Goal: Information Seeking & Learning: Check status

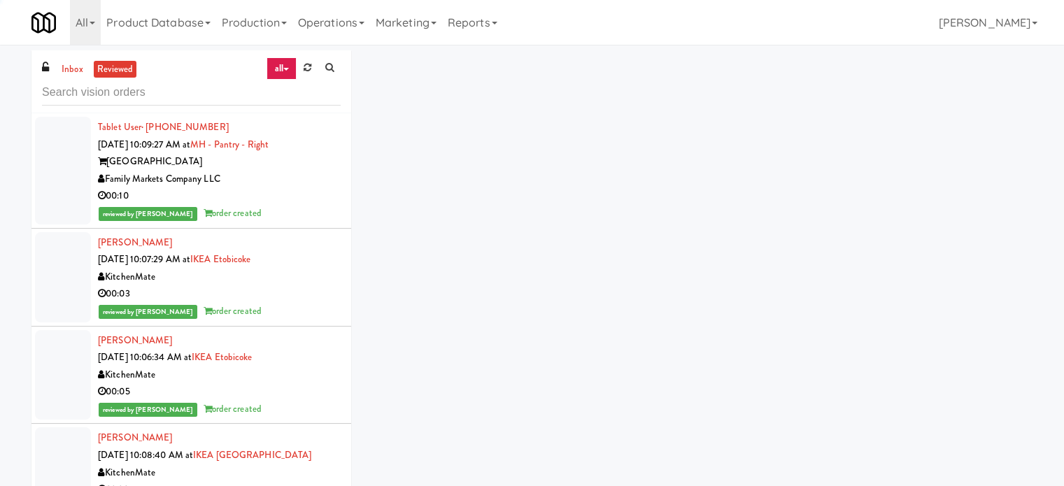
scroll to position [21905, 0]
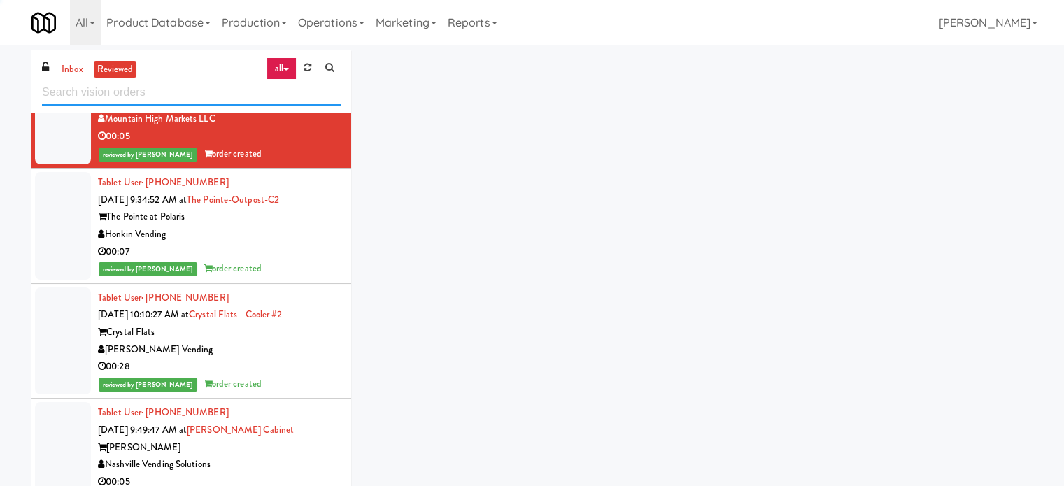
click at [199, 93] on input "text" at bounding box center [191, 93] width 299 height 26
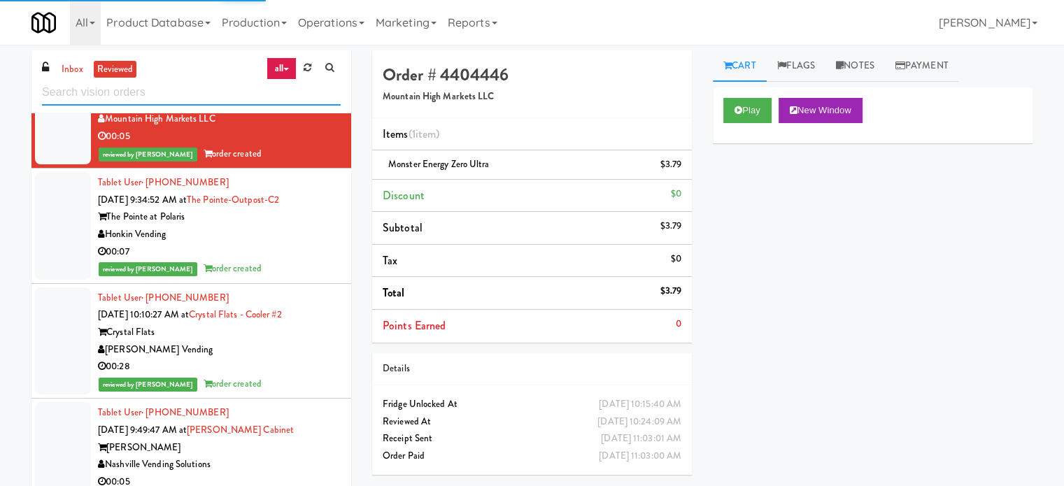
click at [199, 93] on input "text" at bounding box center [191, 93] width 299 height 26
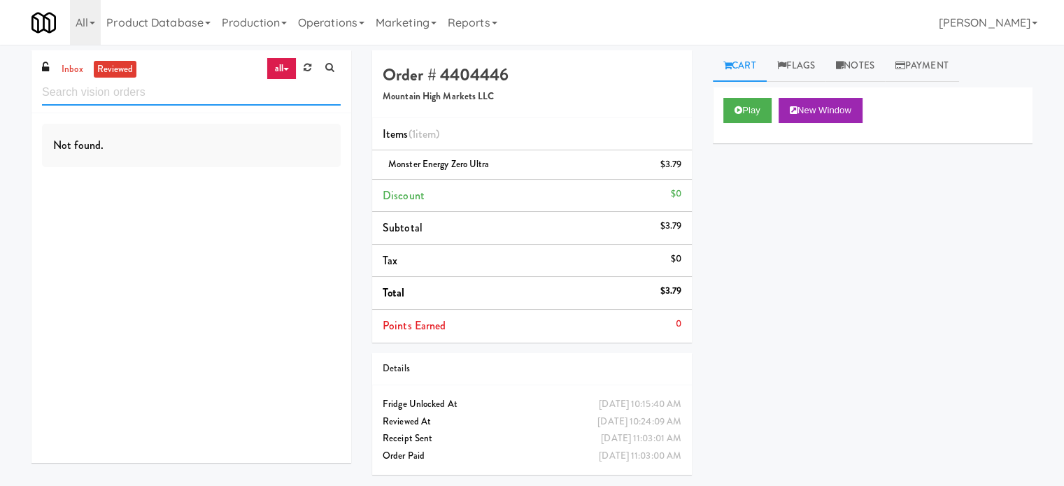
scroll to position [0, 0]
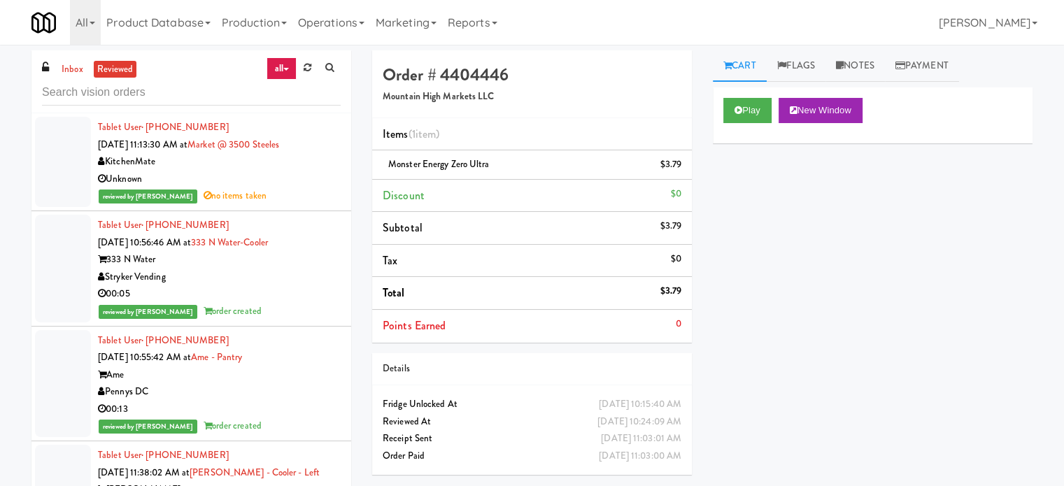
click at [299, 192] on div "reviewed by Mariel T no items taken" at bounding box center [219, 196] width 243 height 17
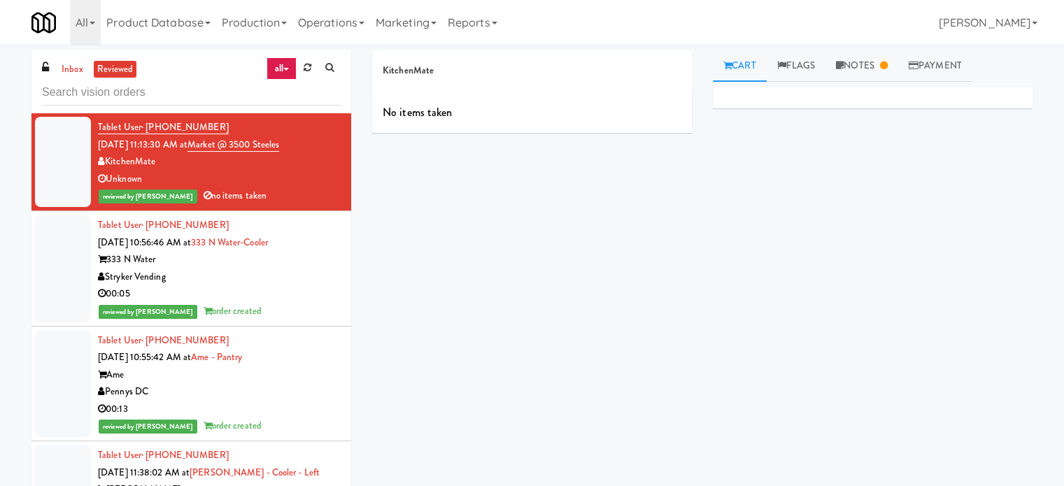
click at [310, 303] on div "reviewed by James A order created" at bounding box center [219, 311] width 243 height 17
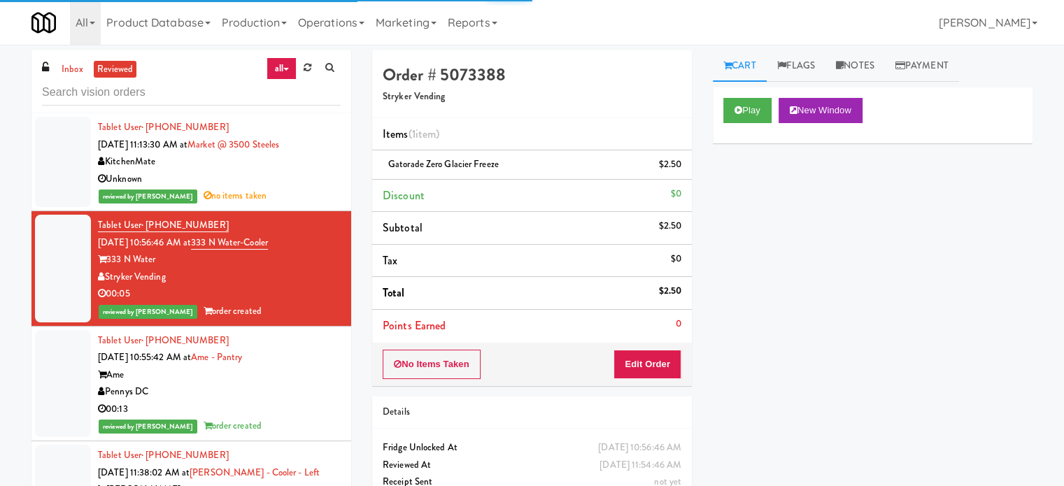
click at [330, 377] on div "Ame" at bounding box center [219, 375] width 243 height 17
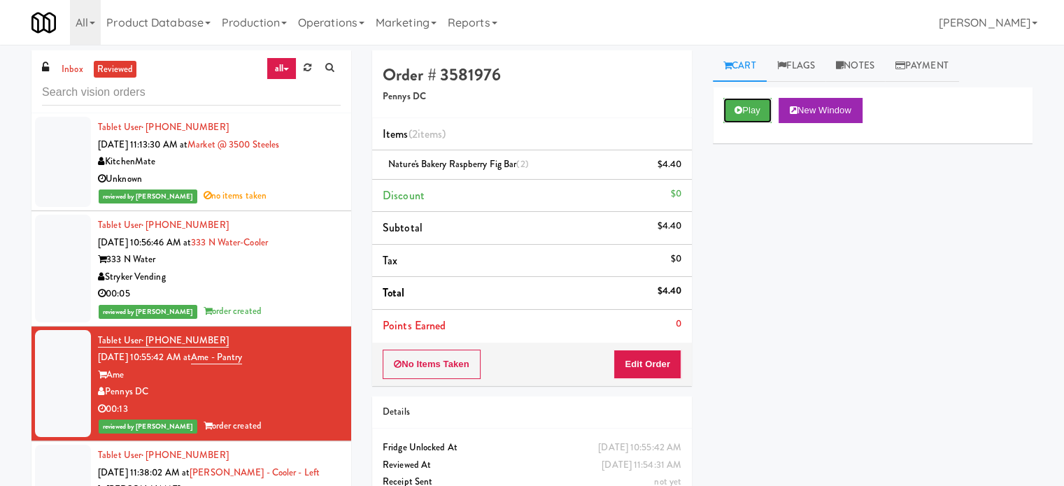
click at [752, 109] on button "Play" at bounding box center [748, 110] width 48 height 25
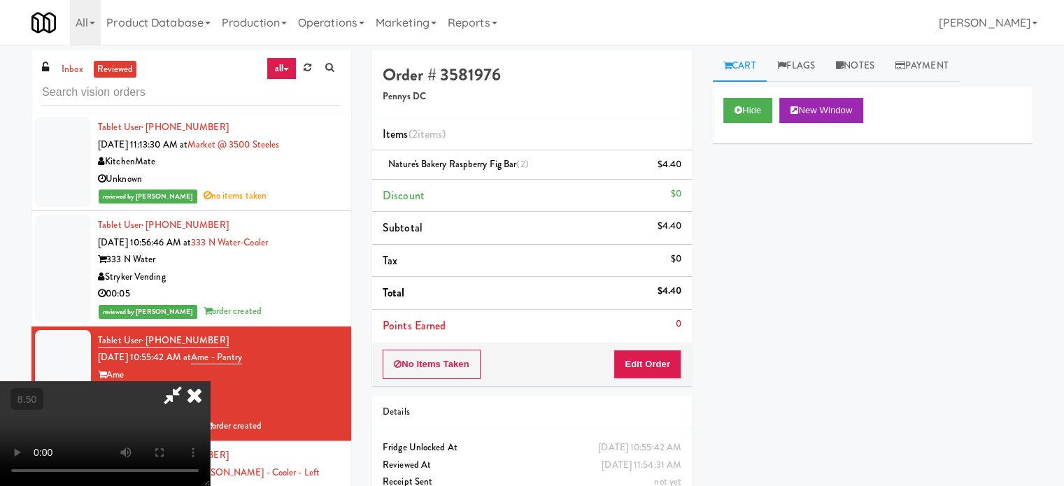
click at [210, 381] on video at bounding box center [105, 433] width 210 height 105
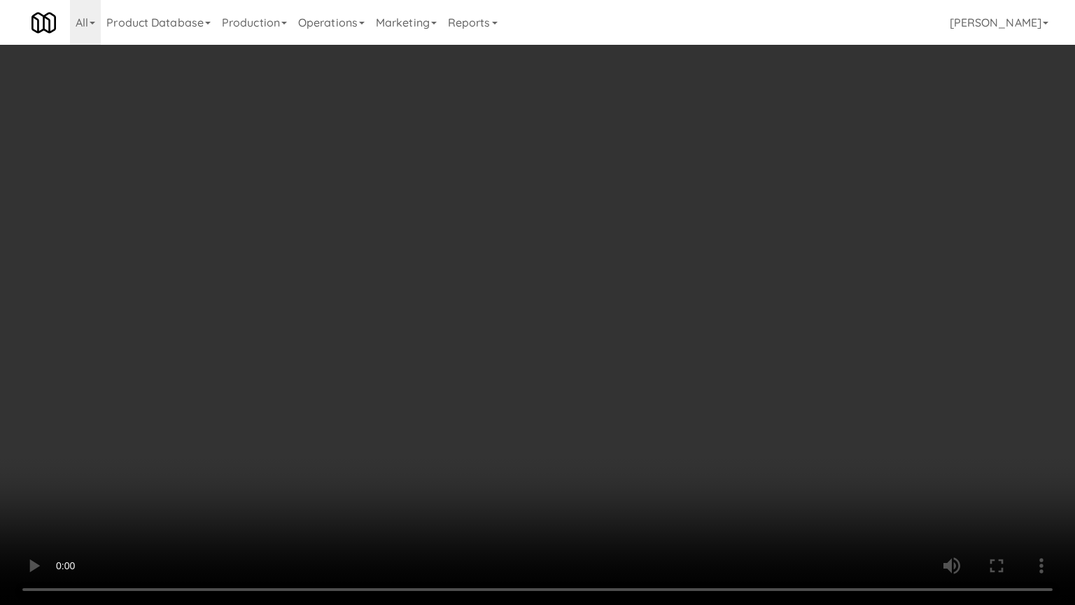
click at [540, 313] on video at bounding box center [537, 302] width 1075 height 605
click at [538, 306] on video at bounding box center [537, 302] width 1075 height 605
click at [557, 312] on video at bounding box center [537, 302] width 1075 height 605
click at [557, 308] on video at bounding box center [537, 302] width 1075 height 605
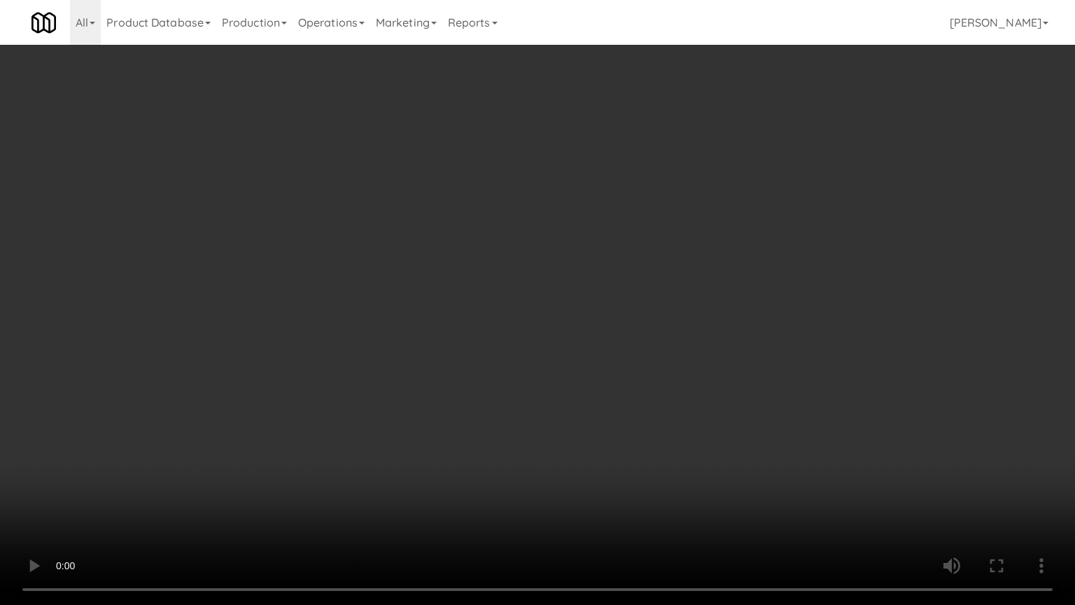
click at [591, 322] on video at bounding box center [537, 302] width 1075 height 605
click at [609, 297] on video at bounding box center [537, 302] width 1075 height 605
click at [612, 295] on video at bounding box center [537, 302] width 1075 height 605
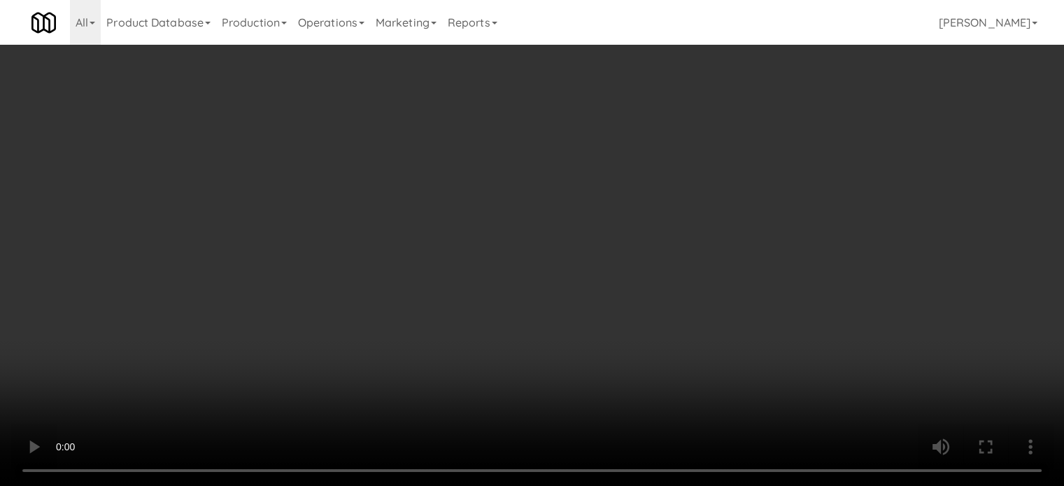
click at [535, 223] on video at bounding box center [532, 243] width 1064 height 486
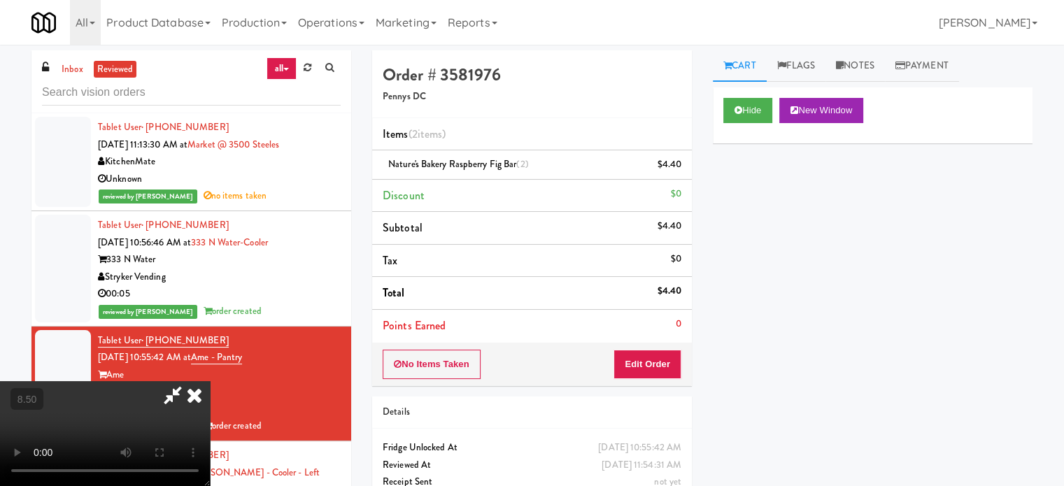
click at [210, 381] on video at bounding box center [105, 433] width 210 height 105
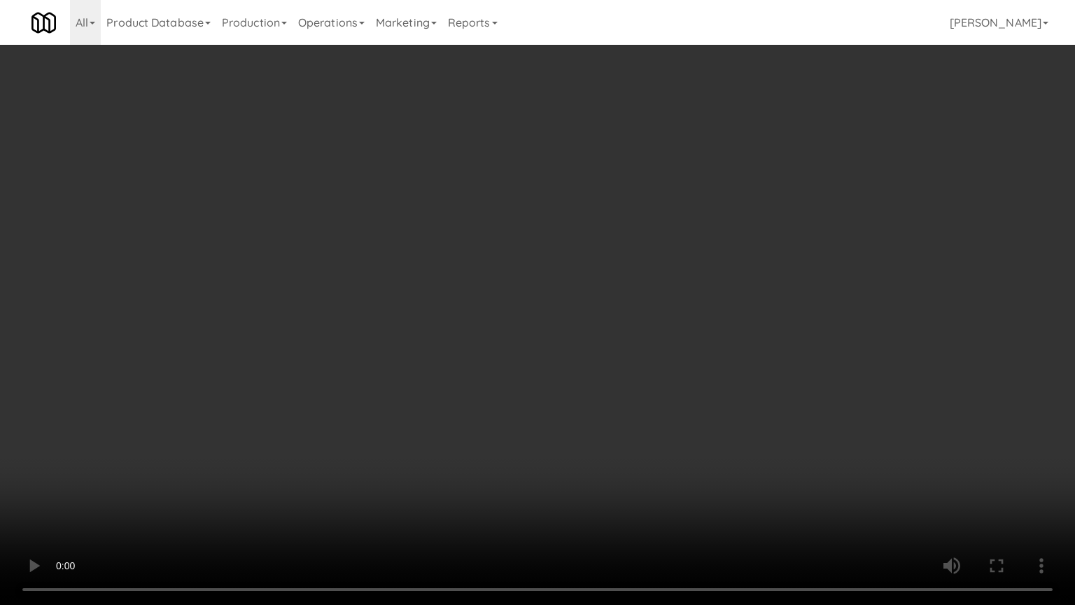
click at [390, 474] on video at bounding box center [537, 302] width 1075 height 605
click at [432, 329] on video at bounding box center [537, 302] width 1075 height 605
click at [439, 332] on video at bounding box center [537, 302] width 1075 height 605
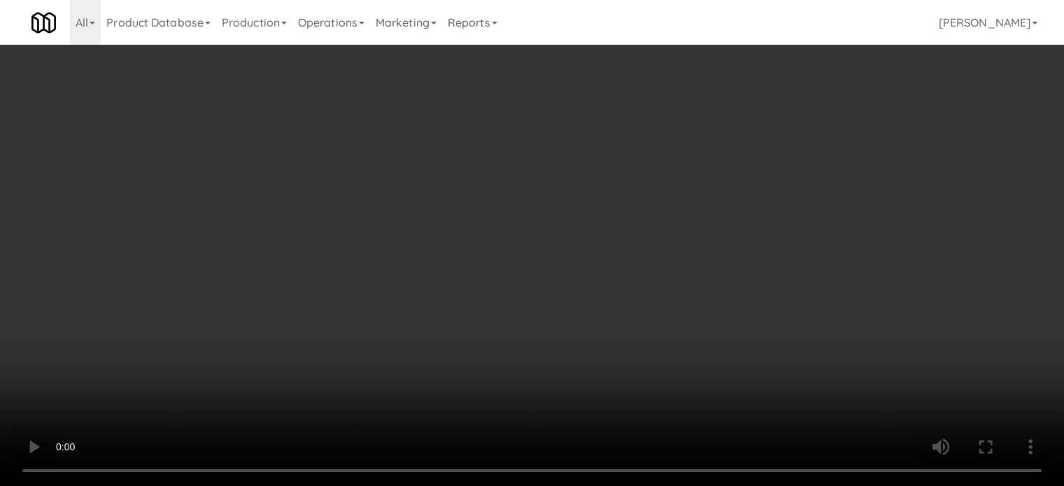
click at [467, 230] on video at bounding box center [532, 243] width 1064 height 486
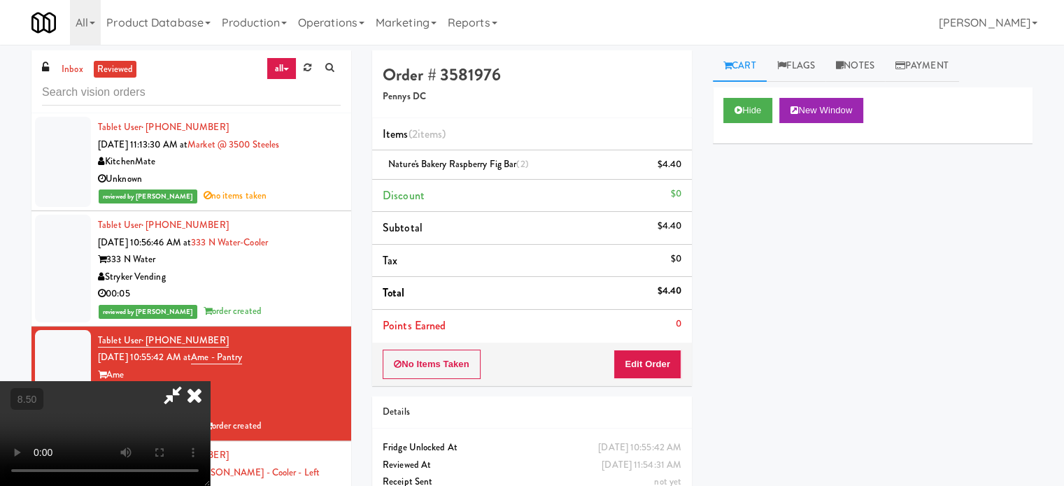
drag, startPoint x: 477, startPoint y: 228, endPoint x: 490, endPoint y: 211, distance: 21.0
click at [210, 381] on video at bounding box center [105, 433] width 210 height 105
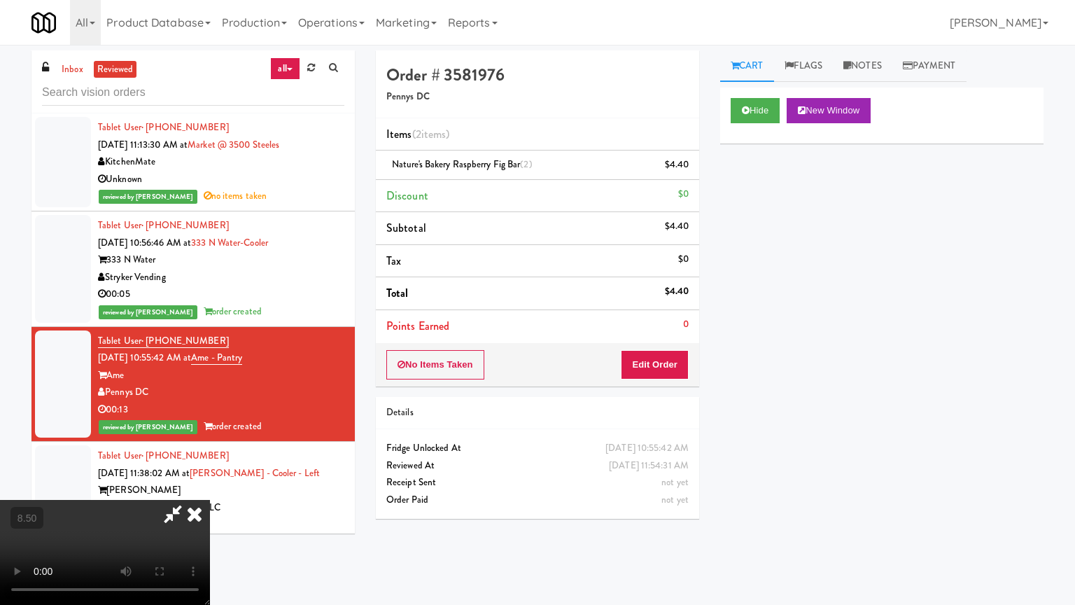
click at [210, 486] on video at bounding box center [105, 552] width 210 height 105
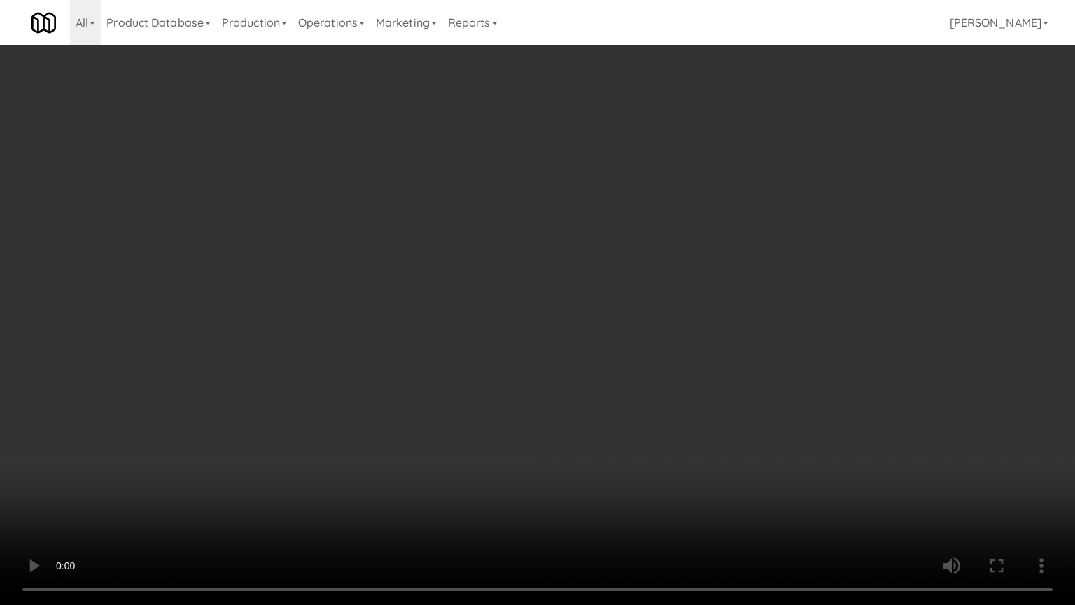
click at [687, 160] on video at bounding box center [537, 302] width 1075 height 605
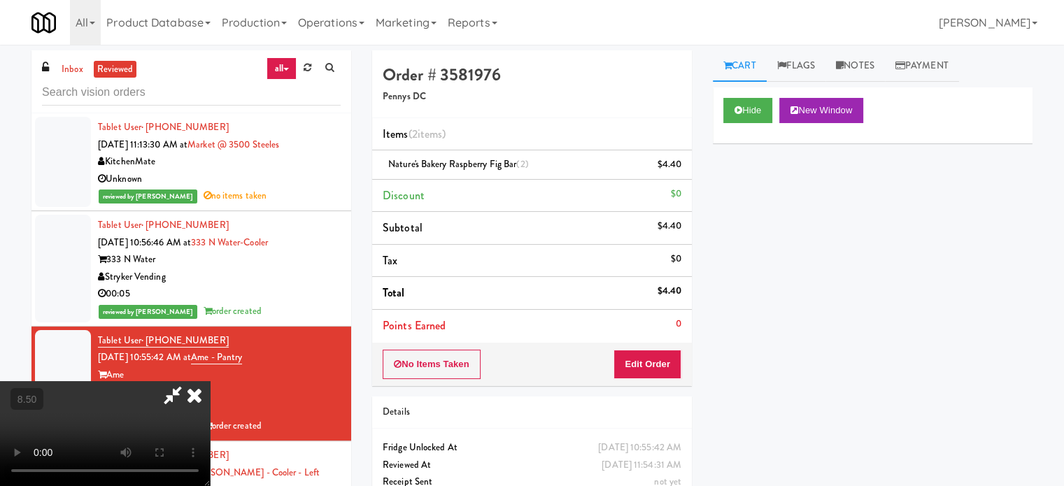
click at [210, 381] on icon at bounding box center [194, 395] width 31 height 28
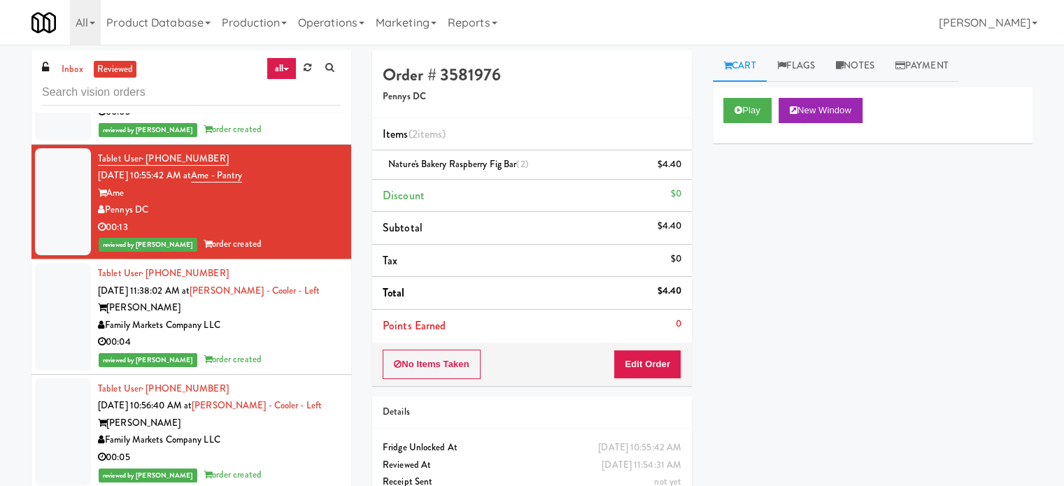
scroll to position [285, 0]
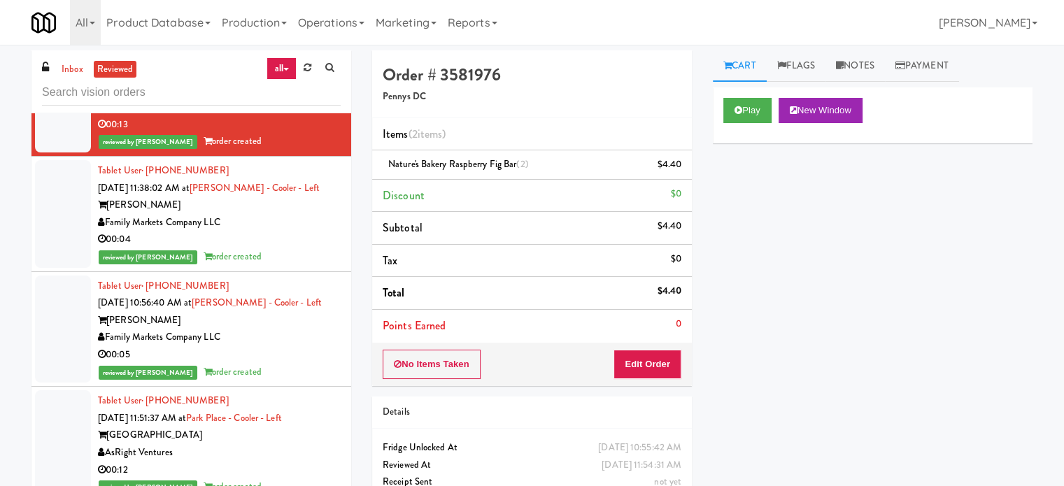
drag, startPoint x: 251, startPoint y: 241, endPoint x: 284, endPoint y: 243, distance: 32.9
click at [252, 241] on div "00:04" at bounding box center [219, 239] width 243 height 17
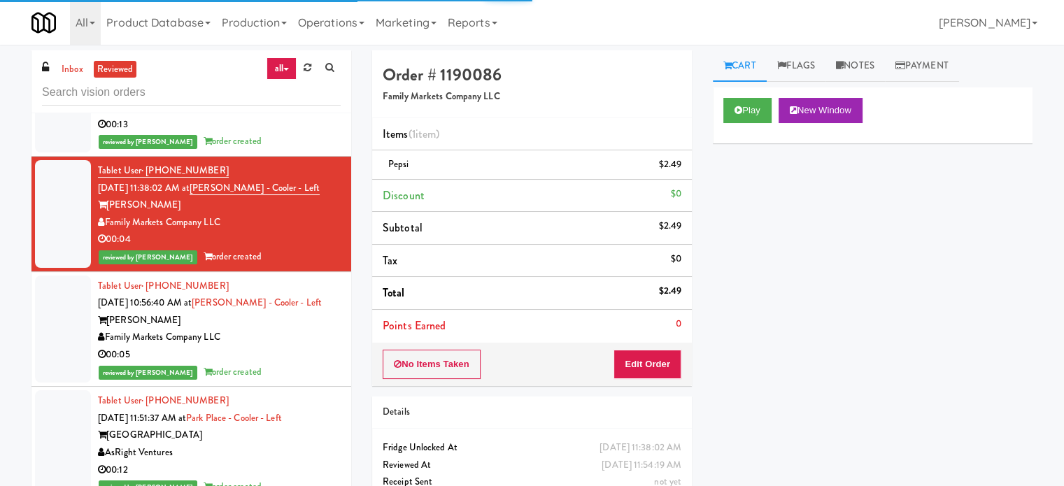
click at [297, 364] on div "reviewed by James A order created" at bounding box center [219, 372] width 243 height 17
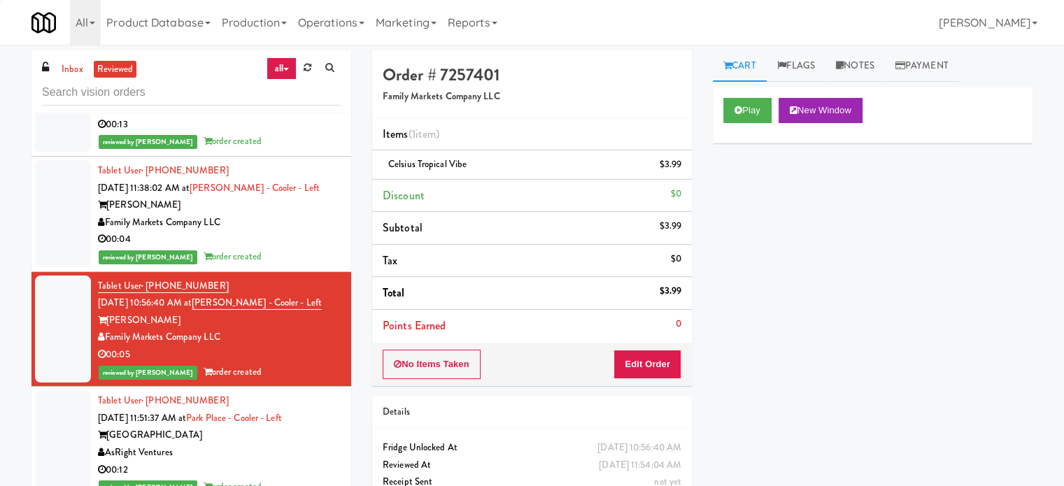
scroll to position [635, 0]
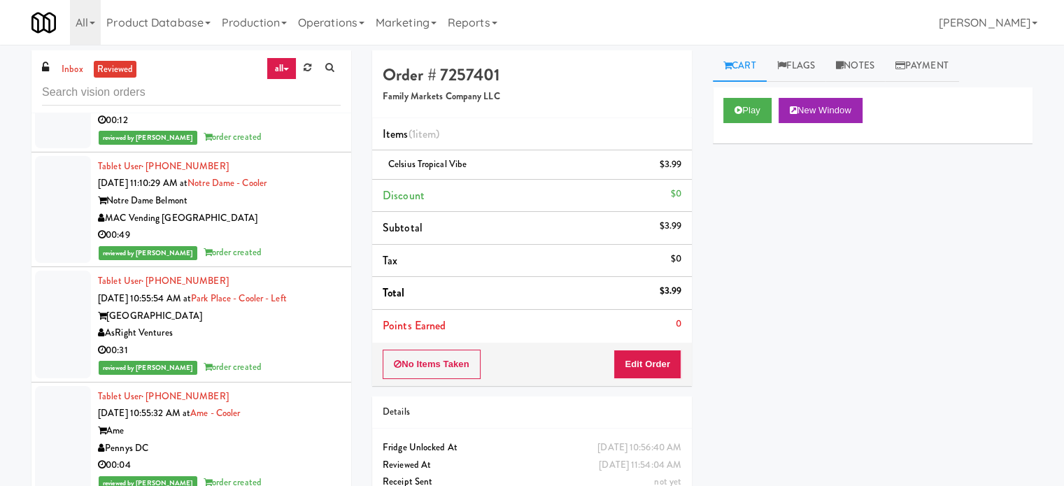
click at [311, 248] on div "reviewed by Frederick G order created" at bounding box center [219, 252] width 243 height 17
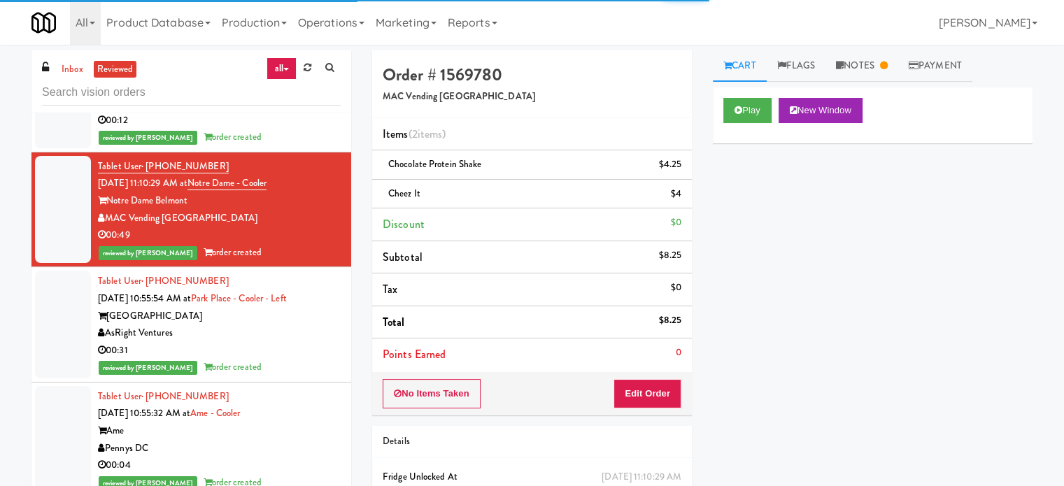
click at [327, 380] on li "Tablet User · (843) 360-6464 Sep 3, 2025 10:55:54 AM at Park Place - Cooler - L…" at bounding box center [191, 324] width 320 height 115
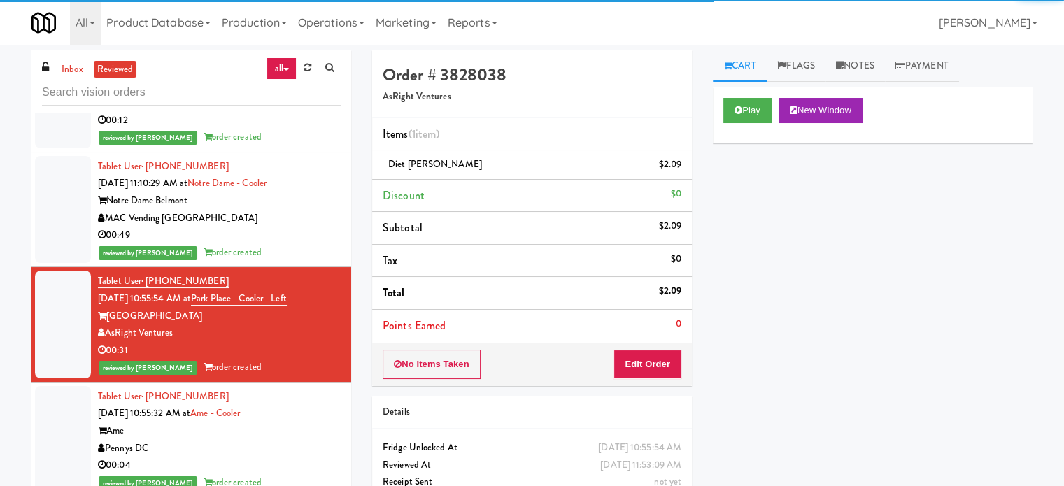
scroll to position [985, 0]
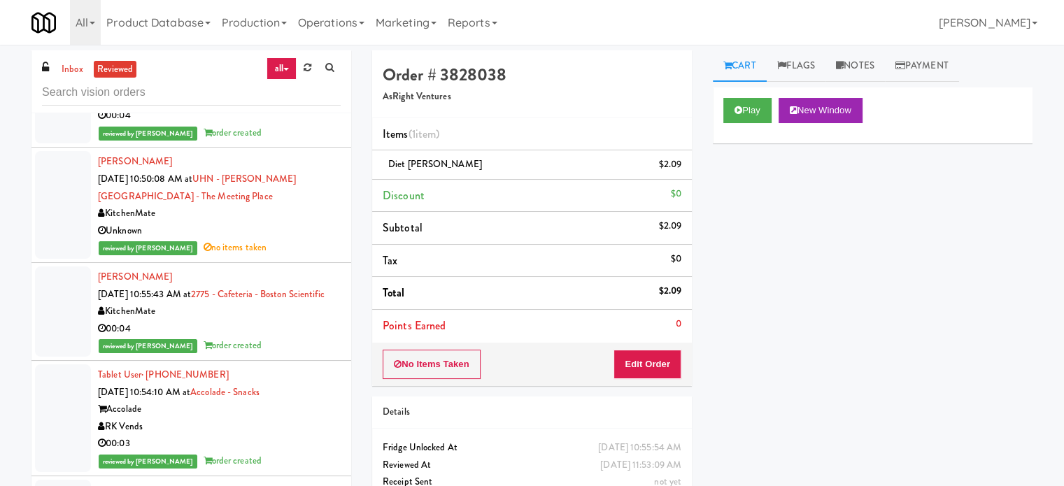
drag, startPoint x: 303, startPoint y: 131, endPoint x: 303, endPoint y: 139, distance: 7.7
click at [303, 134] on div "reviewed by Frederick G order created" at bounding box center [219, 133] width 243 height 17
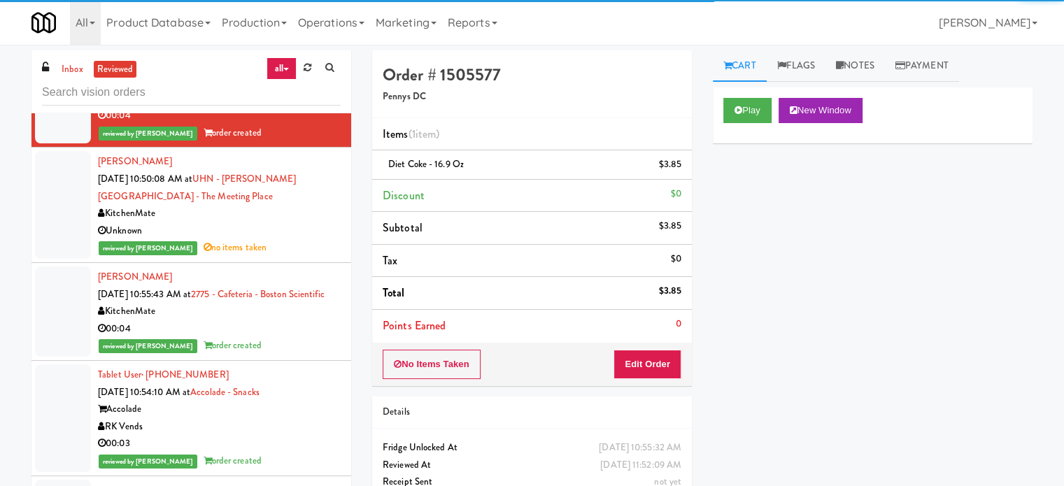
click at [288, 355] on div "reviewed by Frederick G order created" at bounding box center [219, 345] width 243 height 17
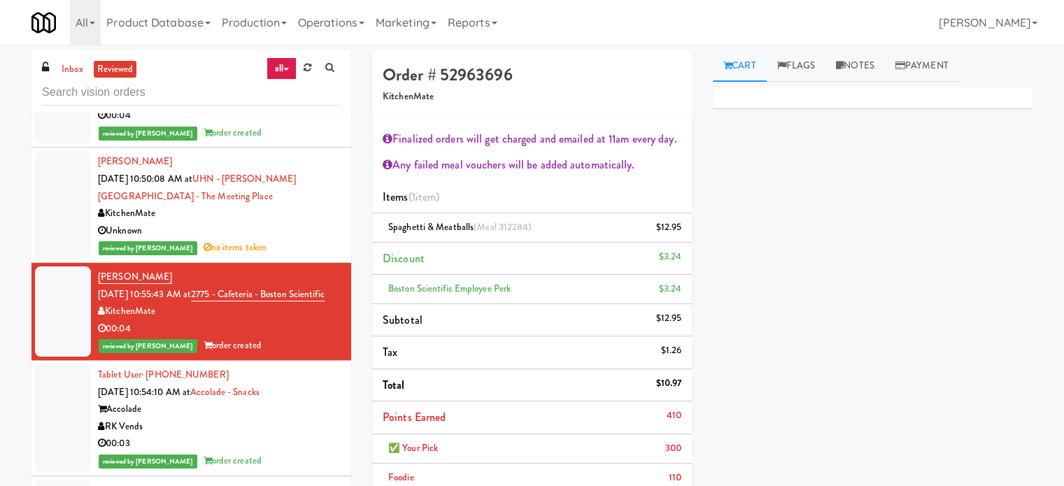
drag, startPoint x: 283, startPoint y: 458, endPoint x: 286, endPoint y: 393, distance: 64.4
click at [283, 453] on div "00:03" at bounding box center [219, 443] width 243 height 17
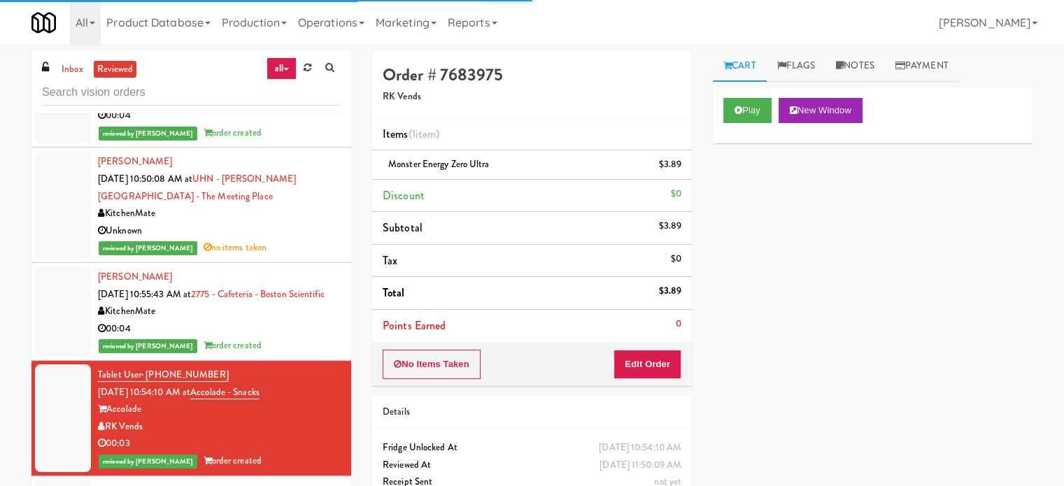
scroll to position [1334, 0]
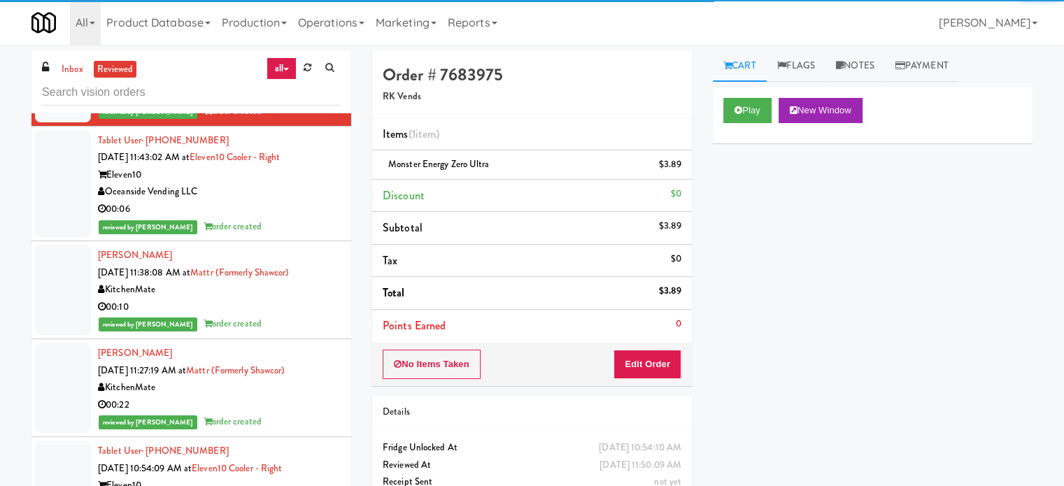
drag, startPoint x: 281, startPoint y: 209, endPoint x: 301, endPoint y: 246, distance: 41.9
click at [281, 201] on div "Oceanside Vending LLC" at bounding box center [219, 191] width 243 height 17
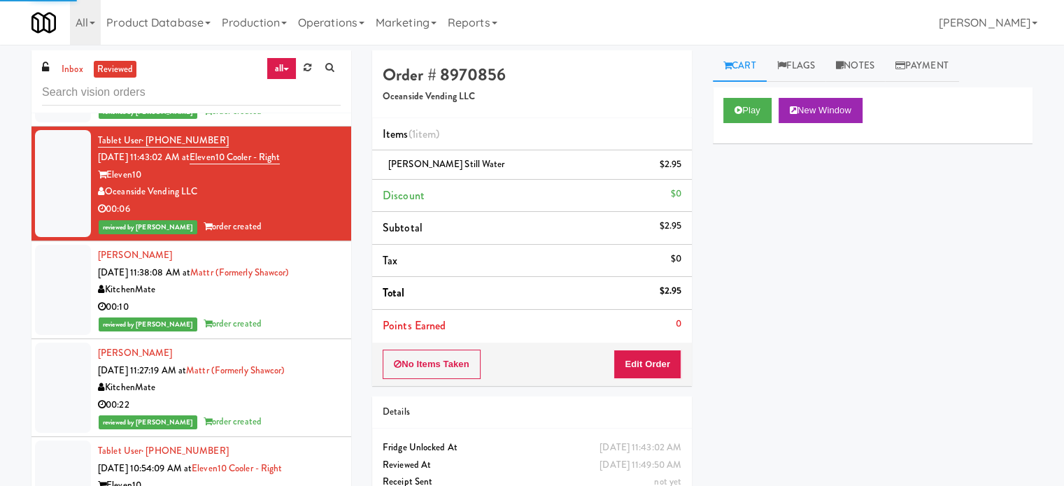
click at [297, 316] on div "00:10" at bounding box center [219, 307] width 243 height 17
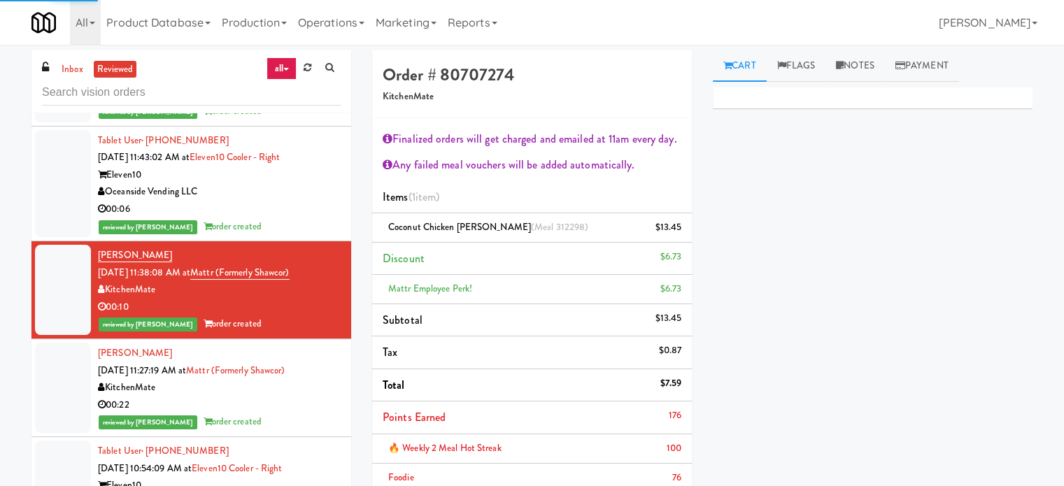
scroll to position [1684, 0]
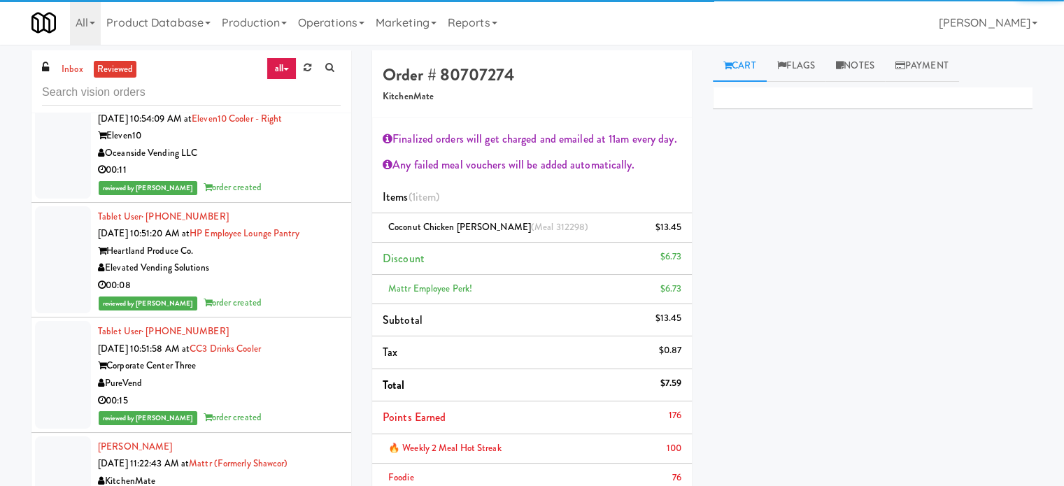
click at [297, 203] on li "Tablet User · (425) 495-5064 Sep 3, 2025 10:54:09 AM at Eleven10 Cooler - Right…" at bounding box center [191, 144] width 320 height 115
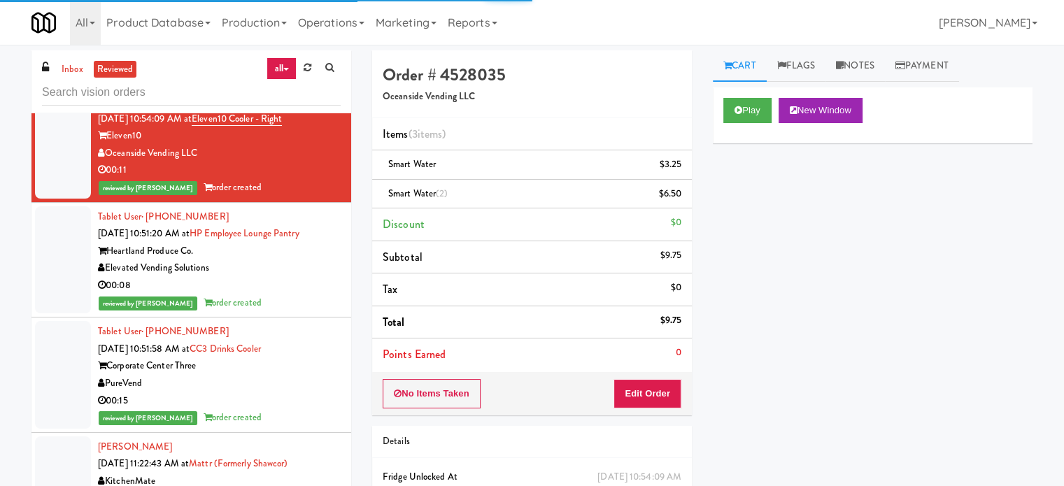
click at [296, 312] on div "reviewed by Frederick G order created" at bounding box center [219, 303] width 243 height 17
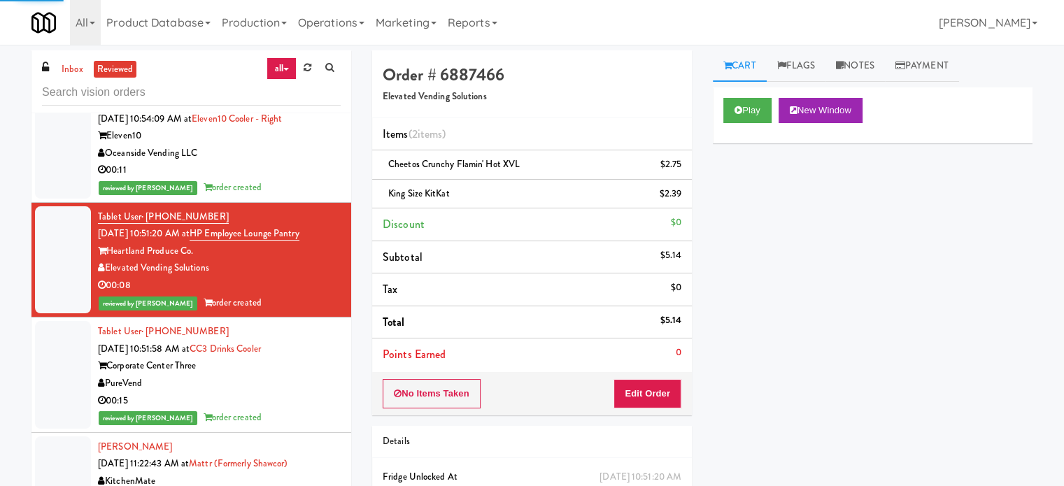
click at [286, 179] on div "00:11" at bounding box center [219, 170] width 243 height 17
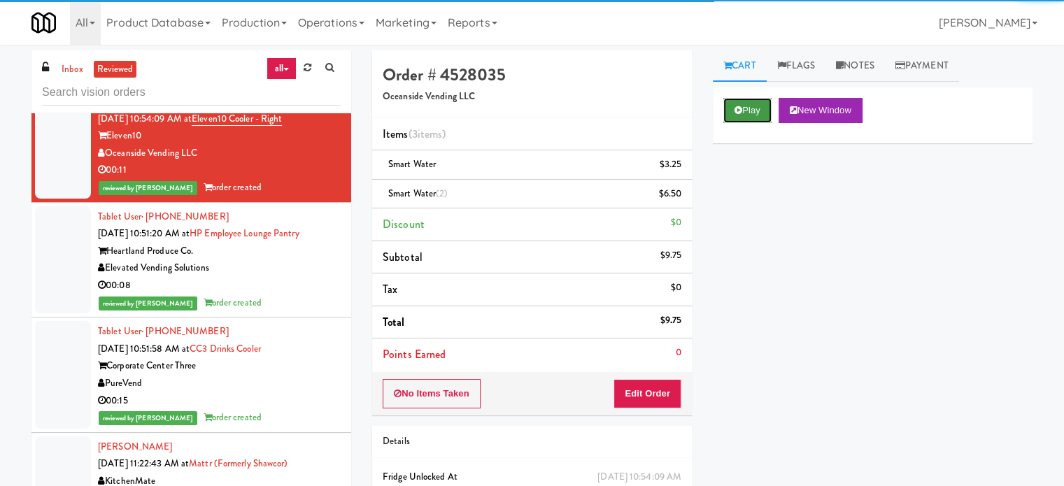
click at [741, 113] on icon at bounding box center [739, 110] width 8 height 9
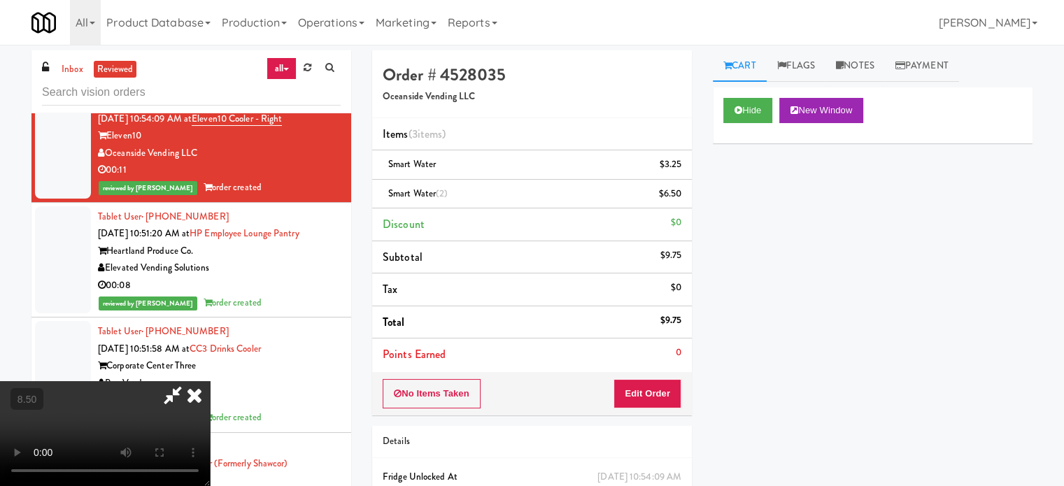
click at [210, 381] on video at bounding box center [105, 433] width 210 height 105
drag, startPoint x: 428, startPoint y: 361, endPoint x: 427, endPoint y: 309, distance: 51.8
click at [210, 381] on video at bounding box center [105, 433] width 210 height 105
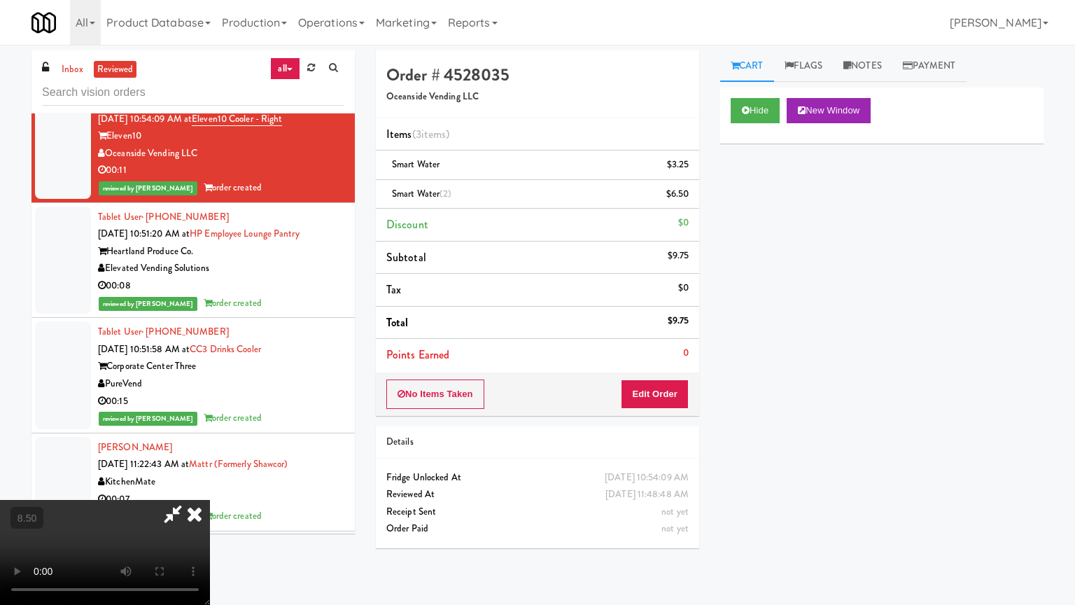
click at [210, 486] on video at bounding box center [105, 552] width 210 height 105
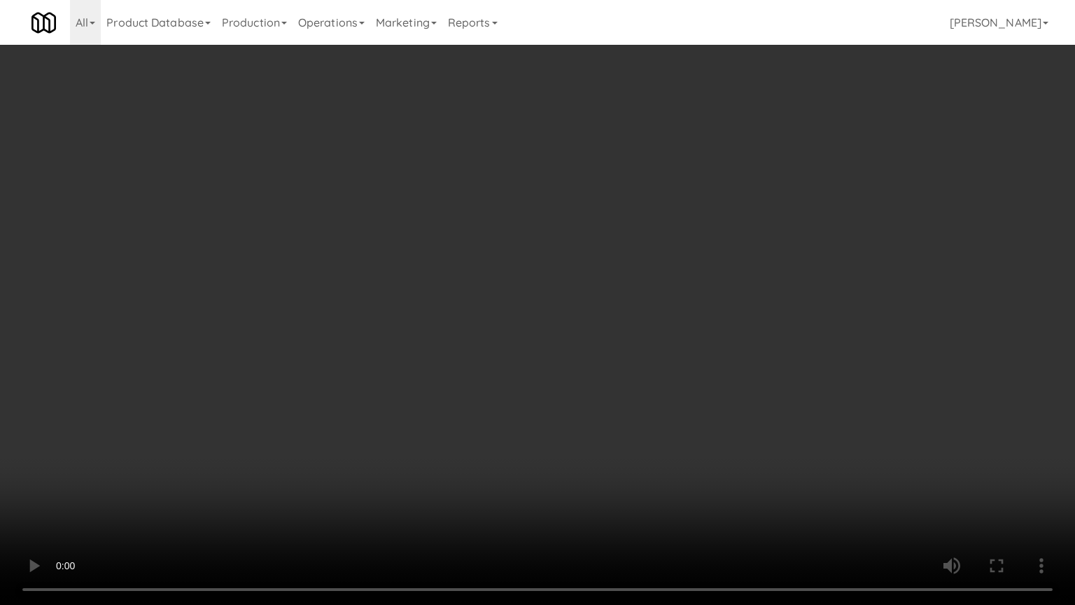
click at [445, 347] on video at bounding box center [537, 302] width 1075 height 605
click at [465, 355] on video at bounding box center [537, 302] width 1075 height 605
click at [467, 361] on video at bounding box center [537, 302] width 1075 height 605
click at [469, 360] on video at bounding box center [537, 302] width 1075 height 605
click at [474, 364] on video at bounding box center [537, 302] width 1075 height 605
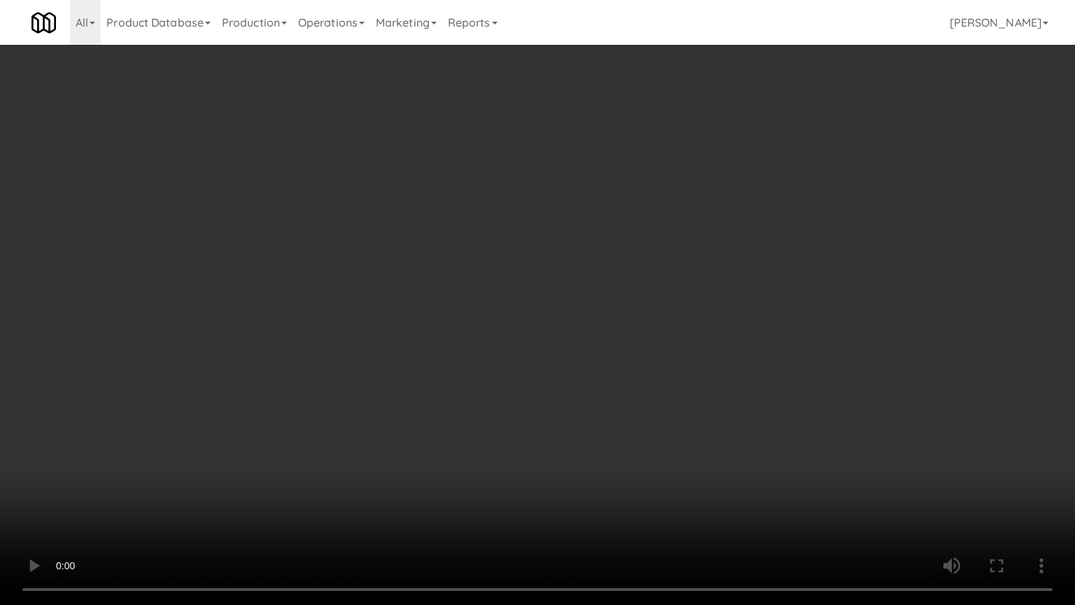
click at [514, 367] on video at bounding box center [537, 302] width 1075 height 605
click at [515, 369] on video at bounding box center [537, 302] width 1075 height 605
click at [516, 365] on video at bounding box center [537, 302] width 1075 height 605
click at [524, 369] on video at bounding box center [537, 302] width 1075 height 605
click at [531, 372] on video at bounding box center [537, 302] width 1075 height 605
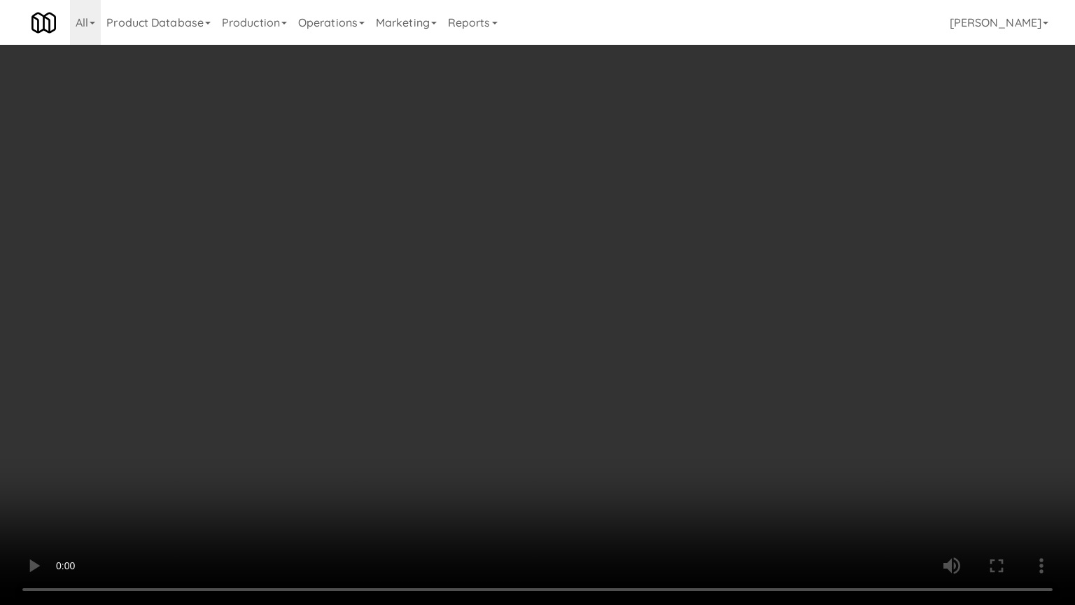
click at [532, 371] on video at bounding box center [537, 302] width 1075 height 605
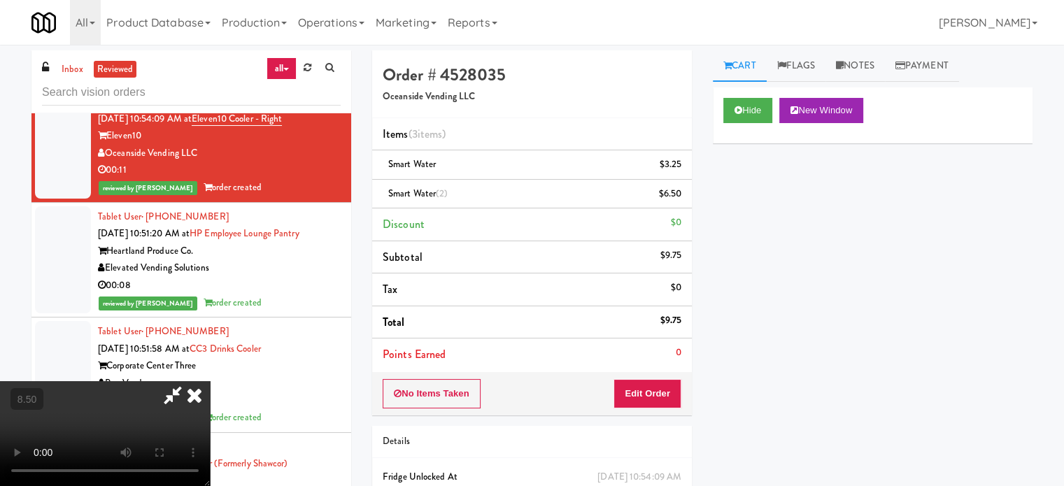
click at [210, 381] on icon at bounding box center [194, 395] width 31 height 28
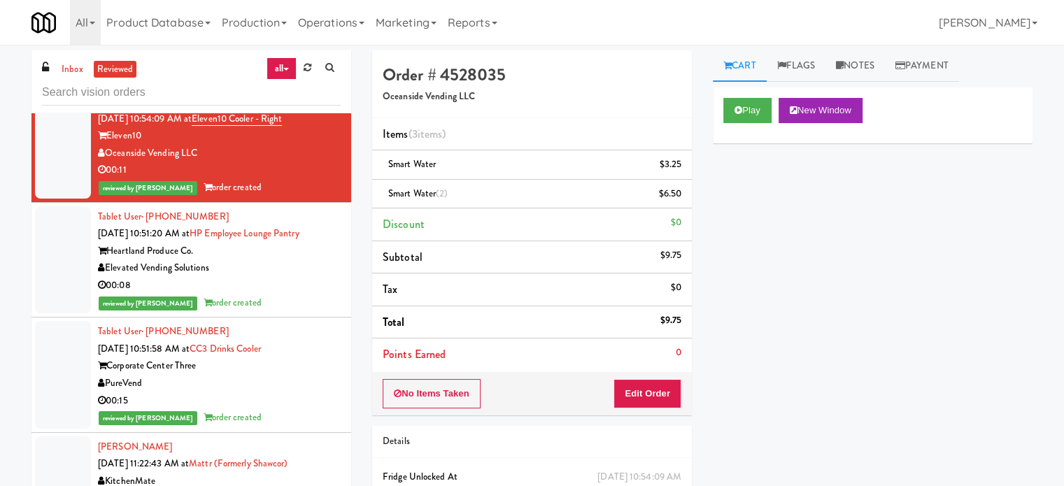
click at [305, 295] on div "00:08" at bounding box center [219, 285] width 243 height 17
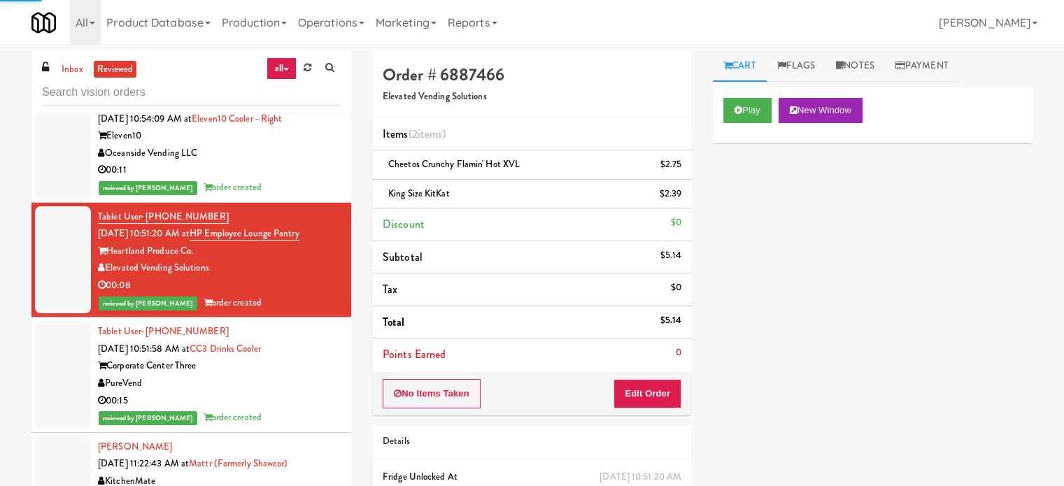
click at [306, 375] on div "Corporate Center Three" at bounding box center [219, 366] width 243 height 17
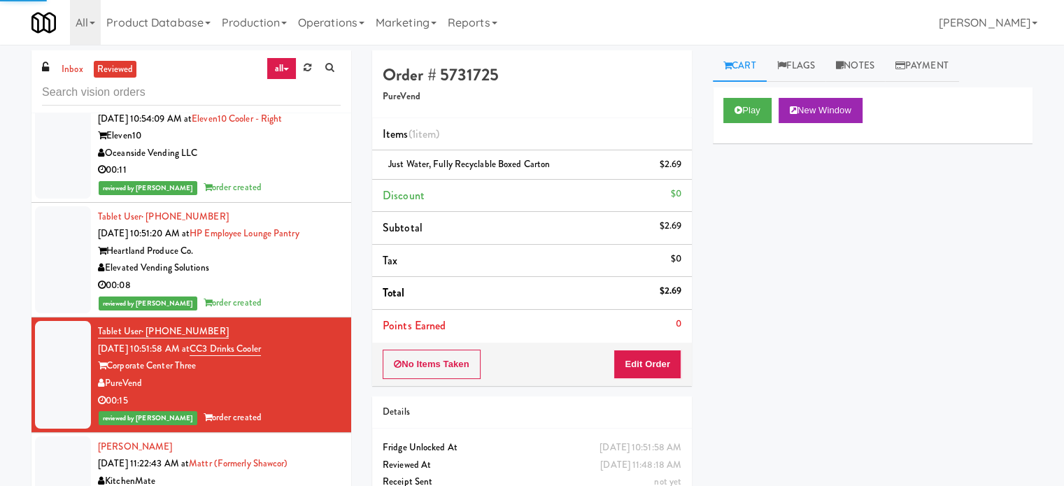
click at [299, 295] on div "00:08" at bounding box center [219, 285] width 243 height 17
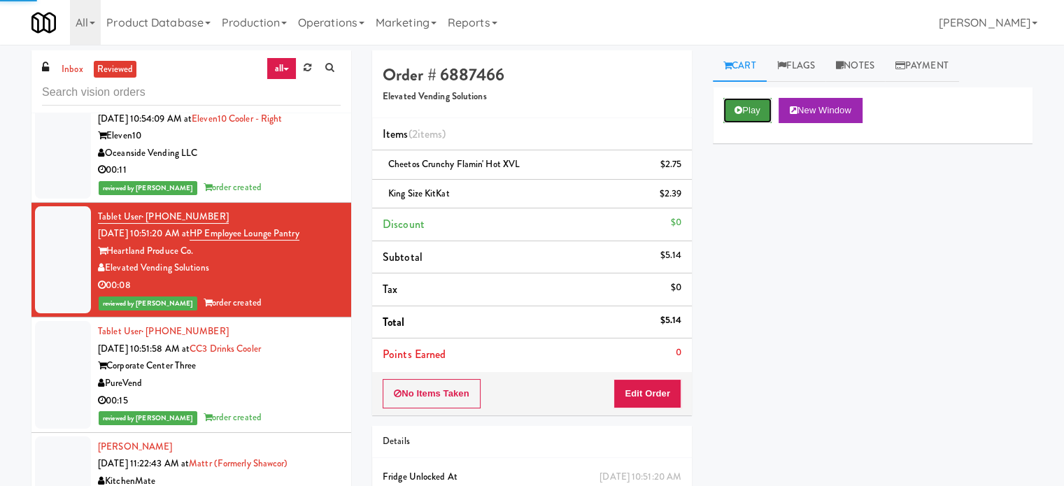
click at [742, 111] on button "Play" at bounding box center [748, 110] width 48 height 25
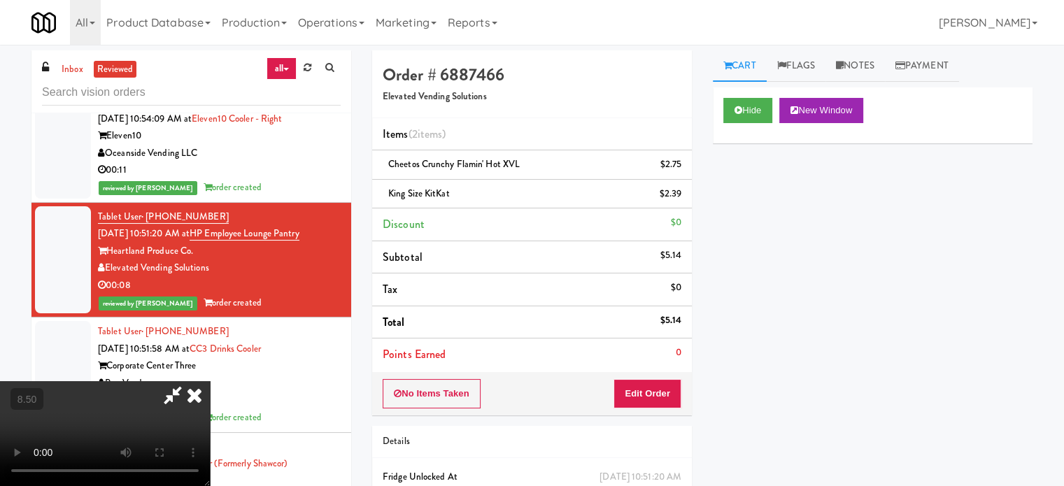
click at [210, 381] on video at bounding box center [105, 433] width 210 height 105
drag, startPoint x: 479, startPoint y: 369, endPoint x: 479, endPoint y: 336, distance: 33.6
click at [210, 381] on video at bounding box center [105, 433] width 210 height 105
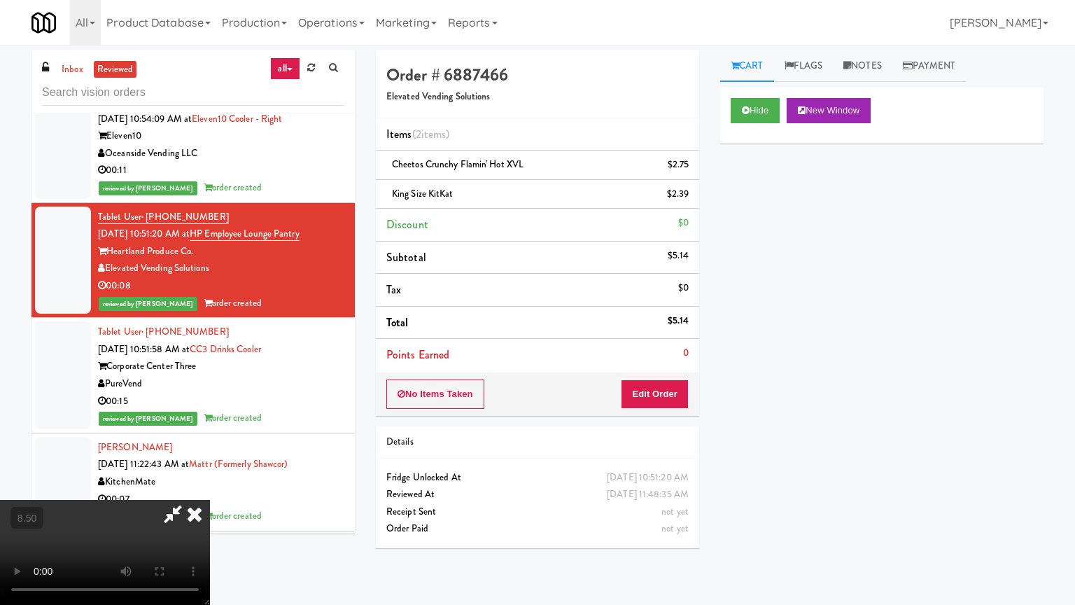
click at [210, 486] on video at bounding box center [105, 552] width 210 height 105
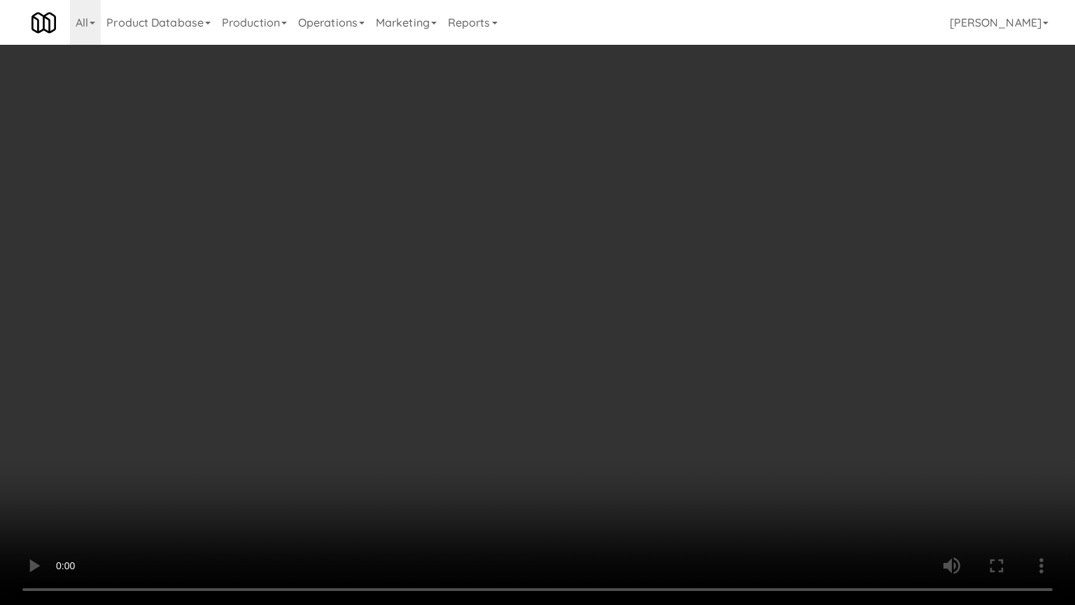
click at [496, 341] on video at bounding box center [537, 302] width 1075 height 605
click at [593, 346] on video at bounding box center [537, 302] width 1075 height 605
click at [582, 350] on video at bounding box center [537, 302] width 1075 height 605
click at [586, 352] on video at bounding box center [537, 302] width 1075 height 605
click at [621, 376] on video at bounding box center [537, 302] width 1075 height 605
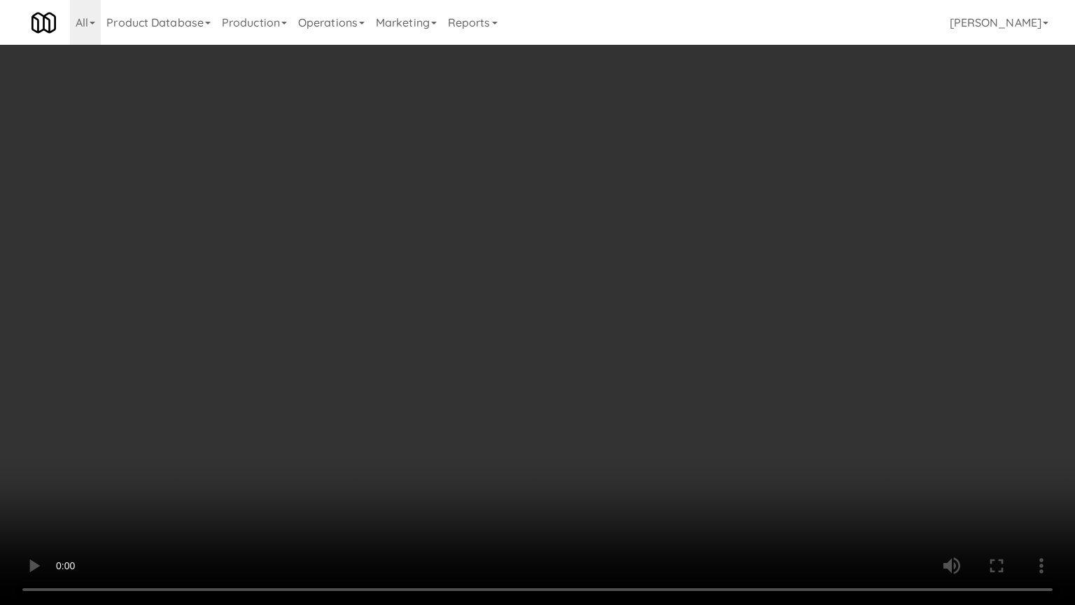
click at [618, 317] on video at bounding box center [537, 302] width 1075 height 605
click at [619, 309] on video at bounding box center [537, 302] width 1075 height 605
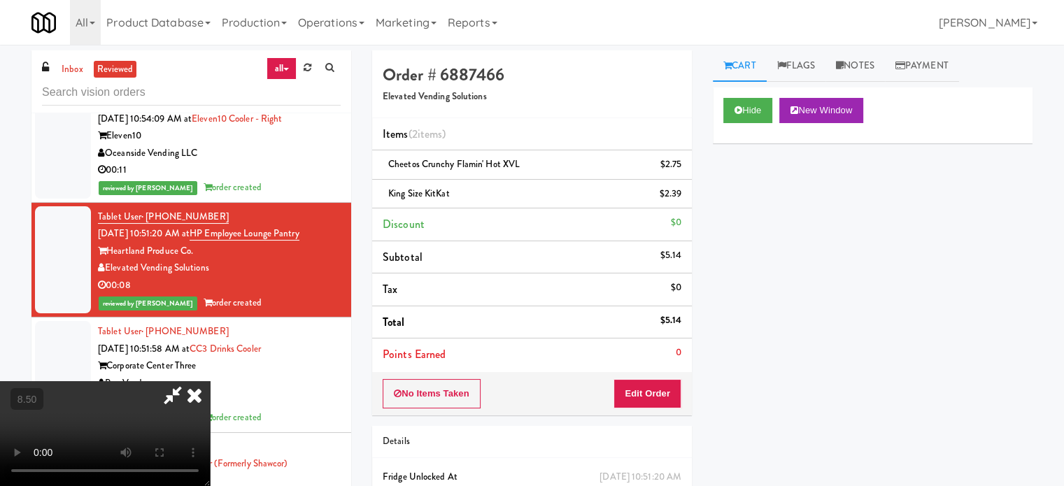
click at [210, 381] on icon at bounding box center [194, 395] width 31 height 28
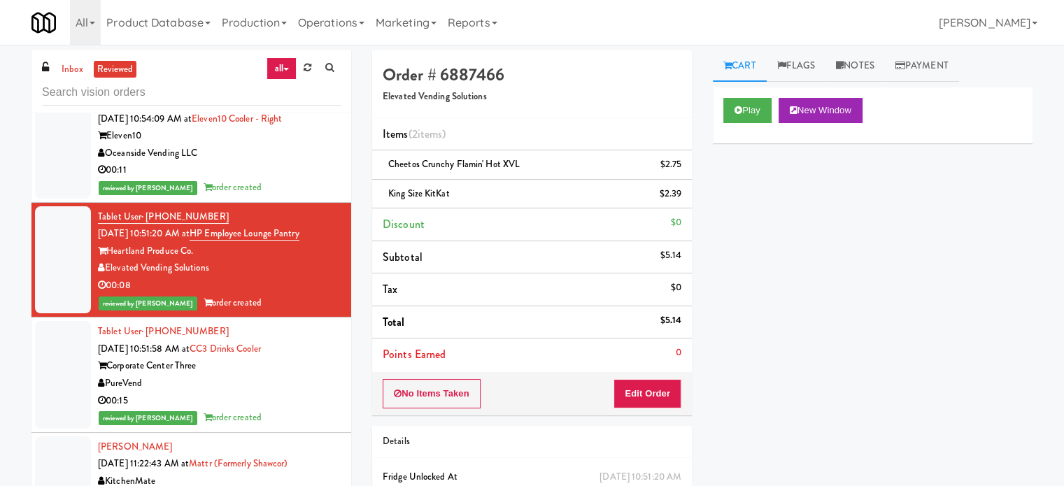
click at [313, 375] on div "Corporate Center Three" at bounding box center [219, 366] width 243 height 17
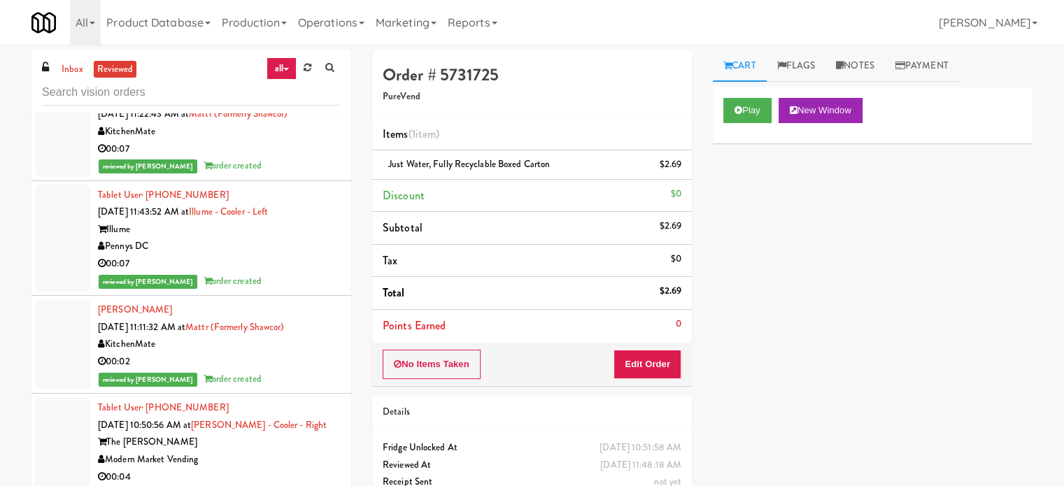
scroll to position [1684, 0]
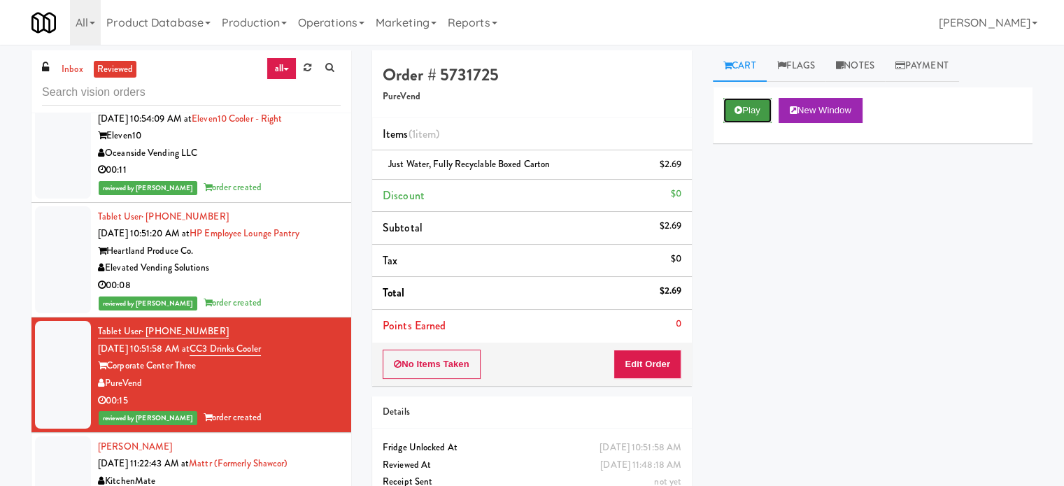
drag, startPoint x: 743, startPoint y: 106, endPoint x: 738, endPoint y: 113, distance: 9.0
click at [743, 106] on button "Play" at bounding box center [748, 110] width 48 height 25
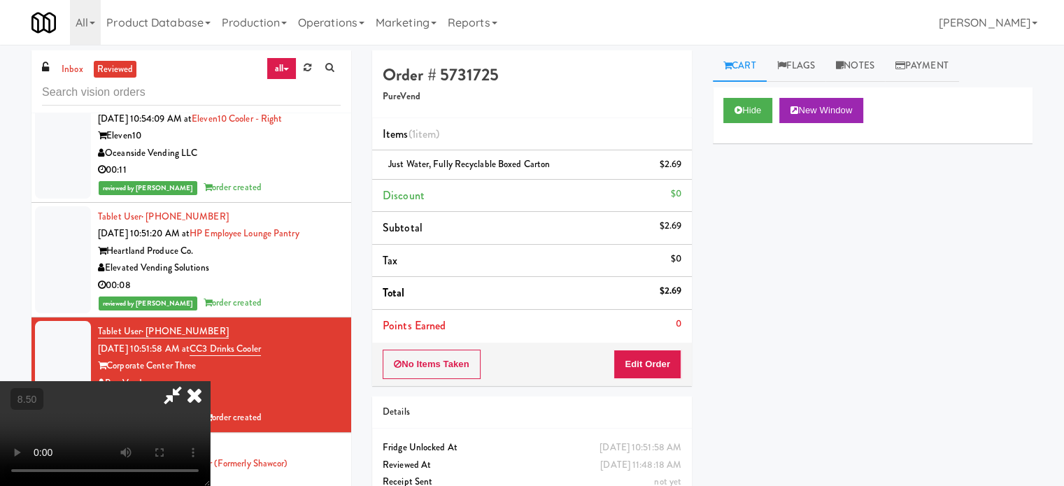
click at [210, 381] on video at bounding box center [105, 433] width 210 height 105
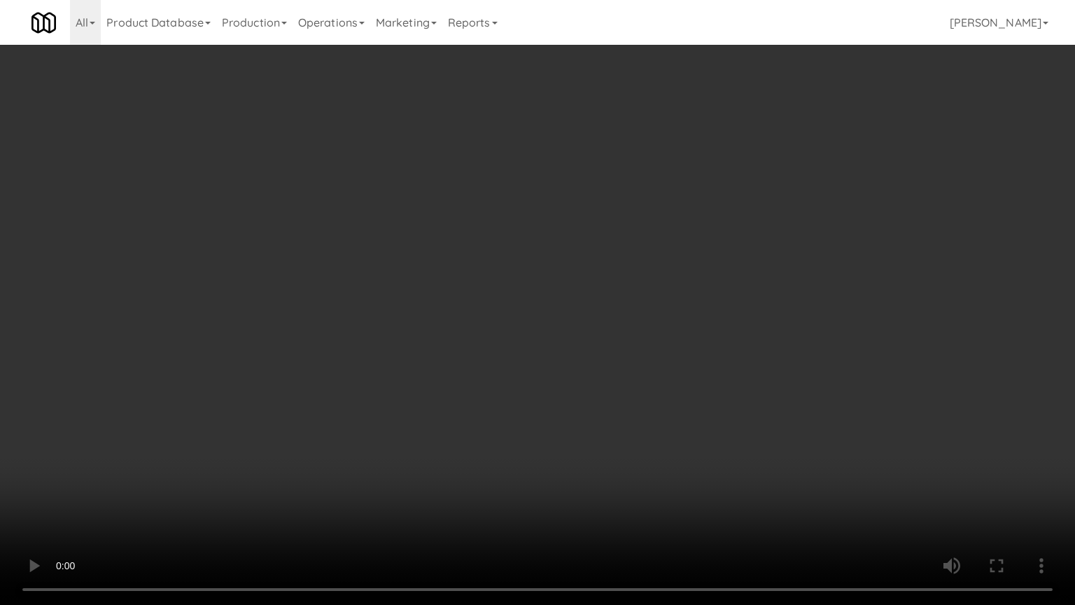
click at [364, 283] on video at bounding box center [537, 302] width 1075 height 605
click at [341, 305] on video at bounding box center [537, 302] width 1075 height 605
click at [346, 316] on video at bounding box center [537, 302] width 1075 height 605
click at [355, 309] on video at bounding box center [537, 302] width 1075 height 605
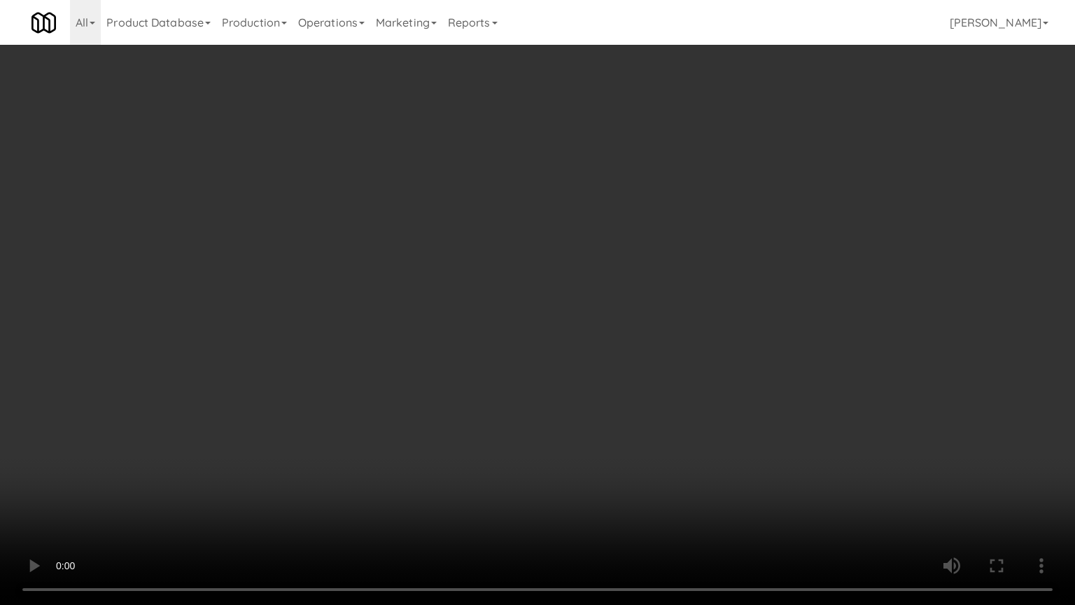
click at [369, 313] on video at bounding box center [537, 302] width 1075 height 605
drag, startPoint x: 420, startPoint y: 311, endPoint x: 463, endPoint y: 302, distance: 44.2
click at [423, 311] on video at bounding box center [537, 302] width 1075 height 605
click at [474, 297] on video at bounding box center [537, 302] width 1075 height 605
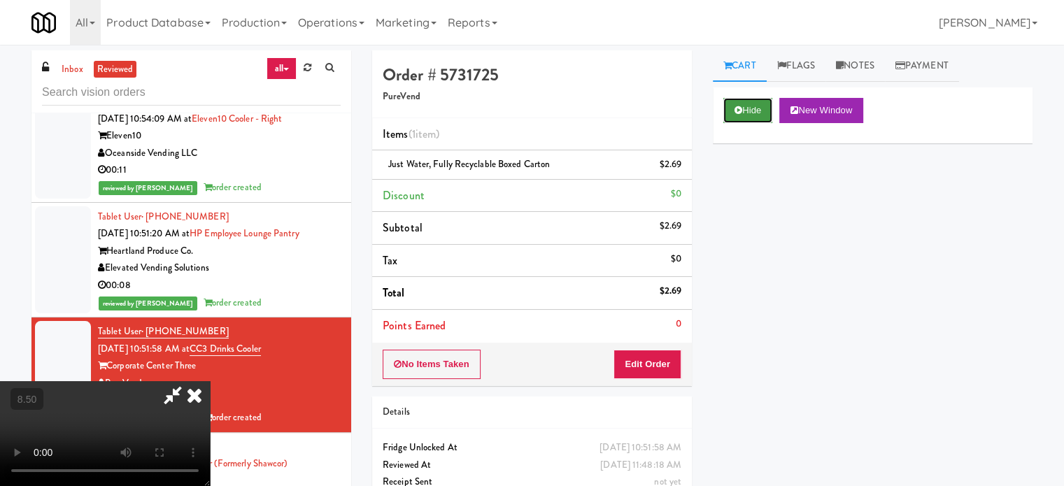
click at [756, 114] on button "Hide" at bounding box center [748, 110] width 49 height 25
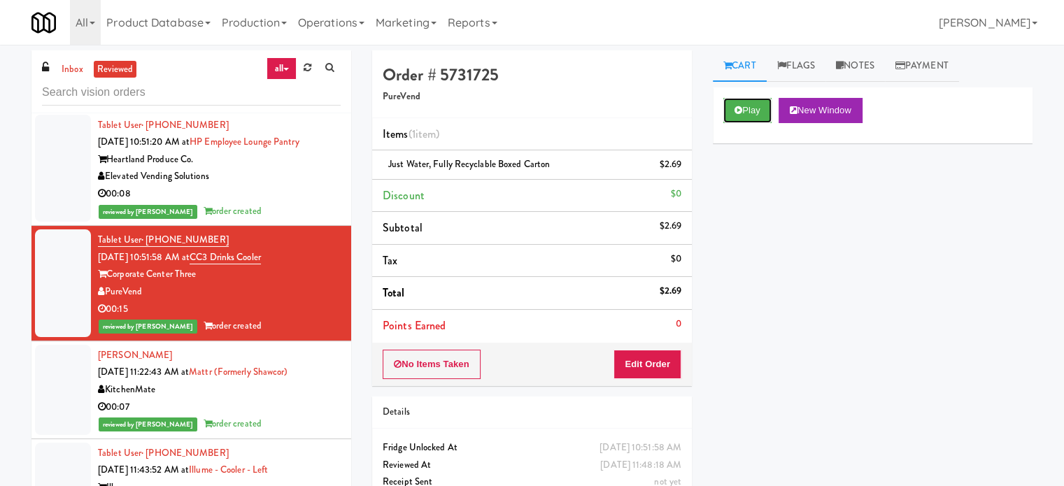
scroll to position [1931, 0]
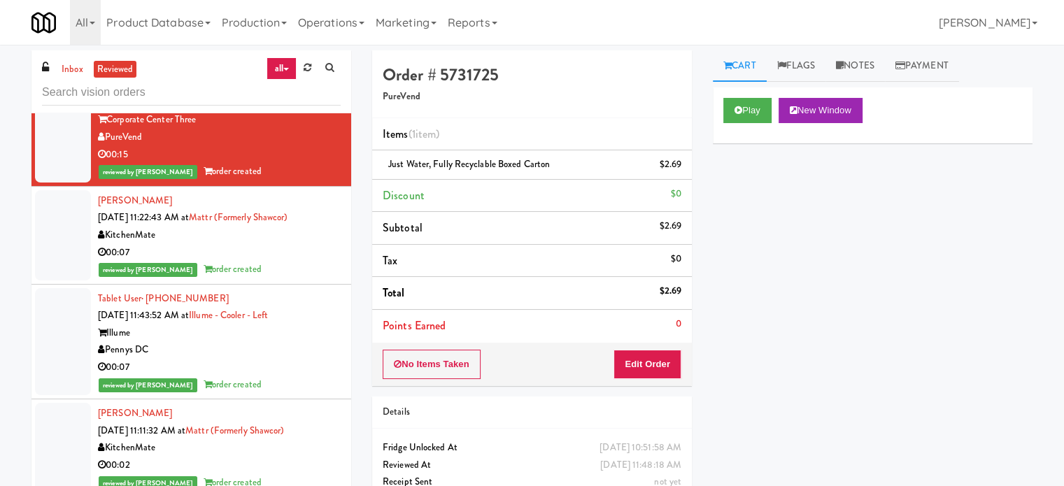
click at [316, 276] on div "reviewed by James A order created" at bounding box center [219, 269] width 243 height 17
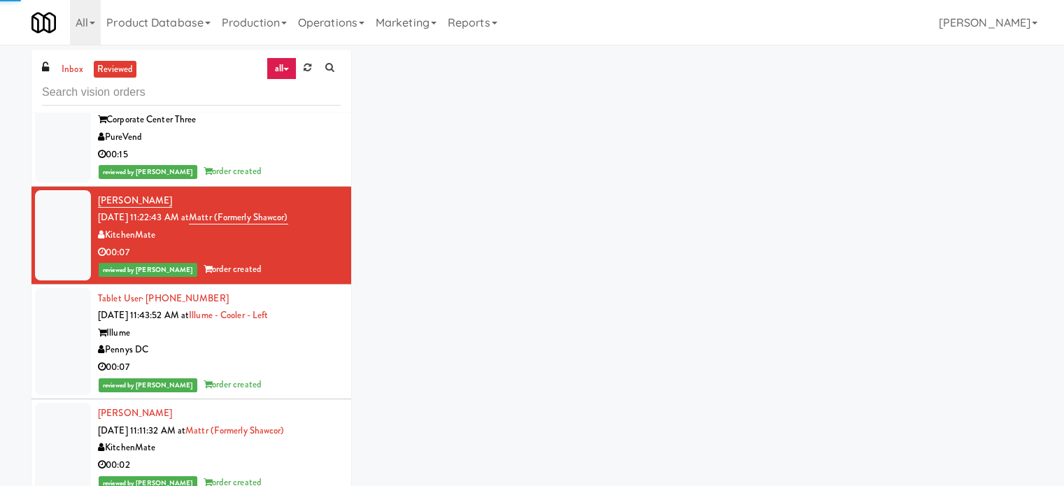
click at [298, 374] on div "00:07" at bounding box center [219, 367] width 243 height 17
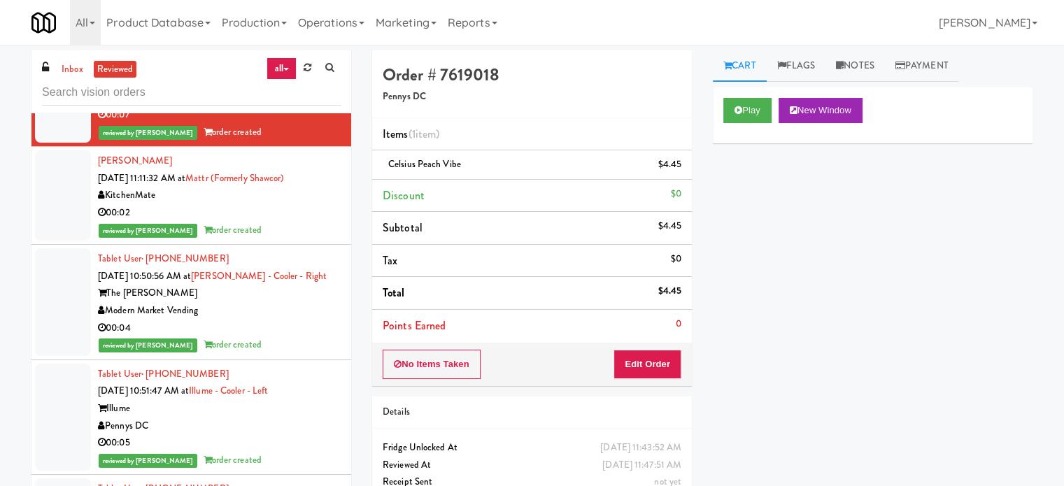
scroll to position [2254, 0]
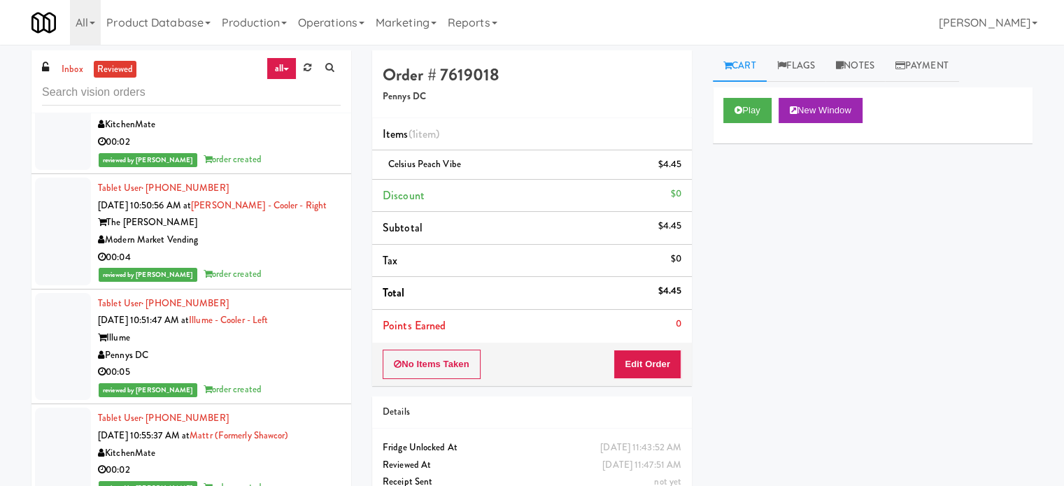
click at [292, 249] on div "Modern Market Vending" at bounding box center [219, 240] width 243 height 17
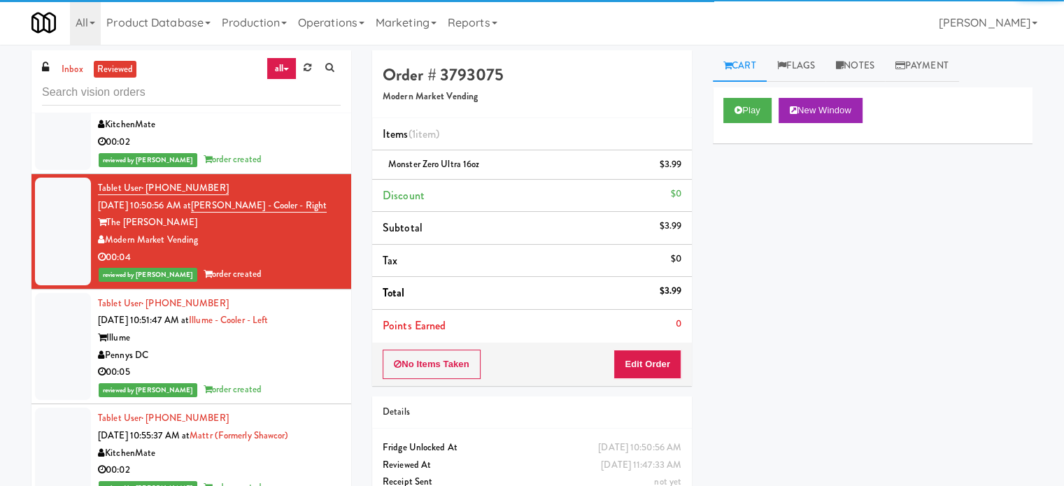
click at [276, 365] on div "Pennys DC" at bounding box center [219, 355] width 243 height 17
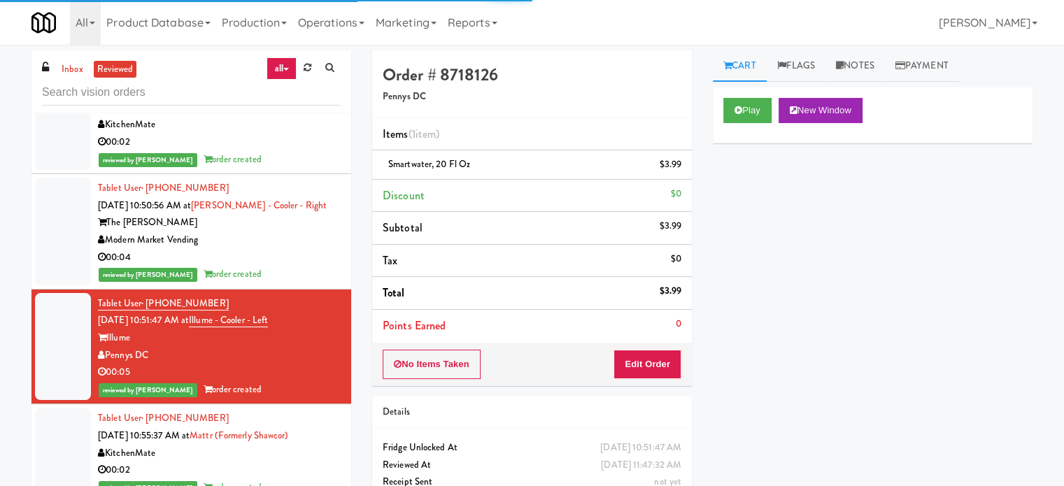
scroll to position [2604, 0]
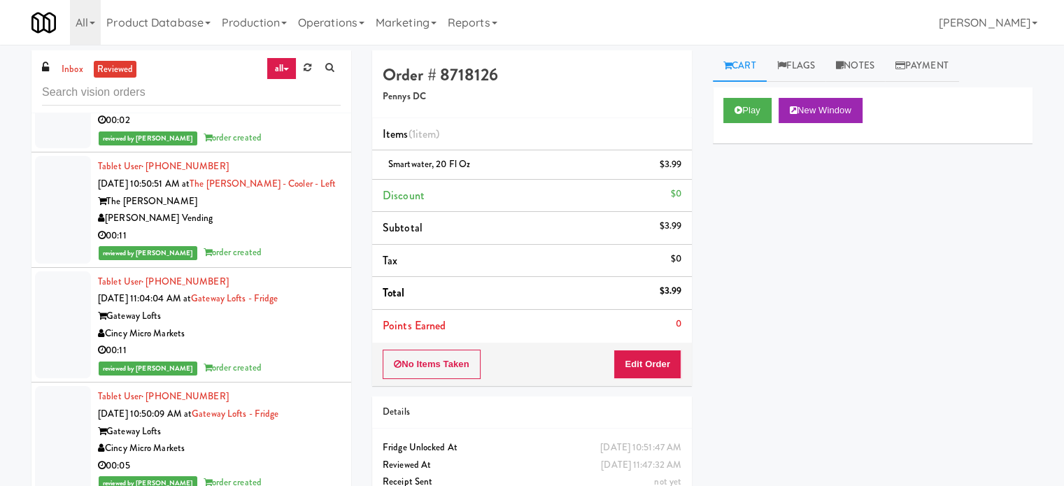
click at [293, 147] on div "reviewed by James A order created" at bounding box center [219, 137] width 243 height 17
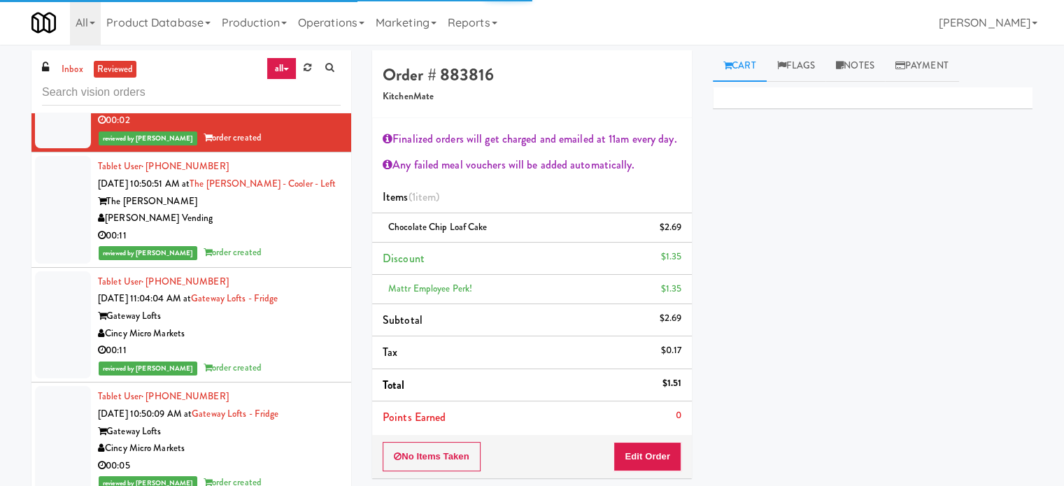
click at [288, 259] on div "reviewed by Frederick G order created" at bounding box center [219, 252] width 243 height 17
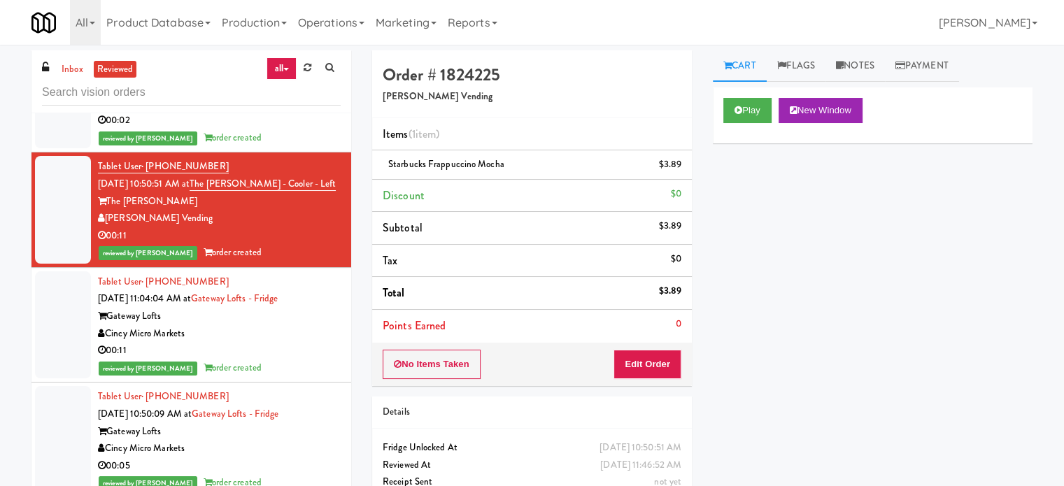
click at [280, 360] on div "00:11" at bounding box center [219, 350] width 243 height 17
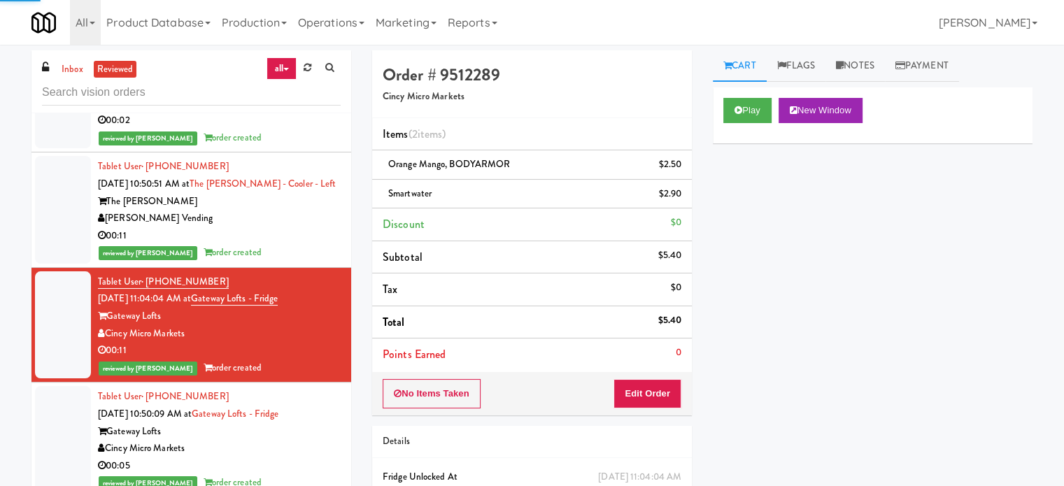
scroll to position [2954, 0]
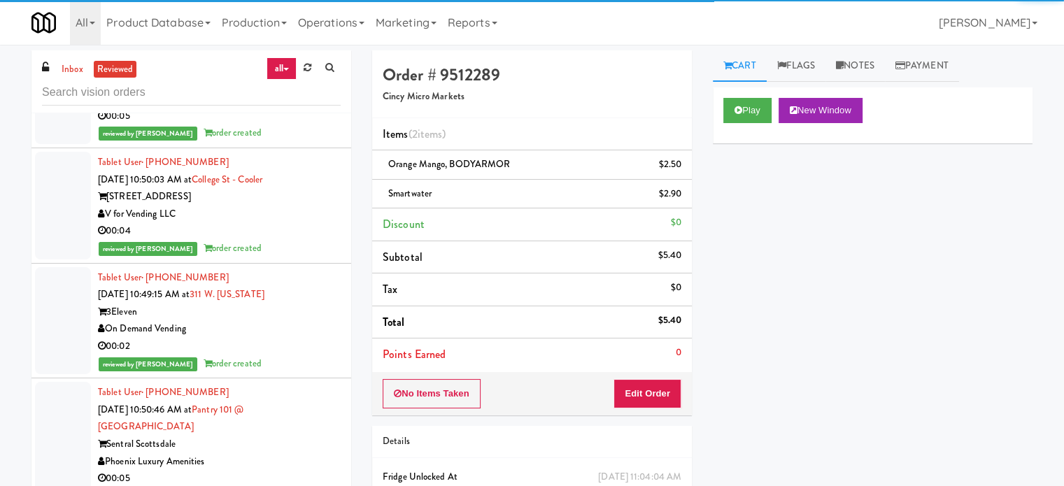
click at [264, 255] on div "reviewed by James A order created" at bounding box center [219, 248] width 243 height 17
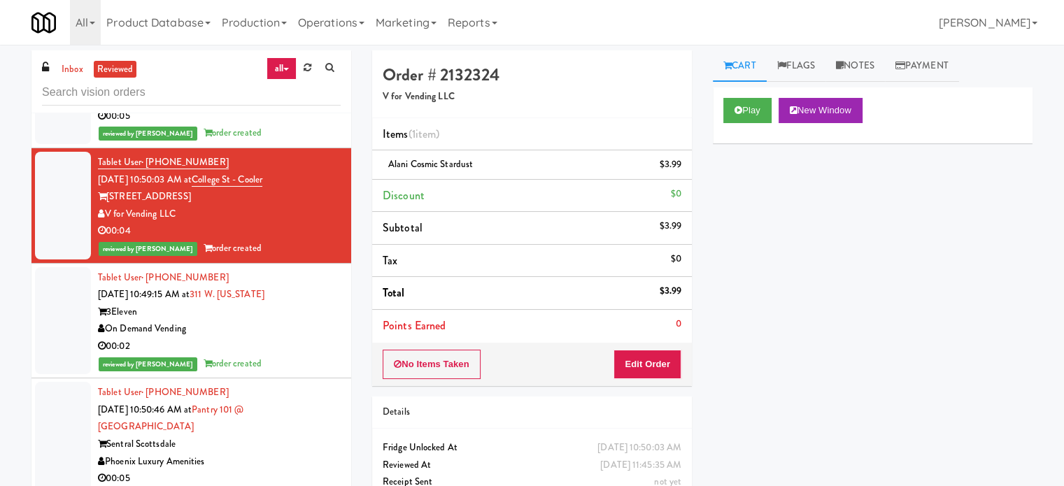
scroll to position [3304, 0]
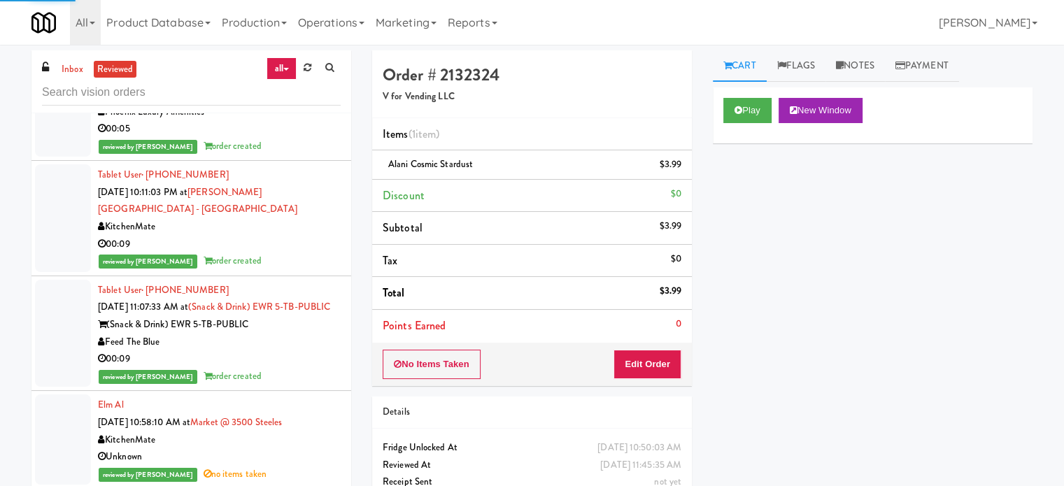
click at [278, 253] on div "00:09" at bounding box center [219, 244] width 243 height 17
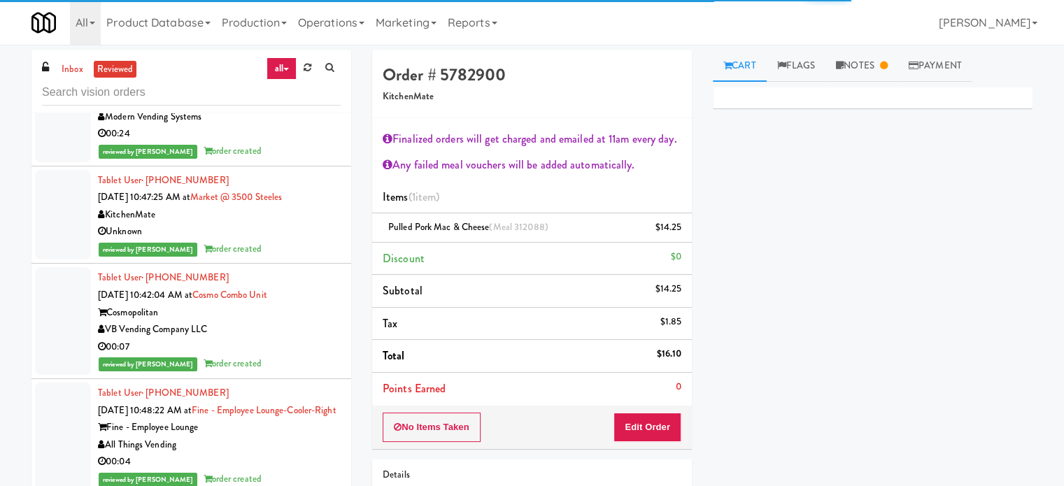
scroll to position [6408, 0]
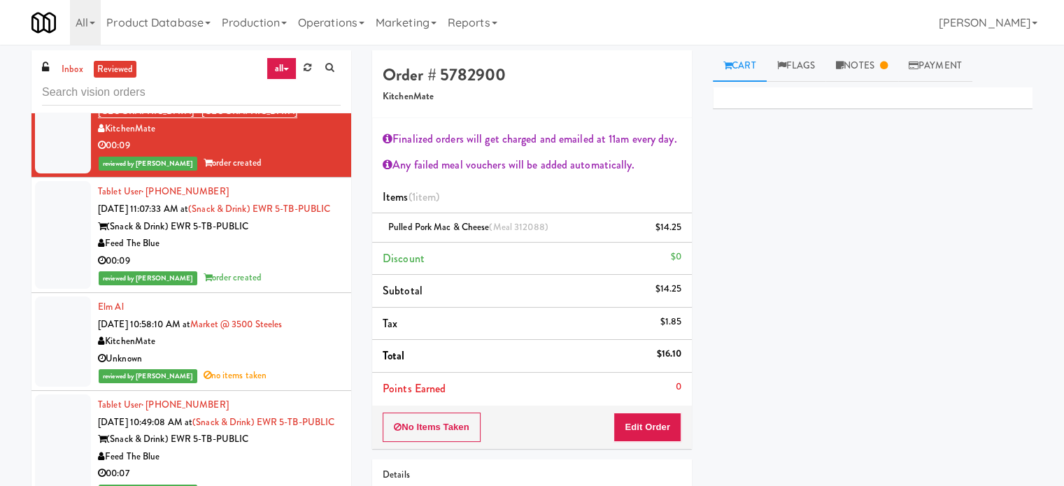
click at [304, 270] on div "00:09" at bounding box center [219, 261] width 243 height 17
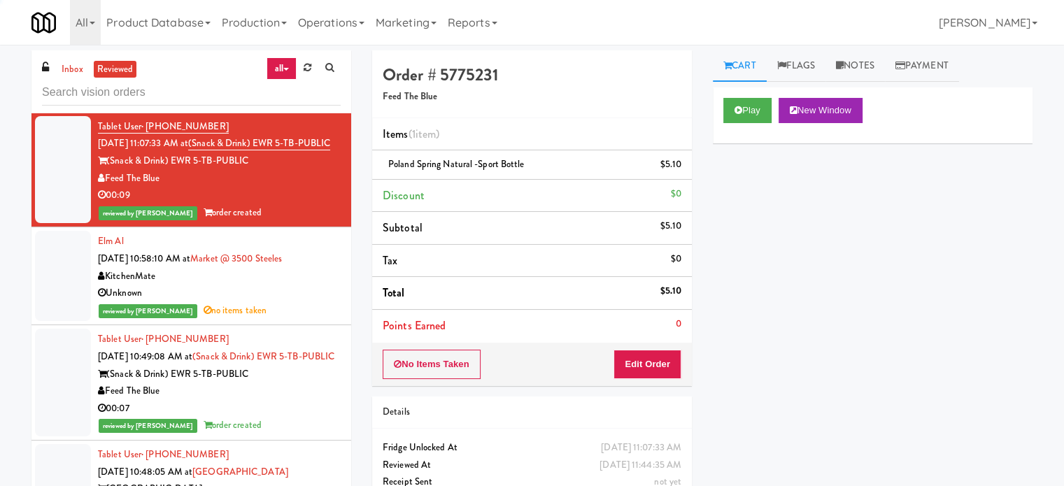
scroll to position [3467, 0]
click at [288, 320] on div "reviewed by Mariel T no items taken" at bounding box center [219, 310] width 243 height 17
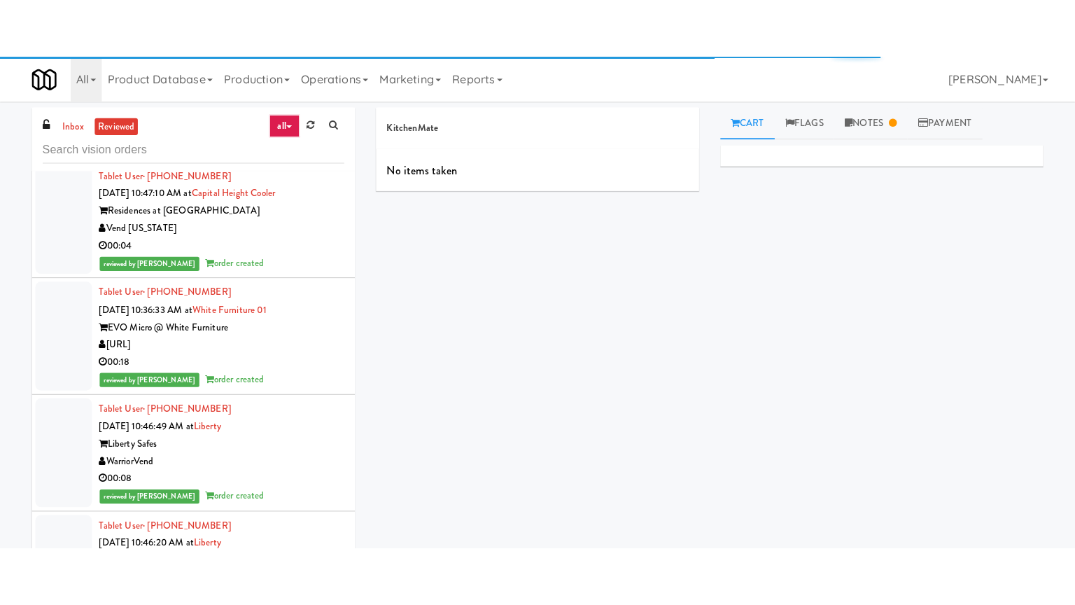
scroll to position [8666, 0]
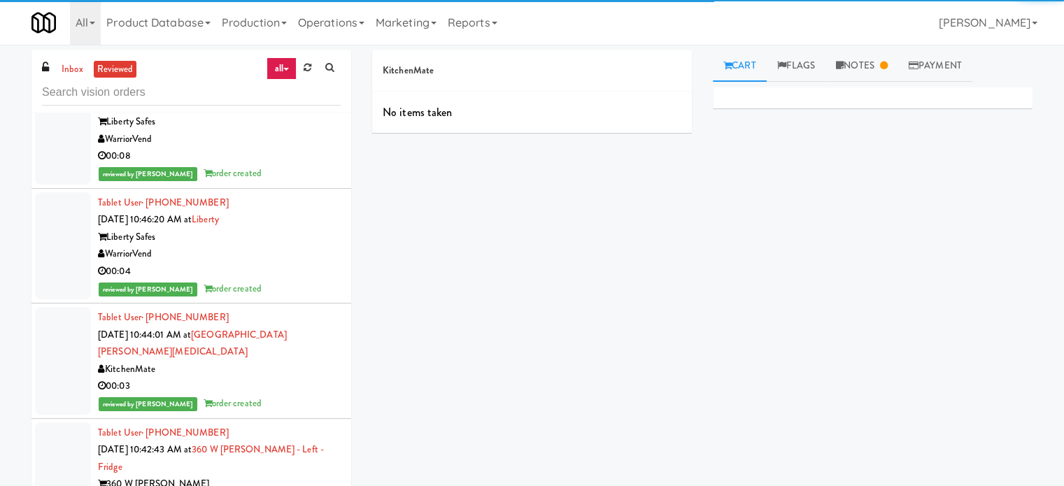
click at [292, 246] on div "Liberty Safes" at bounding box center [219, 237] width 243 height 17
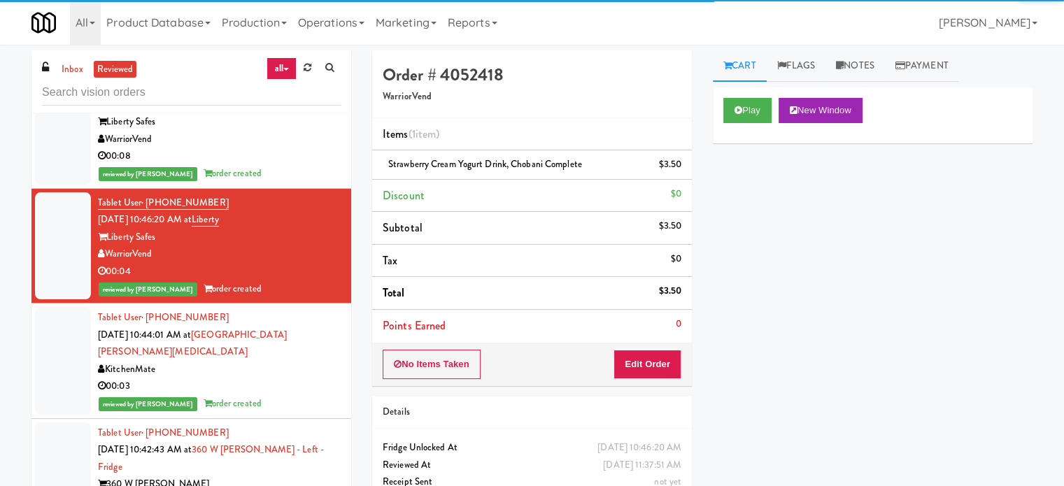
drag, startPoint x: 292, startPoint y: 251, endPoint x: 302, endPoint y: 246, distance: 11.3
click at [292, 148] on div "WarriorVend" at bounding box center [219, 139] width 243 height 17
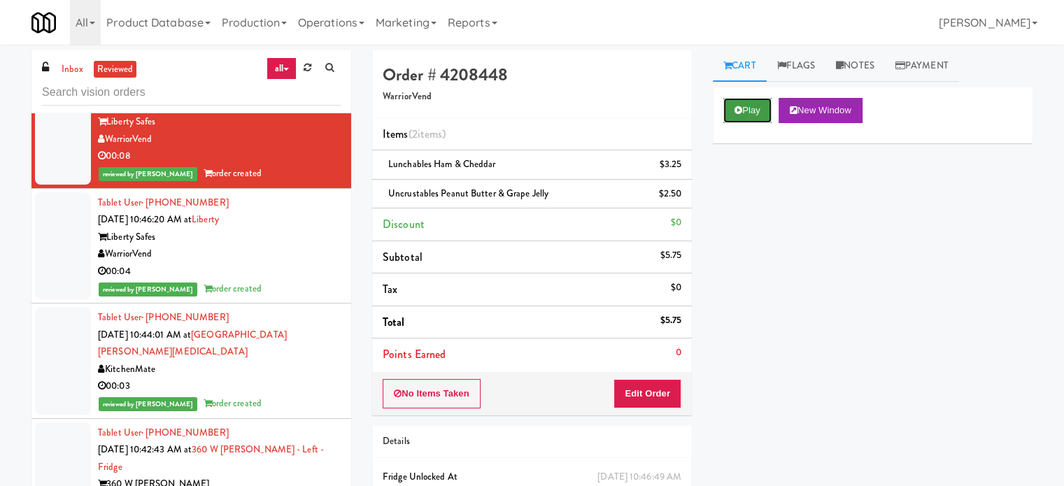
click at [759, 106] on button "Play" at bounding box center [748, 110] width 48 height 25
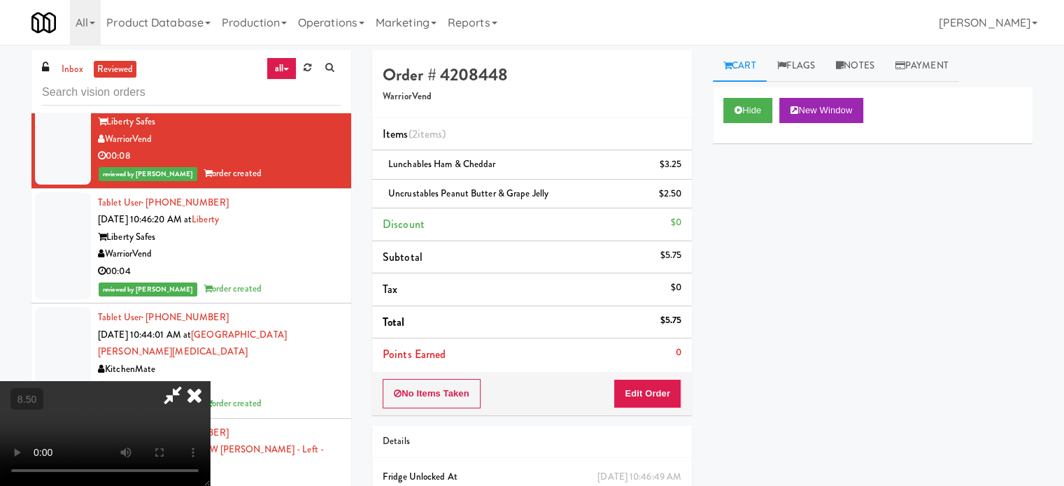
click at [210, 381] on video at bounding box center [105, 433] width 210 height 105
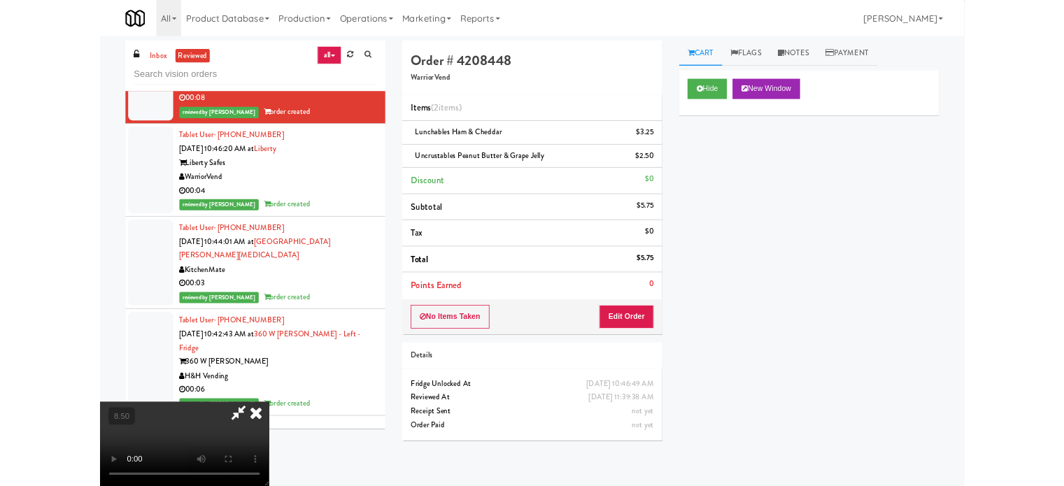
scroll to position [8597, 0]
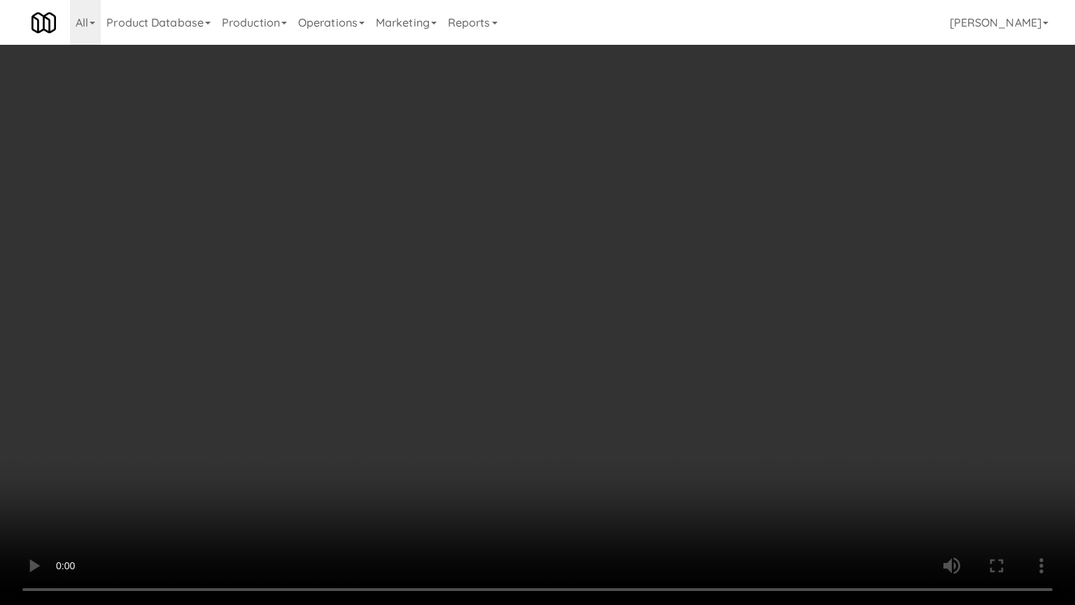
click at [487, 314] on video at bounding box center [537, 302] width 1075 height 605
click at [492, 316] on video at bounding box center [537, 302] width 1075 height 605
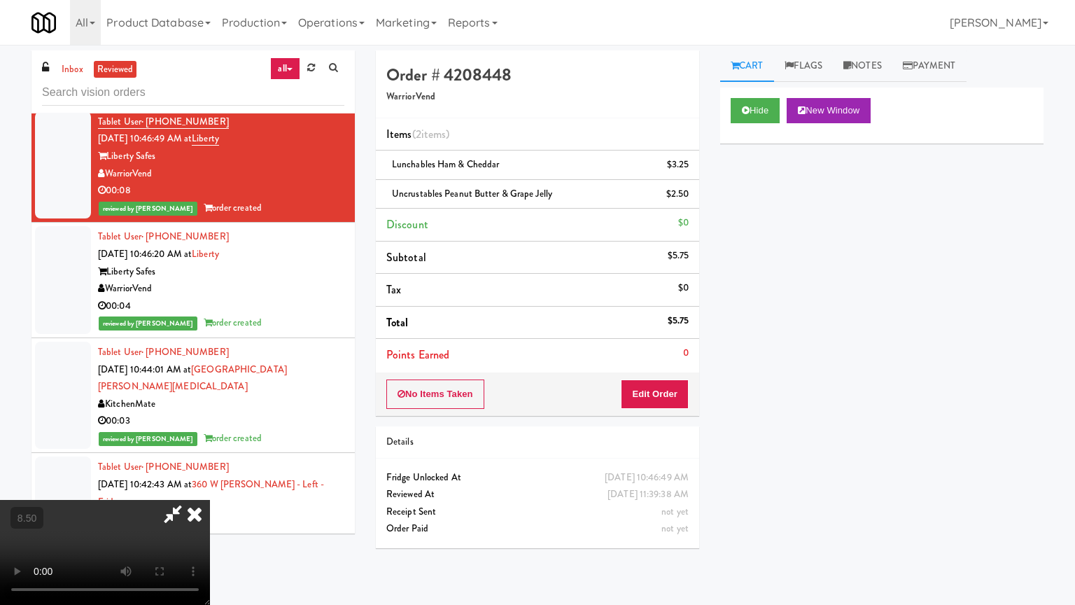
click at [210, 486] on video at bounding box center [105, 552] width 210 height 105
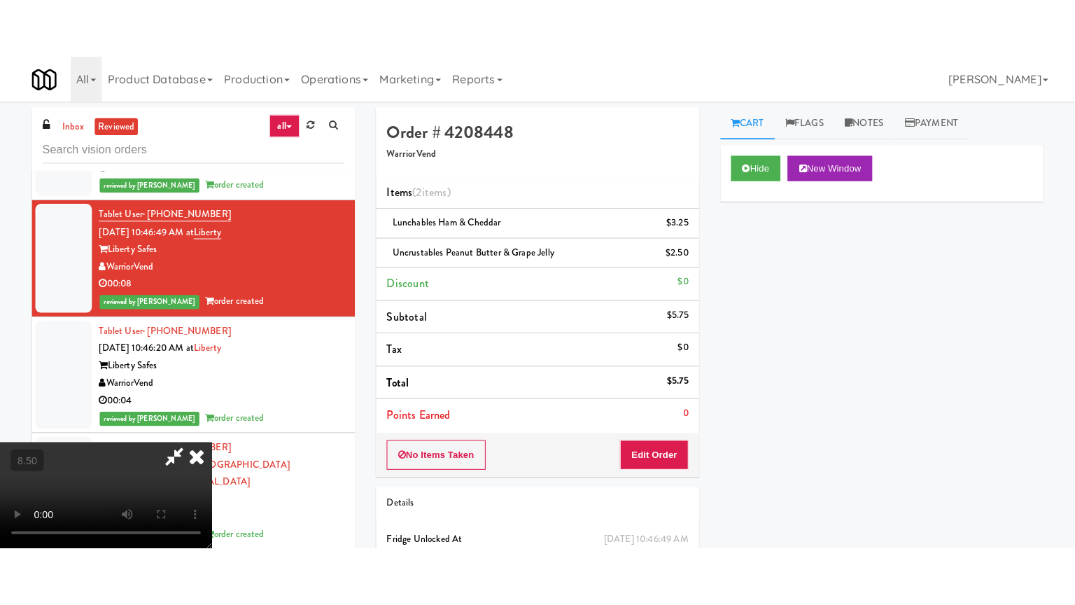
scroll to position [8666, 0]
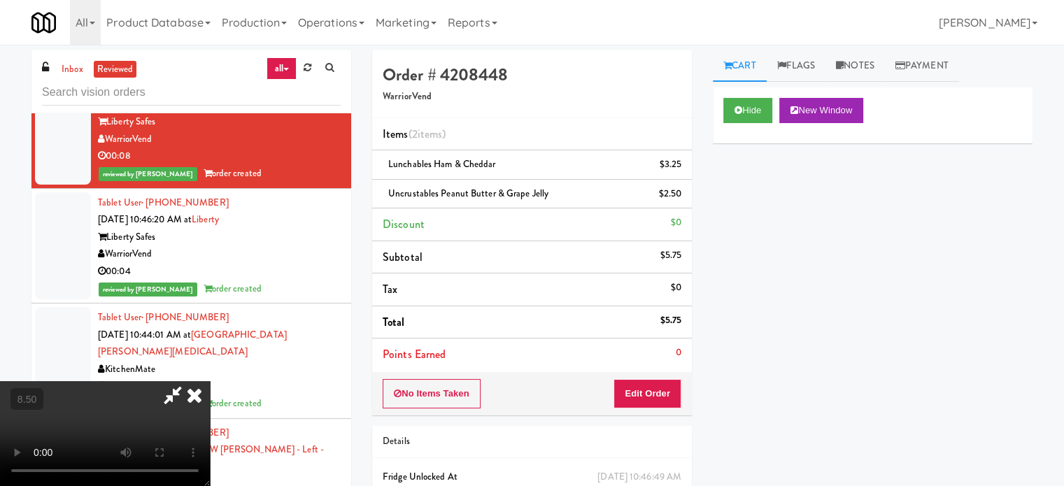
click at [210, 381] on video at bounding box center [105, 433] width 210 height 105
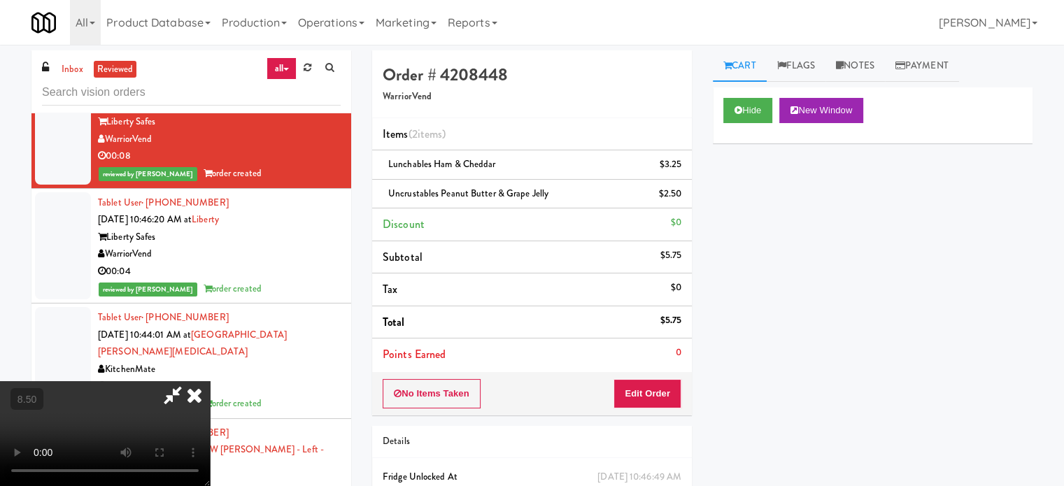
click at [210, 381] on video at bounding box center [105, 433] width 210 height 105
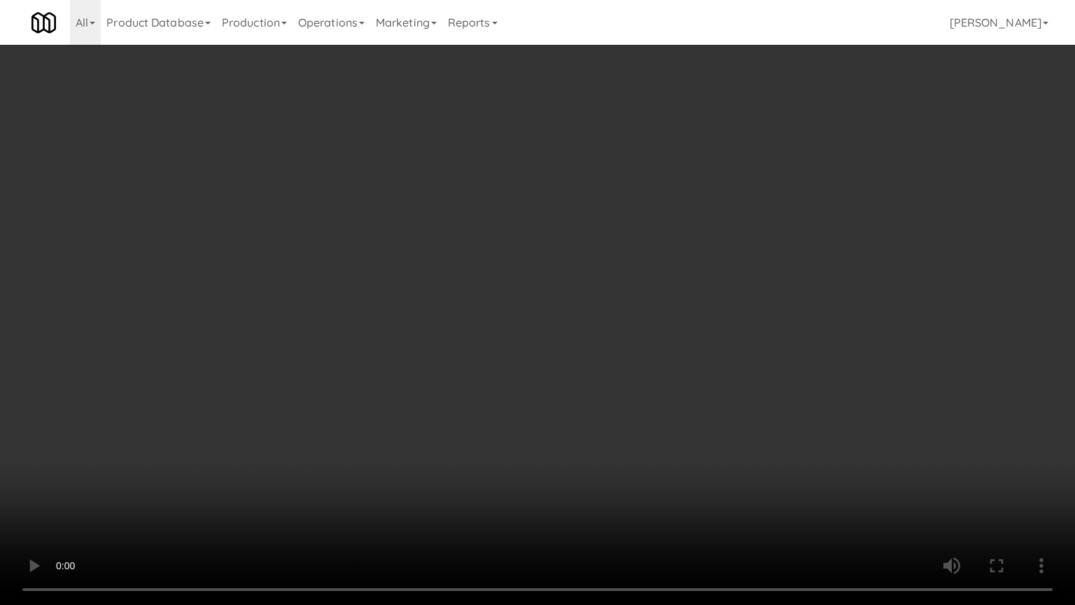
click at [223, 444] on video at bounding box center [537, 302] width 1075 height 605
click at [351, 358] on video at bounding box center [537, 302] width 1075 height 605
click at [353, 362] on video at bounding box center [537, 302] width 1075 height 605
click at [425, 375] on video at bounding box center [537, 302] width 1075 height 605
click at [400, 375] on video at bounding box center [537, 302] width 1075 height 605
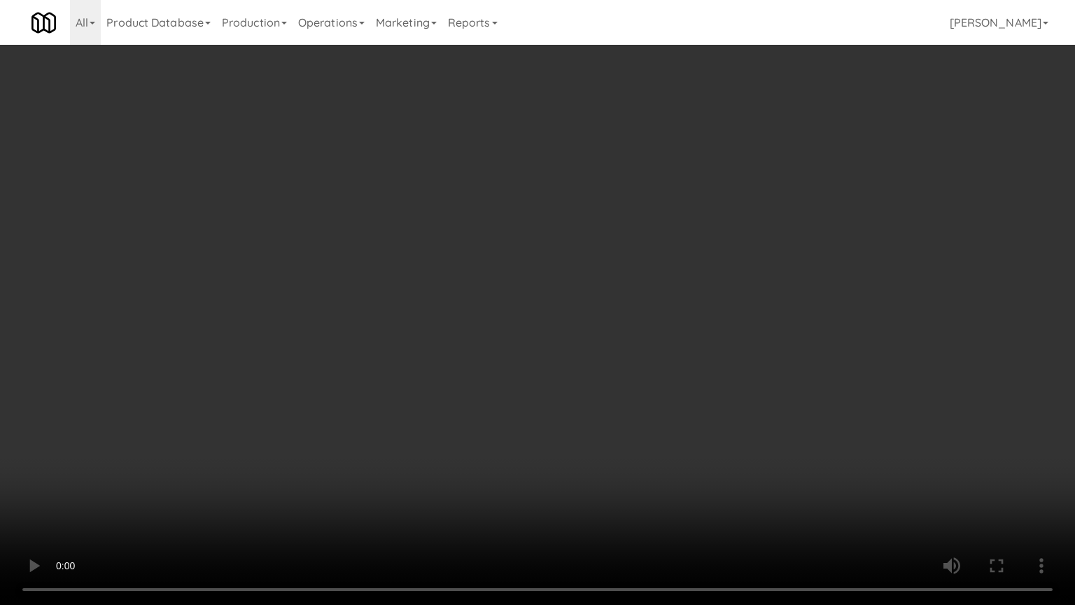
click at [490, 374] on video at bounding box center [537, 302] width 1075 height 605
click at [431, 379] on video at bounding box center [537, 302] width 1075 height 605
click at [560, 379] on video at bounding box center [537, 302] width 1075 height 605
click at [507, 381] on video at bounding box center [537, 302] width 1075 height 605
click at [622, 383] on video at bounding box center [537, 302] width 1075 height 605
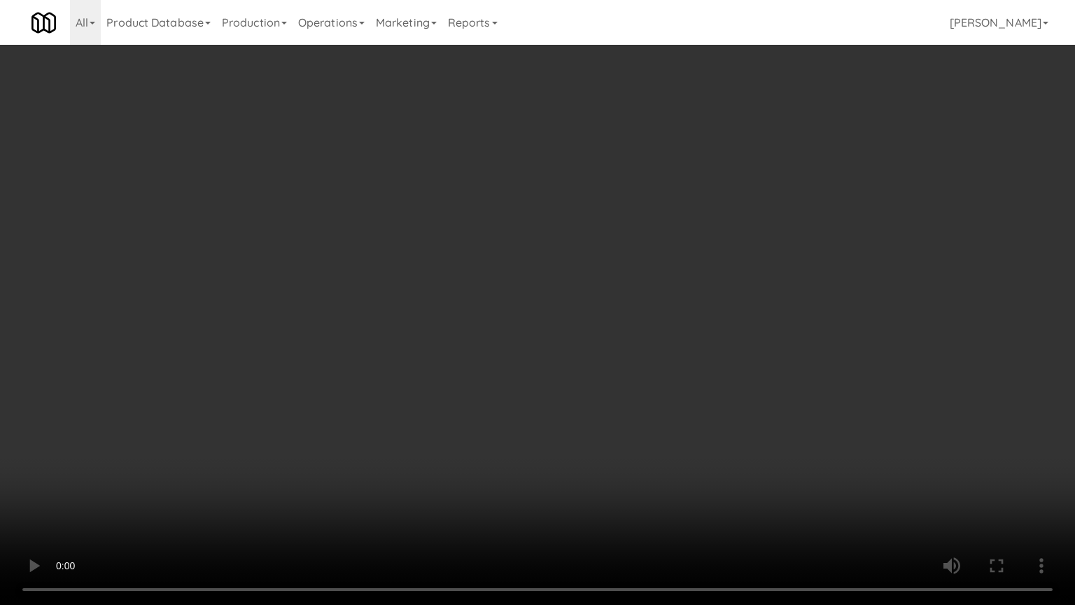
click at [564, 379] on video at bounding box center [537, 302] width 1075 height 605
click at [619, 372] on video at bounding box center [537, 302] width 1075 height 605
click at [618, 372] on video at bounding box center [537, 302] width 1075 height 605
click at [643, 366] on video at bounding box center [537, 302] width 1075 height 605
drag, startPoint x: 620, startPoint y: 461, endPoint x: 605, endPoint y: 377, distance: 85.4
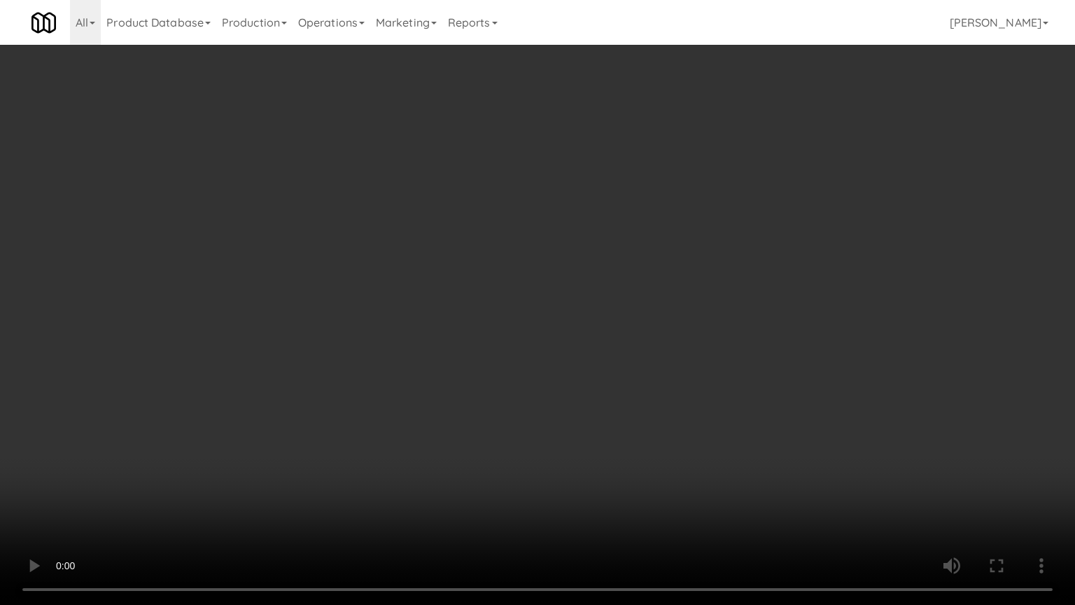
click at [618, 458] on video at bounding box center [537, 302] width 1075 height 605
click at [598, 358] on video at bounding box center [537, 302] width 1075 height 605
click at [568, 351] on video at bounding box center [537, 302] width 1075 height 605
click at [571, 323] on video at bounding box center [537, 302] width 1075 height 605
click at [553, 320] on video at bounding box center [537, 302] width 1075 height 605
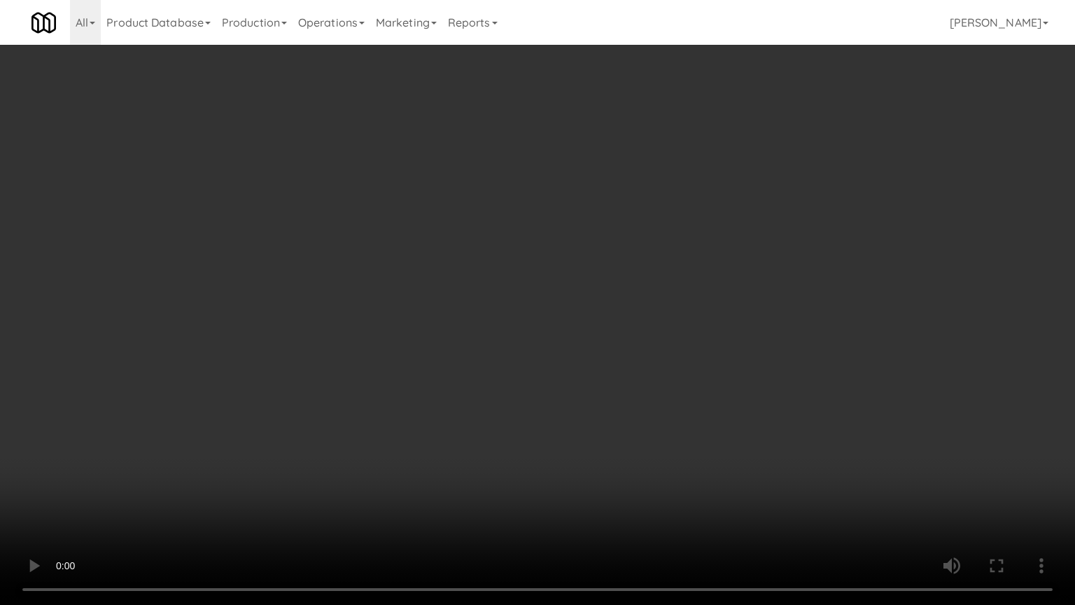
click at [557, 313] on video at bounding box center [537, 302] width 1075 height 605
drag, startPoint x: 339, startPoint y: 414, endPoint x: 379, endPoint y: 364, distance: 63.7
click at [345, 404] on video at bounding box center [537, 302] width 1075 height 605
click at [440, 290] on video at bounding box center [537, 302] width 1075 height 605
drag, startPoint x: 439, startPoint y: 293, endPoint x: 446, endPoint y: 291, distance: 8.0
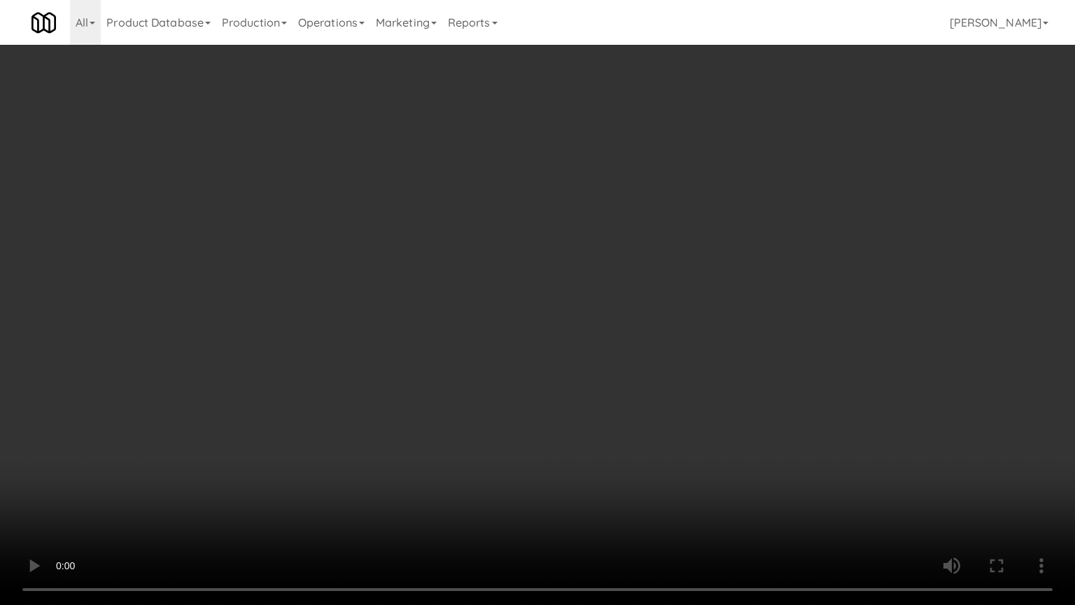
click at [439, 294] on video at bounding box center [537, 302] width 1075 height 605
click at [450, 292] on video at bounding box center [537, 302] width 1075 height 605
click at [476, 301] on video at bounding box center [537, 302] width 1075 height 605
click at [477, 302] on video at bounding box center [537, 302] width 1075 height 605
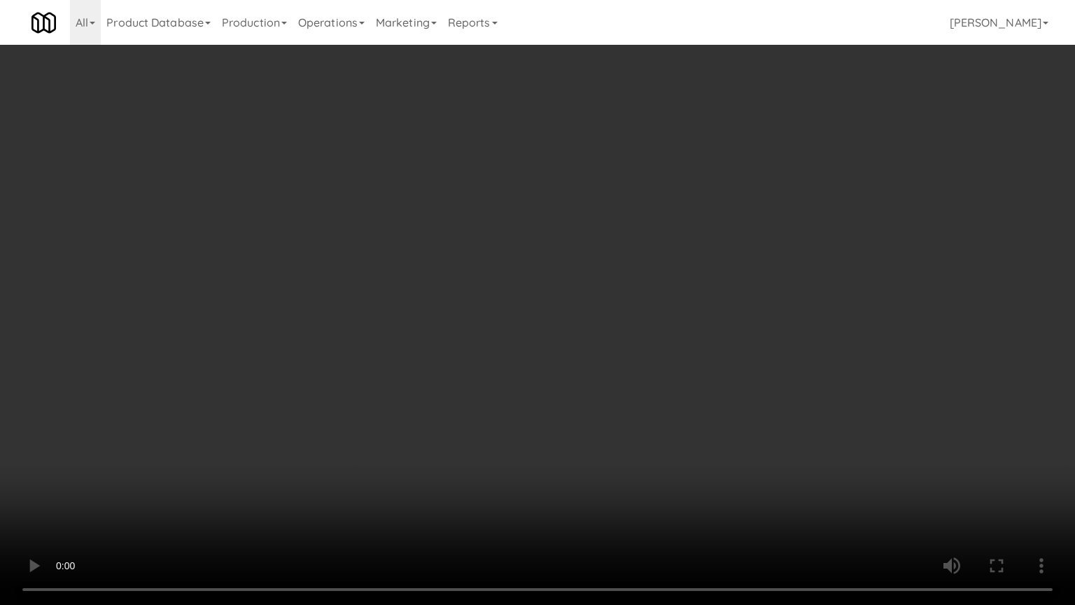
click at [559, 307] on video at bounding box center [537, 302] width 1075 height 605
click at [513, 313] on video at bounding box center [537, 302] width 1075 height 605
click at [575, 308] on video at bounding box center [537, 302] width 1075 height 605
click at [569, 312] on video at bounding box center [537, 302] width 1075 height 605
click at [591, 318] on video at bounding box center [537, 302] width 1075 height 605
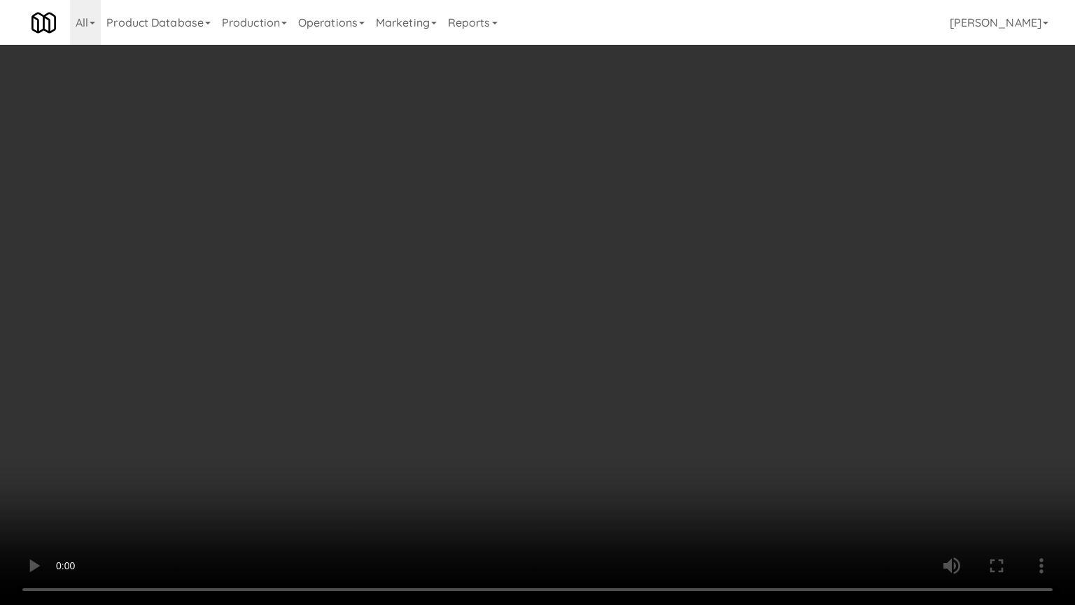
click at [567, 316] on video at bounding box center [537, 302] width 1075 height 605
click at [608, 311] on video at bounding box center [537, 302] width 1075 height 605
click at [607, 311] on video at bounding box center [537, 302] width 1075 height 605
click at [559, 311] on video at bounding box center [537, 302] width 1075 height 605
click at [577, 299] on video at bounding box center [537, 302] width 1075 height 605
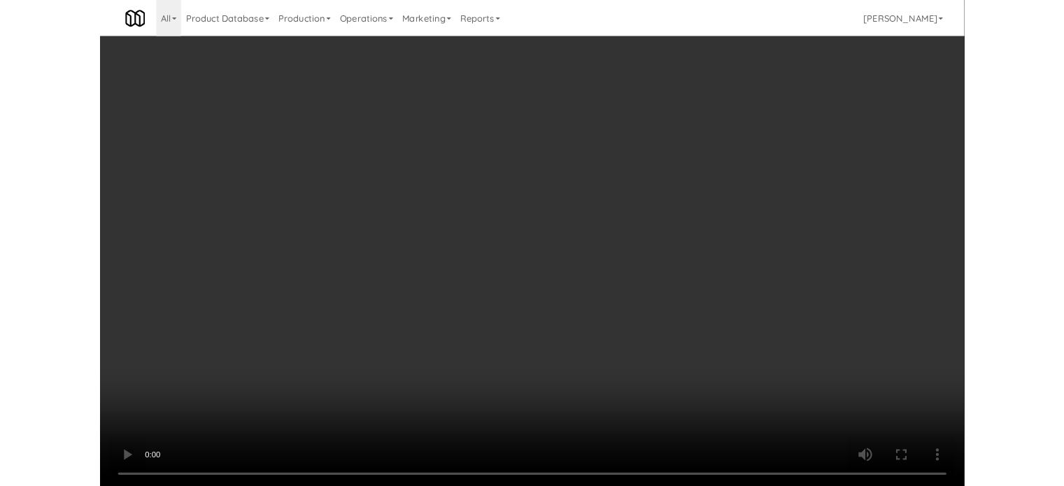
scroll to position [8666, 0]
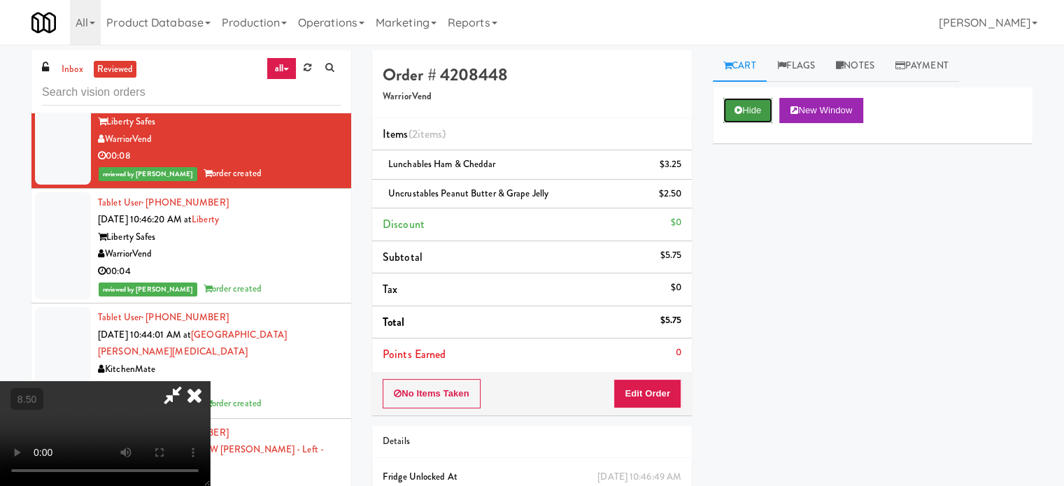
click at [763, 106] on button "Hide" at bounding box center [748, 110] width 49 height 25
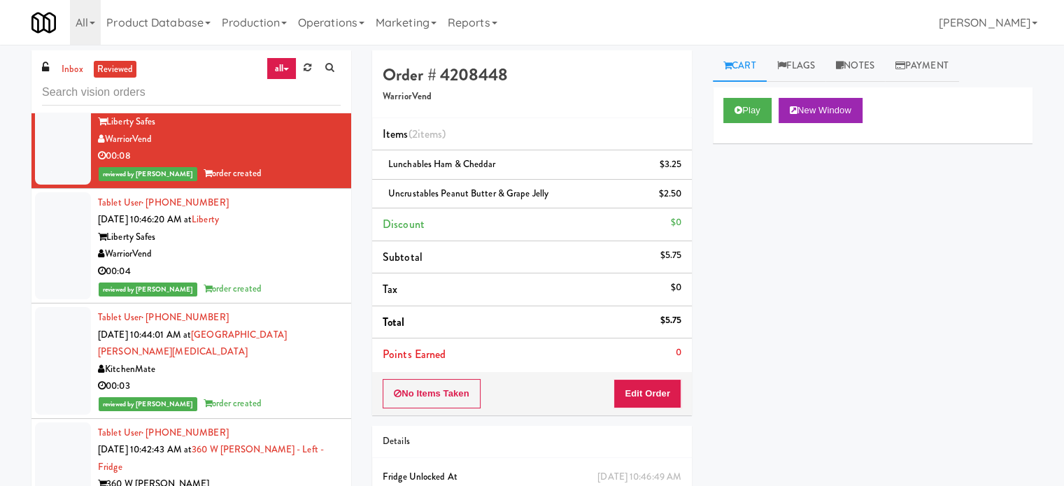
drag, startPoint x: 256, startPoint y: 374, endPoint x: 280, endPoint y: 342, distance: 40.0
click at [257, 263] on div "WarriorVend" at bounding box center [219, 254] width 243 height 17
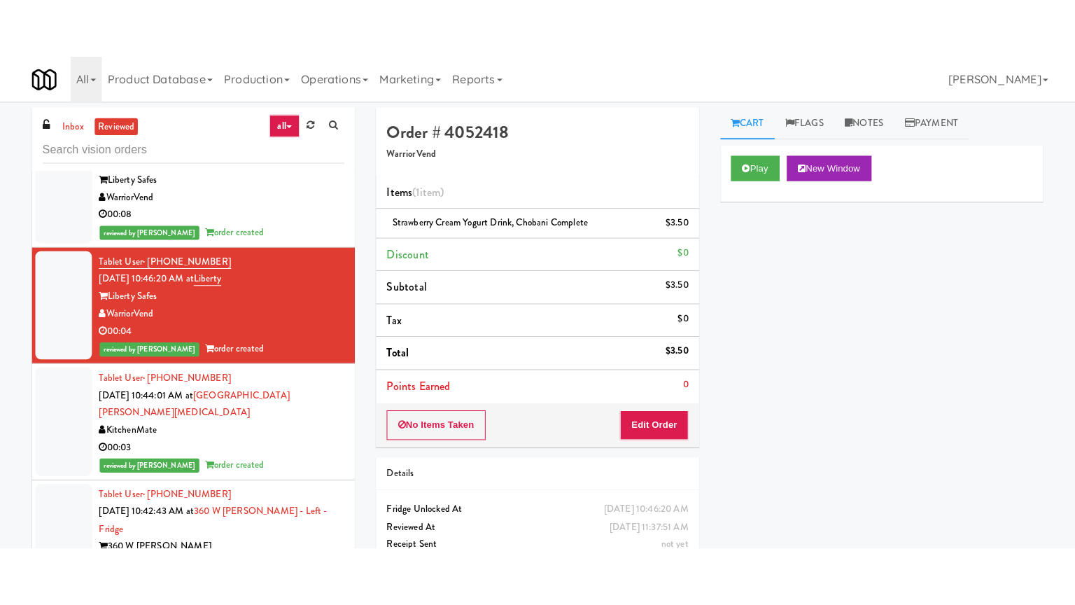
scroll to position [9016, 0]
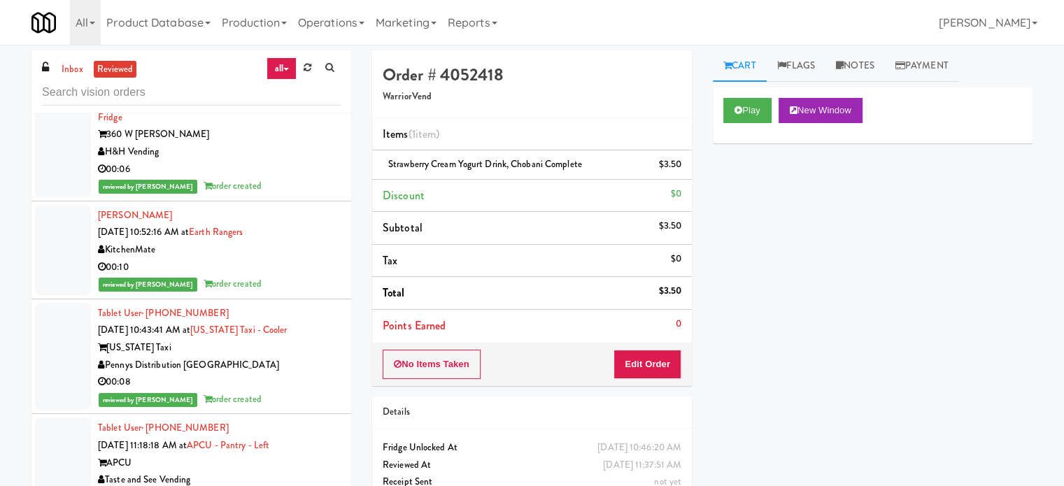
click at [281, 45] on div "00:03" at bounding box center [219, 36] width 243 height 17
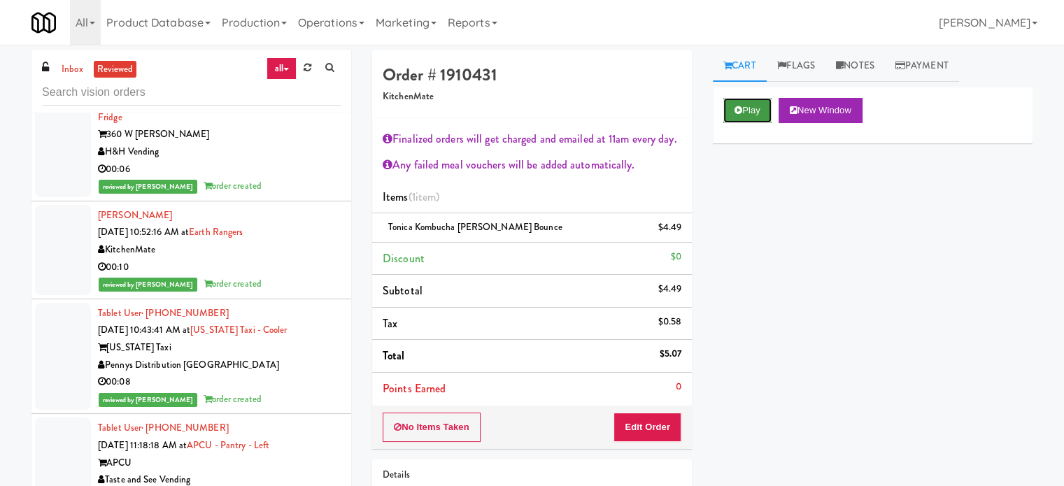
click at [747, 110] on button "Play" at bounding box center [748, 110] width 48 height 25
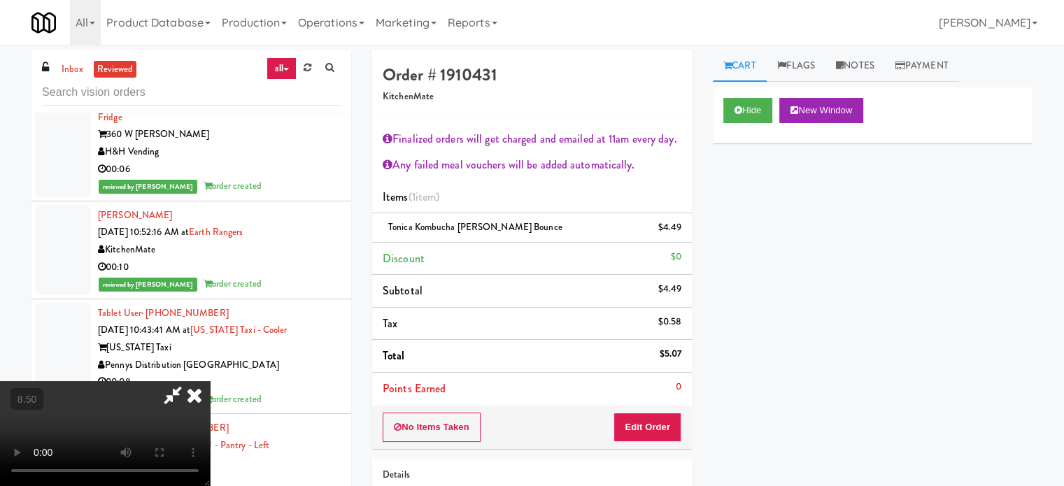
click at [210, 381] on video at bounding box center [105, 433] width 210 height 105
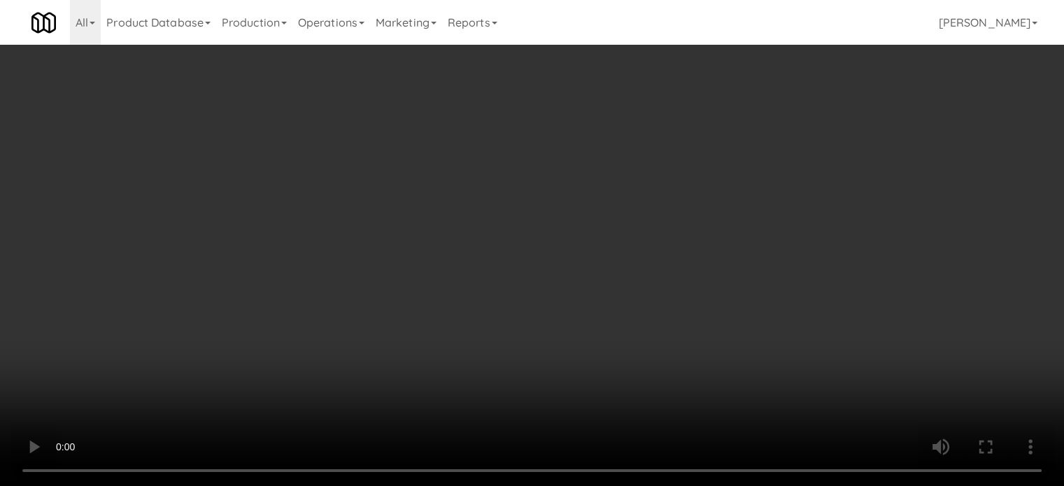
scroll to position [8947, 0]
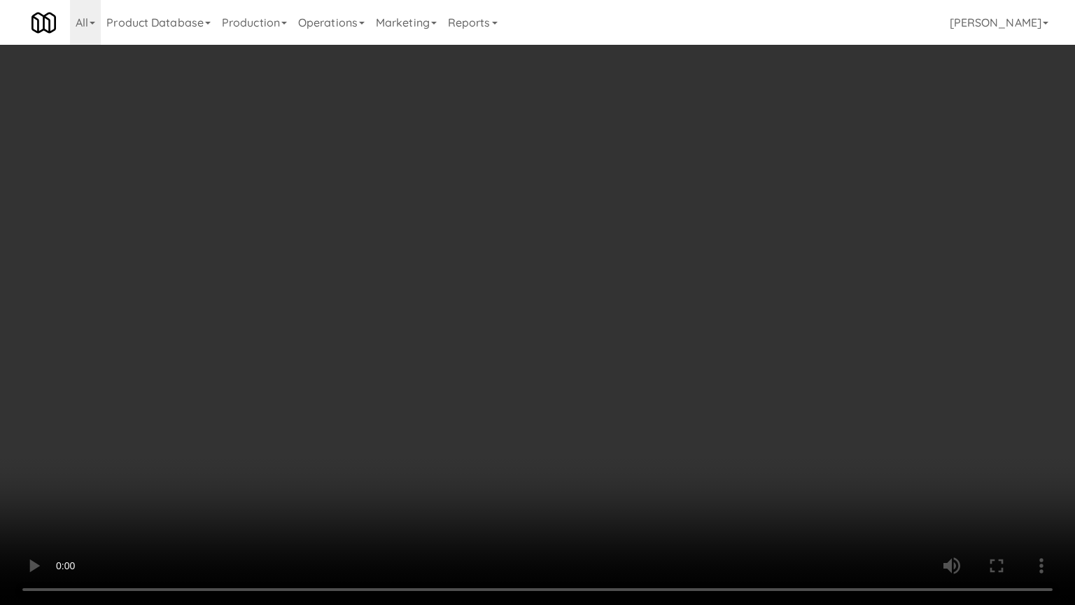
click at [689, 153] on video at bounding box center [537, 302] width 1075 height 605
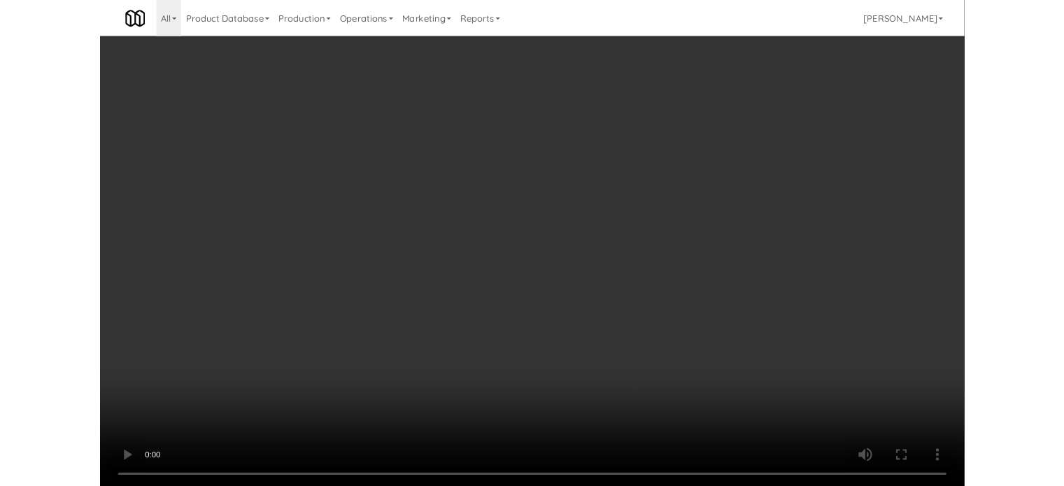
scroll to position [9016, 0]
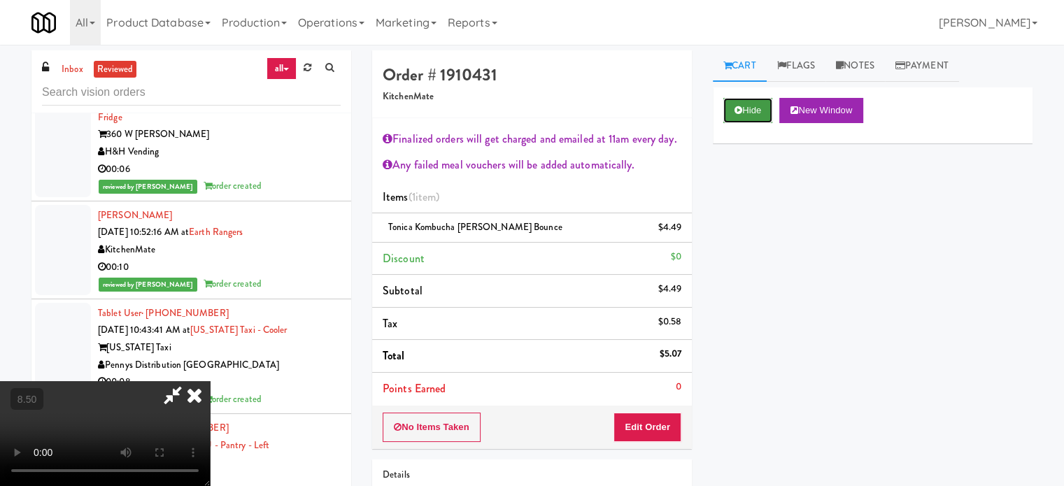
click at [747, 114] on button "Hide" at bounding box center [748, 110] width 49 height 25
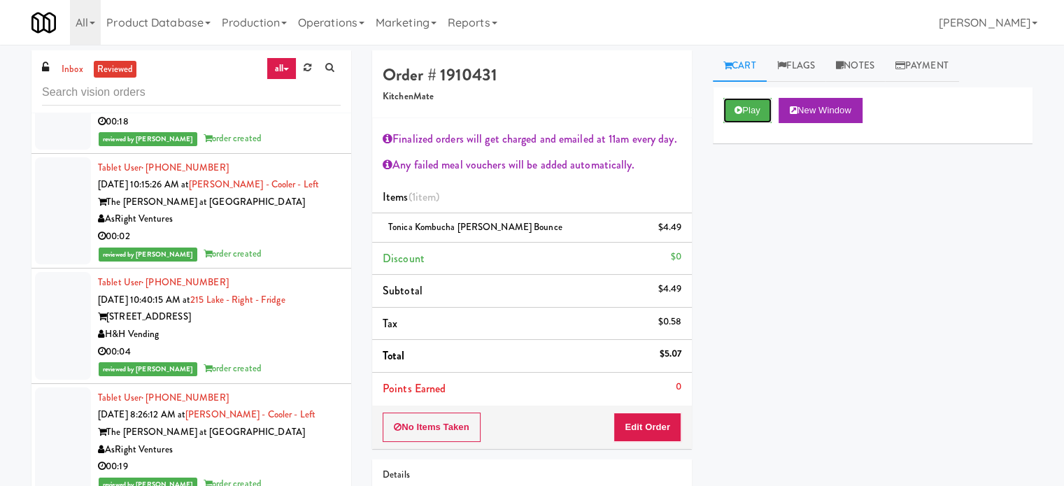
scroll to position [9715, 0]
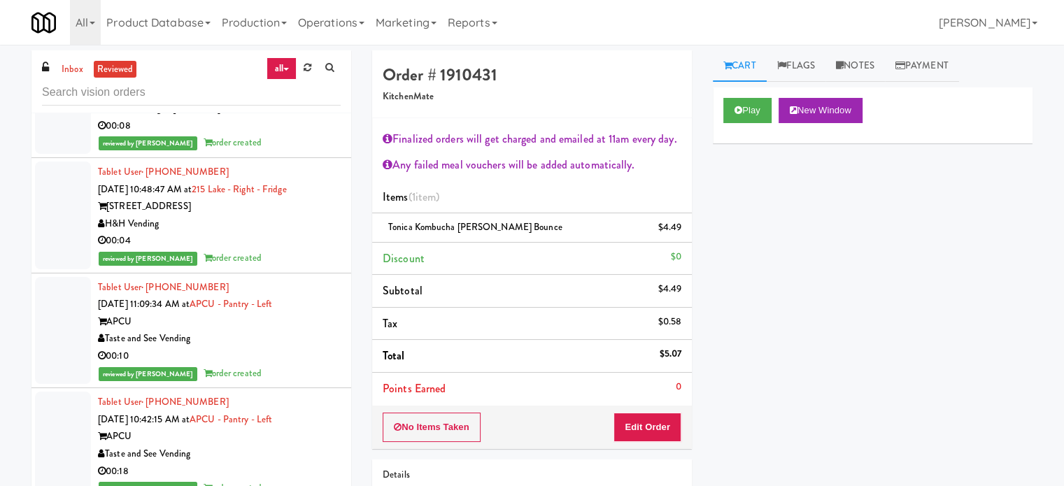
click at [290, 118] on div "Smart Vending of [US_STATE]" at bounding box center [219, 108] width 243 height 17
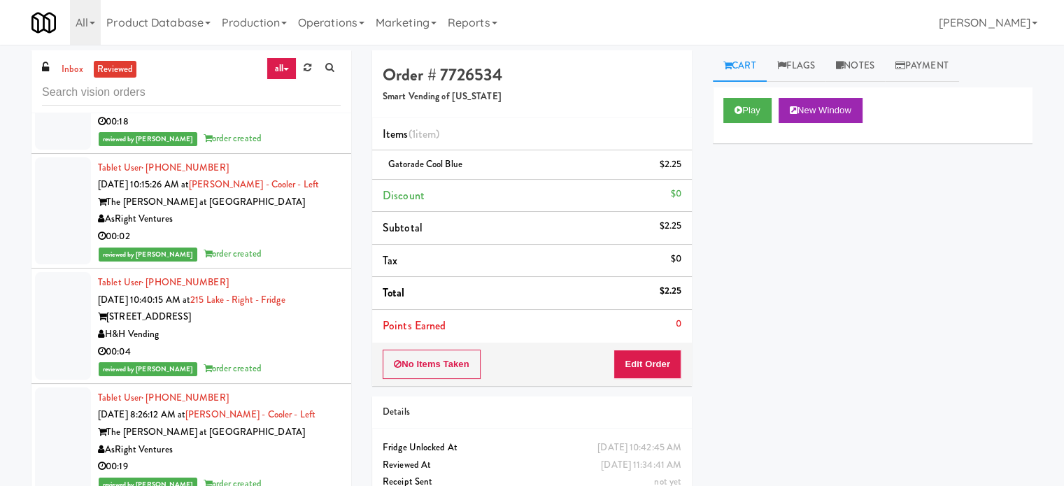
scroll to position [10415, 0]
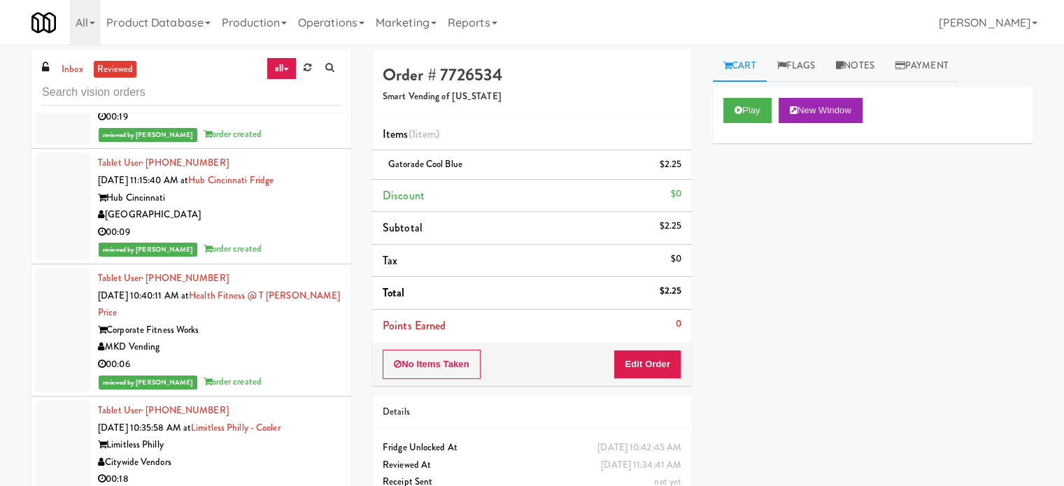
click at [302, 241] on div "00:09" at bounding box center [219, 232] width 243 height 17
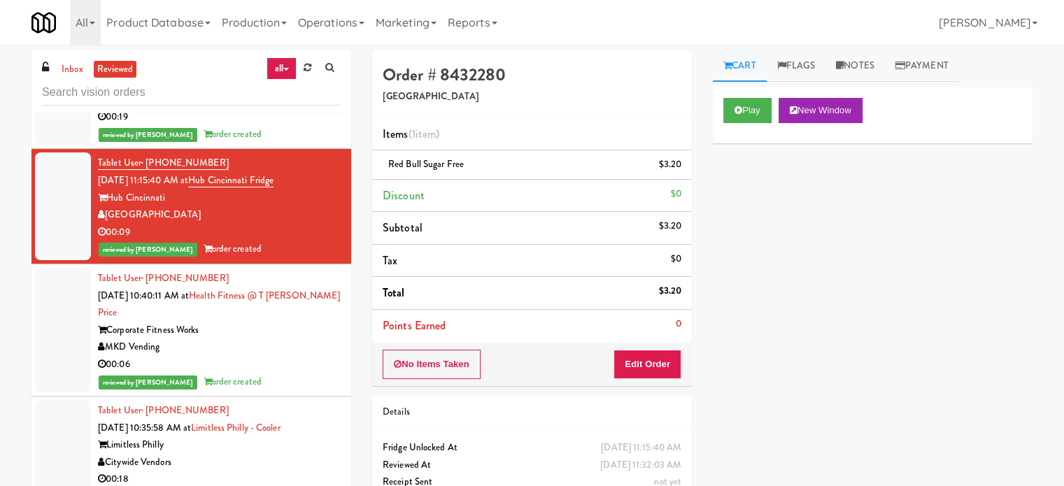
scroll to position [10765, 0]
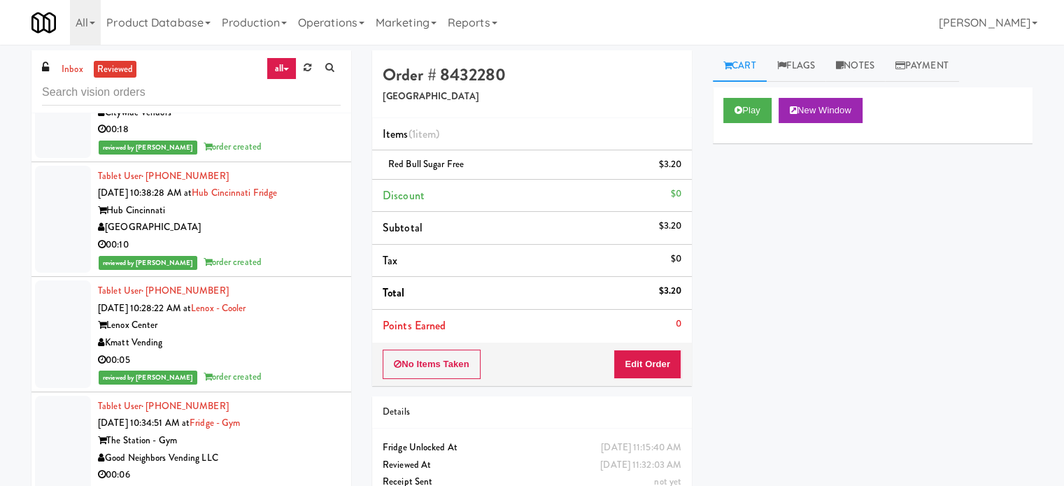
click at [294, 254] on div "00:10" at bounding box center [219, 245] width 243 height 17
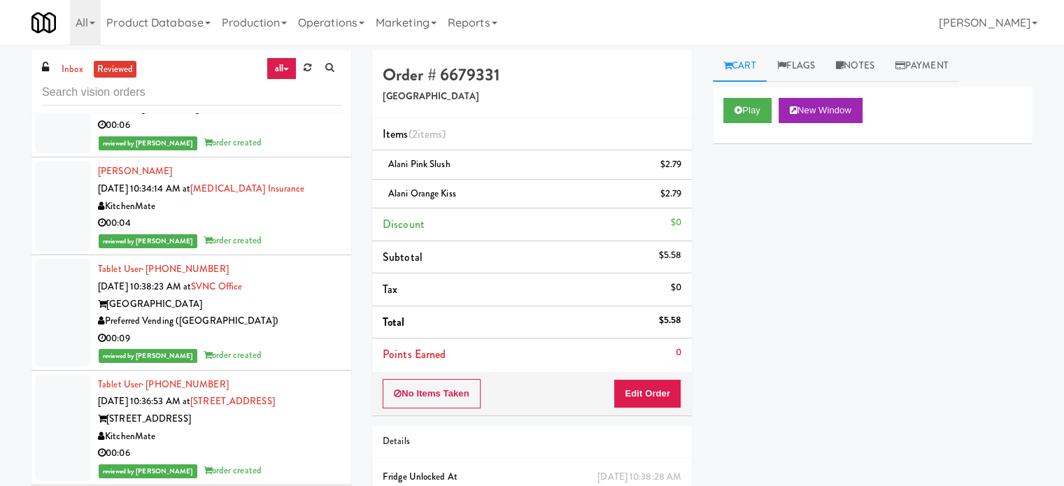
scroll to position [11465, 0]
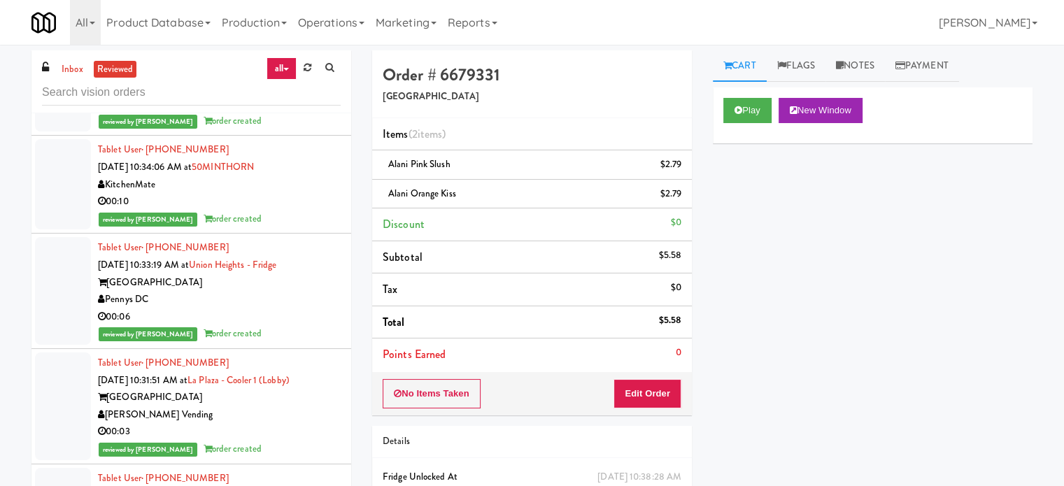
click at [299, 96] on div "KitchenMate" at bounding box center [219, 86] width 243 height 17
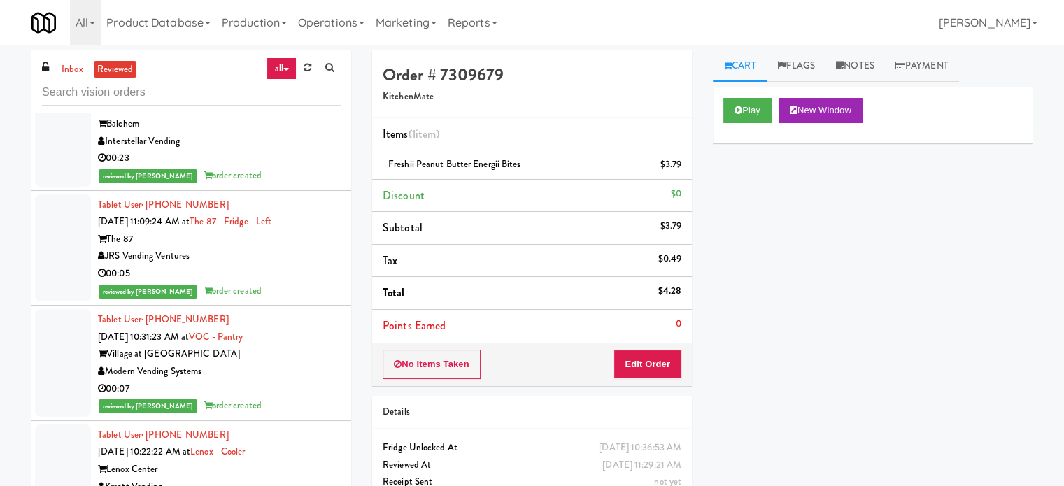
scroll to position [12514, 0]
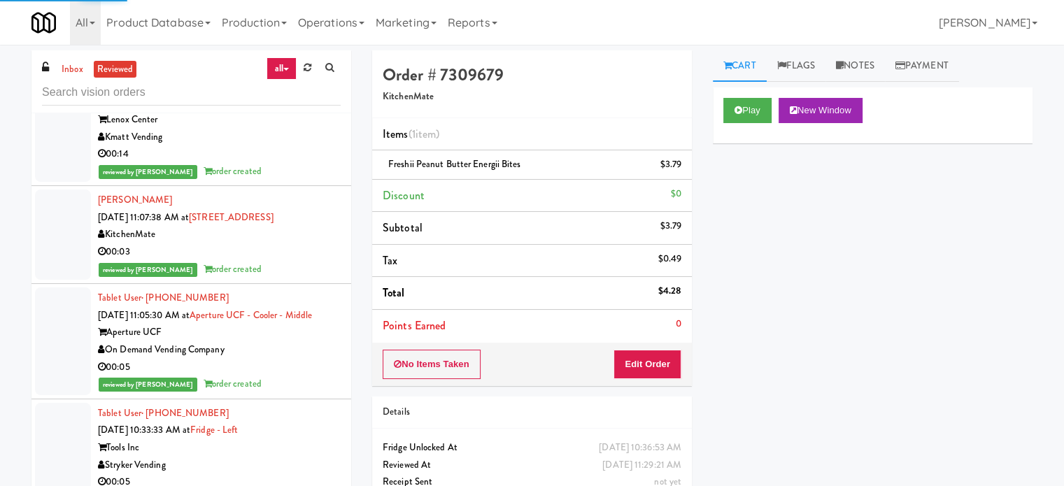
click at [306, 261] on div "00:03" at bounding box center [219, 252] width 243 height 17
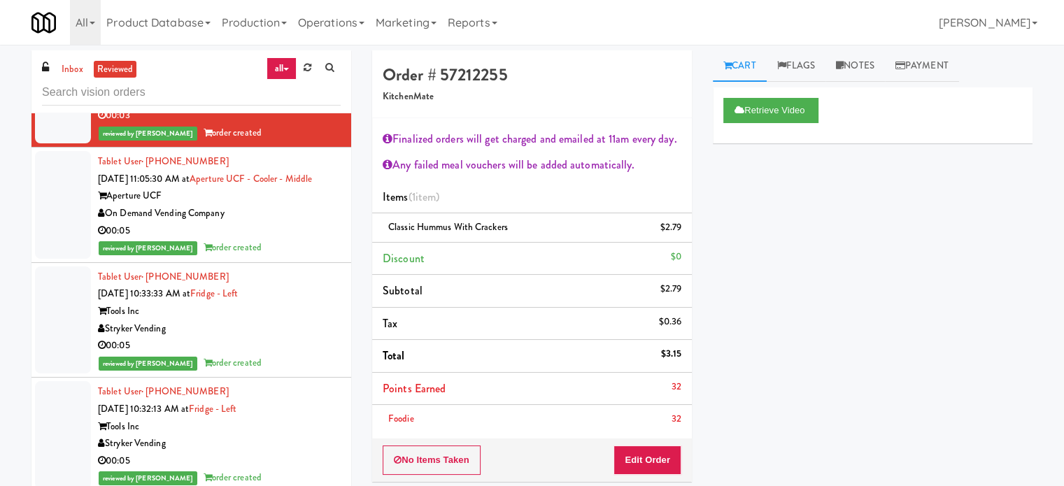
scroll to position [14233, 0]
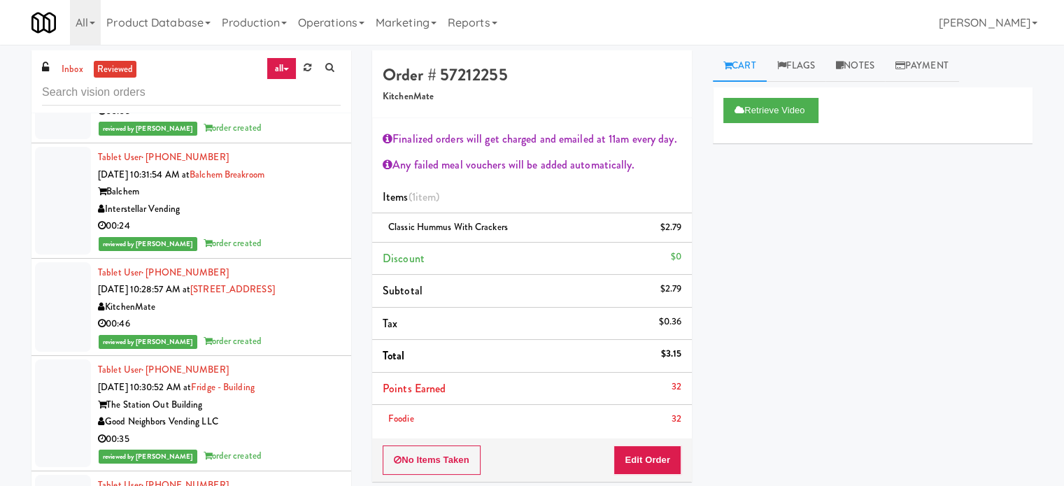
click at [279, 316] on div "KitchenMate" at bounding box center [219, 307] width 243 height 17
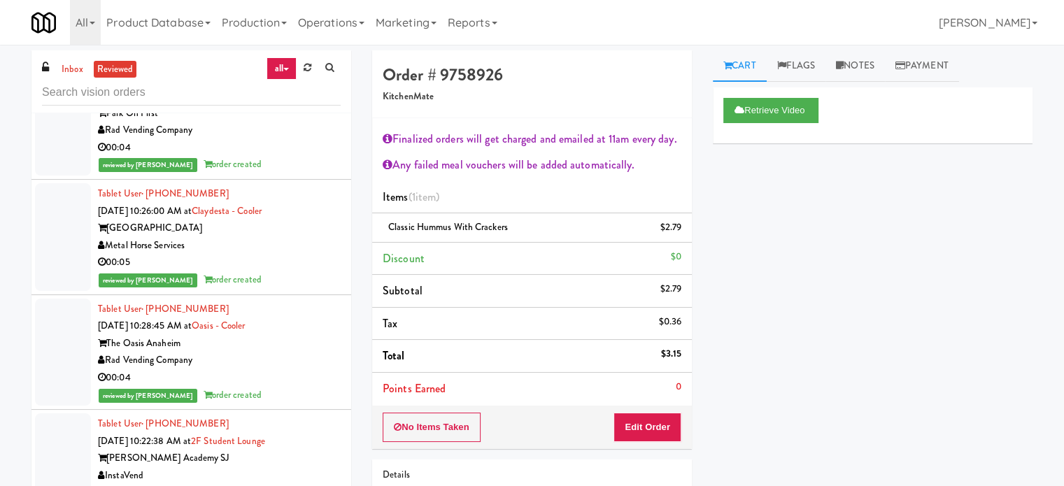
scroll to position [16009, 0]
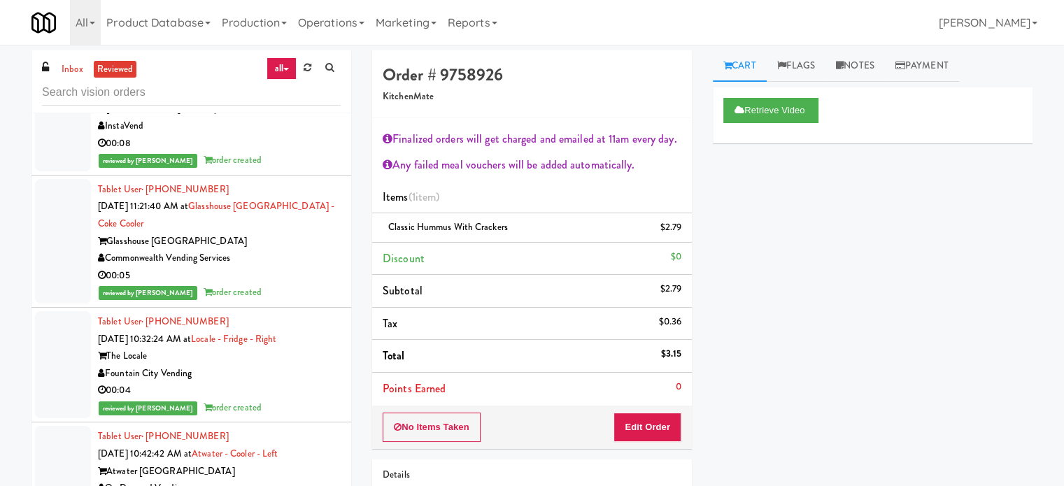
click at [288, 267] on div "Commonwealth Vending Services" at bounding box center [219, 258] width 243 height 17
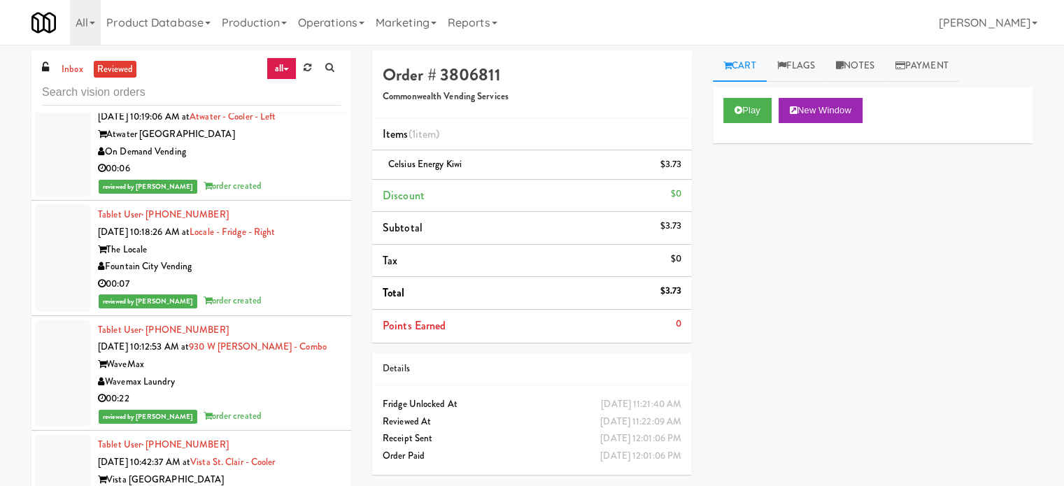
scroll to position [16359, 0]
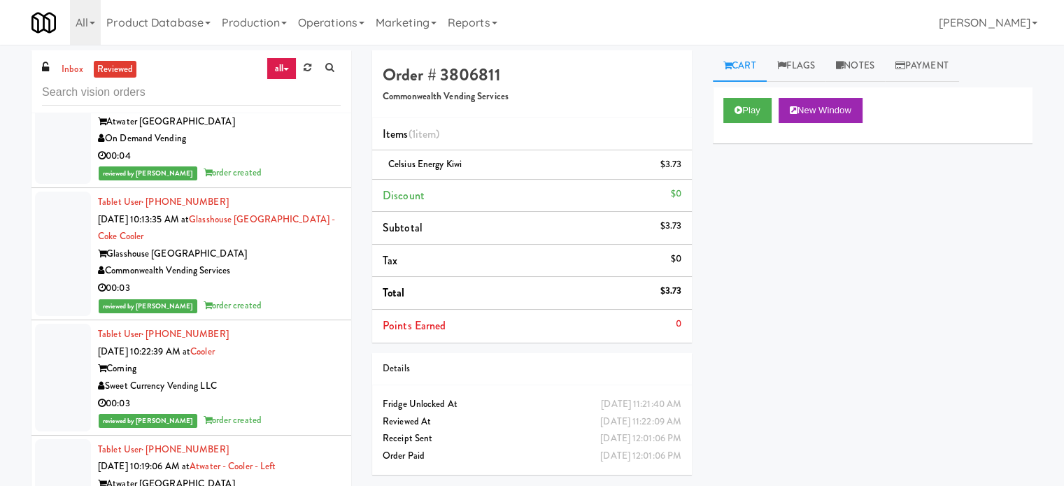
drag, startPoint x: 281, startPoint y: 403, endPoint x: 435, endPoint y: 256, distance: 212.8
click at [281, 297] on div "00:03" at bounding box center [219, 288] width 243 height 17
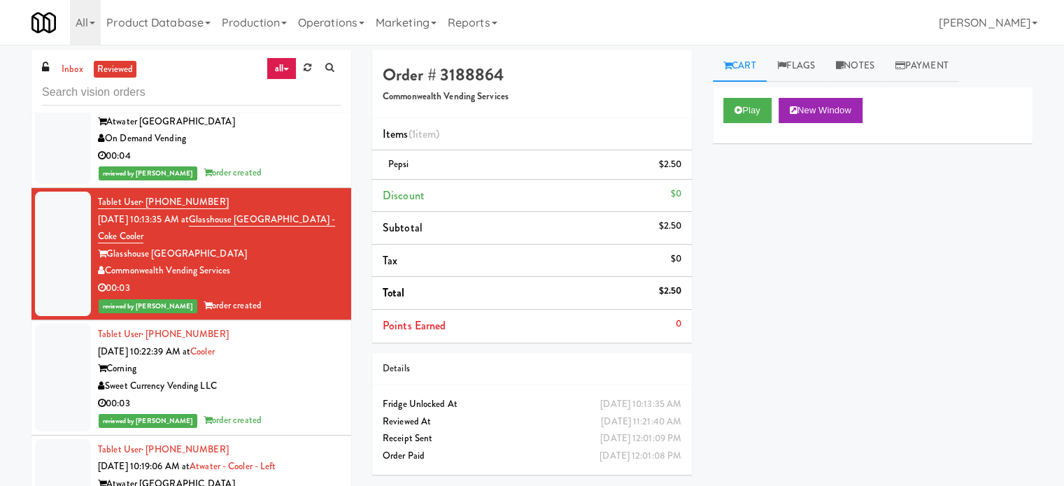
scroll to position [16709, 0]
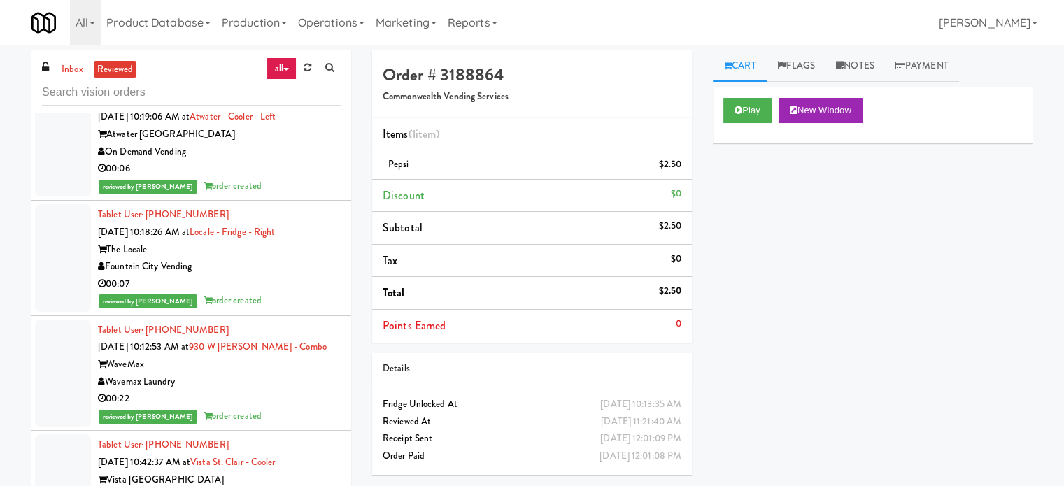
click at [316, 63] on div "00:03" at bounding box center [219, 53] width 243 height 17
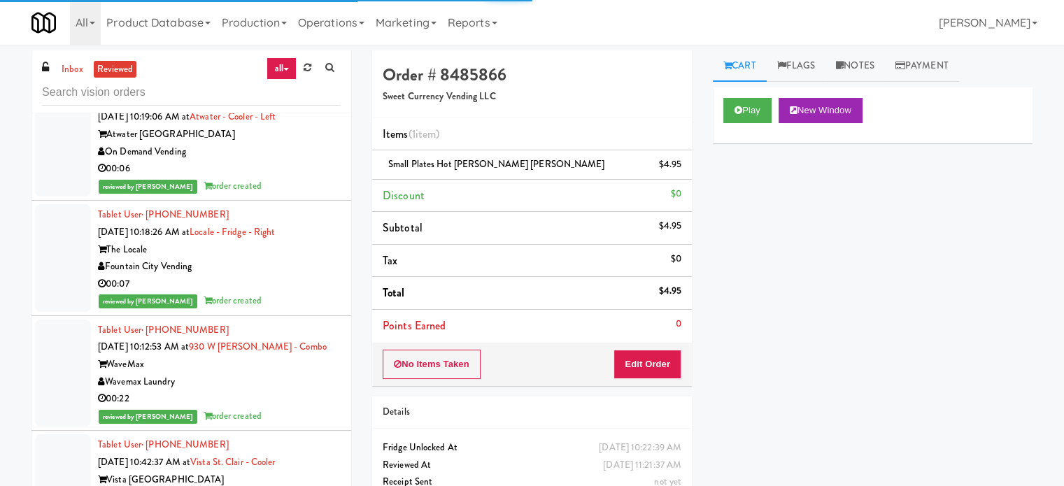
click at [298, 178] on div "00:06" at bounding box center [219, 168] width 243 height 17
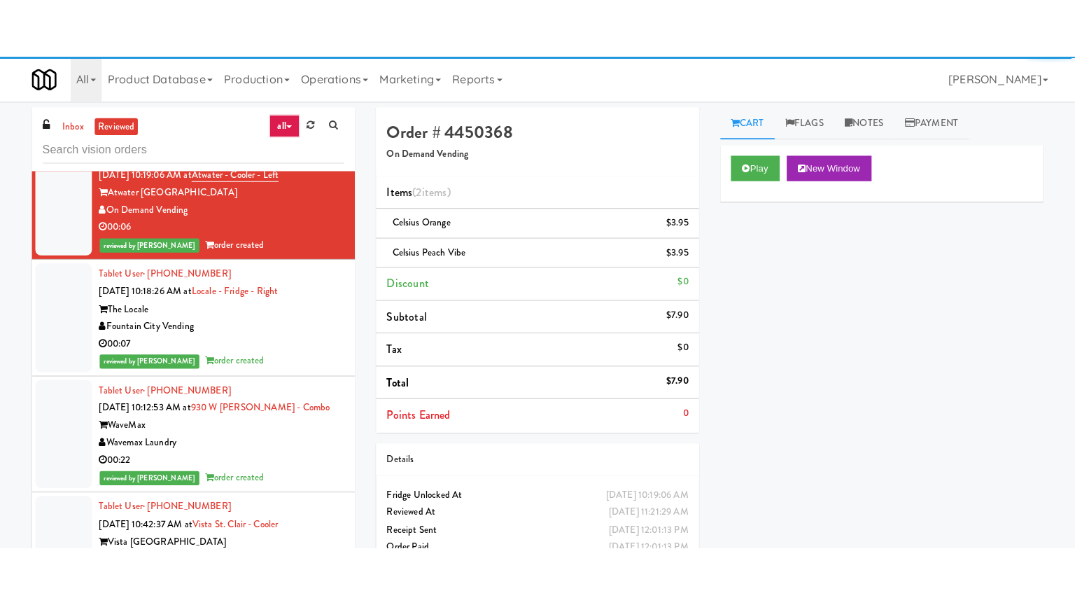
scroll to position [17059, 0]
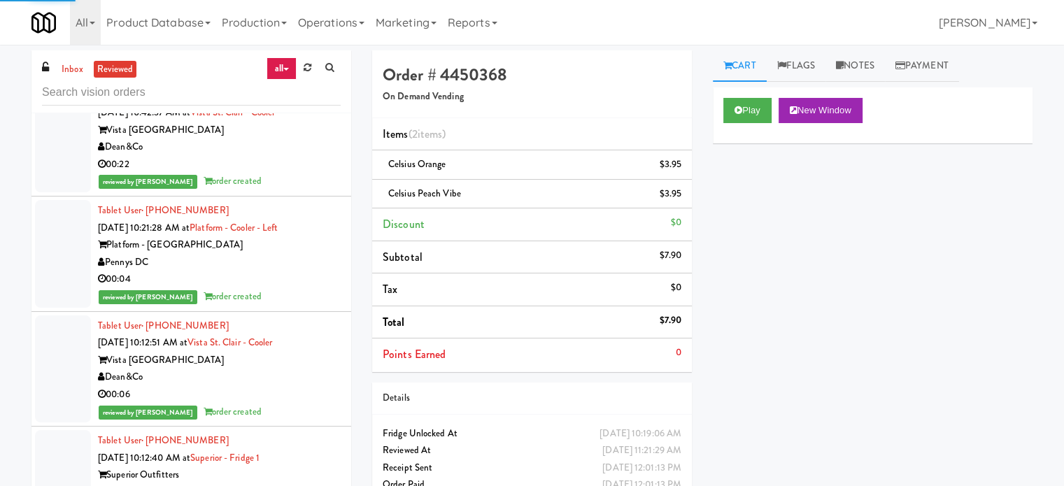
click at [308, 58] on div "00:22" at bounding box center [219, 49] width 243 height 17
click at [759, 105] on button "Play" at bounding box center [748, 110] width 48 height 25
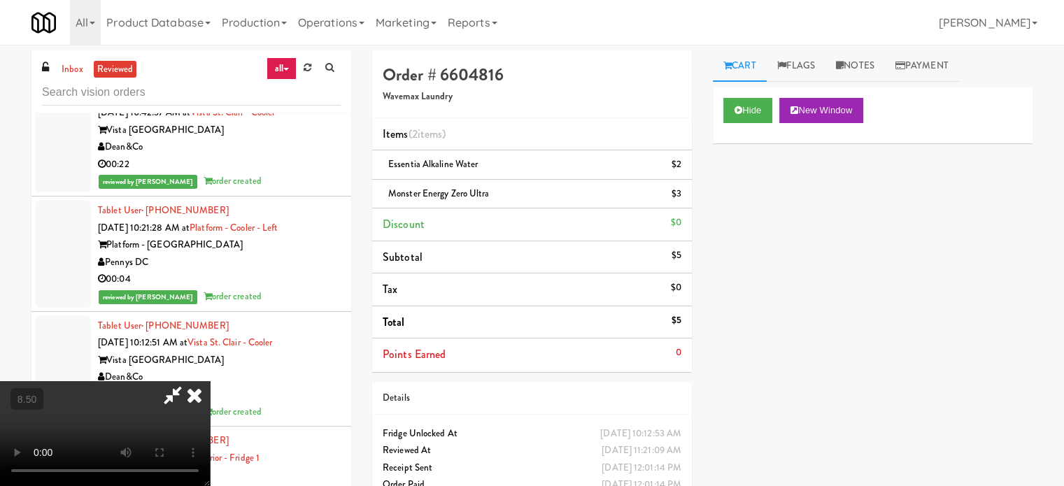
click at [210, 381] on video at bounding box center [105, 433] width 210 height 105
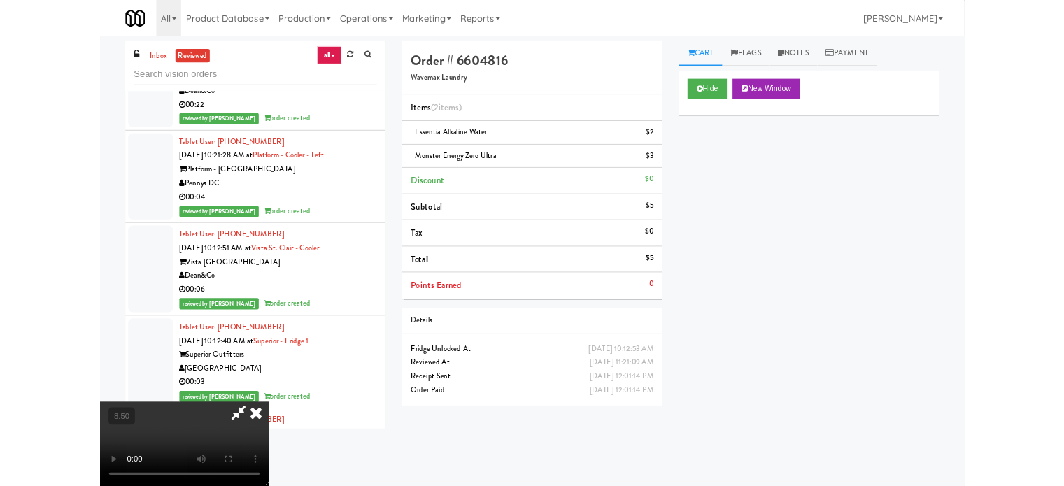
scroll to position [16973, 0]
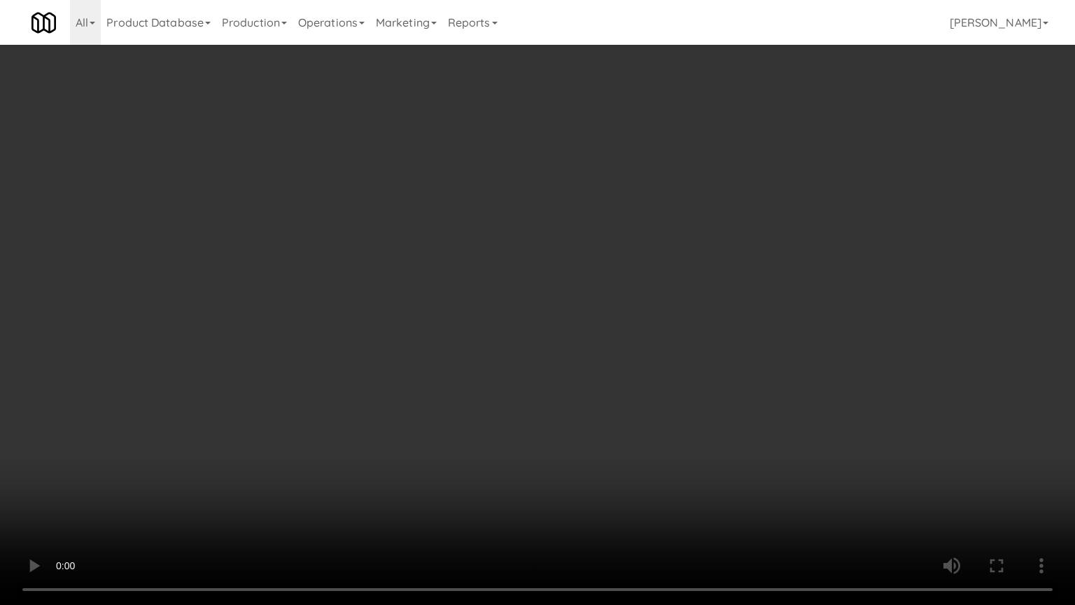
click at [498, 315] on video at bounding box center [537, 302] width 1075 height 605
click at [506, 325] on video at bounding box center [537, 302] width 1075 height 605
click at [533, 313] on video at bounding box center [537, 302] width 1075 height 605
click at [625, 327] on video at bounding box center [537, 302] width 1075 height 605
click at [614, 325] on video at bounding box center [537, 302] width 1075 height 605
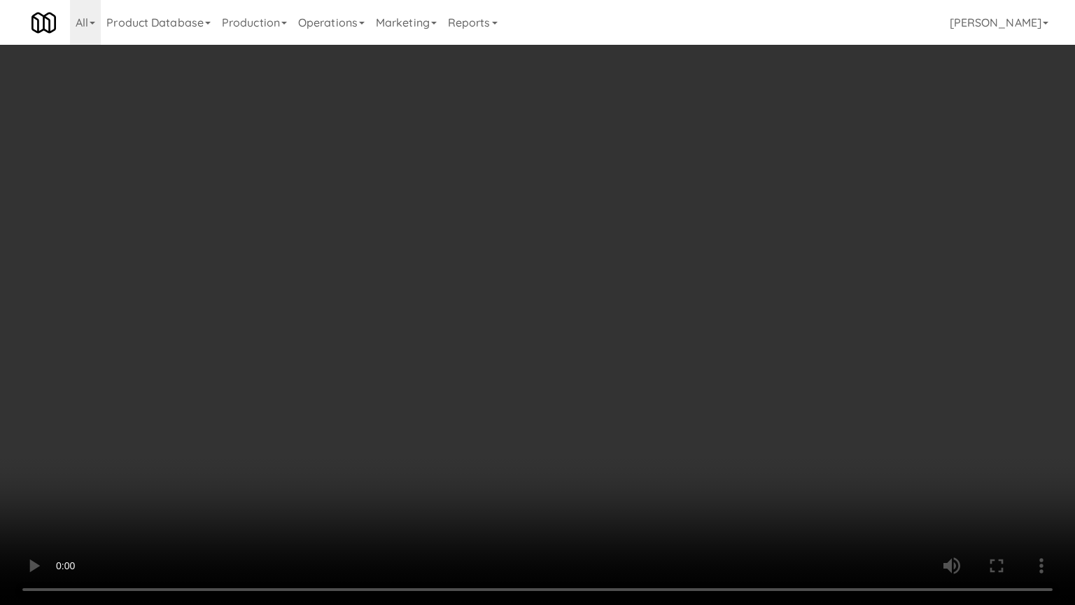
click at [610, 319] on video at bounding box center [537, 302] width 1075 height 605
click at [626, 296] on video at bounding box center [537, 302] width 1075 height 605
click at [631, 290] on video at bounding box center [537, 302] width 1075 height 605
click at [610, 319] on video at bounding box center [537, 302] width 1075 height 605
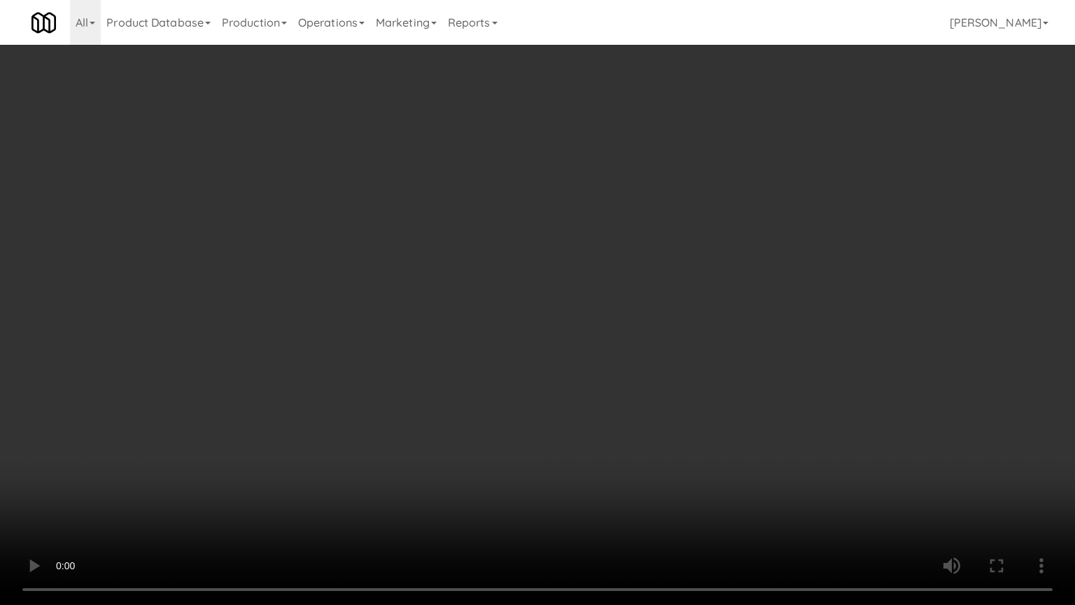
click at [614, 316] on video at bounding box center [537, 302] width 1075 height 605
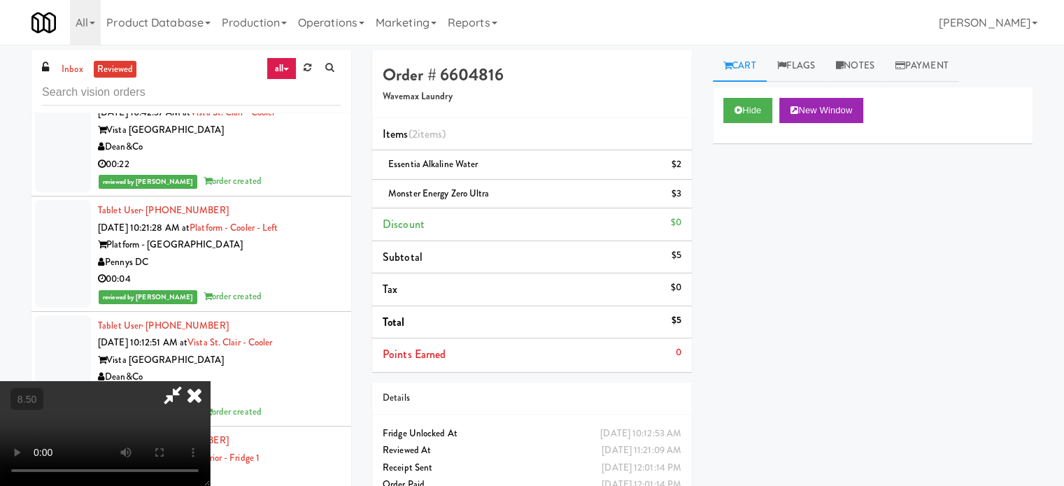
click at [210, 381] on icon at bounding box center [194, 395] width 31 height 28
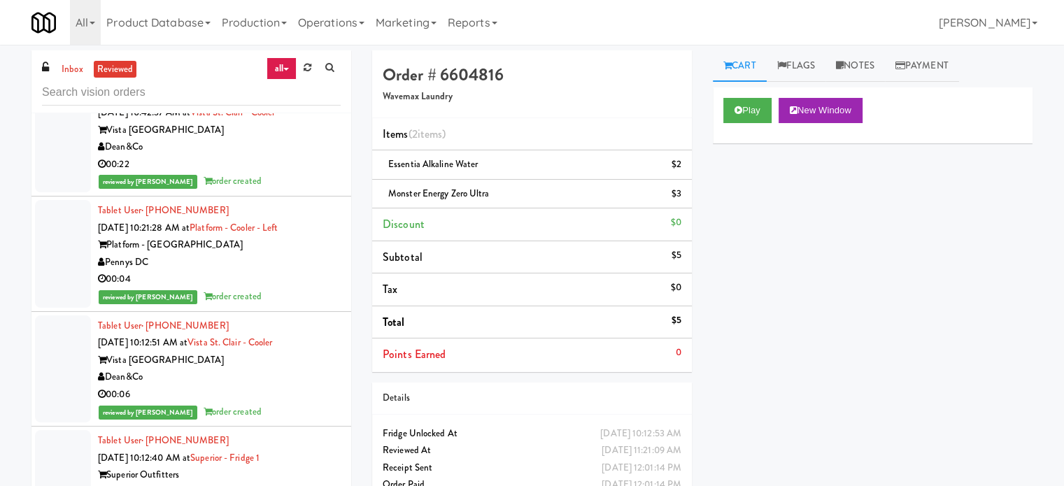
click at [297, 156] on div "Dean&Co" at bounding box center [219, 147] width 243 height 17
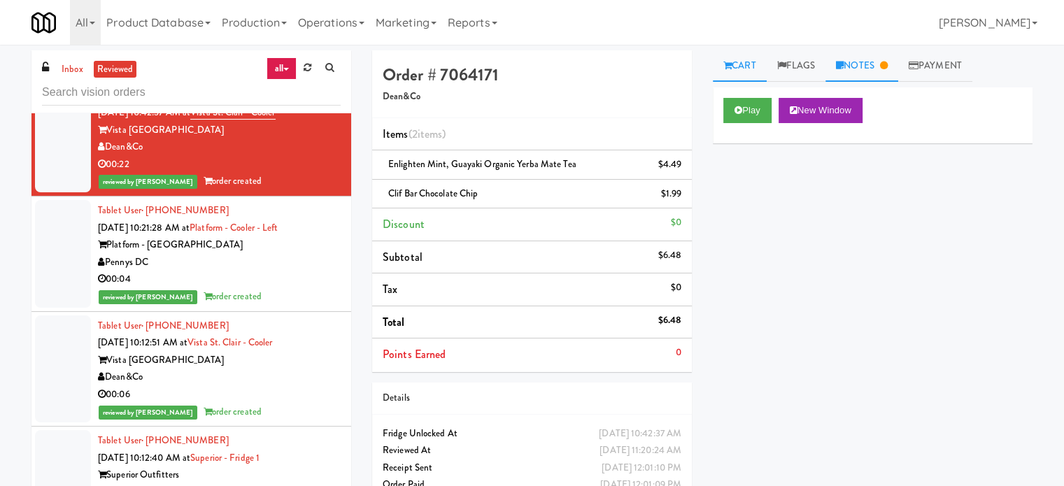
click at [883, 58] on link "Notes" at bounding box center [862, 65] width 73 height 31
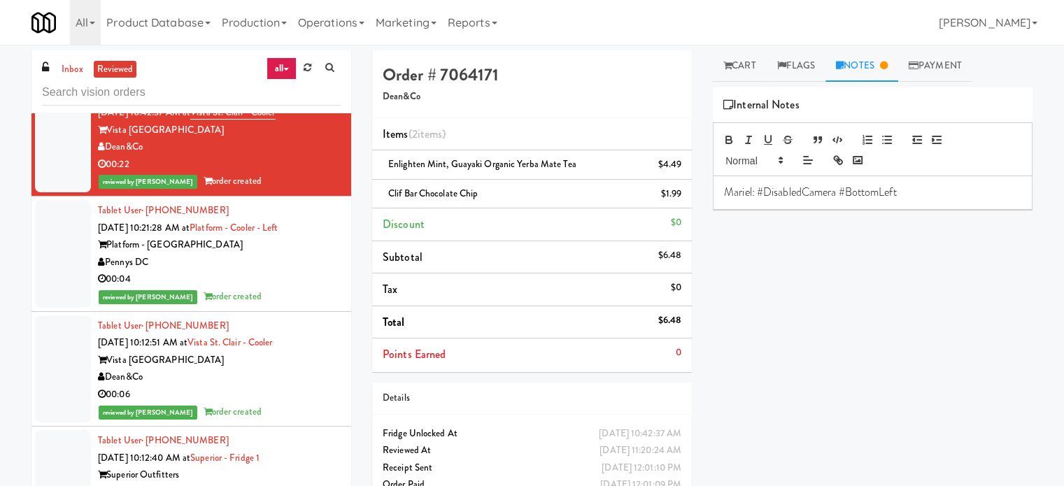
drag, startPoint x: 748, startPoint y: 69, endPoint x: 744, endPoint y: 88, distance: 20.0
click at [749, 69] on link "Cart" at bounding box center [740, 65] width 54 height 31
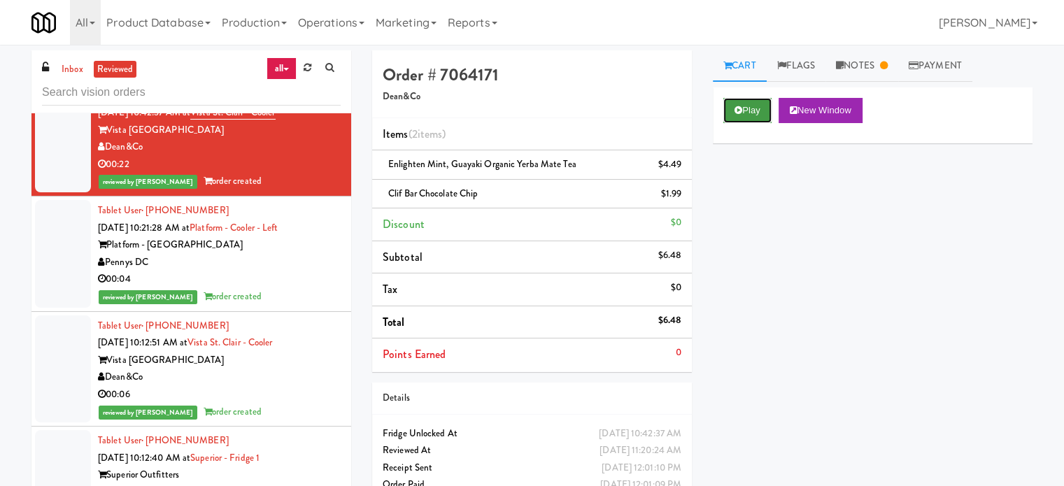
click at [739, 113] on icon at bounding box center [739, 110] width 8 height 9
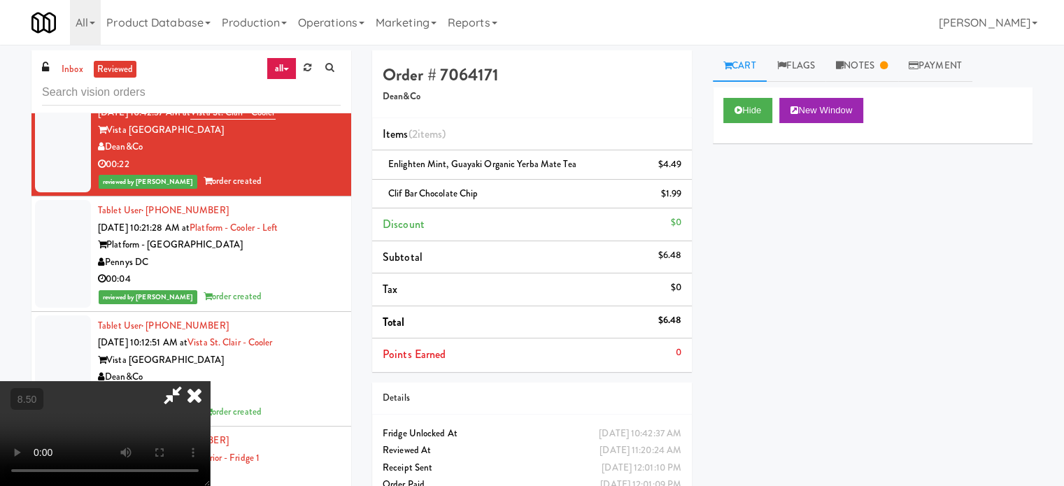
click at [210, 381] on video at bounding box center [105, 433] width 210 height 105
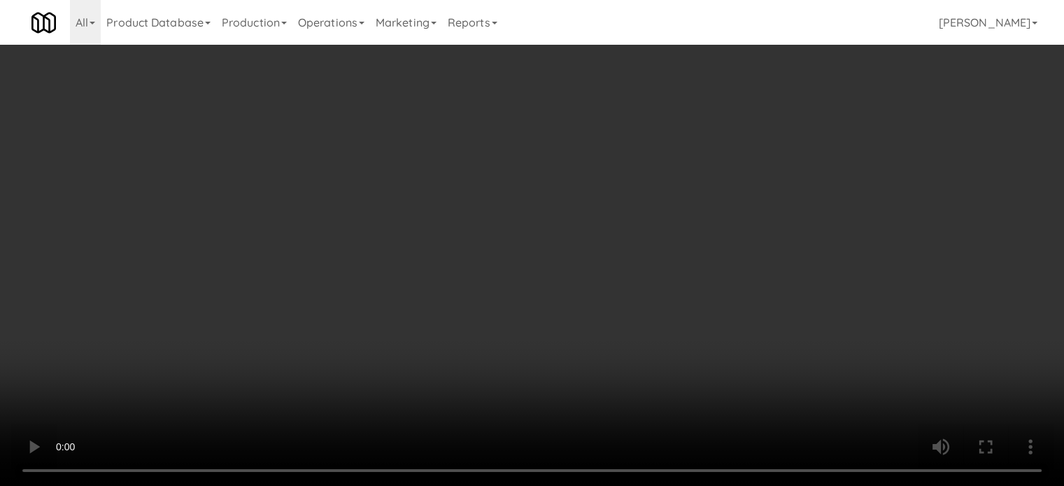
scroll to position [16973, 0]
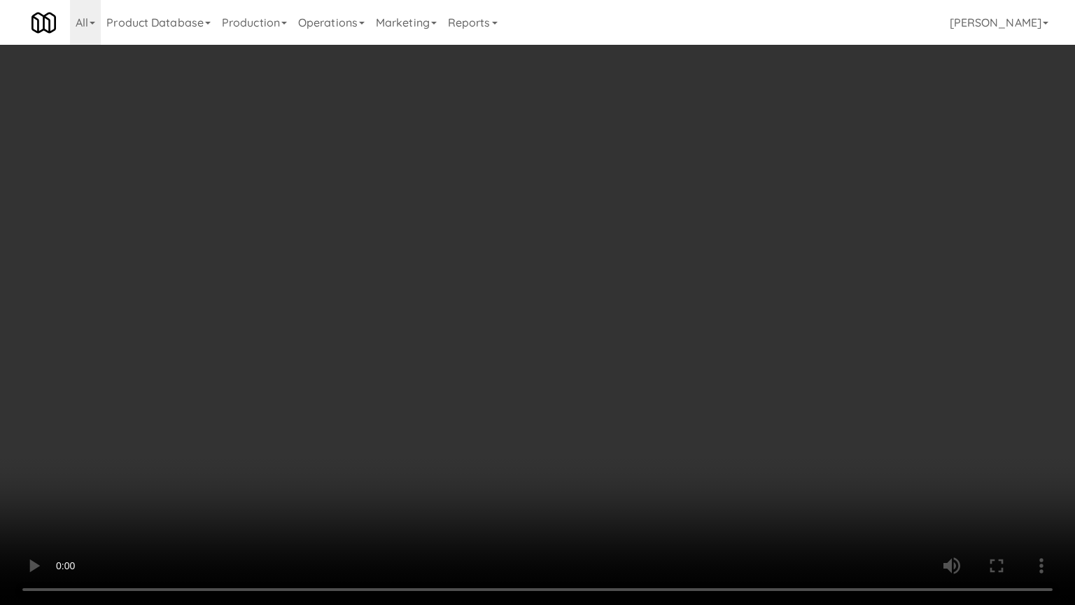
click at [535, 280] on video at bounding box center [537, 302] width 1075 height 605
click at [540, 281] on video at bounding box center [537, 302] width 1075 height 605
click at [545, 281] on video at bounding box center [537, 302] width 1075 height 605
click at [545, 282] on video at bounding box center [537, 302] width 1075 height 605
click at [544, 290] on video at bounding box center [537, 302] width 1075 height 605
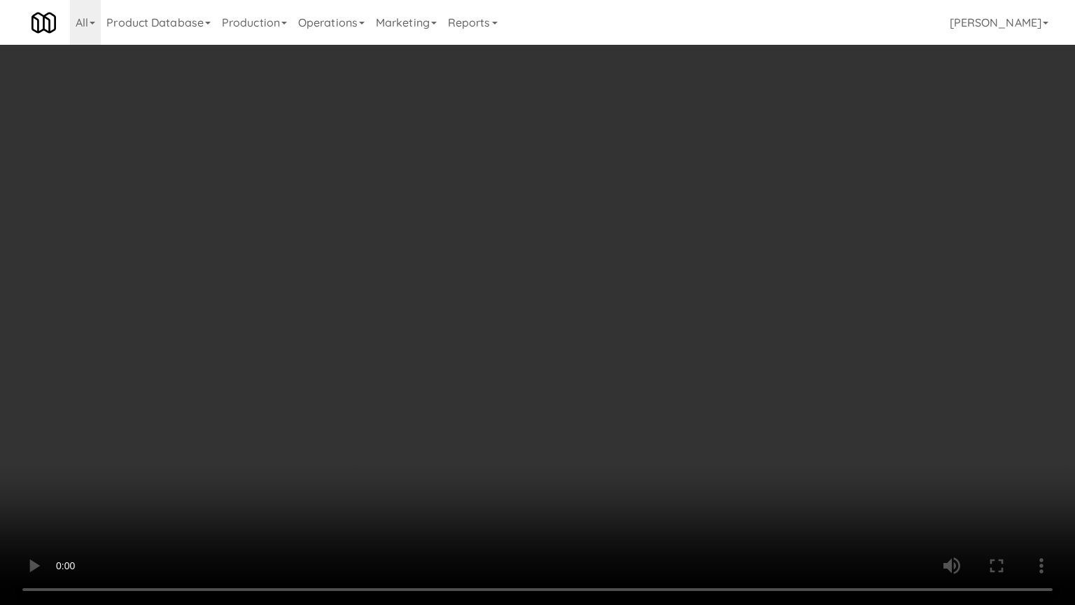
click at [544, 290] on video at bounding box center [537, 302] width 1075 height 605
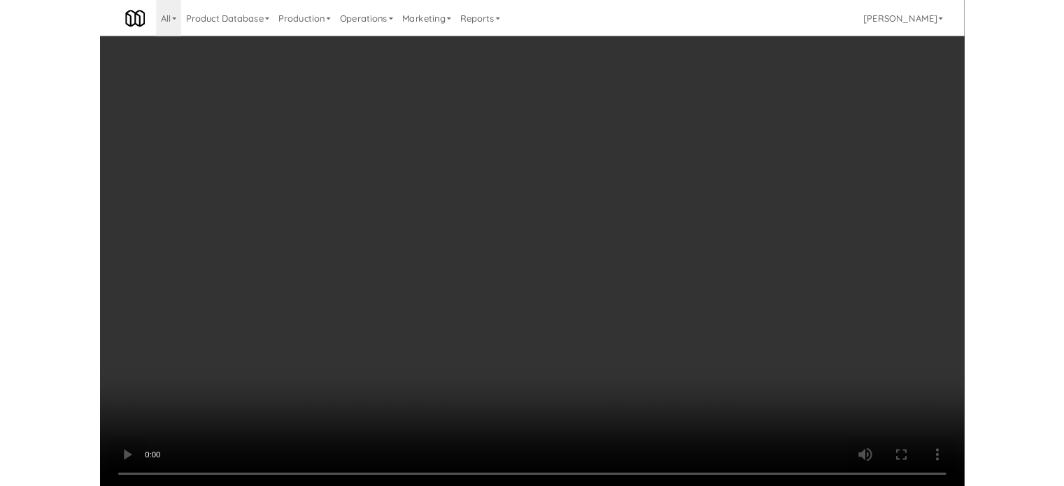
scroll to position [17059, 0]
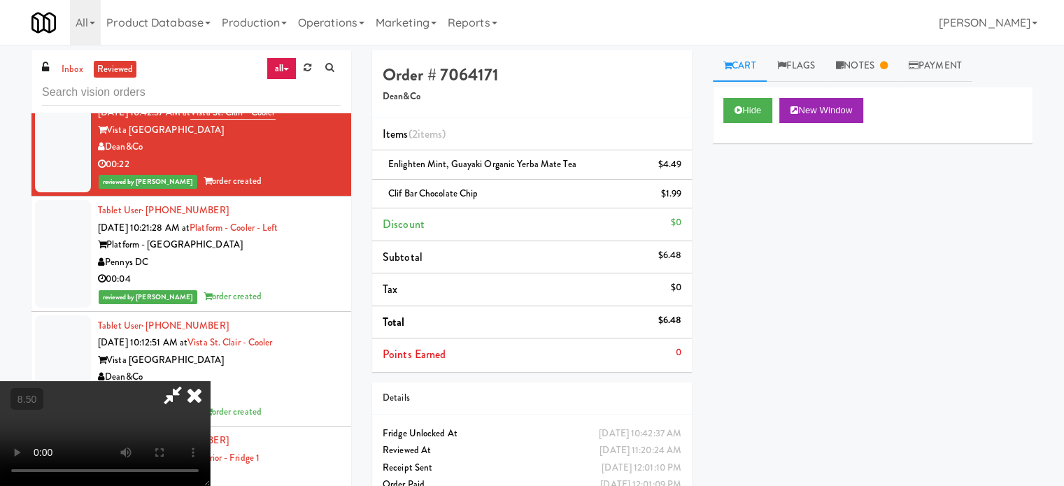
click at [210, 381] on icon at bounding box center [194, 395] width 31 height 28
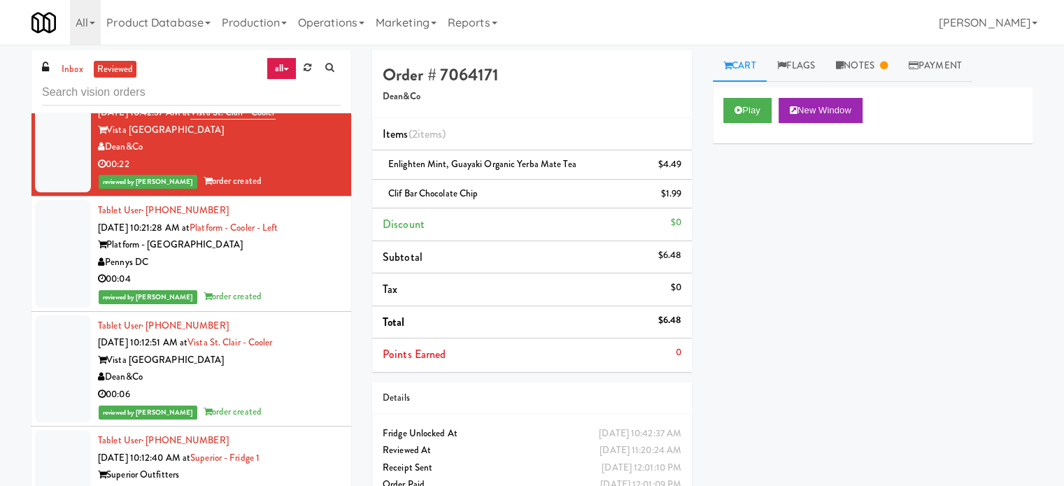
click at [282, 288] on div "00:04" at bounding box center [219, 279] width 243 height 17
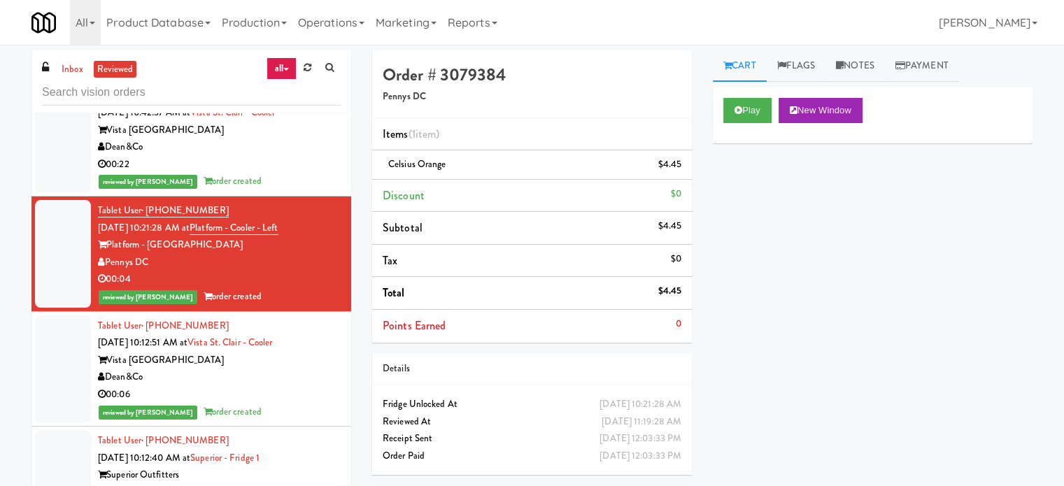
scroll to position [17409, 0]
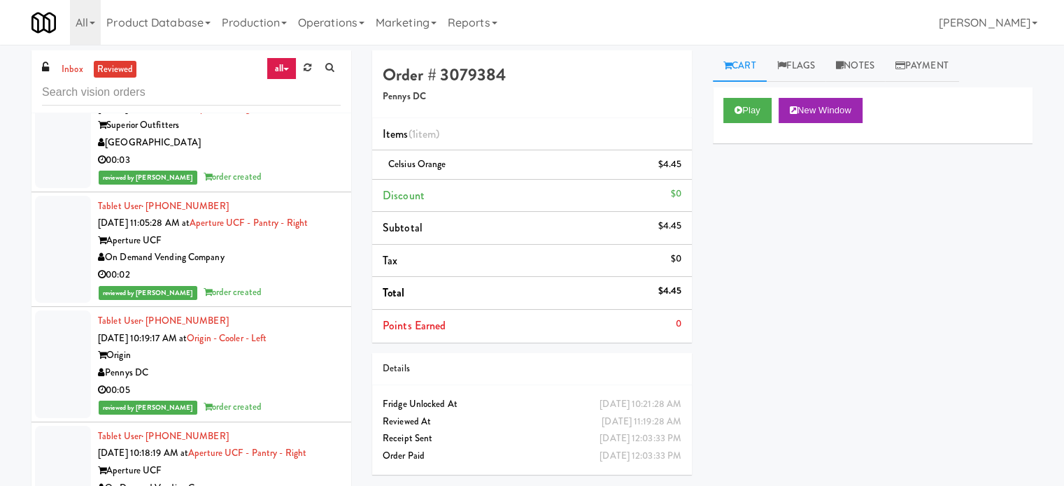
click at [314, 54] on div "00:06" at bounding box center [219, 44] width 243 height 17
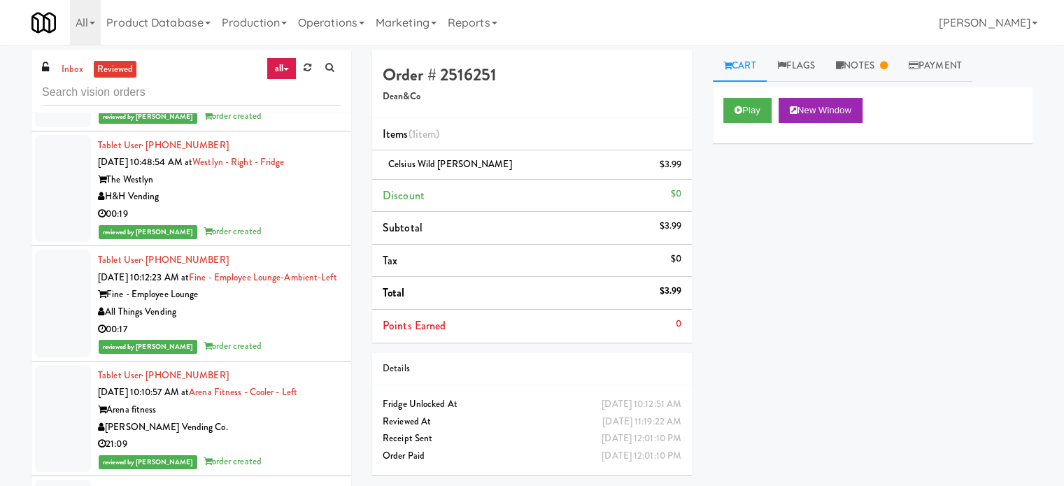
scroll to position [19858, 0]
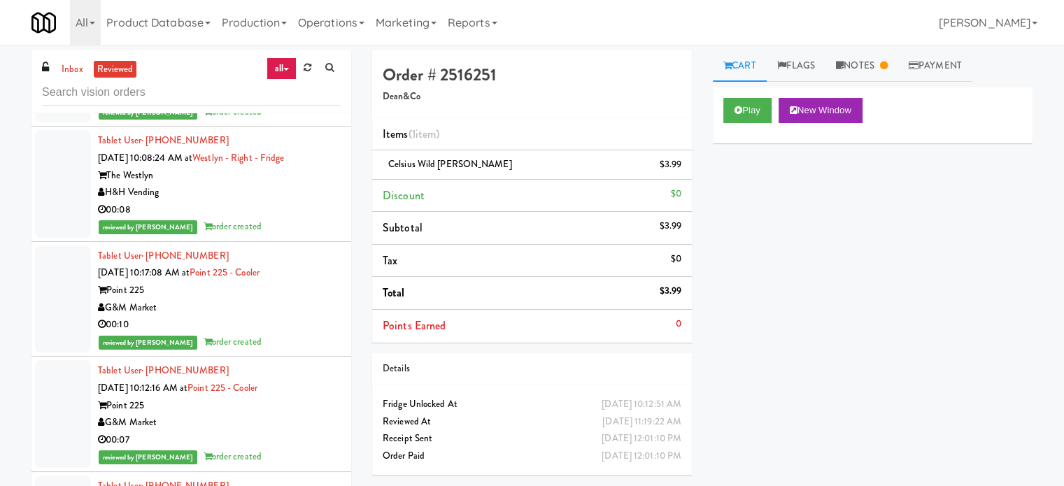
click at [313, 104] on div "21:09" at bounding box center [219, 94] width 243 height 17
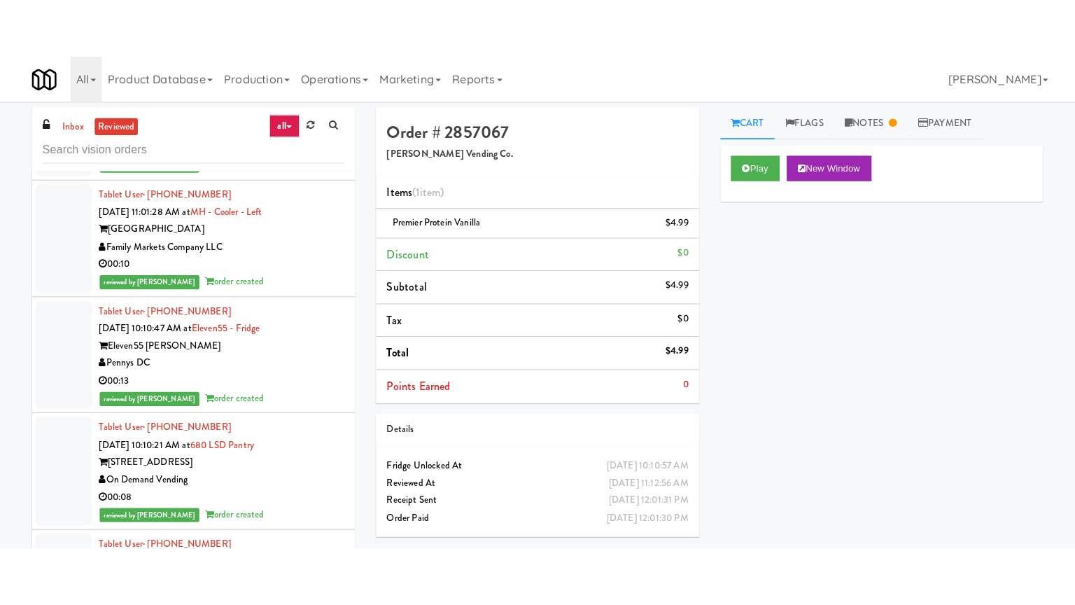
scroll to position [20558, 0]
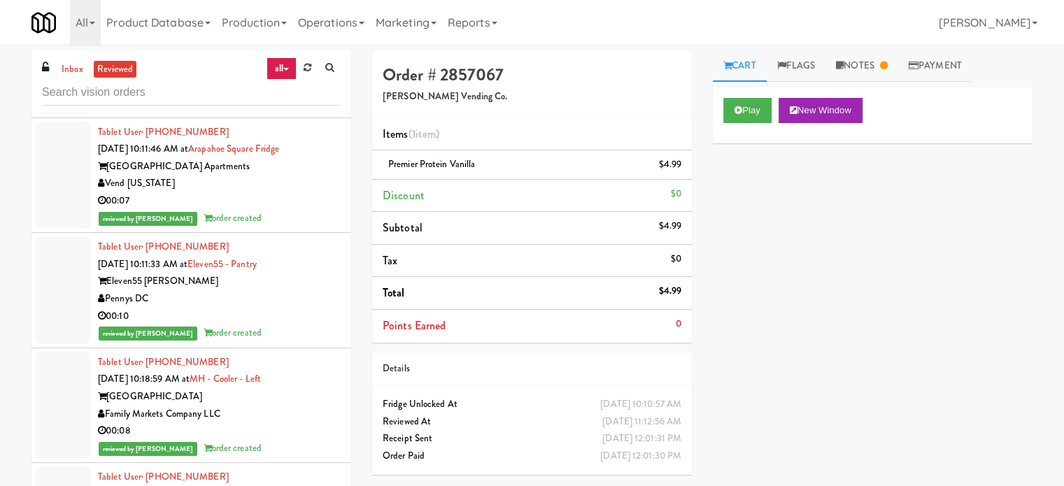
drag, startPoint x: 299, startPoint y: 221, endPoint x: 307, endPoint y: 214, distance: 10.4
click at [299, 112] on div "reviewed by Mariel T order created" at bounding box center [219, 102] width 243 height 17
drag, startPoint x: 744, startPoint y: 106, endPoint x: 738, endPoint y: 112, distance: 8.9
click at [742, 106] on button "Play" at bounding box center [748, 110] width 48 height 25
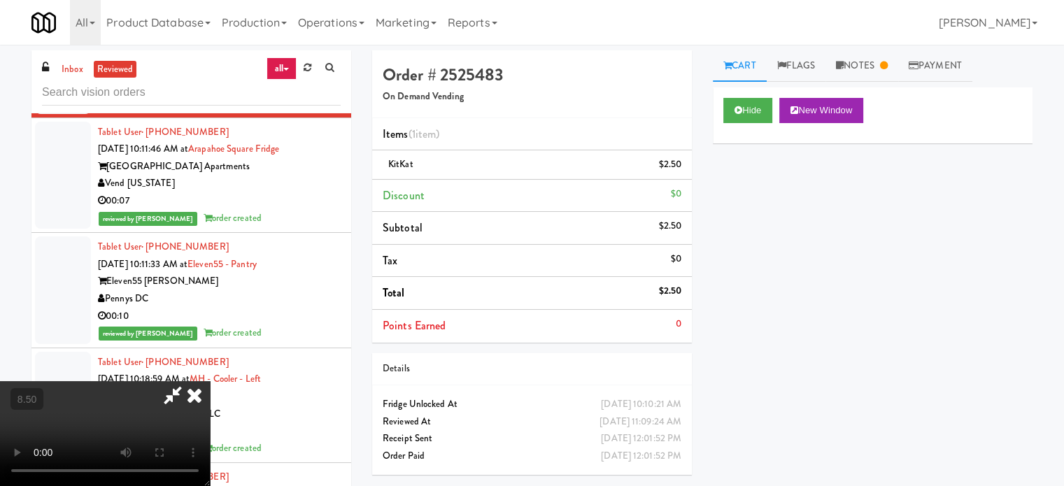
click at [210, 381] on video at bounding box center [105, 433] width 210 height 105
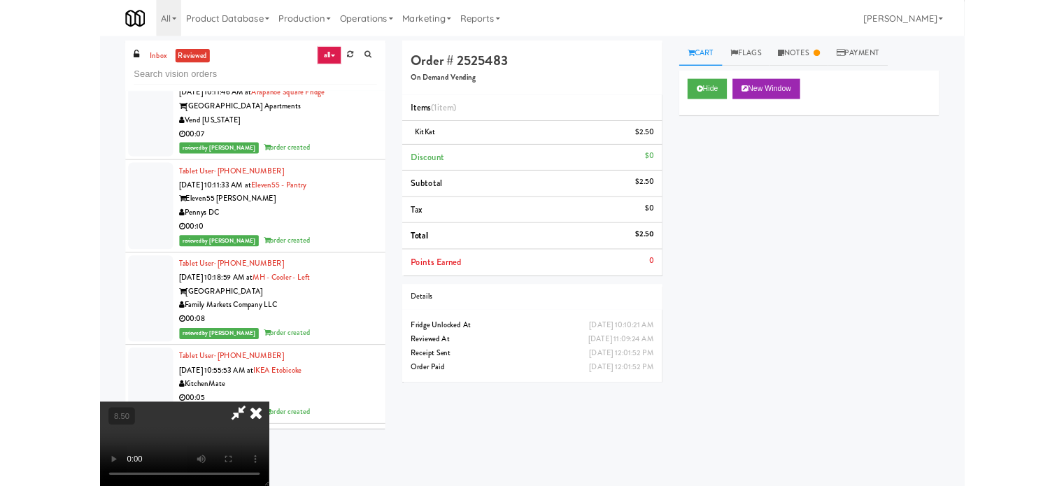
scroll to position [20471, 0]
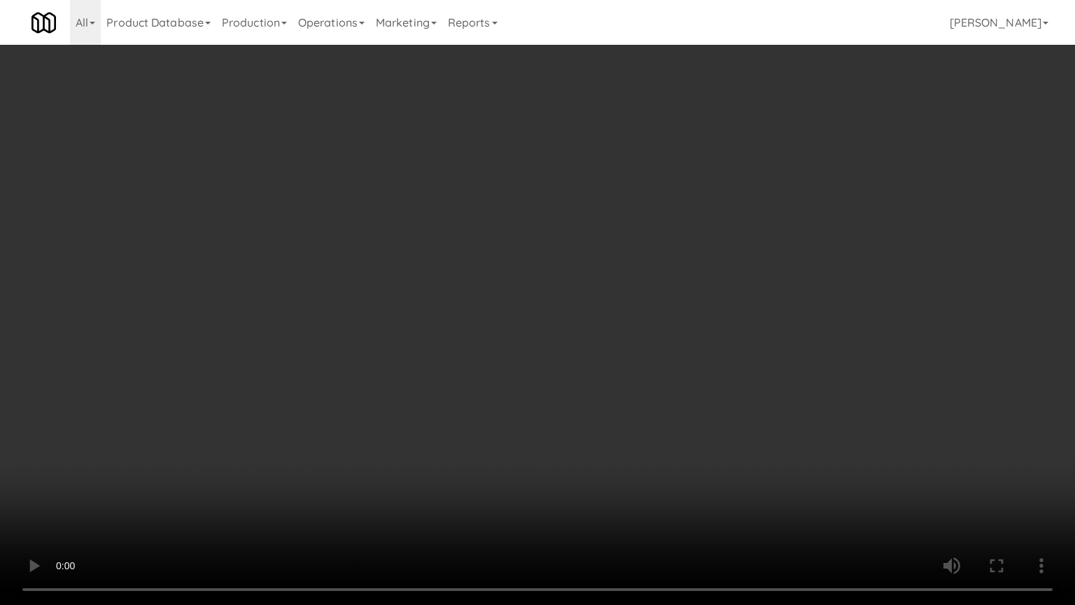
drag, startPoint x: 407, startPoint y: 332, endPoint x: 414, endPoint y: 332, distance: 7.0
click at [407, 332] on video at bounding box center [537, 302] width 1075 height 605
click at [501, 346] on video at bounding box center [537, 302] width 1075 height 605
click at [519, 353] on video at bounding box center [537, 302] width 1075 height 605
click at [572, 355] on video at bounding box center [537, 302] width 1075 height 605
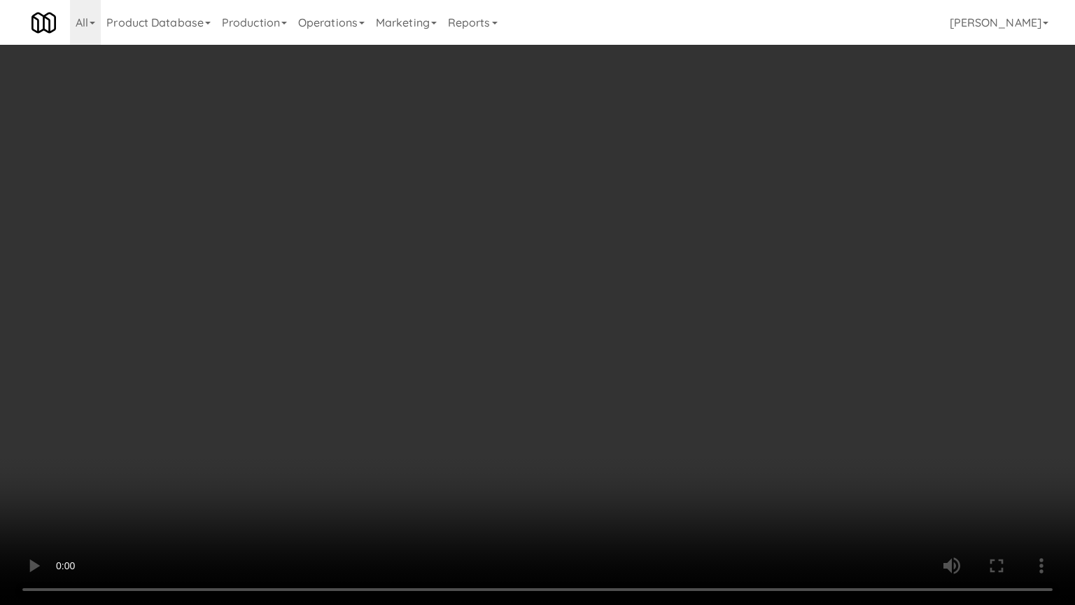
click at [575, 358] on video at bounding box center [537, 302] width 1075 height 605
click at [665, 376] on video at bounding box center [537, 302] width 1075 height 605
click at [647, 372] on video at bounding box center [537, 302] width 1075 height 605
click at [652, 370] on video at bounding box center [537, 302] width 1075 height 605
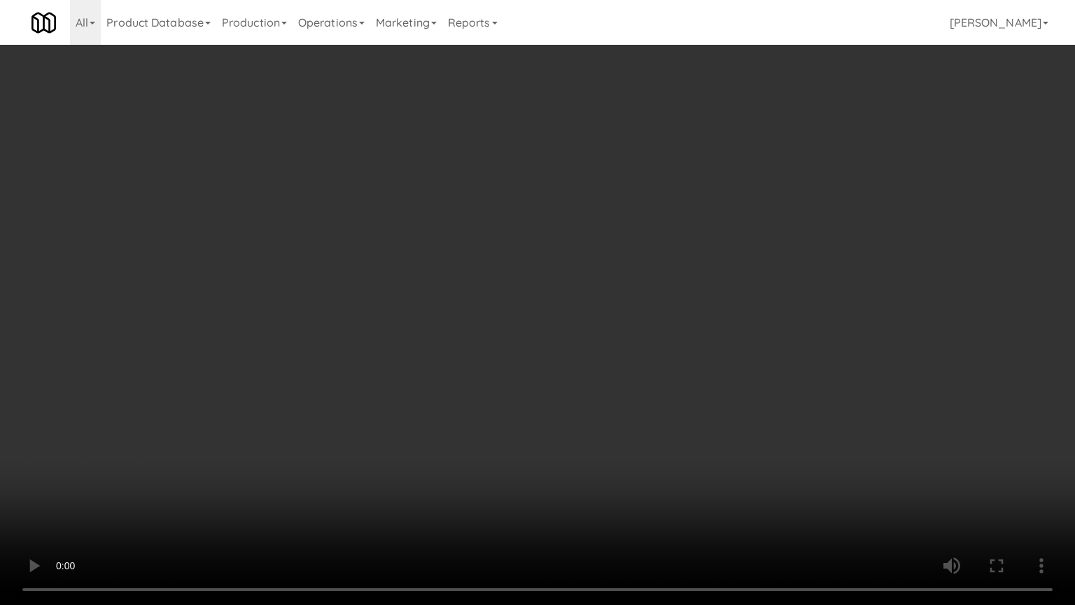
click at [716, 367] on video at bounding box center [537, 302] width 1075 height 605
click at [714, 373] on video at bounding box center [537, 302] width 1075 height 605
click at [719, 374] on video at bounding box center [537, 302] width 1075 height 605
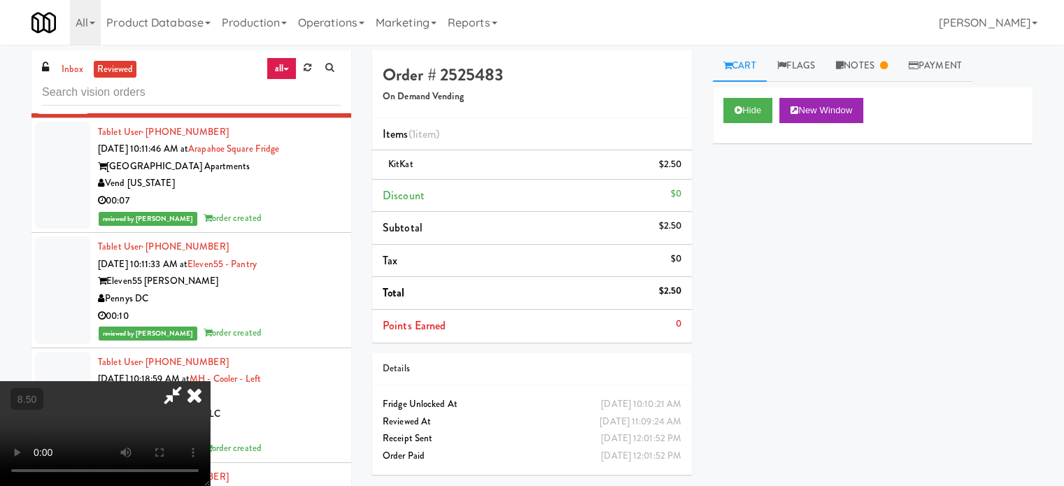
click at [210, 381] on video at bounding box center [105, 433] width 210 height 105
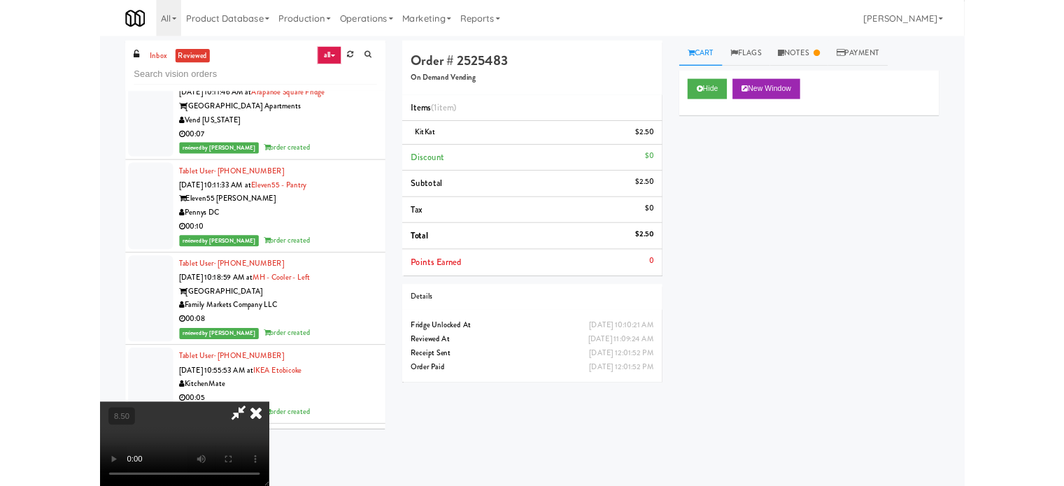
scroll to position [20471, 0]
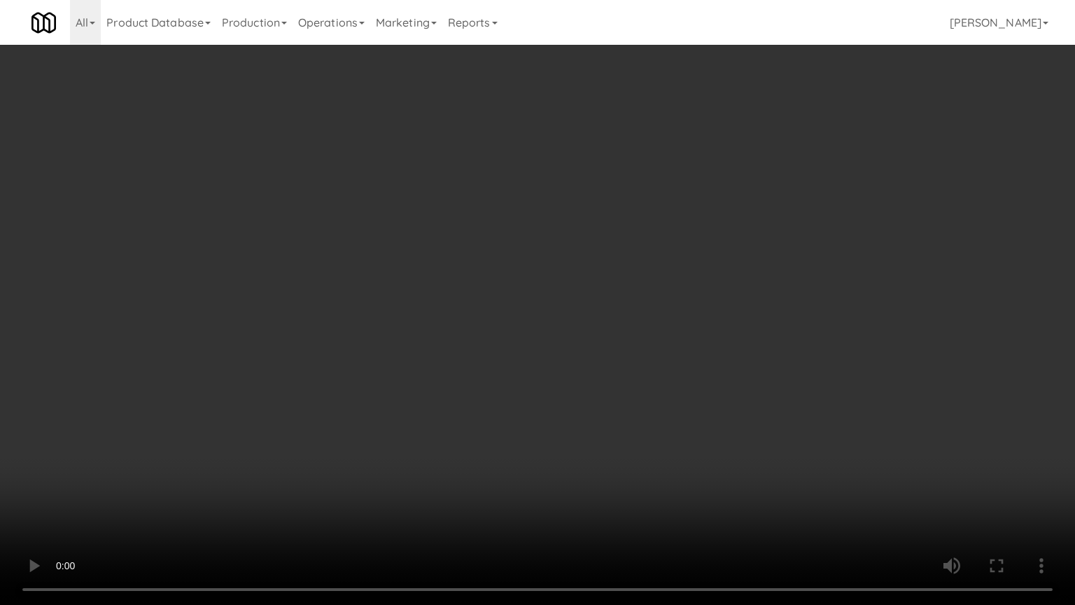
click at [366, 434] on video at bounding box center [537, 302] width 1075 height 605
click at [392, 417] on video at bounding box center [537, 302] width 1075 height 605
click at [393, 417] on video at bounding box center [537, 302] width 1075 height 605
click at [452, 395] on video at bounding box center [537, 302] width 1075 height 605
click at [469, 374] on video at bounding box center [537, 302] width 1075 height 605
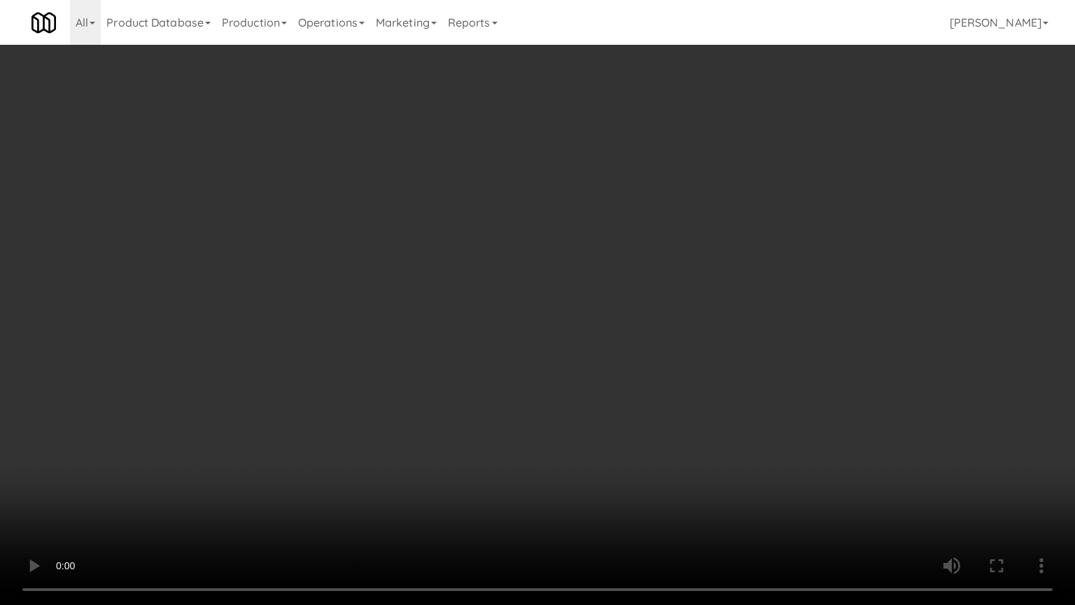
click at [453, 372] on video at bounding box center [537, 302] width 1075 height 605
click at [461, 370] on video at bounding box center [537, 302] width 1075 height 605
click at [476, 376] on video at bounding box center [537, 302] width 1075 height 605
click at [478, 370] on video at bounding box center [537, 302] width 1075 height 605
click at [493, 363] on video at bounding box center [537, 302] width 1075 height 605
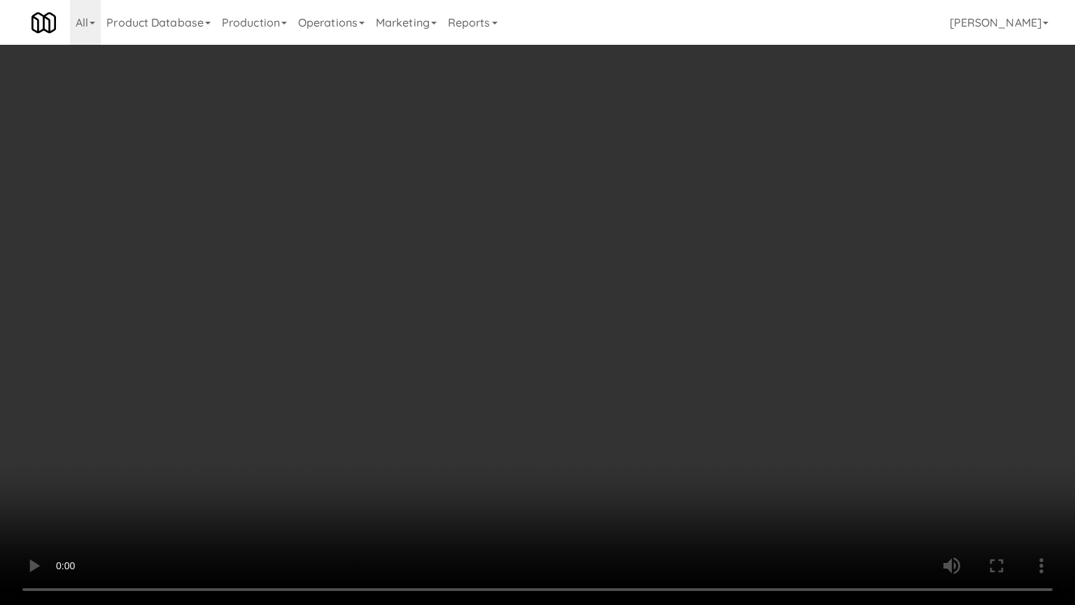
click at [489, 364] on video at bounding box center [537, 302] width 1075 height 605
click at [485, 367] on video at bounding box center [537, 302] width 1075 height 605
click at [504, 376] on video at bounding box center [537, 302] width 1075 height 605
click at [478, 378] on video at bounding box center [537, 302] width 1075 height 605
click at [752, 486] on video at bounding box center [537, 302] width 1075 height 605
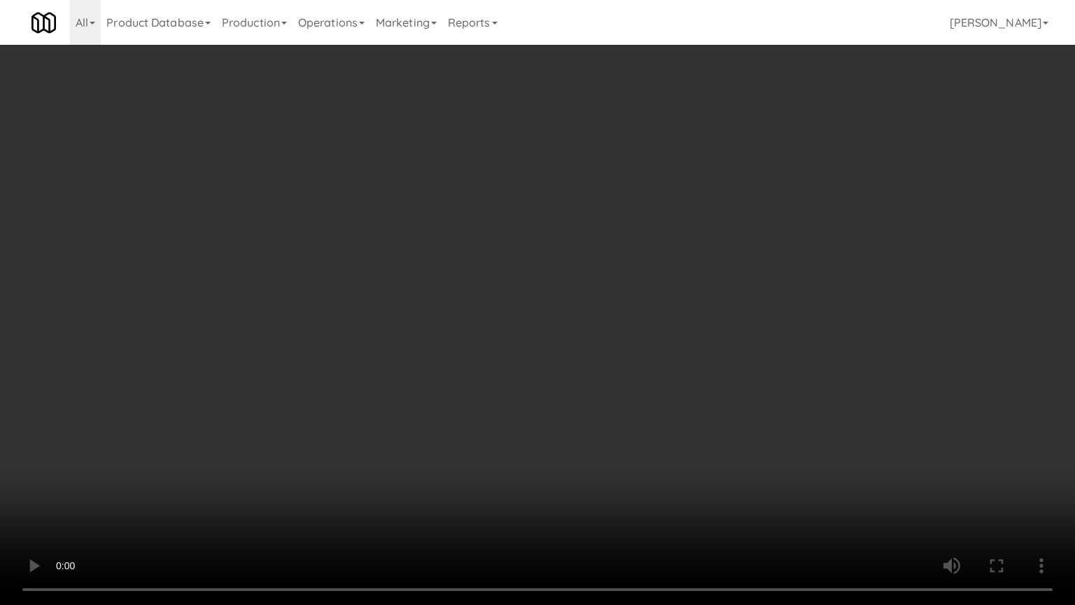
click at [639, 395] on video at bounding box center [537, 302] width 1075 height 605
click at [626, 389] on video at bounding box center [537, 302] width 1075 height 605
click at [615, 383] on video at bounding box center [537, 302] width 1075 height 605
click at [611, 381] on video at bounding box center [537, 302] width 1075 height 605
click at [612, 380] on video at bounding box center [537, 302] width 1075 height 605
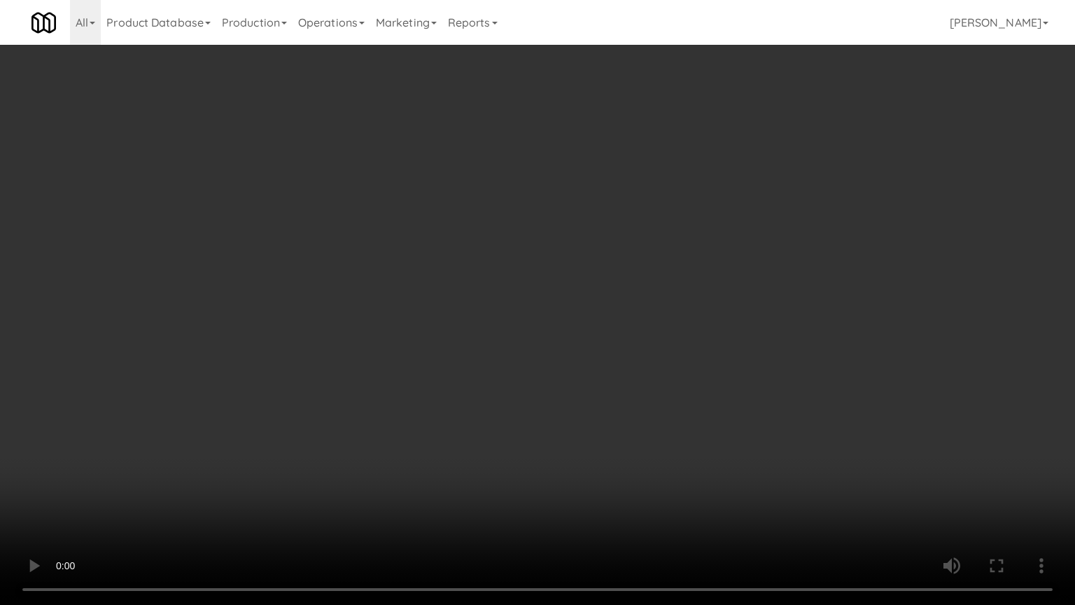
click at [612, 378] on video at bounding box center [537, 302] width 1075 height 605
click at [831, 150] on video at bounding box center [537, 302] width 1075 height 605
click at [831, 149] on video at bounding box center [537, 302] width 1075 height 605
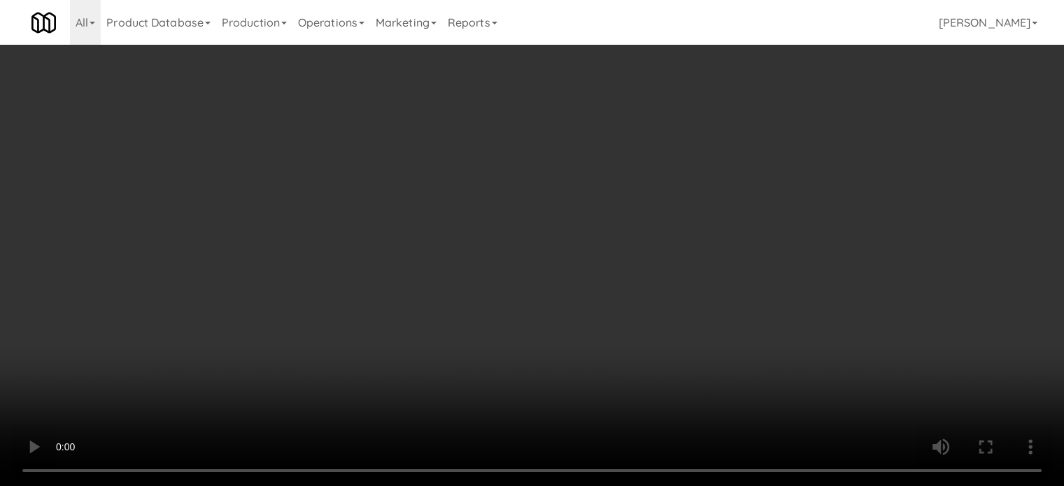
scroll to position [20558, 0]
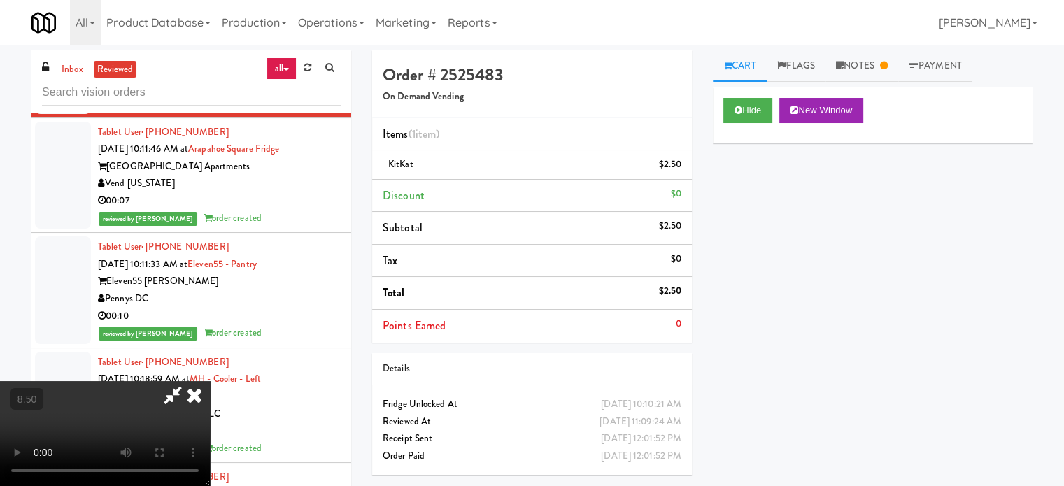
click at [210, 381] on icon at bounding box center [194, 395] width 31 height 28
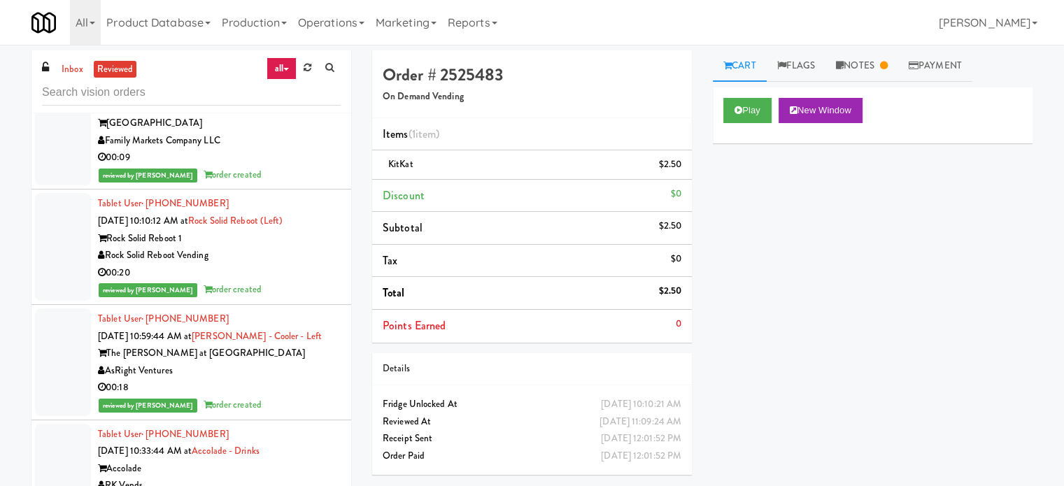
scroll to position [20907, 0]
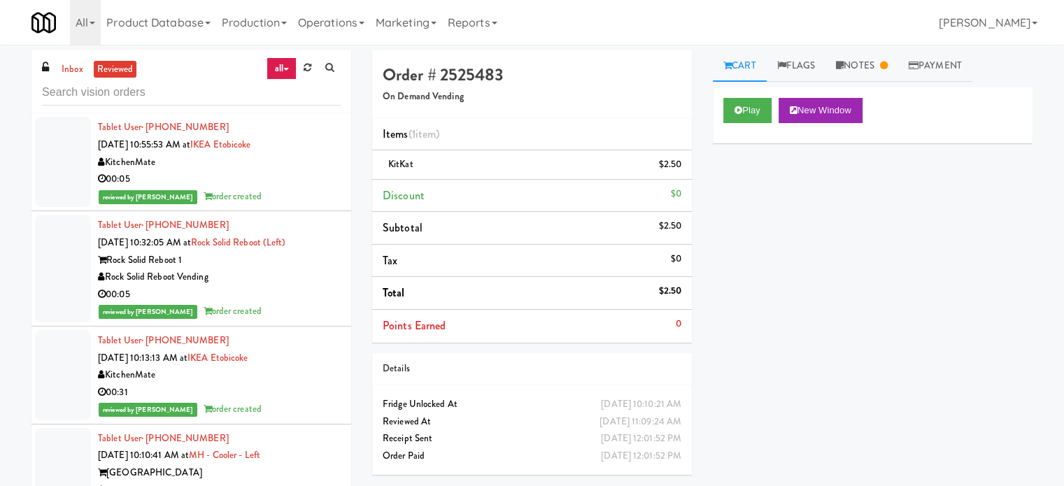
click at [273, 320] on div "reviewed by Mariel T order created" at bounding box center [219, 311] width 243 height 17
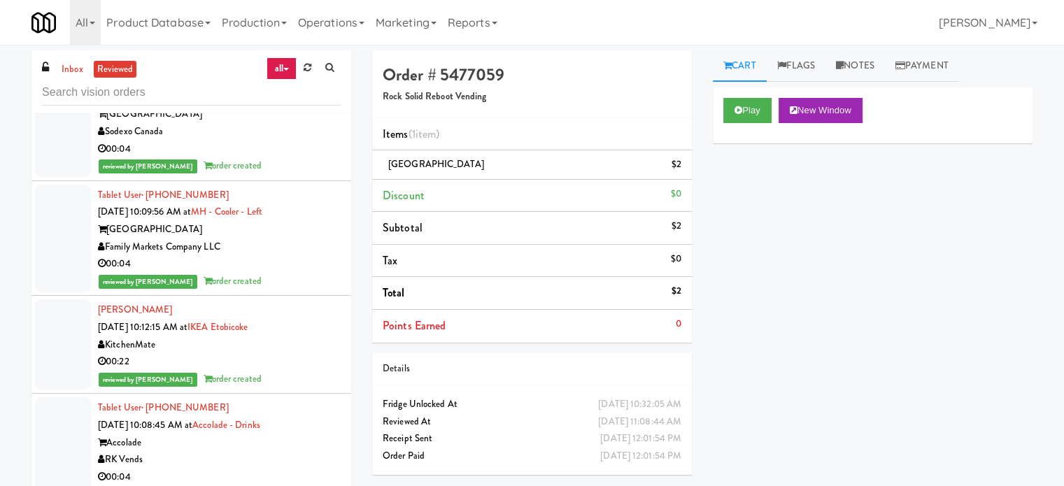
scroll to position [22307, 0]
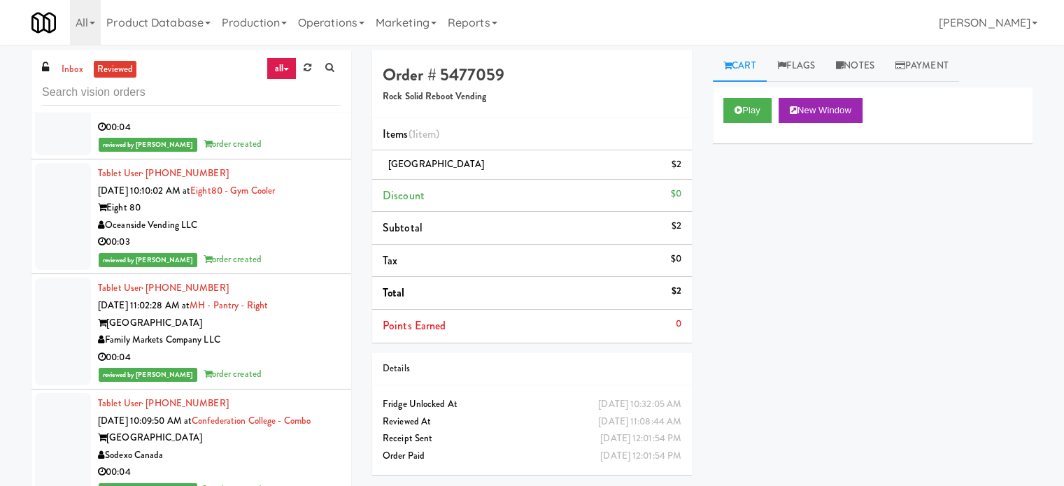
click at [289, 251] on div "00:03" at bounding box center [219, 242] width 243 height 17
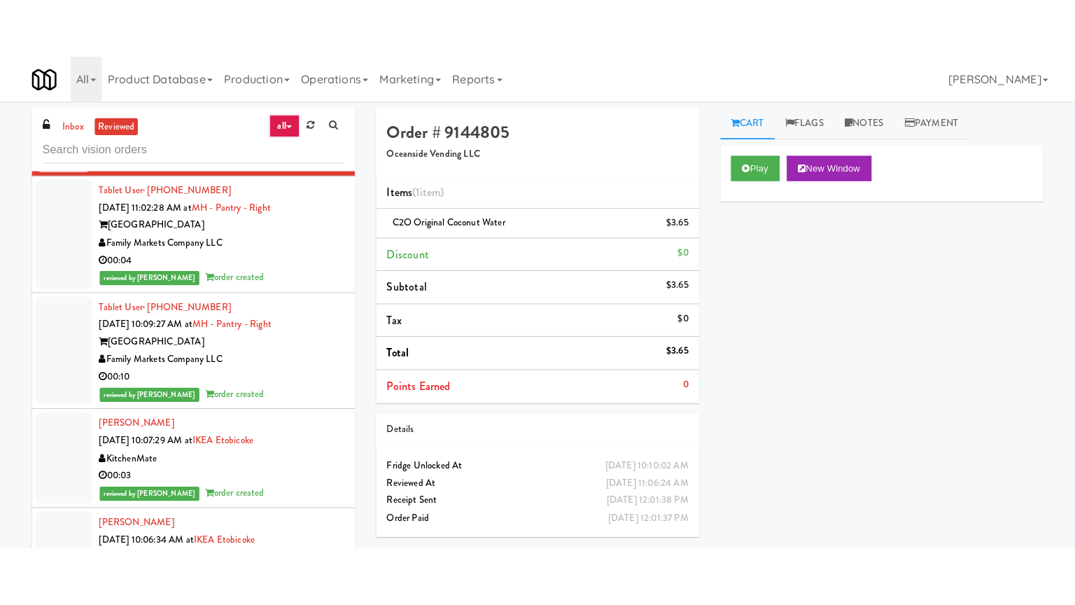
scroll to position [23487, 0]
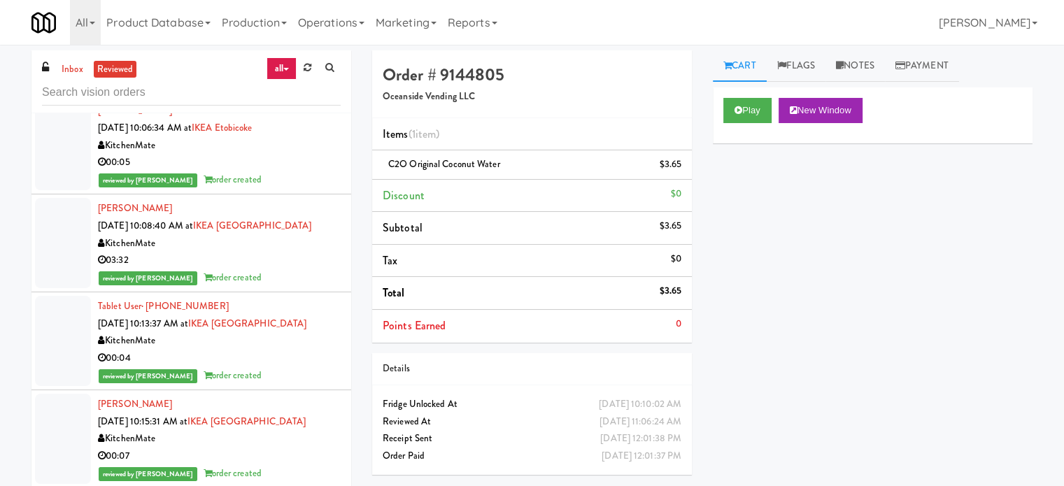
click at [309, 287] on div "reviewed by Reynalyn L order created" at bounding box center [219, 277] width 243 height 17
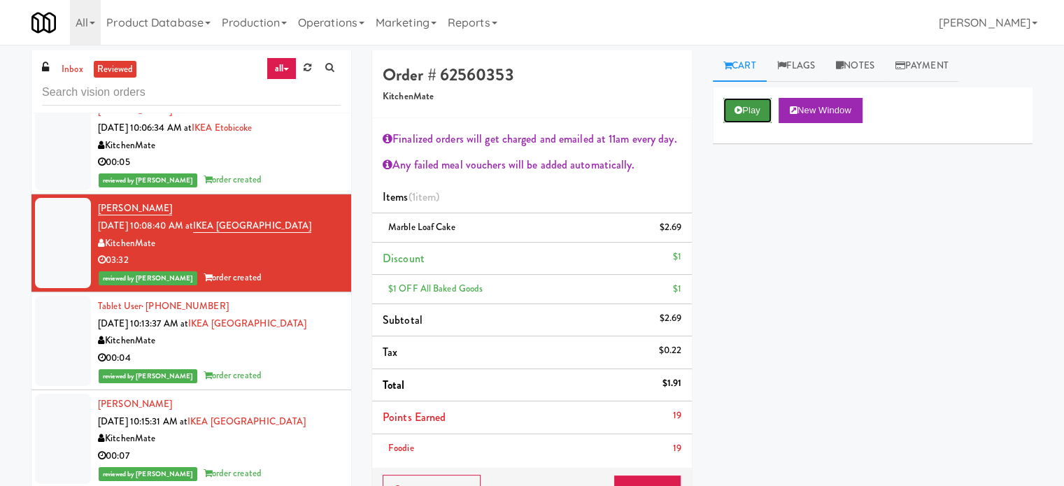
click at [759, 107] on button "Play" at bounding box center [748, 110] width 48 height 25
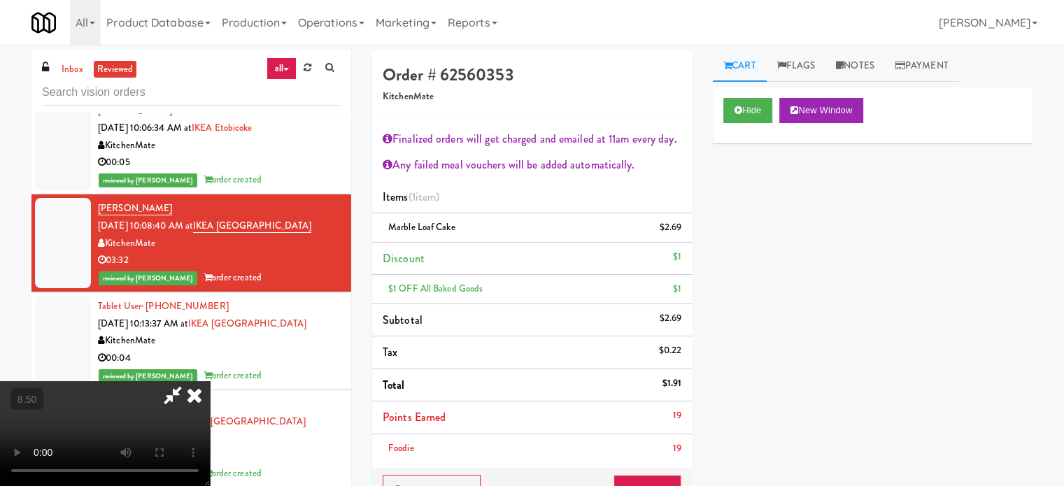
click at [210, 381] on video at bounding box center [105, 433] width 210 height 105
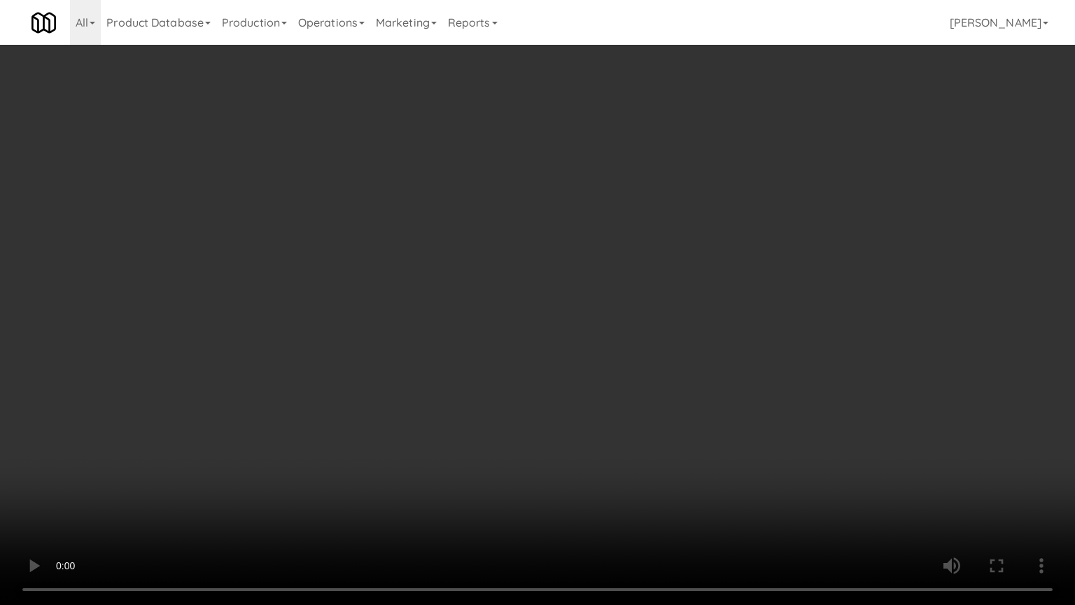
click at [549, 348] on video at bounding box center [537, 302] width 1075 height 605
click at [554, 341] on video at bounding box center [537, 302] width 1075 height 605
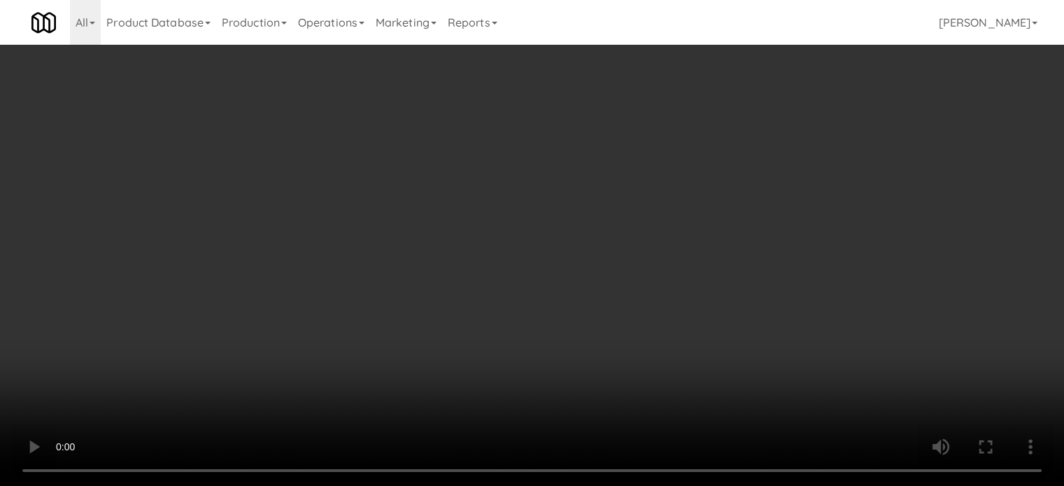
scroll to position [23487, 0]
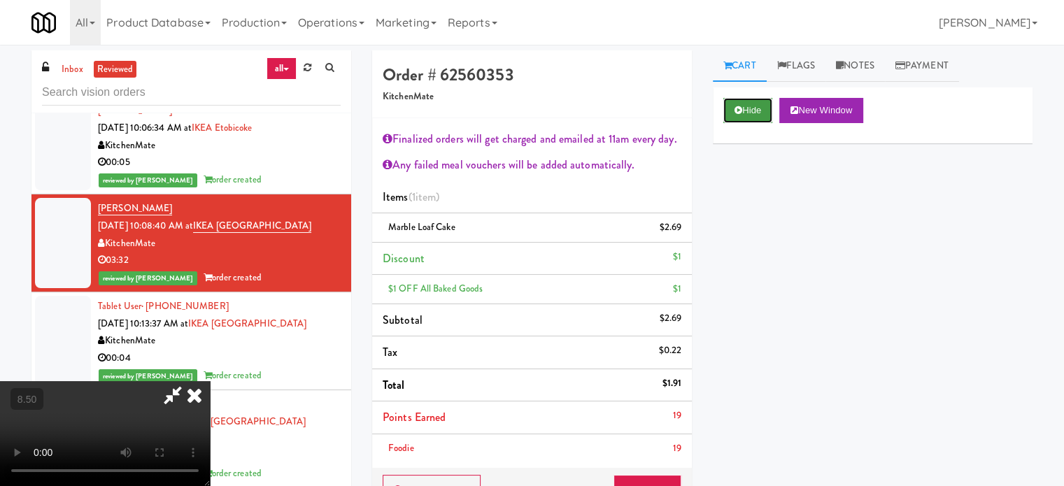
click at [742, 110] on icon at bounding box center [739, 110] width 8 height 9
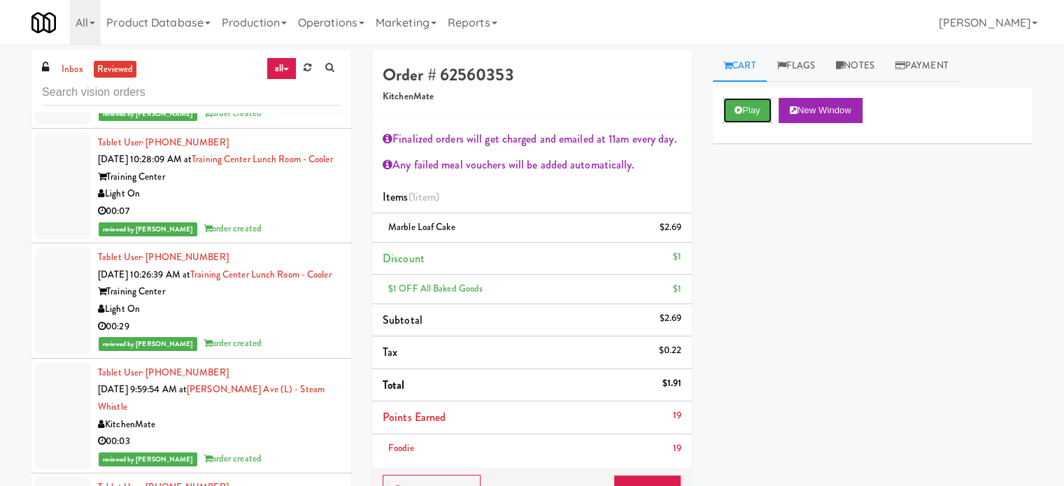
scroll to position [29085, 0]
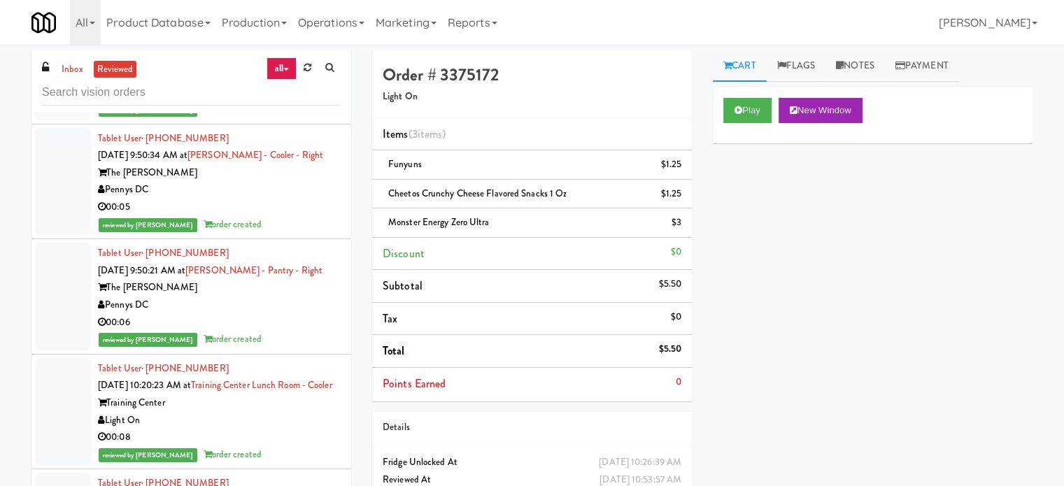
scroll to position [31564, 0]
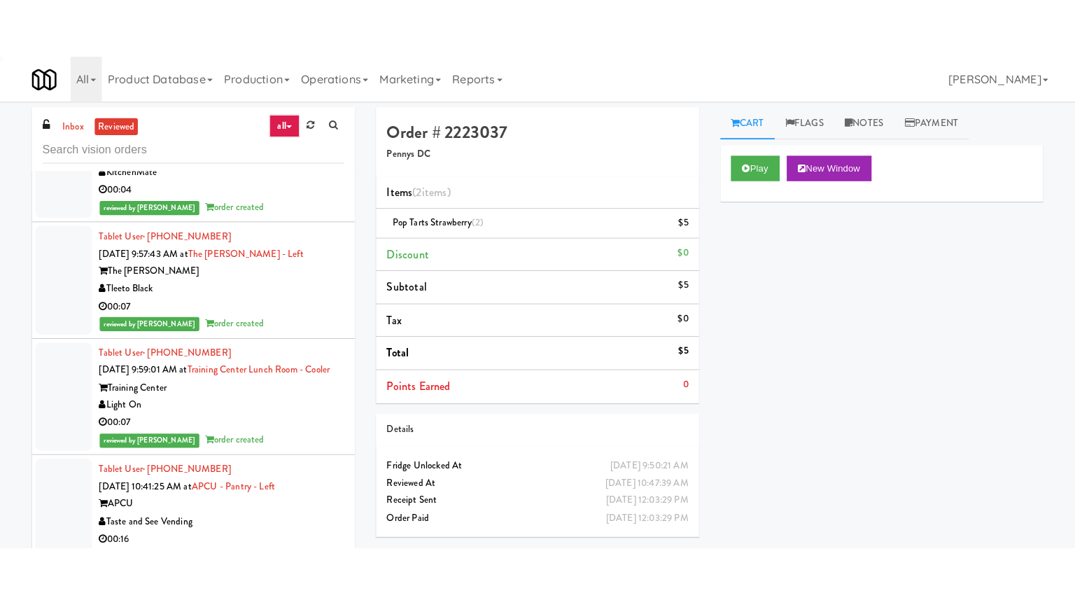
scroll to position [32085, 0]
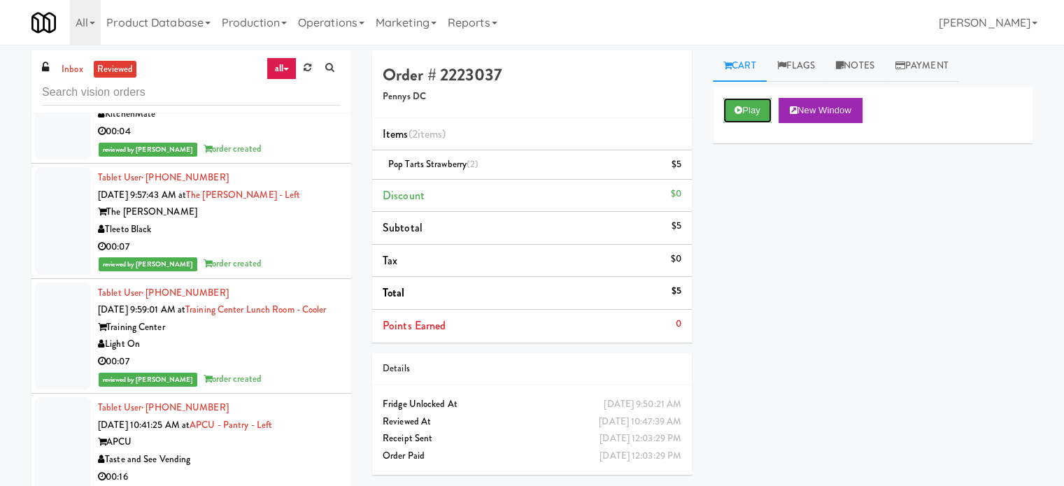
drag, startPoint x: 749, startPoint y: 113, endPoint x: 718, endPoint y: 122, distance: 33.0
click at [749, 114] on button "Play" at bounding box center [748, 110] width 48 height 25
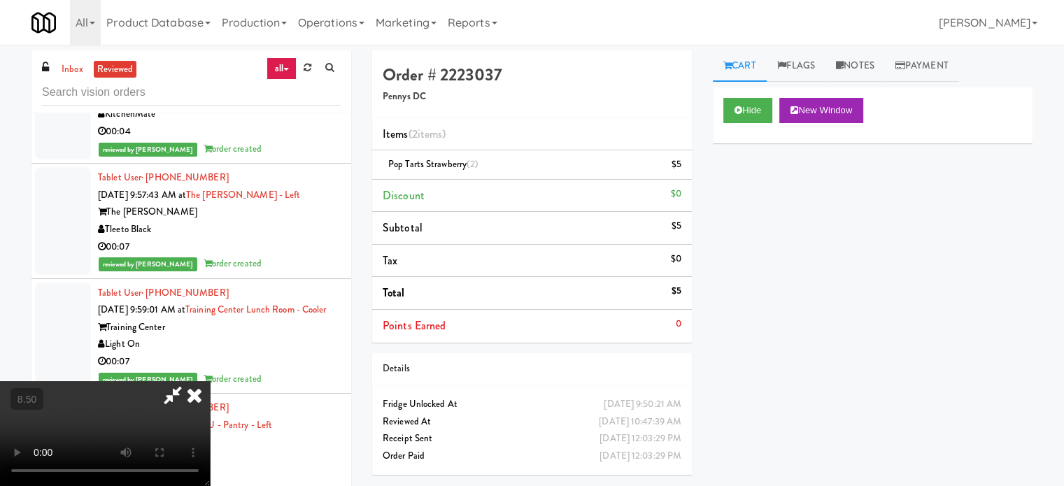
click at [210, 381] on video at bounding box center [105, 433] width 210 height 105
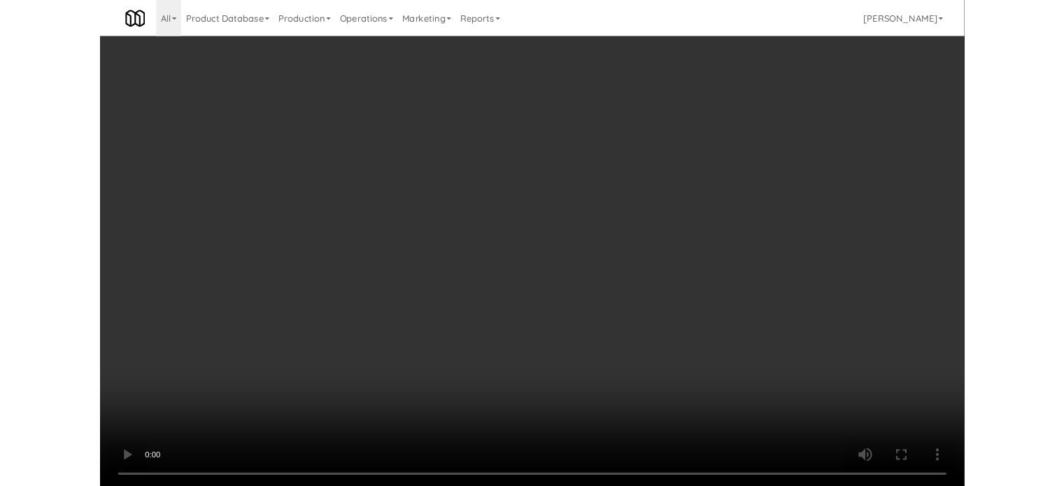
scroll to position [31982, 0]
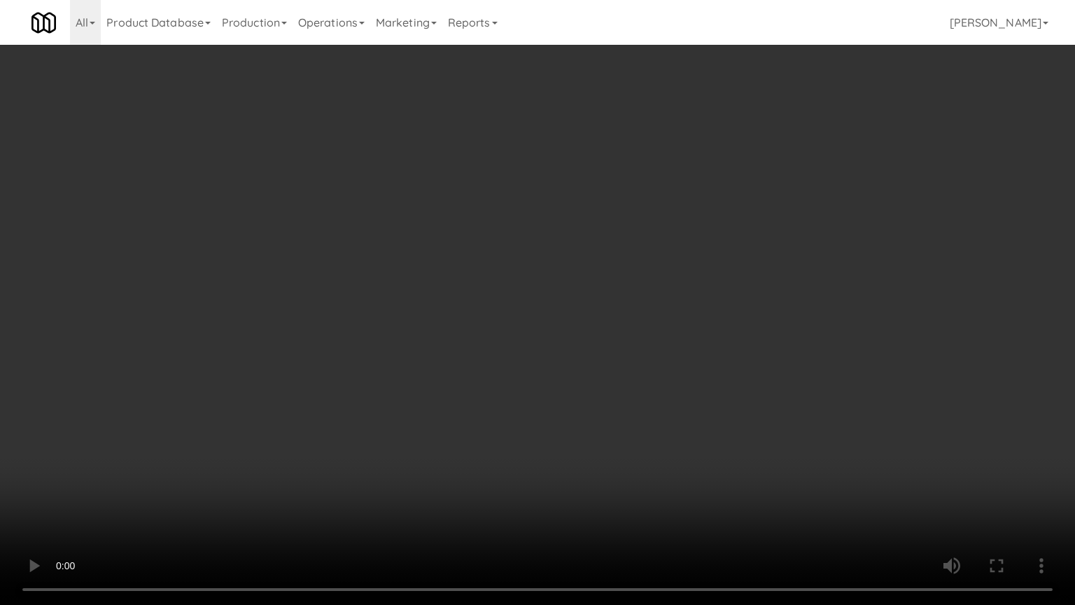
click at [477, 304] on video at bounding box center [537, 302] width 1075 height 605
click at [486, 314] on video at bounding box center [537, 302] width 1075 height 605
drag, startPoint x: 368, startPoint y: 388, endPoint x: 323, endPoint y: 314, distance: 86.0
click at [360, 372] on video at bounding box center [537, 302] width 1075 height 605
click at [316, 302] on video at bounding box center [537, 302] width 1075 height 605
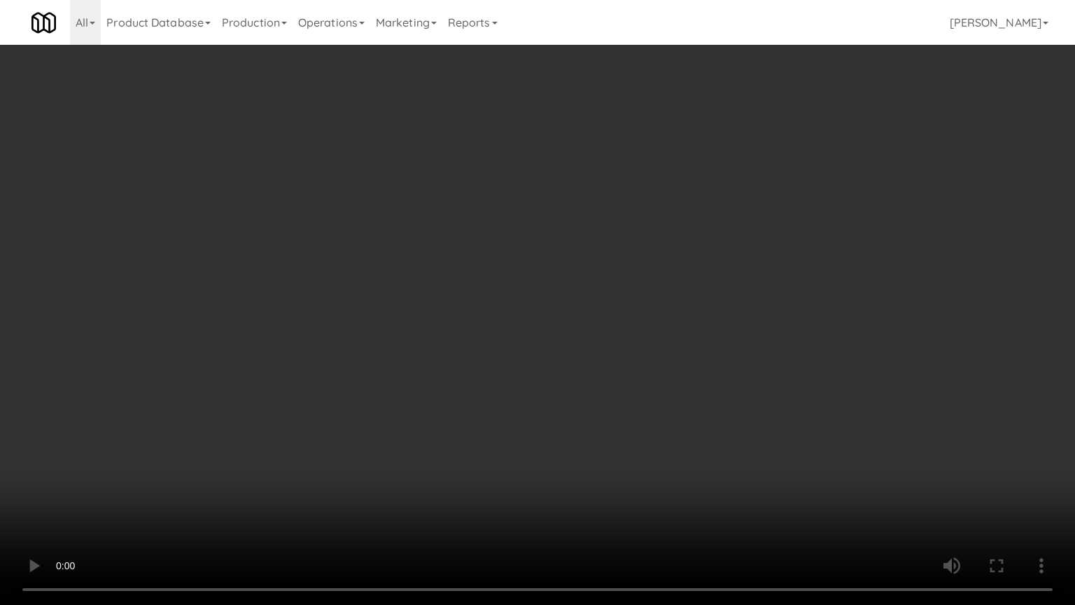
click at [304, 293] on video at bounding box center [537, 302] width 1075 height 605
click at [350, 279] on video at bounding box center [537, 302] width 1075 height 605
click at [479, 224] on video at bounding box center [537, 302] width 1075 height 605
drag, startPoint x: 547, startPoint y: 190, endPoint x: 555, endPoint y: 182, distance: 11.4
click at [547, 191] on video at bounding box center [537, 302] width 1075 height 605
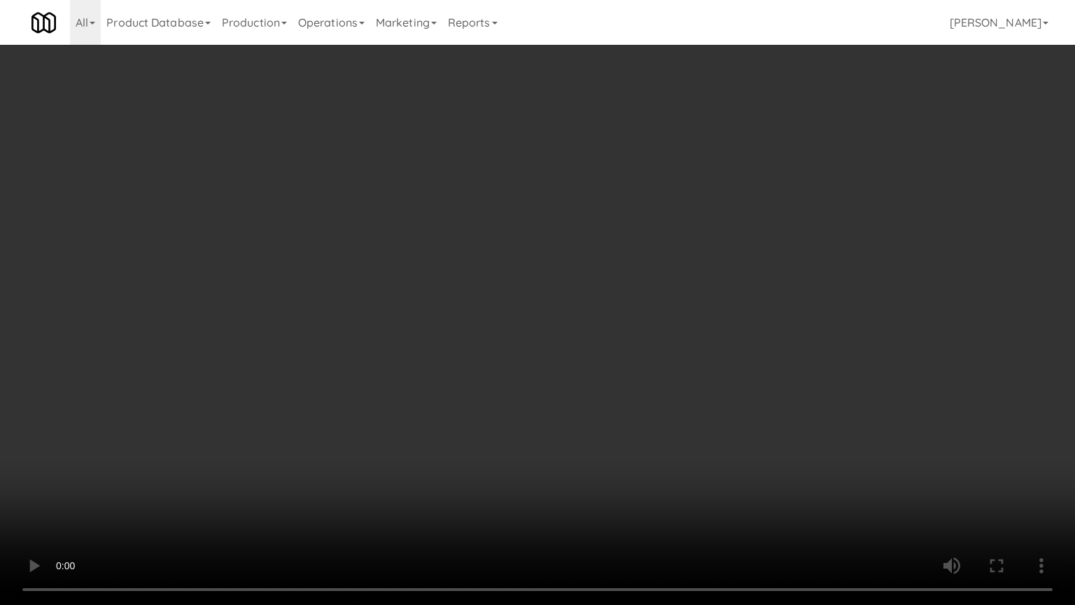
click at [550, 188] on video at bounding box center [537, 302] width 1075 height 605
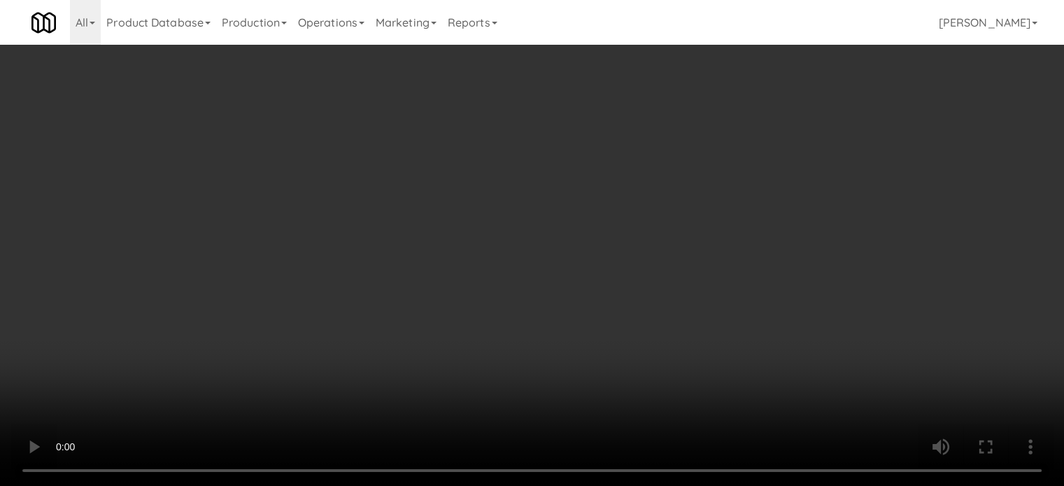
scroll to position [32085, 0]
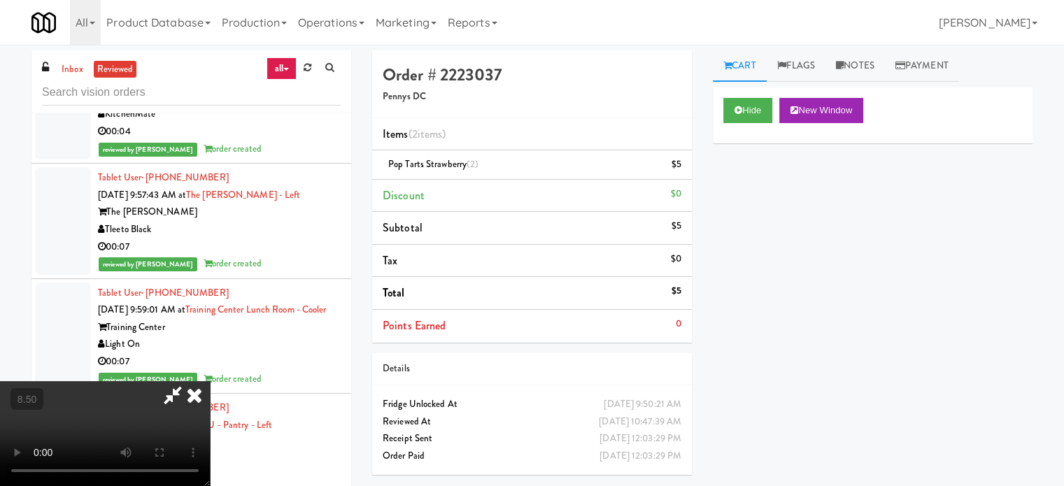
click at [210, 381] on icon at bounding box center [194, 395] width 31 height 28
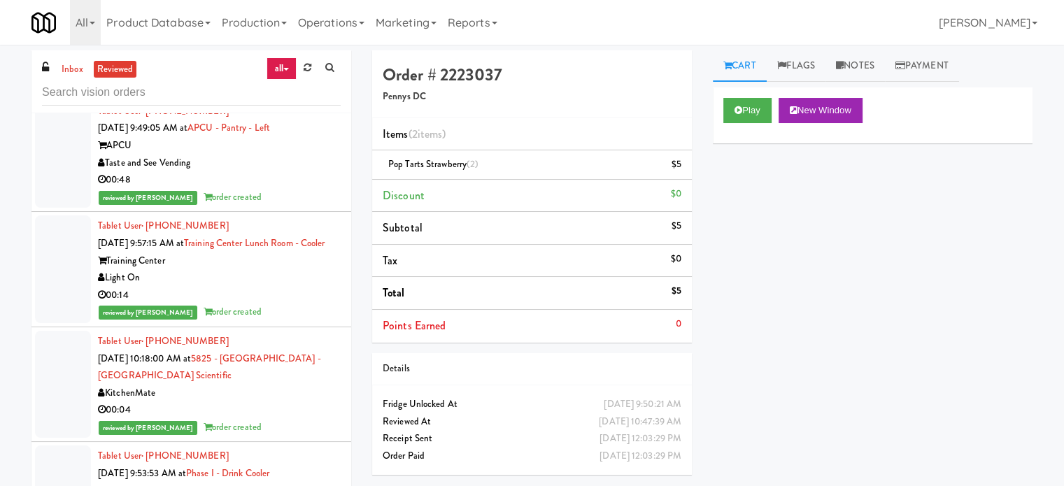
scroll to position [33485, 0]
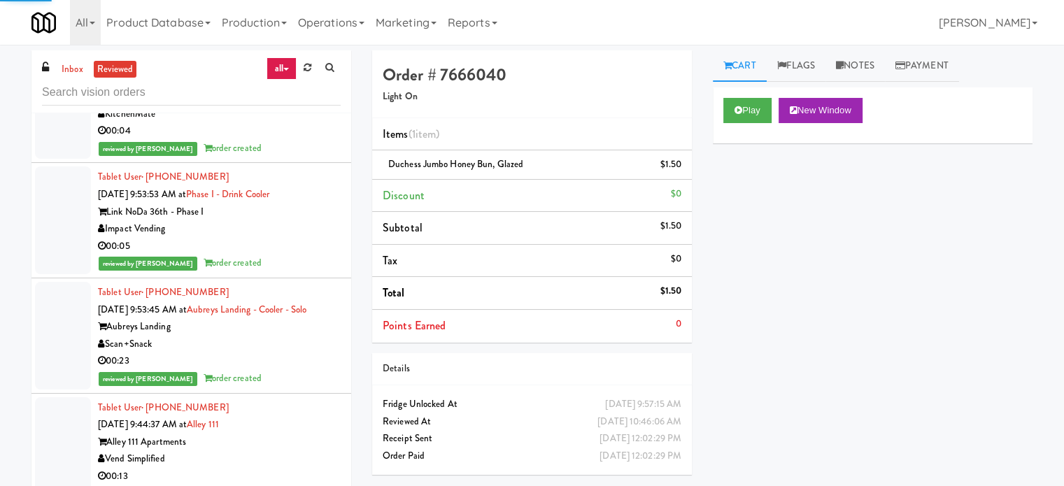
scroll to position [33835, 0]
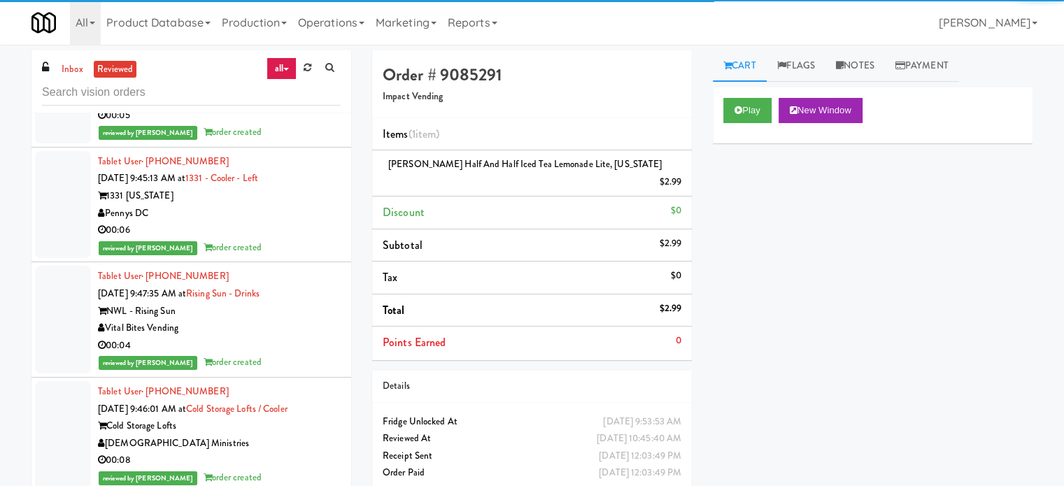
scroll to position [35934, 0]
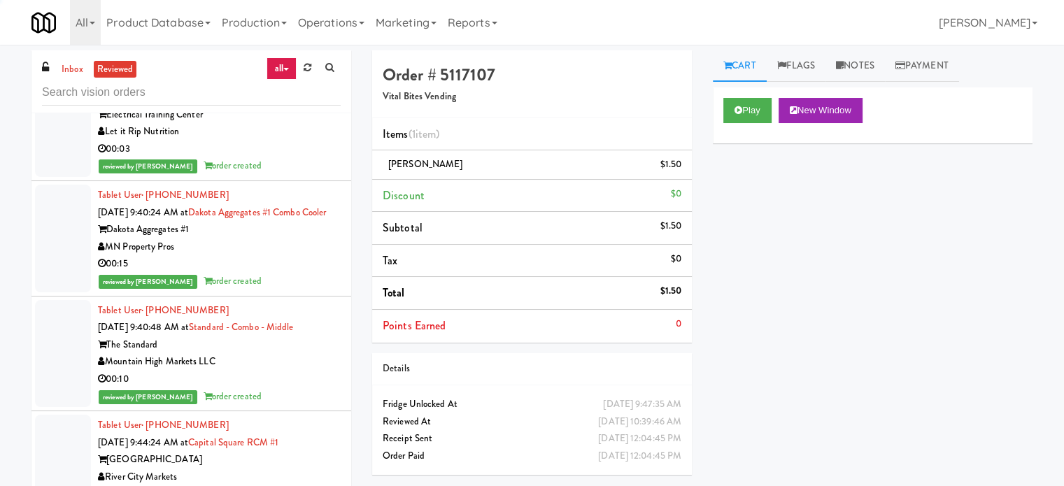
scroll to position [38033, 0]
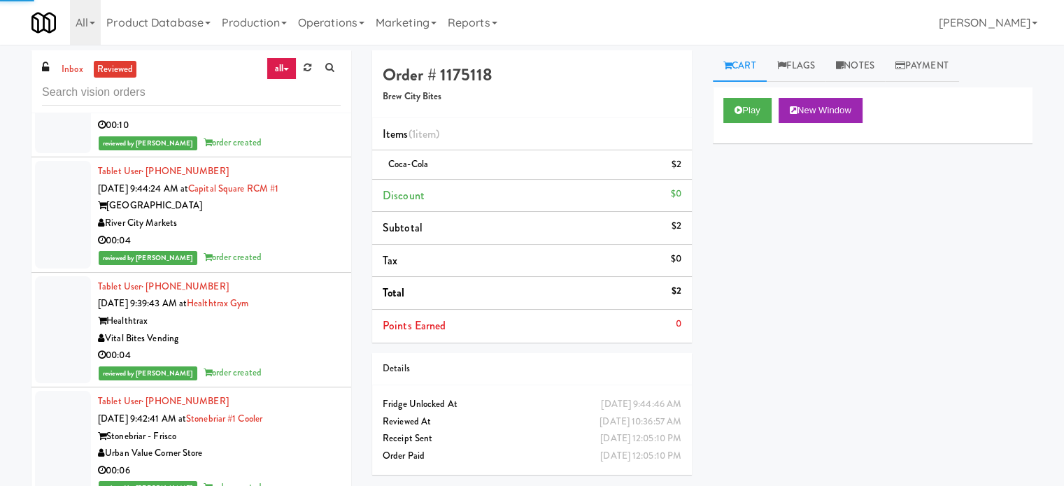
scroll to position [39783, 0]
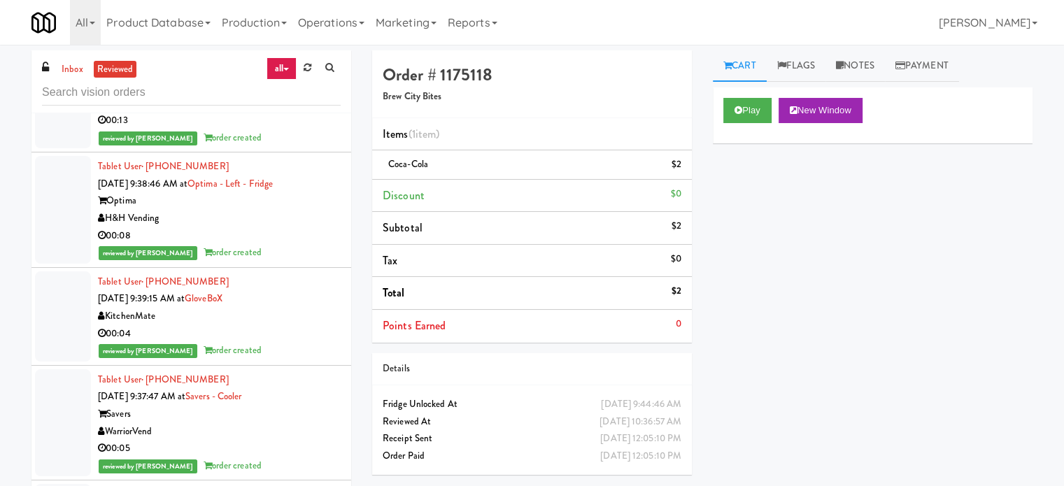
click at [283, 14] on div "00:05" at bounding box center [219, 5] width 243 height 17
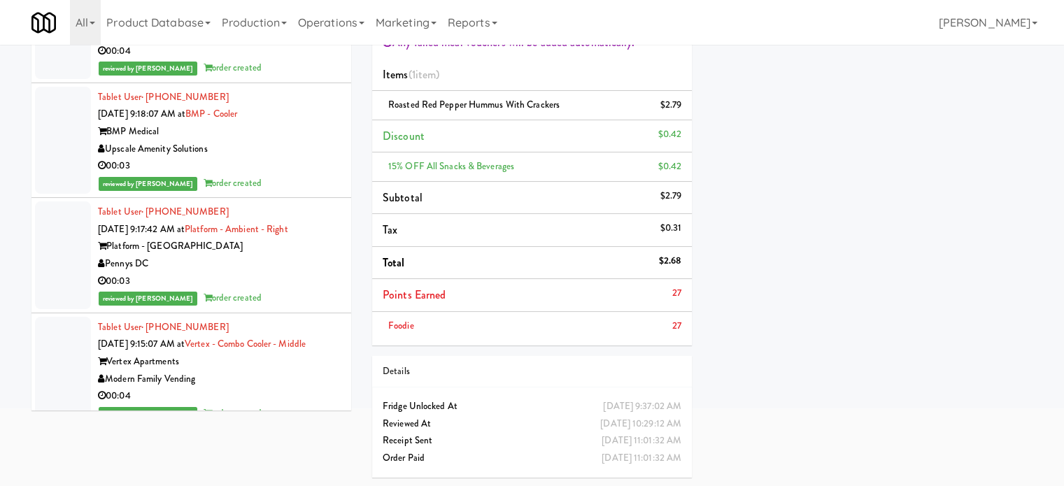
scroll to position [46878, 0]
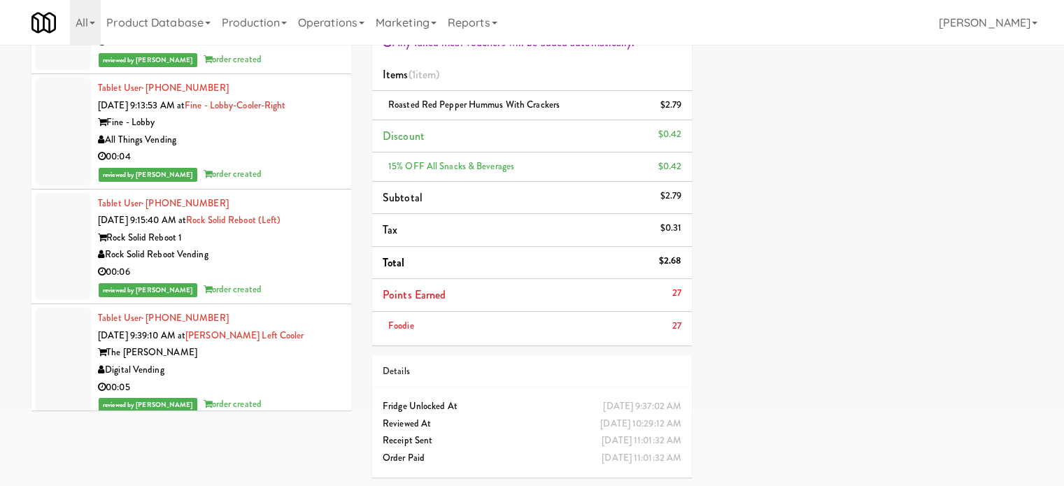
drag, startPoint x: 300, startPoint y: 251, endPoint x: 299, endPoint y: 266, distance: 14.7
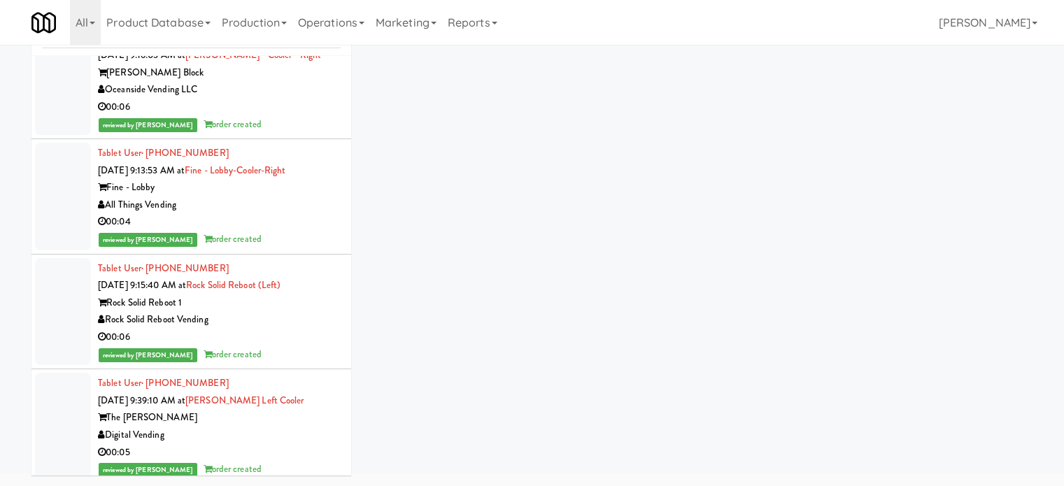
scroll to position [57, 0]
click at [291, 117] on div "00:06" at bounding box center [219, 107] width 243 height 17
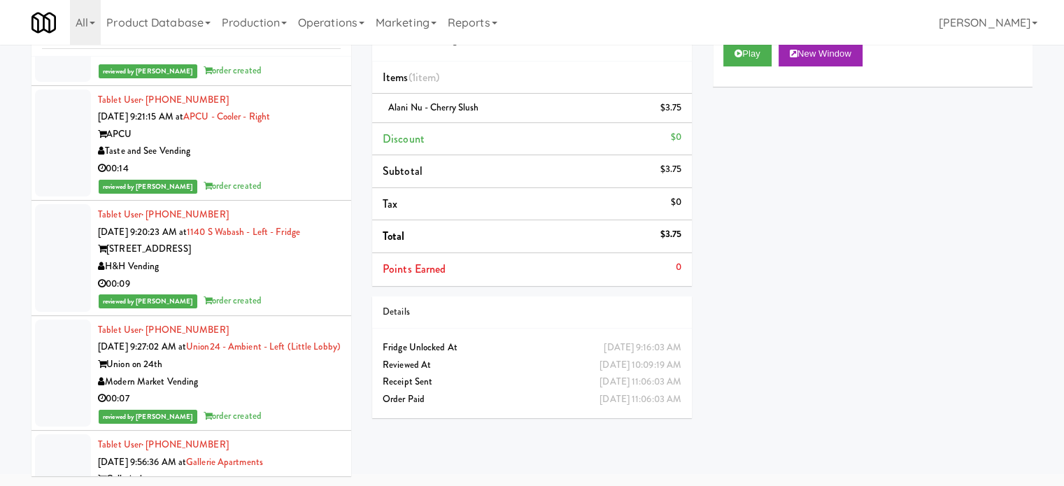
scroll to position [44079, 0]
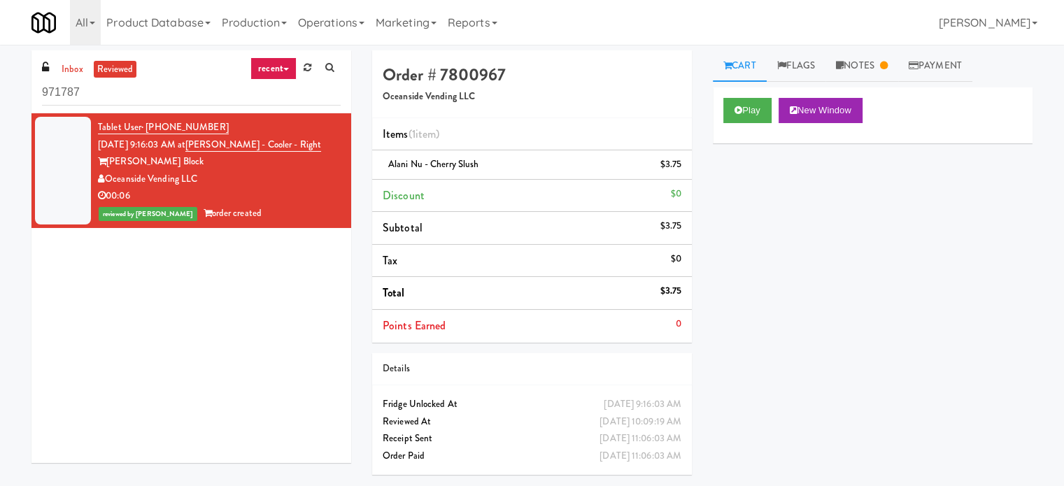
click at [106, 86] on input "971787" at bounding box center [191, 93] width 299 height 26
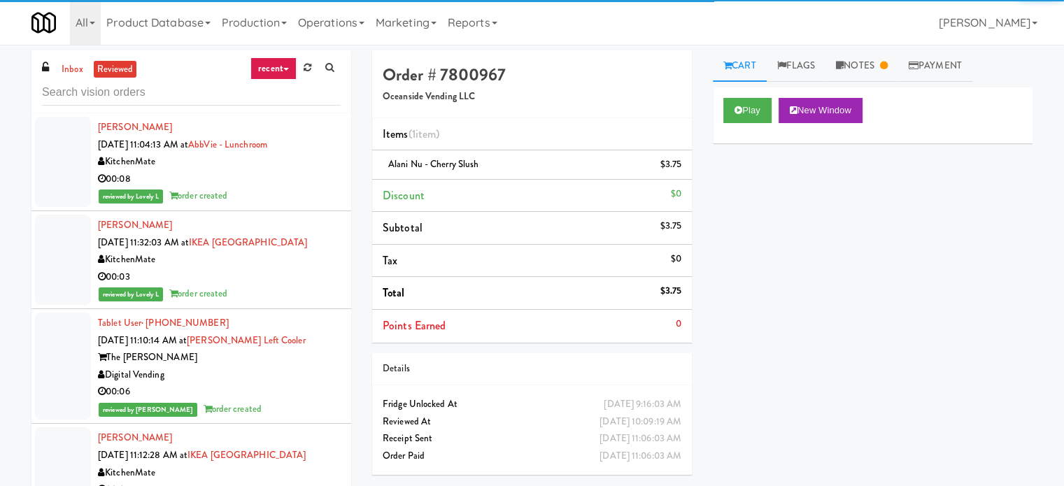
click at [266, 69] on link "recent" at bounding box center [274, 68] width 46 height 22
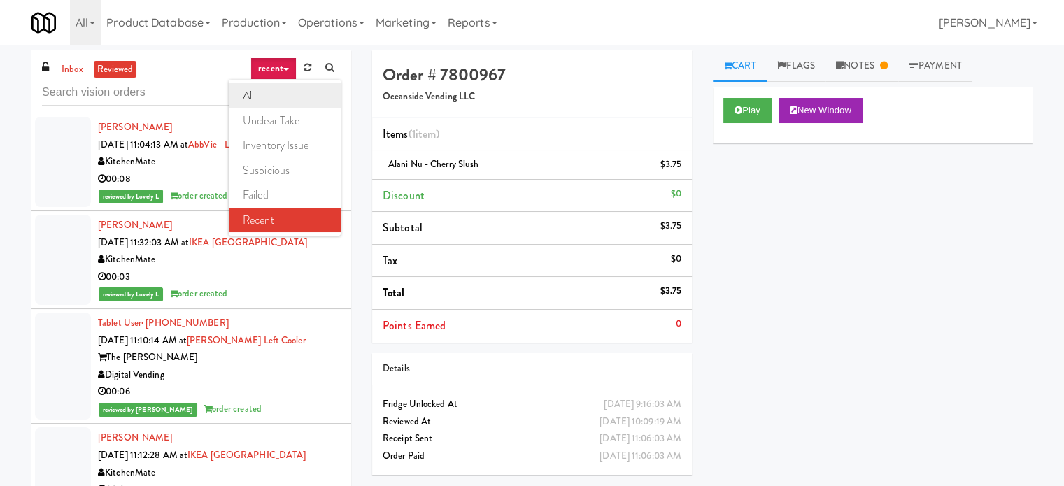
click at [267, 90] on link "all" at bounding box center [285, 95] width 112 height 25
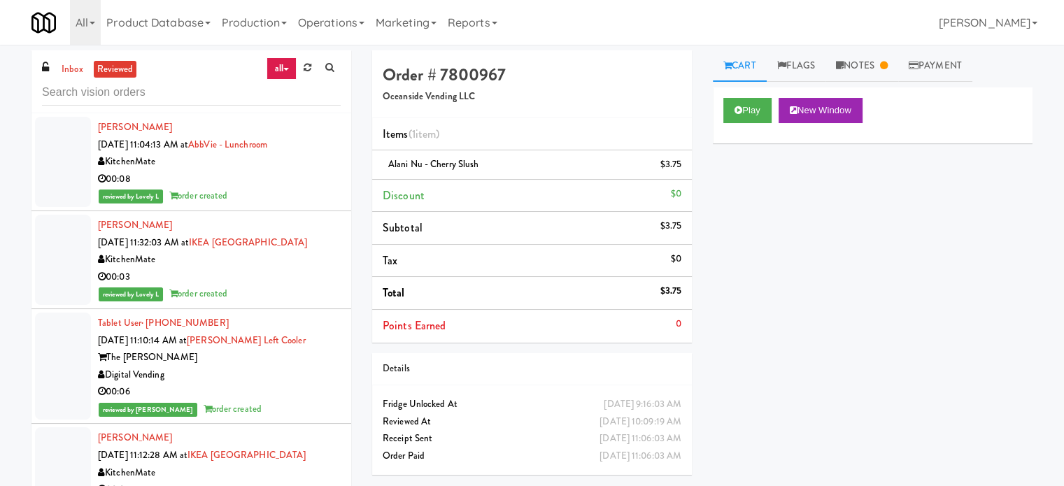
click at [262, 181] on div "00:08" at bounding box center [219, 179] width 243 height 17
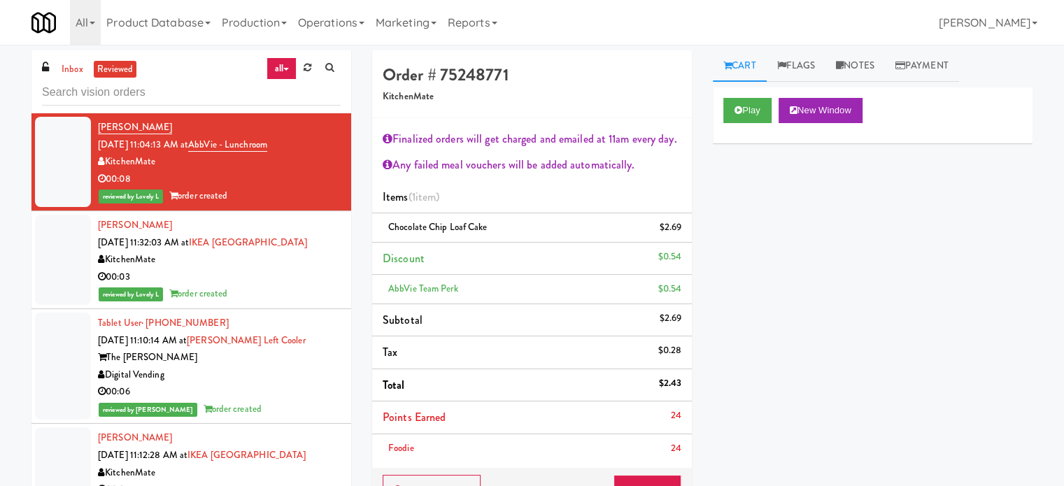
click at [290, 297] on div "reviewed by Lovely L order created" at bounding box center [219, 294] width 243 height 17
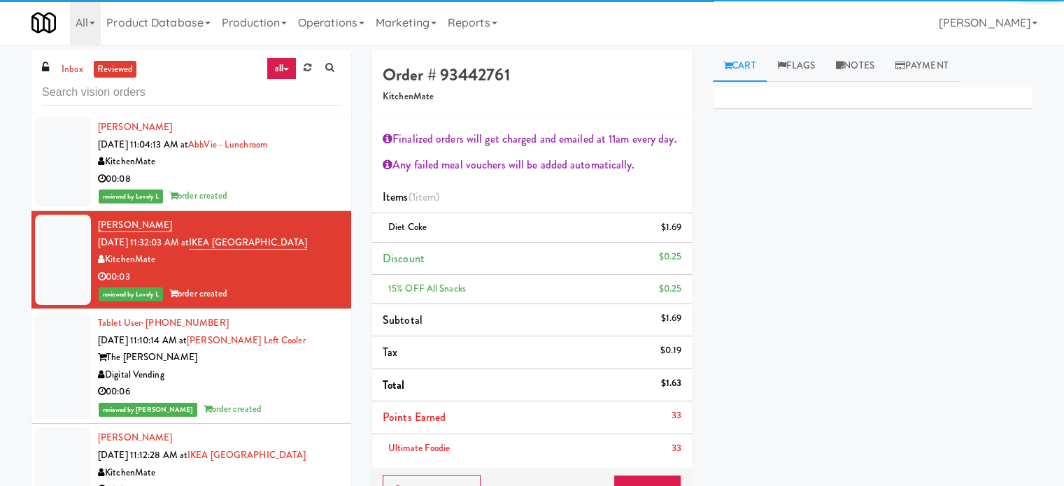
click at [309, 363] on div "The Lindley" at bounding box center [219, 357] width 243 height 17
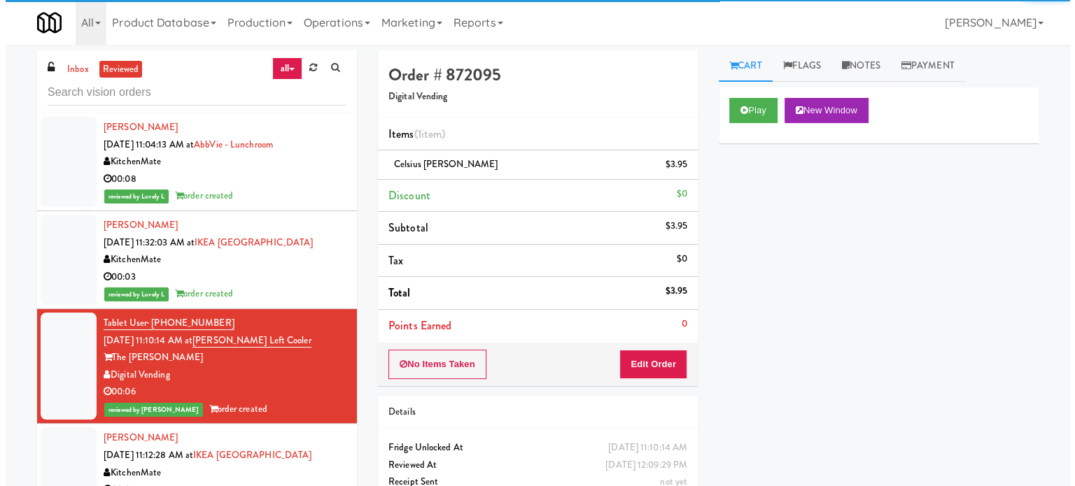
scroll to position [350, 0]
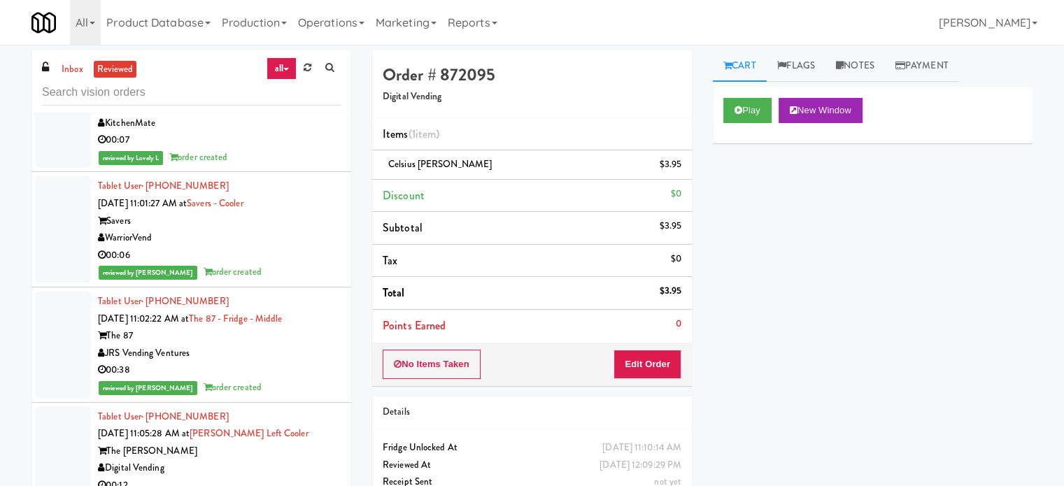
click at [286, 288] on li "Tablet User · (803) 891-9353 Sep 3, 2025 11:02:22 AM at The 87 - Fridge - Middl…" at bounding box center [191, 345] width 320 height 115
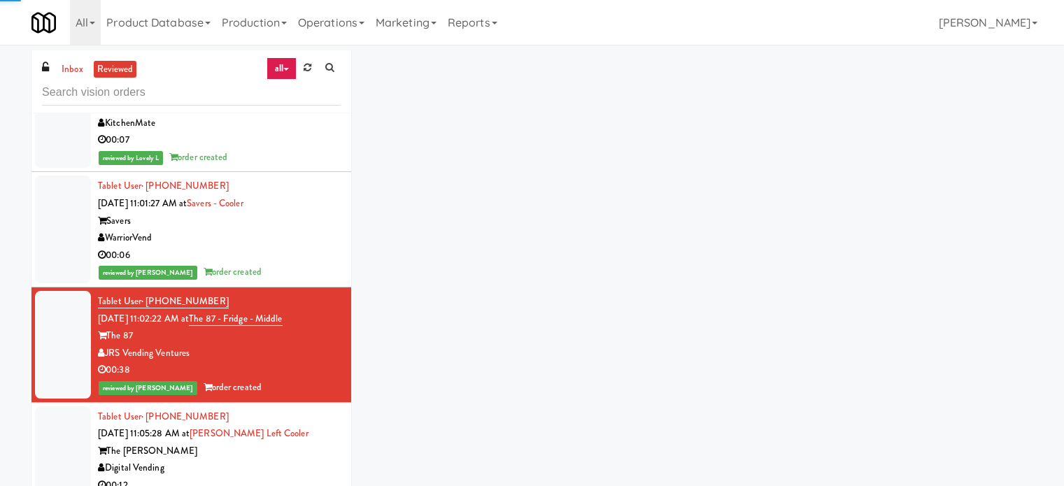
click at [294, 264] on div "reviewed by Mariel T order created" at bounding box center [219, 272] width 243 height 17
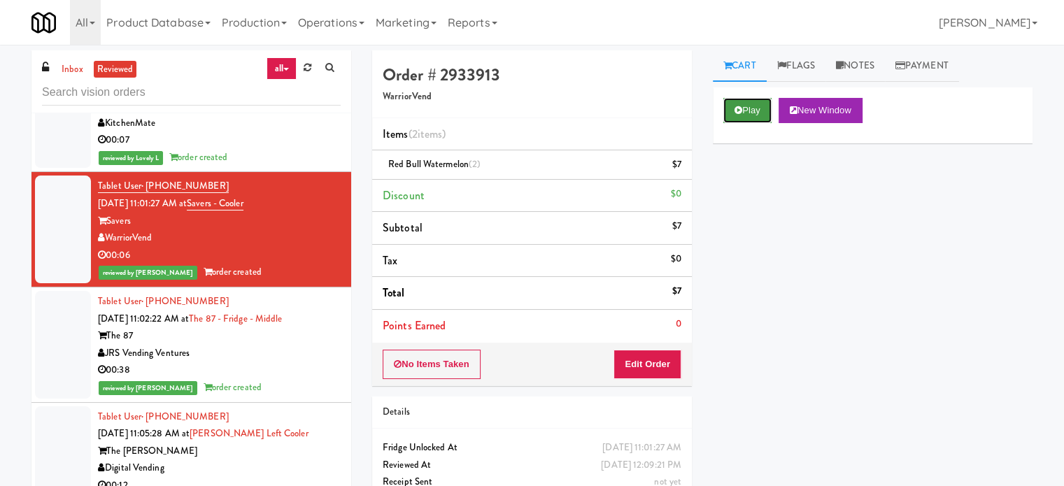
click at [749, 106] on button "Play" at bounding box center [748, 110] width 48 height 25
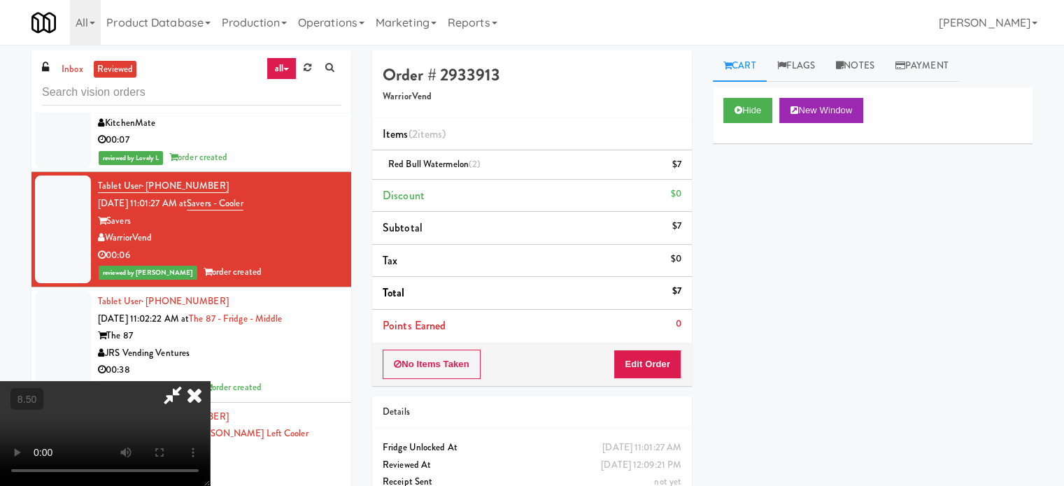
click at [210, 381] on video at bounding box center [105, 433] width 210 height 105
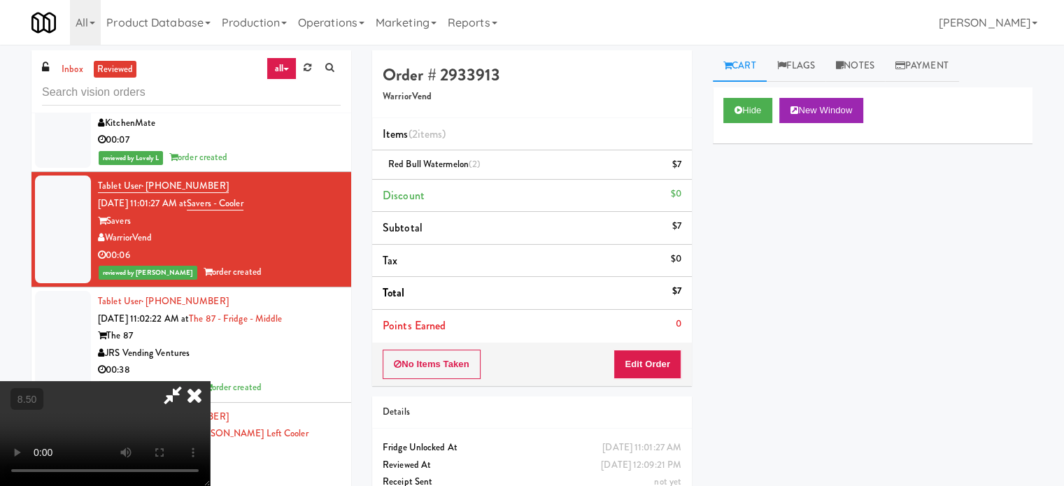
click at [210, 381] on video at bounding box center [105, 433] width 210 height 105
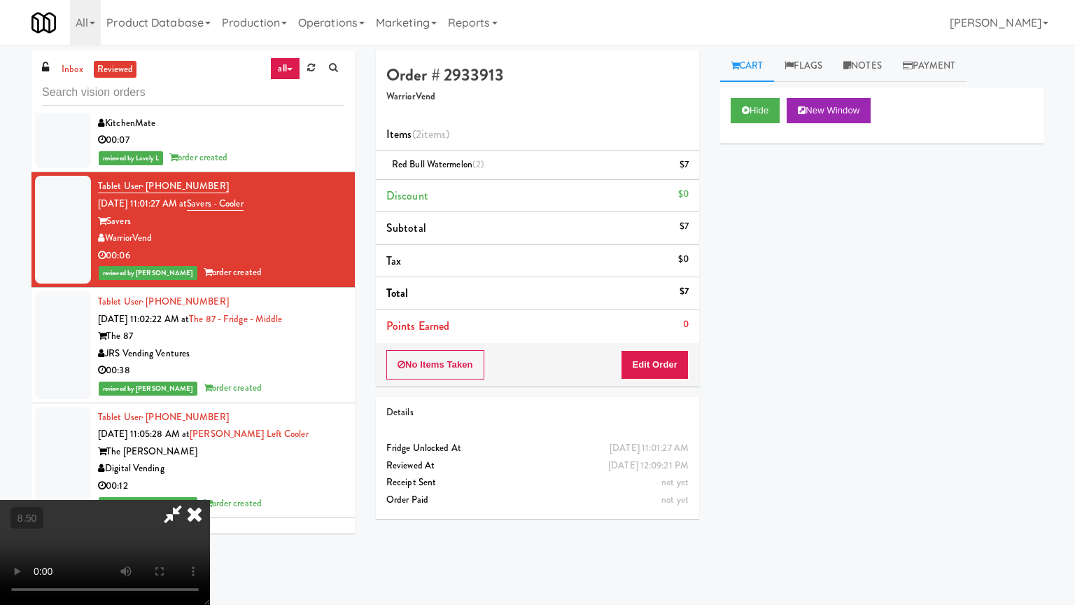
click at [210, 486] on video at bounding box center [105, 552] width 210 height 105
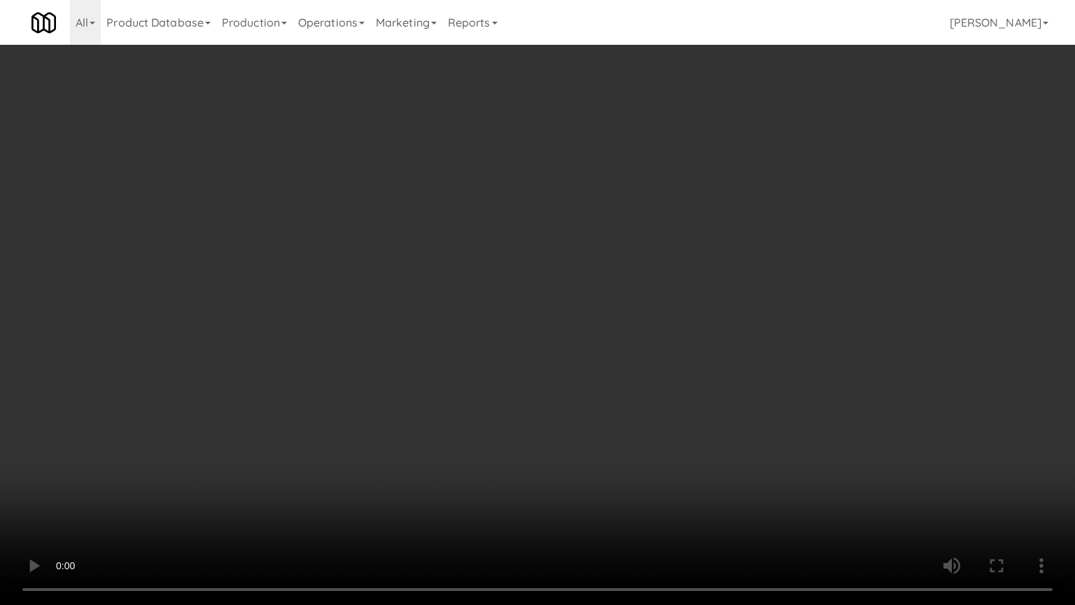
click at [502, 315] on video at bounding box center [537, 302] width 1075 height 605
click at [516, 310] on video at bounding box center [537, 302] width 1075 height 605
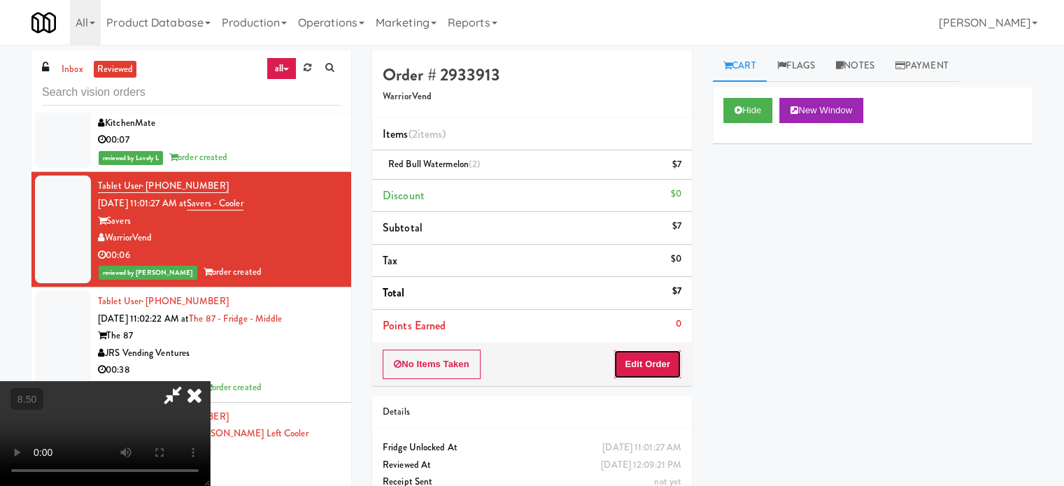
click at [663, 360] on button "Edit Order" at bounding box center [648, 364] width 68 height 29
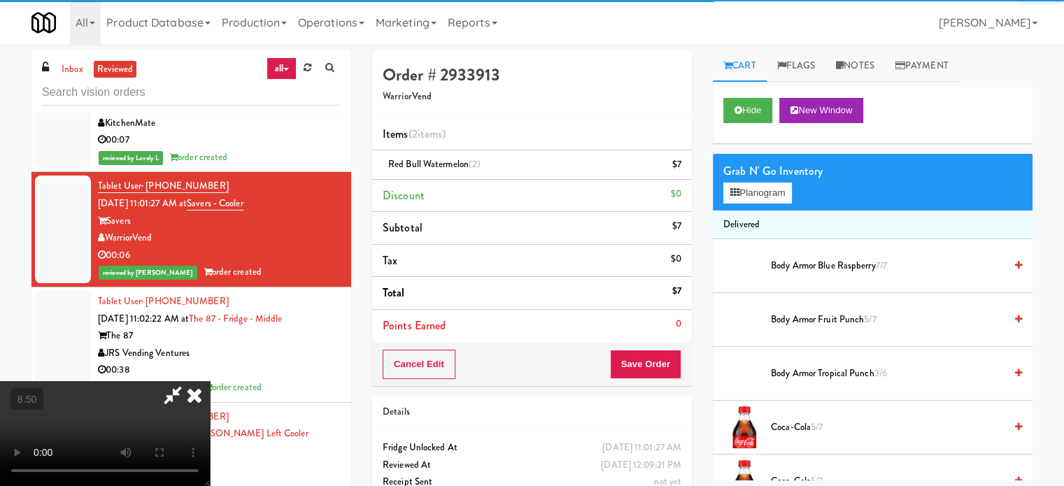
click at [766, 204] on div "Grab N' Go Inventory Planogram" at bounding box center [873, 182] width 320 height 57
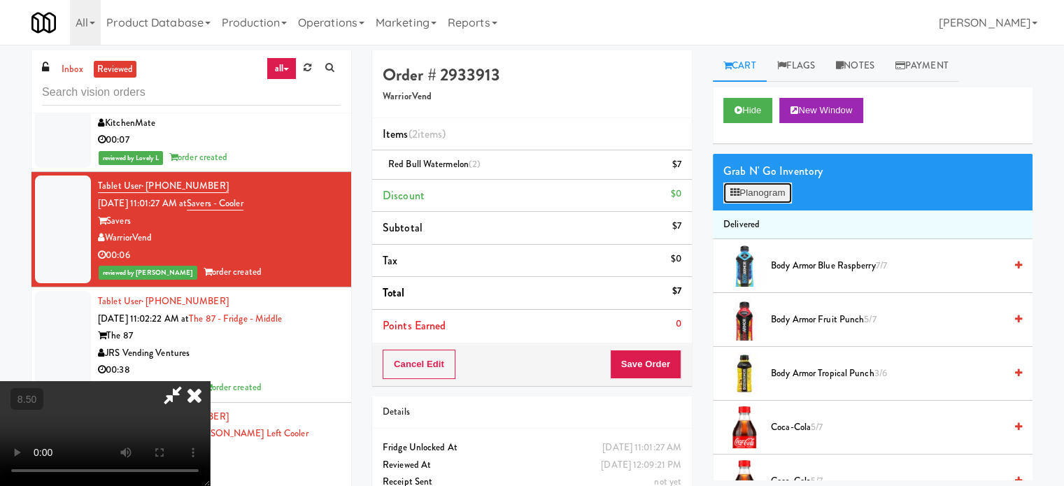
click at [767, 185] on button "Planogram" at bounding box center [758, 193] width 69 height 21
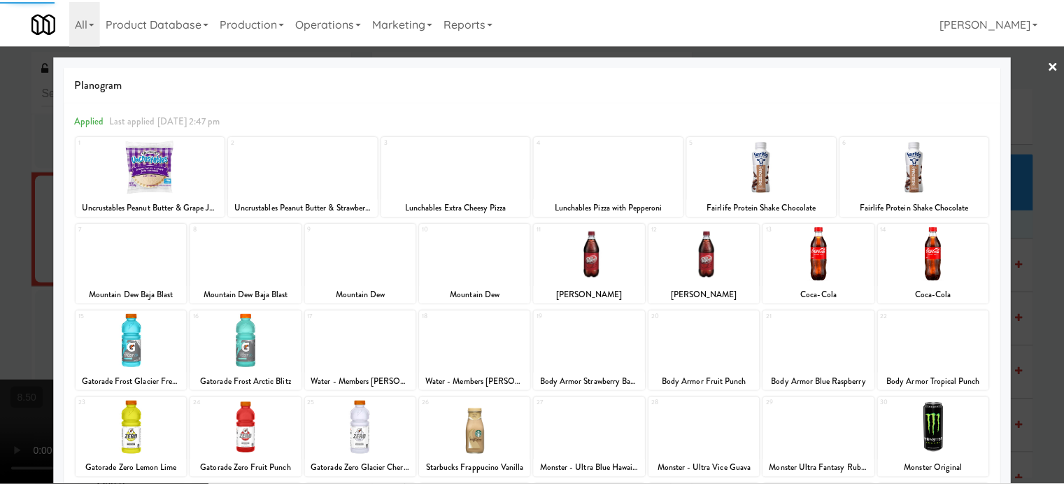
scroll to position [200, 0]
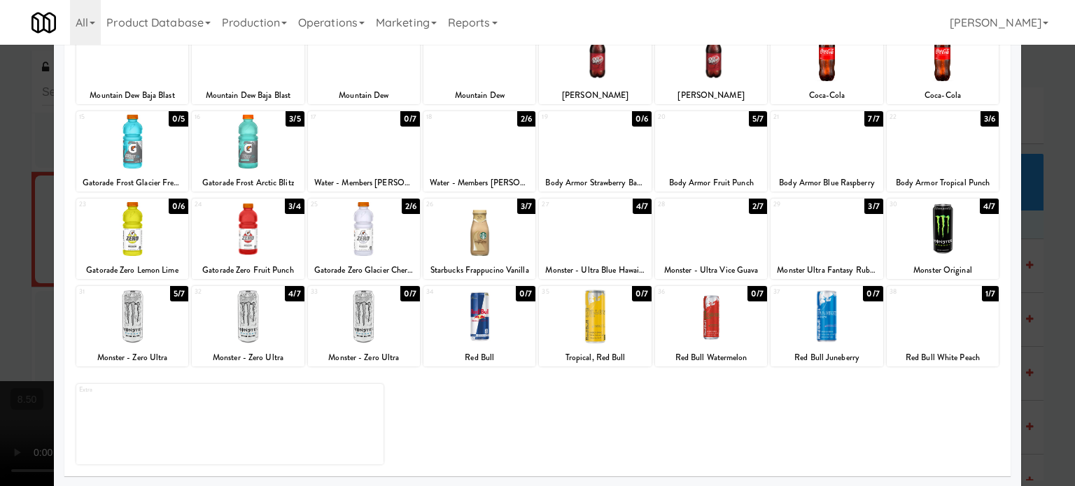
click at [1041, 304] on div at bounding box center [537, 243] width 1075 height 486
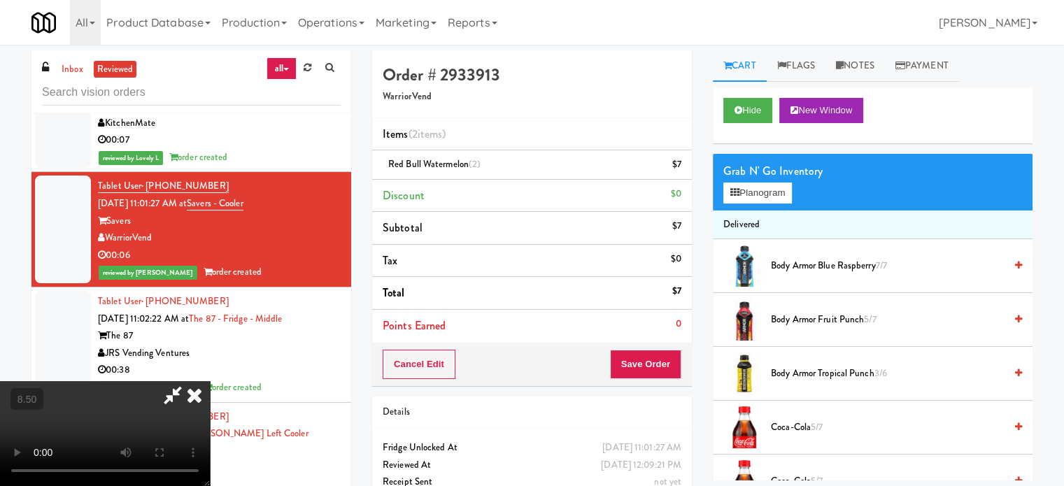
click at [189, 381] on icon at bounding box center [173, 395] width 32 height 28
click at [210, 381] on icon at bounding box center [194, 395] width 31 height 28
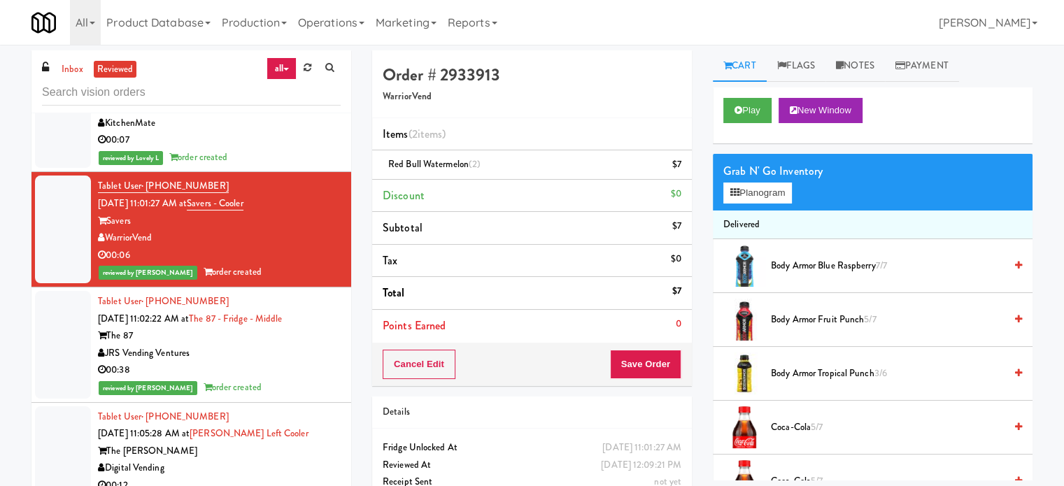
click at [292, 376] on div "00:38" at bounding box center [219, 370] width 243 height 17
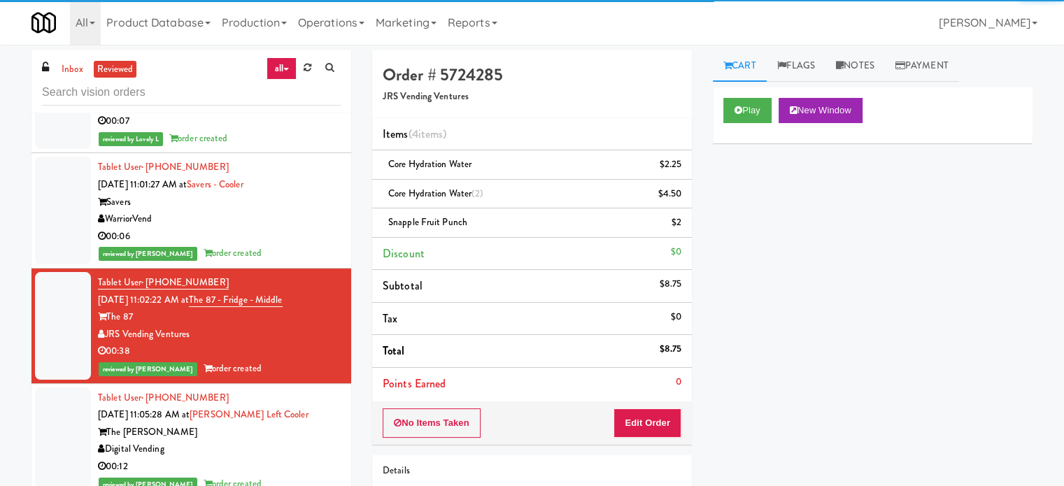
scroll to position [350, 0]
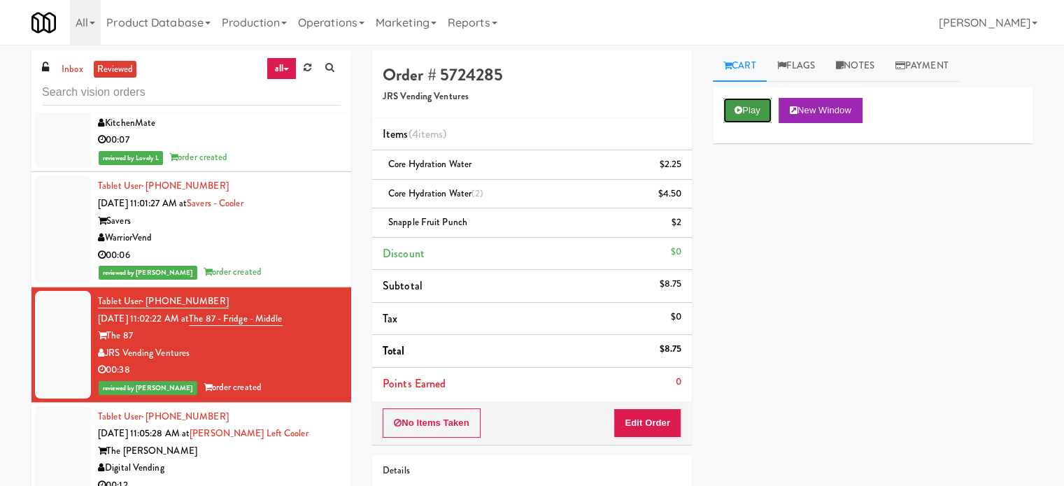
click at [738, 111] on icon at bounding box center [739, 110] width 8 height 9
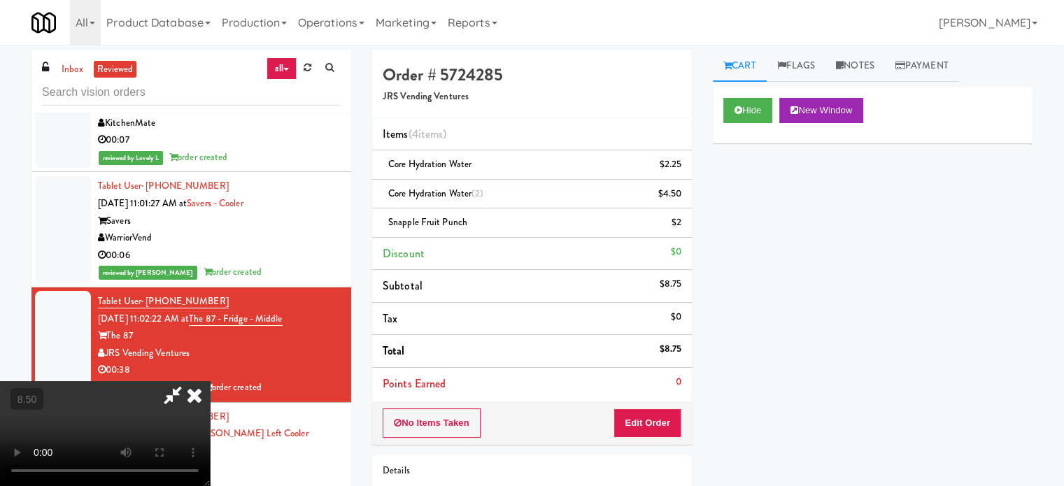
click at [210, 381] on video at bounding box center [105, 433] width 210 height 105
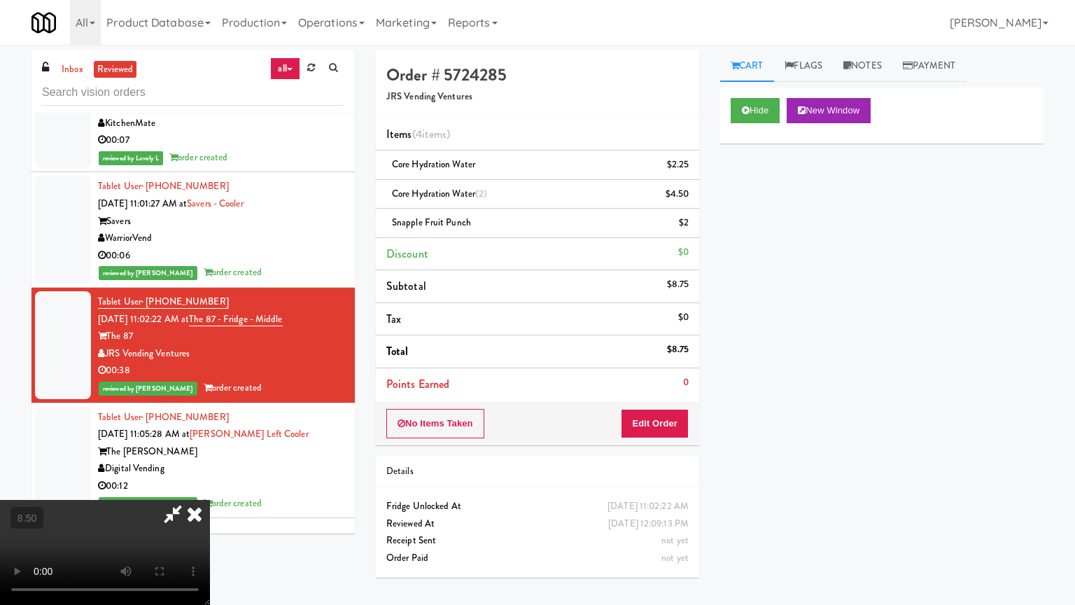
click at [210, 486] on video at bounding box center [105, 552] width 210 height 105
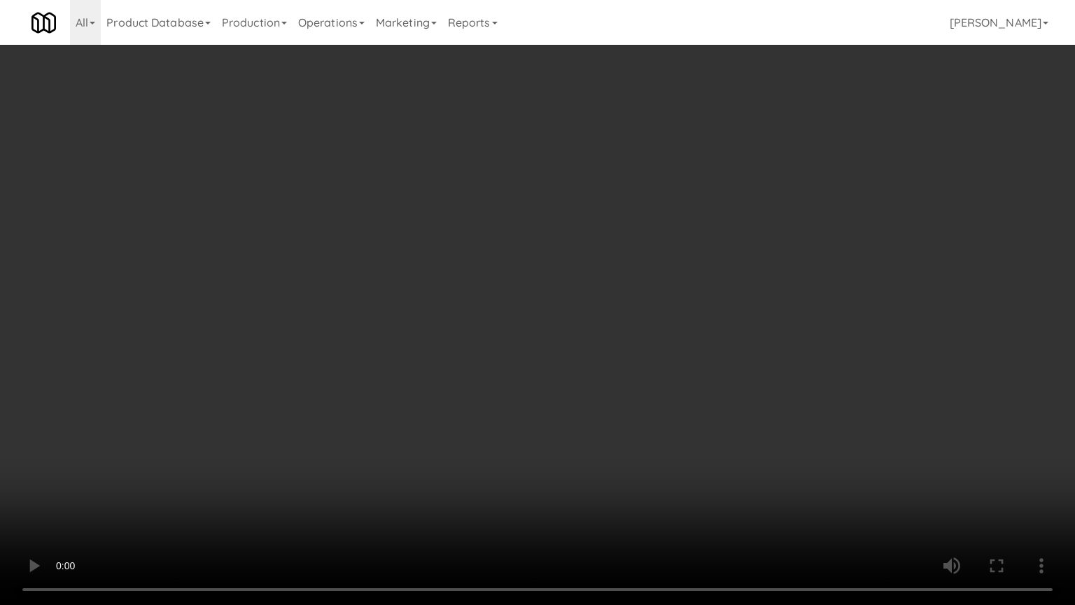
click at [564, 255] on video at bounding box center [537, 302] width 1075 height 605
drag, startPoint x: 572, startPoint y: 248, endPoint x: 602, endPoint y: 240, distance: 30.6
click at [573, 250] on video at bounding box center [537, 302] width 1075 height 605
click at [614, 237] on video at bounding box center [537, 302] width 1075 height 605
click at [619, 234] on video at bounding box center [537, 302] width 1075 height 605
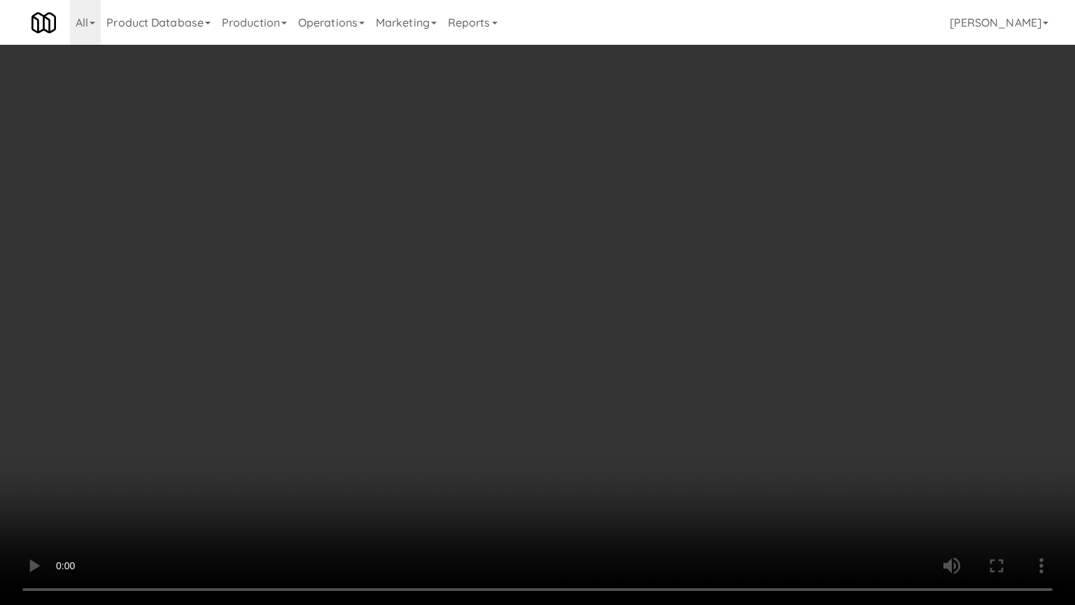
click at [619, 235] on video at bounding box center [537, 302] width 1075 height 605
click at [604, 241] on video at bounding box center [537, 302] width 1075 height 605
click at [607, 238] on video at bounding box center [537, 302] width 1075 height 605
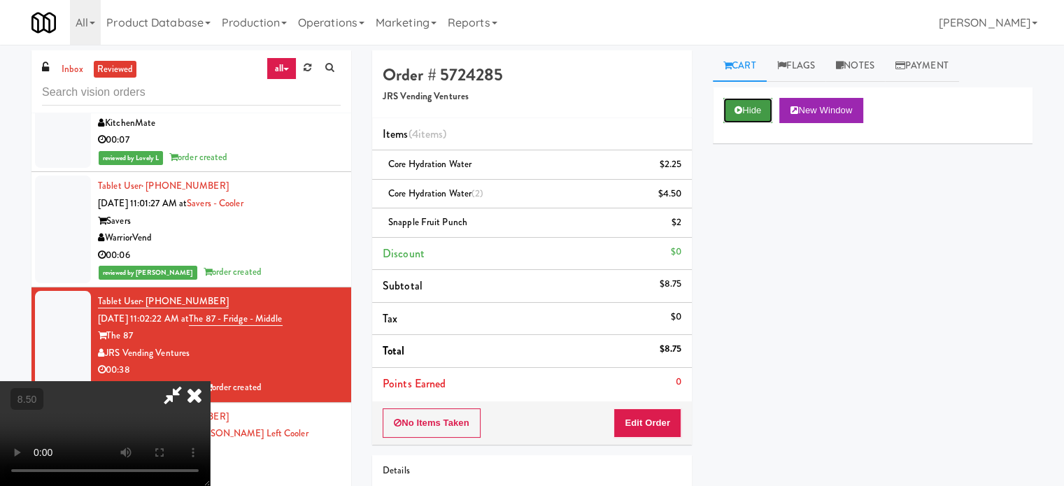
click at [748, 108] on button "Hide" at bounding box center [748, 110] width 49 height 25
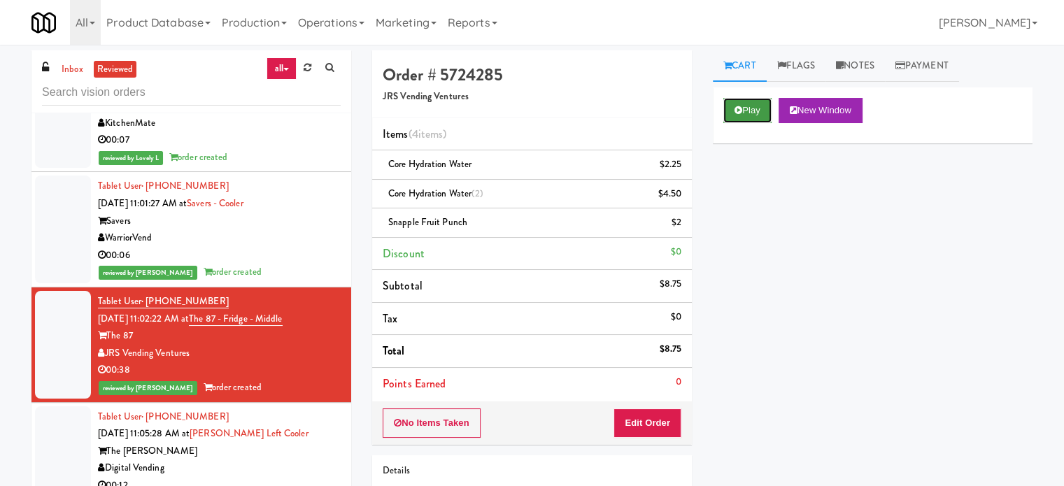
click at [747, 110] on button "Play" at bounding box center [748, 110] width 48 height 25
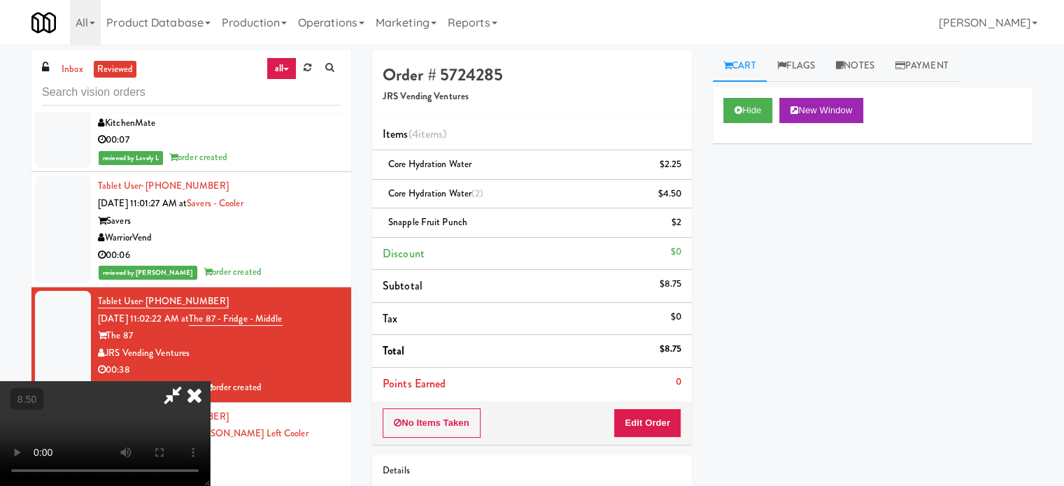
click at [210, 381] on video at bounding box center [105, 433] width 210 height 105
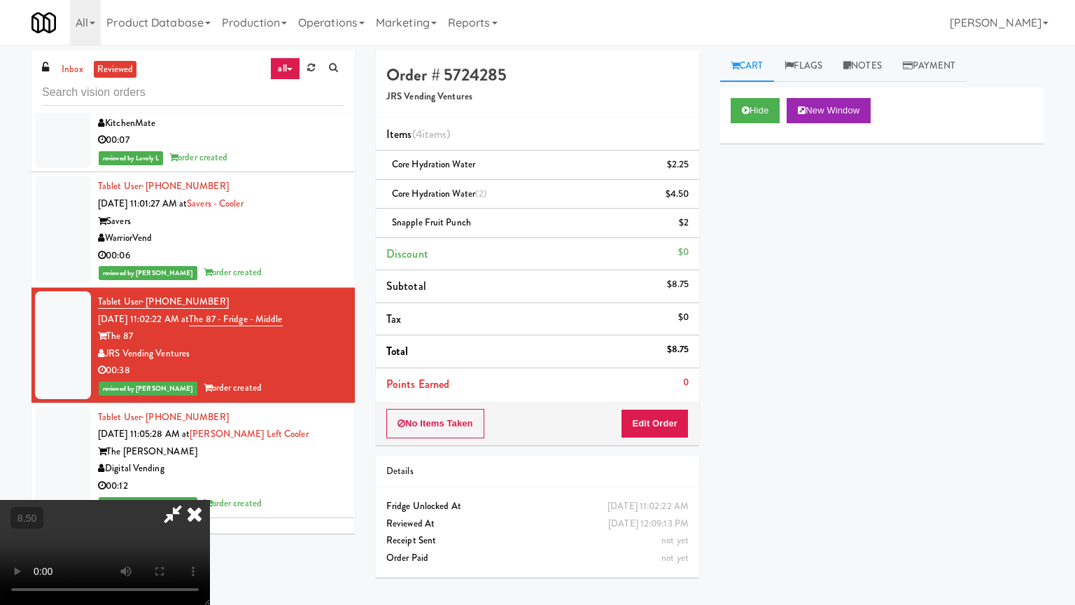
click at [210, 486] on video at bounding box center [105, 552] width 210 height 105
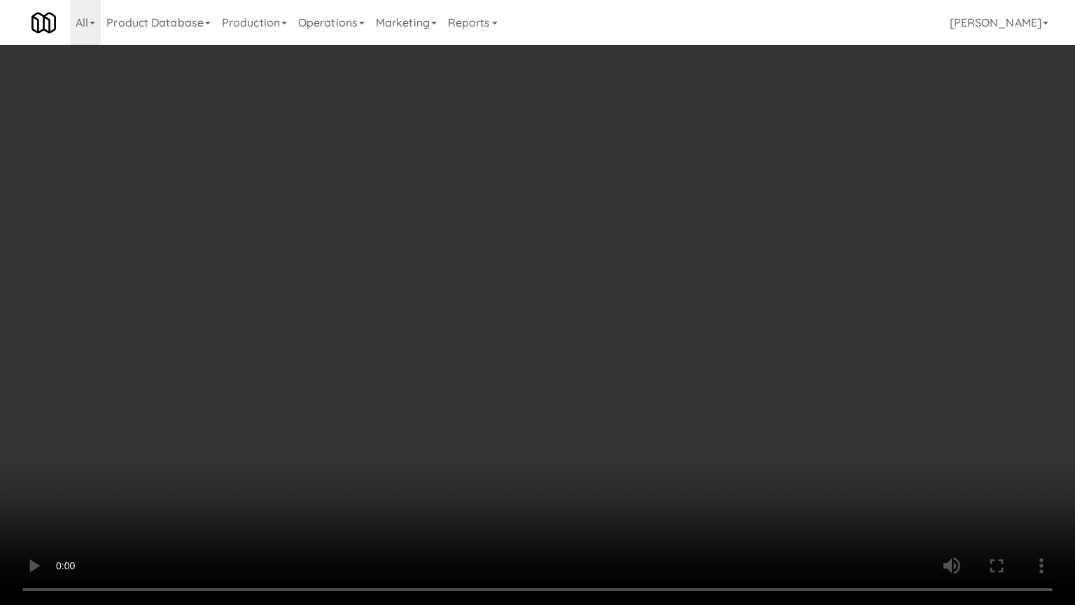
click at [516, 338] on video at bounding box center [537, 302] width 1075 height 605
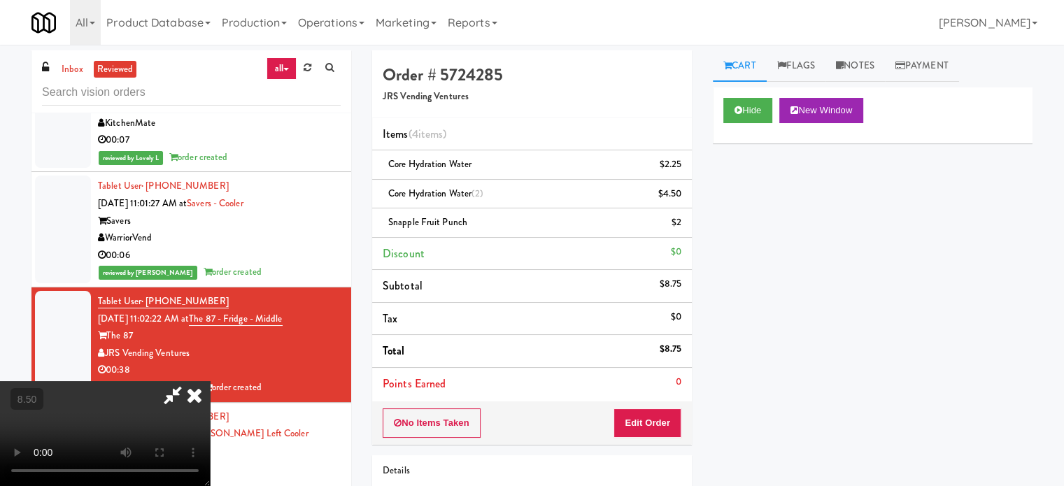
click at [210, 381] on icon at bounding box center [194, 395] width 31 height 28
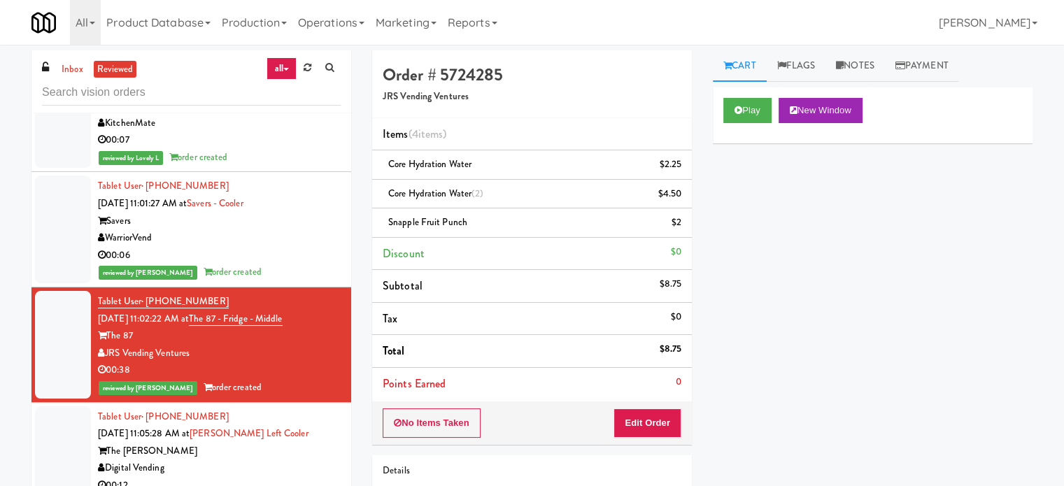
scroll to position [700, 0]
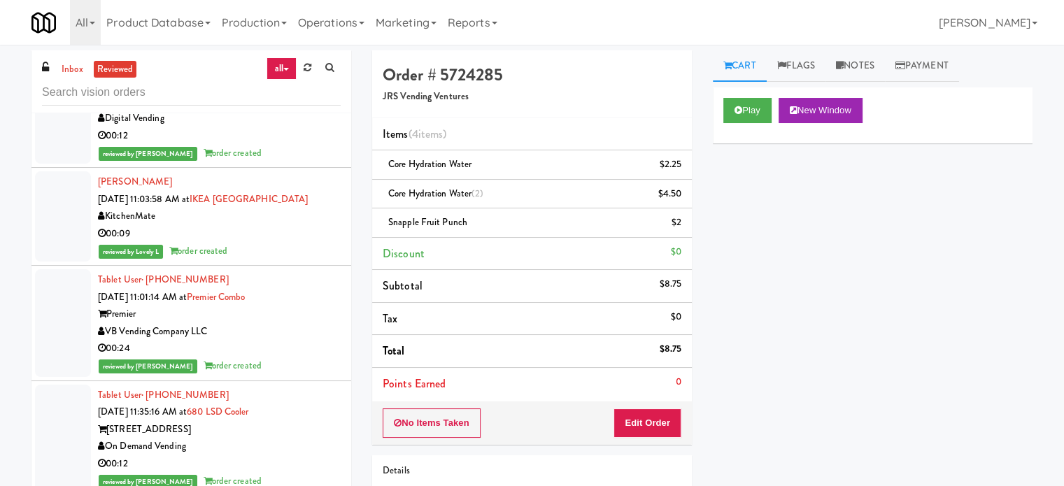
click at [295, 156] on div "reviewed by Reynalyn L order created" at bounding box center [219, 153] width 243 height 17
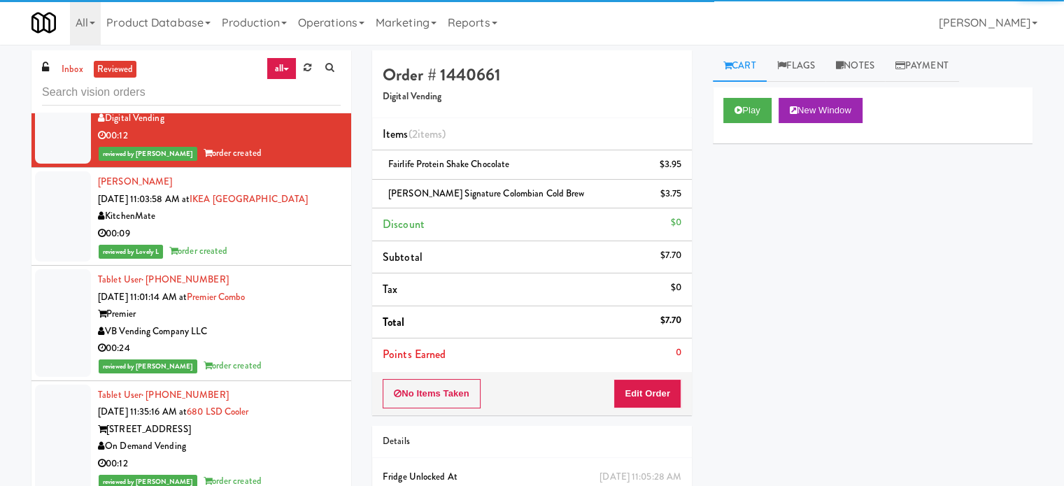
click at [297, 234] on div "00:09" at bounding box center [219, 233] width 243 height 17
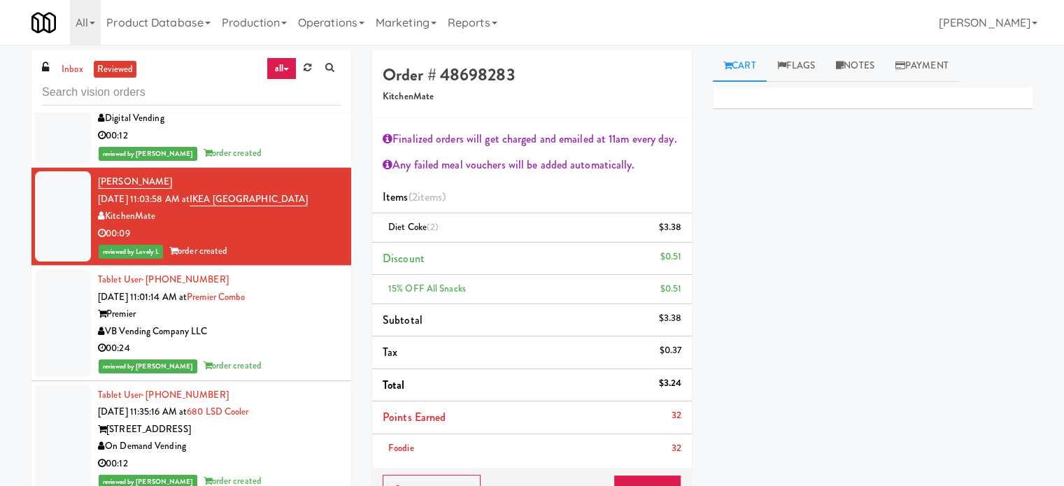
click at [293, 151] on div "reviewed by Reynalyn L order created" at bounding box center [219, 153] width 243 height 17
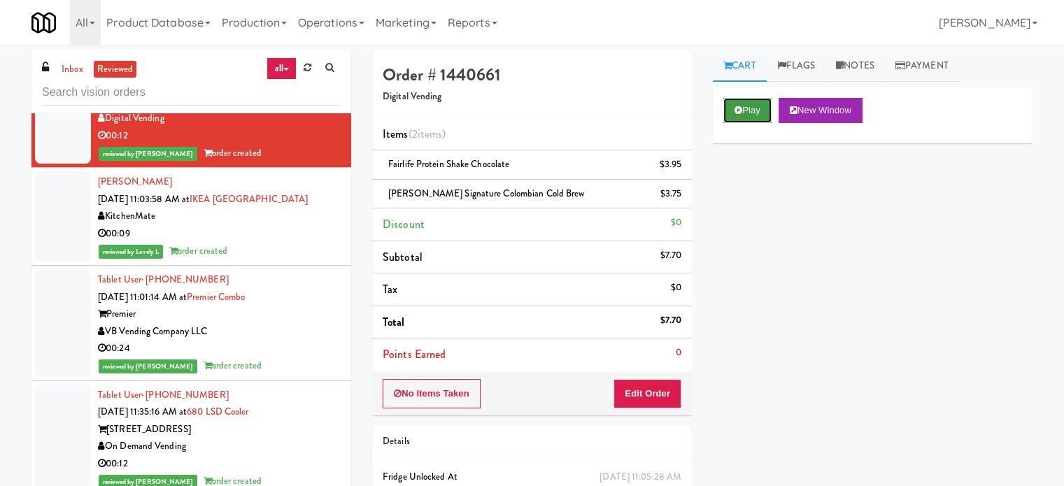
click at [747, 109] on button "Play" at bounding box center [748, 110] width 48 height 25
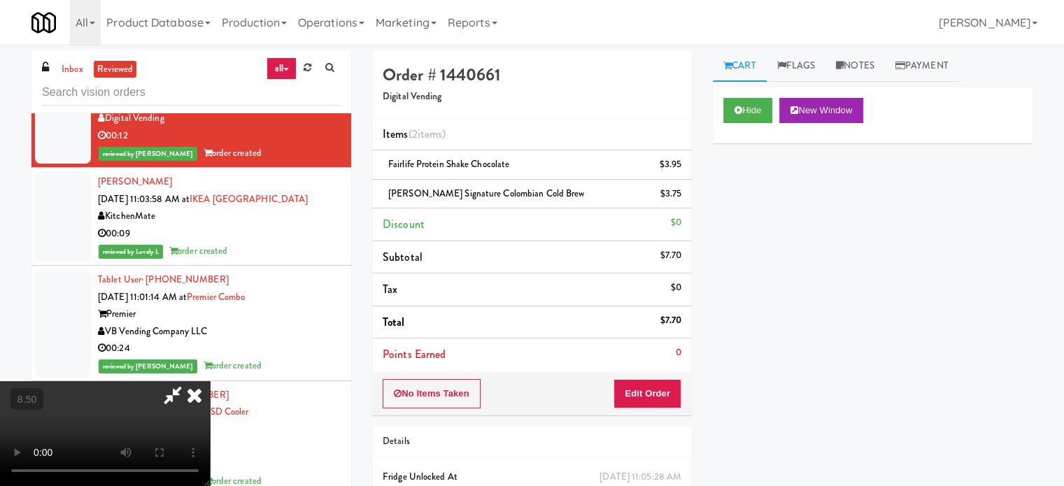
click at [210, 381] on video at bounding box center [105, 433] width 210 height 105
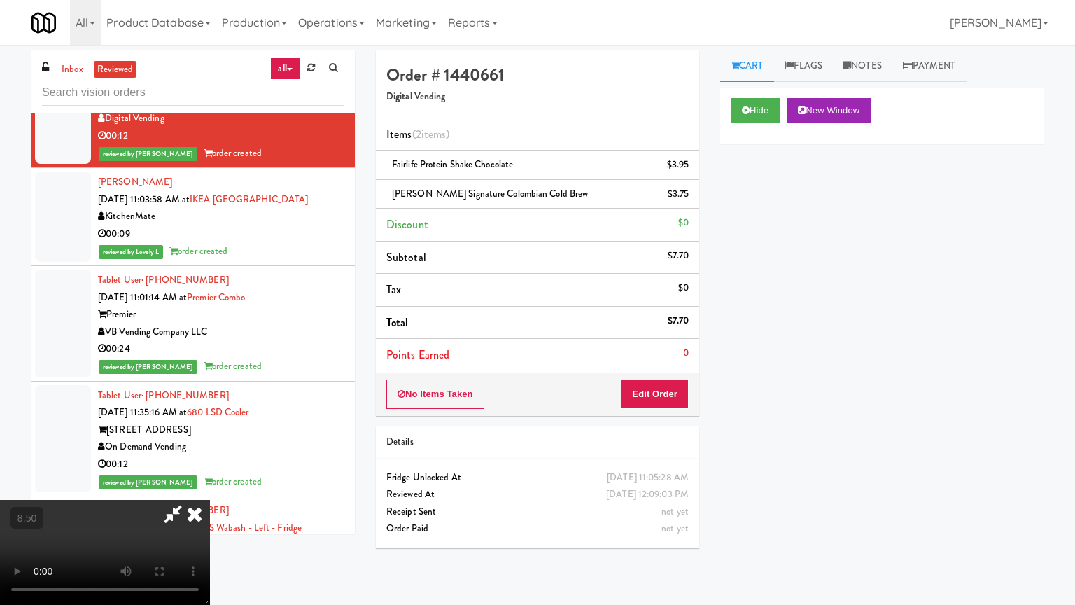
click at [210, 486] on video at bounding box center [105, 552] width 210 height 105
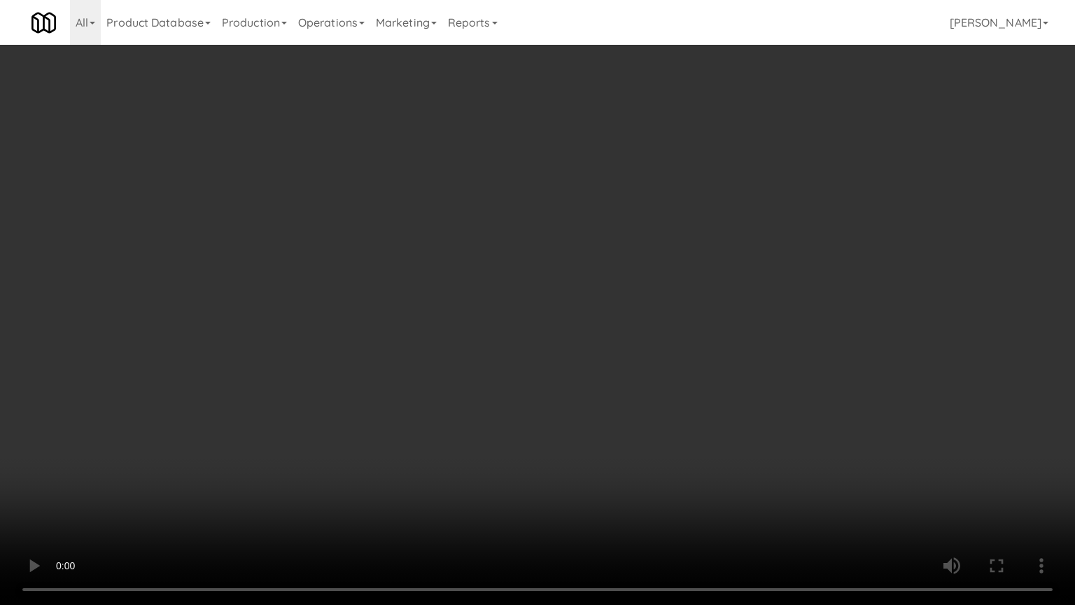
click at [448, 293] on video at bounding box center [537, 302] width 1075 height 605
click at [512, 306] on video at bounding box center [537, 302] width 1075 height 605
click at [509, 308] on video at bounding box center [537, 302] width 1075 height 605
click at [509, 306] on video at bounding box center [537, 302] width 1075 height 605
click at [509, 308] on video at bounding box center [537, 302] width 1075 height 605
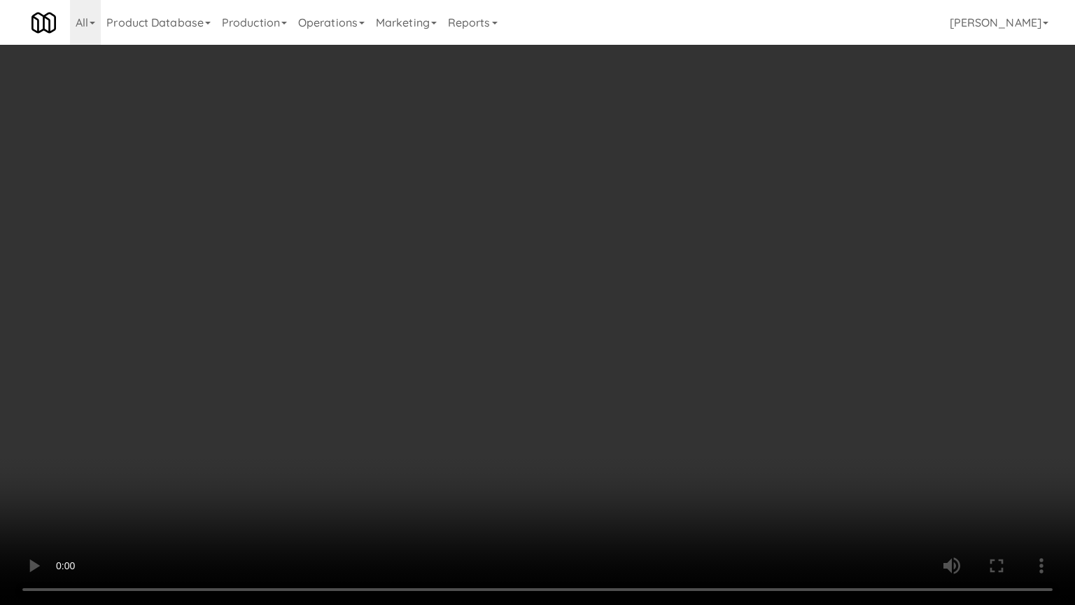
click at [542, 330] on video at bounding box center [537, 302] width 1075 height 605
click at [466, 325] on video at bounding box center [537, 302] width 1075 height 605
click at [470, 324] on video at bounding box center [537, 302] width 1075 height 605
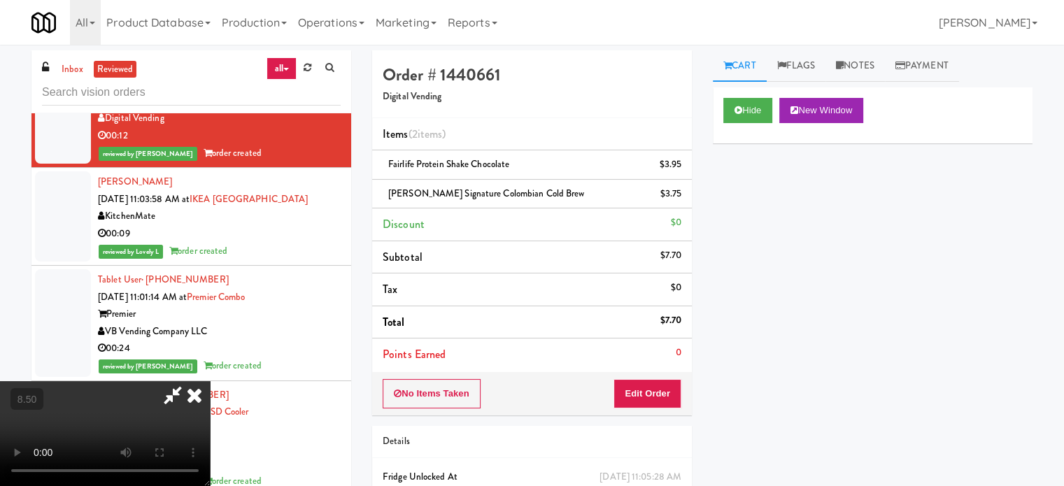
click at [210, 381] on icon at bounding box center [194, 395] width 31 height 28
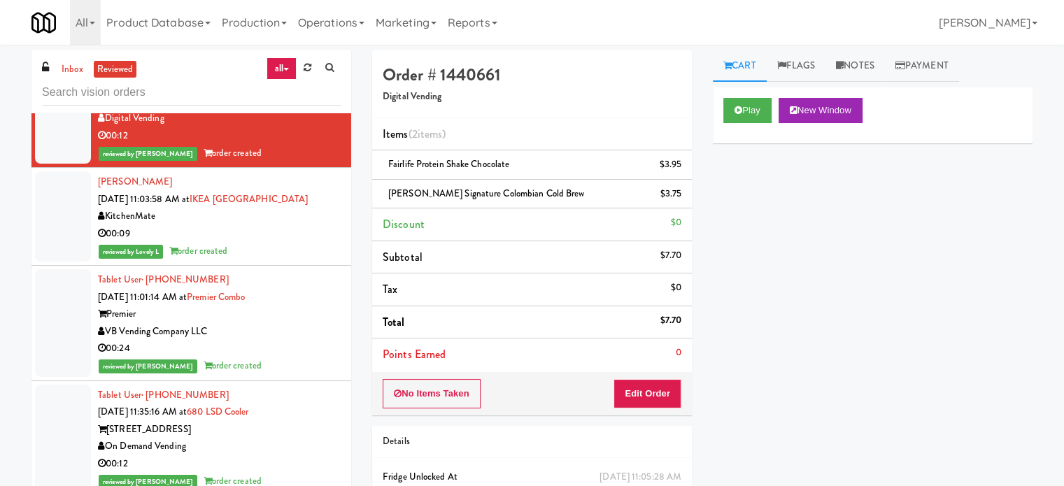
click at [266, 233] on div "00:09" at bounding box center [219, 233] width 243 height 17
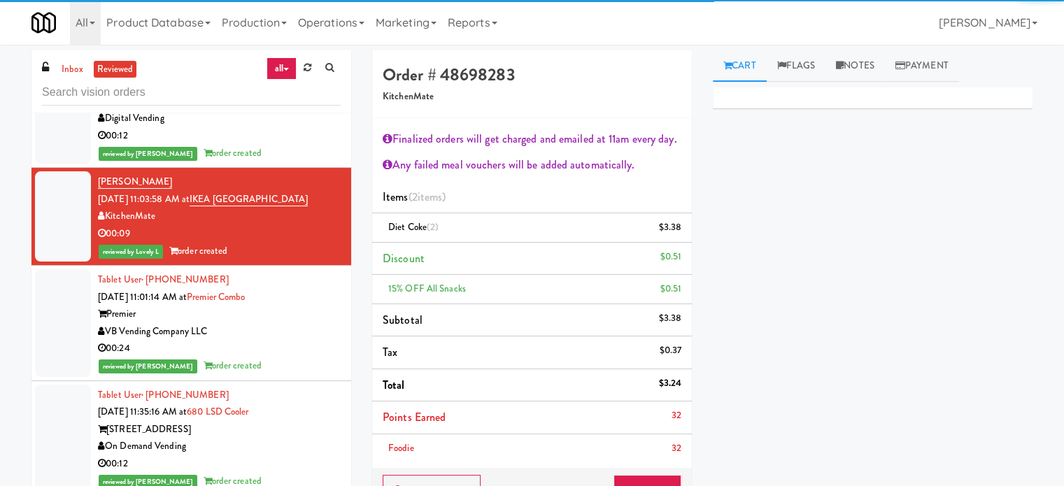
click at [303, 338] on div "VB Vending Company LLC" at bounding box center [219, 331] width 243 height 17
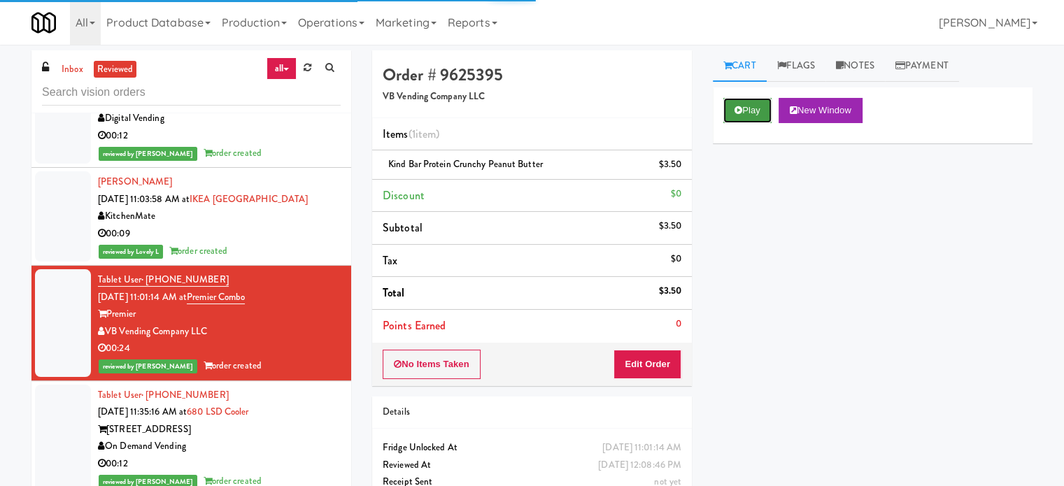
click at [752, 111] on button "Play" at bounding box center [748, 110] width 48 height 25
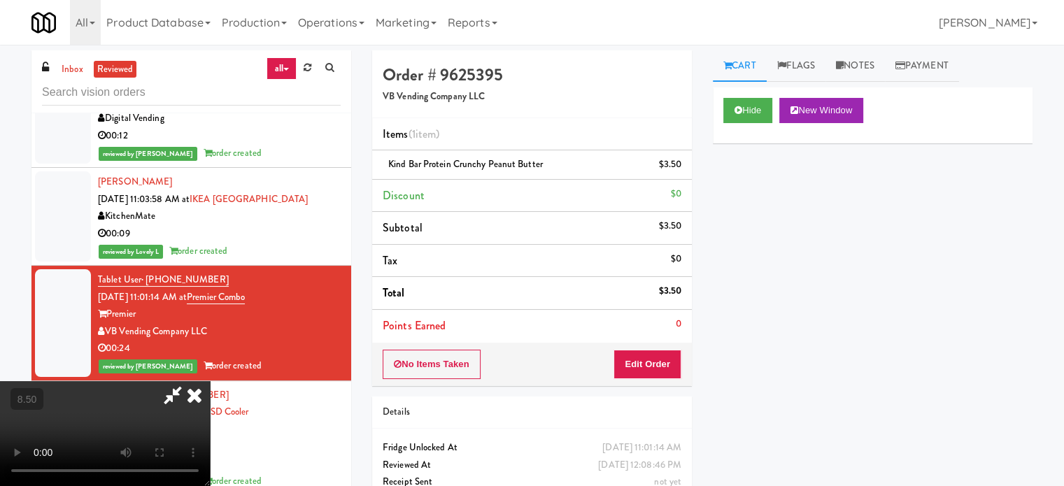
click at [210, 381] on video at bounding box center [105, 433] width 210 height 105
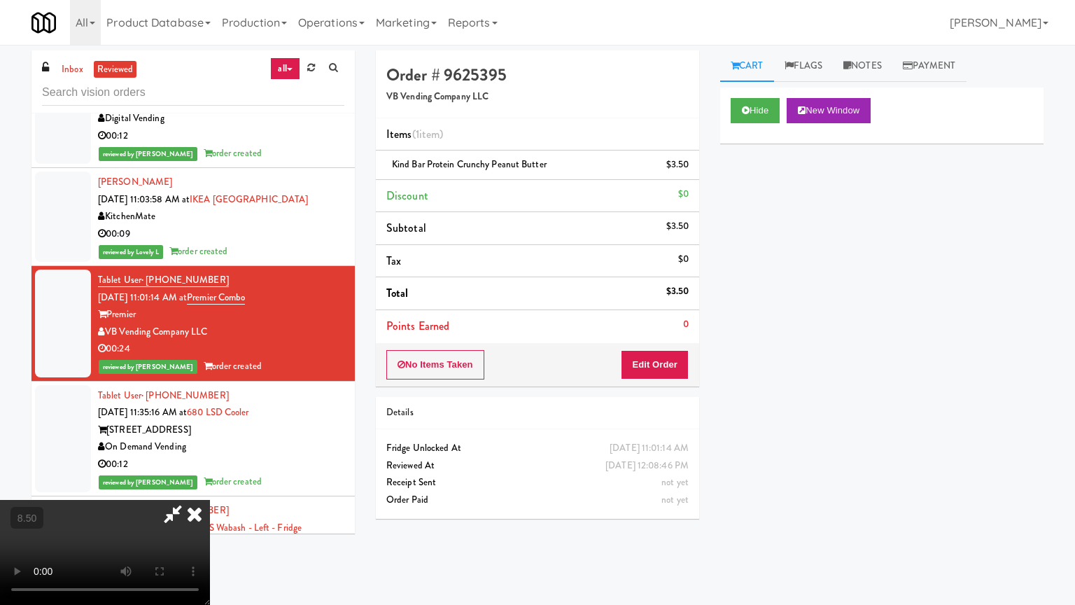
click at [210, 486] on video at bounding box center [105, 552] width 210 height 105
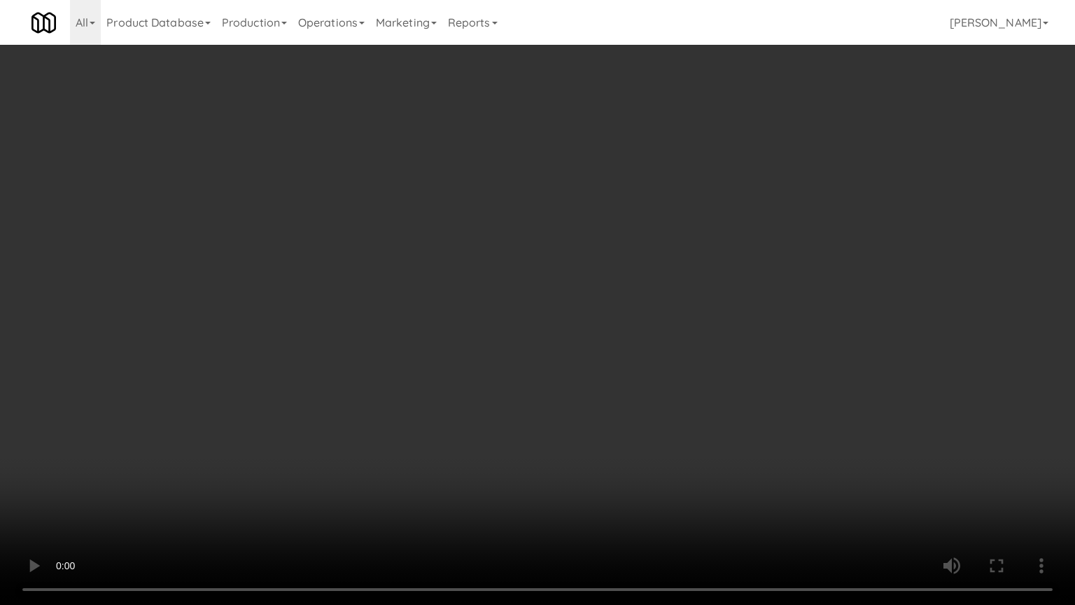
click at [276, 422] on video at bounding box center [537, 302] width 1075 height 605
click at [442, 272] on video at bounding box center [537, 302] width 1075 height 605
click at [484, 232] on video at bounding box center [537, 302] width 1075 height 605
click at [487, 230] on video at bounding box center [537, 302] width 1075 height 605
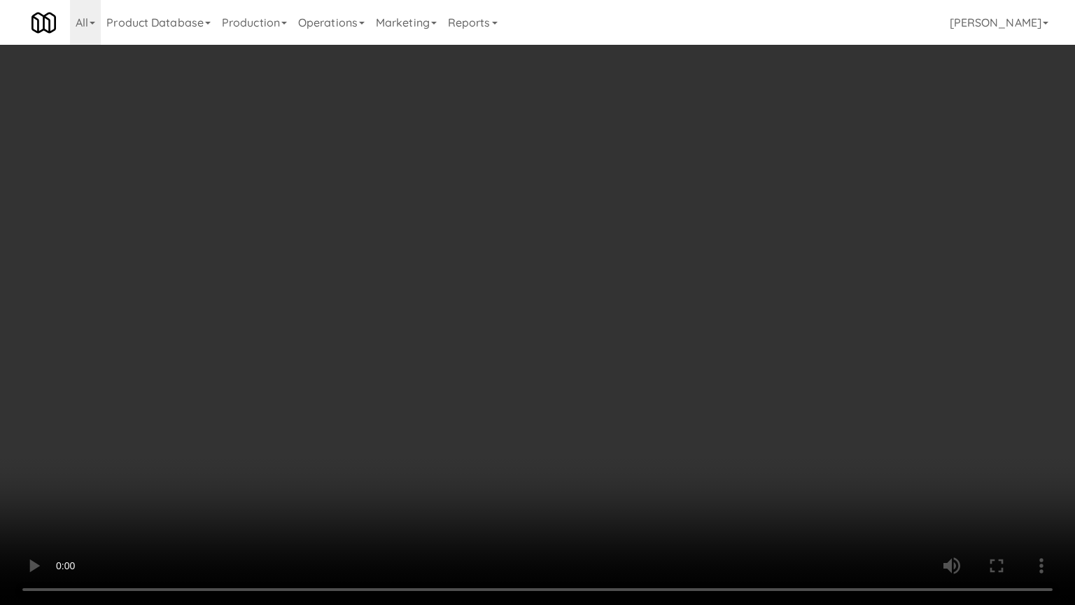
click at [549, 193] on video at bounding box center [537, 302] width 1075 height 605
click at [561, 197] on video at bounding box center [537, 302] width 1075 height 605
click at [568, 195] on video at bounding box center [537, 302] width 1075 height 605
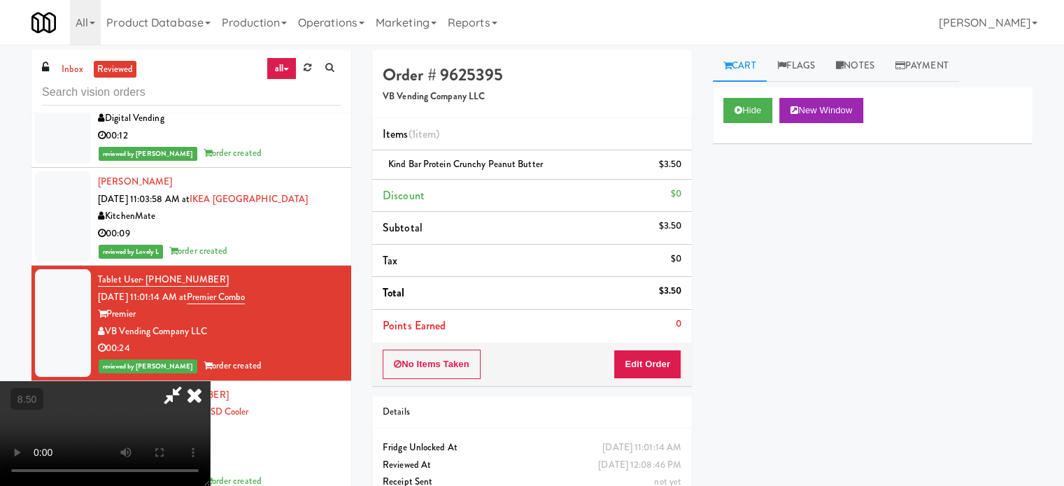
click at [210, 381] on icon at bounding box center [194, 395] width 31 height 28
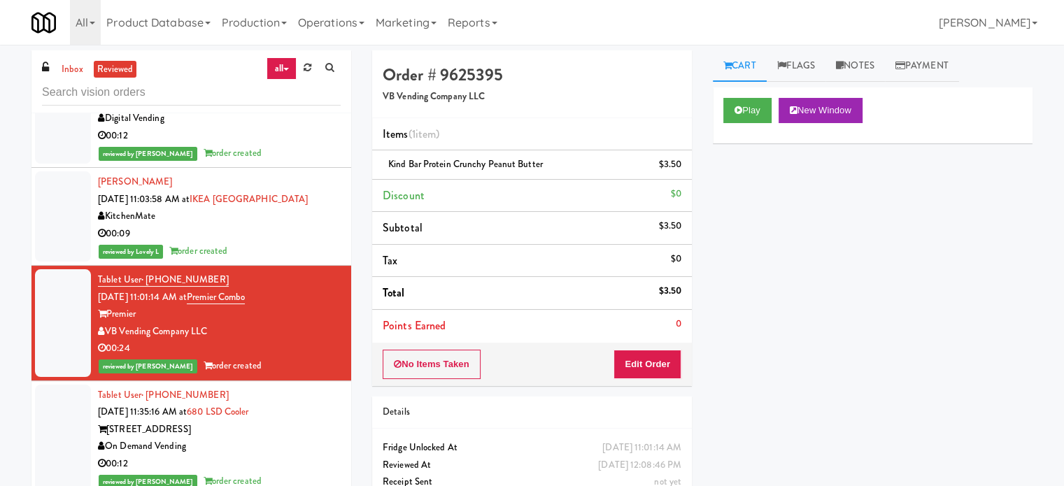
click at [298, 435] on div "680 N. Lake Shore" at bounding box center [219, 429] width 243 height 17
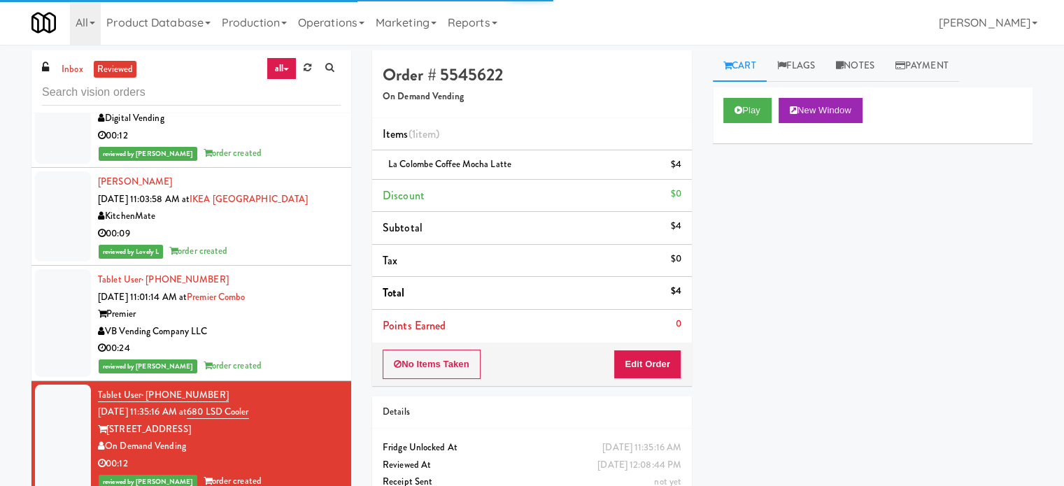
scroll to position [1050, 0]
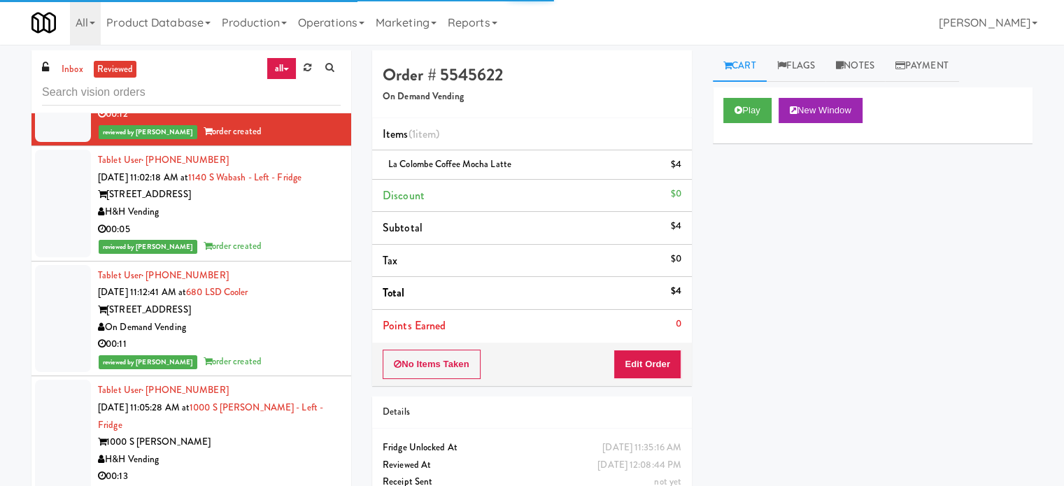
click at [286, 221] on div "00:05" at bounding box center [219, 229] width 243 height 17
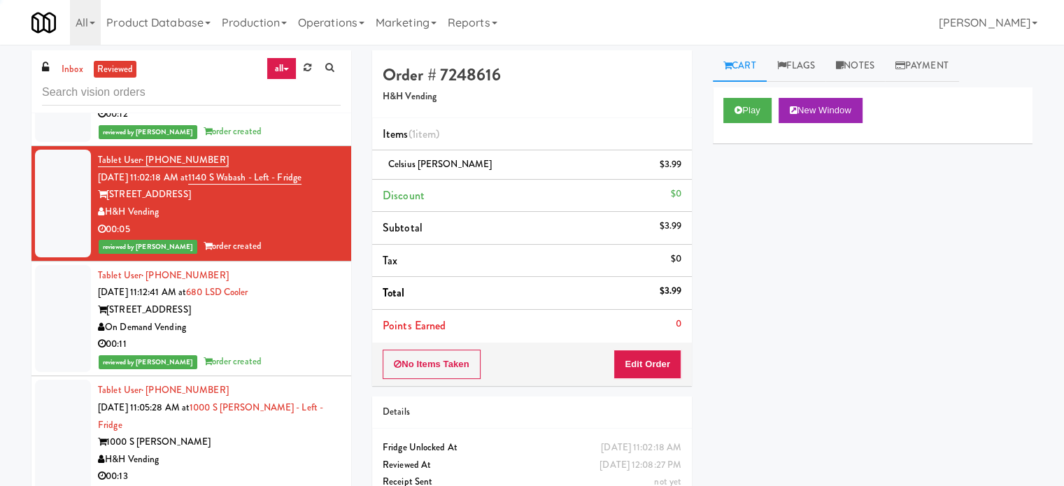
click at [296, 345] on div "00:11" at bounding box center [219, 344] width 243 height 17
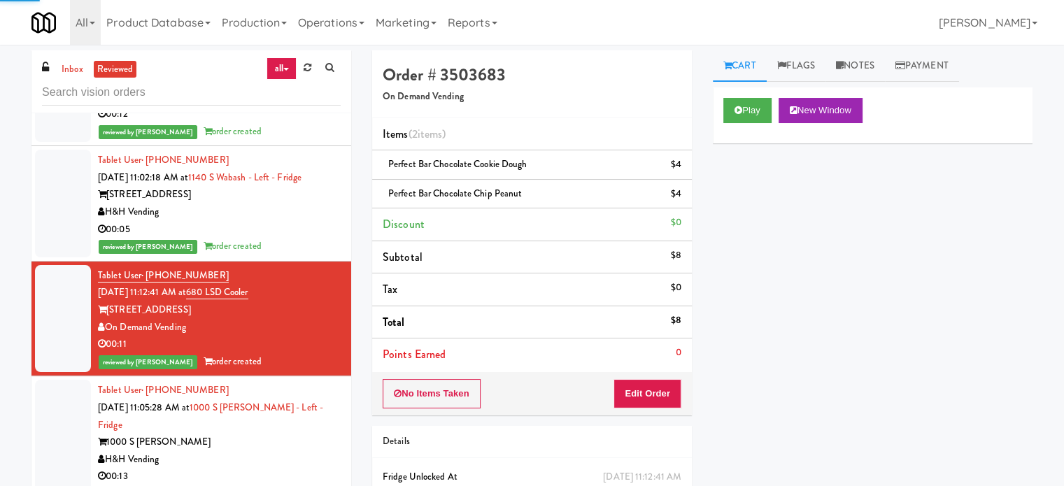
scroll to position [1400, 0]
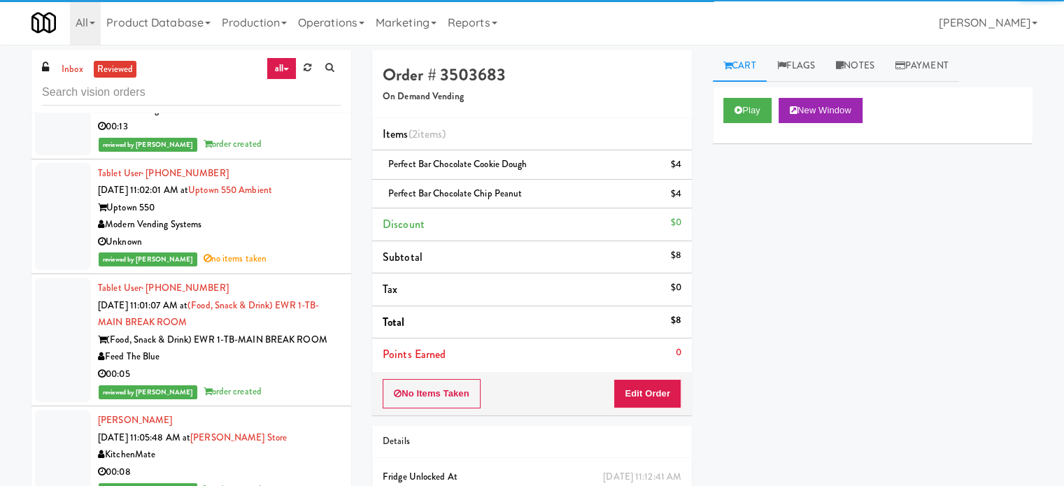
click at [307, 234] on div "Unknown" at bounding box center [219, 242] width 243 height 17
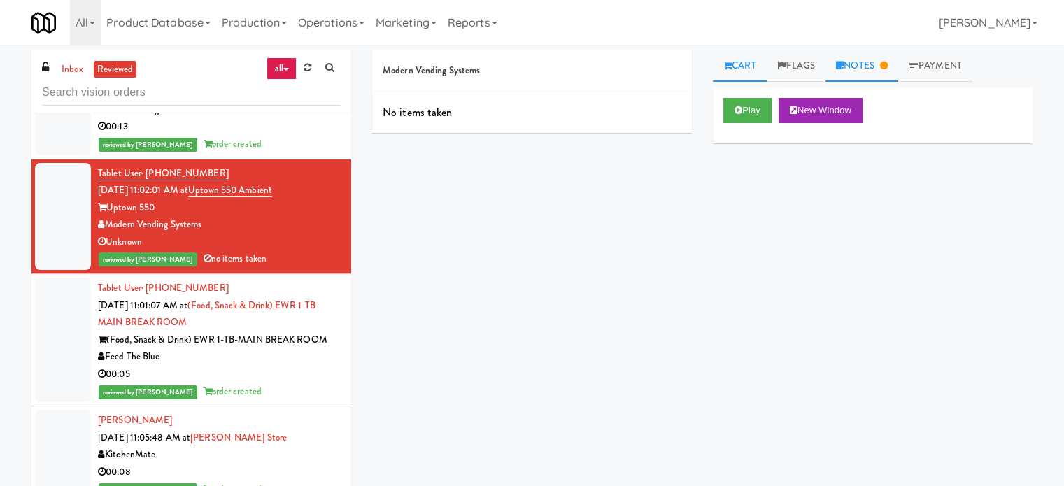
click at [855, 66] on link "Notes" at bounding box center [862, 65] width 73 height 31
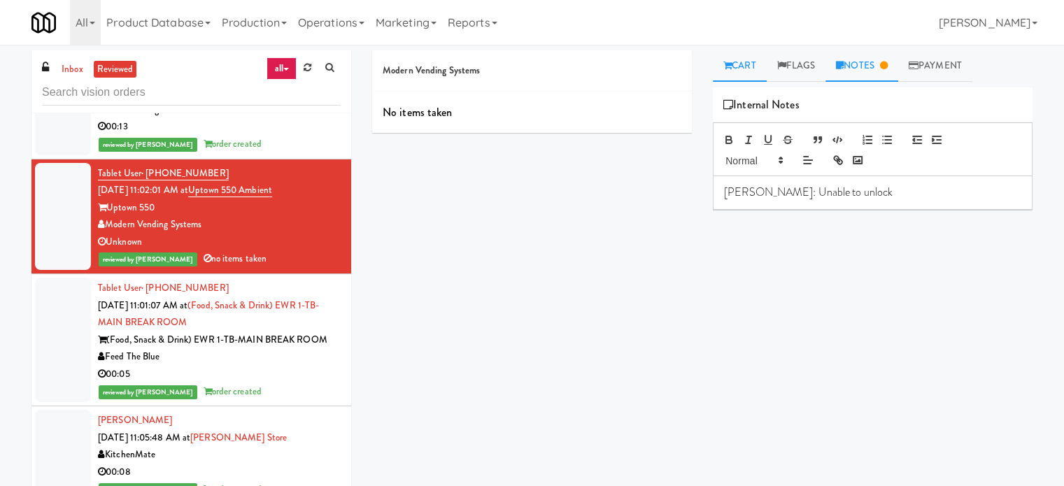
click at [740, 66] on link "Cart" at bounding box center [740, 65] width 54 height 31
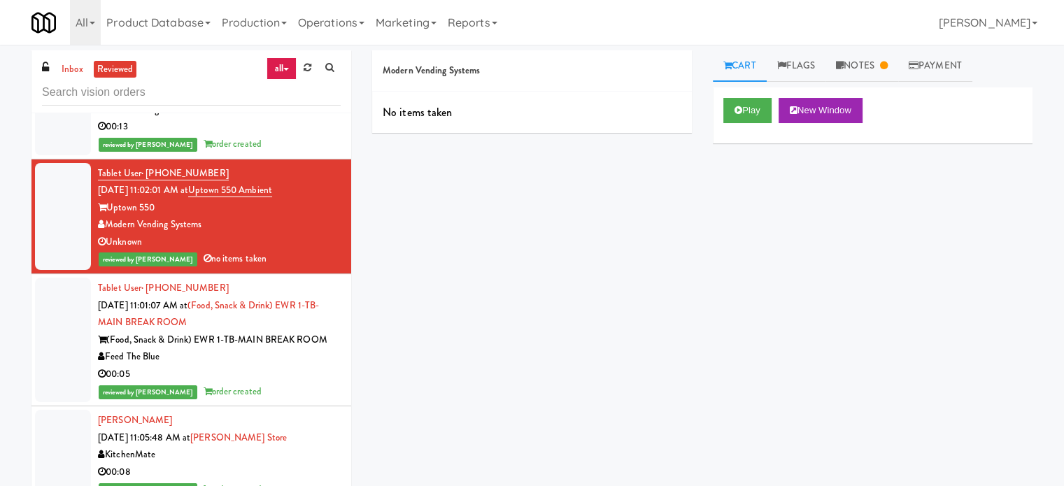
drag, startPoint x: 257, startPoint y: 353, endPoint x: 381, endPoint y: 301, distance: 134.9
click at [258, 366] on div "00:05" at bounding box center [219, 374] width 243 height 17
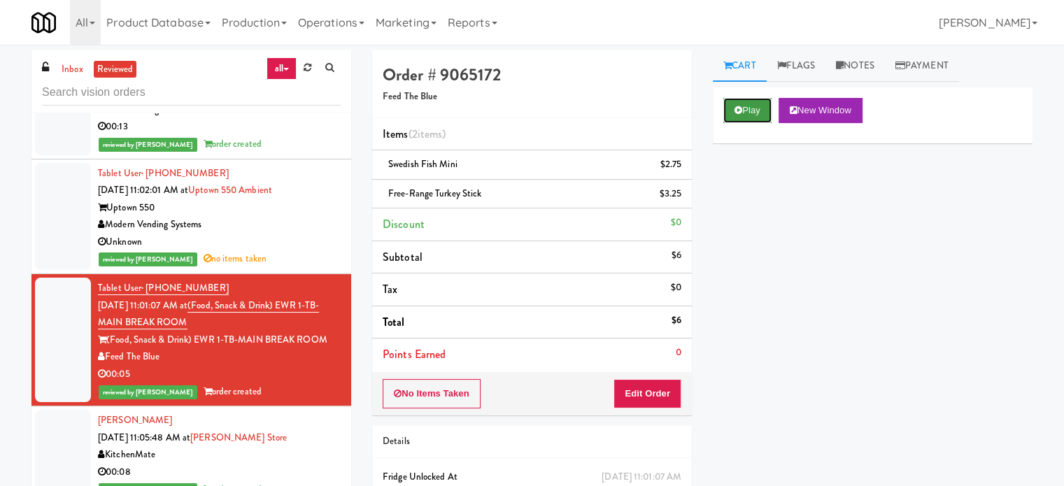
click at [751, 111] on button "Play" at bounding box center [748, 110] width 48 height 25
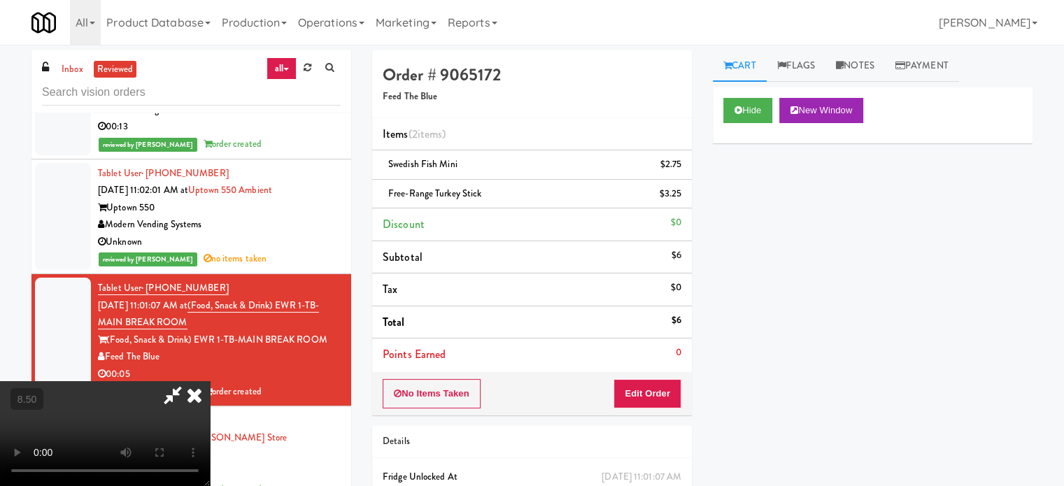
click at [210, 381] on video at bounding box center [105, 433] width 210 height 105
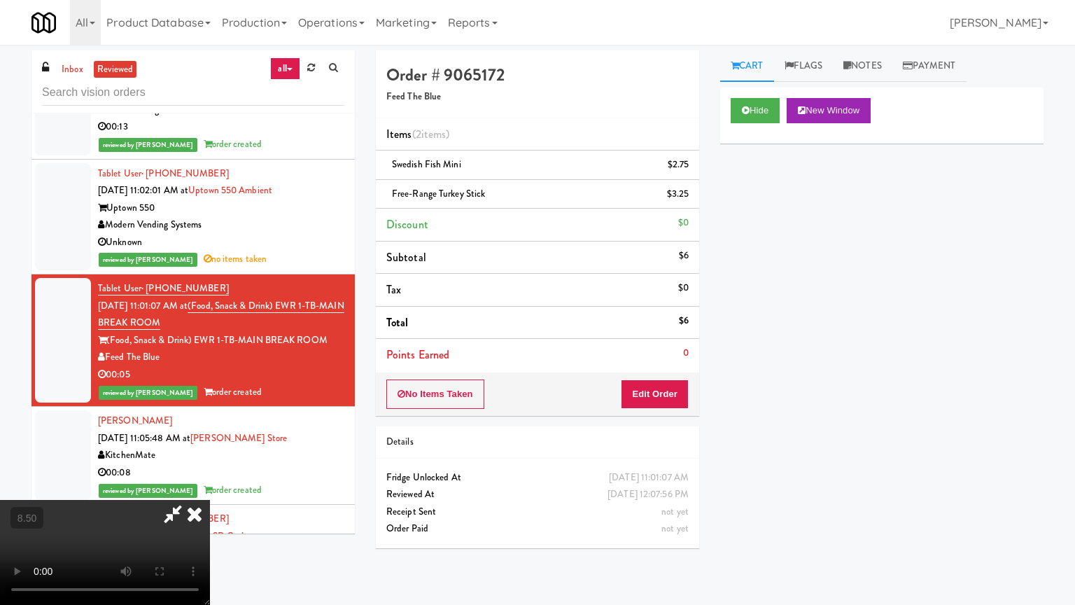
click at [210, 486] on video at bounding box center [105, 552] width 210 height 105
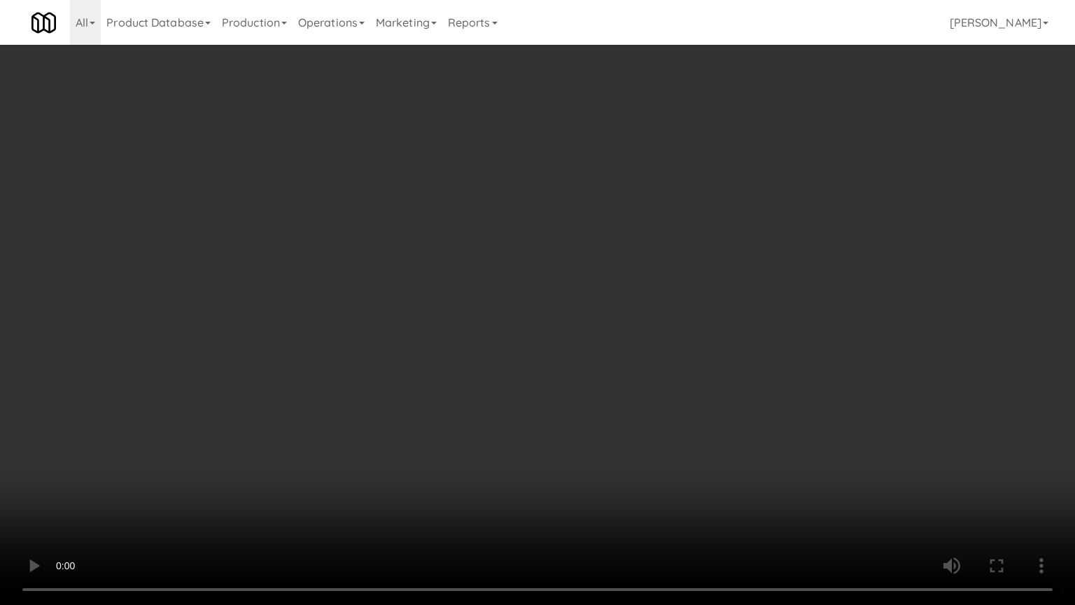
click at [666, 202] on video at bounding box center [537, 302] width 1075 height 605
click at [759, 208] on video at bounding box center [537, 302] width 1075 height 605
click at [757, 206] on video at bounding box center [537, 302] width 1075 height 605
click at [759, 197] on video at bounding box center [537, 302] width 1075 height 605
drag, startPoint x: 725, startPoint y: 533, endPoint x: 727, endPoint y: 515, distance: 18.3
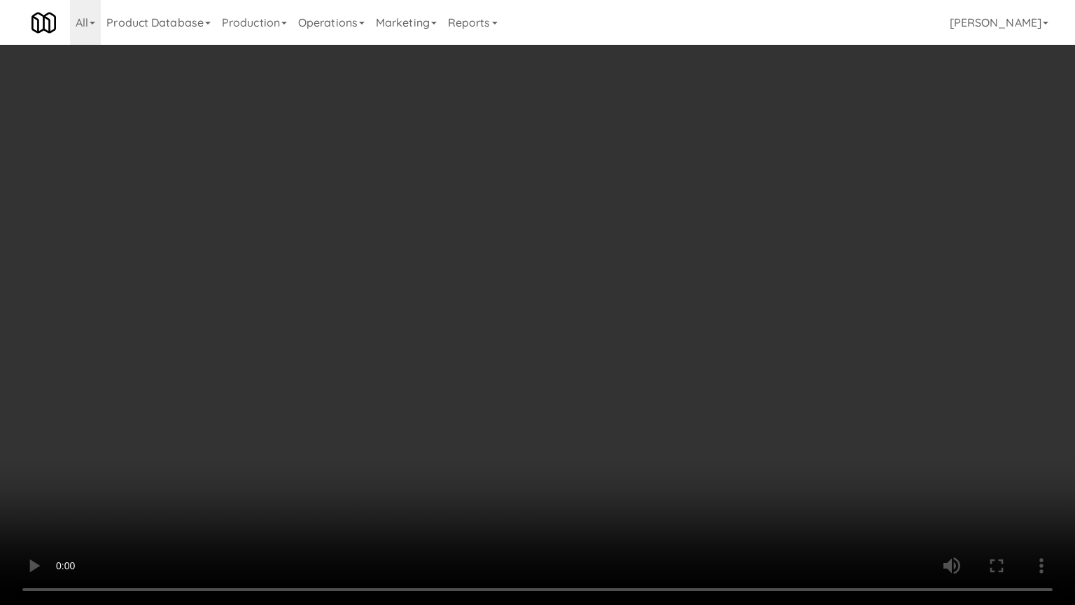
click at [725, 486] on video at bounding box center [537, 302] width 1075 height 605
click at [700, 378] on video at bounding box center [537, 302] width 1075 height 605
click at [640, 375] on video at bounding box center [537, 302] width 1075 height 605
click at [619, 372] on video at bounding box center [537, 302] width 1075 height 605
click at [521, 441] on video at bounding box center [537, 302] width 1075 height 605
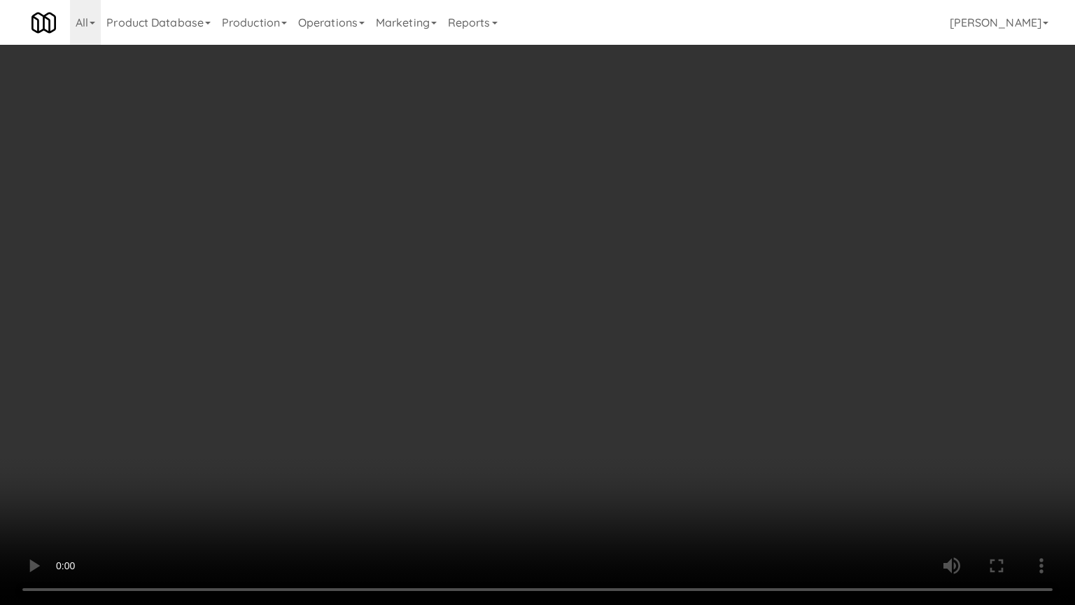
drag, startPoint x: 559, startPoint y: 385, endPoint x: 577, endPoint y: 376, distance: 19.7
click at [559, 386] on video at bounding box center [537, 302] width 1075 height 605
click at [606, 451] on video at bounding box center [537, 302] width 1075 height 605
click at [535, 372] on video at bounding box center [537, 302] width 1075 height 605
click at [520, 361] on video at bounding box center [537, 302] width 1075 height 605
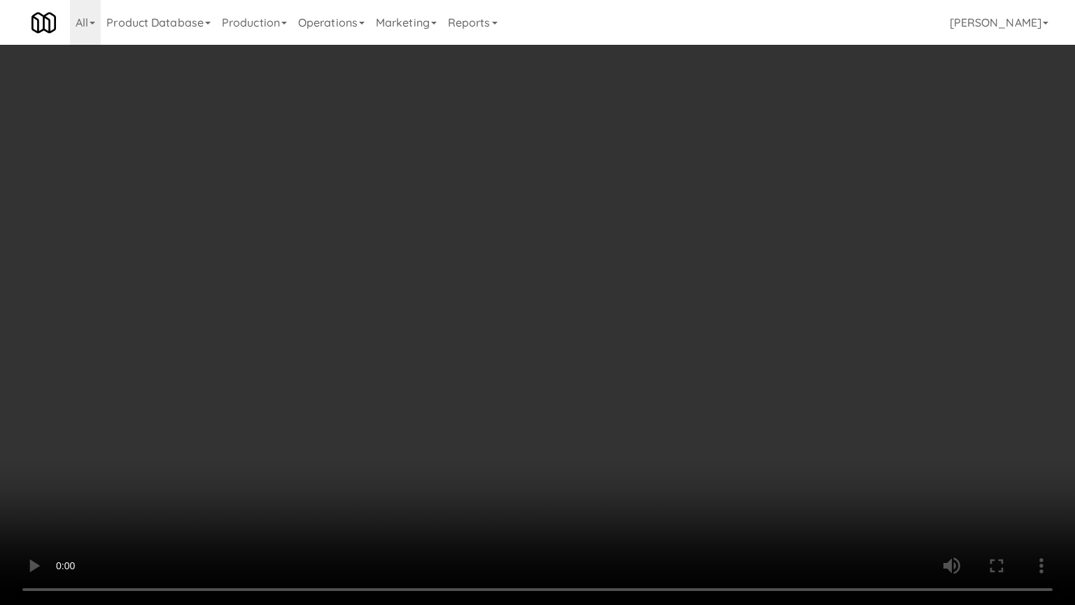
click at [526, 347] on video at bounding box center [537, 302] width 1075 height 605
click at [563, 330] on video at bounding box center [537, 302] width 1075 height 605
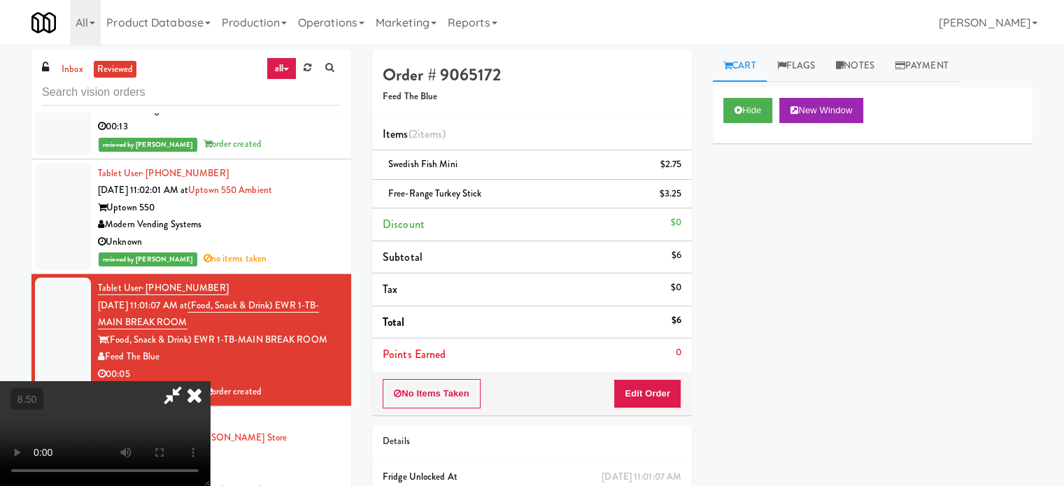
drag, startPoint x: 631, startPoint y: 144, endPoint x: 610, endPoint y: 148, distance: 21.3
click at [210, 381] on icon at bounding box center [194, 395] width 31 height 28
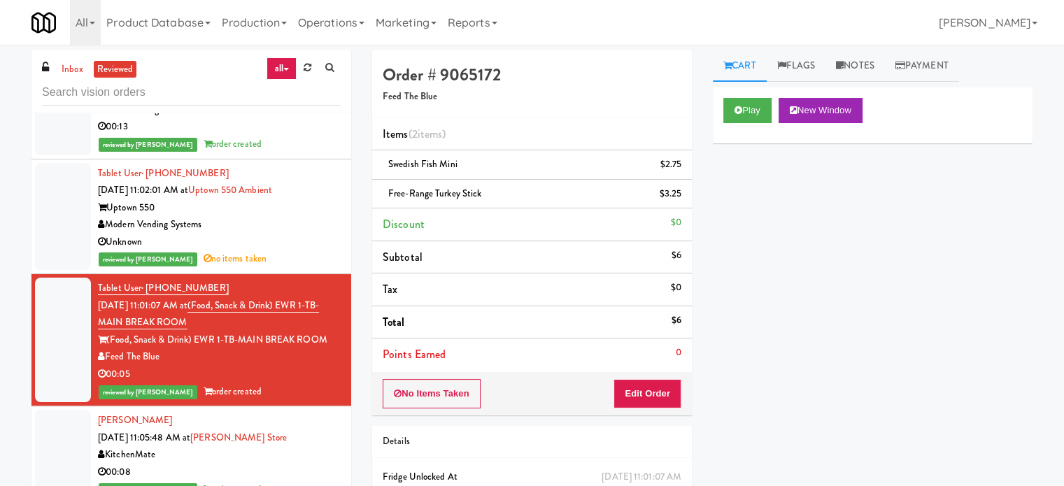
click at [296, 446] on div "KitchenMate" at bounding box center [219, 454] width 243 height 17
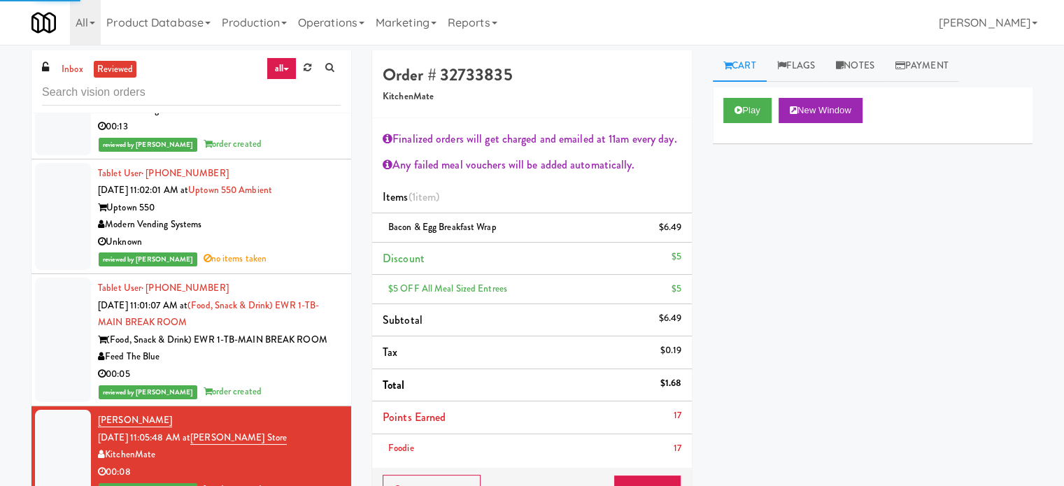
scroll to position [1749, 0]
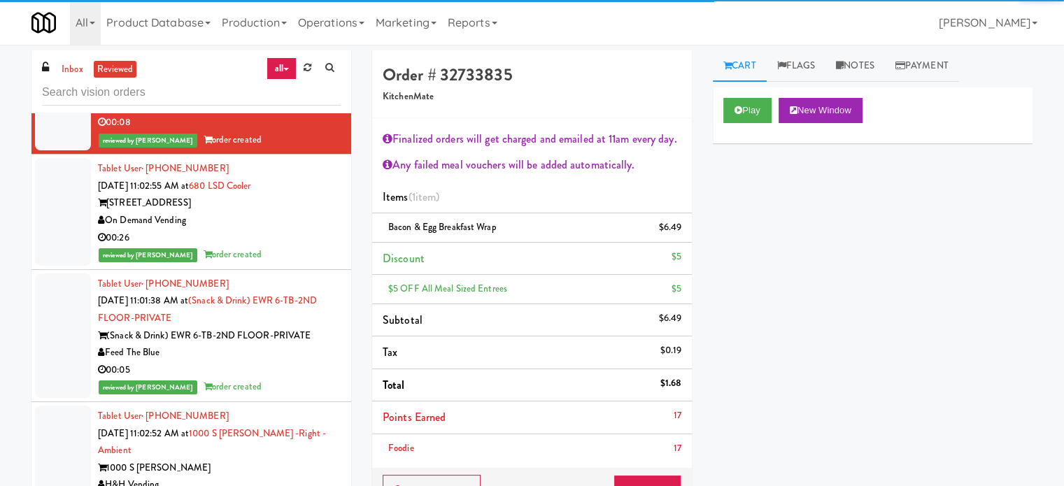
click at [301, 246] on div "reviewed by Frederick G order created" at bounding box center [219, 254] width 243 height 17
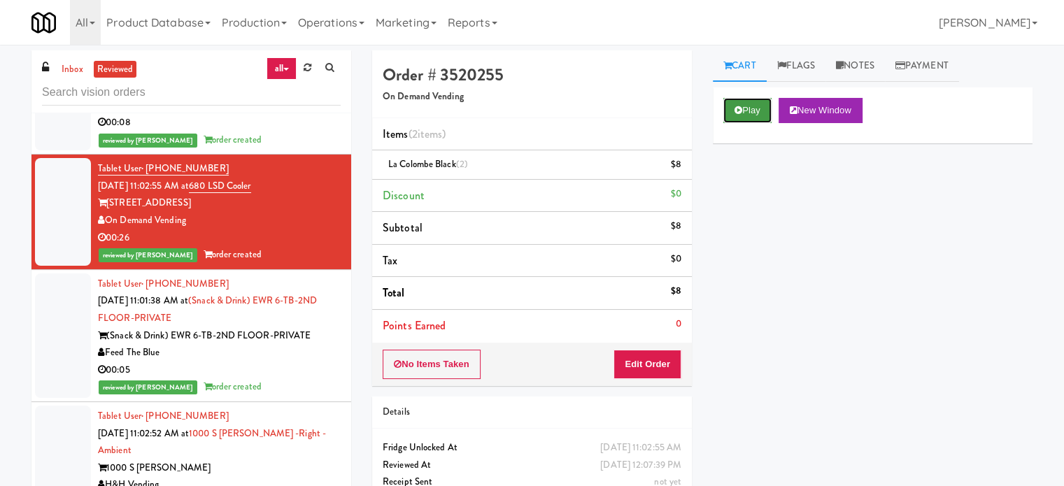
click at [749, 106] on button "Play" at bounding box center [748, 110] width 48 height 25
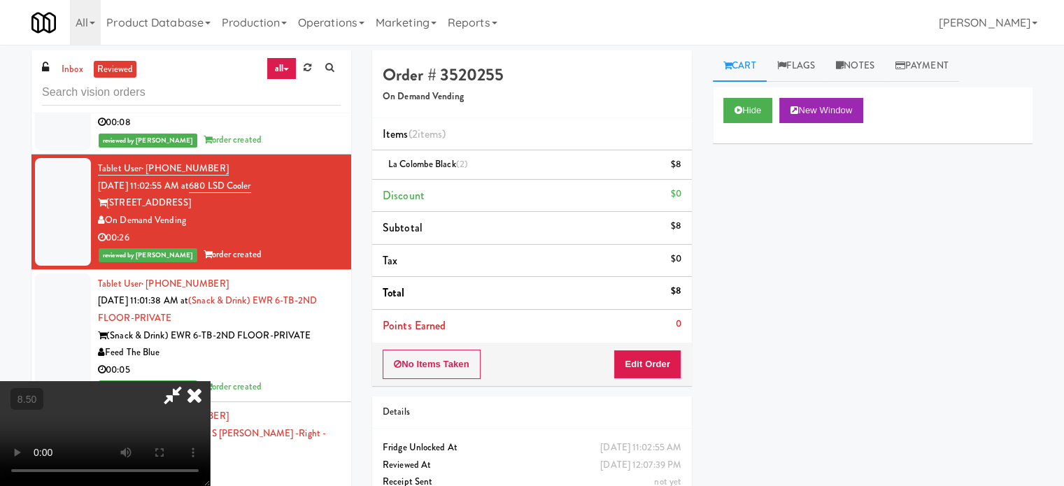
click at [210, 381] on video at bounding box center [105, 433] width 210 height 105
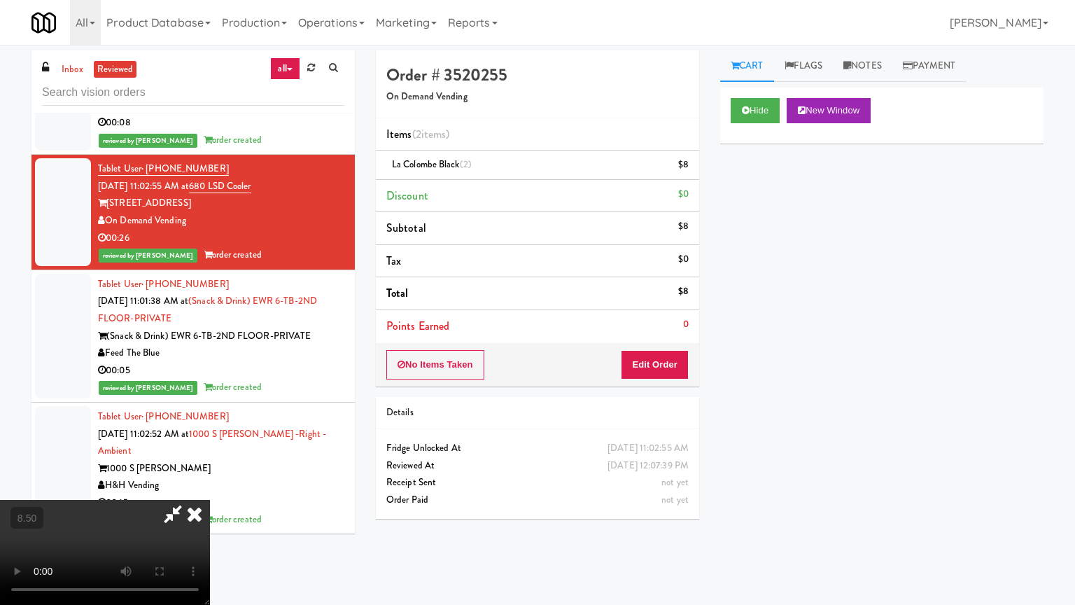
drag, startPoint x: 490, startPoint y: 323, endPoint x: 507, endPoint y: 311, distance: 21.6
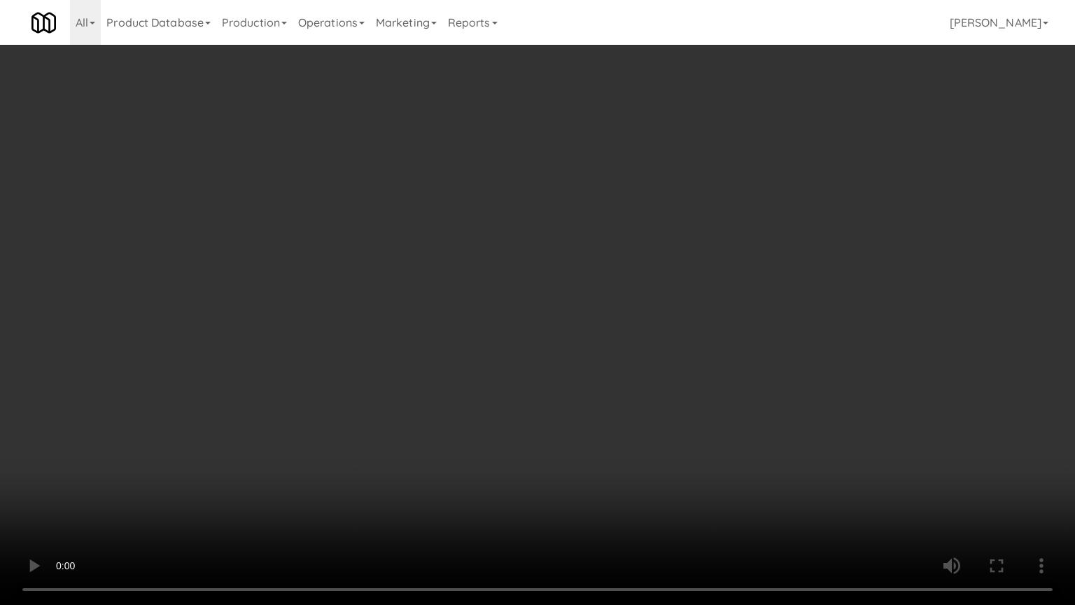
click at [490, 323] on video at bounding box center [537, 302] width 1075 height 605
click at [514, 316] on video at bounding box center [537, 302] width 1075 height 605
click at [515, 314] on video at bounding box center [537, 302] width 1075 height 605
drag, startPoint x: 557, startPoint y: 311, endPoint x: 657, endPoint y: 249, distance: 117.5
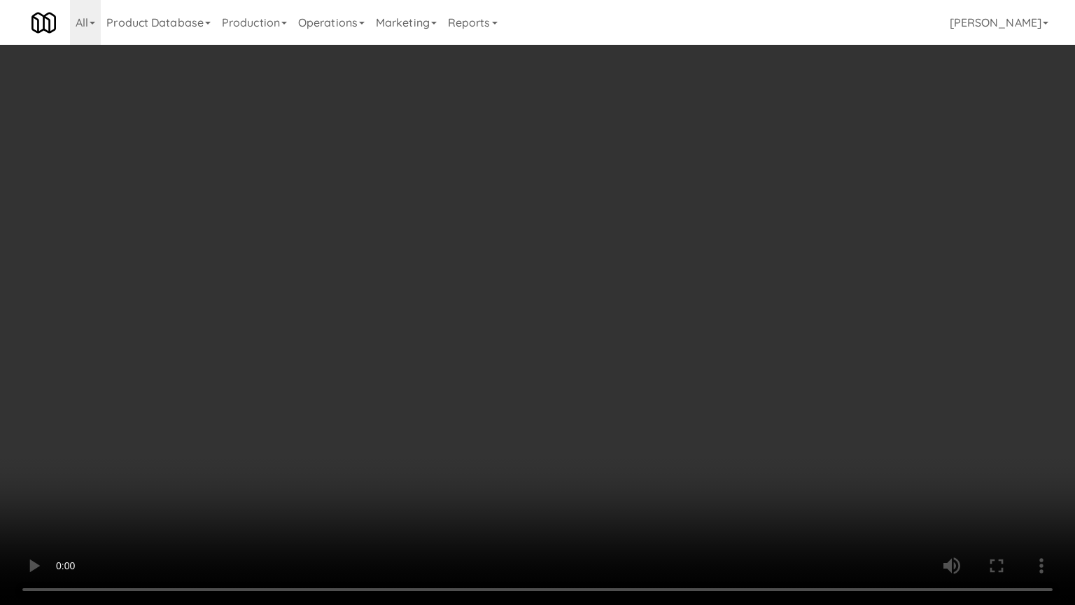
click at [558, 311] on video at bounding box center [537, 302] width 1075 height 605
click at [728, 216] on video at bounding box center [537, 302] width 1075 height 605
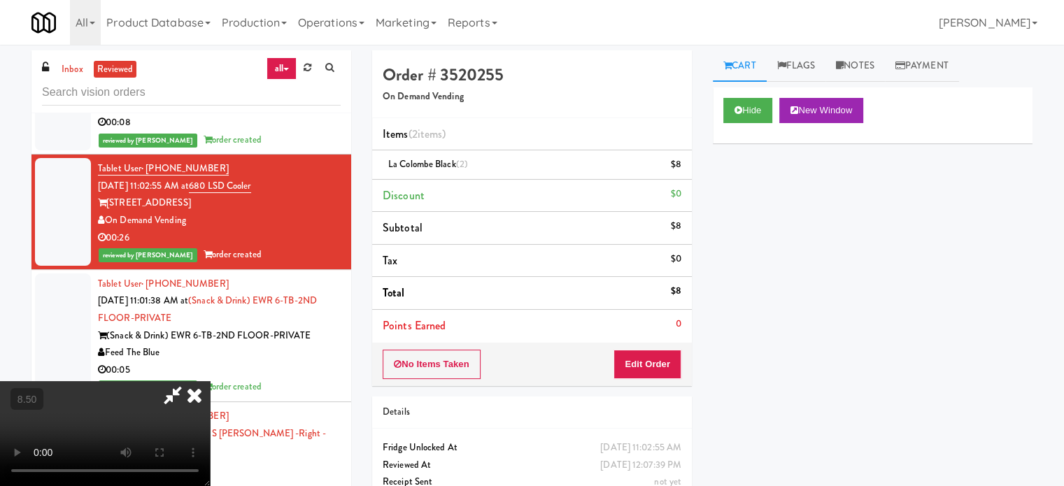
drag, startPoint x: 632, startPoint y: 142, endPoint x: 552, endPoint y: 206, distance: 102.5
click at [210, 381] on icon at bounding box center [194, 395] width 31 height 28
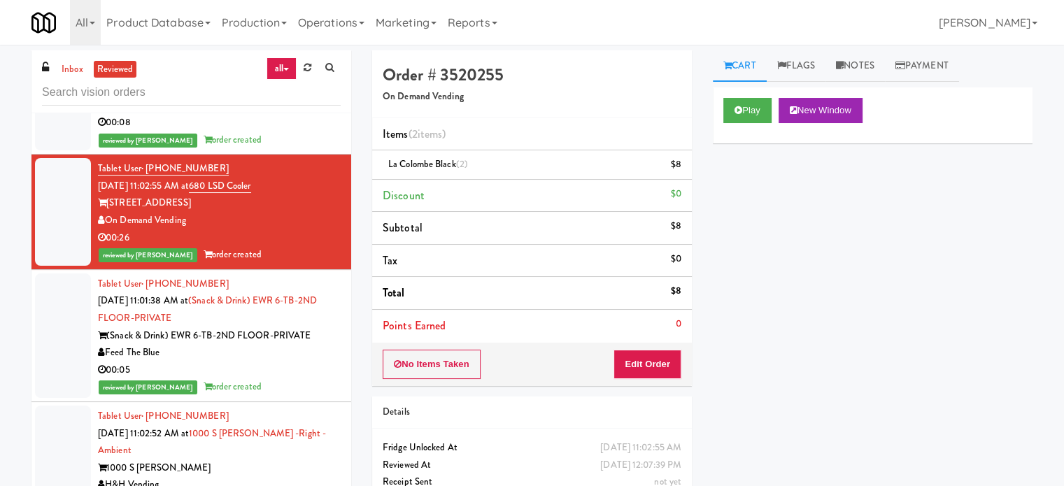
click at [238, 379] on div "reviewed by James A order created" at bounding box center [219, 387] width 243 height 17
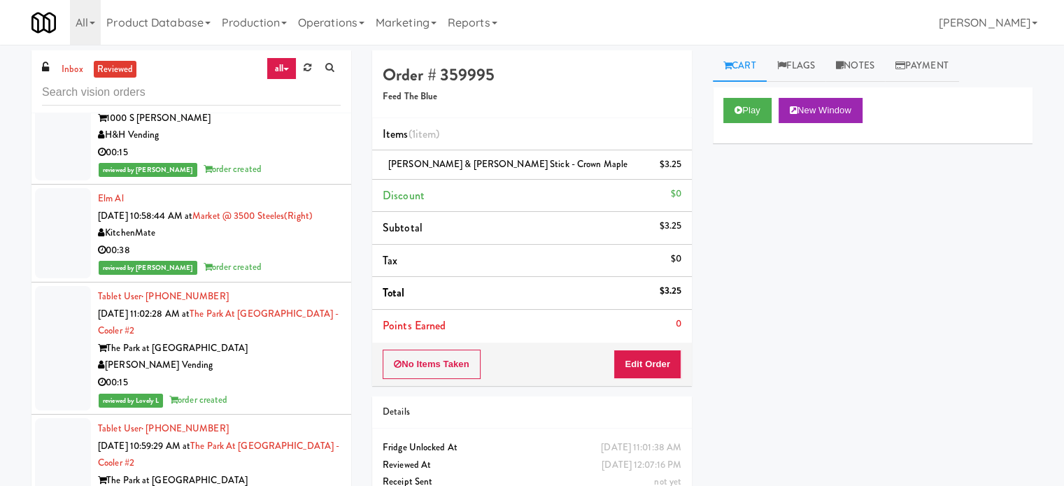
scroll to position [2449, 0]
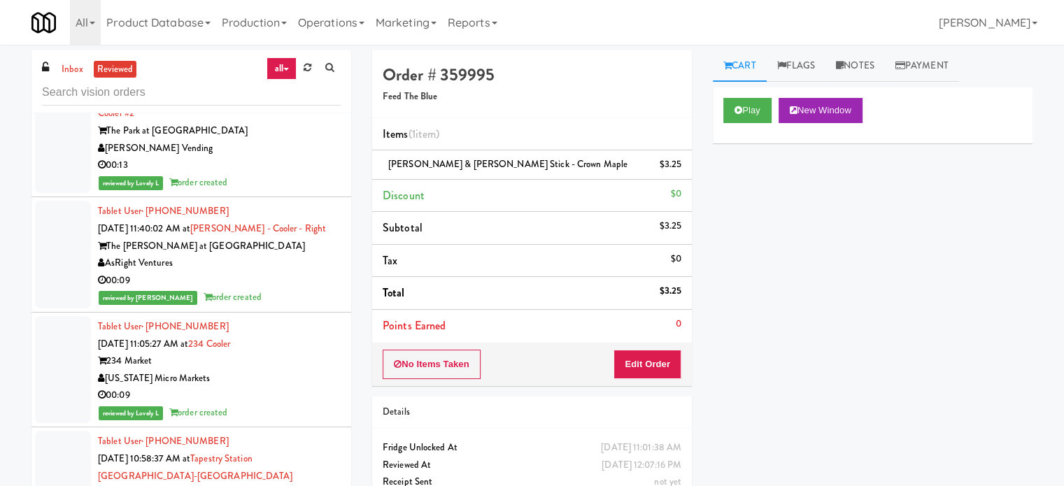
click at [274, 289] on div "reviewed by Ela P order created" at bounding box center [219, 297] width 243 height 17
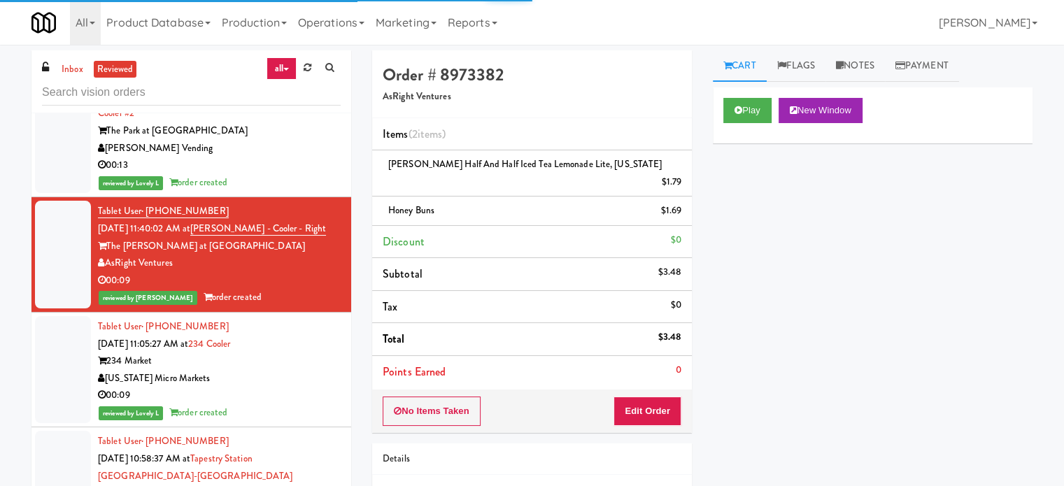
click at [289, 370] on div "[US_STATE] Micro Markets" at bounding box center [219, 378] width 243 height 17
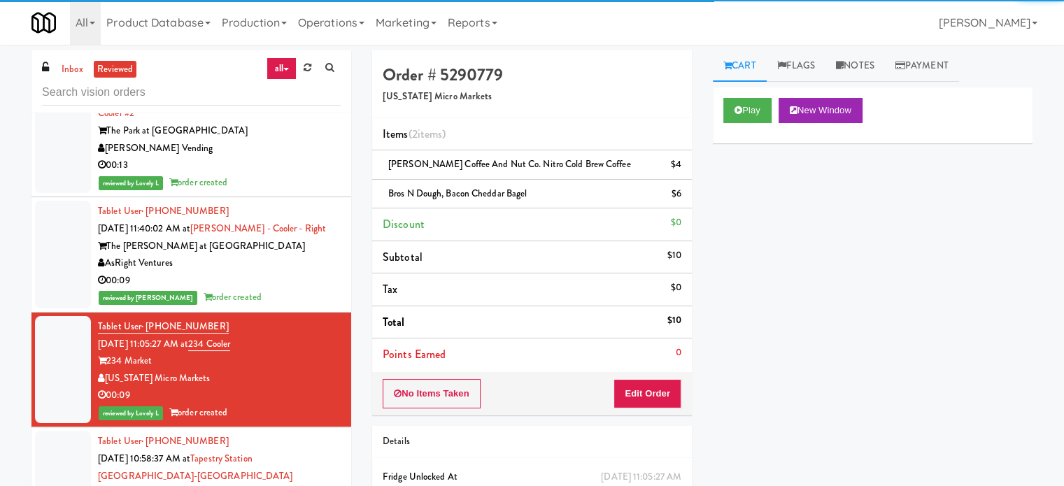
scroll to position [2799, 0]
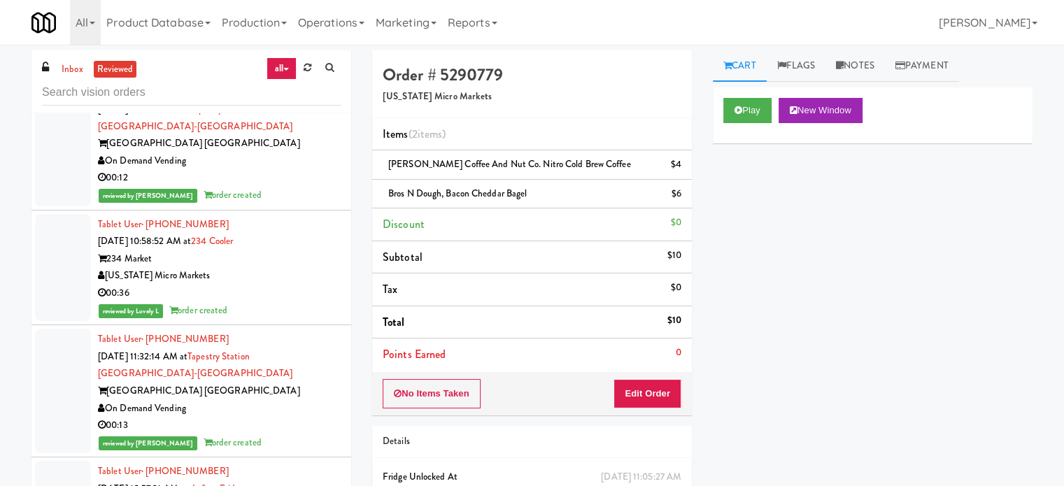
click at [261, 302] on div "reviewed by Lovely L order created" at bounding box center [219, 310] width 243 height 17
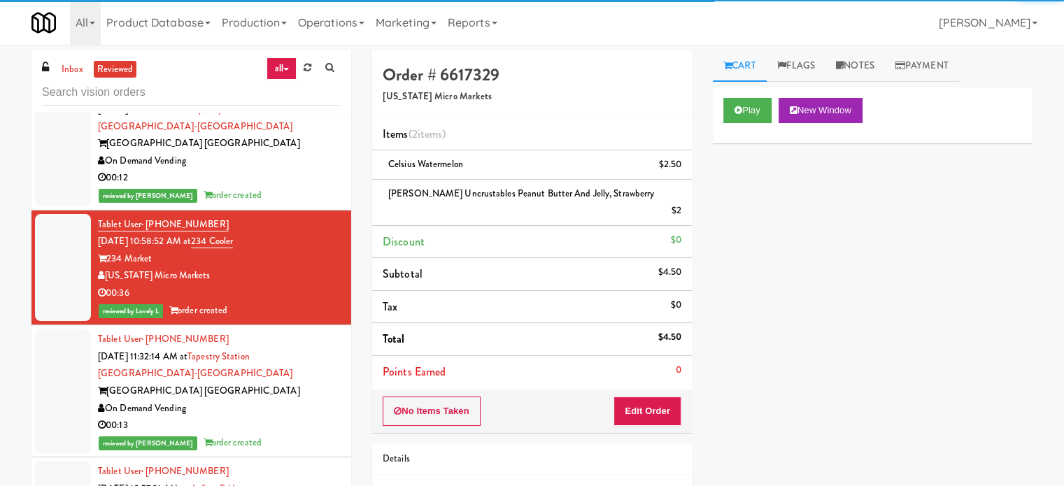
click at [274, 187] on div "reviewed by Frederick G order created" at bounding box center [219, 195] width 243 height 17
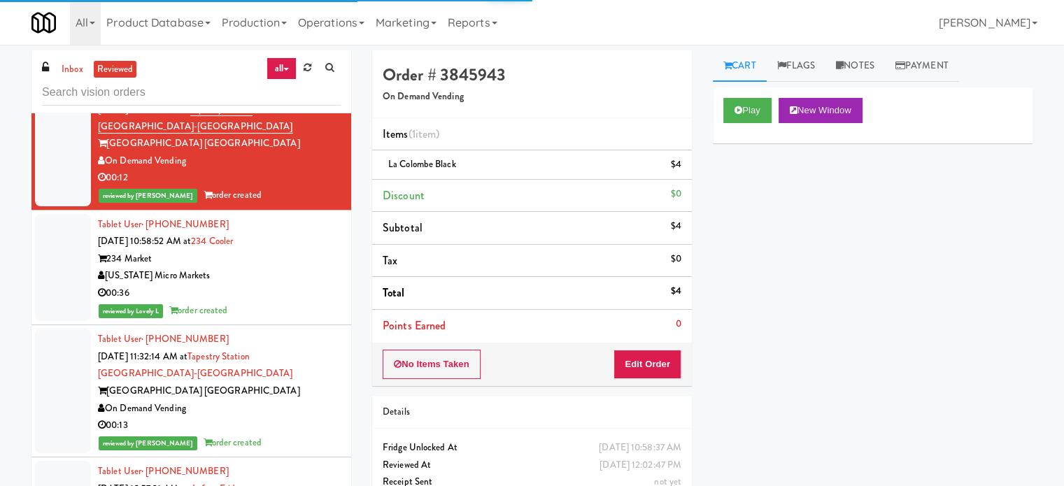
click at [283, 267] on div "[US_STATE] Micro Markets" at bounding box center [219, 275] width 243 height 17
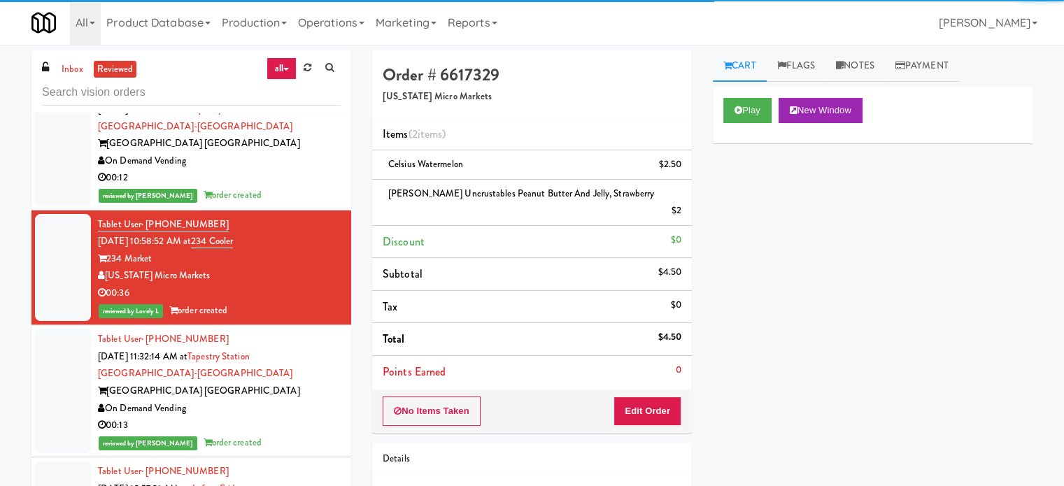
click at [285, 383] on div "Tapestry Station Evanston" at bounding box center [219, 391] width 243 height 17
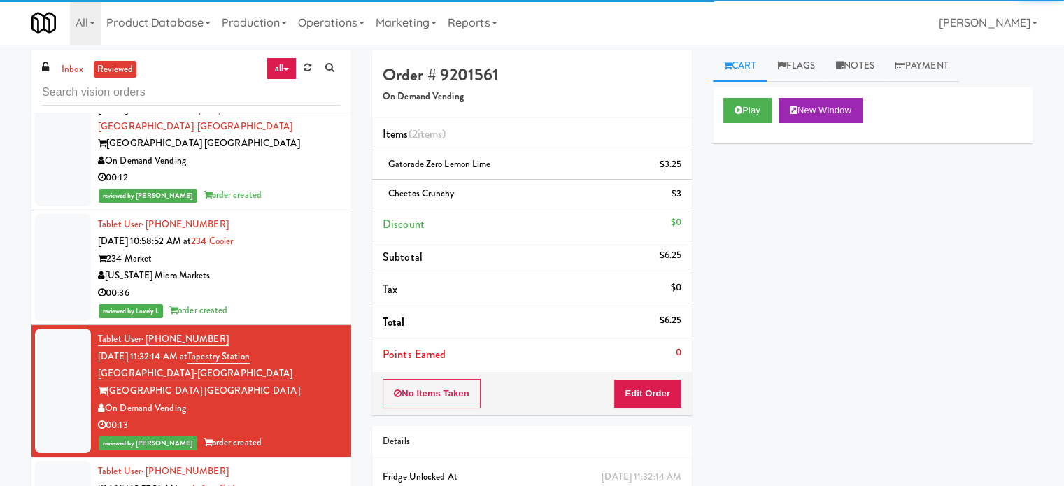
scroll to position [3149, 0]
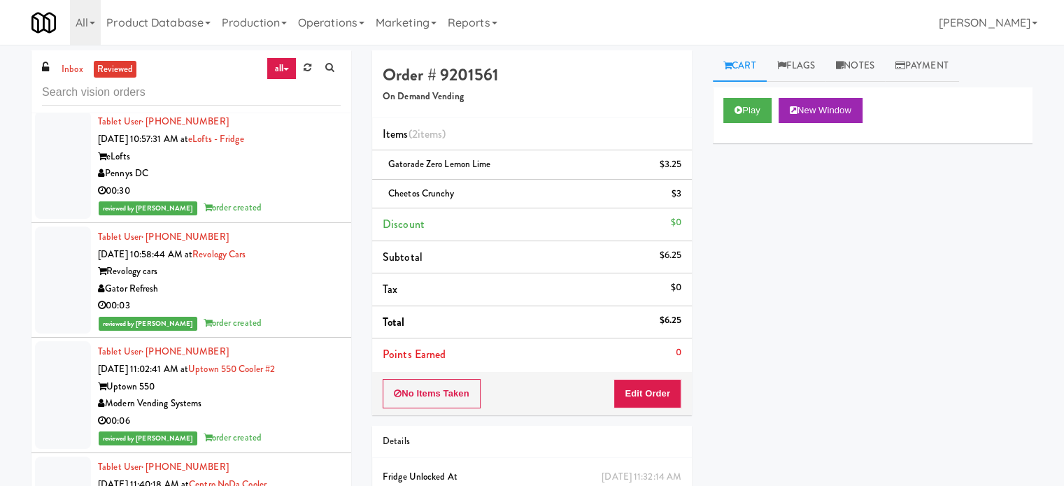
click at [283, 297] on div "00:03" at bounding box center [219, 305] width 243 height 17
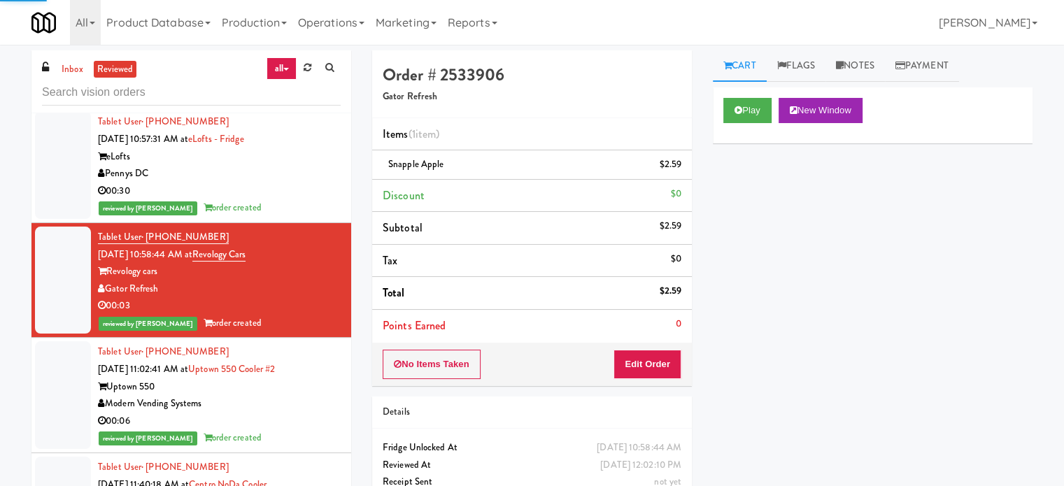
click at [271, 395] on div "Modern Vending Systems" at bounding box center [219, 403] width 243 height 17
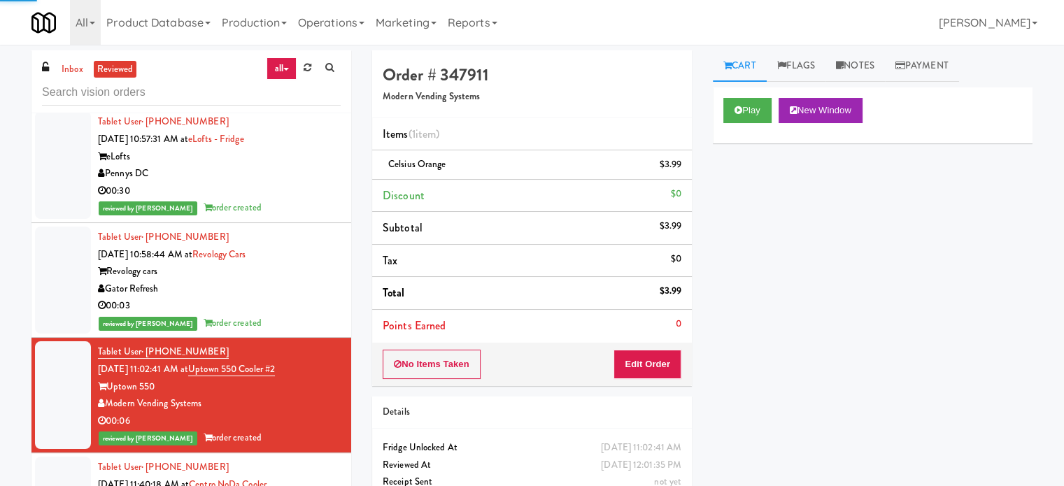
scroll to position [3499, 0]
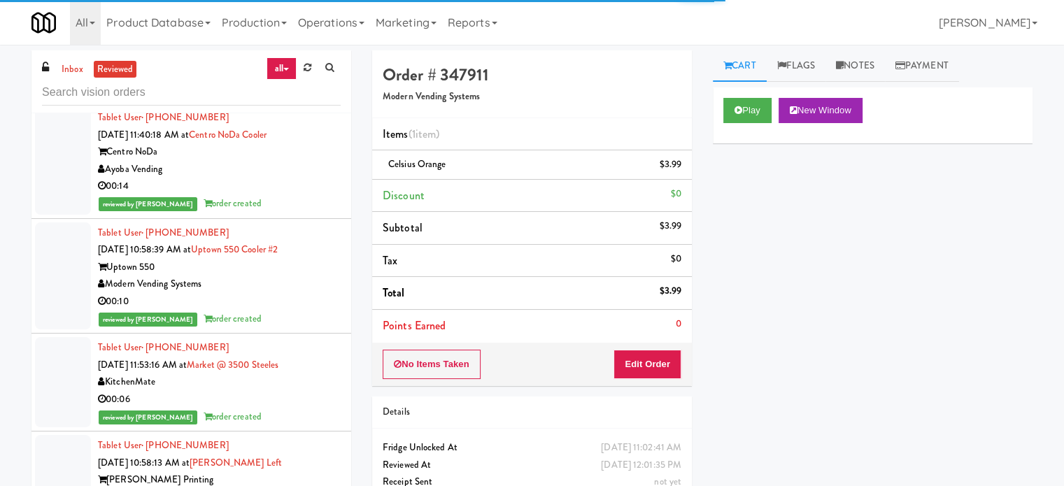
click at [274, 311] on div "reviewed by Ela P order created" at bounding box center [219, 319] width 243 height 17
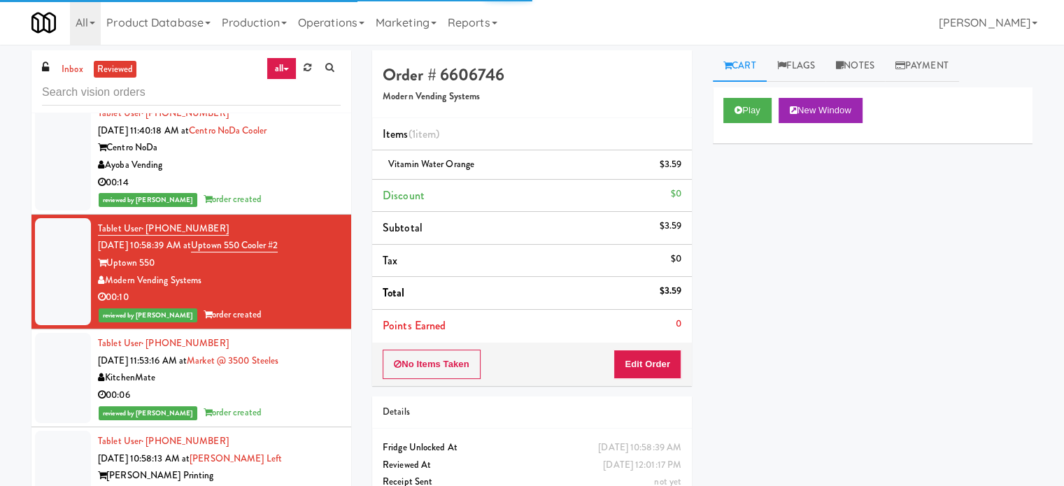
scroll to position [5625, 0]
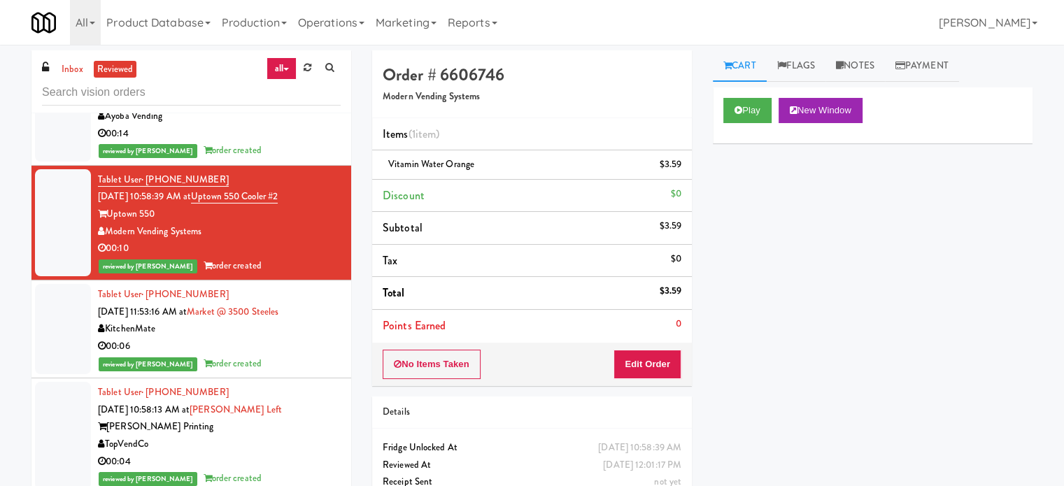
click at [292, 355] on div "reviewed by Mariel T order created" at bounding box center [219, 363] width 243 height 17
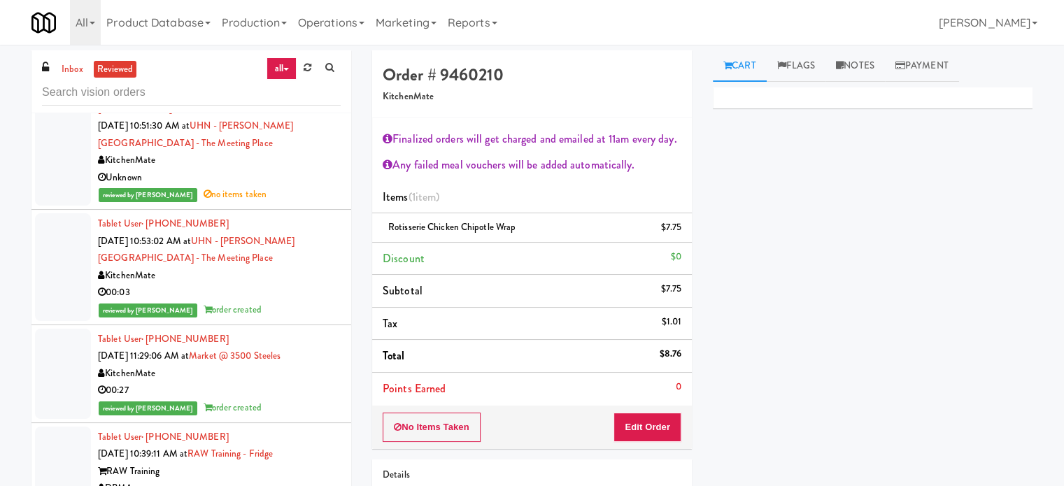
click at [280, 246] on div "Tablet User · (416) 993-0307 Sep 3, 2025 10:53:02 AM at UHN - Bickle Center - T…" at bounding box center [219, 268] width 243 height 104
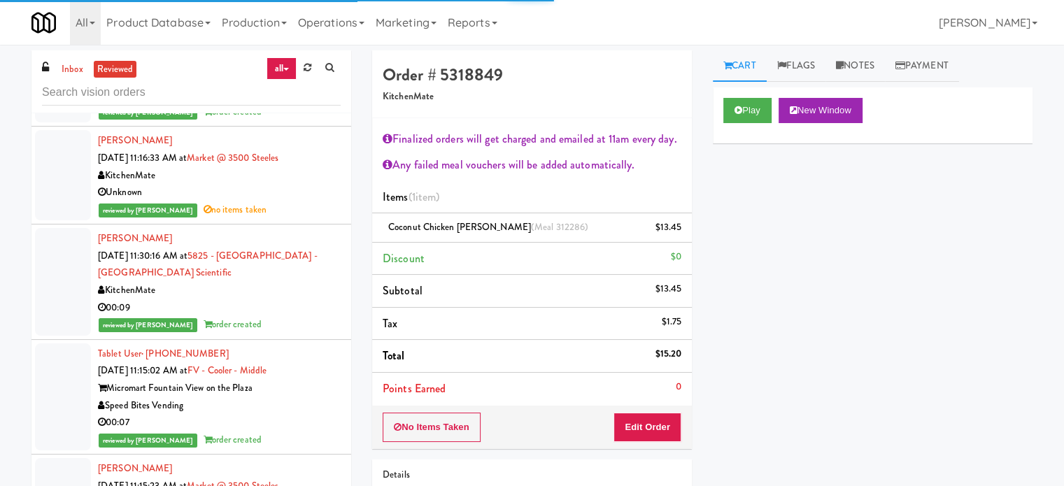
scroll to position [7938, 0]
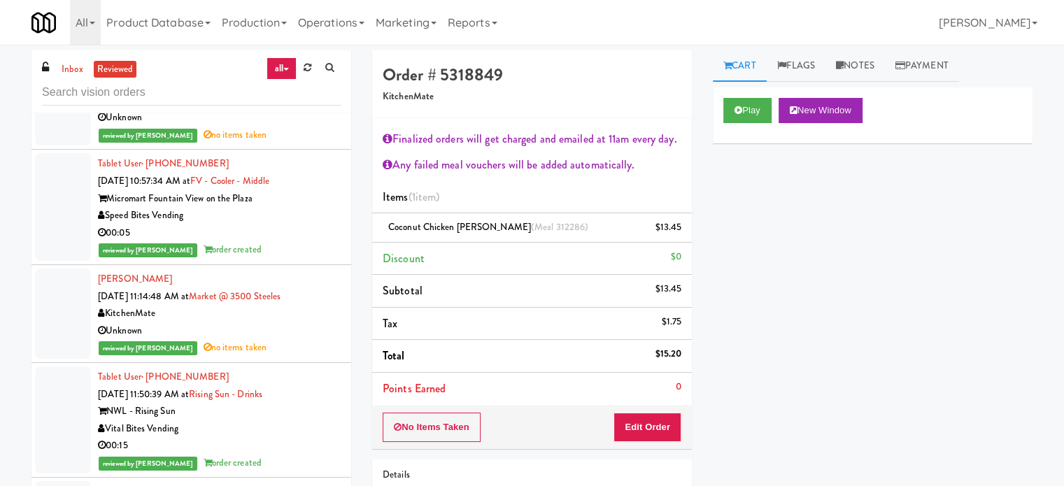
click at [301, 437] on div "00:15" at bounding box center [219, 445] width 243 height 17
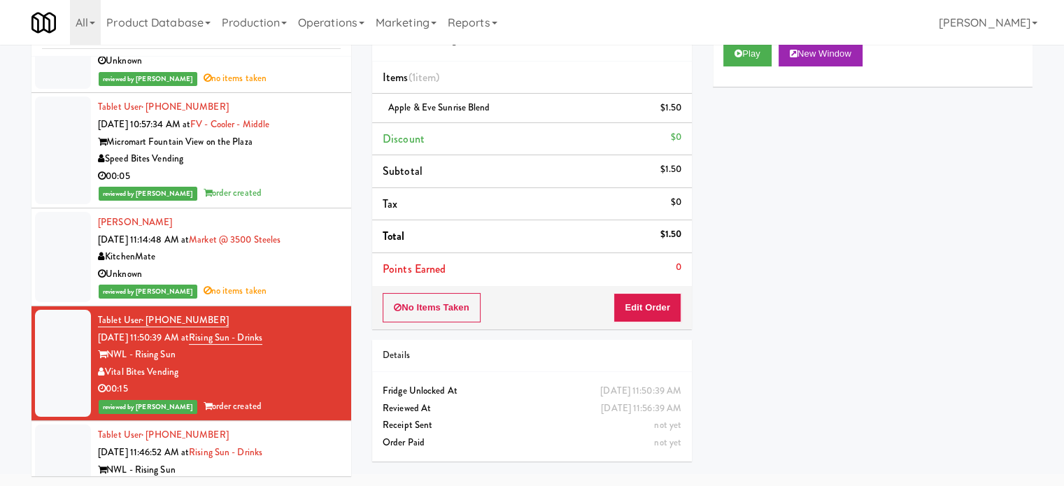
scroll to position [8288, 0]
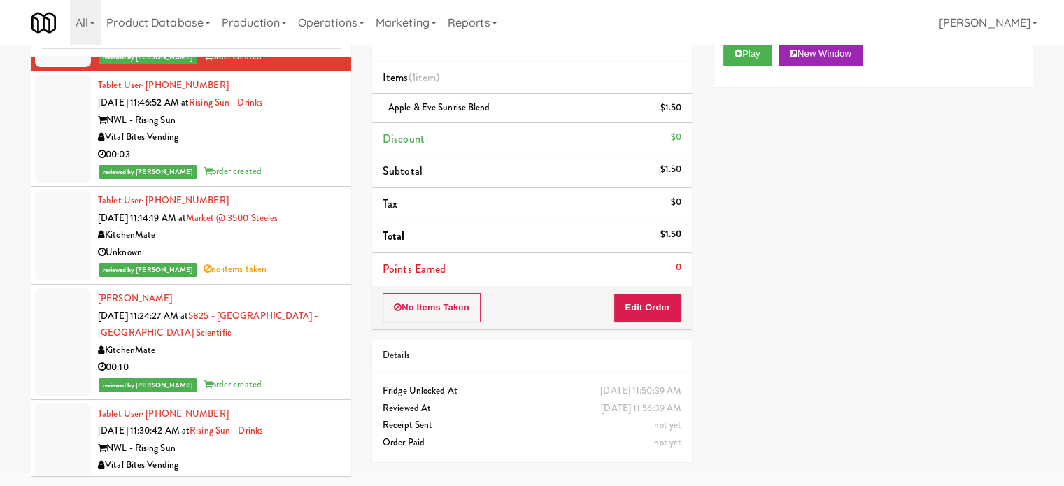
click at [273, 261] on div "reviewed by Mariel T no items taken" at bounding box center [219, 269] width 243 height 17
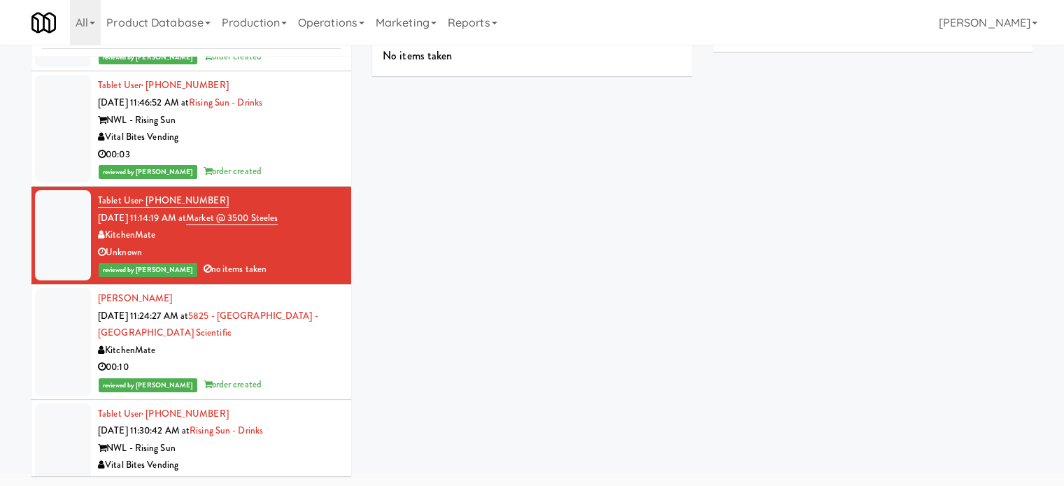
click at [297, 359] on div "00:10" at bounding box center [219, 367] width 243 height 17
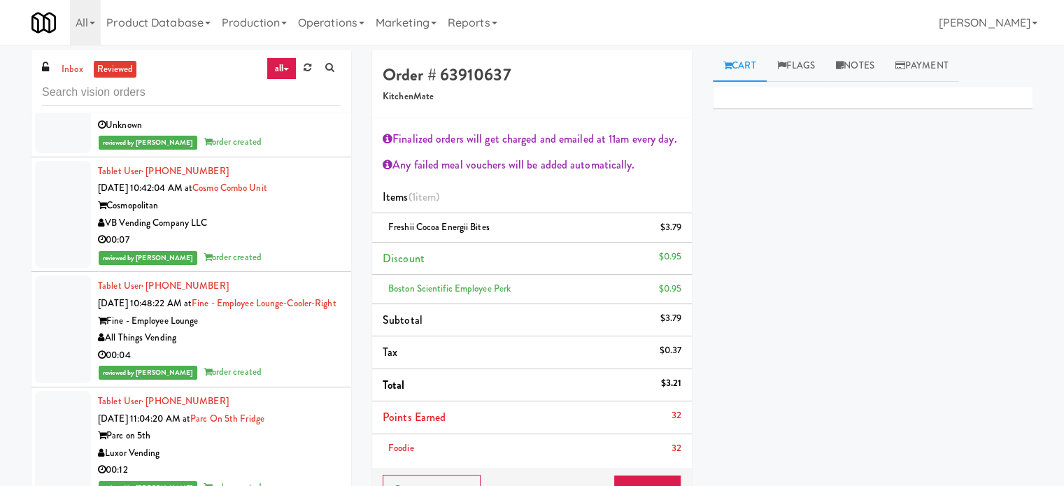
scroll to position [13167, 0]
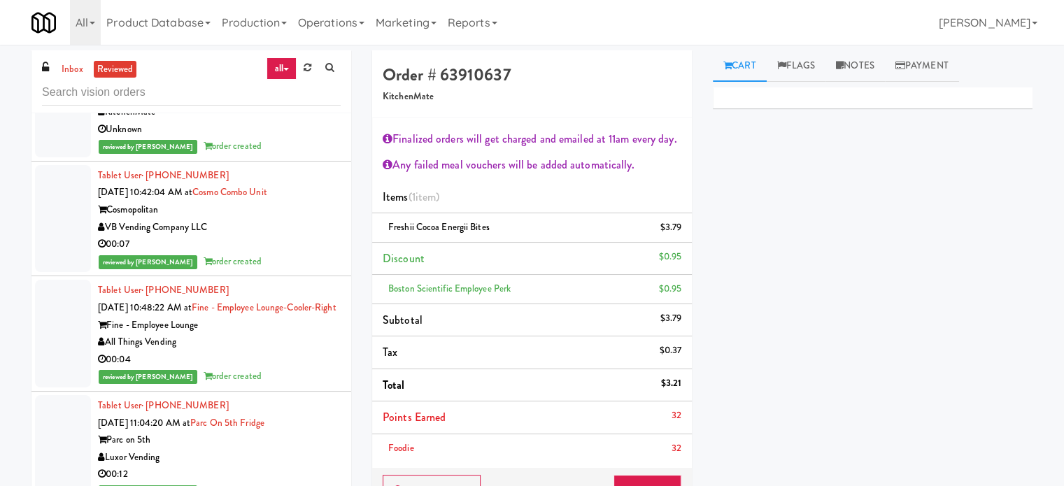
click at [266, 153] on div "reviewed by Mariel T order created" at bounding box center [219, 146] width 243 height 17
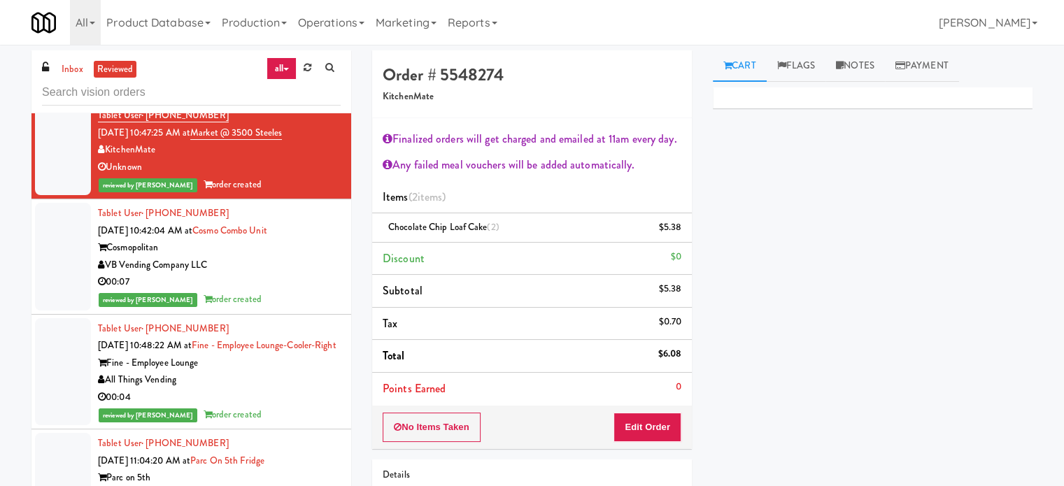
scroll to position [15437, 0]
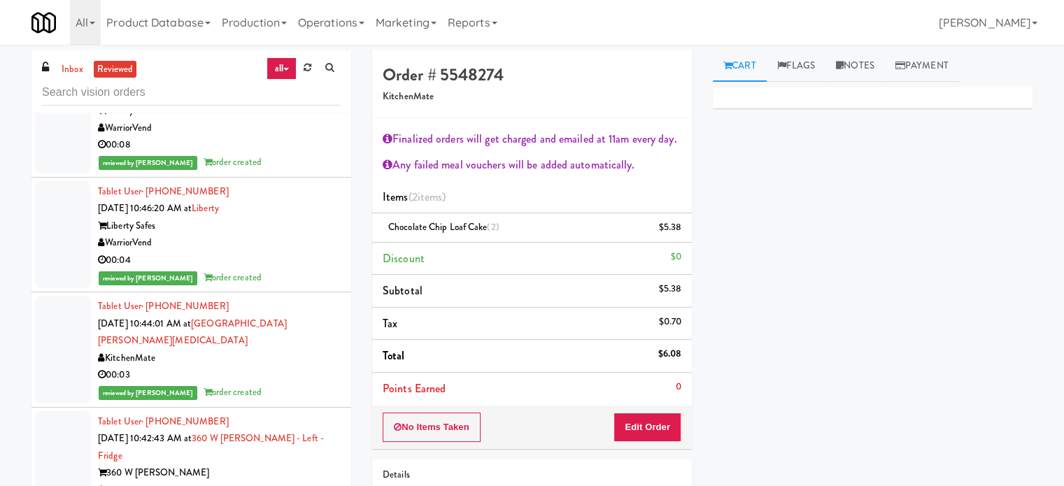
click at [298, 154] on div "00:08" at bounding box center [219, 144] width 243 height 17
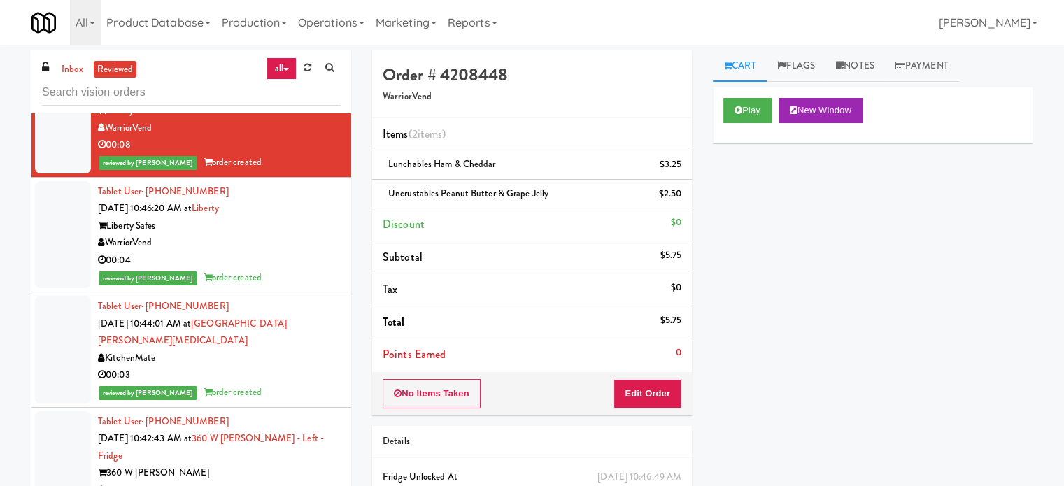
click at [301, 269] on div "00:04" at bounding box center [219, 260] width 243 height 17
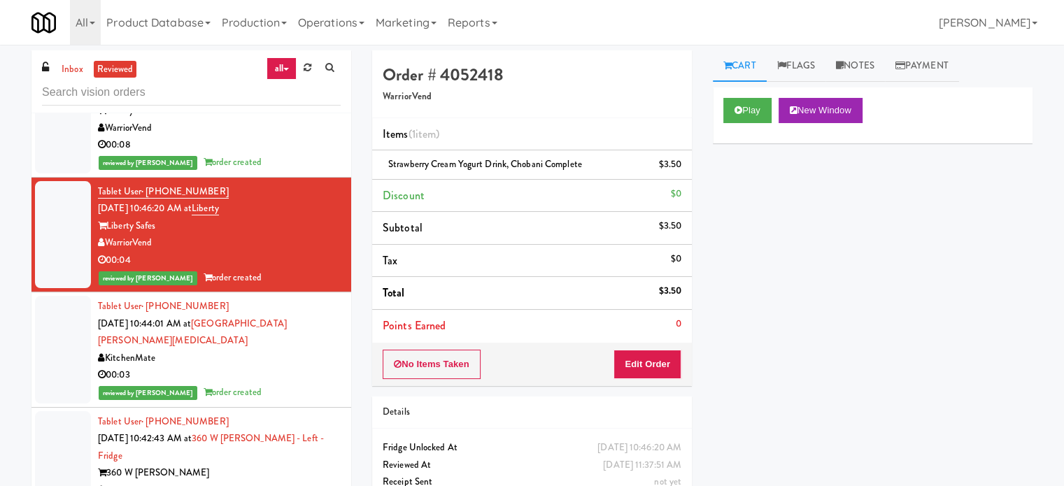
click at [284, 384] on div "00:03" at bounding box center [219, 375] width 243 height 17
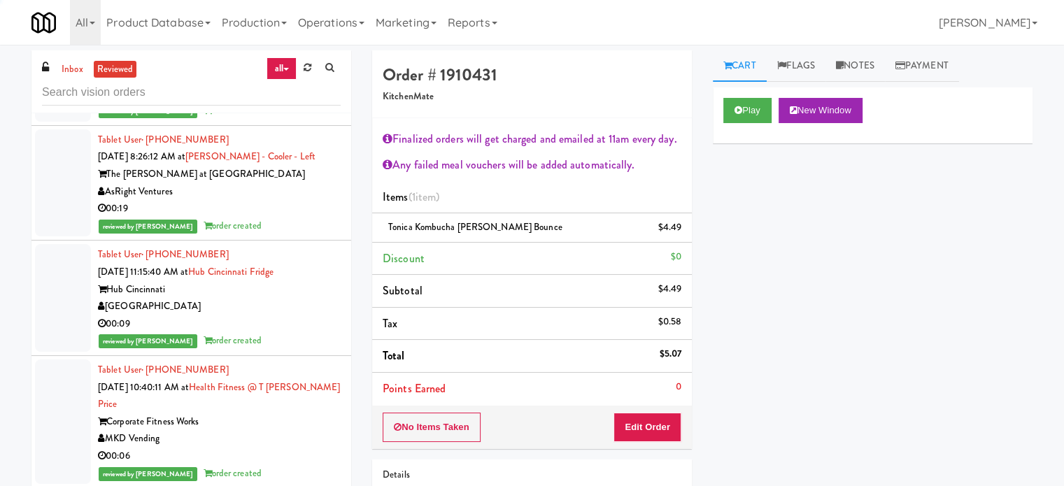
scroll to position [17536, 0]
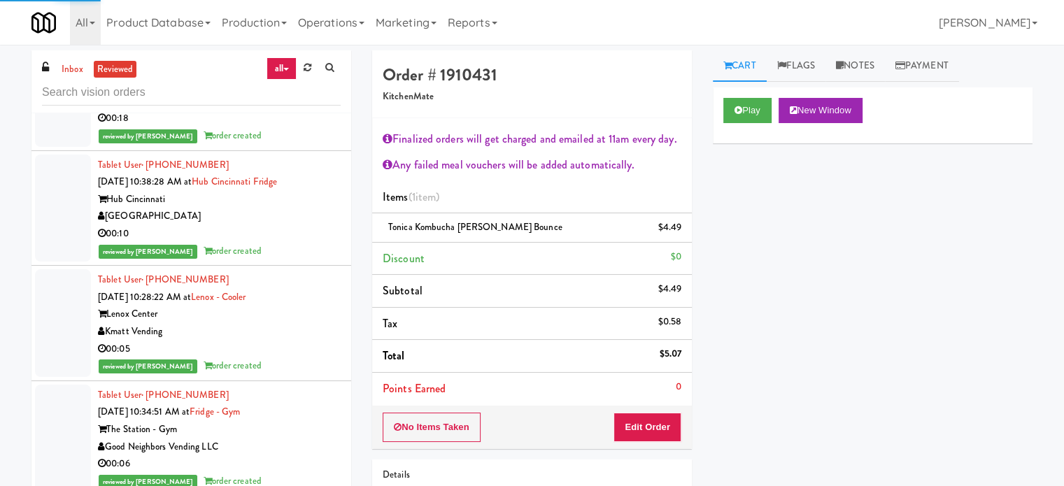
click at [287, 257] on div "reviewed by Mariel T order created" at bounding box center [219, 251] width 243 height 17
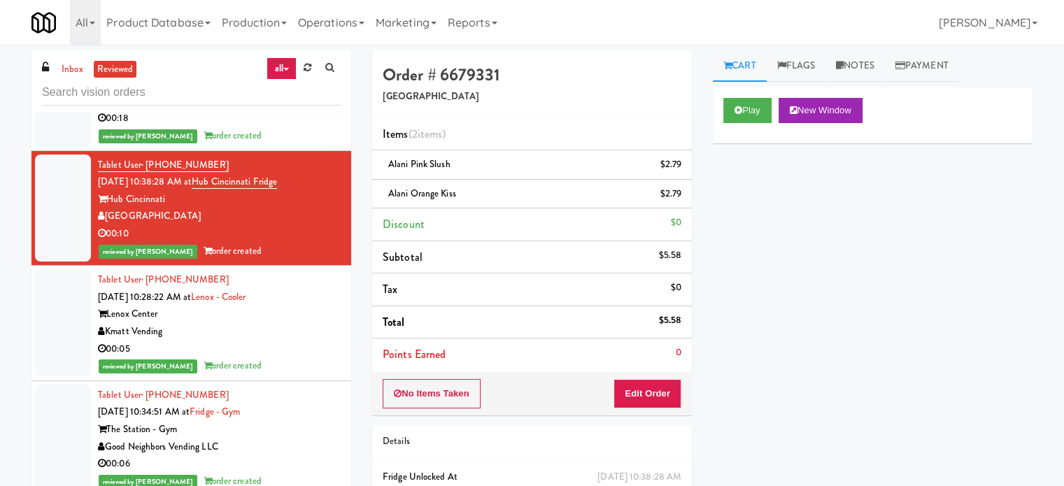
click at [306, 341] on div "Kmatt Vending" at bounding box center [219, 331] width 243 height 17
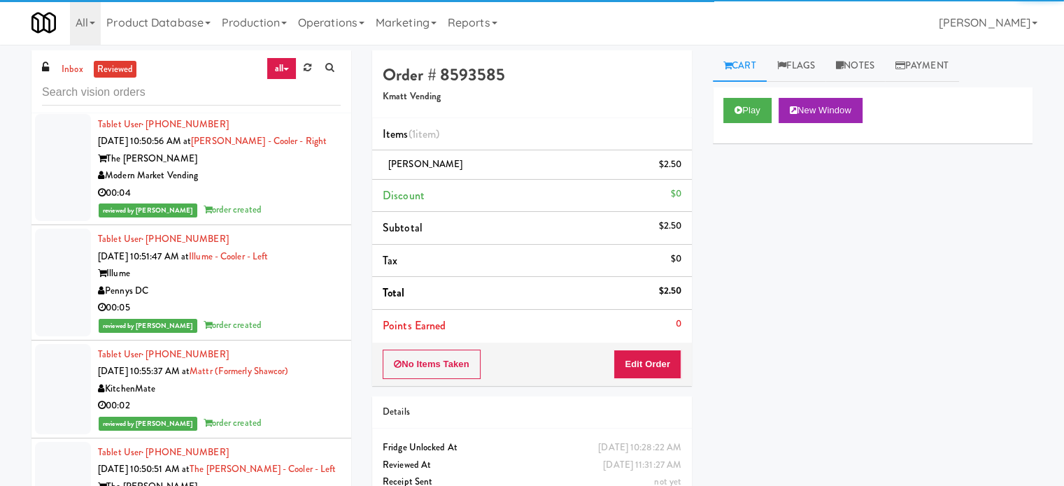
scroll to position [18935, 0]
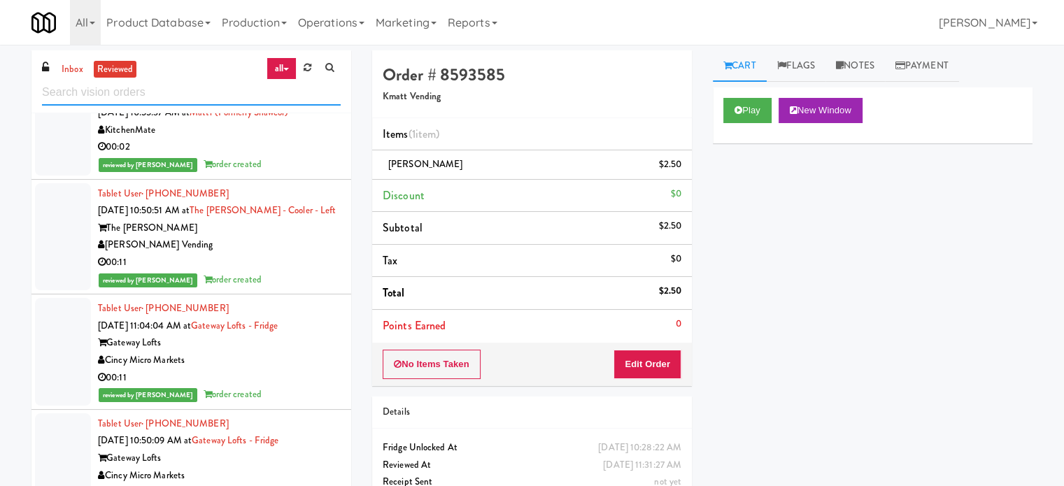
click at [210, 80] on input "text" at bounding box center [191, 93] width 299 height 26
click at [210, 83] on input "text" at bounding box center [191, 93] width 299 height 26
drag, startPoint x: 210, startPoint y: 83, endPoint x: 166, endPoint y: 55, distance: 52.2
click at [210, 85] on input "text" at bounding box center [191, 93] width 299 height 26
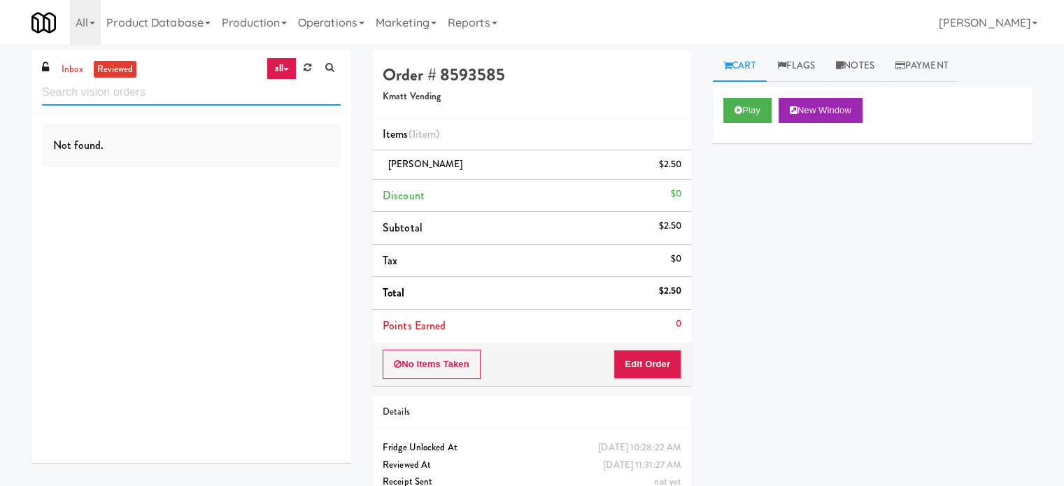
scroll to position [0, 0]
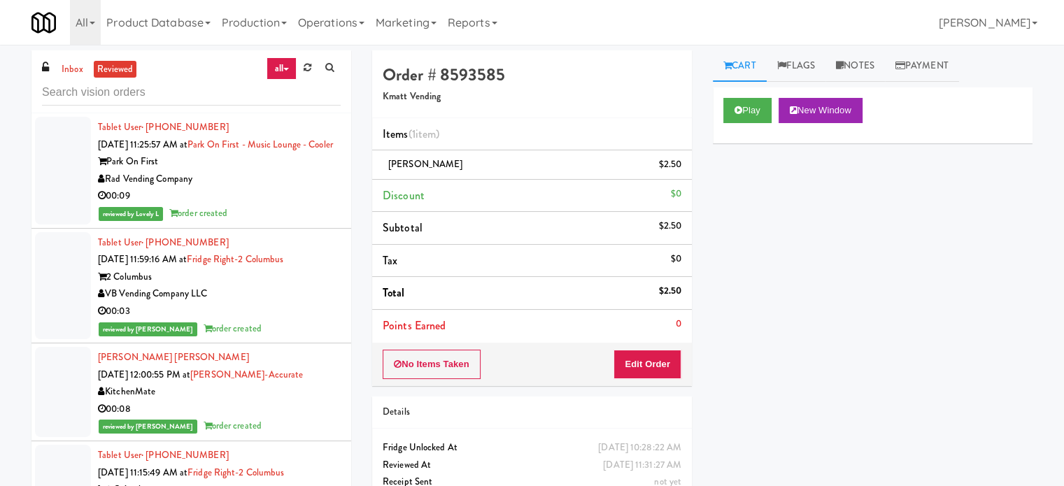
click at [285, 223] on div "reviewed by Lovely L order created" at bounding box center [219, 213] width 243 height 17
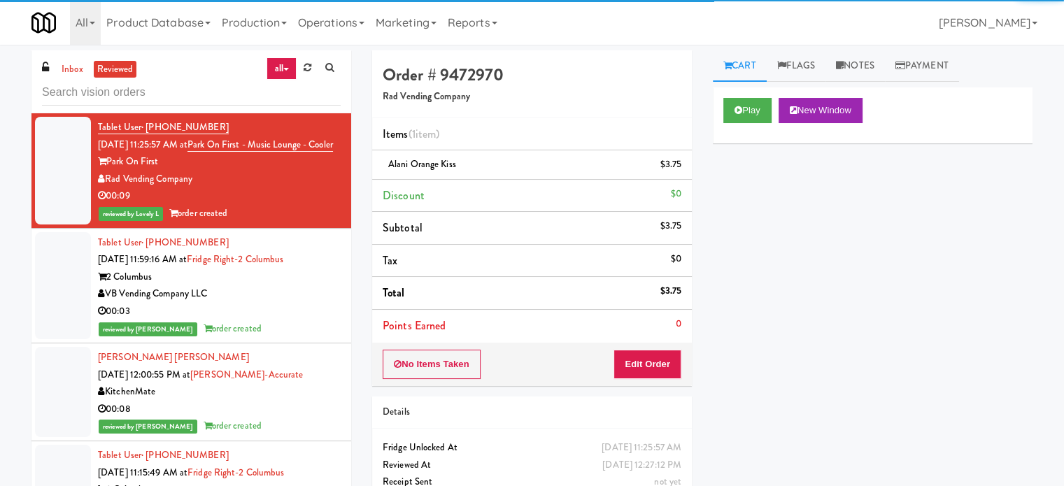
scroll to position [350, 0]
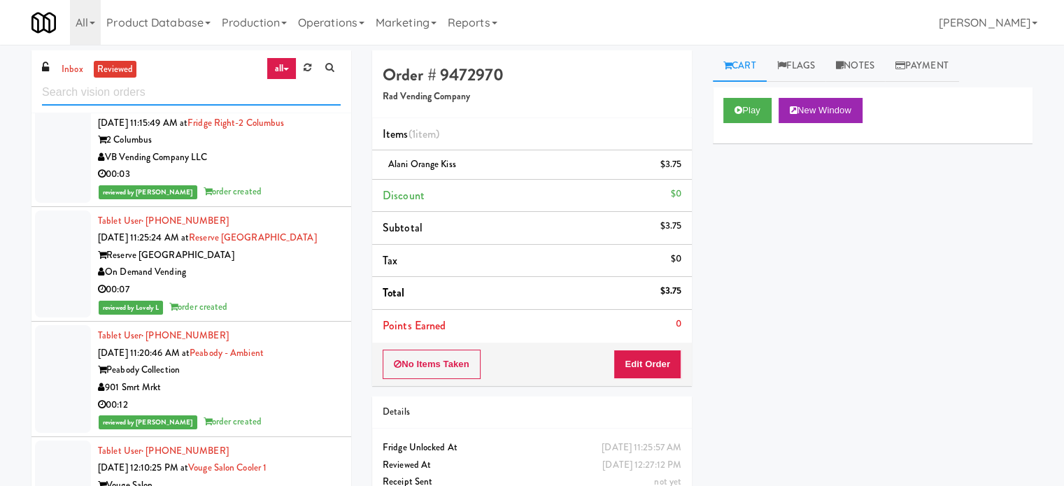
click at [223, 90] on input "text" at bounding box center [191, 93] width 299 height 26
click at [224, 90] on input "text" at bounding box center [191, 93] width 299 height 26
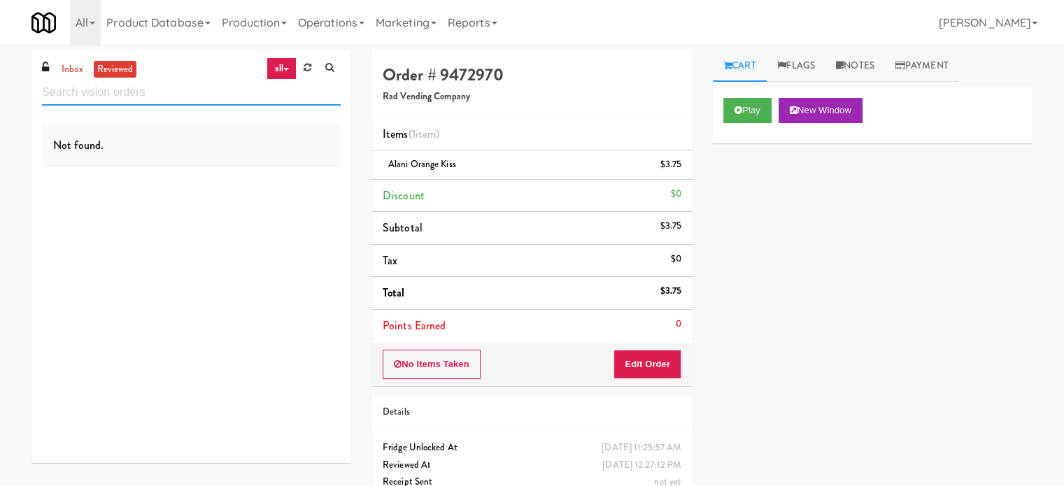
scroll to position [0, 0]
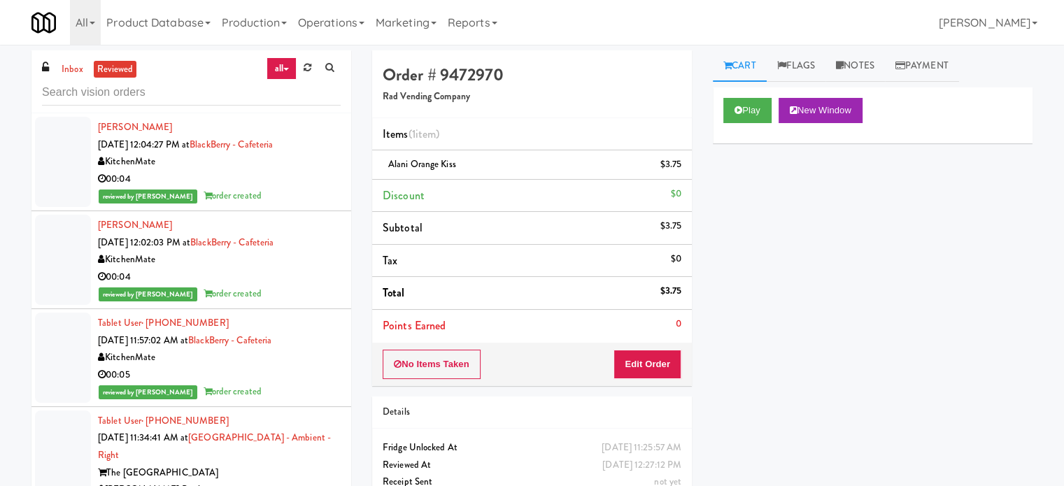
click at [313, 187] on div "00:04" at bounding box center [219, 179] width 243 height 17
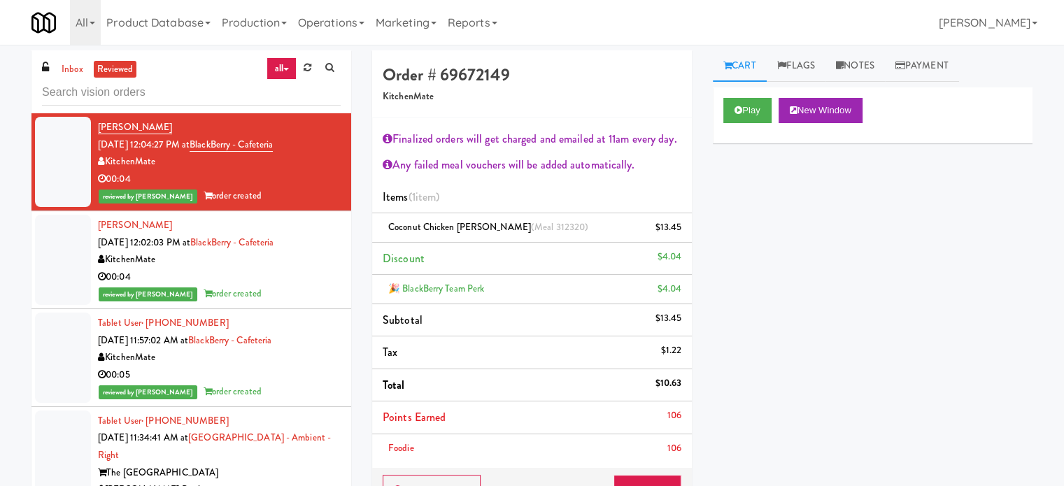
click at [325, 276] on div "00:04" at bounding box center [219, 277] width 243 height 17
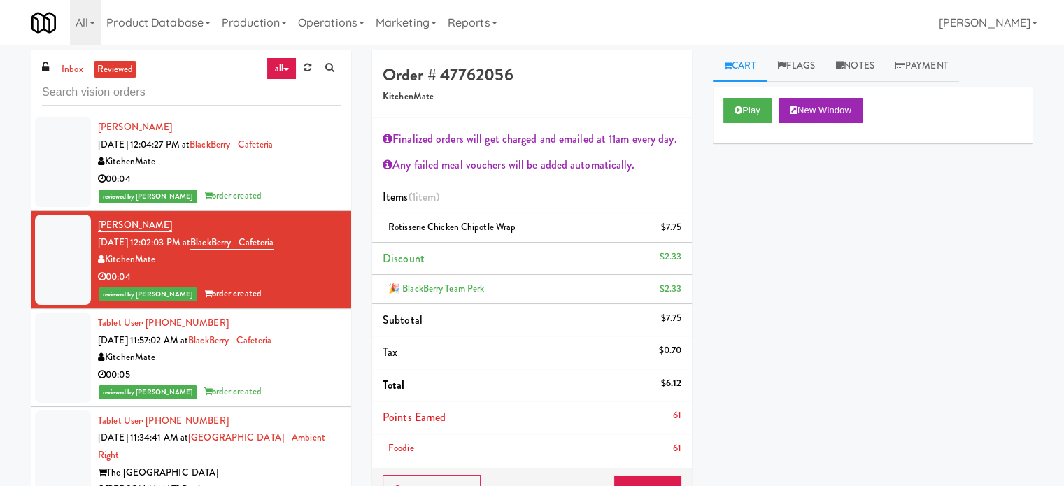
click at [283, 377] on div "00:05" at bounding box center [219, 375] width 243 height 17
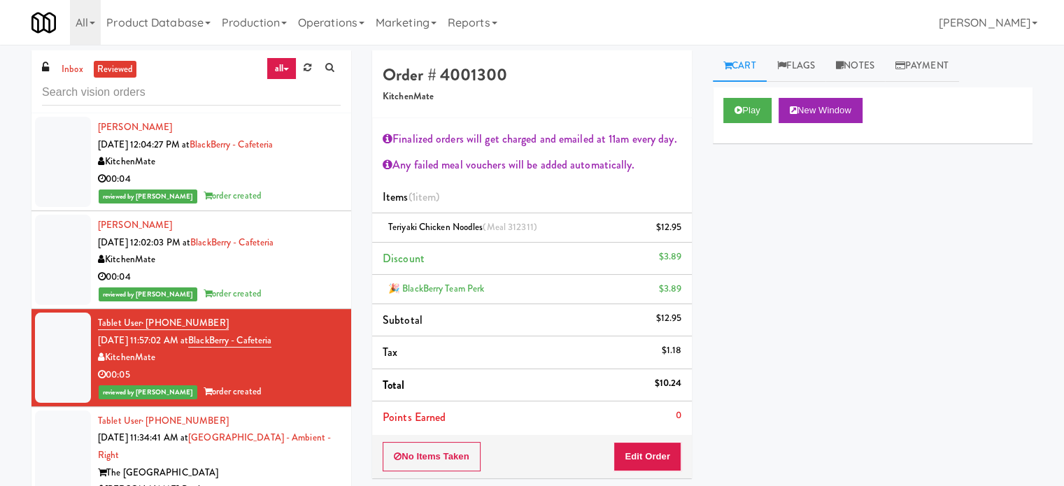
scroll to position [350, 0]
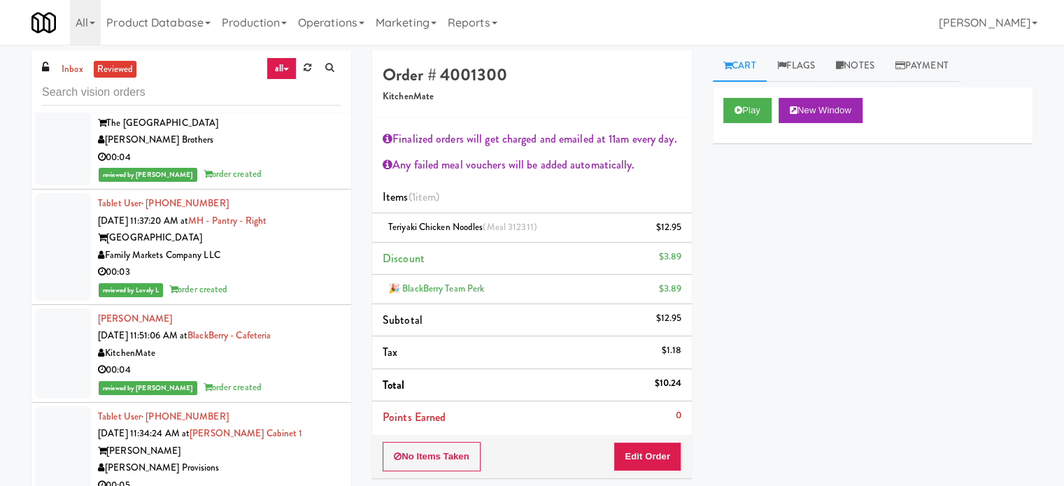
click at [281, 172] on div "reviewed by Frederick G order created" at bounding box center [219, 174] width 243 height 17
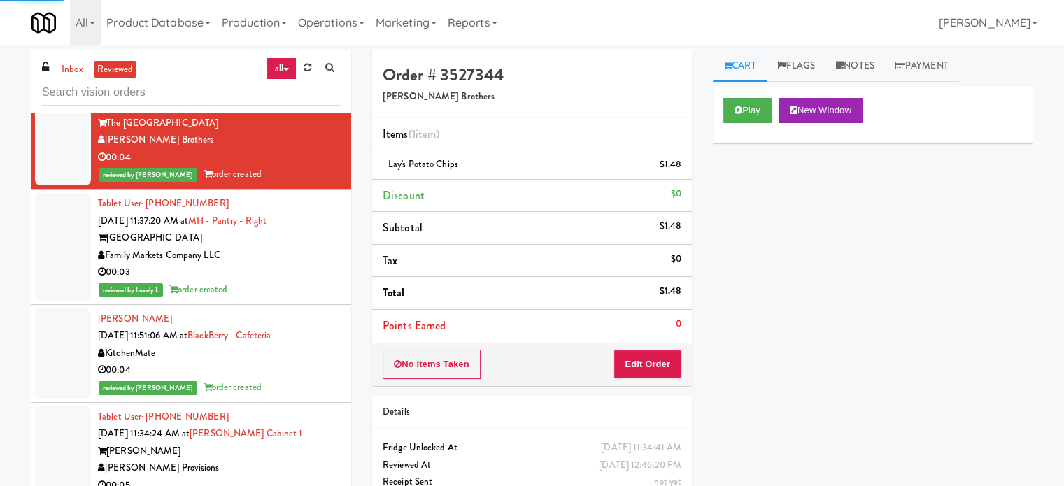
click at [305, 279] on div "00:03" at bounding box center [219, 272] width 243 height 17
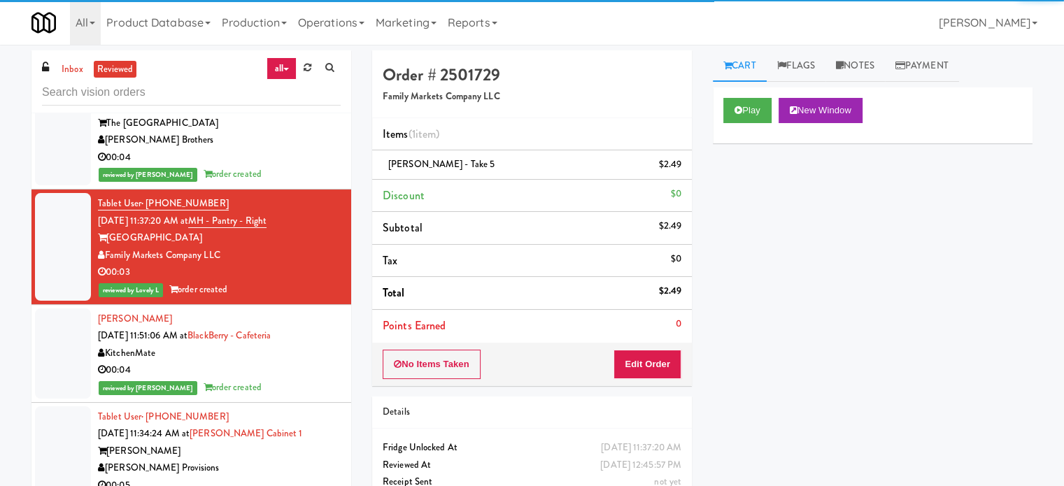
click at [291, 160] on div "00:04" at bounding box center [219, 157] width 243 height 17
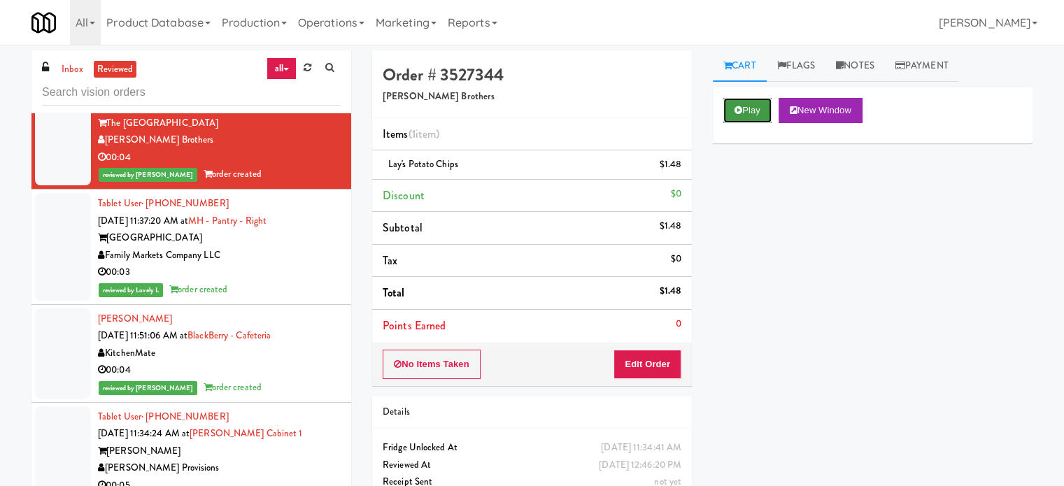
click at [761, 107] on button "Play" at bounding box center [748, 110] width 48 height 25
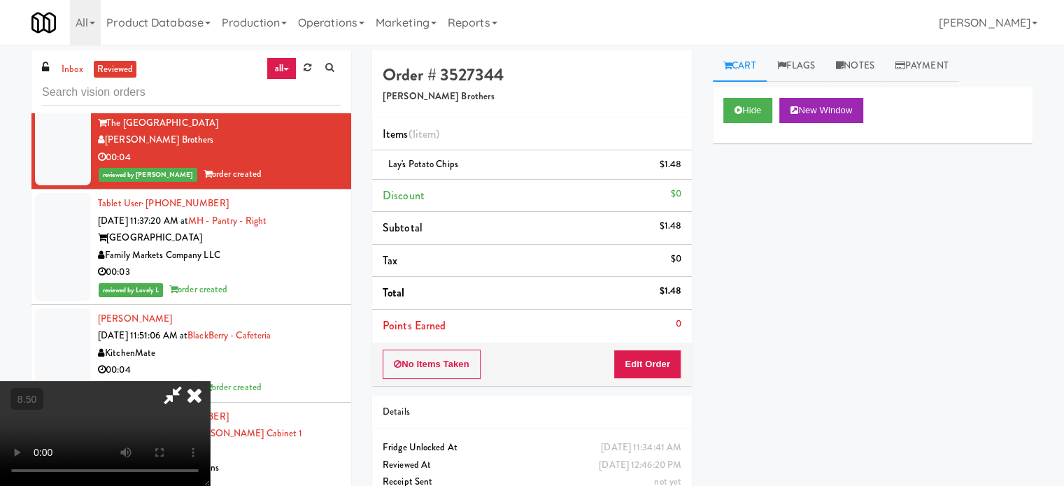
click at [210, 381] on video at bounding box center [105, 433] width 210 height 105
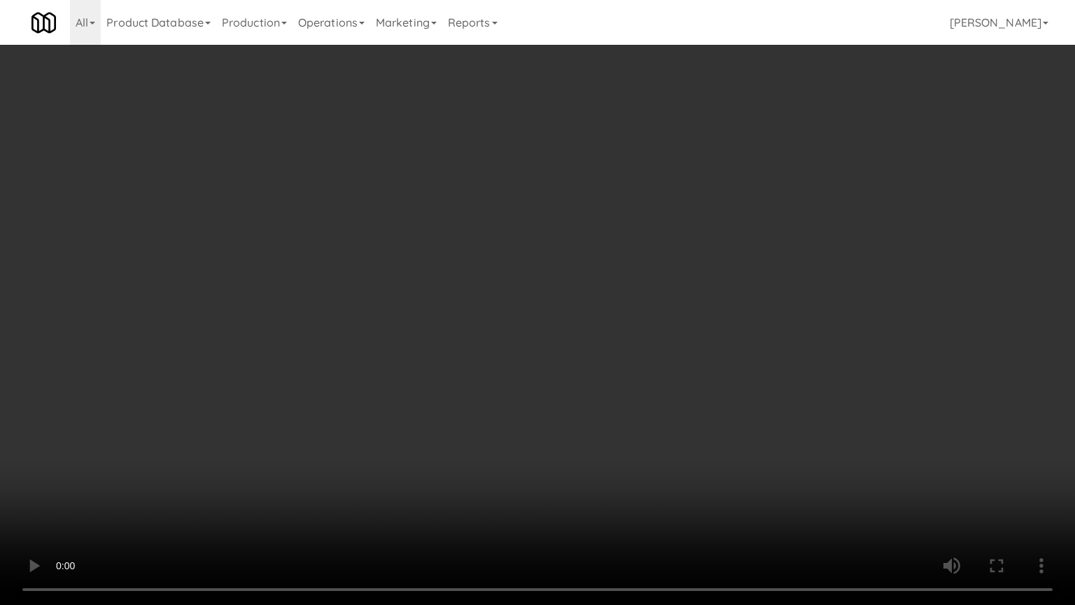
click at [434, 299] on video at bounding box center [537, 302] width 1075 height 605
click at [183, 486] on video at bounding box center [537, 302] width 1075 height 605
click at [374, 251] on video at bounding box center [537, 302] width 1075 height 605
drag, startPoint x: 383, startPoint y: 265, endPoint x: 473, endPoint y: 231, distance: 95.9
click at [383, 266] on video at bounding box center [537, 302] width 1075 height 605
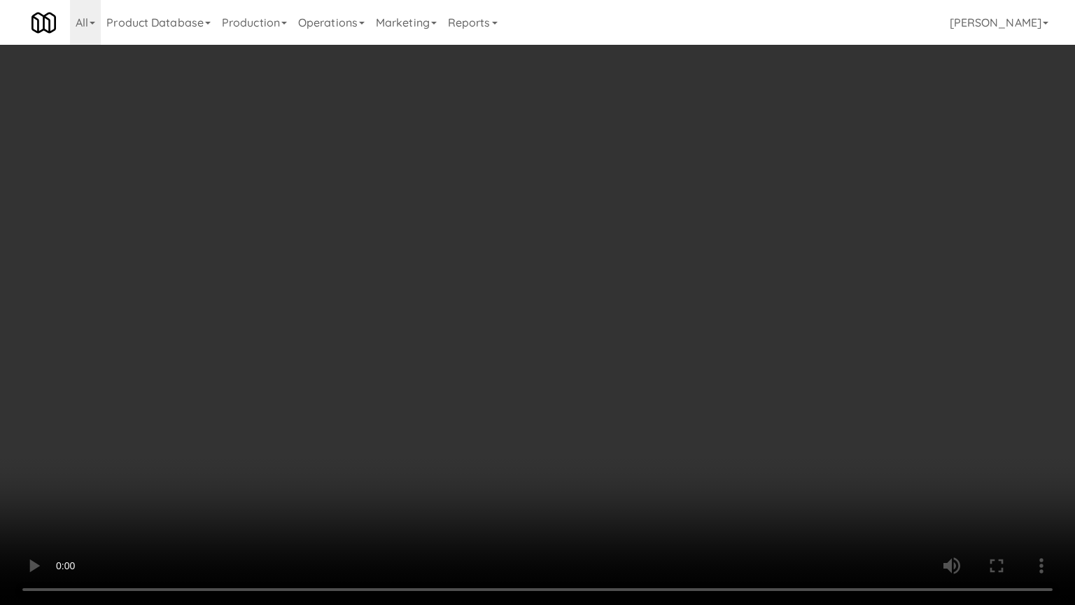
click at [474, 230] on video at bounding box center [537, 302] width 1075 height 605
click at [479, 227] on video at bounding box center [537, 302] width 1075 height 605
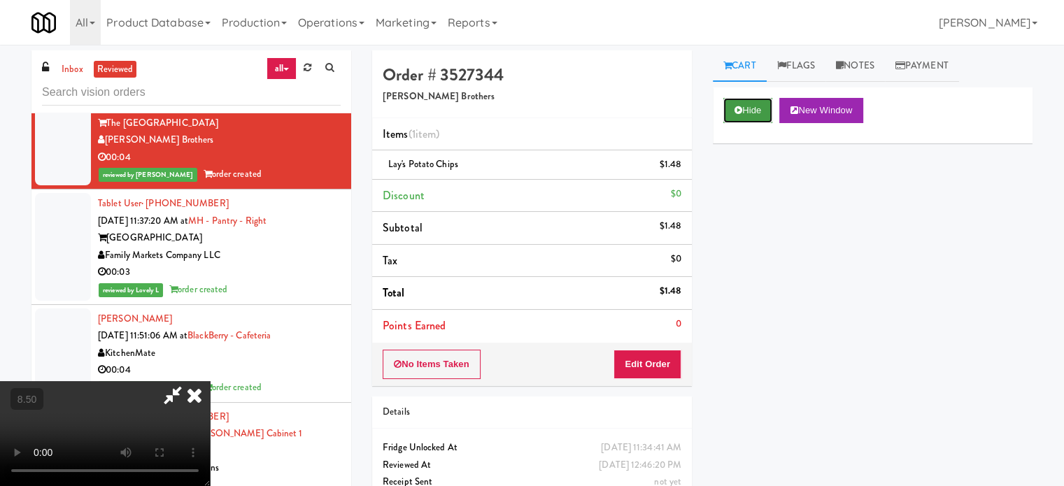
click at [752, 111] on button "Hide" at bounding box center [748, 110] width 49 height 25
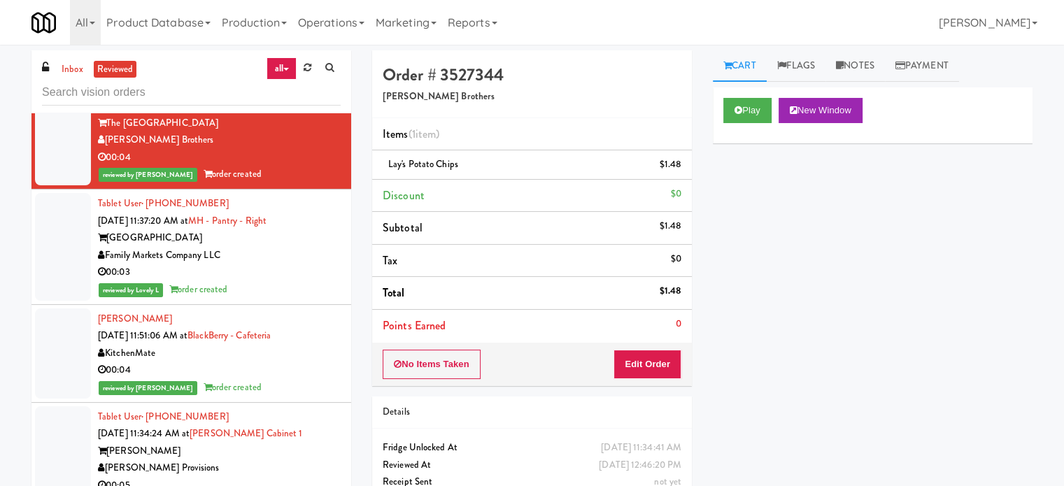
drag, startPoint x: 289, startPoint y: 294, endPoint x: 337, endPoint y: 262, distance: 57.6
click at [289, 293] on div "reviewed by Lovely L order created" at bounding box center [219, 289] width 243 height 17
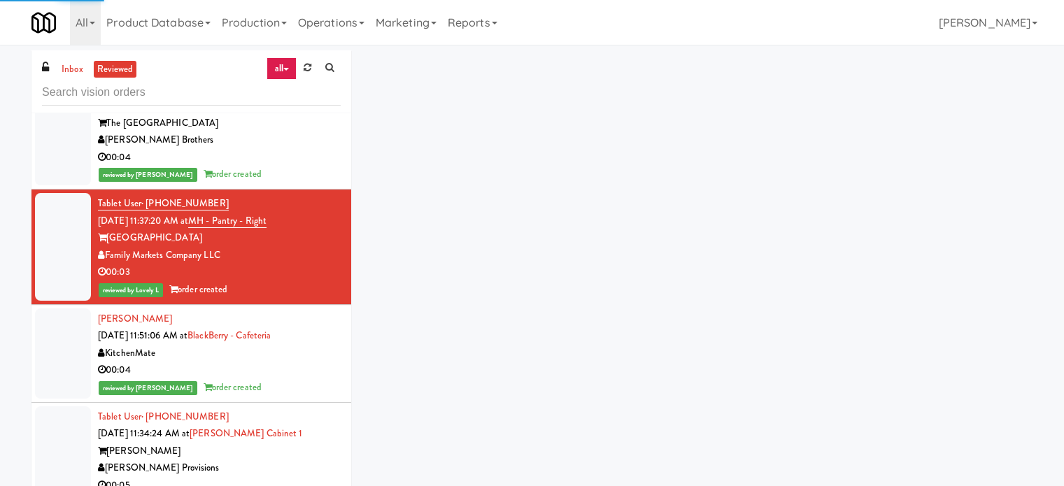
click at [296, 392] on div "reviewed by Reynalyn L order created" at bounding box center [219, 387] width 243 height 17
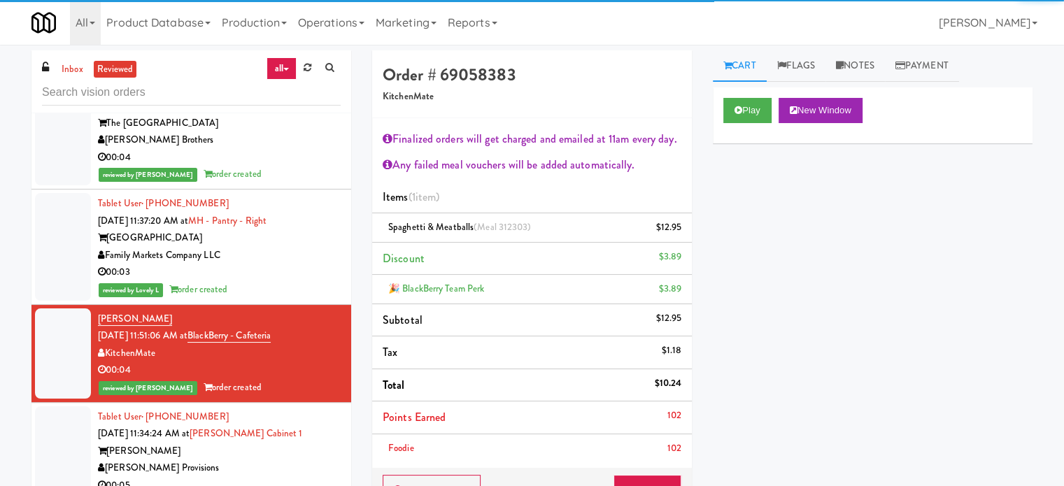
scroll to position [700, 0]
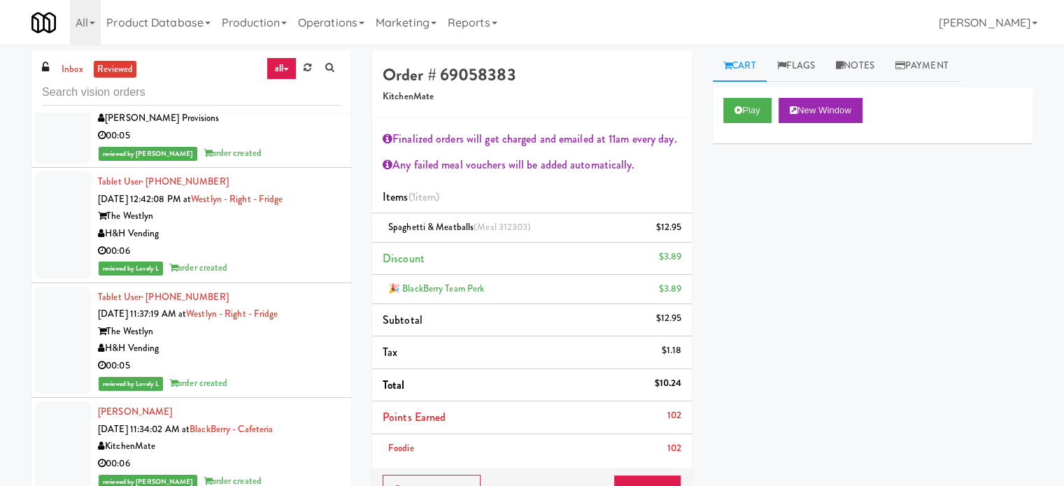
click at [290, 272] on div "reviewed by Lovely L order created" at bounding box center [219, 268] width 243 height 17
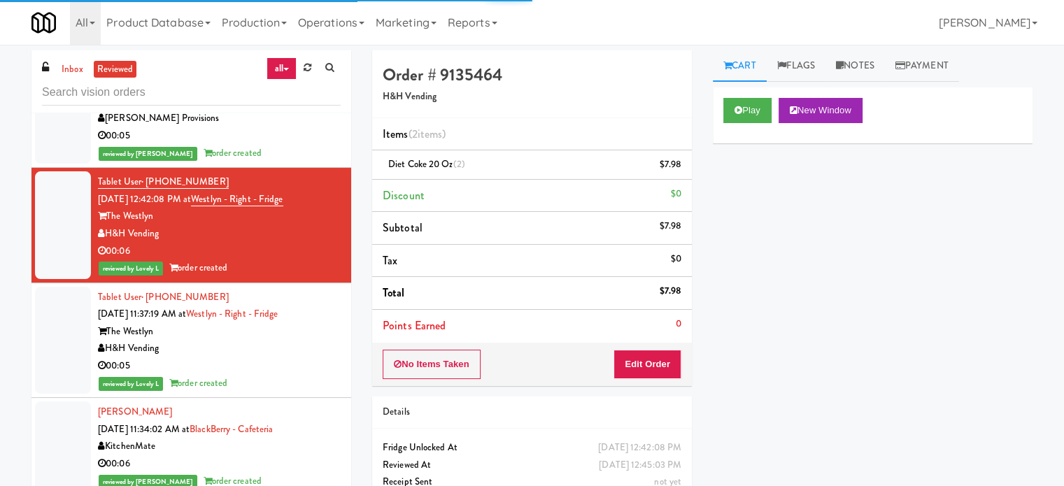
click at [295, 361] on div "00:05" at bounding box center [219, 366] width 243 height 17
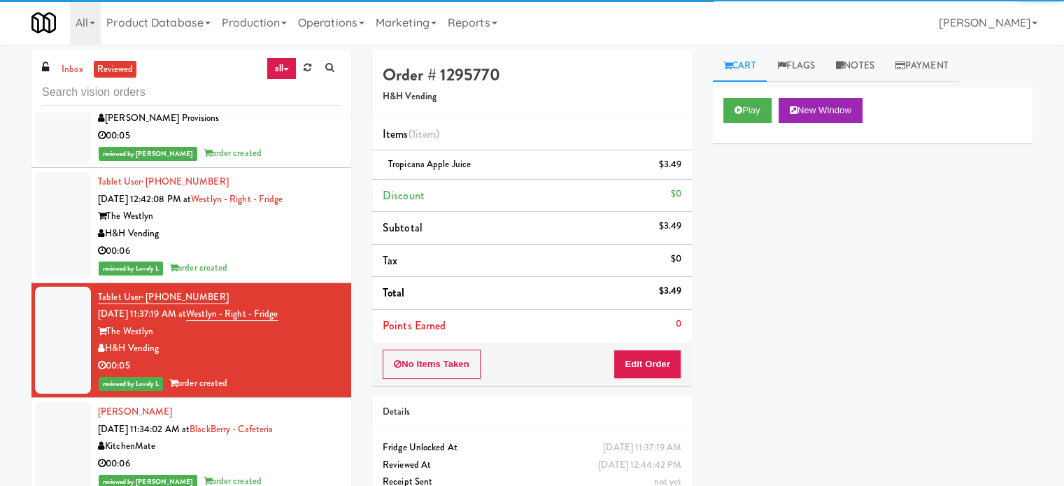
click at [301, 461] on div "00:06" at bounding box center [219, 464] width 243 height 17
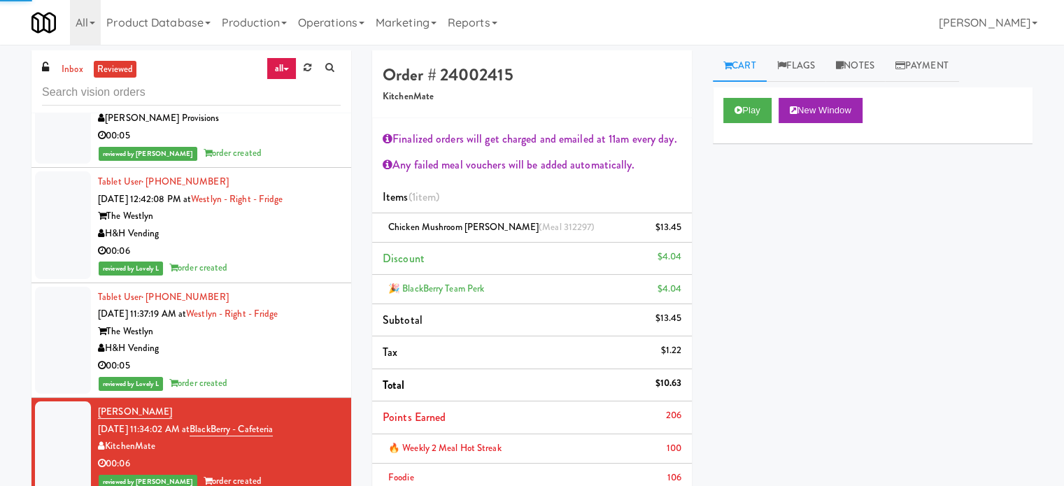
scroll to position [1050, 0]
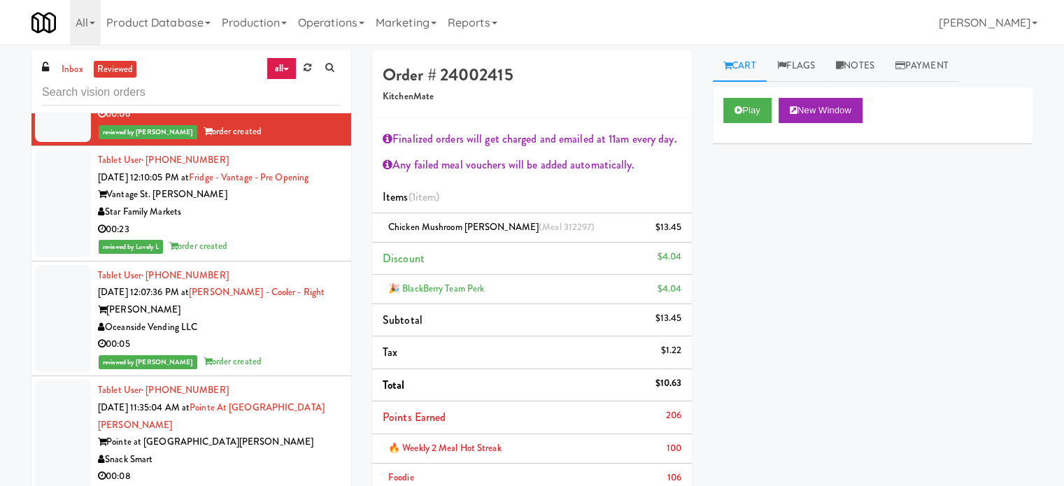
click at [309, 229] on div "00:23" at bounding box center [219, 229] width 243 height 17
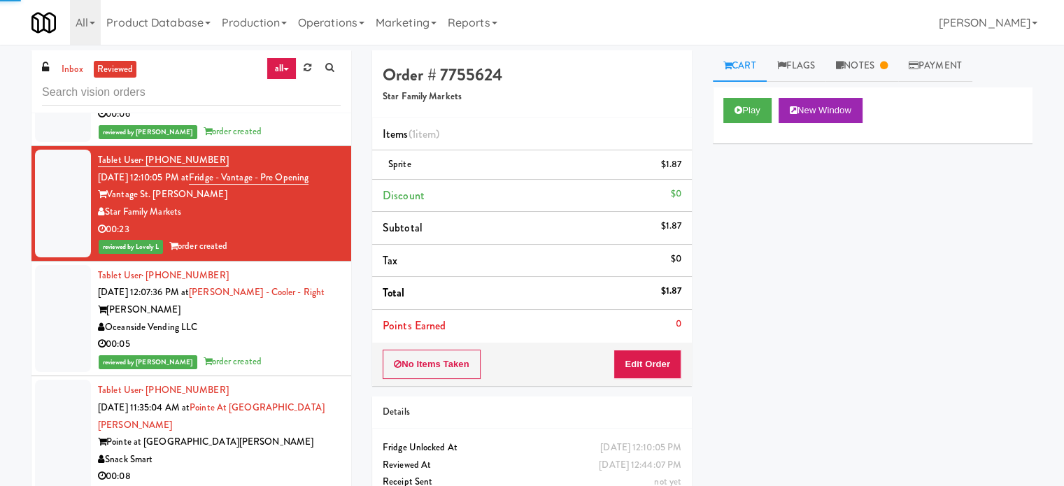
click at [283, 353] on div "reviewed by Paureen G order created" at bounding box center [219, 361] width 243 height 17
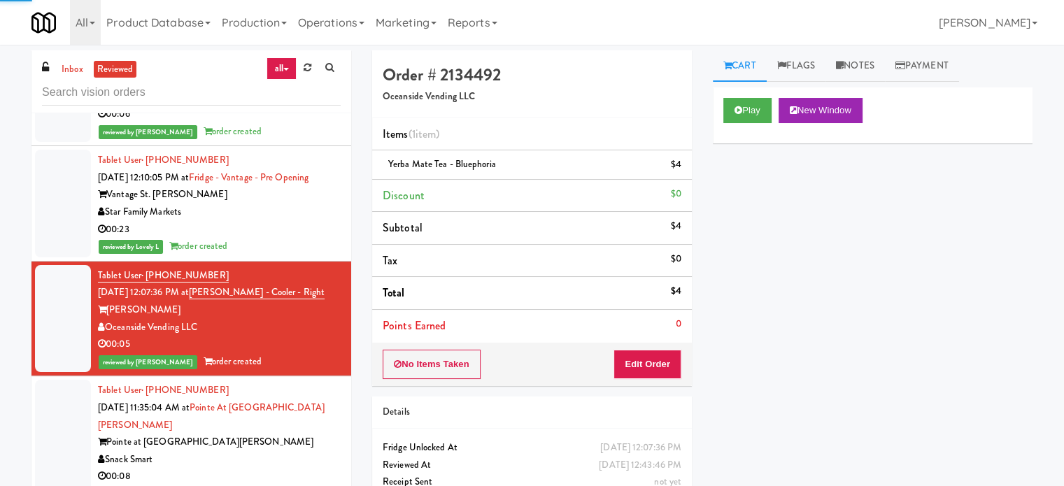
click at [294, 437] on div "Pointe at Lake Crabtree" at bounding box center [219, 442] width 243 height 17
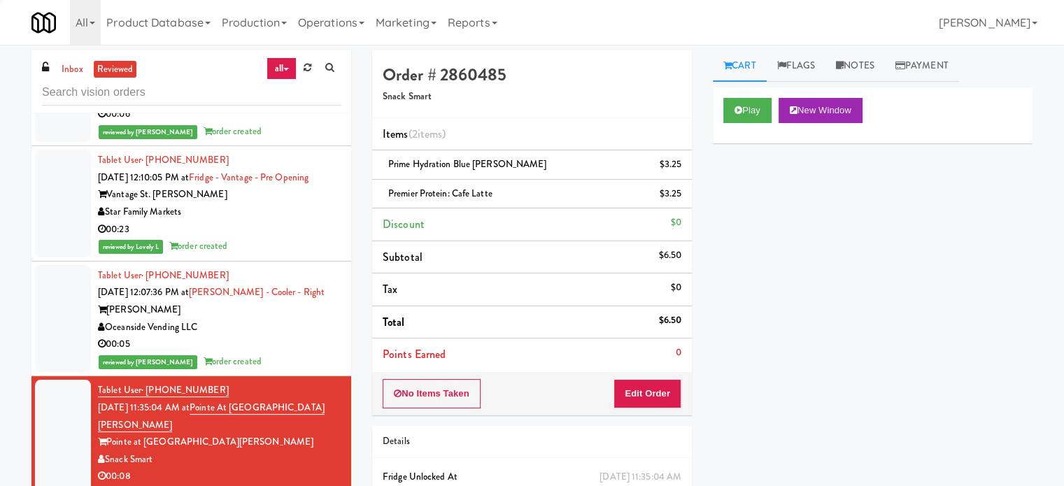
scroll to position [1400, 0]
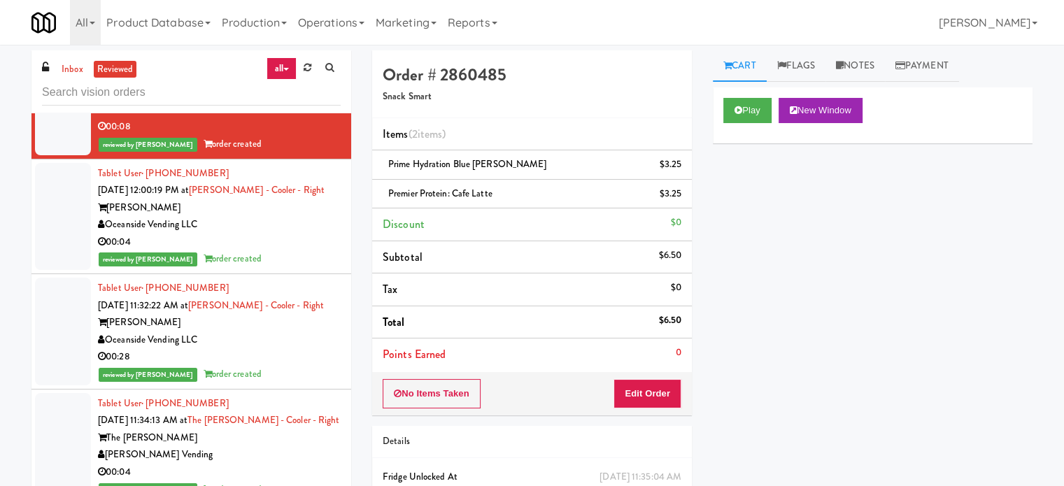
click at [305, 230] on div "Oceanside Vending LLC" at bounding box center [219, 224] width 243 height 17
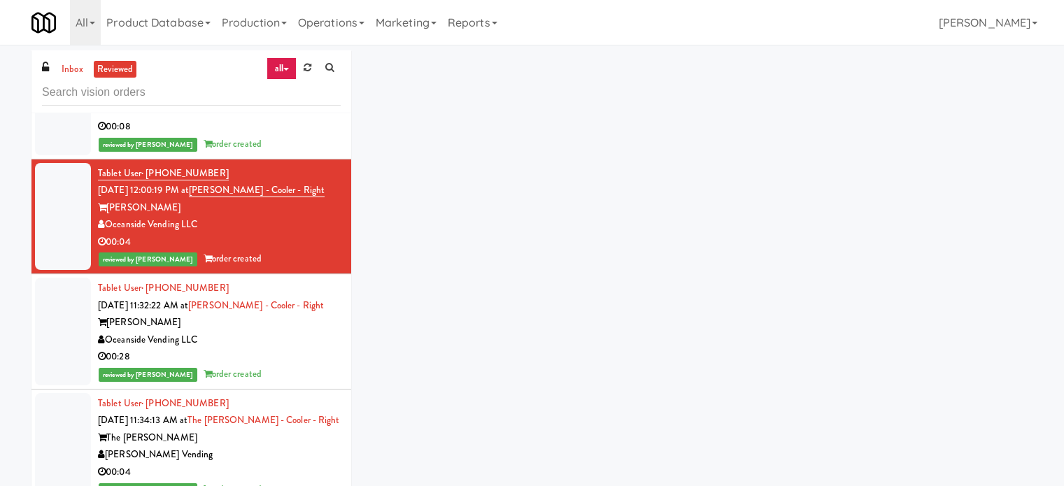
click at [292, 376] on div "reviewed by Paureen G order created" at bounding box center [219, 374] width 243 height 17
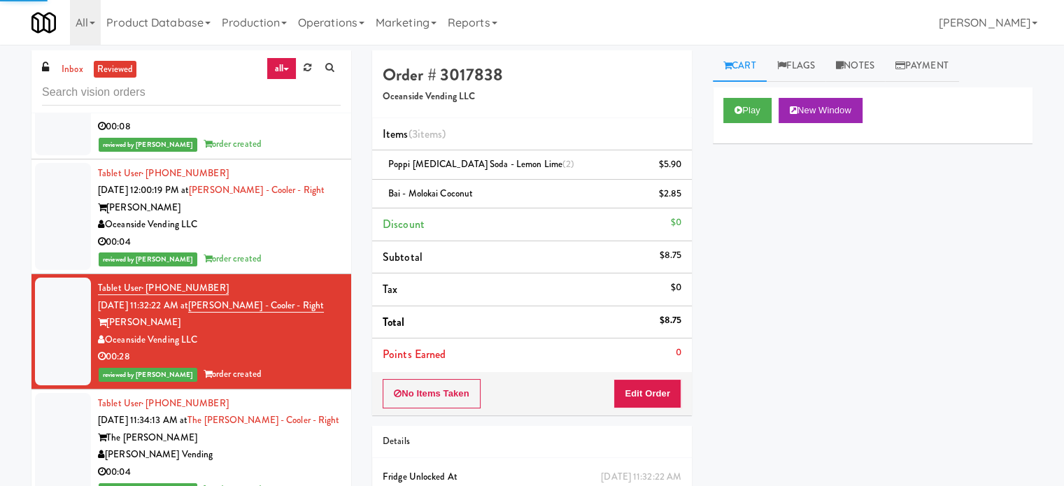
scroll to position [1749, 0]
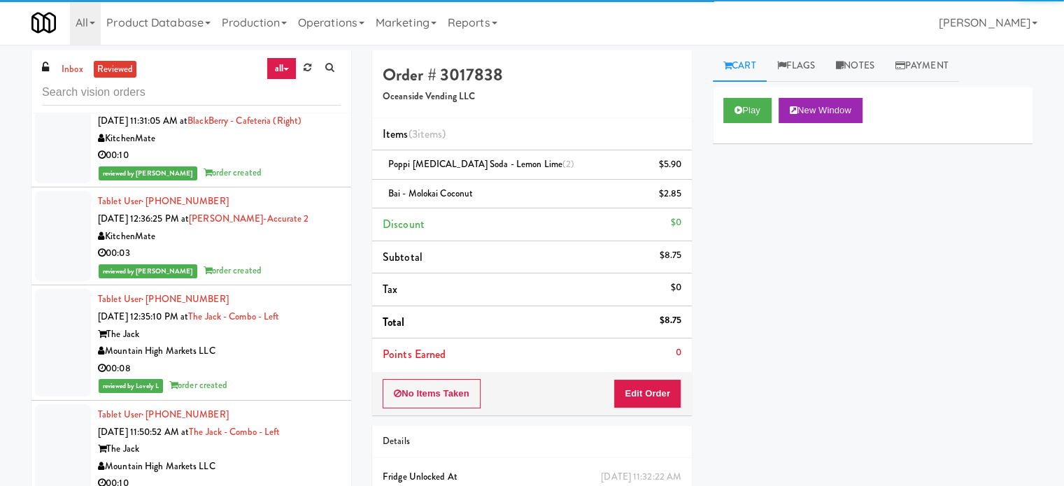
click at [286, 260] on div "Tablet User · (647) 828-8044 Sep 3, 2025 12:36:25 PM at Bothwell-Accurate 2 Kit…" at bounding box center [219, 236] width 243 height 86
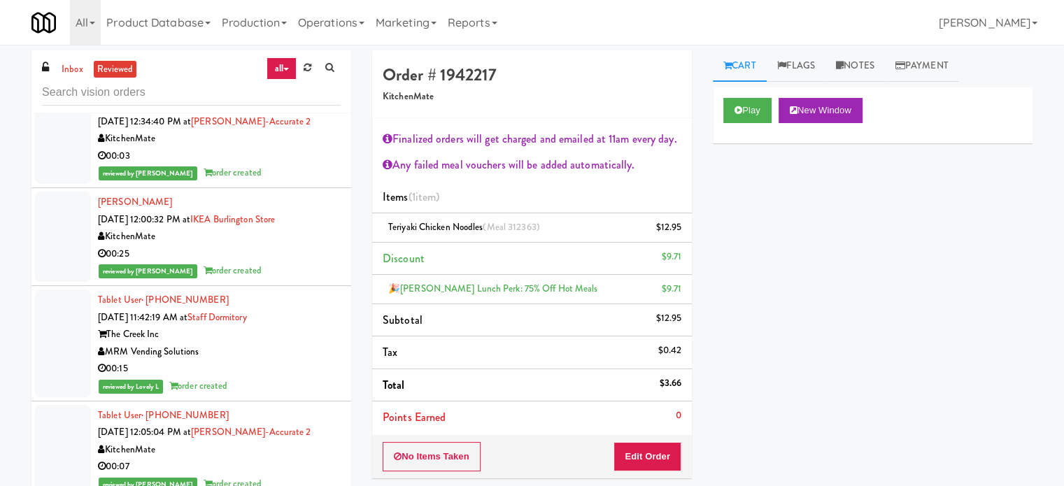
scroll to position [6957, 0]
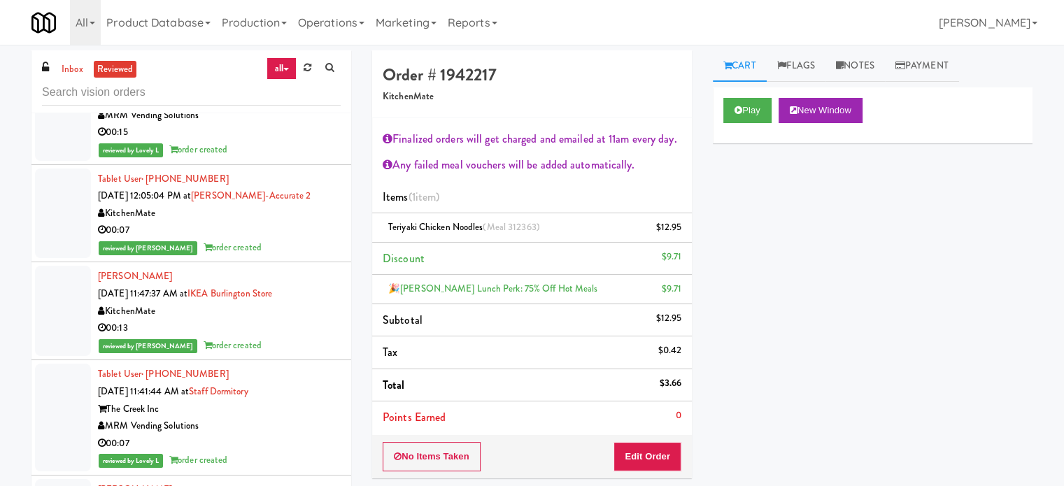
click at [293, 232] on div "00:07" at bounding box center [219, 230] width 243 height 17
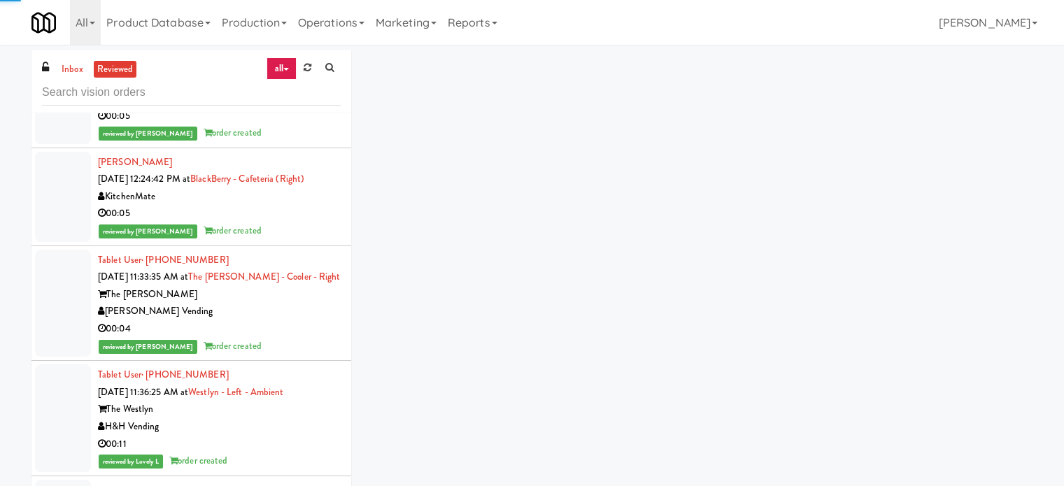
scroll to position [3939, 0]
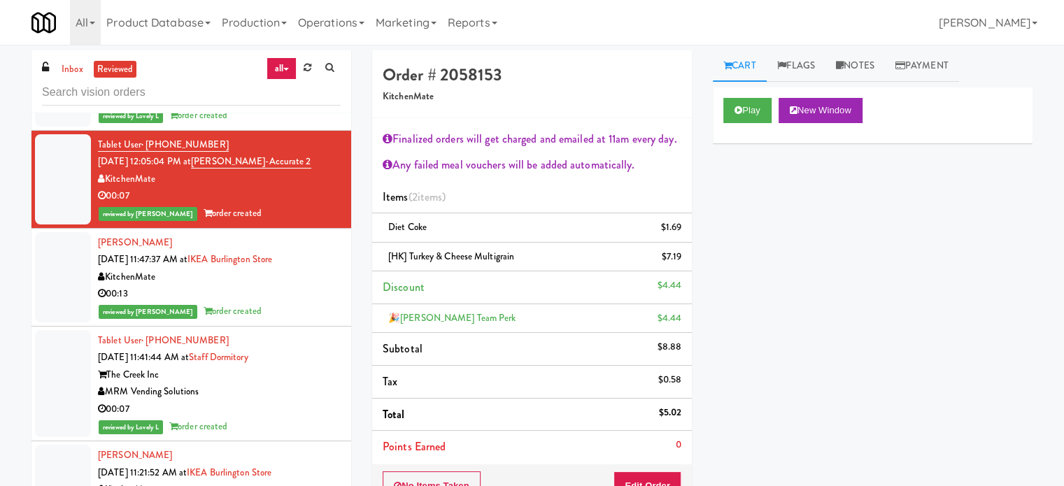
click at [287, 319] on li "Katherine Ristimaki Sep 3, 2025 11:47:37 AM at IKEA Burlington Store KitchenMat…" at bounding box center [191, 278] width 320 height 98
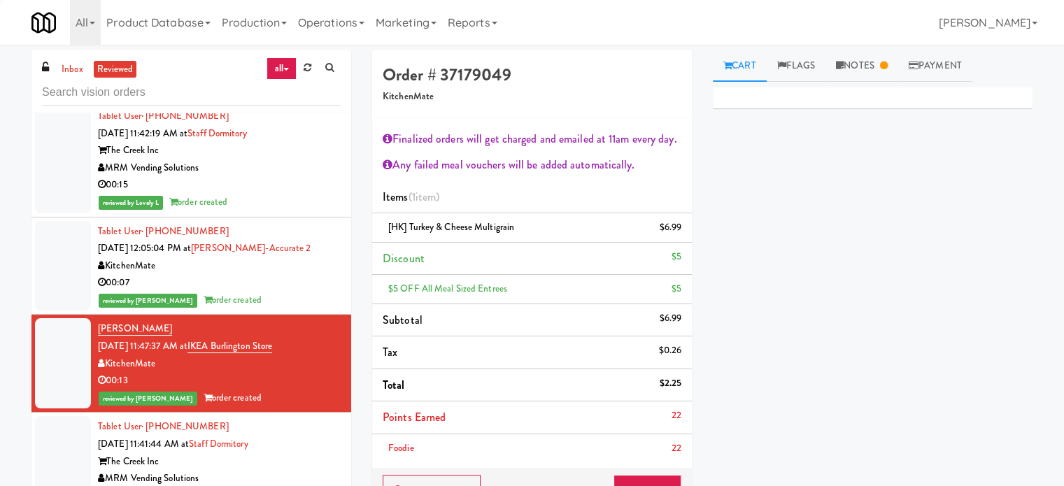
scroll to position [7087, 0]
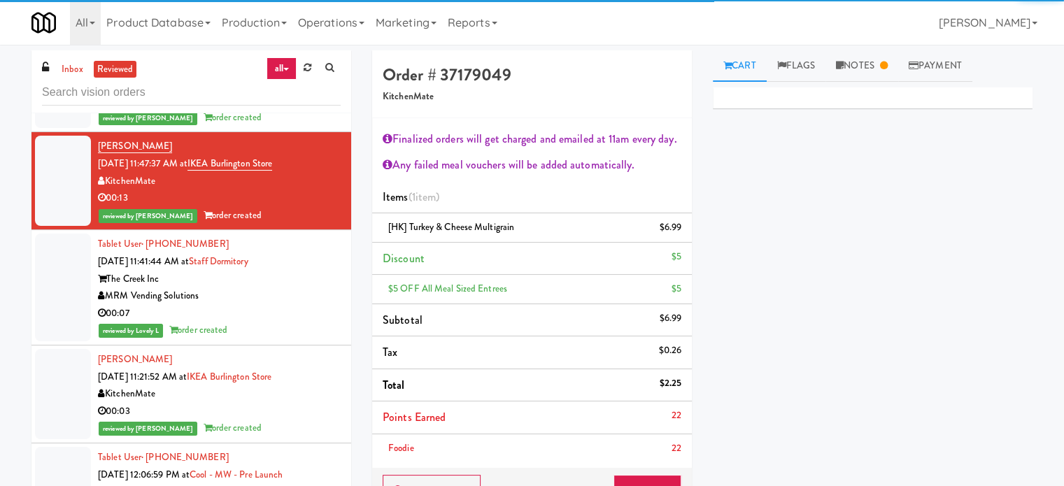
click at [291, 305] on div "00:07" at bounding box center [219, 313] width 243 height 17
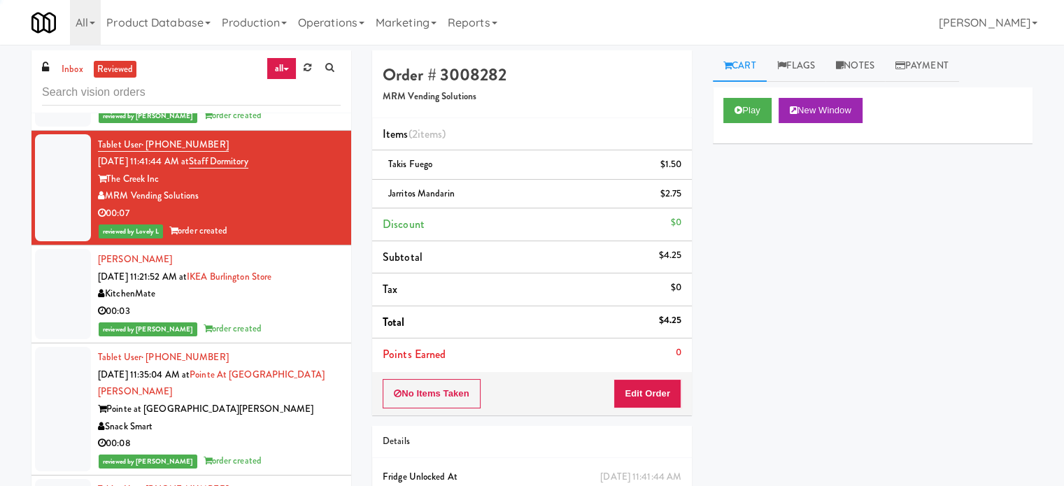
click at [294, 303] on div "00:03" at bounding box center [219, 311] width 243 height 17
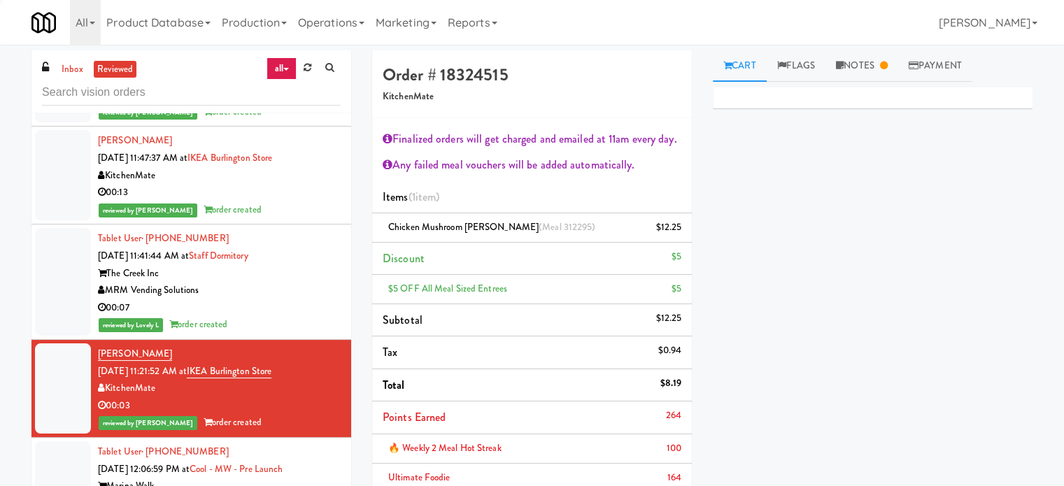
scroll to position [7300, 0]
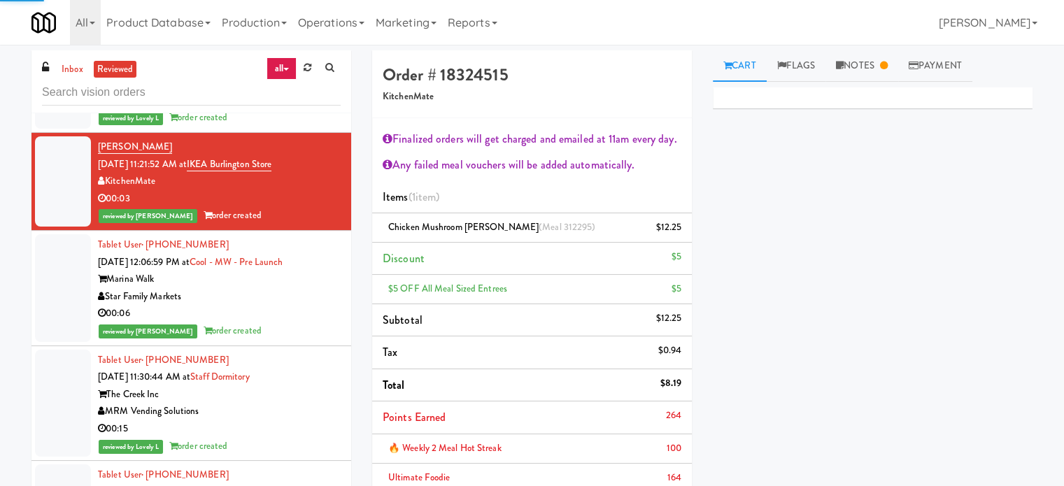
click at [291, 323] on div "reviewed by Reynalyn L order created" at bounding box center [219, 331] width 243 height 17
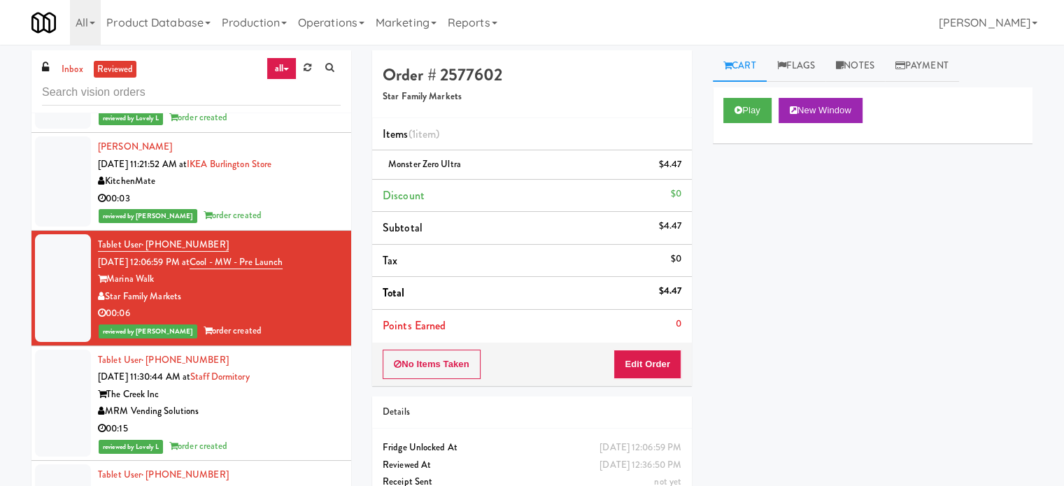
click at [295, 416] on div "Tablet User · (747) 244-6433 Sep 3, 2025 11:30:44 AM at Staff Dormitory The Cre…" at bounding box center [219, 404] width 243 height 104
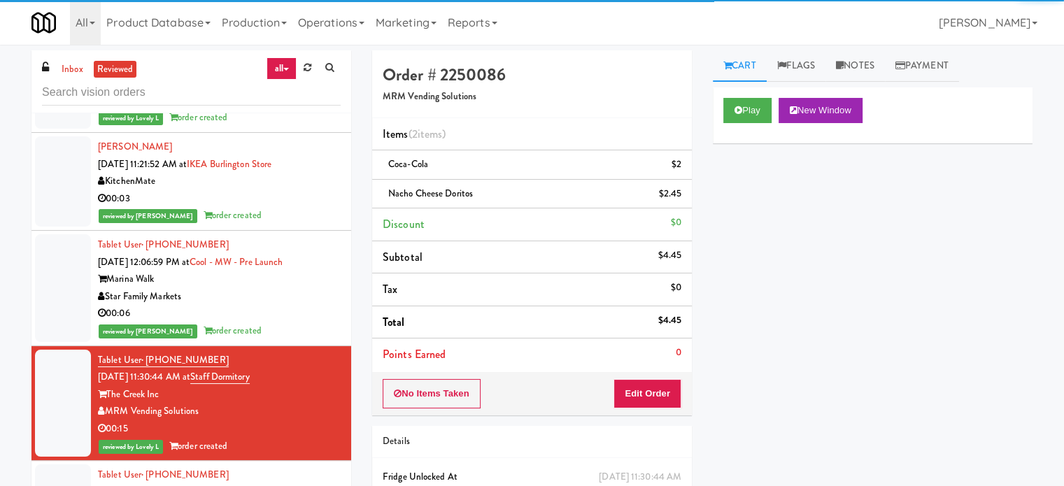
scroll to position [7650, 0]
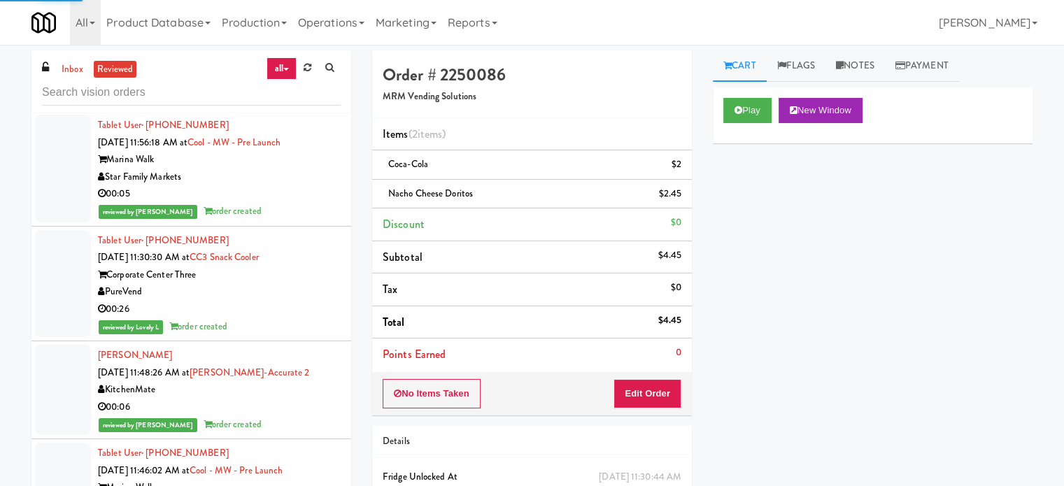
click at [286, 211] on div "reviewed by Reynalyn L order created" at bounding box center [219, 211] width 243 height 17
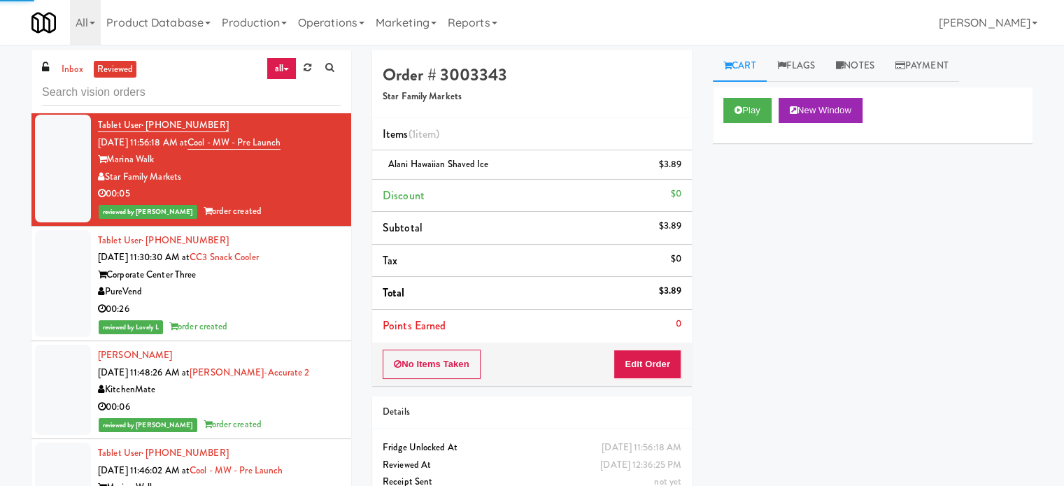
click at [280, 307] on div "00:26" at bounding box center [219, 309] width 243 height 17
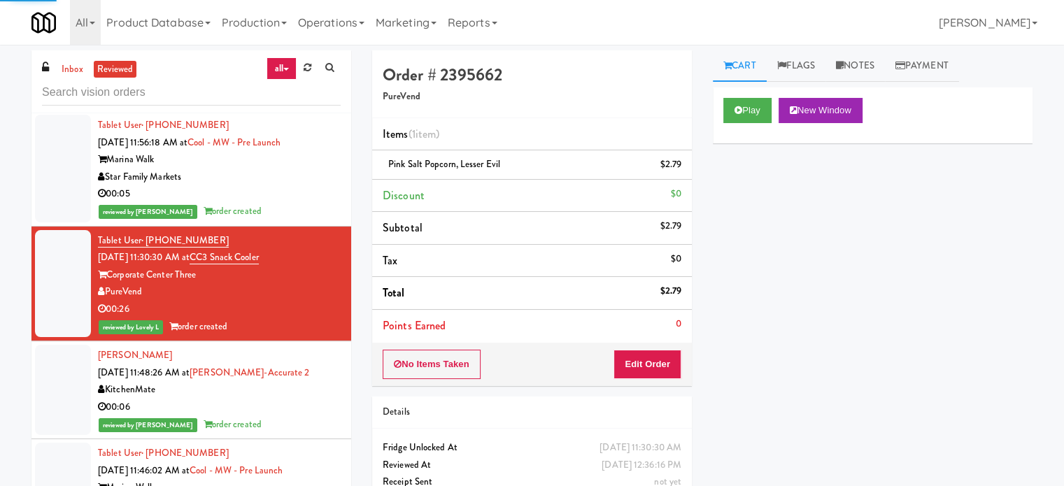
click at [283, 383] on div "KitchenMate" at bounding box center [219, 389] width 243 height 17
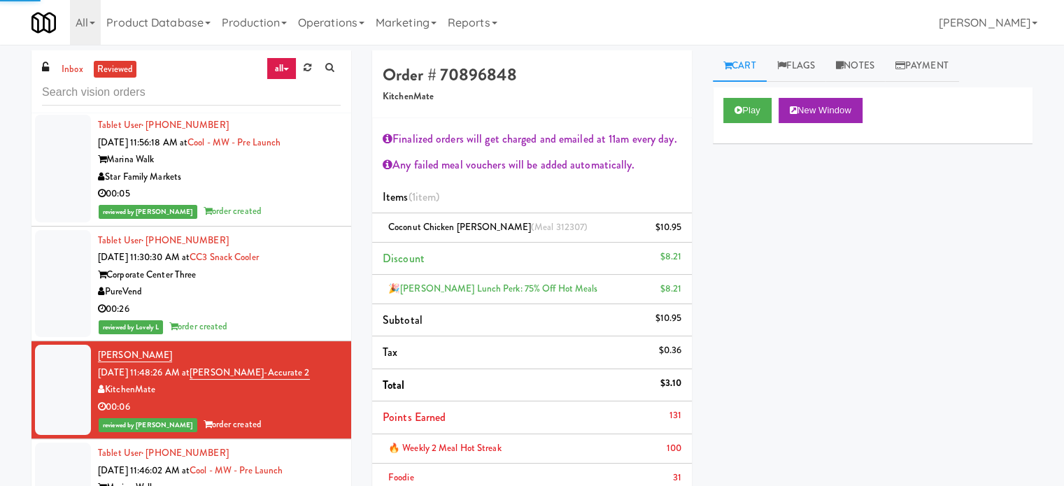
click at [297, 176] on div "Star Family Markets" at bounding box center [219, 177] width 243 height 17
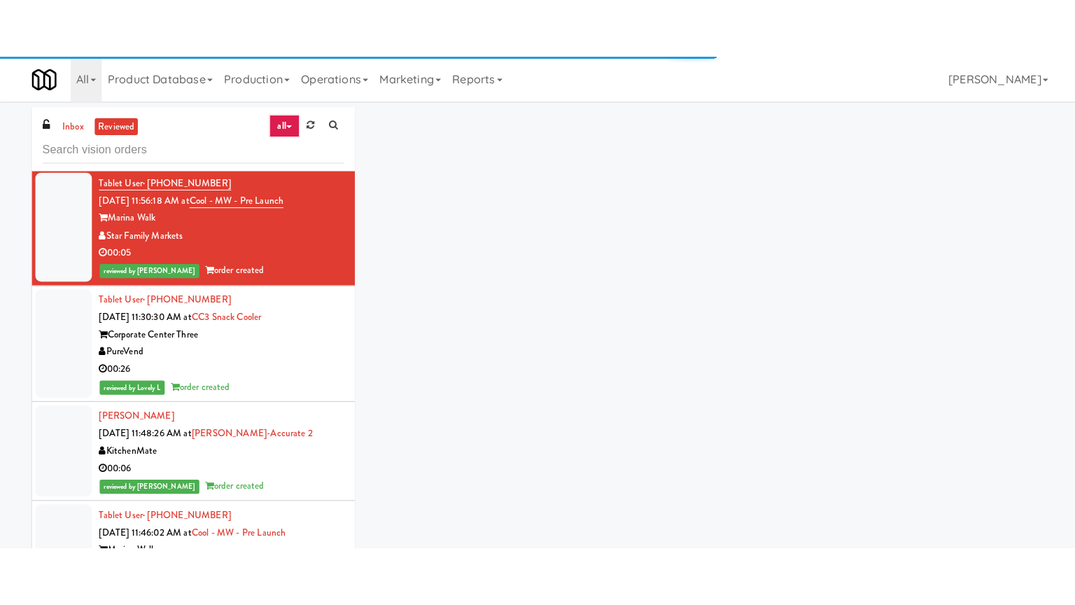
scroll to position [7300, 0]
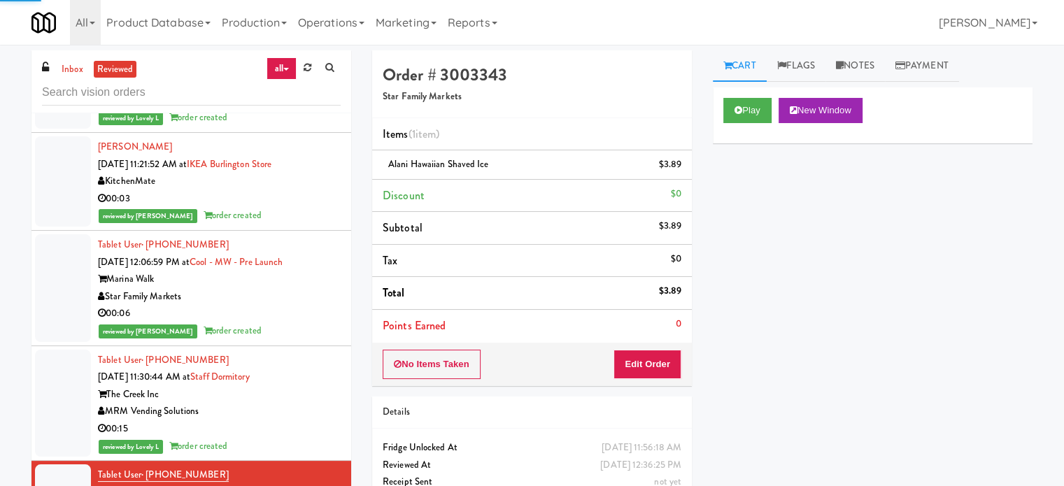
click at [297, 421] on div "00:15" at bounding box center [219, 429] width 243 height 17
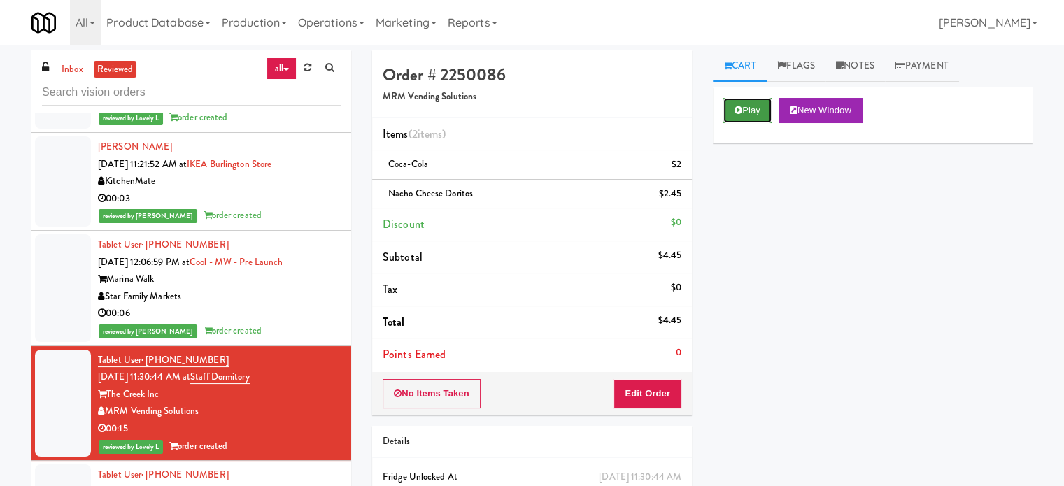
click at [749, 115] on button "Play" at bounding box center [748, 110] width 48 height 25
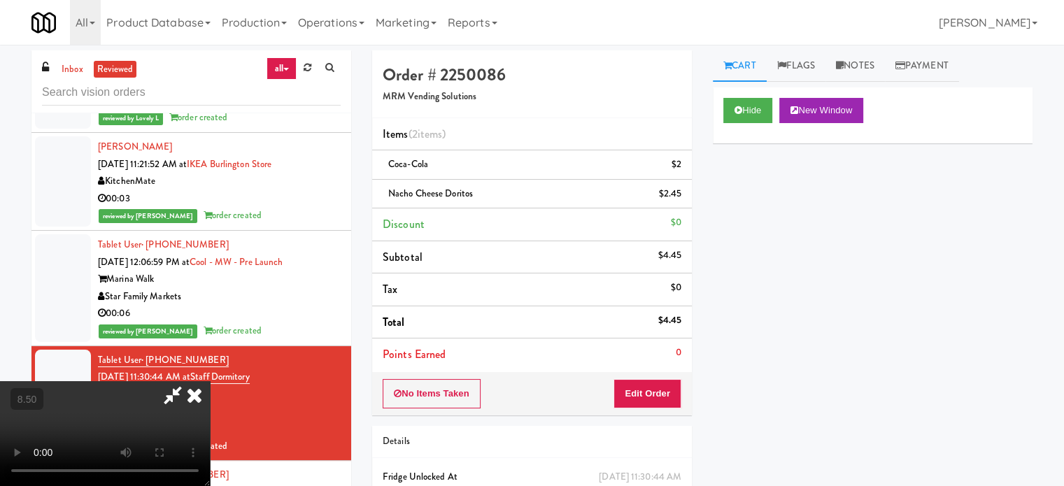
drag, startPoint x: 440, startPoint y: 335, endPoint x: 452, endPoint y: 316, distance: 22.9
click at [210, 381] on video at bounding box center [105, 433] width 210 height 105
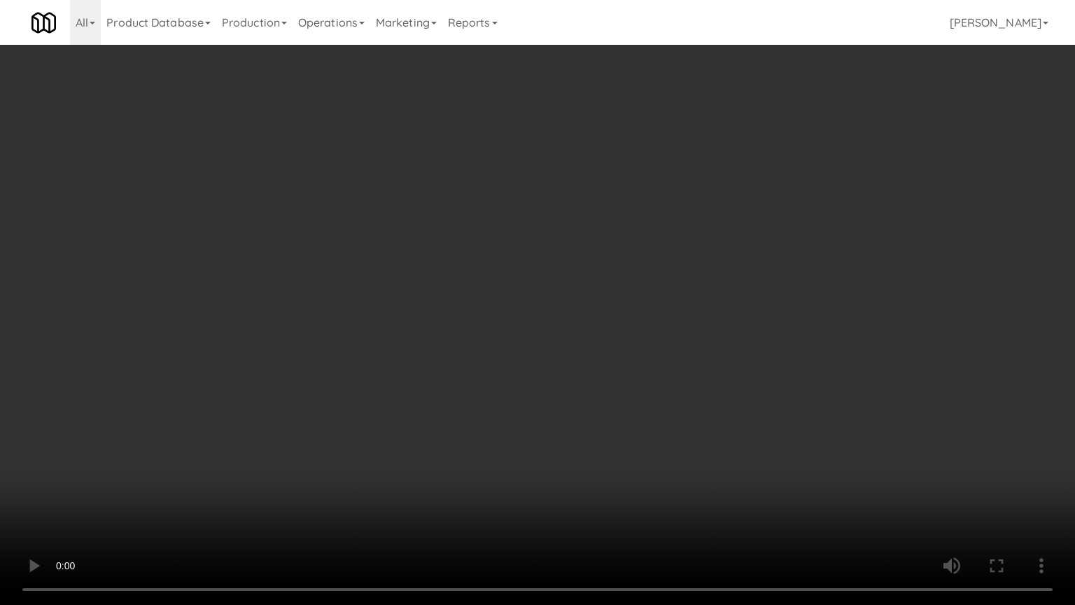
click at [185, 486] on video at bounding box center [537, 302] width 1075 height 605
click at [445, 355] on video at bounding box center [537, 302] width 1075 height 605
click at [445, 358] on video at bounding box center [537, 302] width 1075 height 605
click at [467, 366] on video at bounding box center [537, 302] width 1075 height 605
click at [495, 374] on video at bounding box center [537, 302] width 1075 height 605
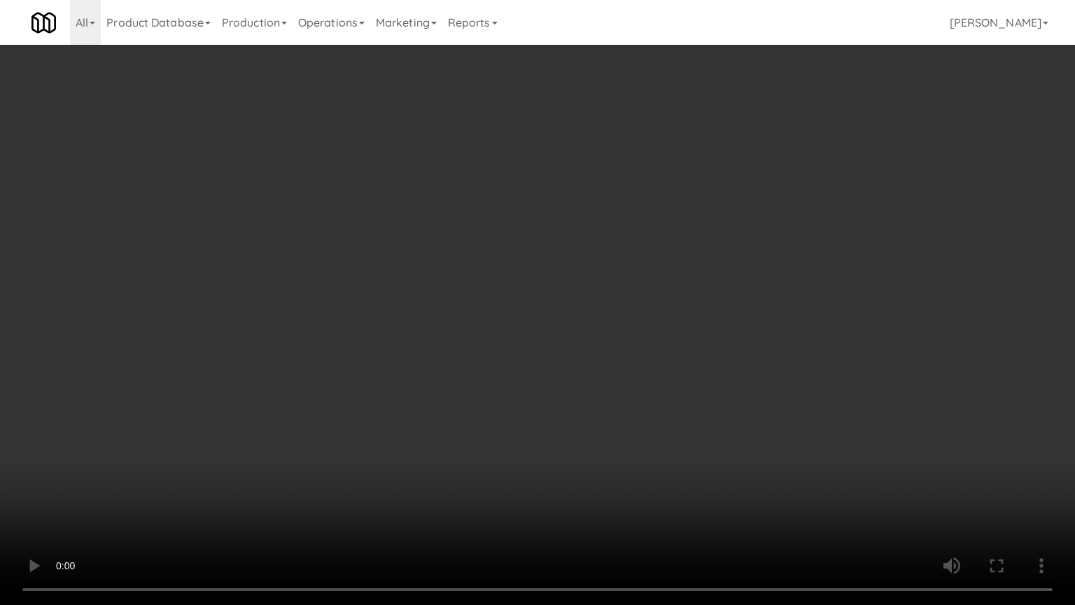
click at [554, 382] on video at bounding box center [537, 302] width 1075 height 605
click at [520, 382] on video at bounding box center [537, 302] width 1075 height 605
click at [585, 387] on video at bounding box center [537, 302] width 1075 height 605
click at [532, 377] on video at bounding box center [537, 302] width 1075 height 605
click at [603, 383] on video at bounding box center [537, 302] width 1075 height 605
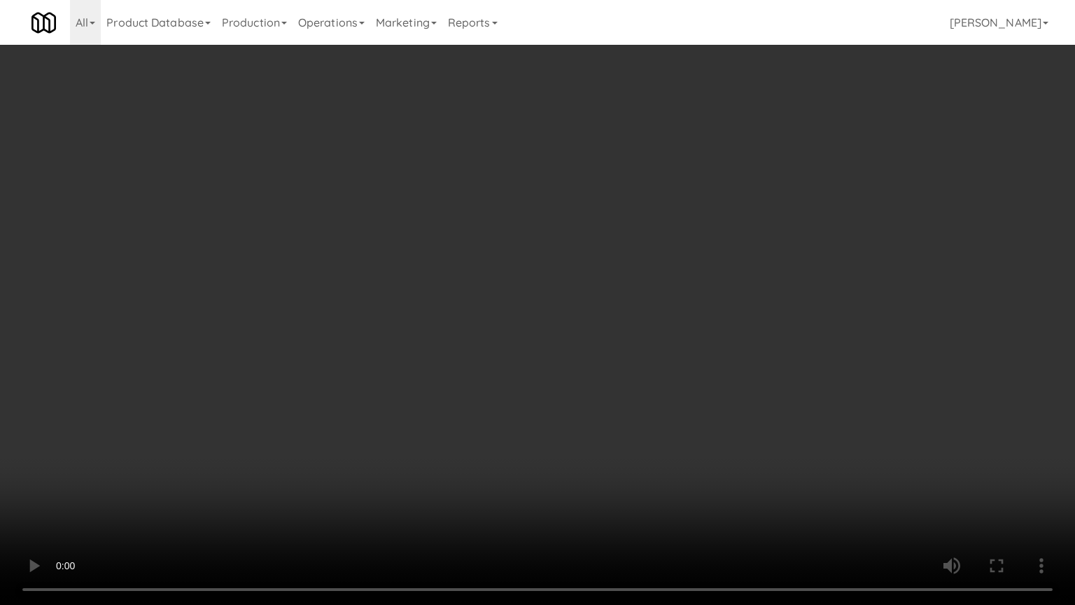
click at [545, 367] on video at bounding box center [537, 302] width 1075 height 605
click at [544, 369] on video at bounding box center [537, 302] width 1075 height 605
click at [546, 367] on video at bounding box center [537, 302] width 1075 height 605
click at [602, 377] on video at bounding box center [537, 302] width 1075 height 605
drag, startPoint x: 614, startPoint y: 434, endPoint x: 610, endPoint y: 409, distance: 25.5
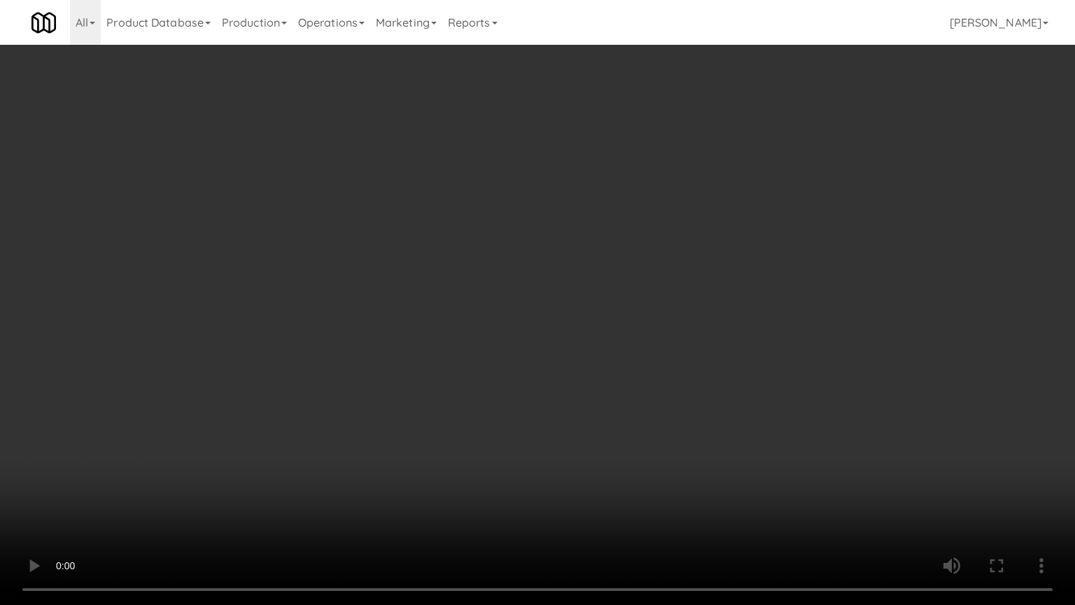
click at [614, 433] on video at bounding box center [537, 302] width 1075 height 605
click at [594, 402] on video at bounding box center [537, 302] width 1075 height 605
click at [556, 406] on video at bounding box center [537, 302] width 1075 height 605
click at [647, 414] on video at bounding box center [537, 302] width 1075 height 605
click at [633, 409] on video at bounding box center [537, 302] width 1075 height 605
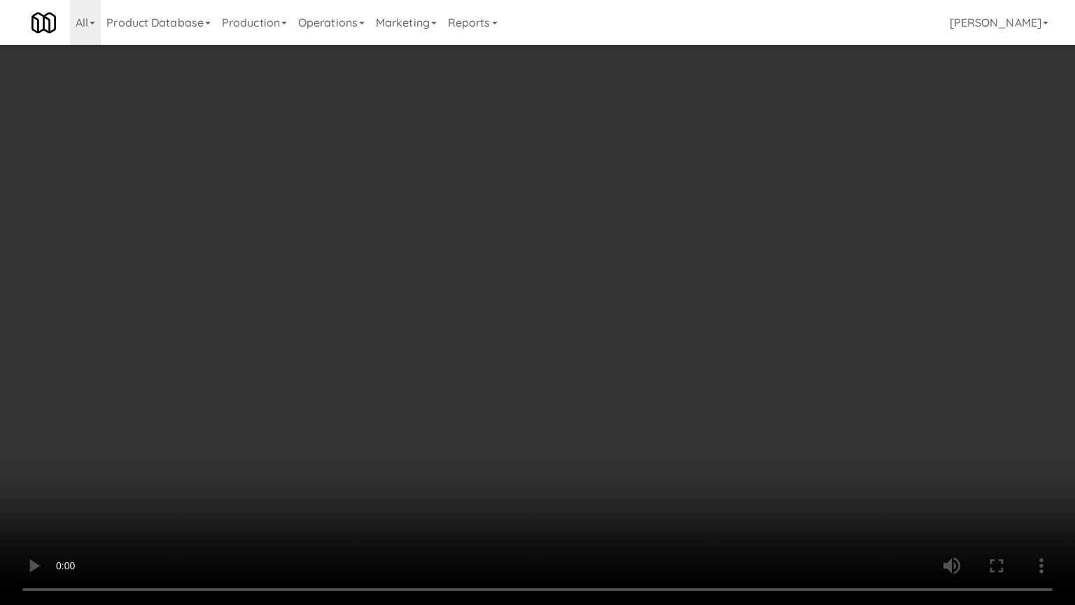
click at [648, 418] on video at bounding box center [537, 302] width 1075 height 605
click at [646, 414] on video at bounding box center [537, 302] width 1075 height 605
click at [644, 407] on video at bounding box center [537, 302] width 1075 height 605
click at [644, 406] on video at bounding box center [537, 302] width 1075 height 605
click at [662, 414] on video at bounding box center [537, 302] width 1075 height 605
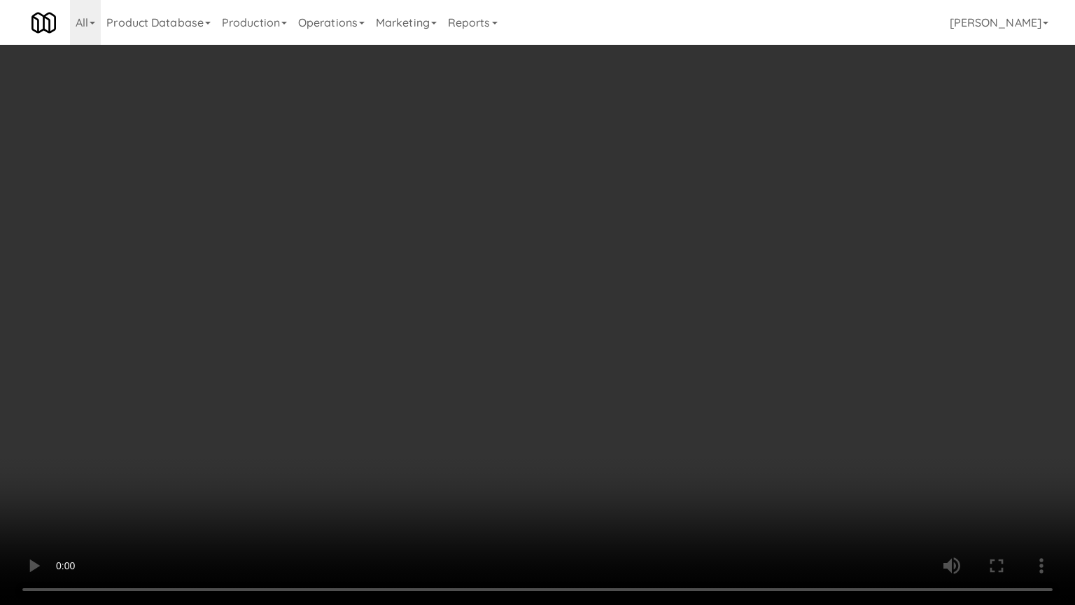
click at [658, 409] on video at bounding box center [537, 302] width 1075 height 605
click at [691, 413] on video at bounding box center [537, 302] width 1075 height 605
click at [649, 413] on video at bounding box center [537, 302] width 1075 height 605
click at [656, 405] on video at bounding box center [537, 302] width 1075 height 605
click at [663, 390] on video at bounding box center [537, 302] width 1075 height 605
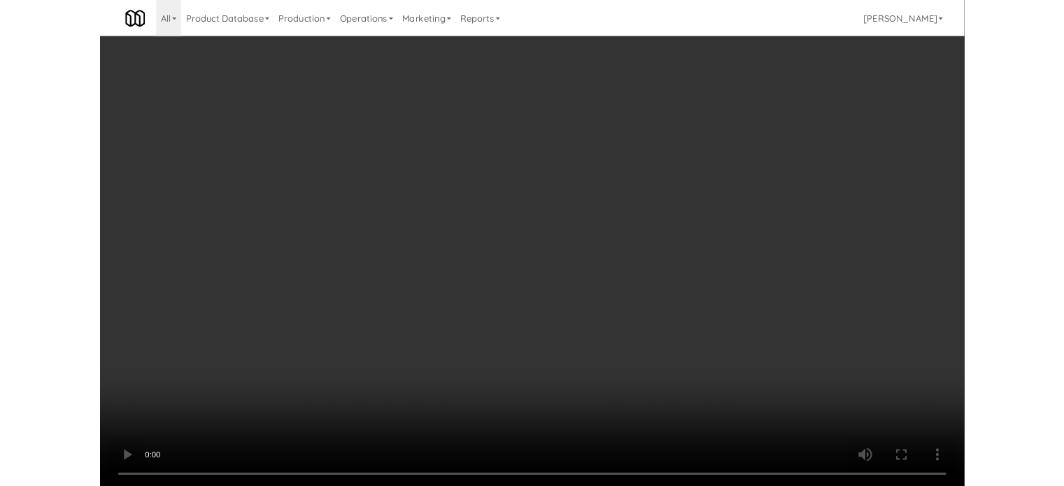
scroll to position [7300, 0]
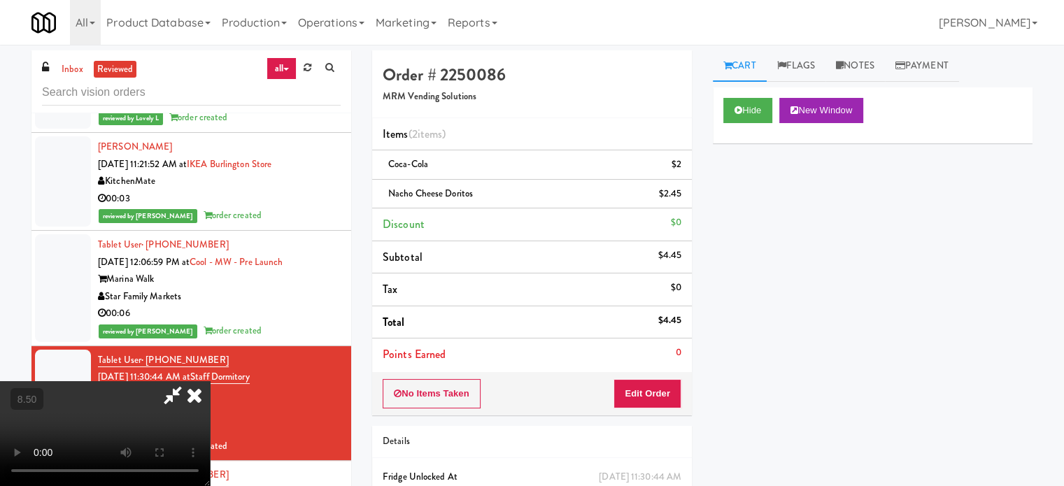
click at [189, 381] on icon at bounding box center [173, 395] width 32 height 28
click at [210, 381] on icon at bounding box center [194, 395] width 31 height 28
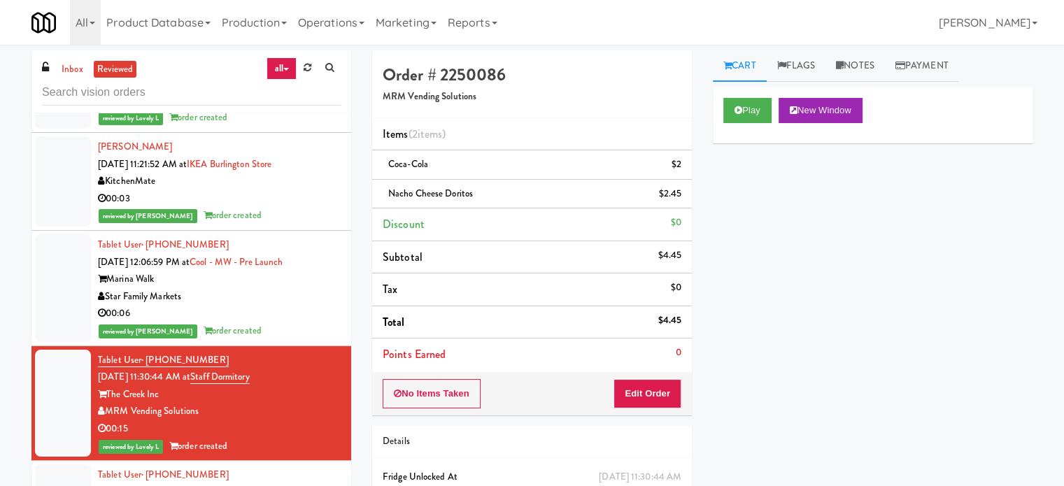
scroll to position [7650, 0]
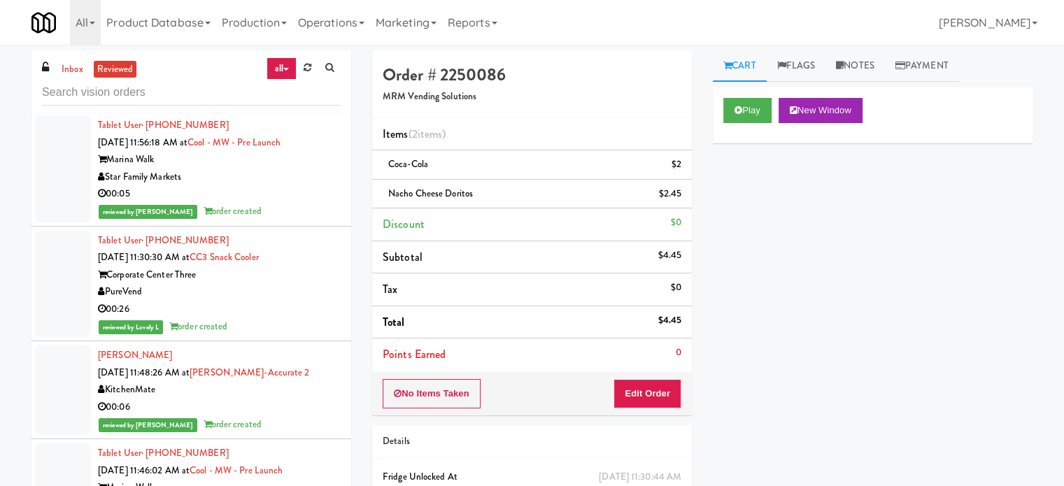
click at [286, 176] on div "Star Family Markets" at bounding box center [219, 177] width 243 height 17
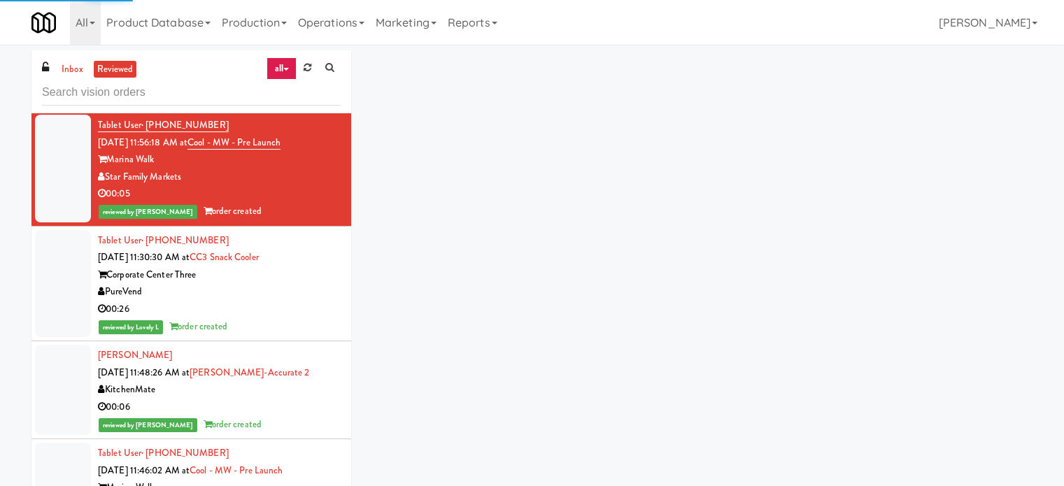
scroll to position [8350, 0]
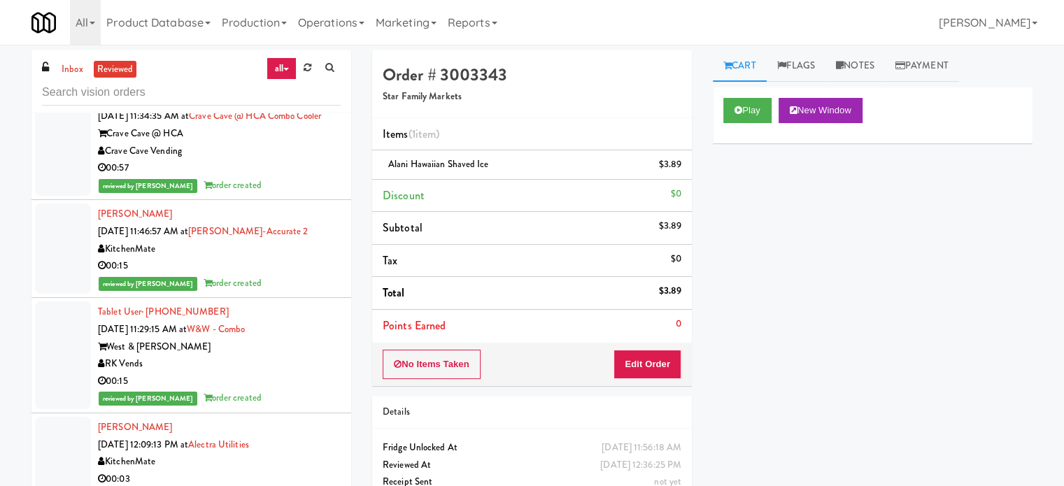
click at [294, 275] on div "00:15" at bounding box center [219, 266] width 243 height 17
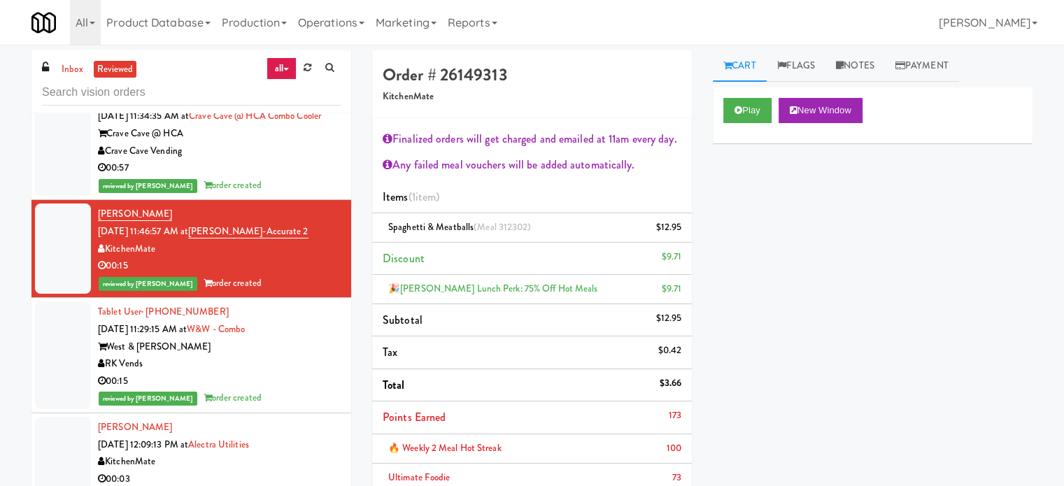
click at [296, 373] on div "RK Vends" at bounding box center [219, 363] width 243 height 17
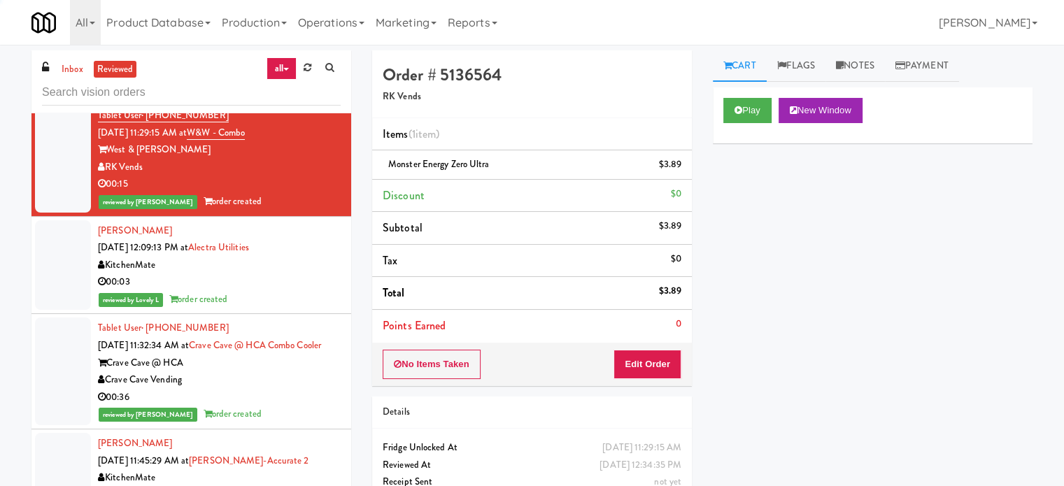
scroll to position [8779, 0]
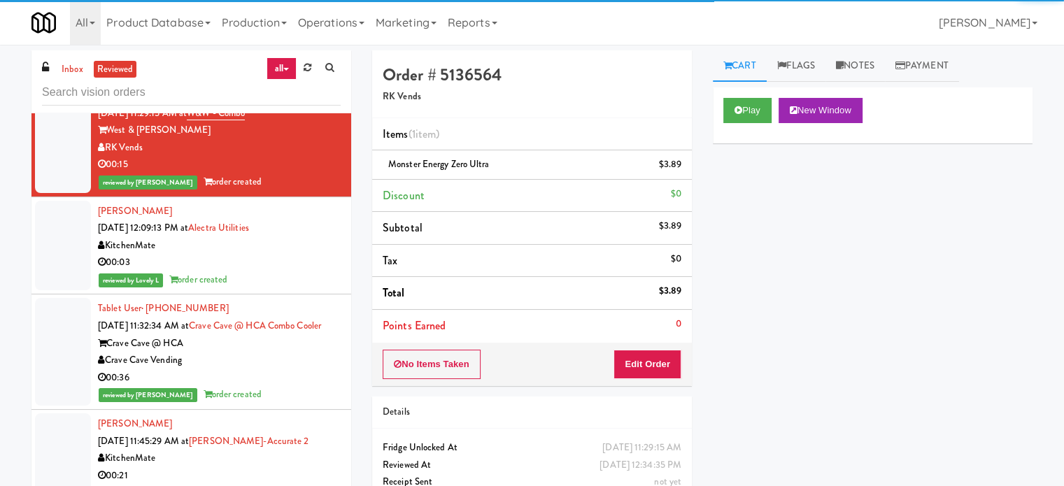
click at [302, 272] on div "00:03" at bounding box center [219, 262] width 243 height 17
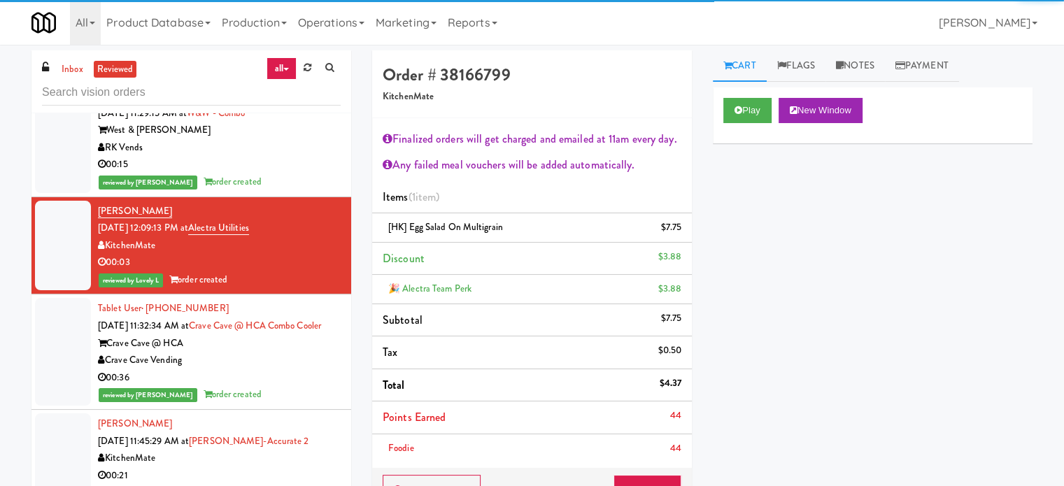
click at [292, 369] on div "Crave Cave Vending" at bounding box center [219, 360] width 243 height 17
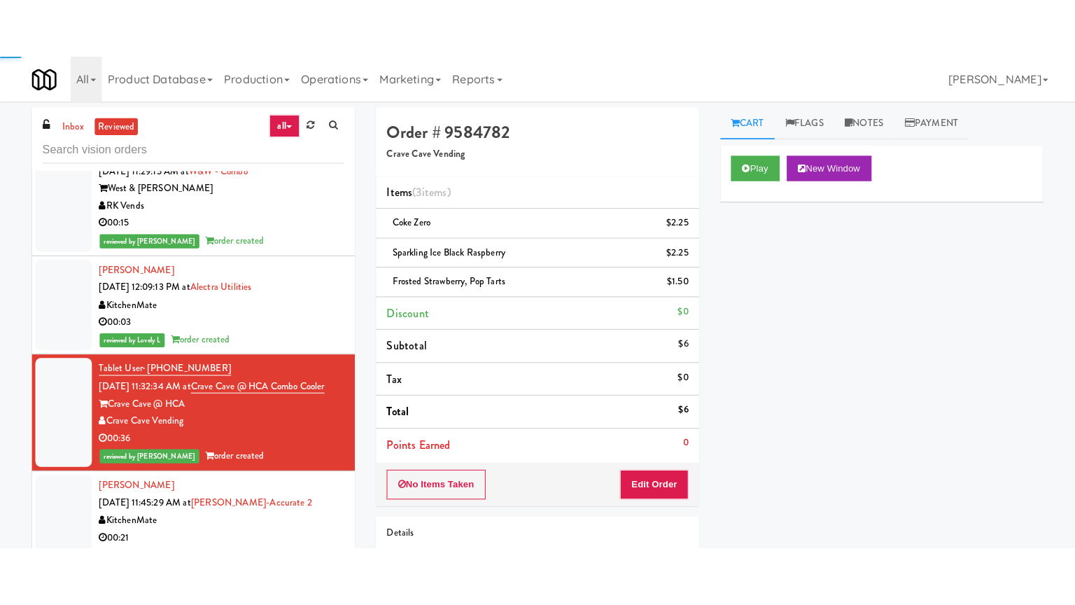
scroll to position [9129, 0]
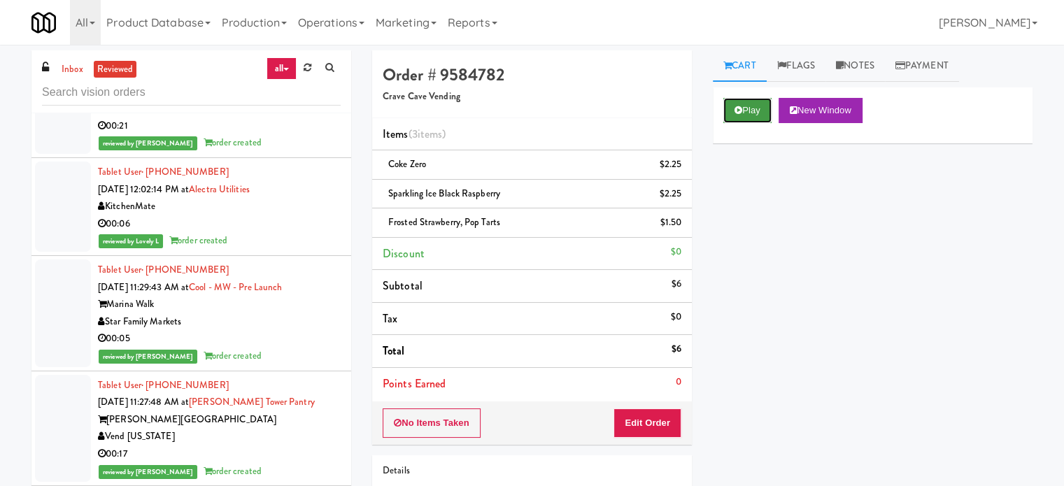
click at [759, 106] on button "Play" at bounding box center [748, 110] width 48 height 25
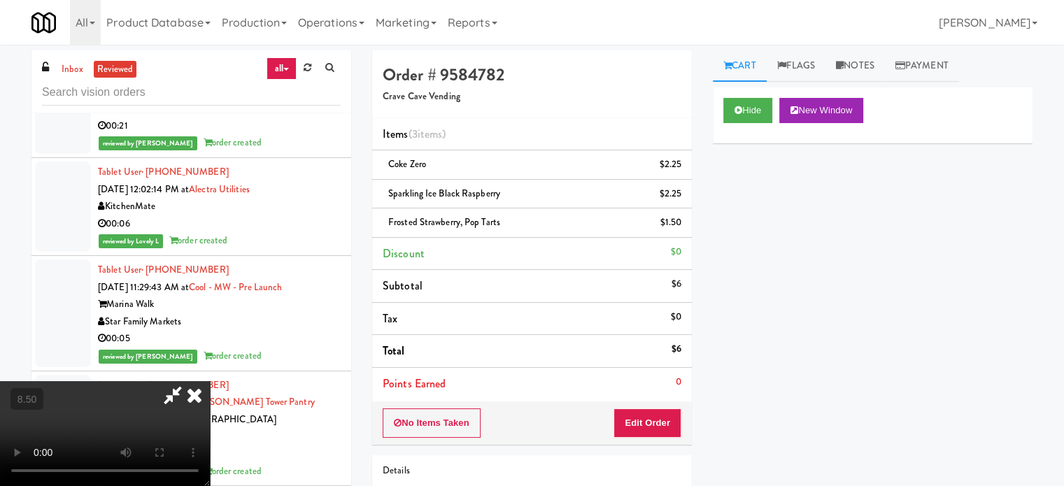
click at [210, 381] on video at bounding box center [105, 433] width 210 height 105
drag, startPoint x: 476, startPoint y: 355, endPoint x: 481, endPoint y: 346, distance: 10.3
click at [210, 381] on video at bounding box center [105, 433] width 210 height 105
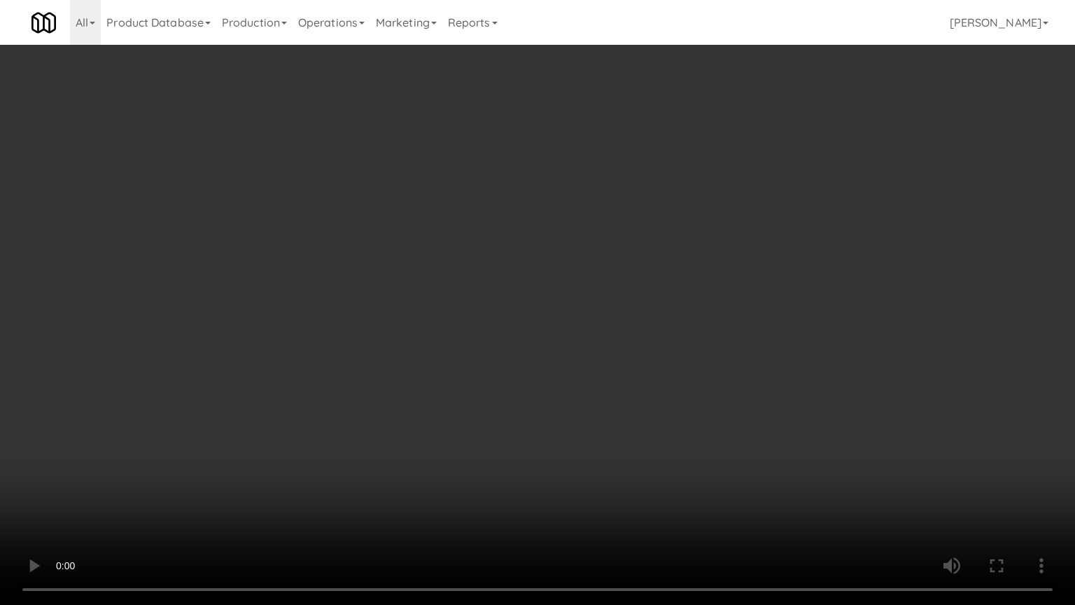
click at [498, 280] on video at bounding box center [537, 302] width 1075 height 605
click at [507, 281] on video at bounding box center [537, 302] width 1075 height 605
click at [543, 263] on video at bounding box center [537, 302] width 1075 height 605
click at [546, 261] on video at bounding box center [537, 302] width 1075 height 605
click at [549, 257] on video at bounding box center [537, 302] width 1075 height 605
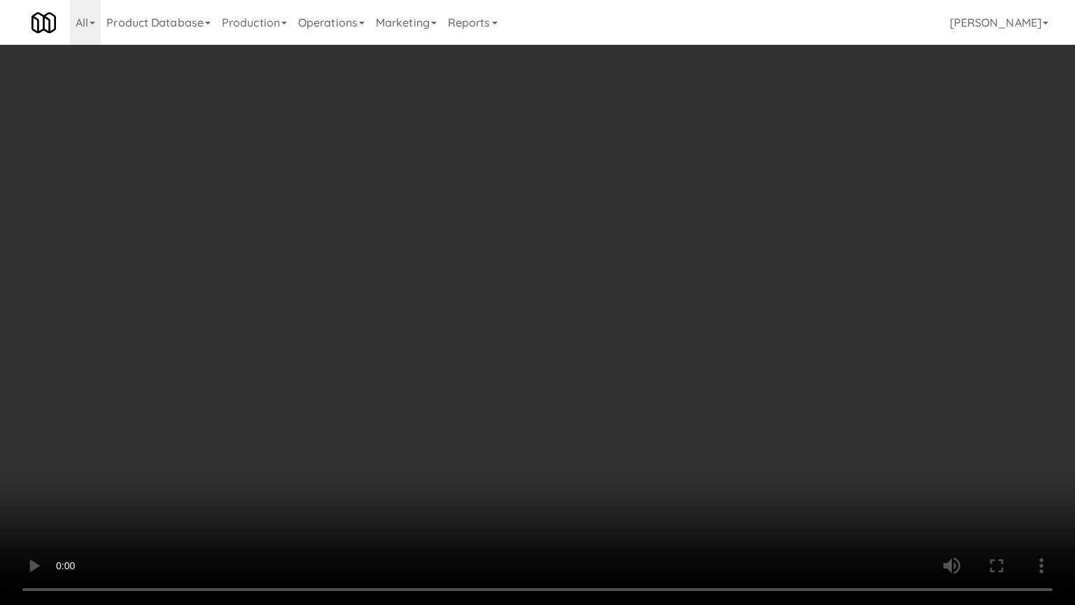
click at [549, 258] on video at bounding box center [537, 302] width 1075 height 605
click at [549, 272] on video at bounding box center [537, 302] width 1075 height 605
click at [550, 273] on video at bounding box center [537, 302] width 1075 height 605
click at [554, 269] on video at bounding box center [537, 302] width 1075 height 605
click at [554, 270] on video at bounding box center [537, 302] width 1075 height 605
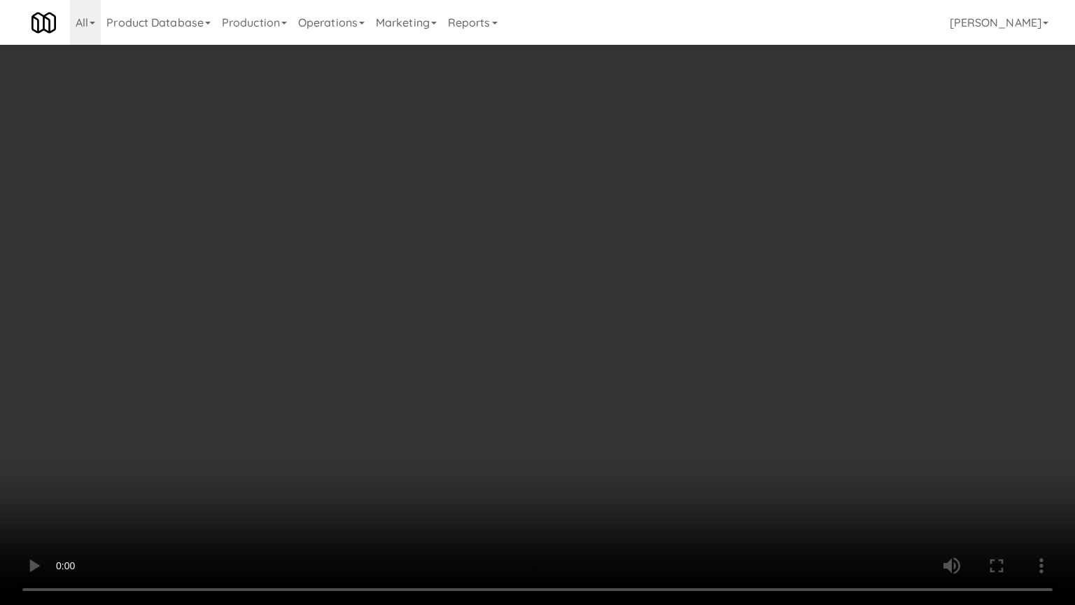
click at [507, 304] on video at bounding box center [537, 302] width 1075 height 605
click at [507, 307] on video at bounding box center [537, 302] width 1075 height 605
click at [548, 312] on video at bounding box center [537, 302] width 1075 height 605
click at [549, 306] on video at bounding box center [537, 302] width 1075 height 605
click at [556, 283] on video at bounding box center [537, 302] width 1075 height 605
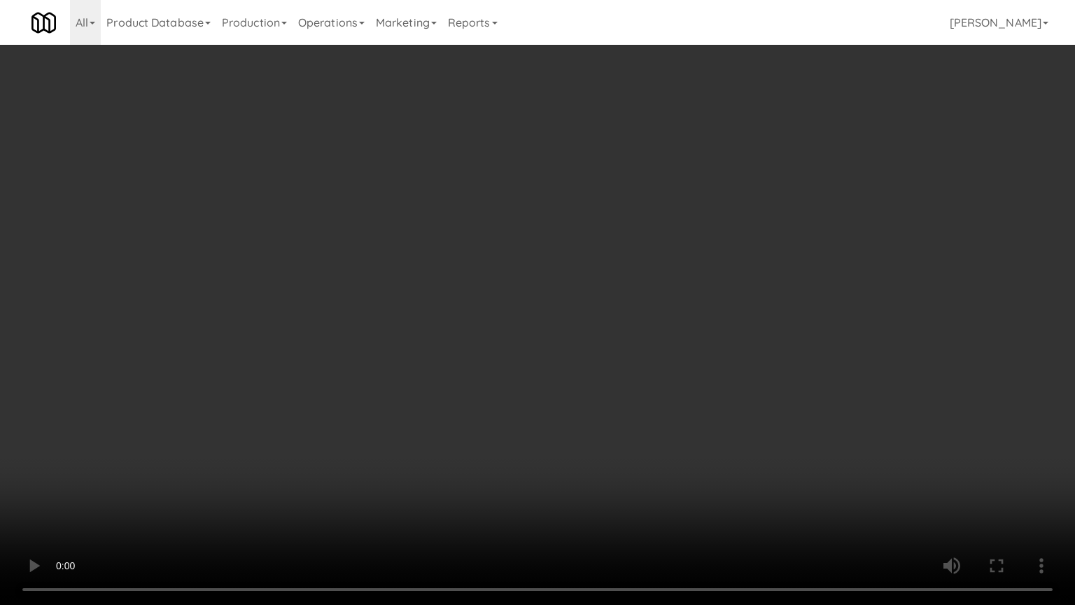
click at [563, 277] on video at bounding box center [537, 302] width 1075 height 605
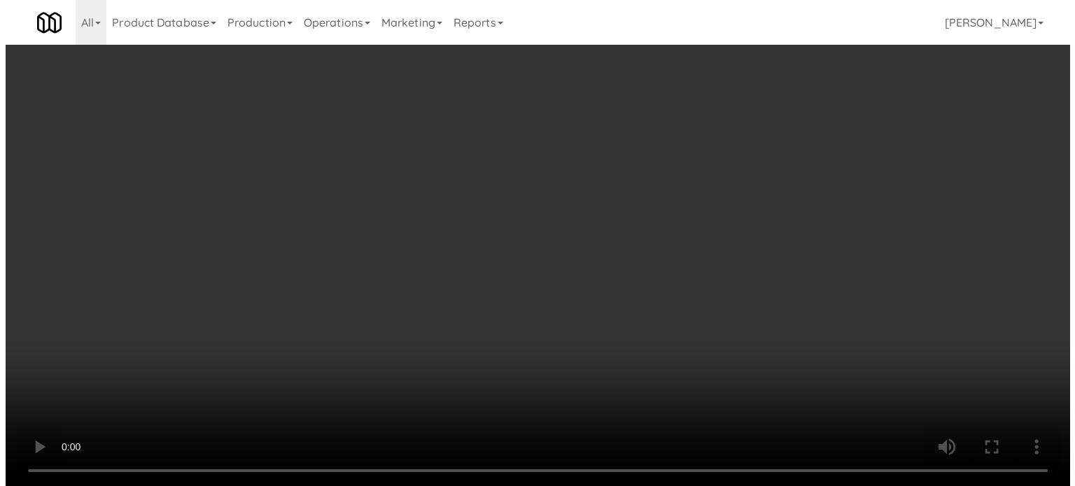
scroll to position [9129, 0]
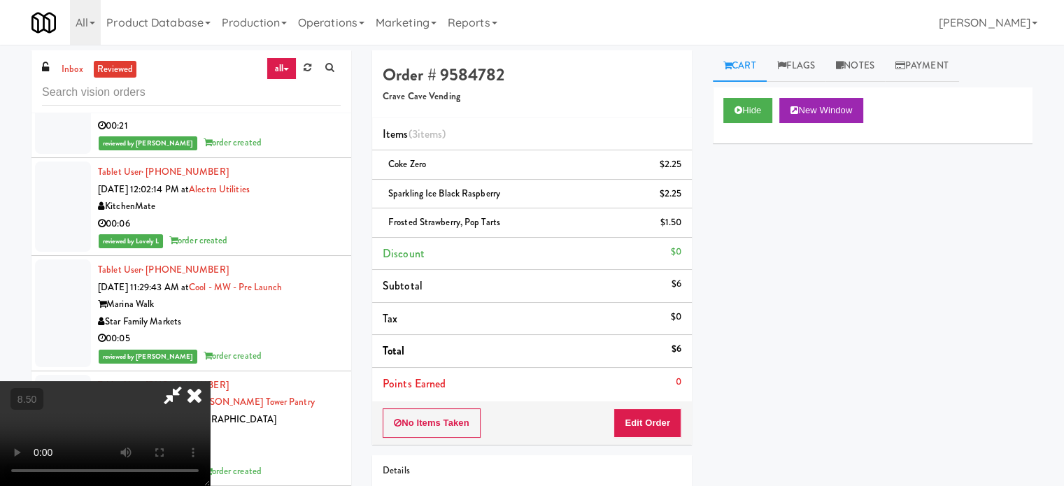
click at [210, 381] on icon at bounding box center [194, 395] width 31 height 28
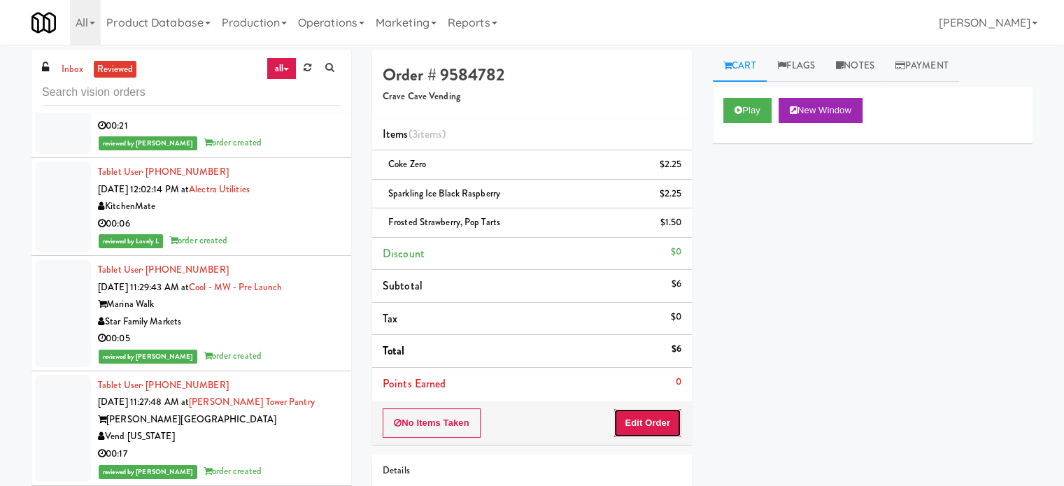
click at [651, 426] on button "Edit Order" at bounding box center [648, 423] width 68 height 29
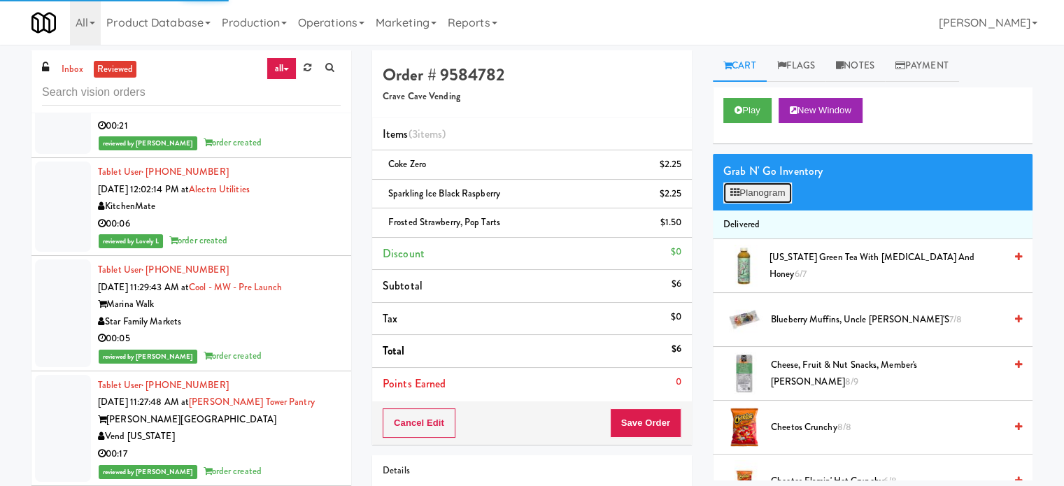
click at [784, 195] on button "Planogram" at bounding box center [758, 193] width 69 height 21
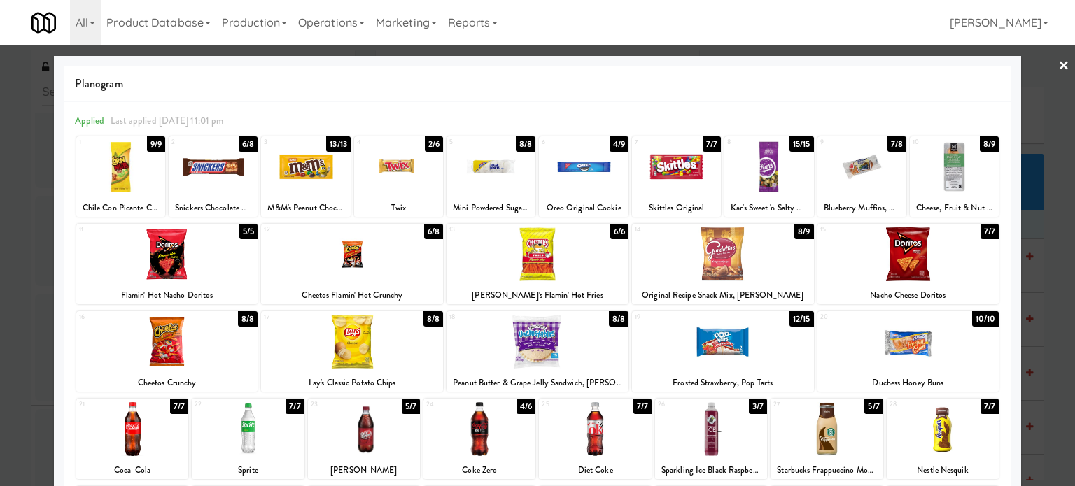
click at [1038, 295] on div at bounding box center [537, 243] width 1075 height 486
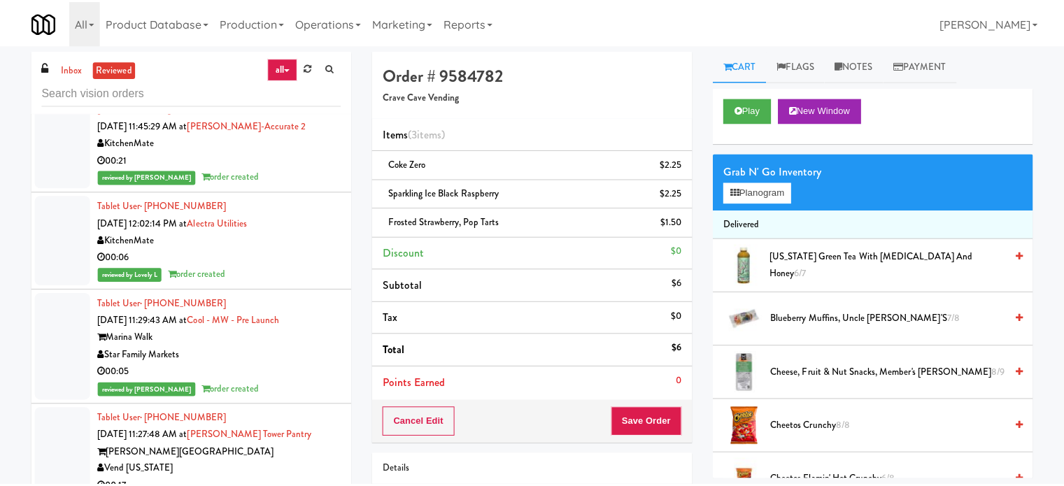
scroll to position [9129, 0]
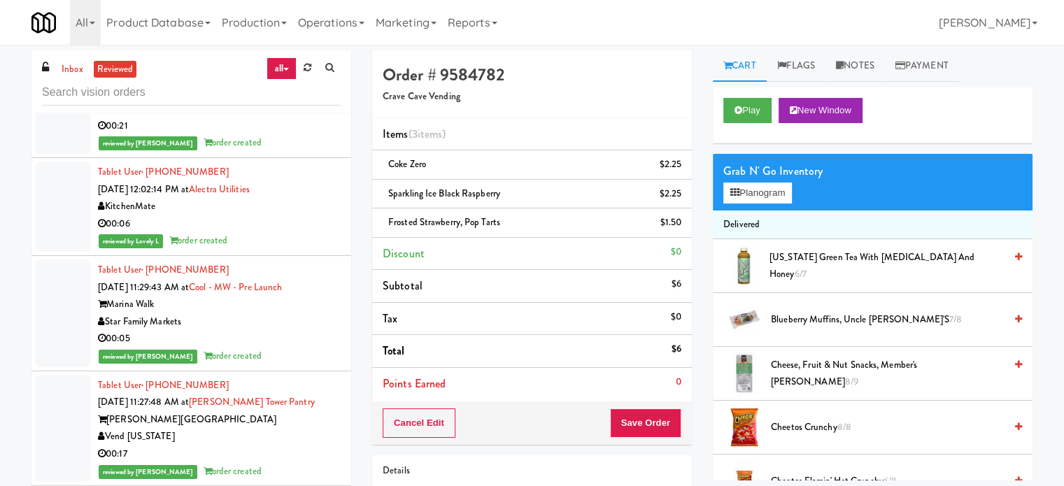
click at [279, 152] on div "reviewed by Mariel T order created" at bounding box center [219, 142] width 243 height 17
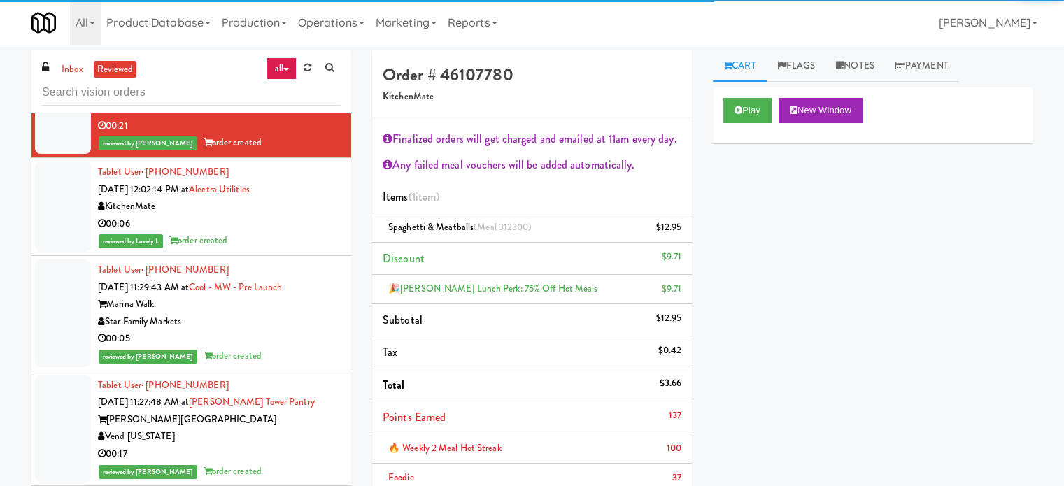
click at [302, 233] on div "00:06" at bounding box center [219, 224] width 243 height 17
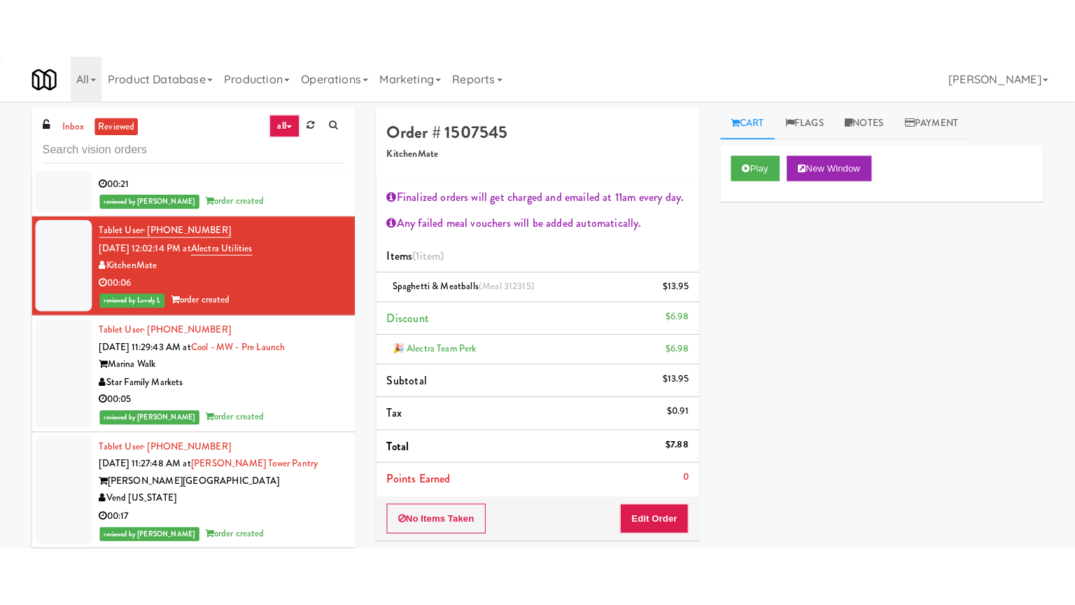
scroll to position [9479, 0]
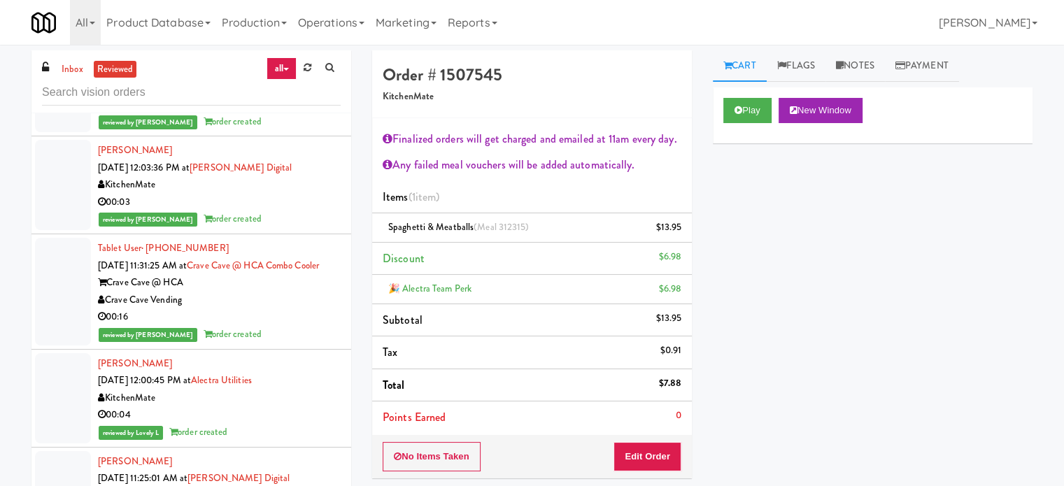
click at [302, 131] on div "reviewed by Ela P order created" at bounding box center [219, 121] width 243 height 17
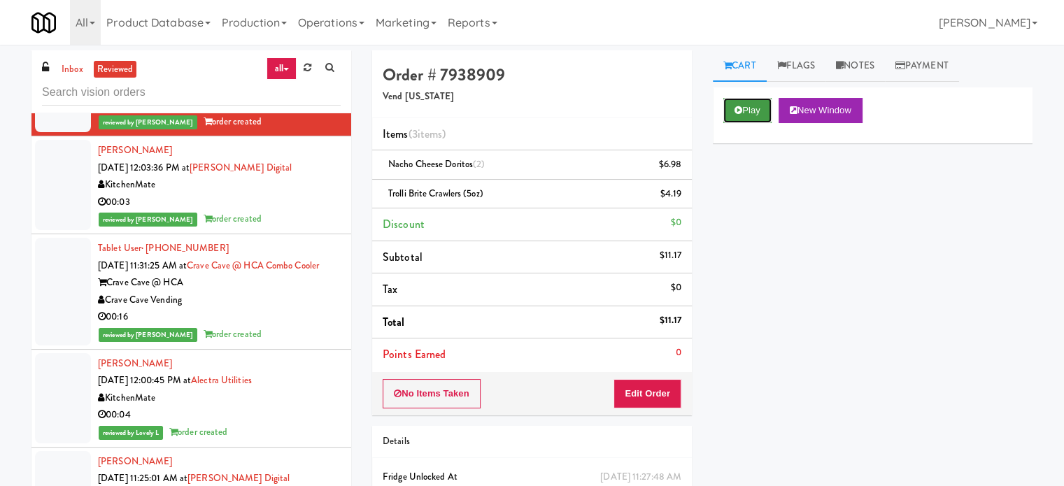
click at [744, 108] on button "Play" at bounding box center [748, 110] width 48 height 25
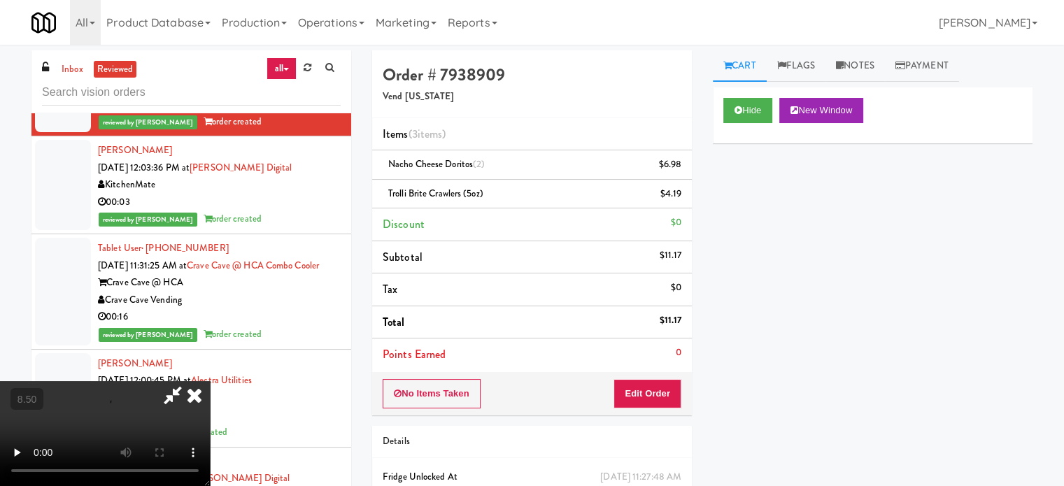
click at [730, 216] on div "Hide New Window Primary Flag Clear Flag if unable to determine what was taken o…" at bounding box center [873, 349] width 320 height 525
click at [752, 120] on button "Hide" at bounding box center [748, 110] width 49 height 25
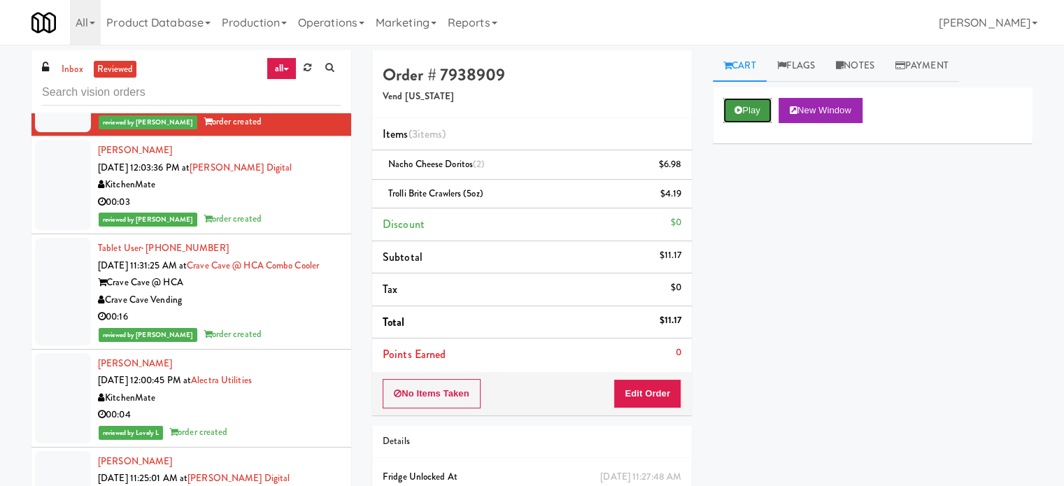
click at [760, 101] on button "Play" at bounding box center [748, 110] width 48 height 25
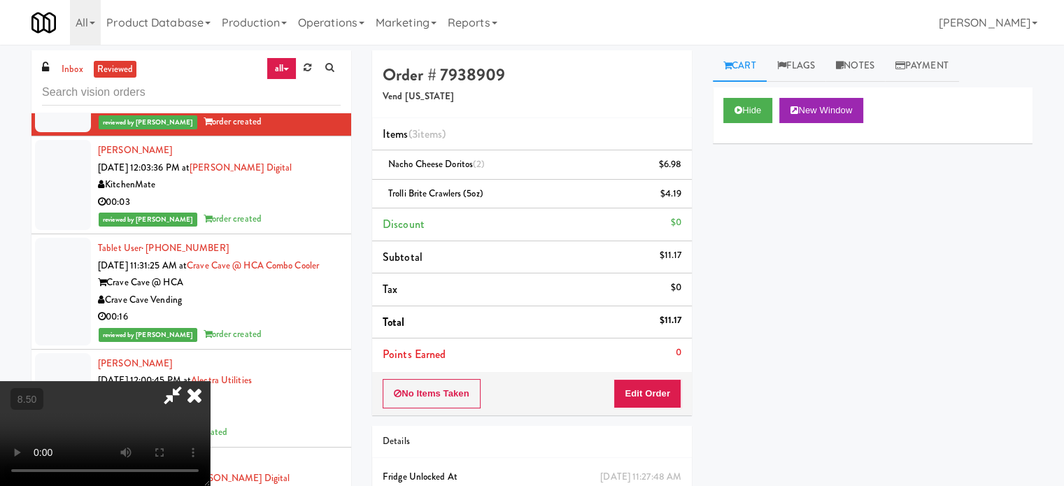
drag, startPoint x: 324, startPoint y: 377, endPoint x: 335, endPoint y: 367, distance: 15.3
click at [210, 381] on video at bounding box center [105, 433] width 210 height 105
drag, startPoint x: 353, startPoint y: 338, endPoint x: 372, endPoint y: 381, distance: 47.0
click at [210, 381] on video at bounding box center [105, 433] width 210 height 105
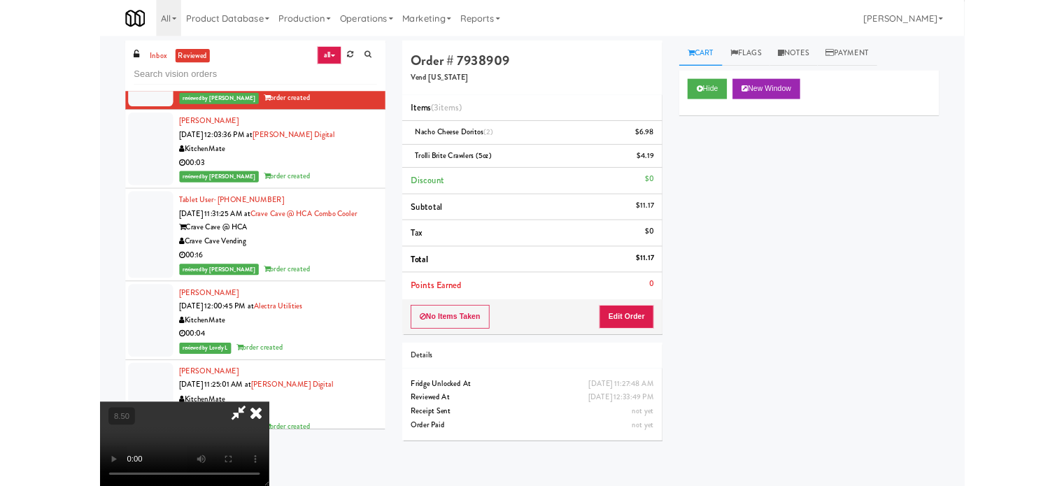
scroll to position [9444, 0]
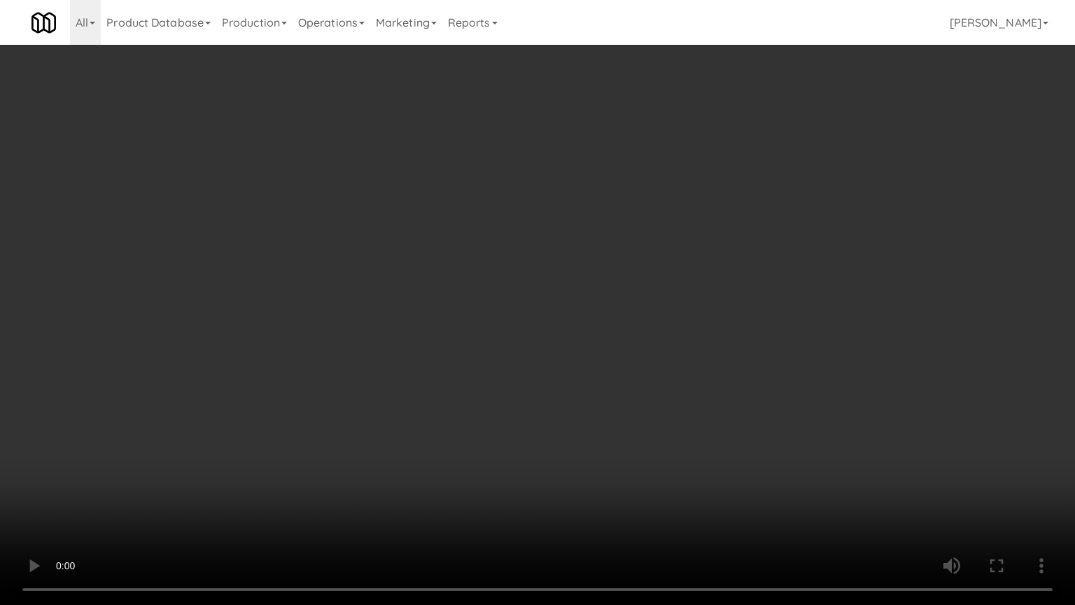
click at [372, 379] on video at bounding box center [537, 302] width 1075 height 605
drag, startPoint x: 175, startPoint y: 409, endPoint x: 223, endPoint y: 373, distance: 60.5
click at [180, 406] on video at bounding box center [537, 302] width 1075 height 605
click at [407, 308] on video at bounding box center [537, 302] width 1075 height 605
click at [417, 305] on video at bounding box center [537, 302] width 1075 height 605
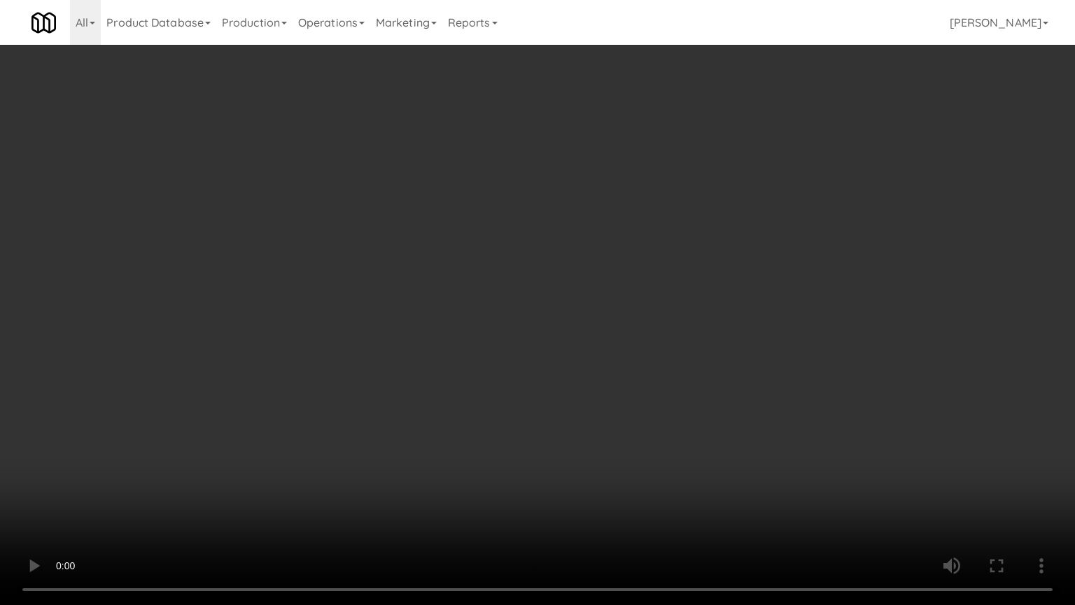
click at [537, 329] on video at bounding box center [537, 302] width 1075 height 605
click at [529, 332] on video at bounding box center [537, 302] width 1075 height 605
click at [571, 341] on video at bounding box center [537, 302] width 1075 height 605
click at [538, 337] on video at bounding box center [537, 302] width 1075 height 605
click at [538, 330] on video at bounding box center [537, 302] width 1075 height 605
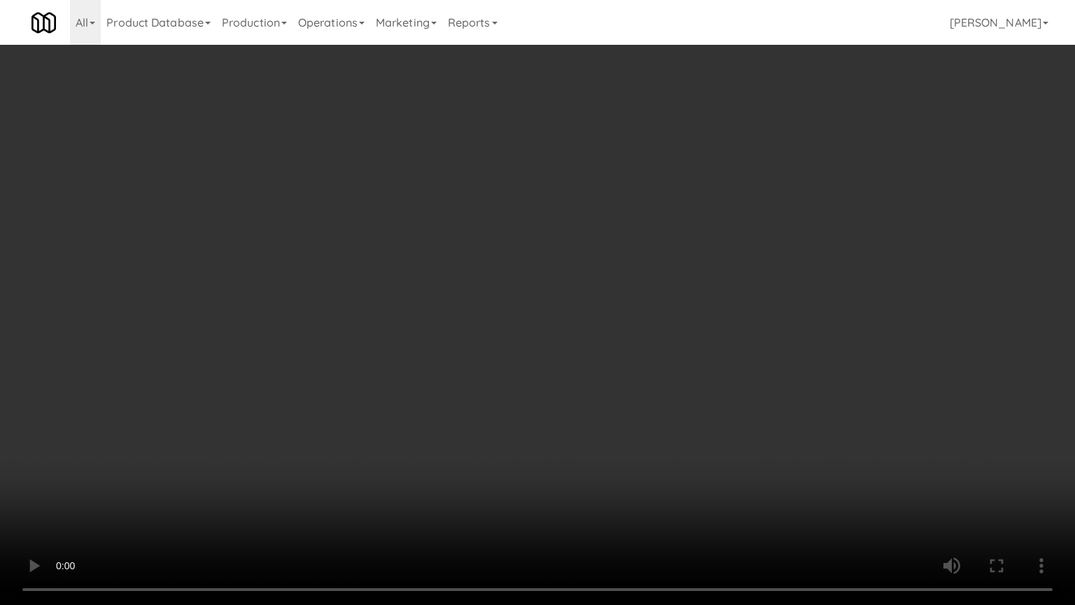
click at [538, 330] on video at bounding box center [537, 302] width 1075 height 605
click at [550, 329] on video at bounding box center [537, 302] width 1075 height 605
click at [550, 330] on video at bounding box center [537, 302] width 1075 height 605
click at [547, 327] on video at bounding box center [537, 302] width 1075 height 605
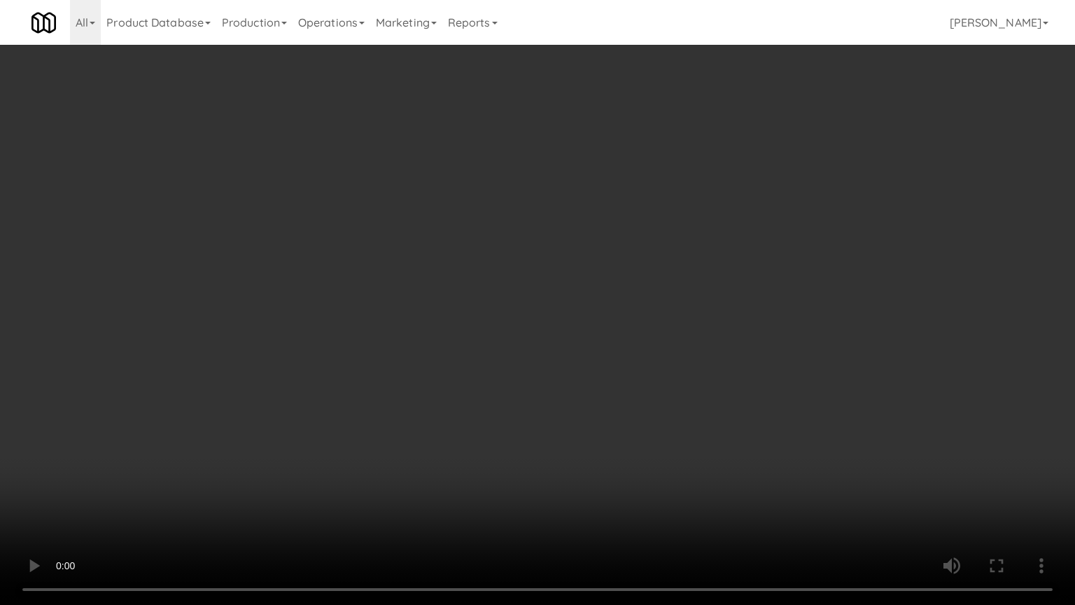
click at [547, 320] on video at bounding box center [537, 302] width 1075 height 605
click at [675, 353] on video at bounding box center [537, 302] width 1075 height 605
click at [642, 362] on video at bounding box center [537, 302] width 1075 height 605
click at [656, 355] on video at bounding box center [537, 302] width 1075 height 605
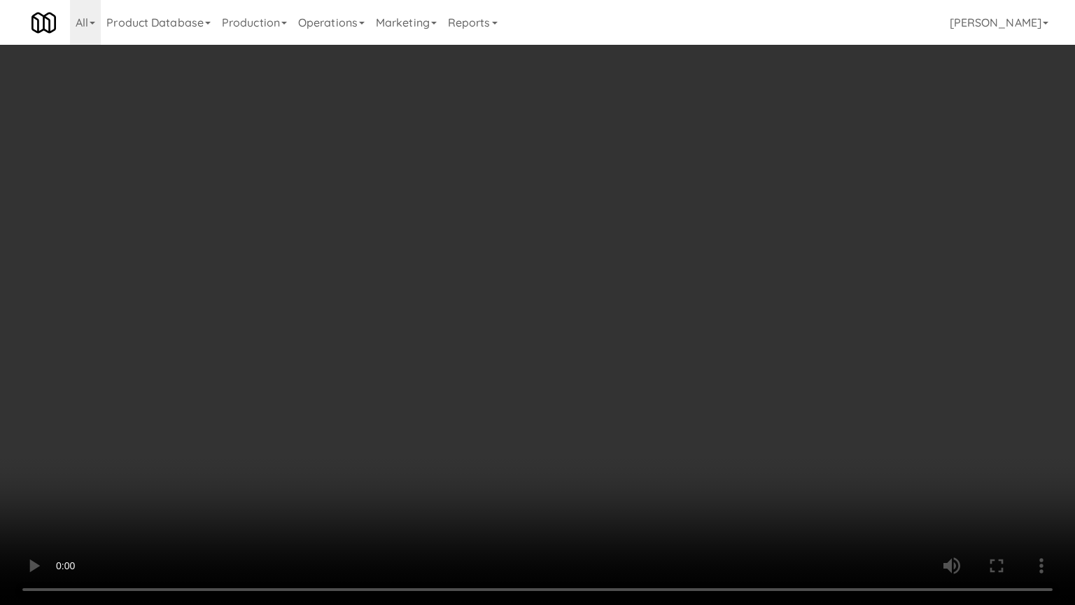
drag, startPoint x: 705, startPoint y: 360, endPoint x: 719, endPoint y: 348, distance: 17.4
click at [707, 359] on video at bounding box center [537, 302] width 1075 height 605
drag, startPoint x: 719, startPoint y: 348, endPoint x: 721, endPoint y: 337, distance: 12.2
click at [721, 337] on video at bounding box center [537, 302] width 1075 height 605
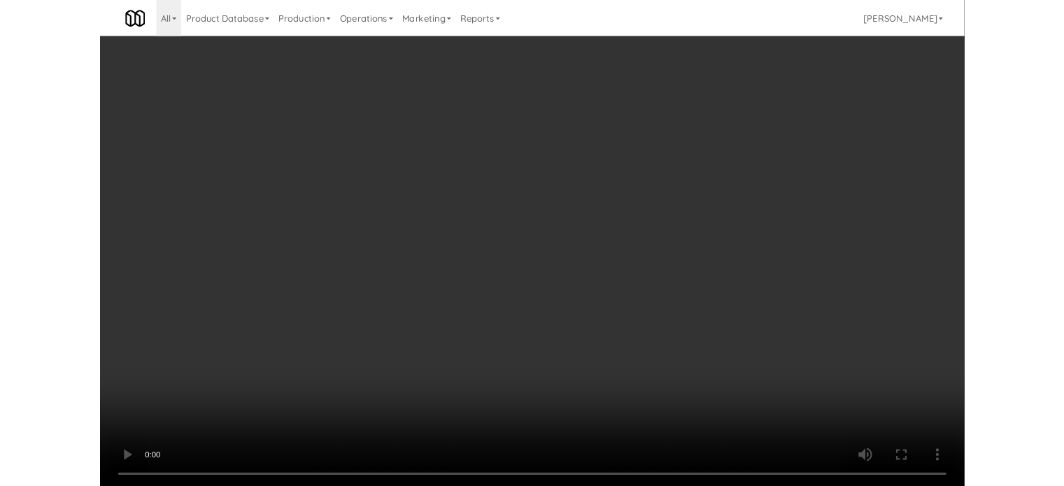
scroll to position [9479, 0]
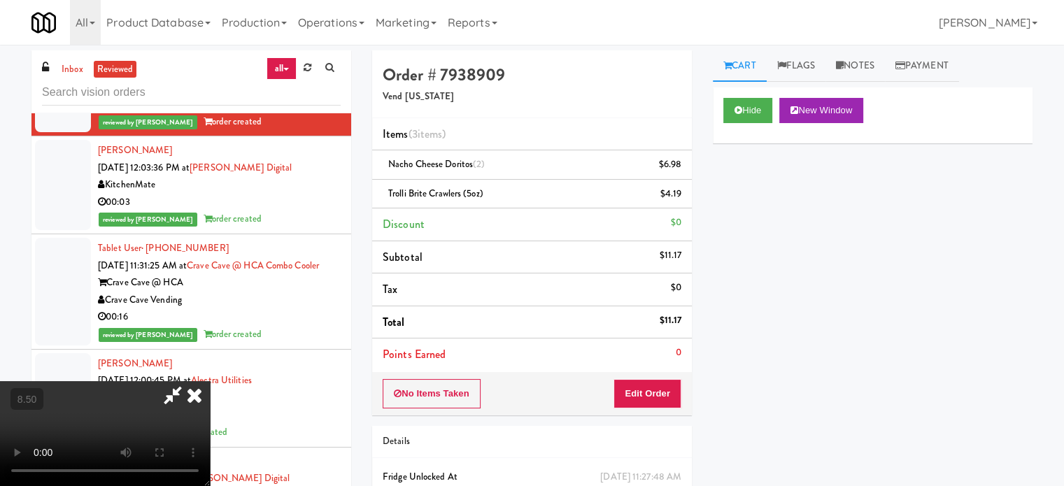
click at [210, 381] on icon at bounding box center [194, 395] width 31 height 28
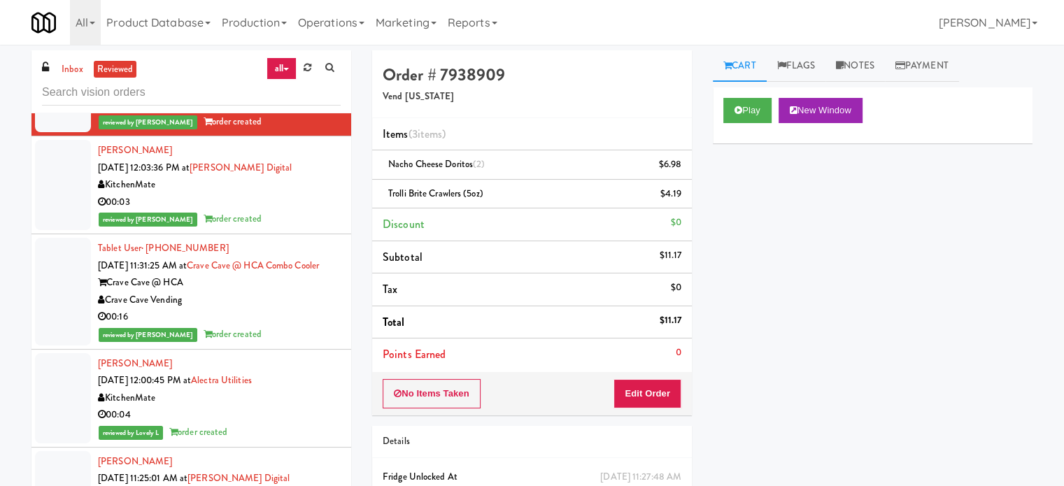
click at [305, 228] on div "reviewed by James A order created" at bounding box center [219, 219] width 243 height 17
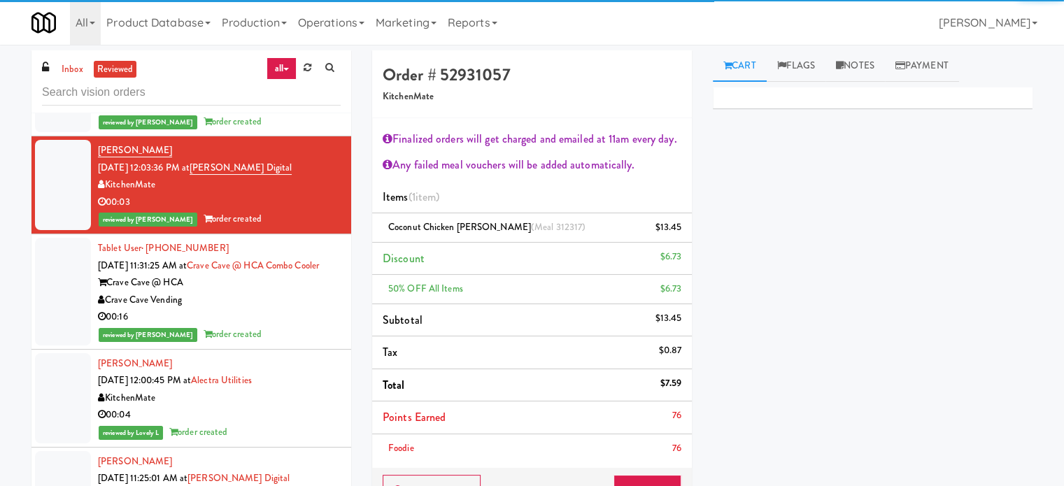
click at [319, 292] on div "Crave Cave @ HCA" at bounding box center [219, 282] width 243 height 17
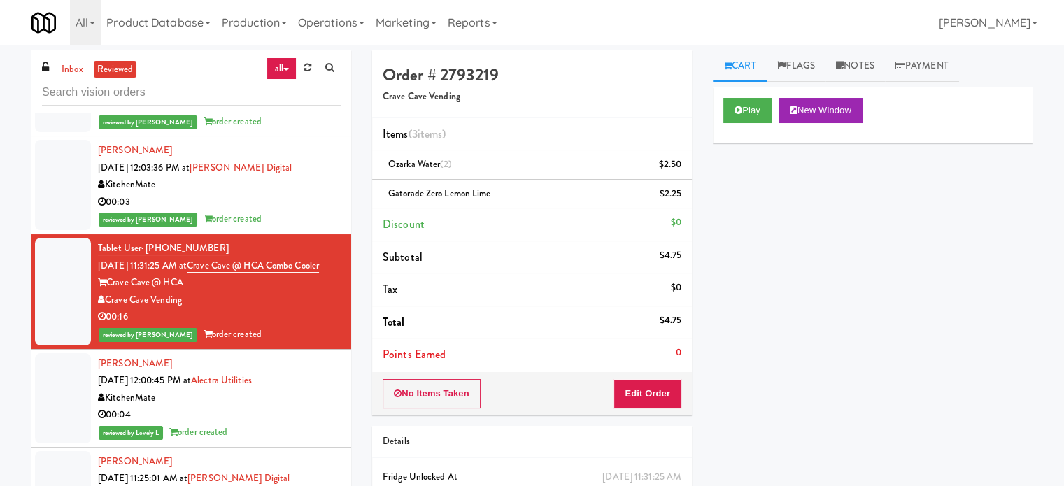
scroll to position [9829, 0]
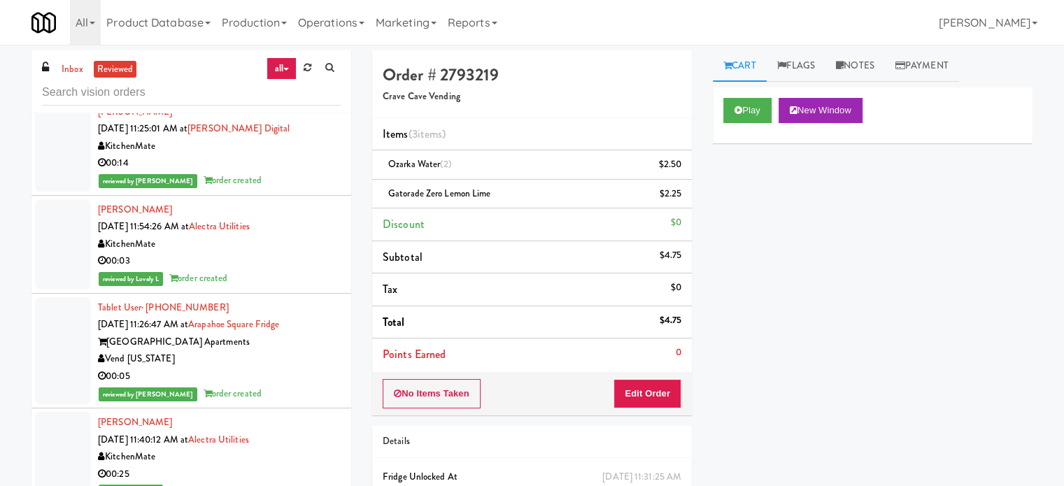
click at [297, 92] on div "reviewed by Lovely L order created" at bounding box center [219, 82] width 243 height 17
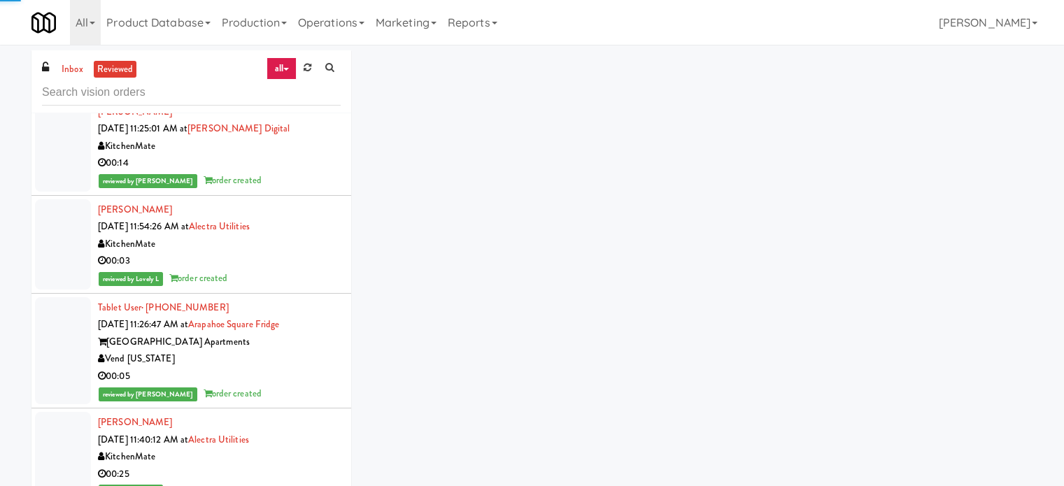
click at [286, 275] on li "Anna Czubernat Sep 3, 2025 11:54:26 AM at Alectra Utilities KitchenMate 00:03 r…" at bounding box center [191, 245] width 320 height 98
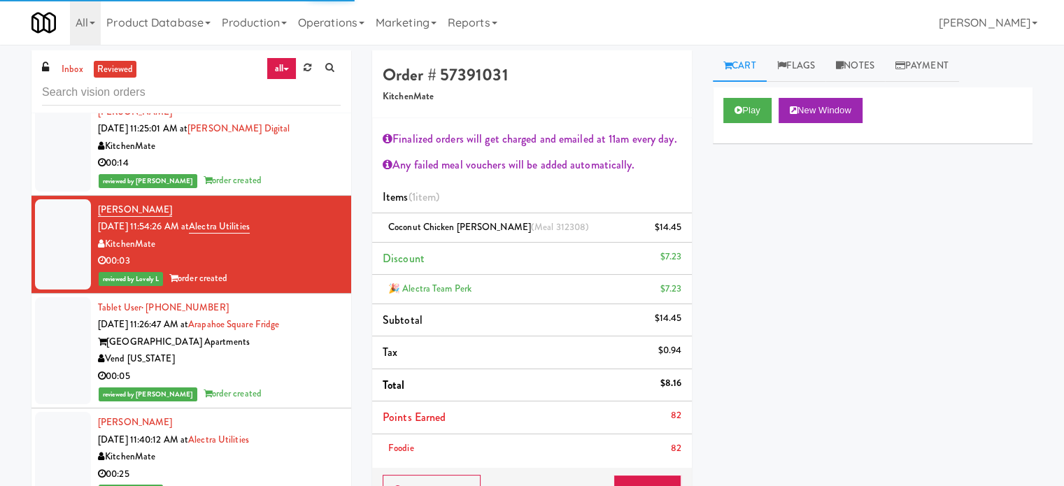
click at [302, 190] on div "reviewed by James A order created" at bounding box center [219, 180] width 243 height 17
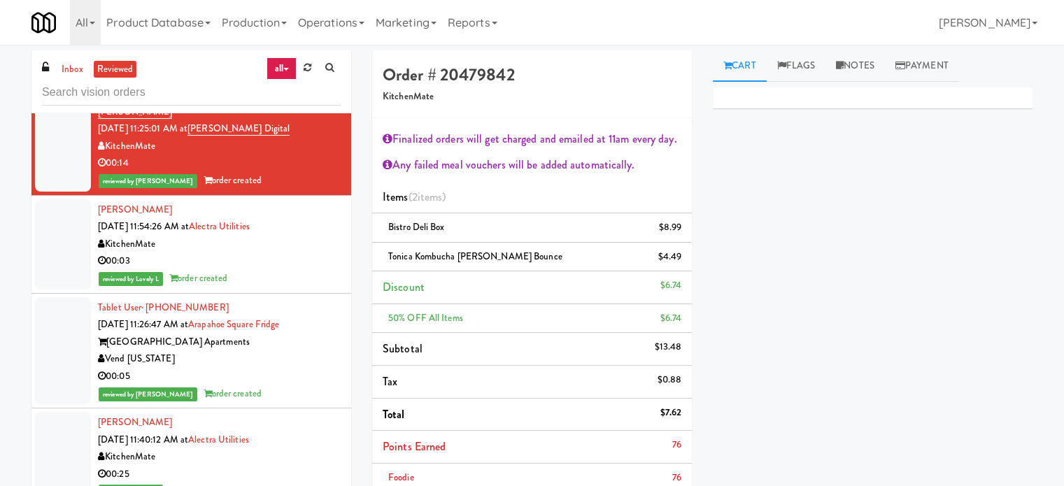
click at [297, 351] on div "Arapahoe Square Apartments" at bounding box center [219, 342] width 243 height 17
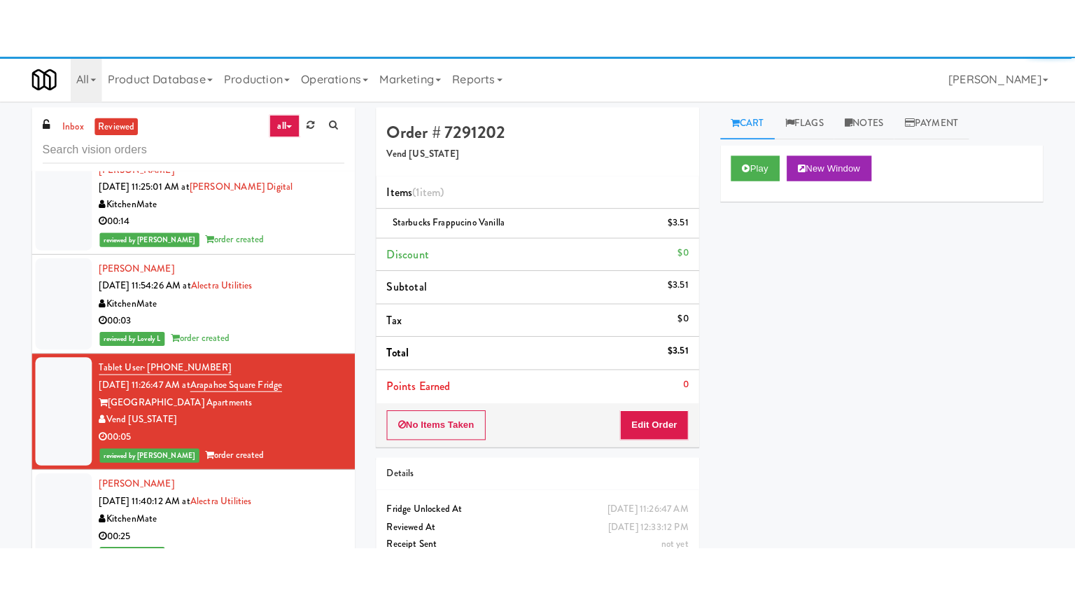
scroll to position [10179, 0]
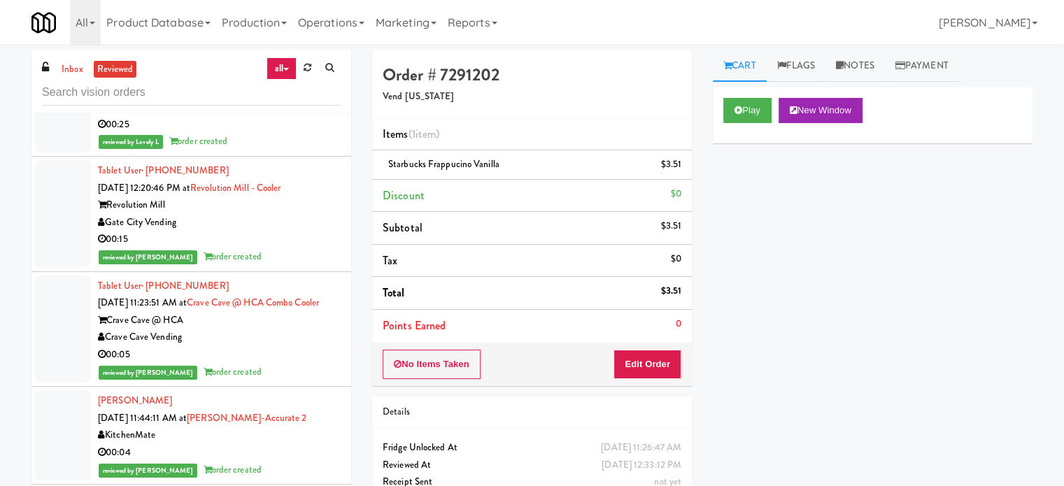
click at [279, 134] on div "00:25" at bounding box center [219, 124] width 243 height 17
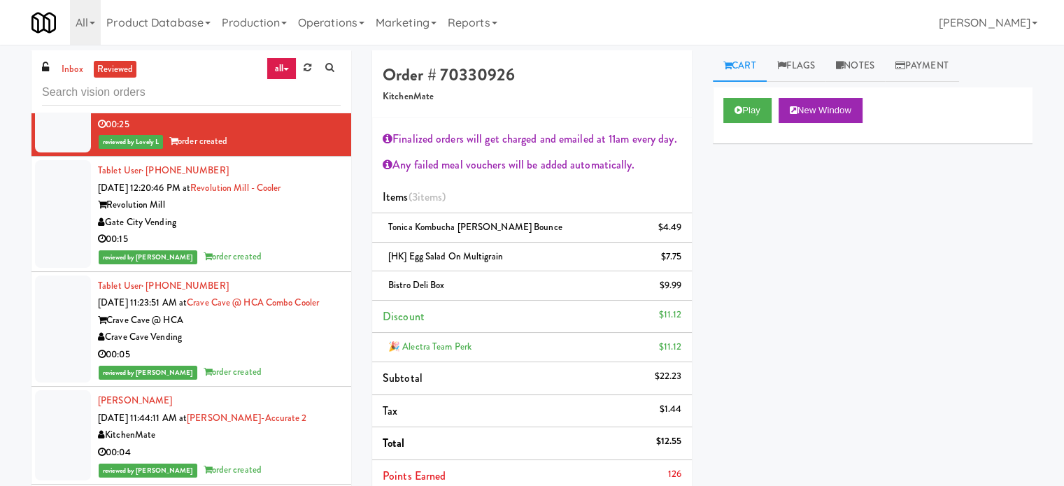
drag, startPoint x: 283, startPoint y: 309, endPoint x: 290, endPoint y: 316, distance: 9.9
click at [285, 266] on div "Tablet User · (678) 641-1499 Sep 3, 2025 12:20:46 PM at Revolution Mill - Coole…" at bounding box center [219, 214] width 243 height 104
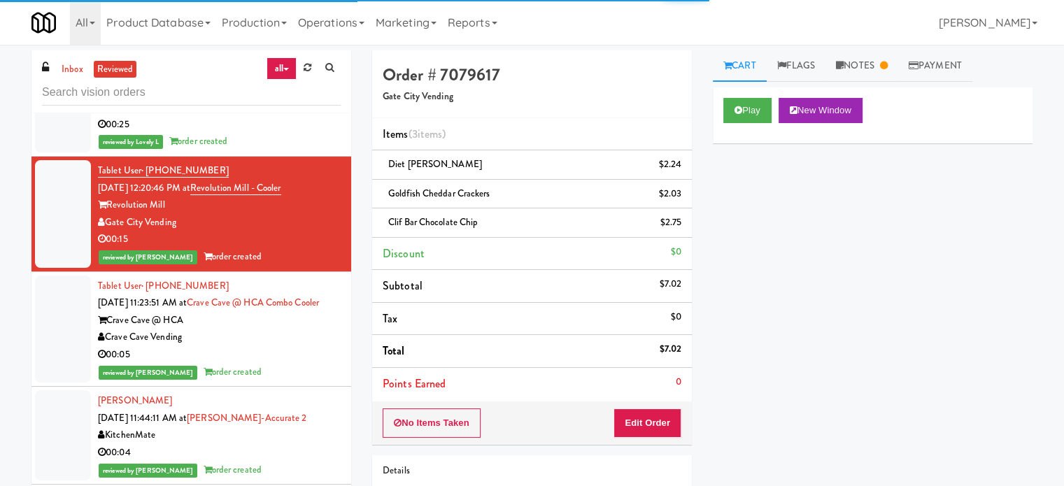
drag, startPoint x: 295, startPoint y: 405, endPoint x: 297, endPoint y: 380, distance: 25.2
click at [295, 381] on div "Tablet User · (956) 270-2727 Sep 3, 2025 11:23:51 AM at Crave Cave @ HCA Combo …" at bounding box center [219, 330] width 243 height 104
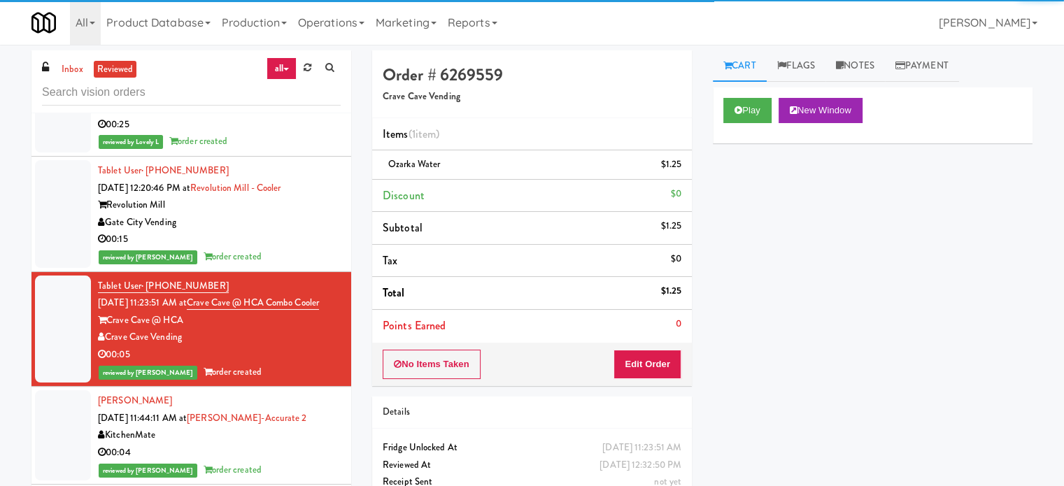
click at [299, 248] on div "00:15" at bounding box center [219, 239] width 243 height 17
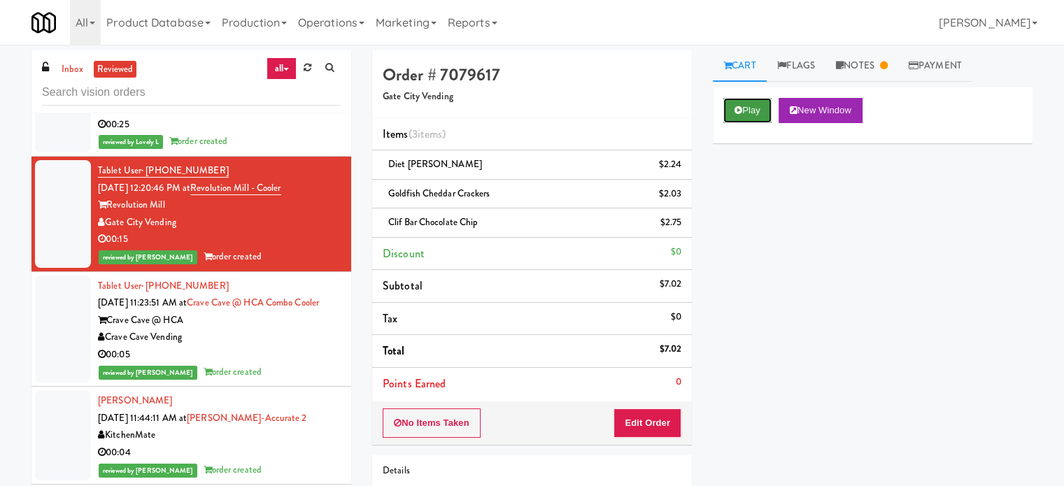
click at [747, 115] on button "Play" at bounding box center [748, 110] width 48 height 25
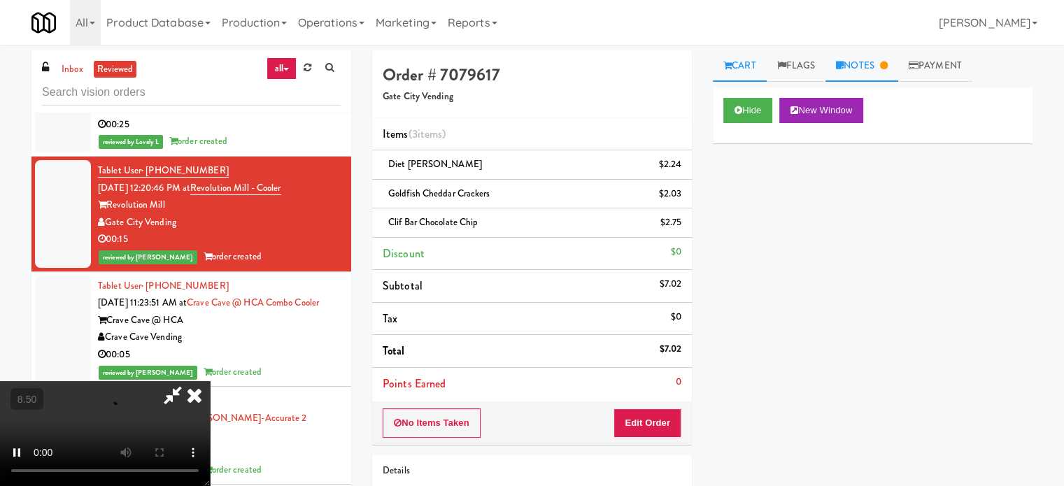
click at [877, 73] on link "Notes" at bounding box center [862, 65] width 73 height 31
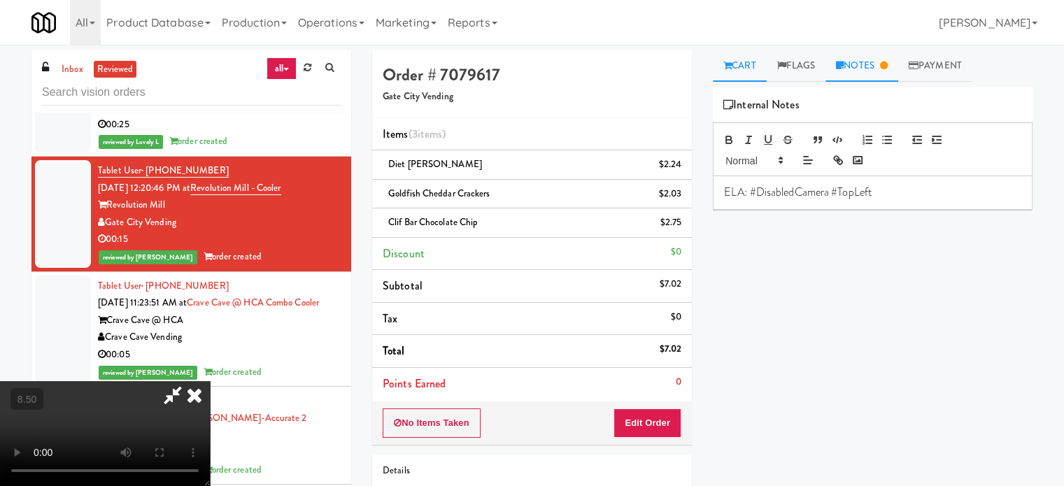
drag, startPoint x: 744, startPoint y: 67, endPoint x: 728, endPoint y: 74, distance: 17.5
click at [745, 67] on link "Cart" at bounding box center [740, 65] width 54 height 31
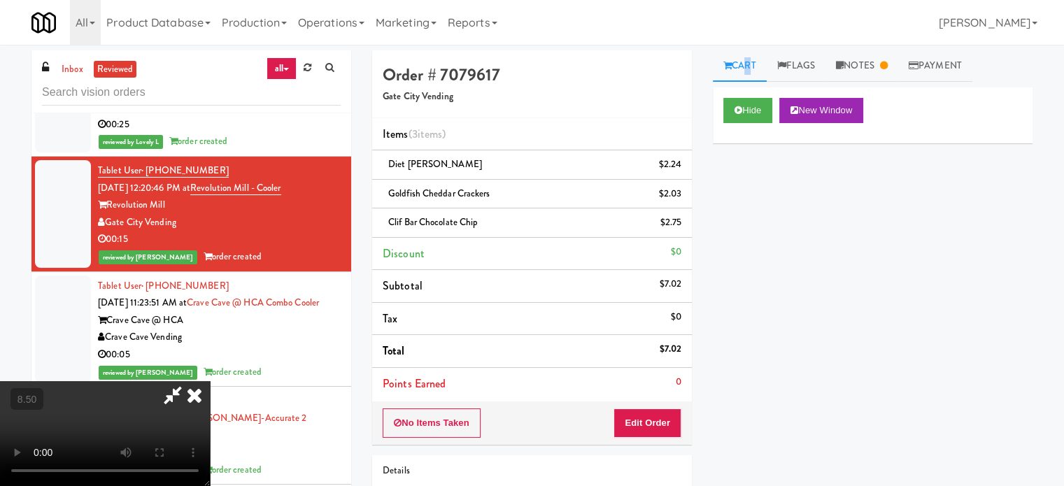
drag, startPoint x: 409, startPoint y: 320, endPoint x: 409, endPoint y: 309, distance: 11.2
click at [210, 381] on video at bounding box center [105, 433] width 210 height 105
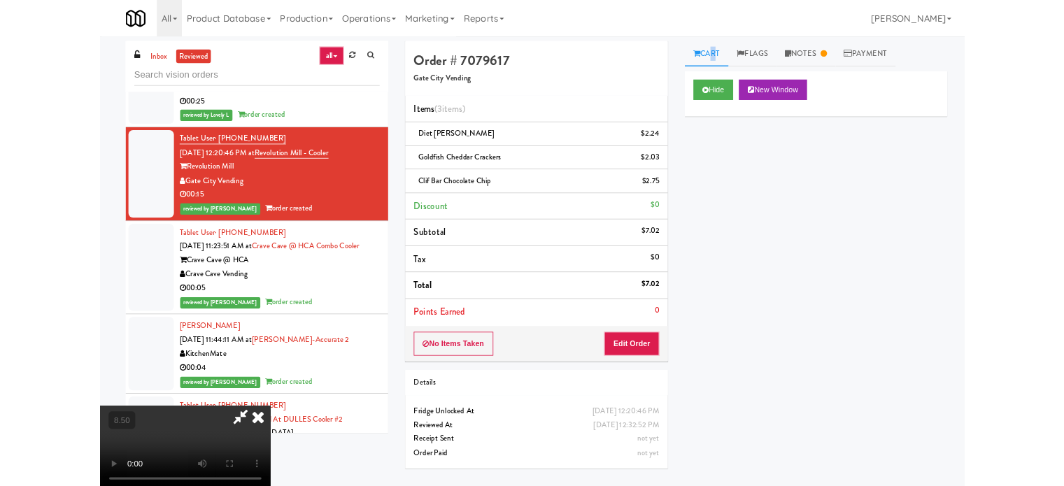
scroll to position [10144, 0]
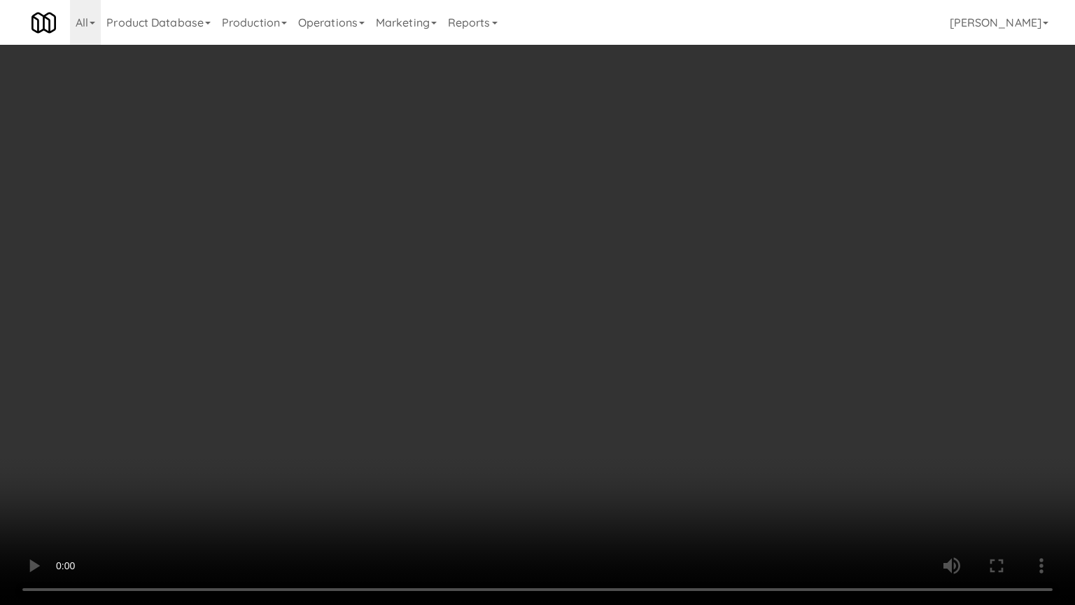
drag, startPoint x: 435, startPoint y: 330, endPoint x: 435, endPoint y: 291, distance: 39.2
click at [435, 312] on video at bounding box center [537, 302] width 1075 height 605
click at [430, 275] on video at bounding box center [537, 302] width 1075 height 605
click at [438, 274] on video at bounding box center [537, 302] width 1075 height 605
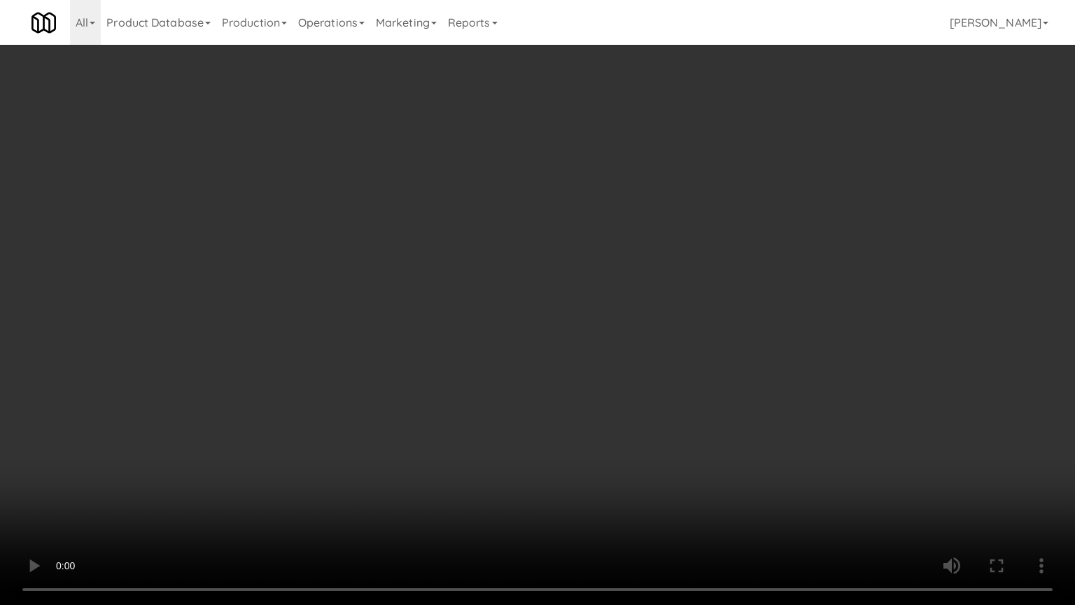
click at [449, 288] on video at bounding box center [537, 302] width 1075 height 605
click at [451, 295] on video at bounding box center [537, 302] width 1075 height 605
click at [481, 313] on video at bounding box center [537, 302] width 1075 height 605
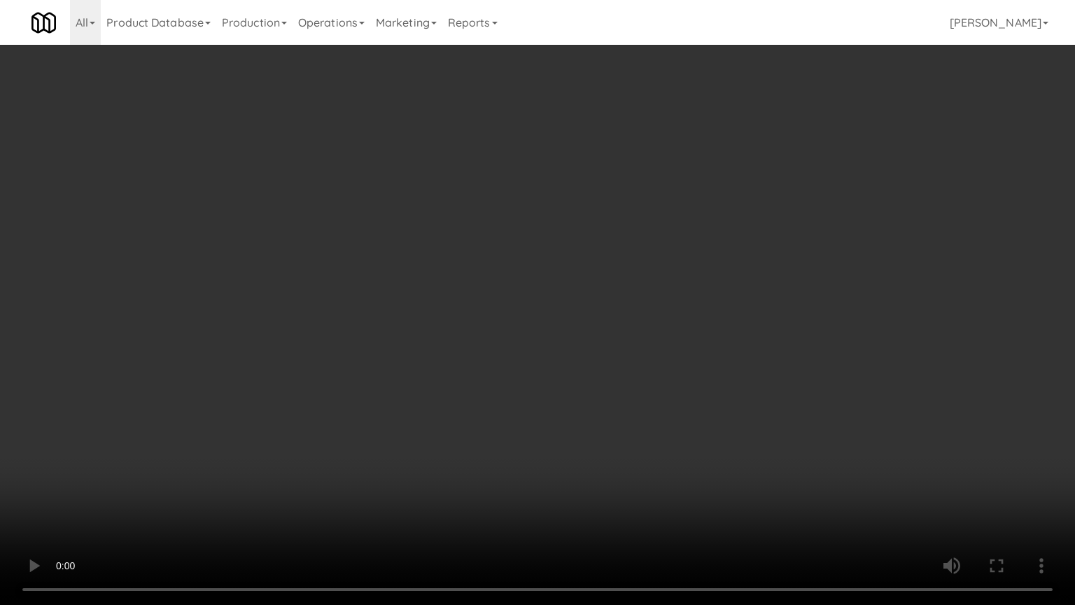
click at [481, 313] on video at bounding box center [537, 302] width 1075 height 605
click at [563, 337] on video at bounding box center [537, 302] width 1075 height 605
click at [553, 336] on video at bounding box center [537, 302] width 1075 height 605
click at [658, 347] on video at bounding box center [537, 302] width 1075 height 605
click at [621, 345] on video at bounding box center [537, 302] width 1075 height 605
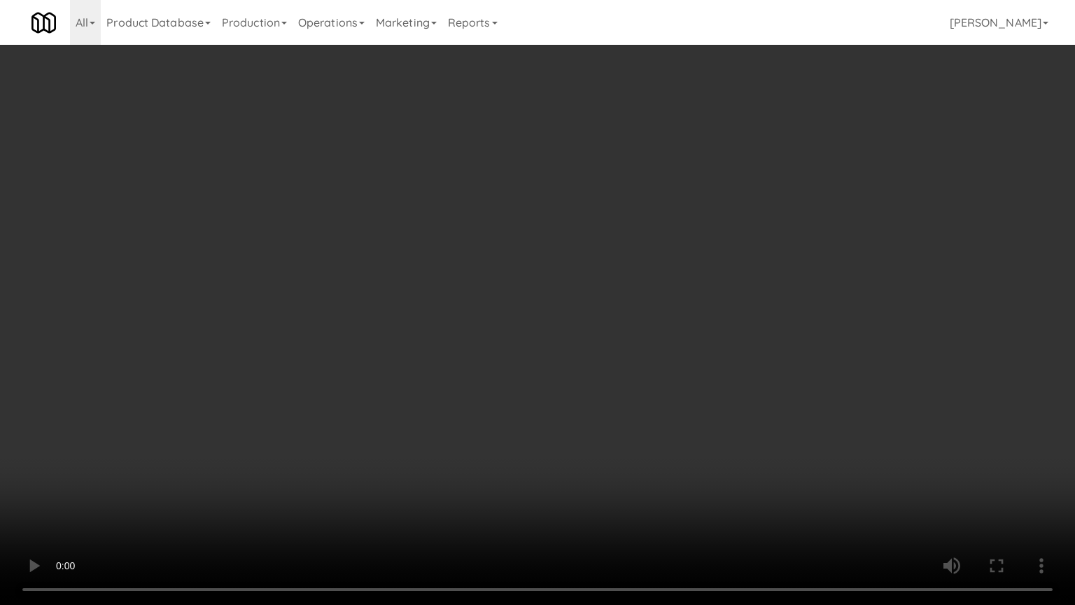
click at [711, 356] on video at bounding box center [537, 302] width 1075 height 605
click at [661, 351] on video at bounding box center [537, 302] width 1075 height 605
click at [723, 351] on video at bounding box center [537, 302] width 1075 height 605
click at [723, 350] on video at bounding box center [537, 302] width 1075 height 605
click at [731, 351] on video at bounding box center [537, 302] width 1075 height 605
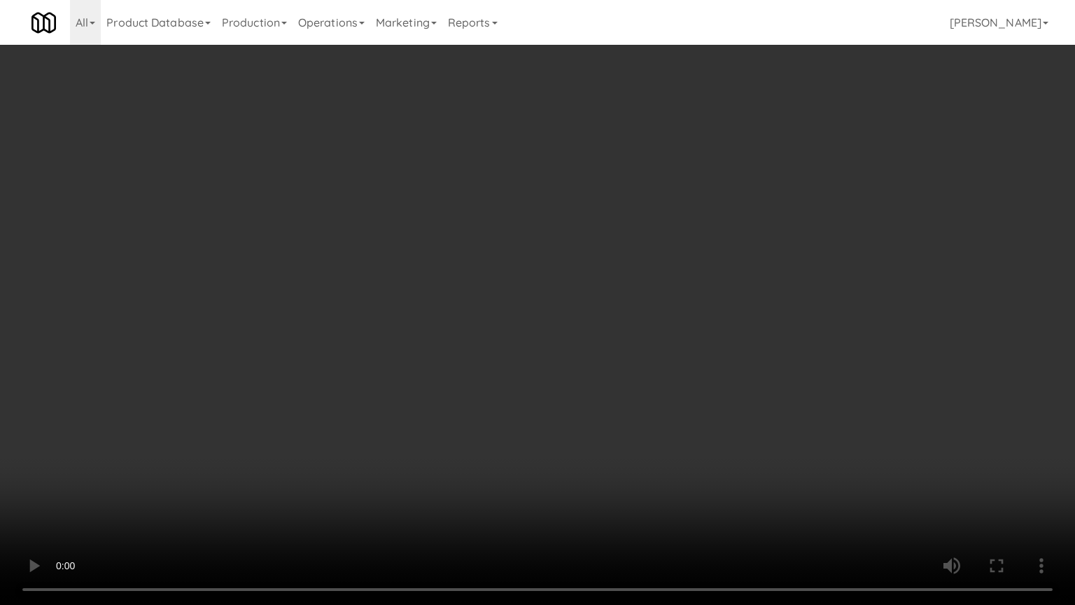
click at [728, 348] on video at bounding box center [537, 302] width 1075 height 605
click at [740, 347] on video at bounding box center [537, 302] width 1075 height 605
click at [644, 336] on video at bounding box center [537, 302] width 1075 height 605
click at [619, 299] on video at bounding box center [537, 302] width 1075 height 605
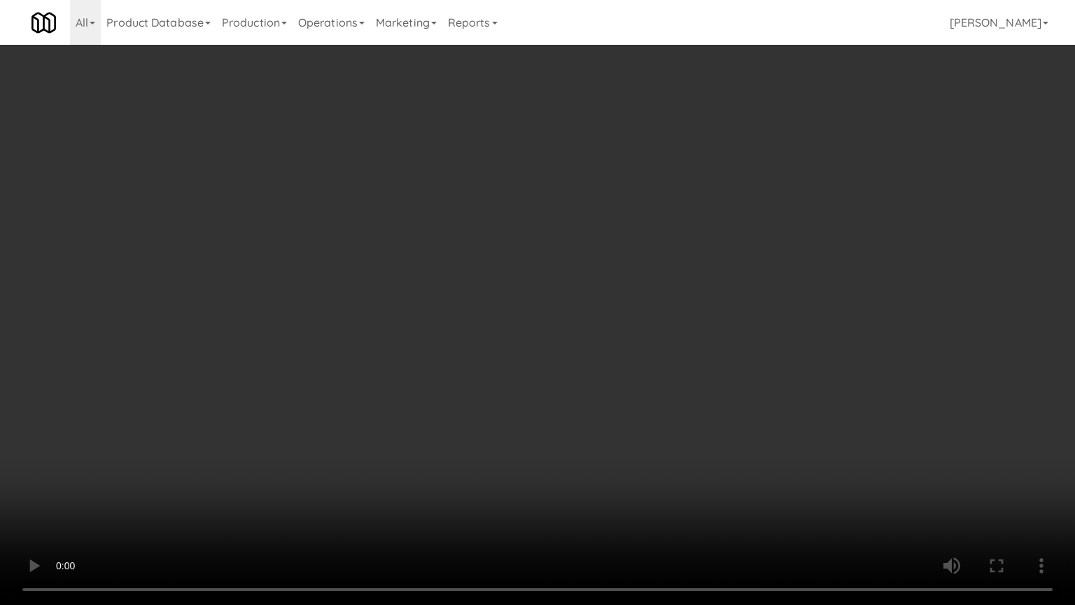
scroll to position [10179, 0]
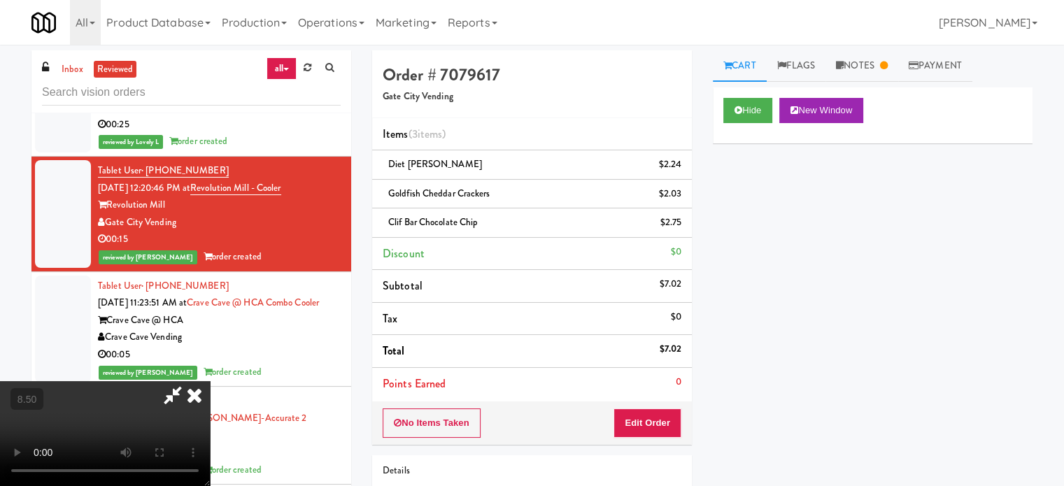
click at [210, 381] on icon at bounding box center [194, 395] width 31 height 28
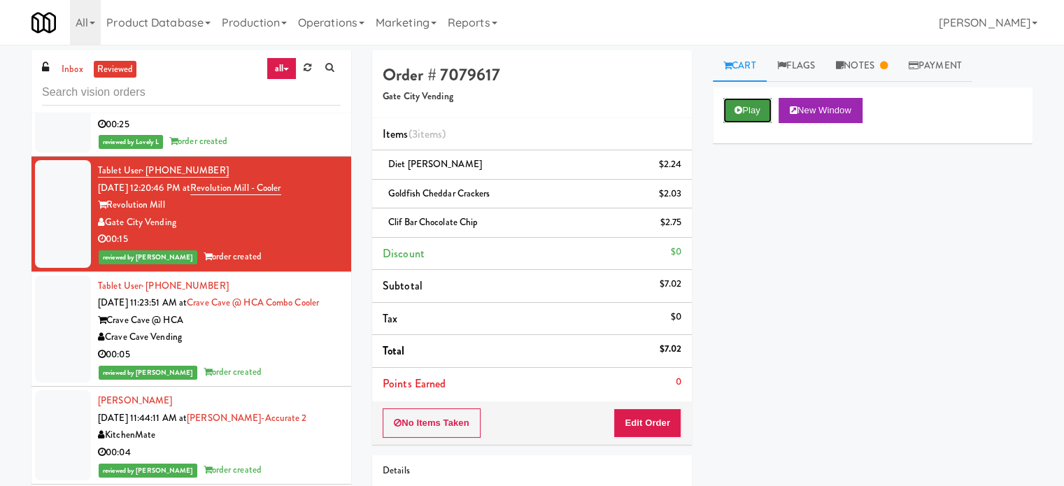
click at [745, 106] on button "Play" at bounding box center [748, 110] width 48 height 25
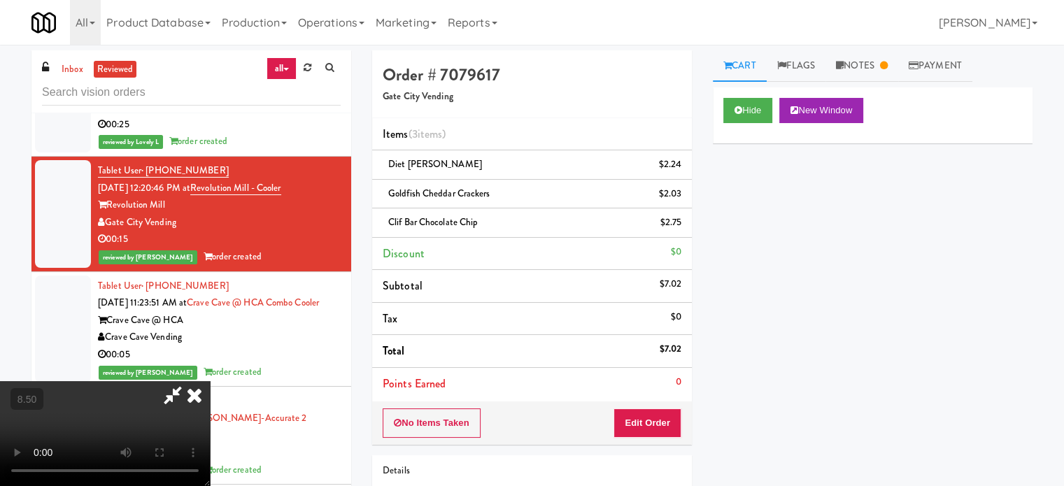
click at [210, 381] on video at bounding box center [105, 433] width 210 height 105
drag, startPoint x: 445, startPoint y: 289, endPoint x: 532, endPoint y: 276, distance: 87.8
click at [210, 381] on video at bounding box center [105, 433] width 210 height 105
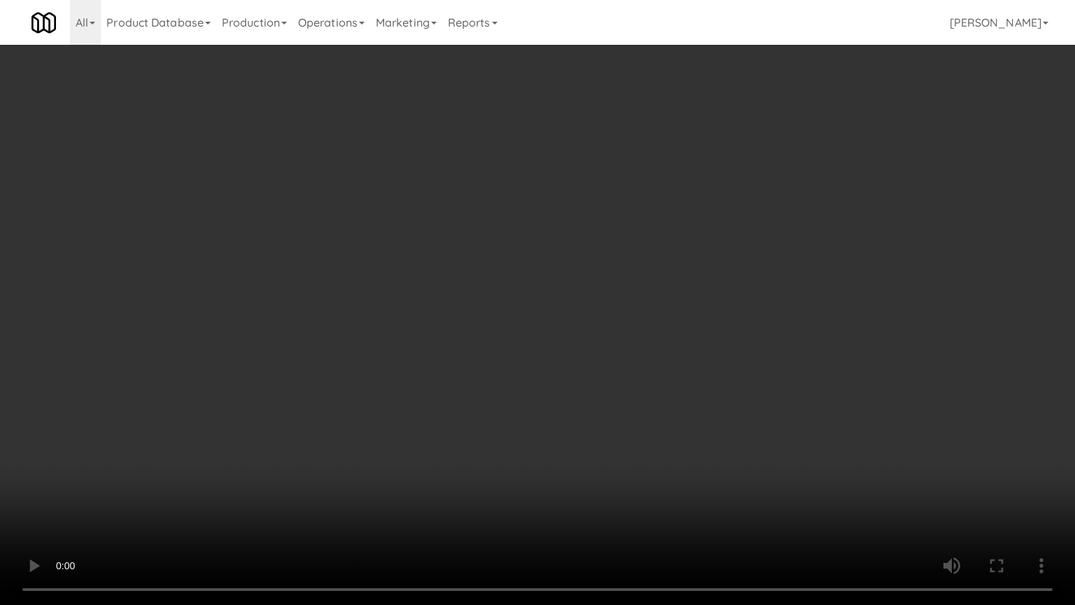
click at [626, 355] on video at bounding box center [537, 302] width 1075 height 605
click at [627, 352] on video at bounding box center [537, 302] width 1075 height 605
click at [698, 355] on video at bounding box center [537, 302] width 1075 height 605
click at [696, 356] on video at bounding box center [537, 302] width 1075 height 605
click at [694, 358] on video at bounding box center [537, 302] width 1075 height 605
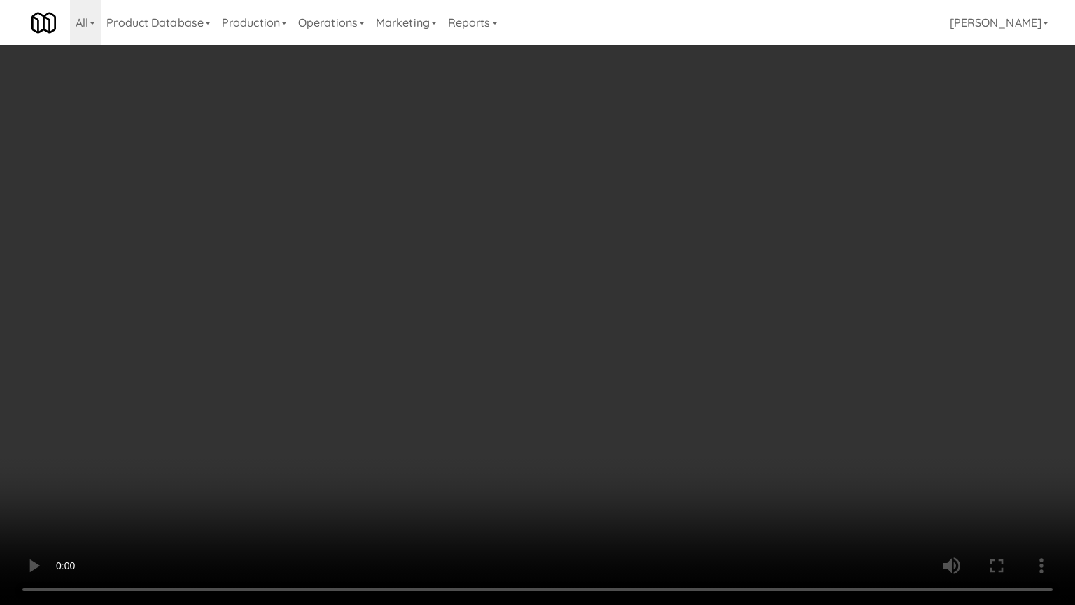
click at [696, 357] on video at bounding box center [537, 302] width 1075 height 605
click at [700, 355] on video at bounding box center [537, 302] width 1075 height 605
click at [700, 353] on video at bounding box center [537, 302] width 1075 height 605
click at [752, 359] on video at bounding box center [537, 302] width 1075 height 605
click at [749, 359] on video at bounding box center [537, 302] width 1075 height 605
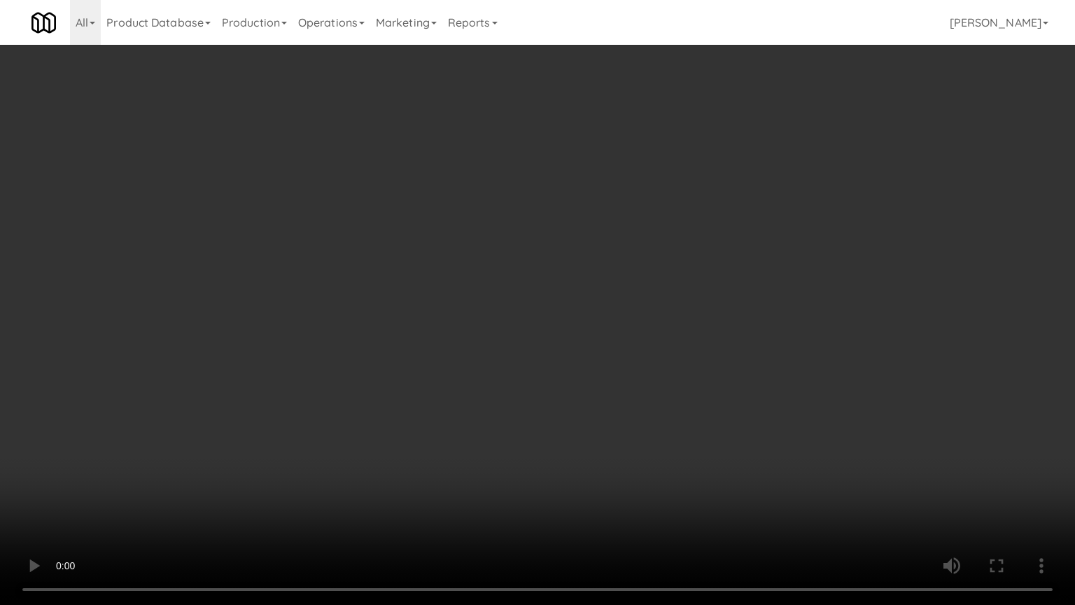
click at [763, 362] on video at bounding box center [537, 302] width 1075 height 605
click at [761, 362] on video at bounding box center [537, 302] width 1075 height 605
click at [768, 361] on video at bounding box center [537, 302] width 1075 height 605
click at [675, 348] on video at bounding box center [537, 302] width 1075 height 605
click at [701, 358] on video at bounding box center [537, 302] width 1075 height 605
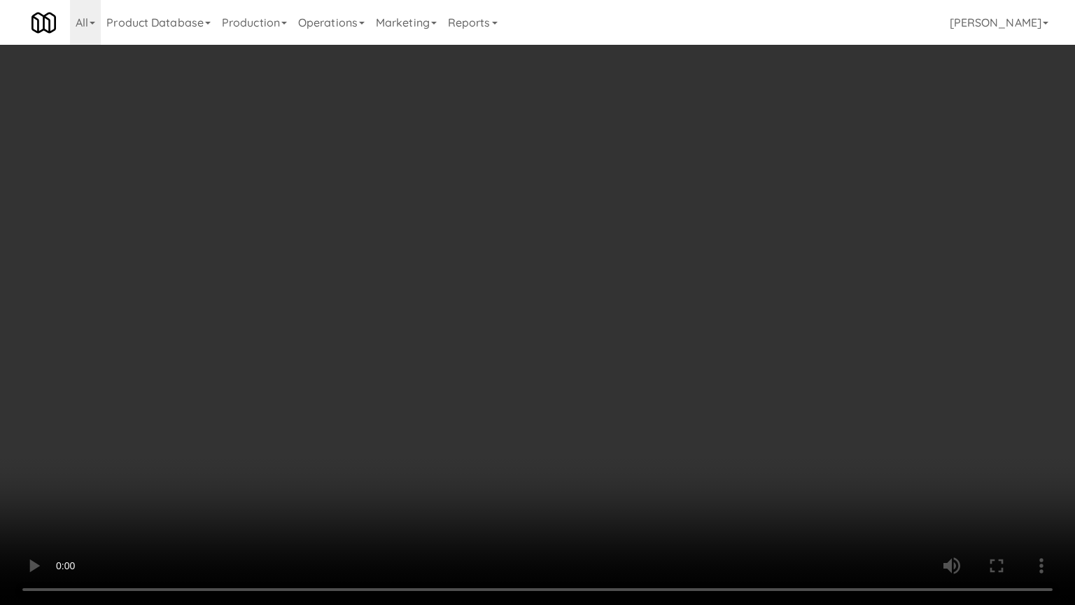
click at [674, 356] on video at bounding box center [537, 302] width 1075 height 605
click at [694, 365] on video at bounding box center [537, 302] width 1075 height 605
click at [690, 351] on video at bounding box center [537, 302] width 1075 height 605
click at [706, 351] on video at bounding box center [537, 302] width 1075 height 605
click at [705, 349] on video at bounding box center [537, 302] width 1075 height 605
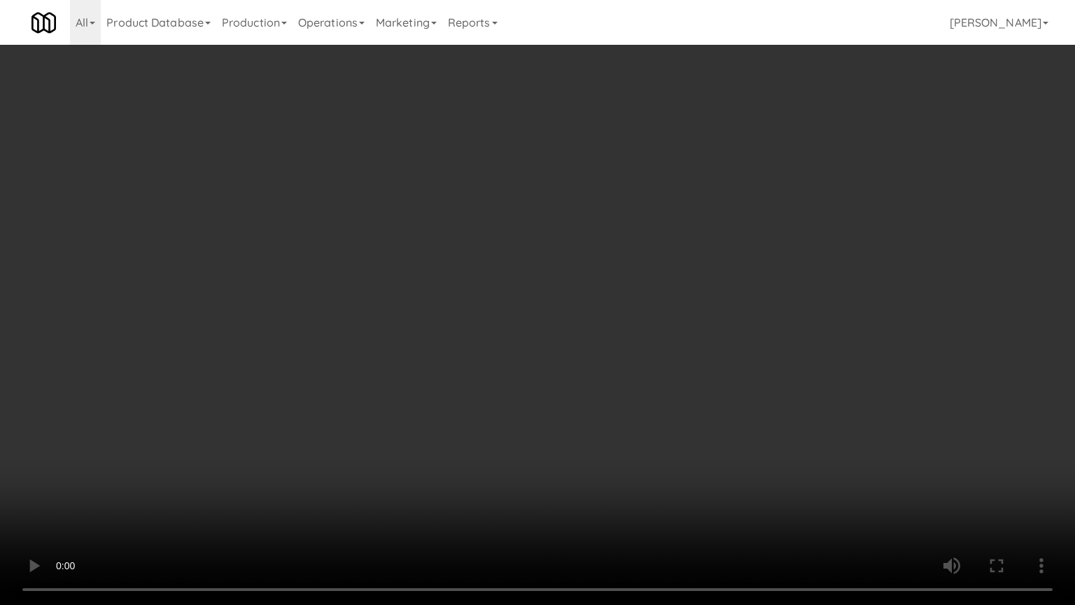
click at [710, 355] on video at bounding box center [537, 302] width 1075 height 605
click at [658, 349] on video at bounding box center [537, 302] width 1075 height 605
click at [675, 353] on video at bounding box center [537, 302] width 1075 height 605
click at [673, 348] on video at bounding box center [537, 302] width 1075 height 605
click at [614, 344] on video at bounding box center [537, 302] width 1075 height 605
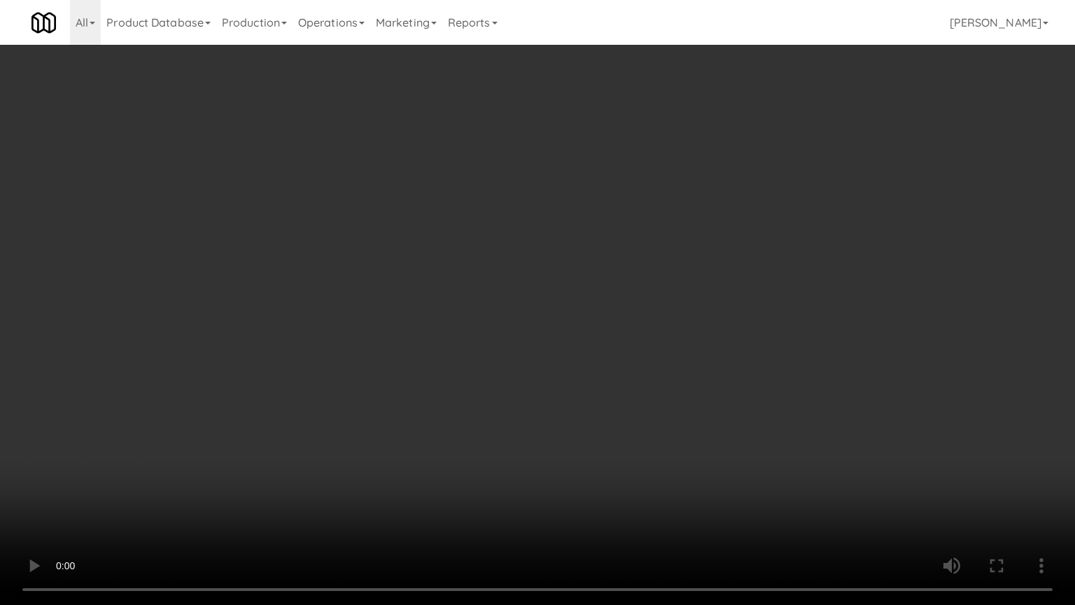
click at [617, 340] on video at bounding box center [537, 302] width 1075 height 605
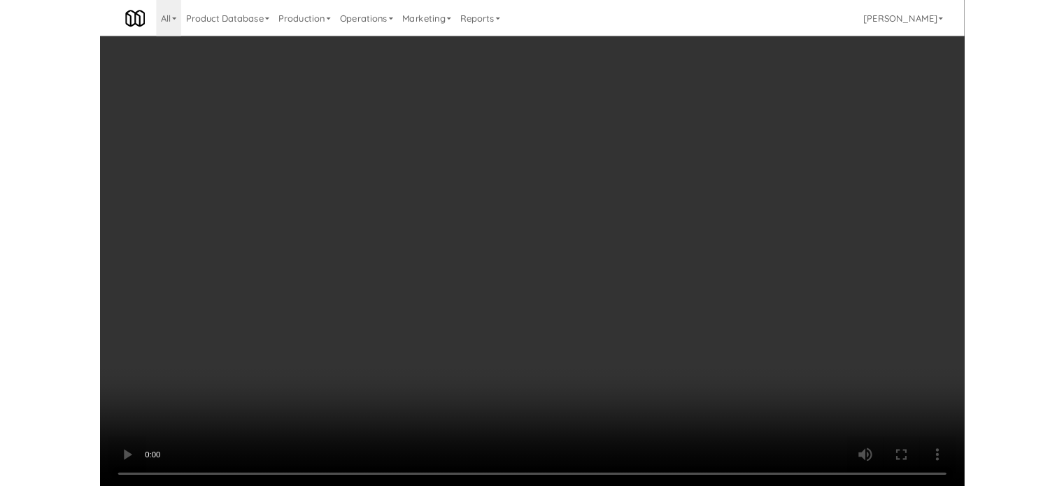
scroll to position [10179, 0]
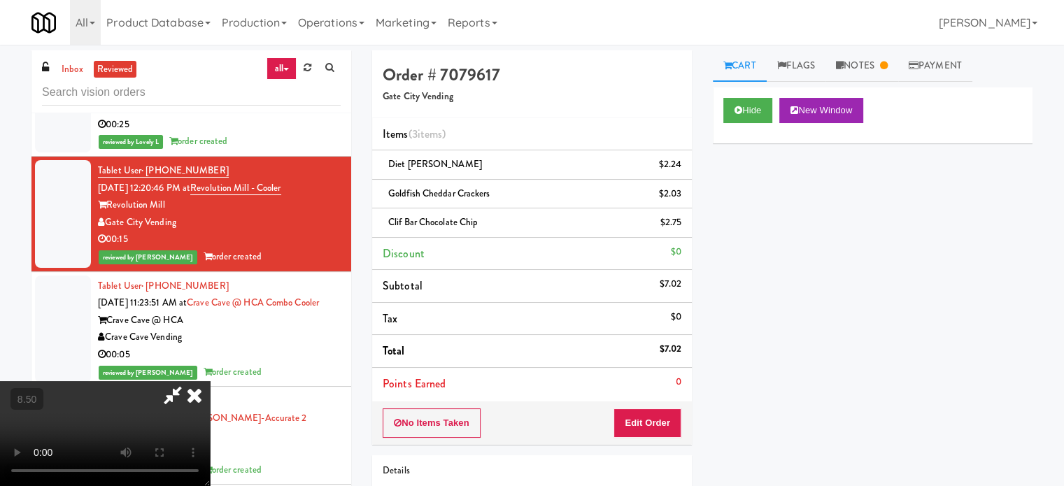
click at [210, 381] on icon at bounding box center [194, 395] width 31 height 28
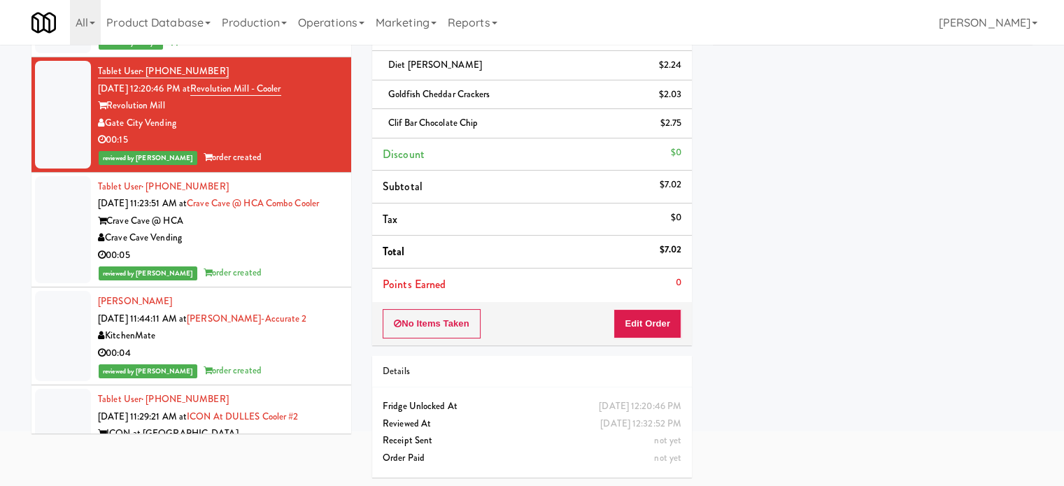
scroll to position [0, 0]
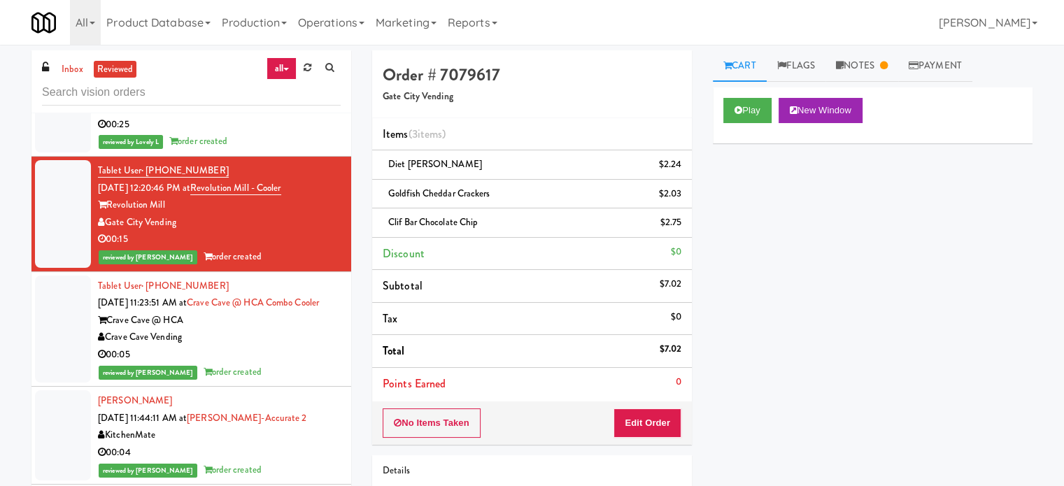
click at [294, 330] on div "Crave Cave @ HCA" at bounding box center [219, 320] width 243 height 17
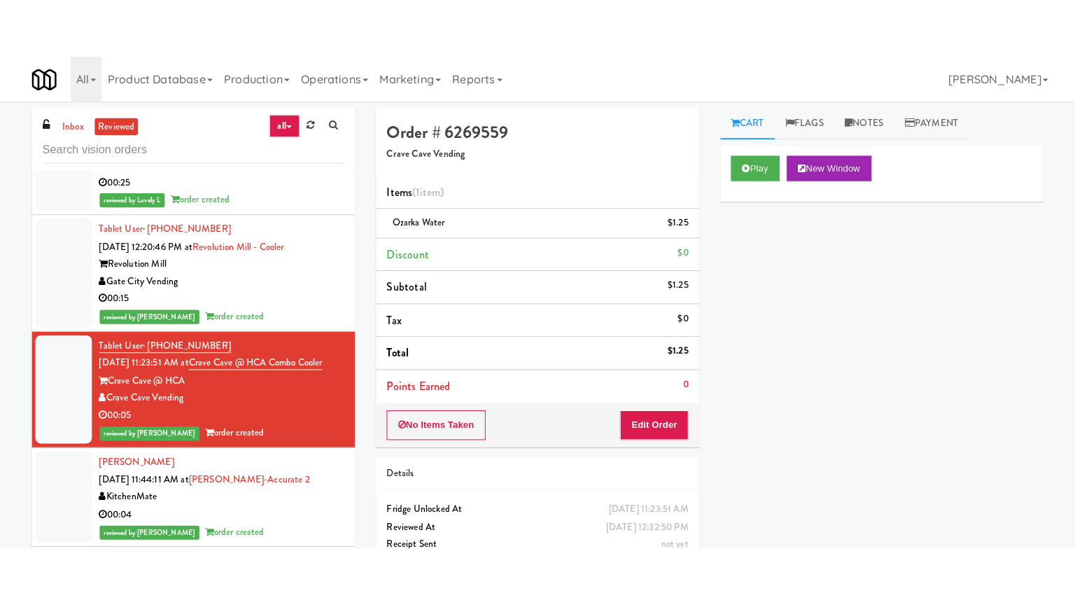
scroll to position [10529, 0]
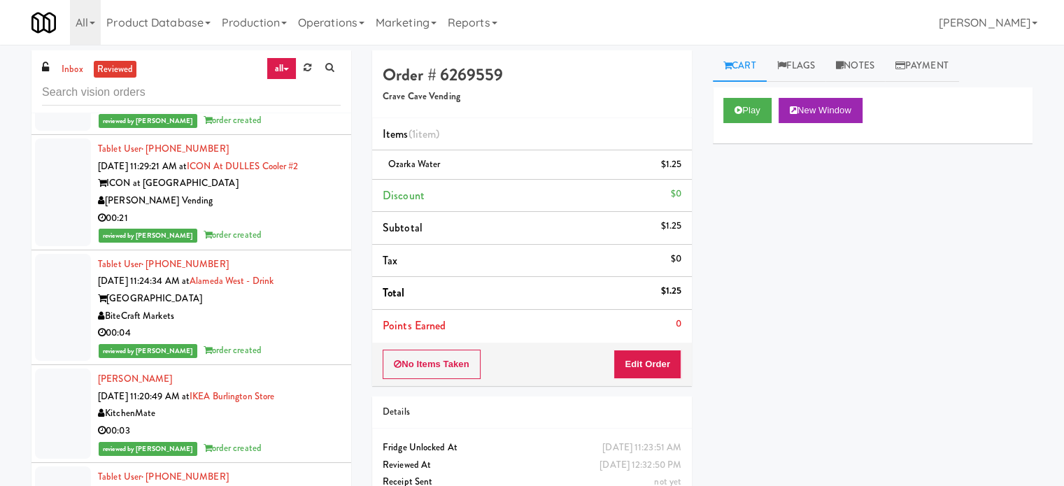
click at [289, 112] on div "00:04" at bounding box center [219, 102] width 243 height 17
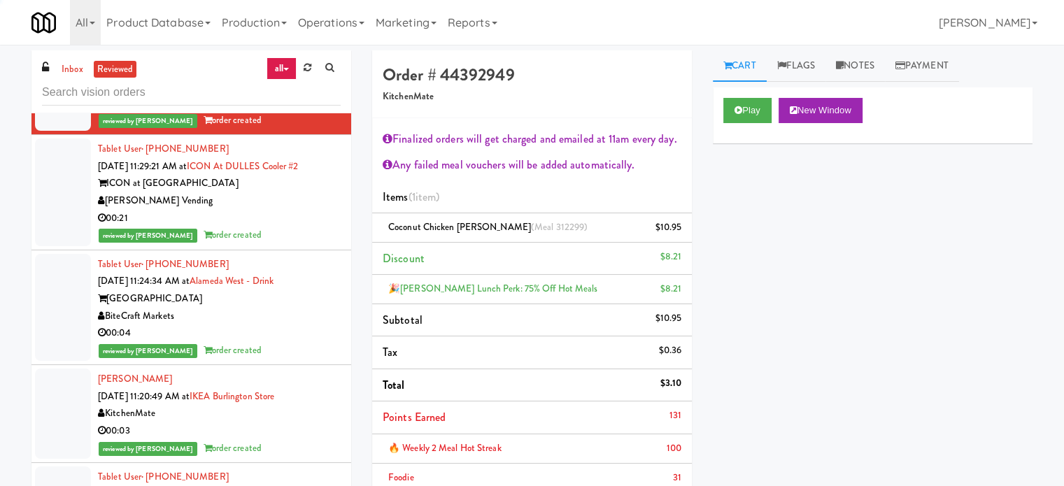
click at [288, 227] on div "00:21" at bounding box center [219, 218] width 243 height 17
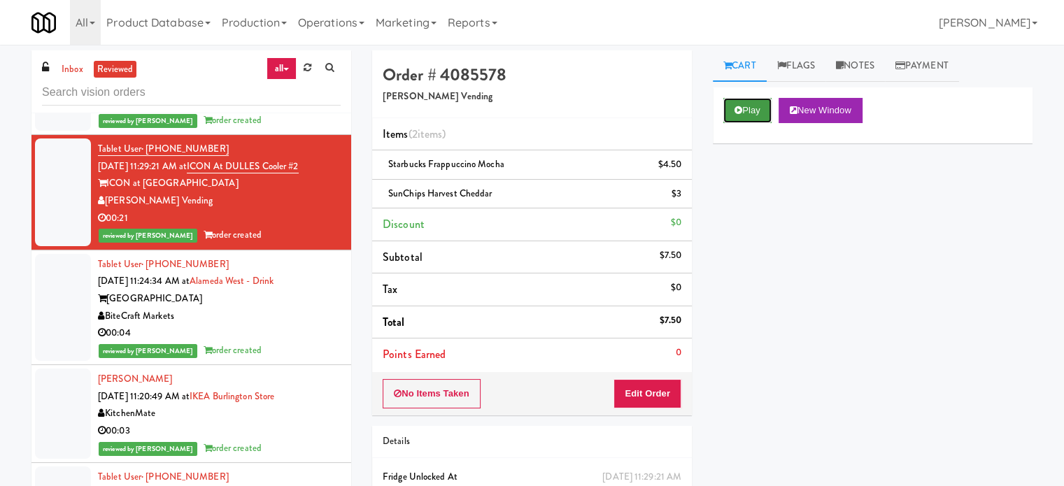
click at [747, 108] on button "Play" at bounding box center [748, 110] width 48 height 25
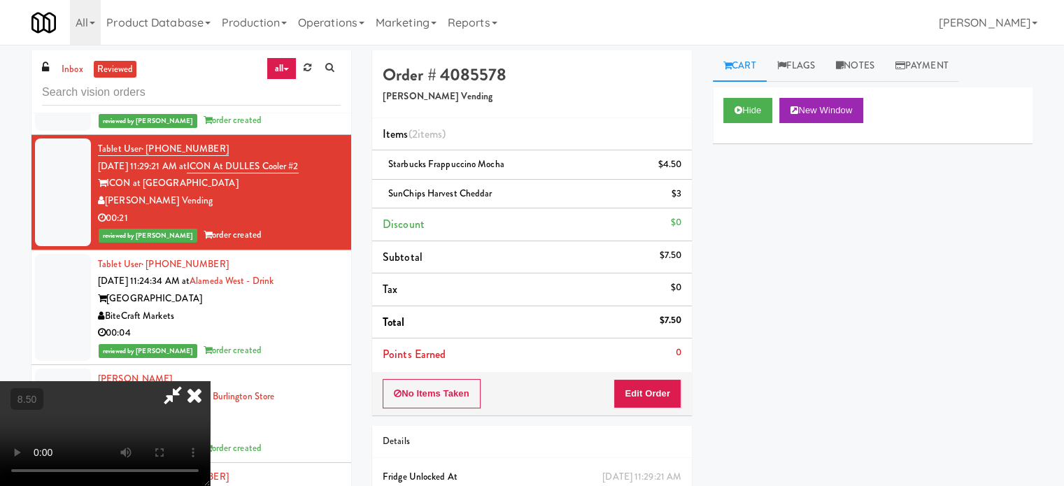
click at [210, 381] on video at bounding box center [105, 433] width 210 height 105
drag, startPoint x: 280, startPoint y: 336, endPoint x: 283, endPoint y: 378, distance: 42.1
click at [210, 381] on video at bounding box center [105, 433] width 210 height 105
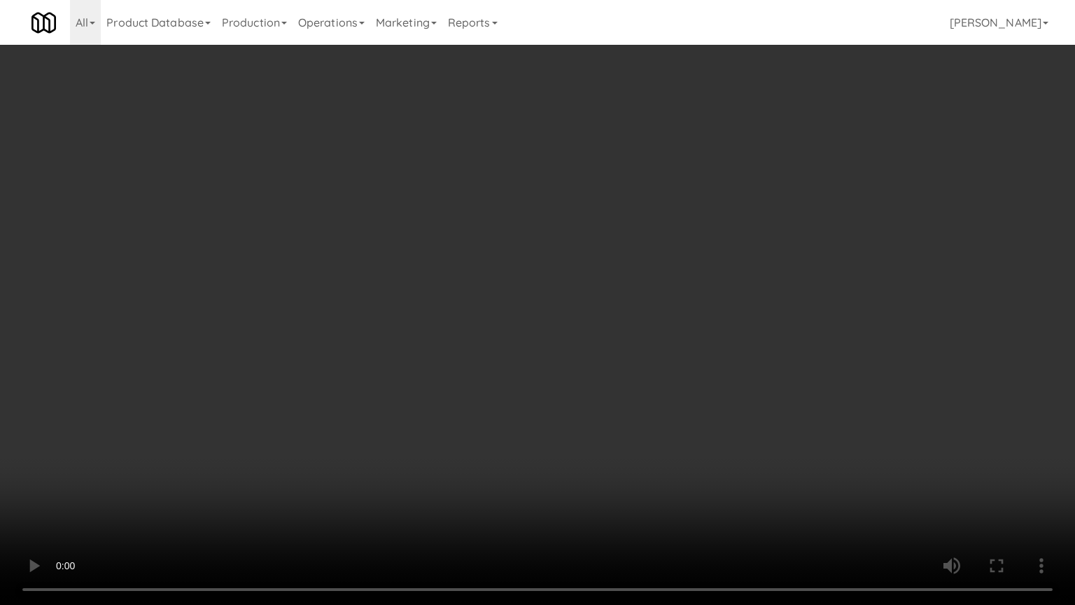
click at [283, 378] on video at bounding box center [537, 302] width 1075 height 605
click at [280, 380] on video at bounding box center [537, 302] width 1075 height 605
click at [281, 379] on video at bounding box center [537, 302] width 1075 height 605
click at [283, 376] on video at bounding box center [537, 302] width 1075 height 605
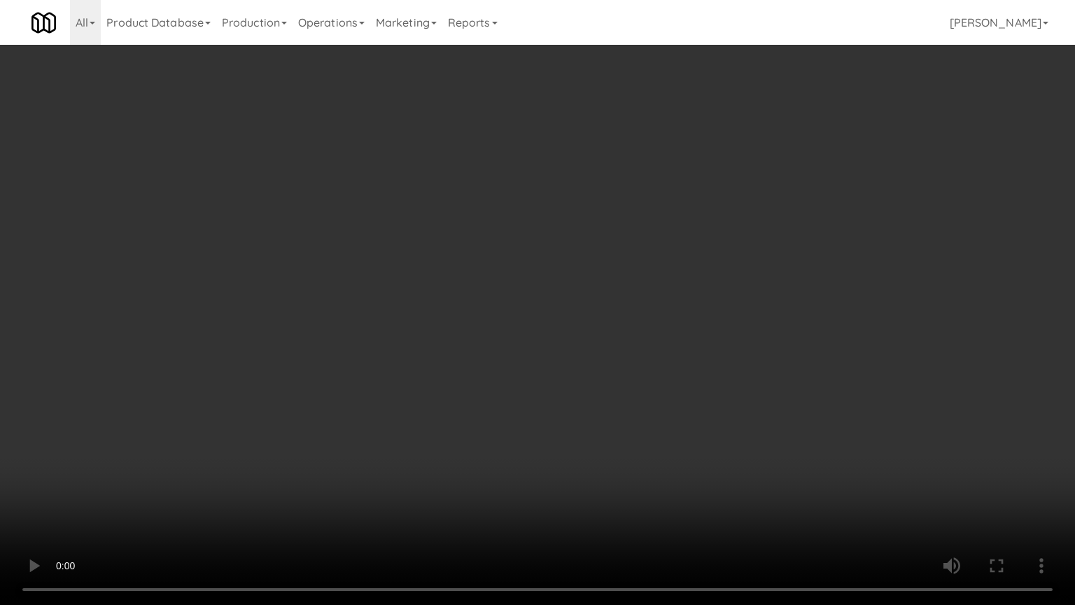
click at [292, 378] on video at bounding box center [537, 302] width 1075 height 605
click at [292, 380] on video at bounding box center [537, 302] width 1075 height 605
click at [297, 425] on video at bounding box center [537, 302] width 1075 height 605
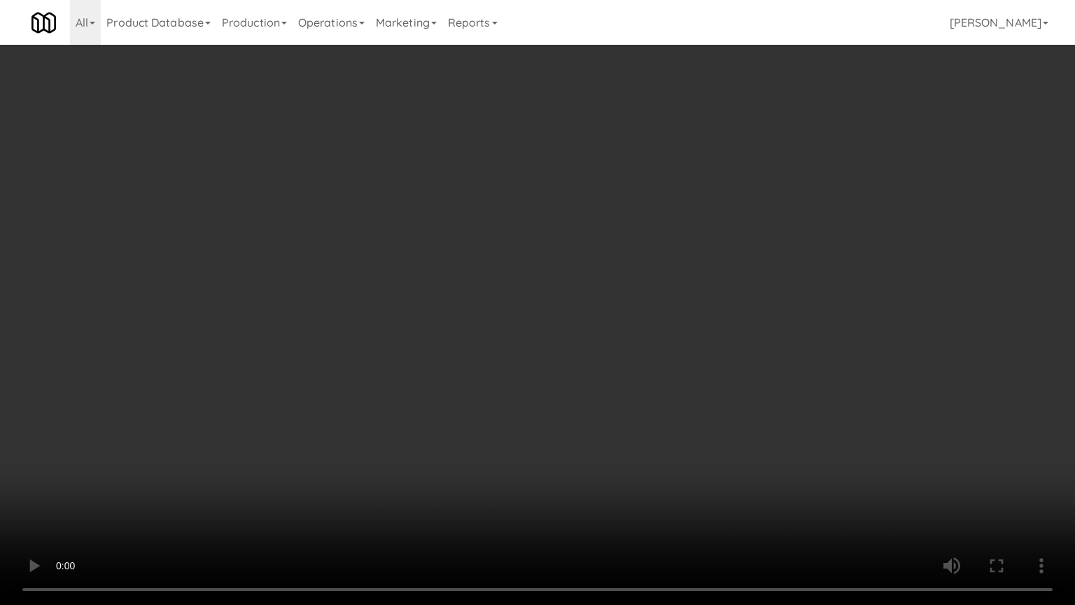
click at [297, 425] on video at bounding box center [537, 302] width 1075 height 605
click at [384, 446] on video at bounding box center [537, 302] width 1075 height 605
click at [375, 449] on video at bounding box center [537, 302] width 1075 height 605
click at [383, 435] on video at bounding box center [537, 302] width 1075 height 605
click at [384, 434] on video at bounding box center [537, 302] width 1075 height 605
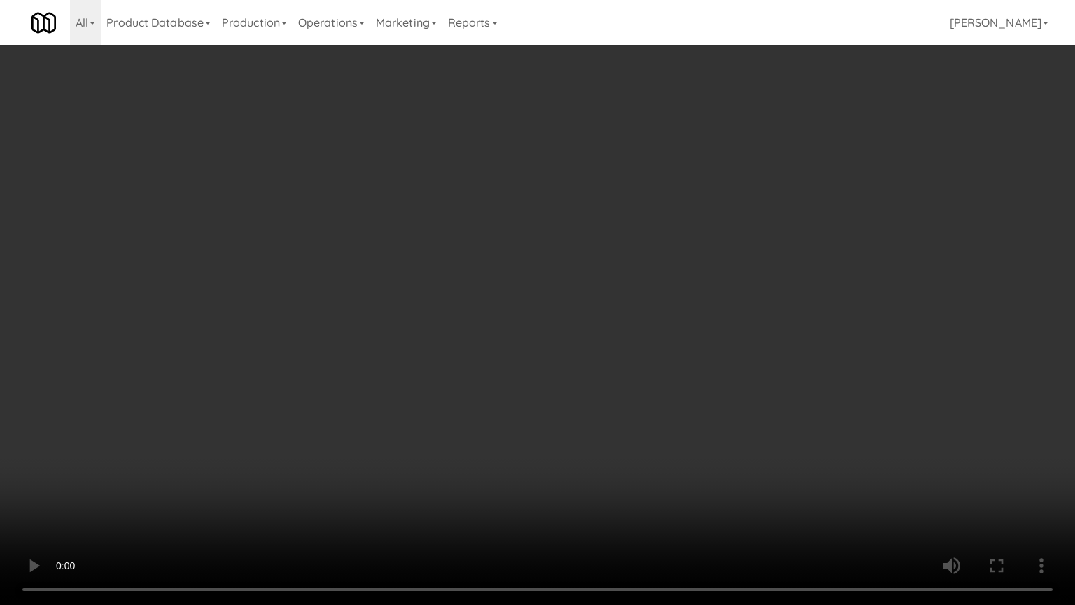
click at [387, 445] on video at bounding box center [537, 302] width 1075 height 605
click at [381, 446] on video at bounding box center [537, 302] width 1075 height 605
click at [380, 444] on video at bounding box center [537, 302] width 1075 height 605
click at [385, 431] on video at bounding box center [537, 302] width 1075 height 605
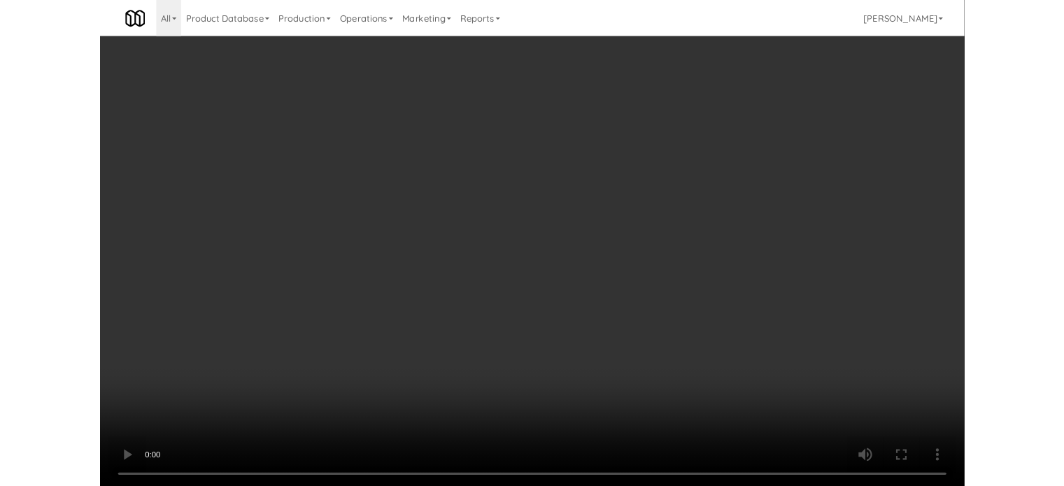
scroll to position [10529, 0]
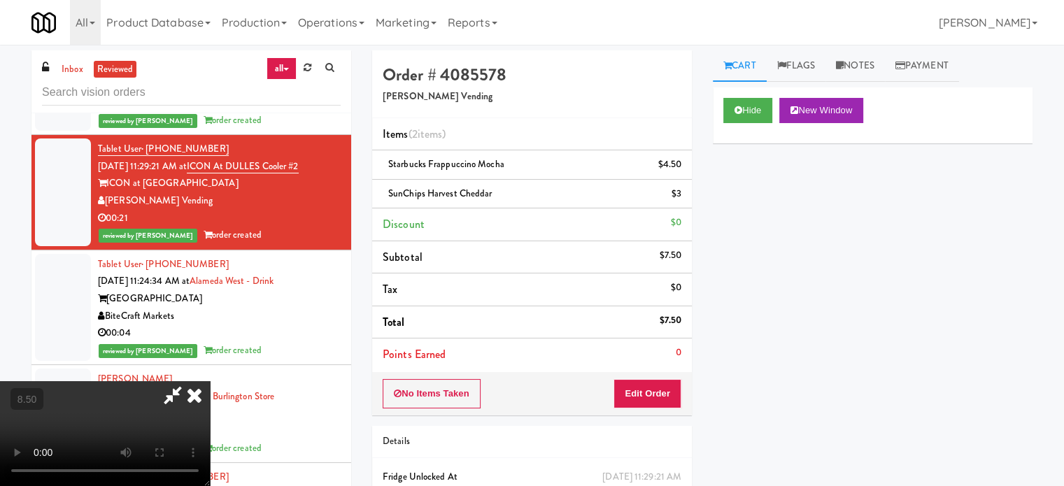
click at [210, 381] on icon at bounding box center [194, 395] width 31 height 28
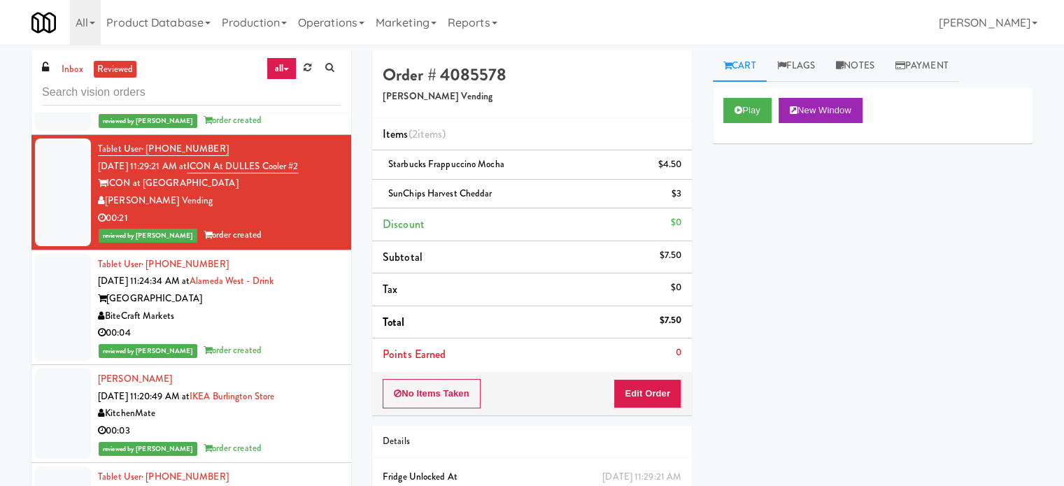
click at [273, 342] on div "00:04" at bounding box center [219, 333] width 243 height 17
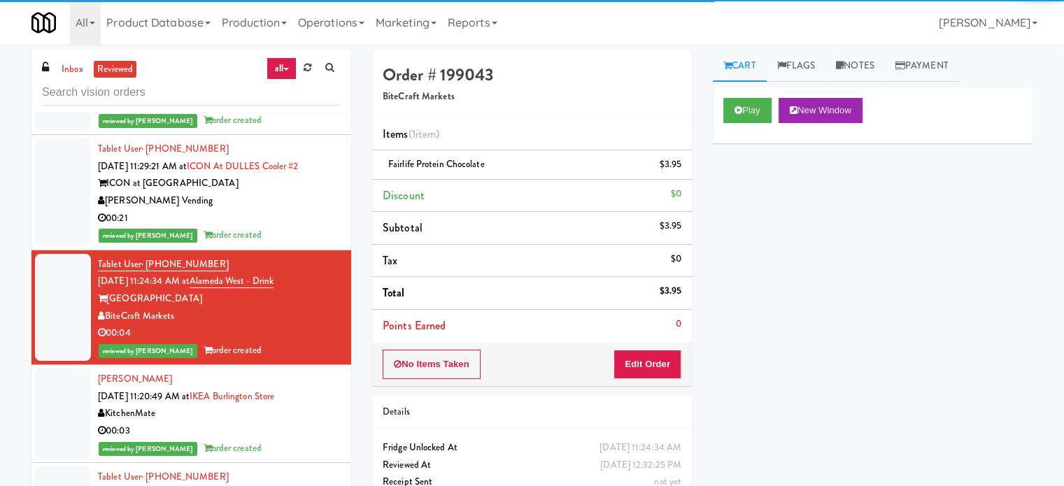
scroll to position [10878, 0]
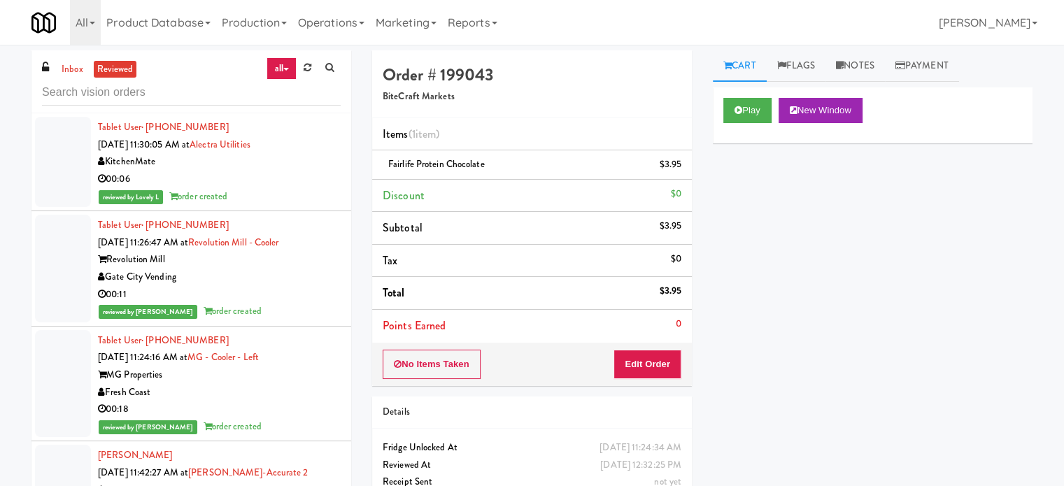
click at [310, 108] on div "reviewed by Frederick G order created" at bounding box center [219, 98] width 243 height 17
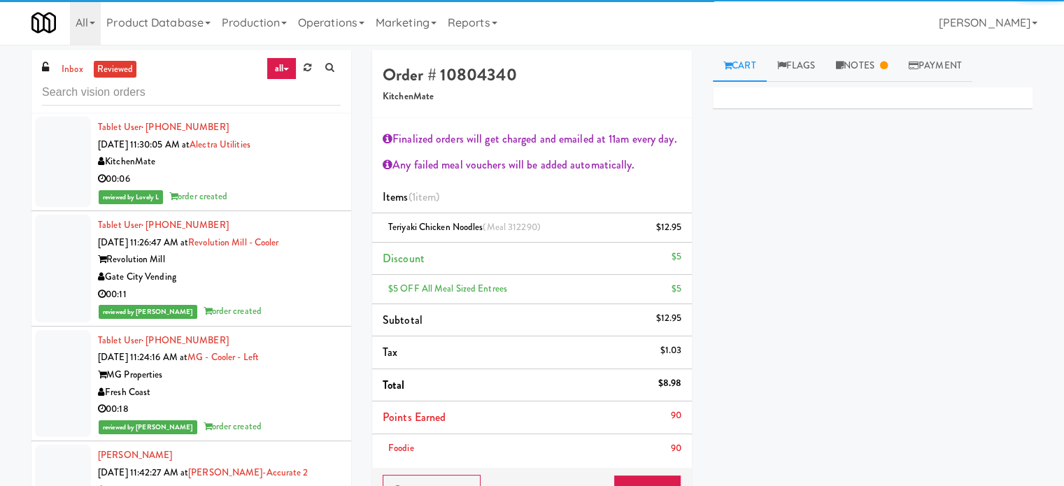
click at [316, 171] on div "KitchenMate" at bounding box center [219, 161] width 243 height 17
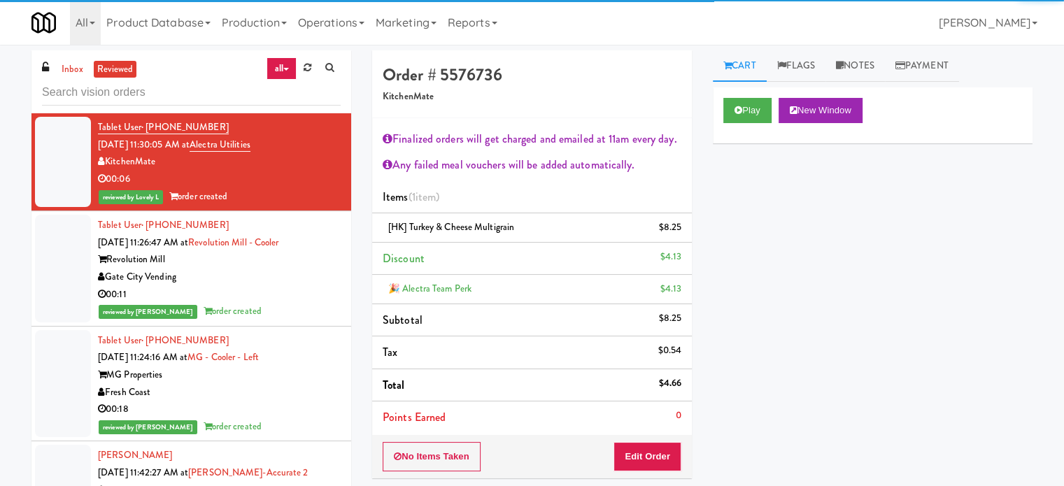
click at [305, 269] on div "Revolution Mill" at bounding box center [219, 259] width 243 height 17
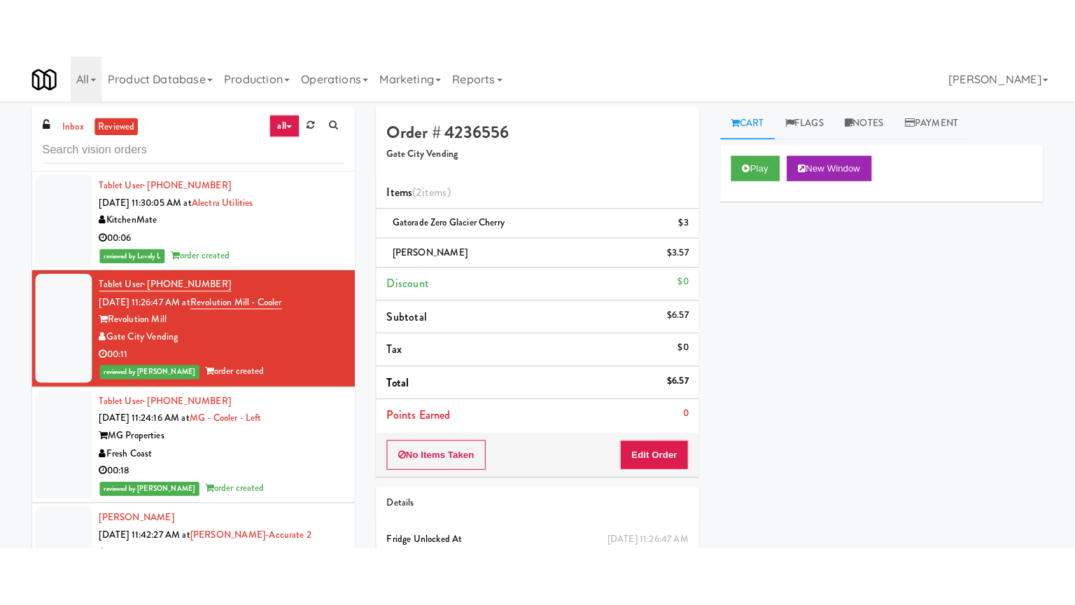
scroll to position [11228, 0]
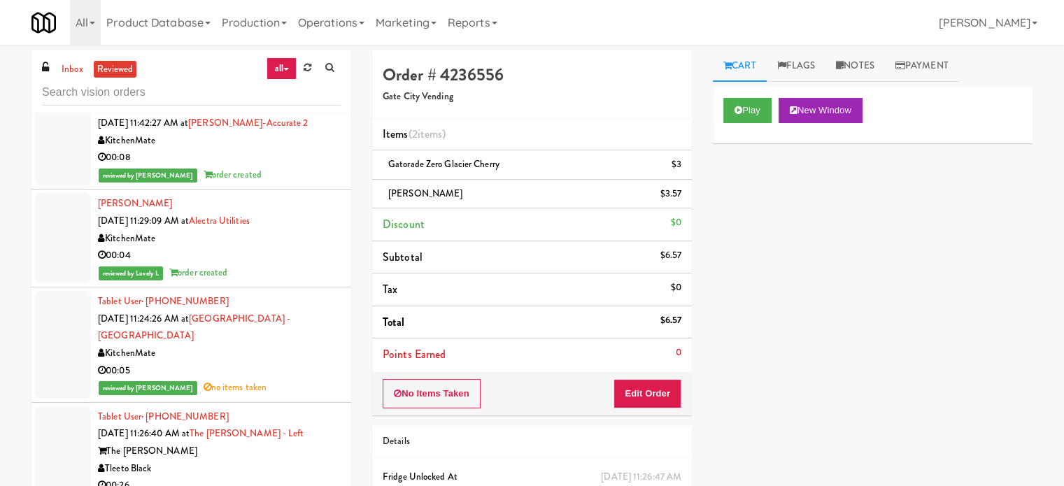
click at [283, 69] on div "00:18" at bounding box center [219, 59] width 243 height 17
click at [760, 113] on button "Play" at bounding box center [748, 110] width 48 height 25
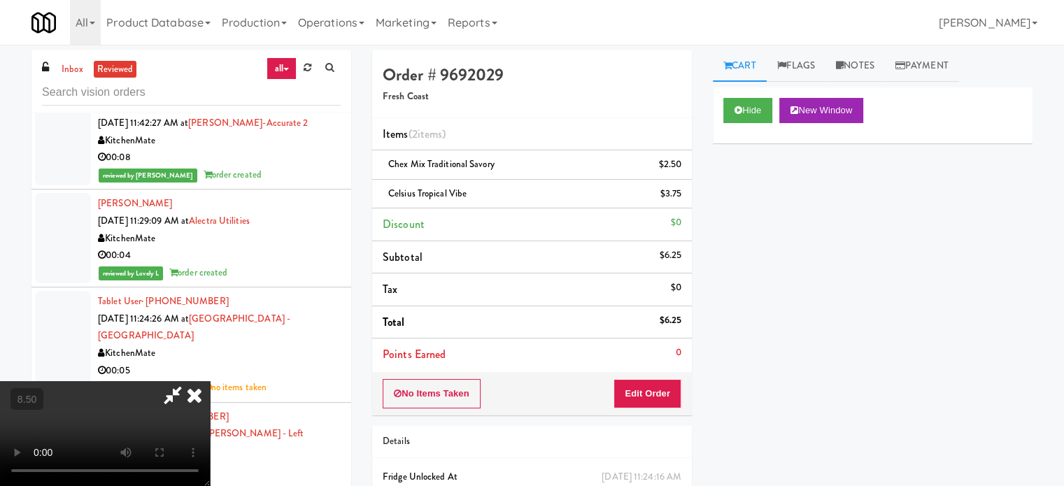
click at [210, 381] on video at bounding box center [105, 433] width 210 height 105
drag, startPoint x: 376, startPoint y: 304, endPoint x: 453, endPoint y: 270, distance: 83.3
click at [210, 381] on video at bounding box center [105, 433] width 210 height 105
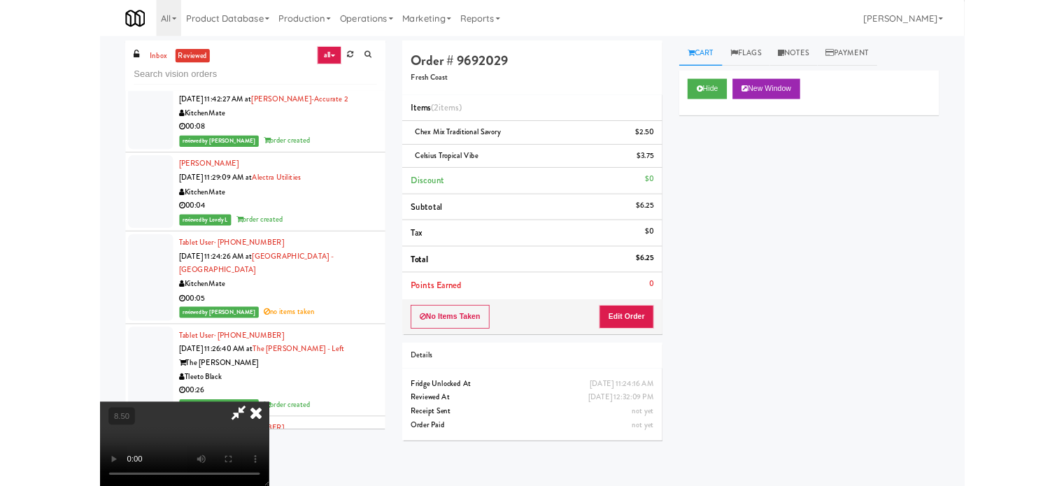
scroll to position [11193, 0]
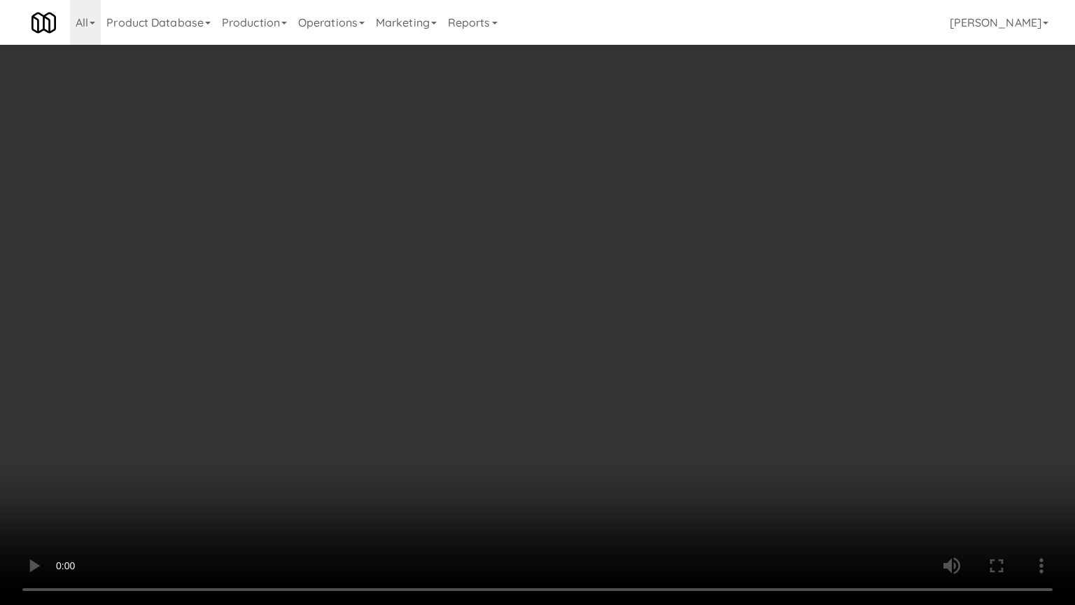
click at [473, 294] on video at bounding box center [537, 302] width 1075 height 605
click at [478, 291] on video at bounding box center [537, 302] width 1075 height 605
click at [486, 286] on video at bounding box center [537, 302] width 1075 height 605
click at [506, 299] on video at bounding box center [537, 302] width 1075 height 605
click at [516, 295] on video at bounding box center [537, 302] width 1075 height 605
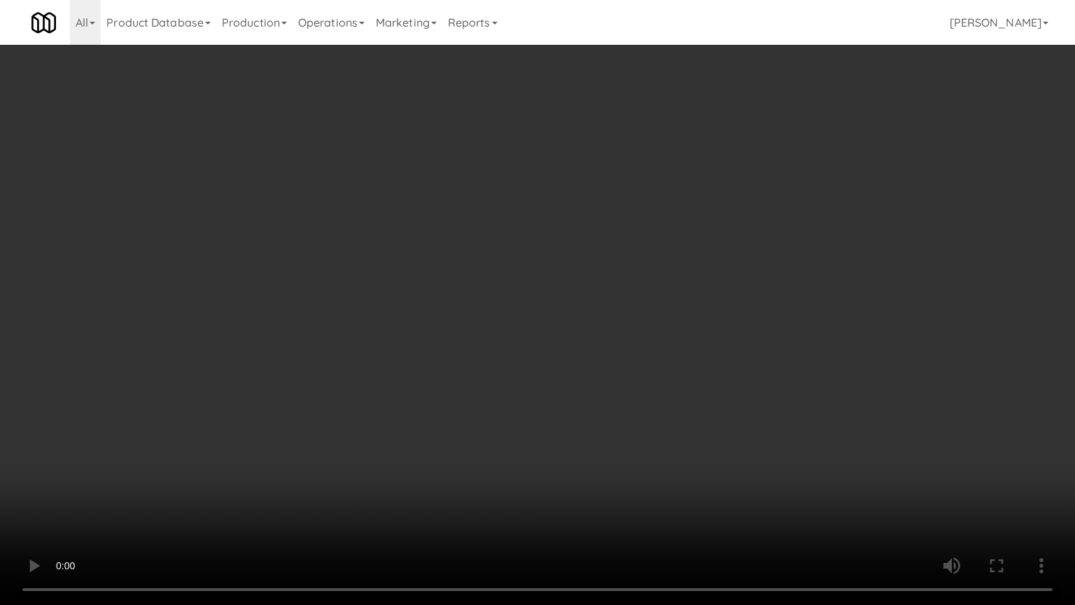
click at [529, 297] on video at bounding box center [537, 302] width 1075 height 605
click at [530, 296] on video at bounding box center [537, 302] width 1075 height 605
click at [561, 304] on video at bounding box center [537, 302] width 1075 height 605
click at [571, 302] on video at bounding box center [537, 302] width 1075 height 605
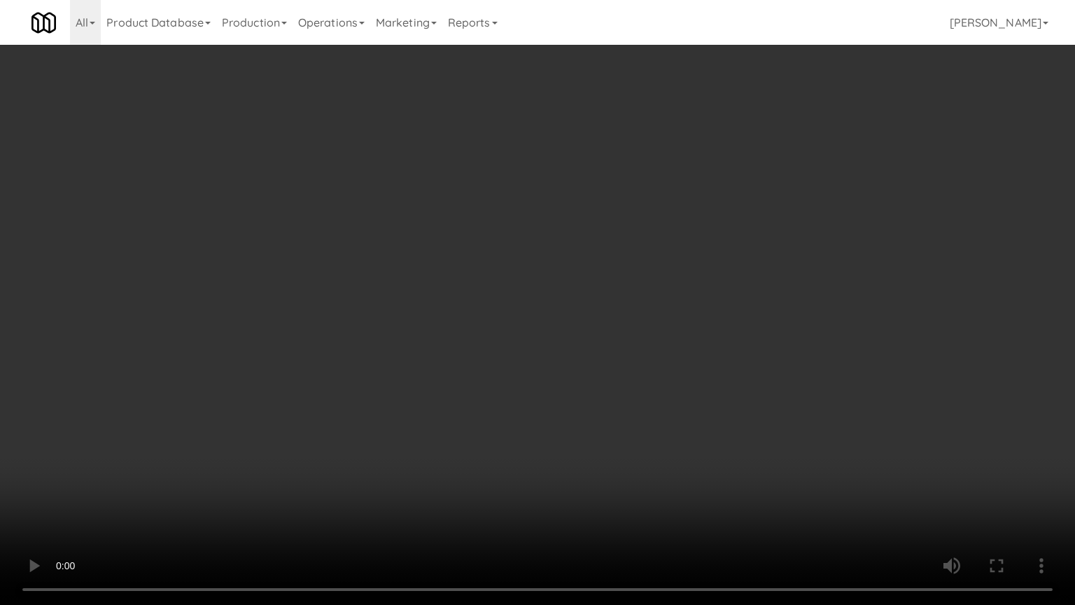
click at [575, 297] on video at bounding box center [537, 302] width 1075 height 605
click at [622, 301] on video at bounding box center [537, 302] width 1075 height 605
click at [594, 288] on video at bounding box center [537, 302] width 1075 height 605
drag, startPoint x: 595, startPoint y: 287, endPoint x: 614, endPoint y: 164, distance: 124.0
click at [596, 286] on video at bounding box center [537, 302] width 1075 height 605
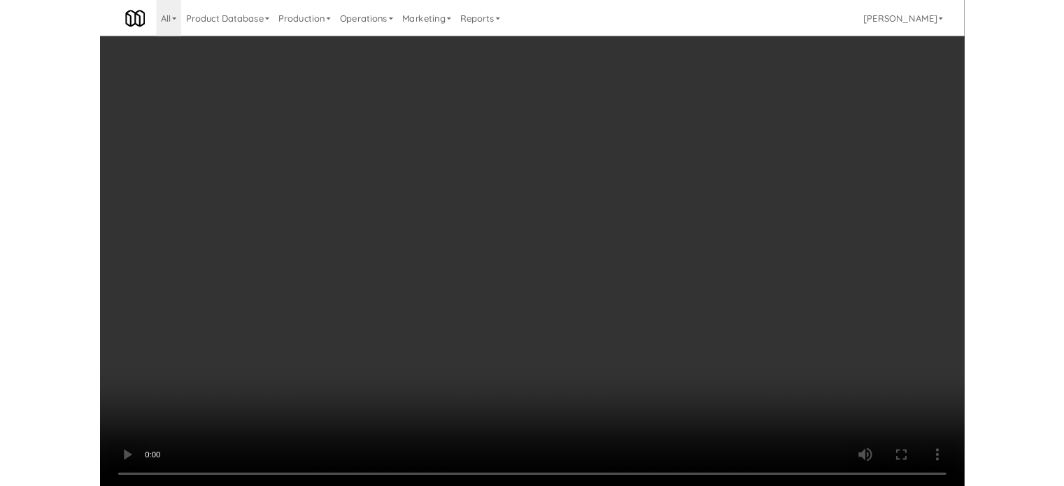
scroll to position [11228, 0]
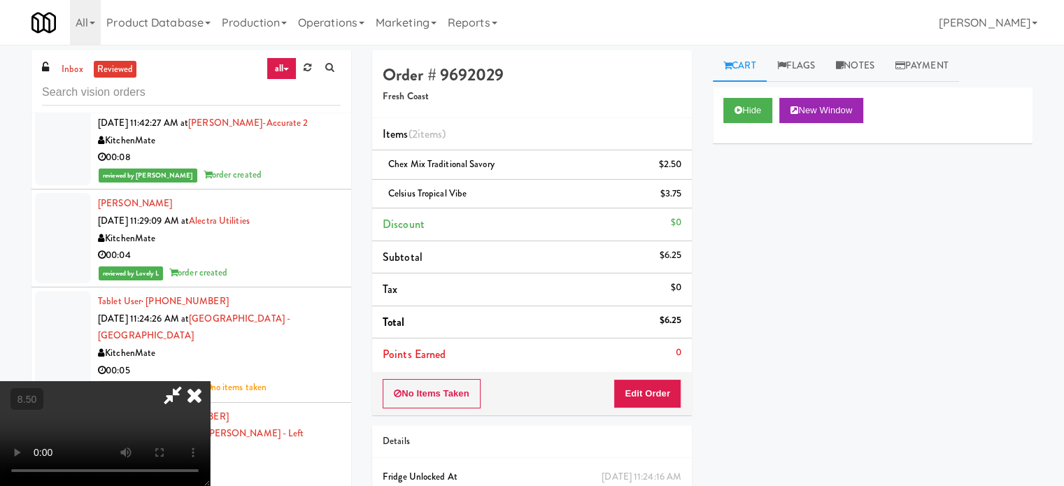
click at [210, 381] on icon at bounding box center [194, 395] width 31 height 28
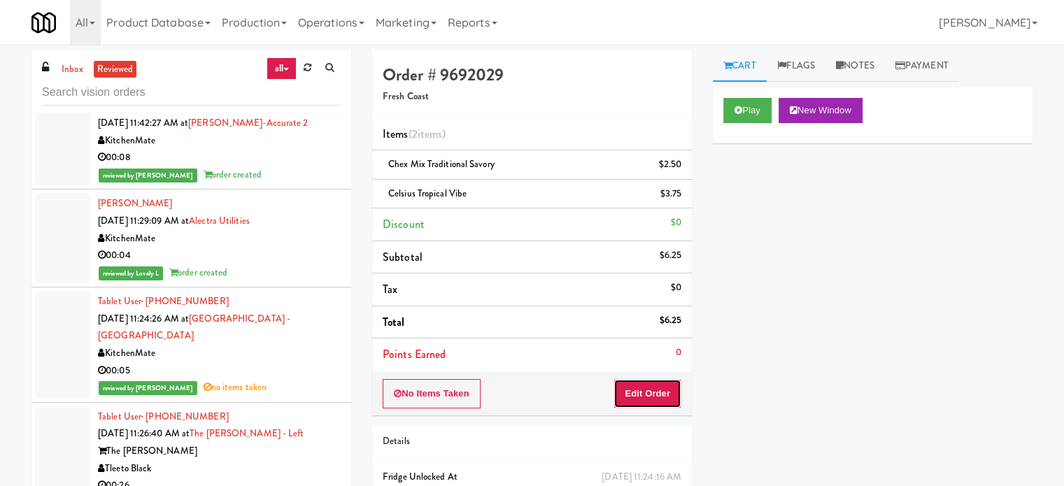
click at [630, 391] on button "Edit Order" at bounding box center [648, 393] width 68 height 29
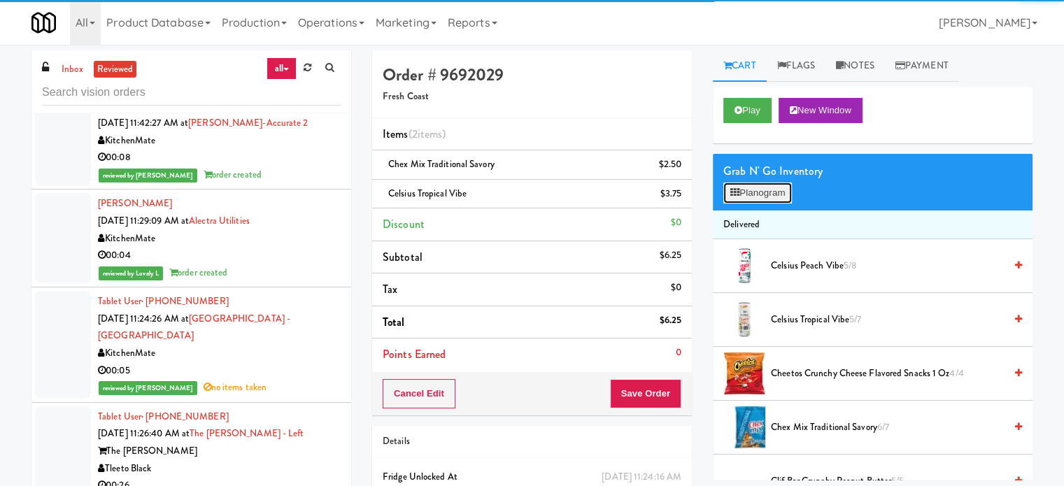
click at [777, 194] on button "Planogram" at bounding box center [758, 193] width 69 height 21
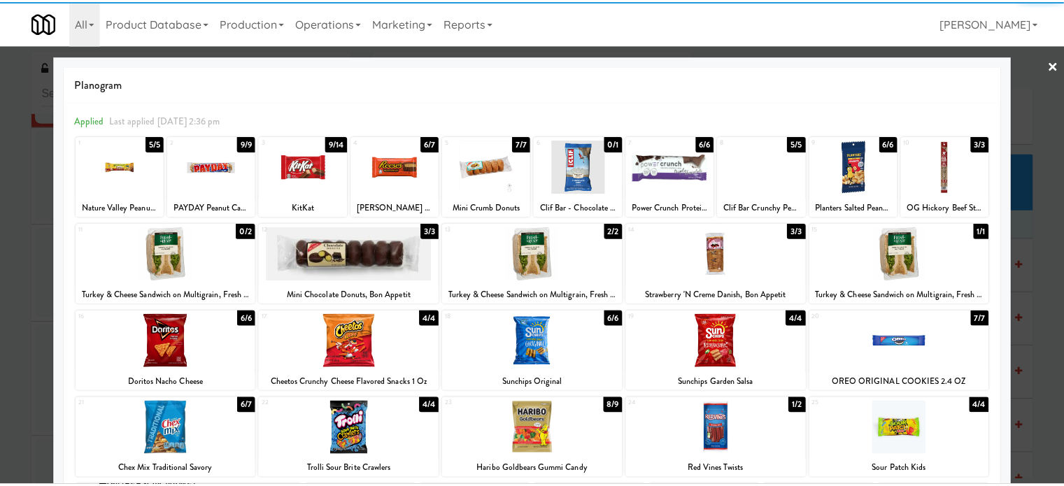
scroll to position [200, 0]
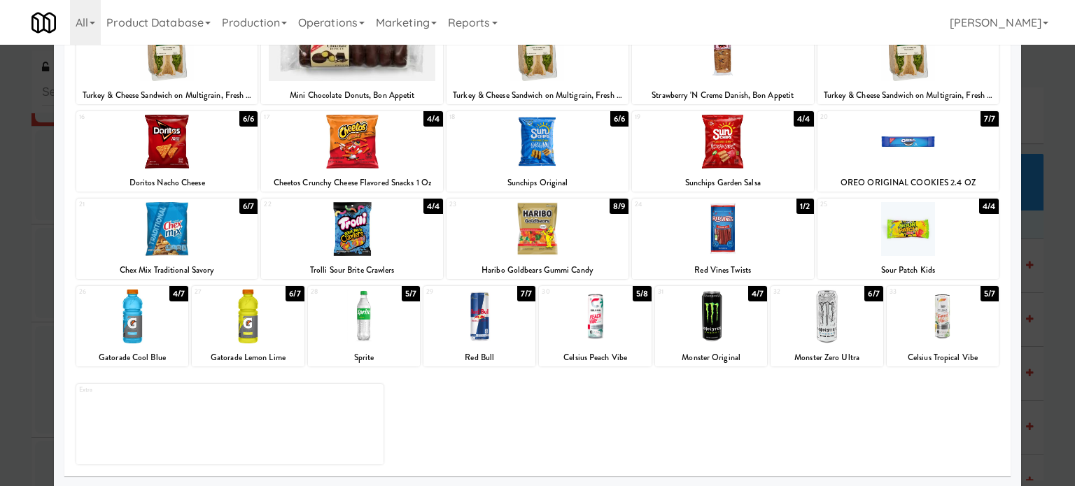
click at [1026, 353] on div at bounding box center [537, 243] width 1075 height 486
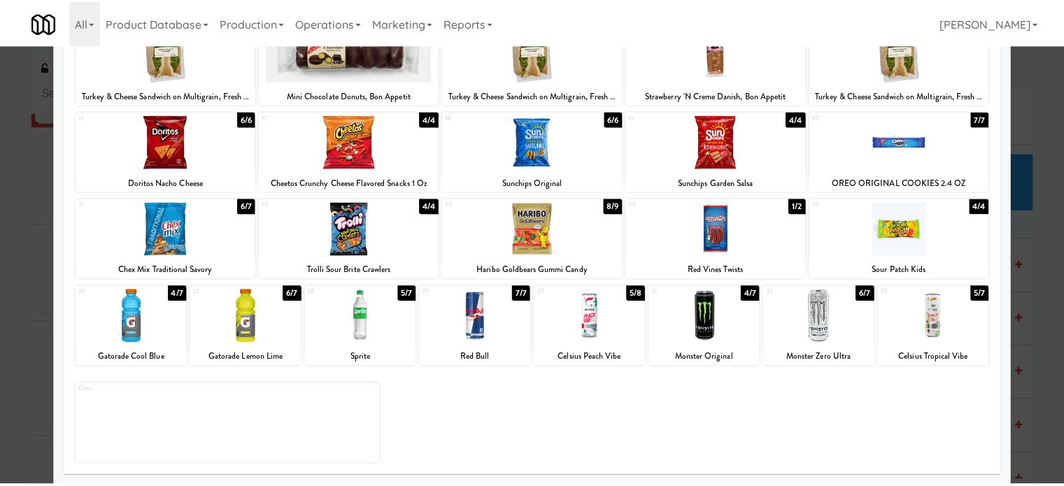
scroll to position [11228, 0]
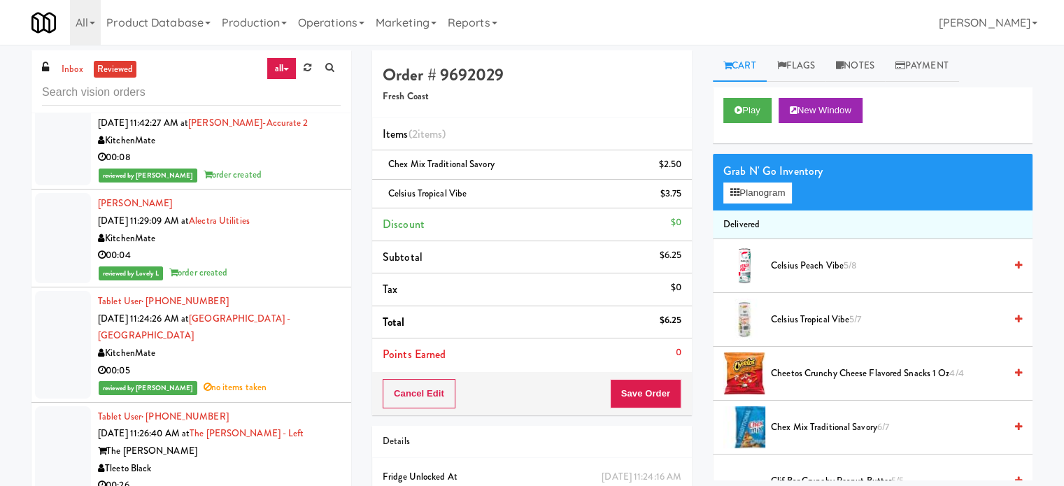
click at [303, 167] on div "00:08" at bounding box center [219, 157] width 243 height 17
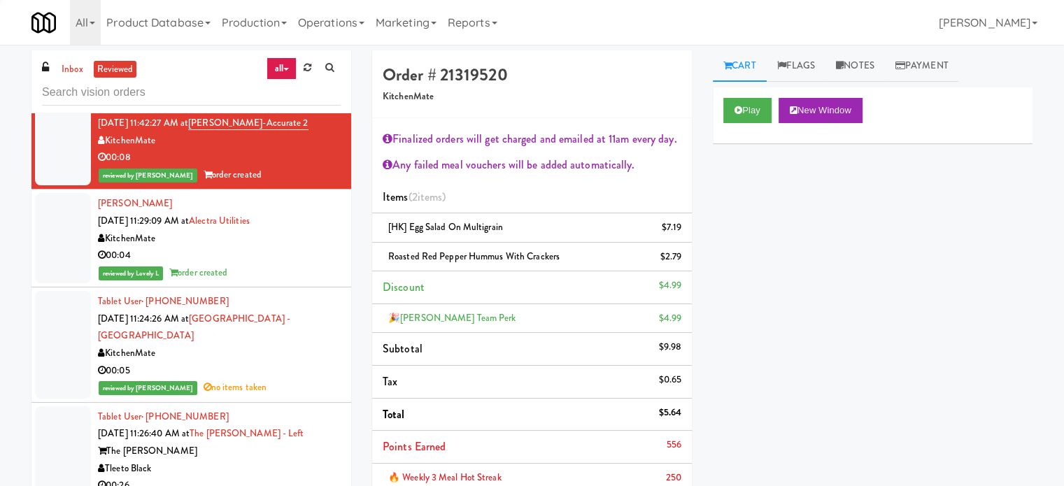
click at [306, 265] on div "00:04" at bounding box center [219, 255] width 243 height 17
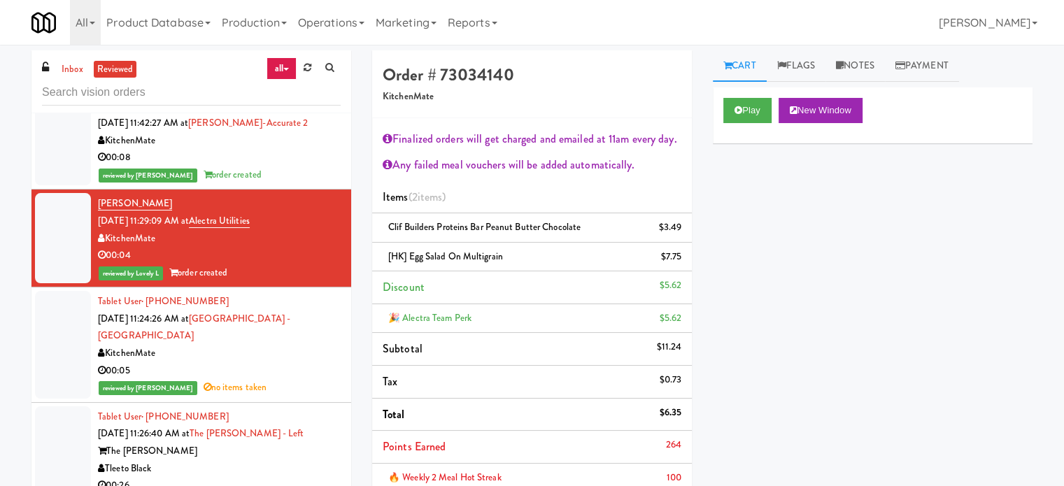
click at [310, 397] on div "Tablet User · (647) 641-5134 Sep 3, 2025 11:24:26 AM at Markham Campus - York U…" at bounding box center [219, 345] width 243 height 104
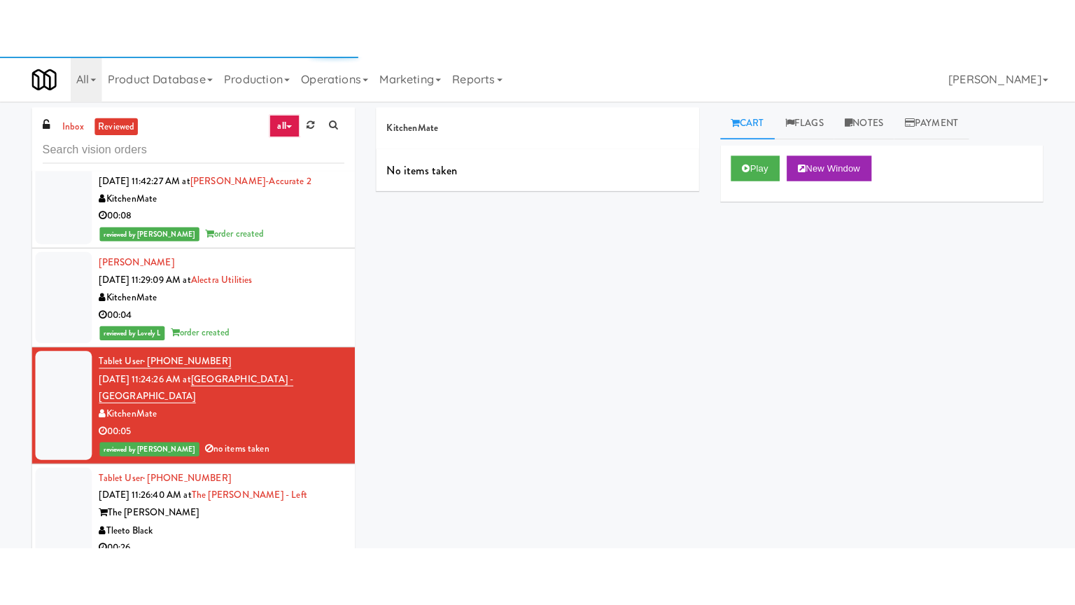
scroll to position [11578, 0]
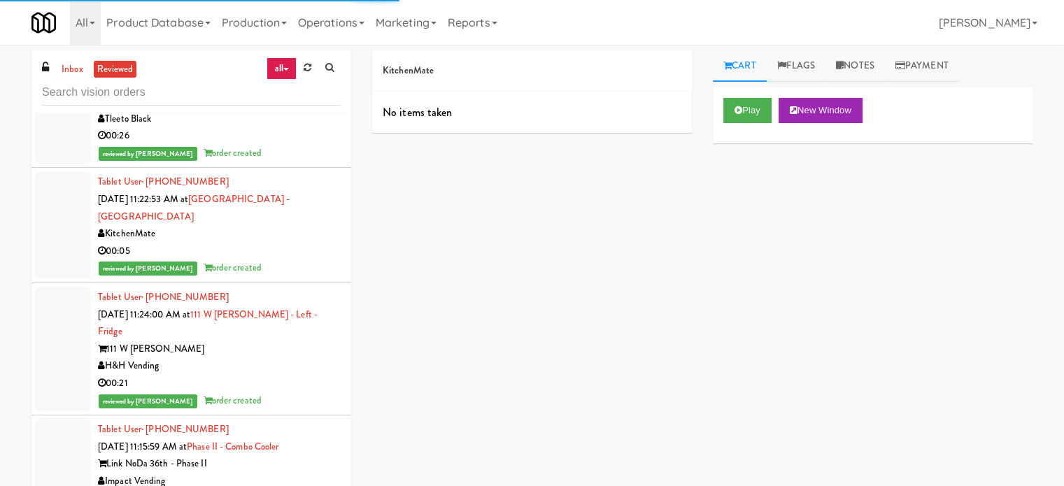
click at [283, 145] on div "00:26" at bounding box center [219, 135] width 243 height 17
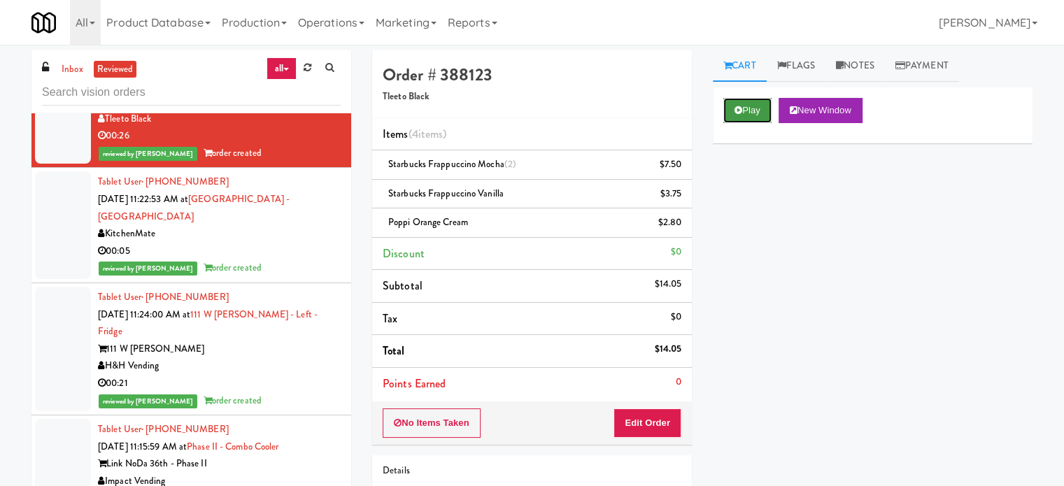
drag, startPoint x: 739, startPoint y: 106, endPoint x: 735, endPoint y: 114, distance: 8.8
click at [740, 106] on icon at bounding box center [739, 110] width 8 height 9
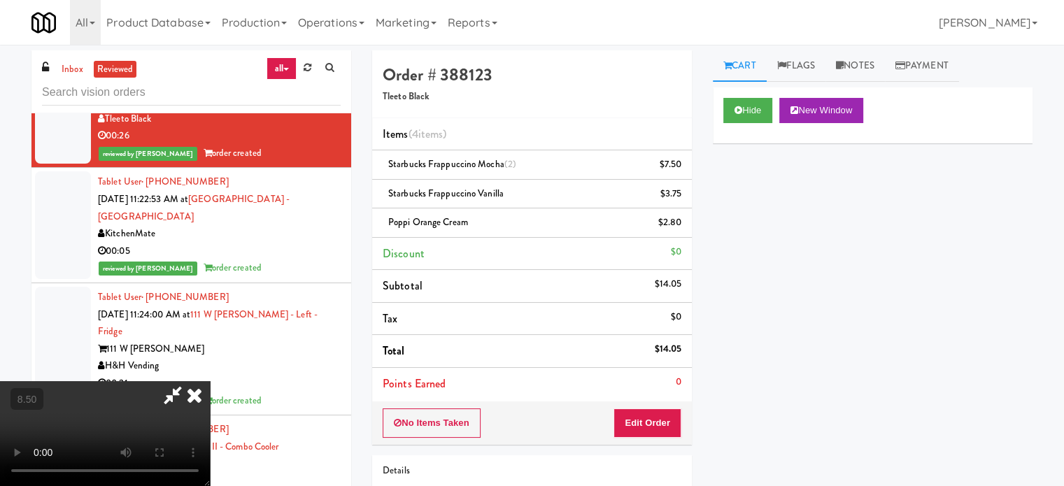
click at [210, 381] on video at bounding box center [105, 433] width 210 height 105
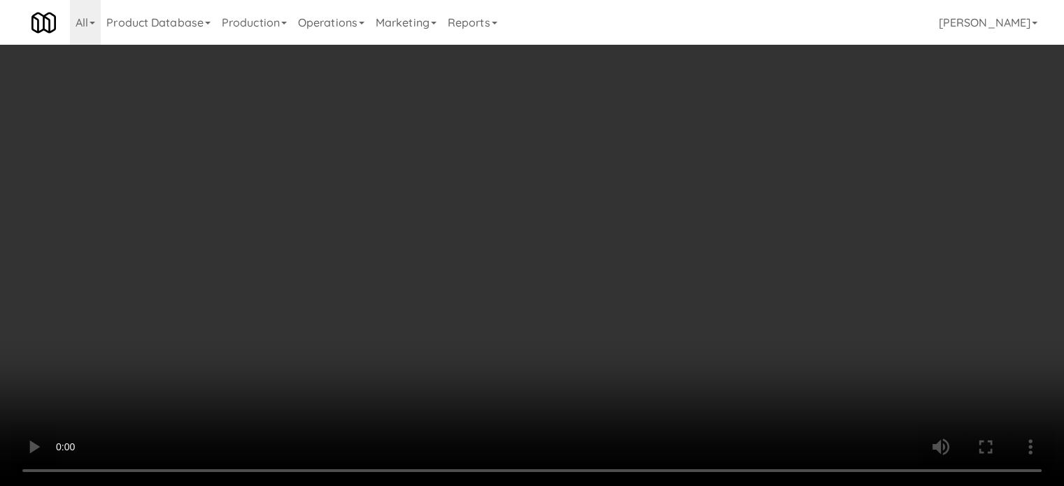
scroll to position [11544, 0]
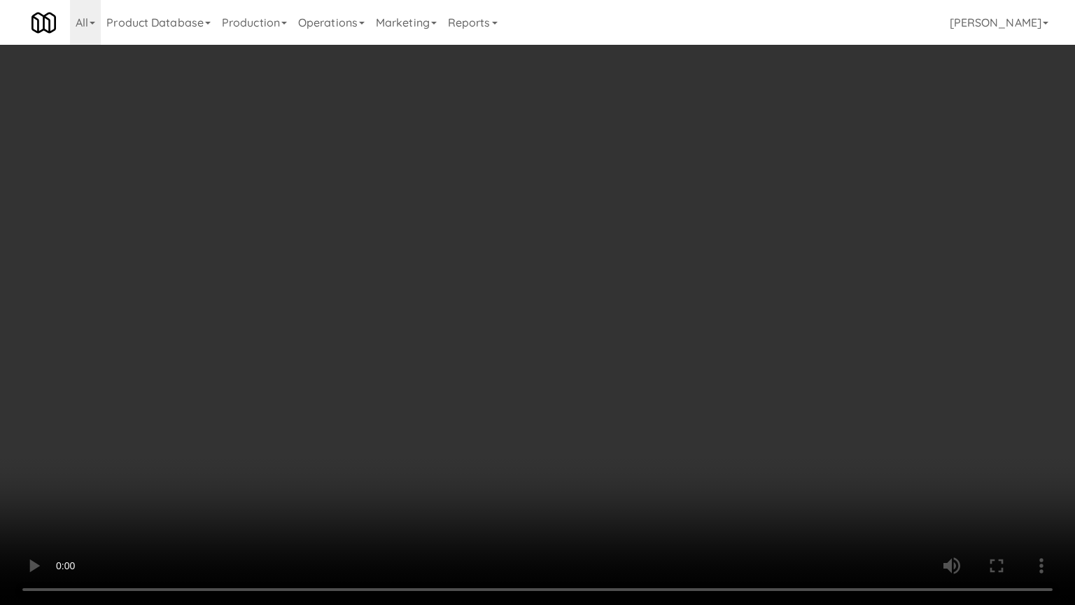
drag, startPoint x: 439, startPoint y: 238, endPoint x: 465, endPoint y: 244, distance: 26.0
click at [439, 238] on video at bounding box center [537, 302] width 1075 height 605
click at [502, 266] on video at bounding box center [537, 302] width 1075 height 605
click at [502, 264] on video at bounding box center [537, 302] width 1075 height 605
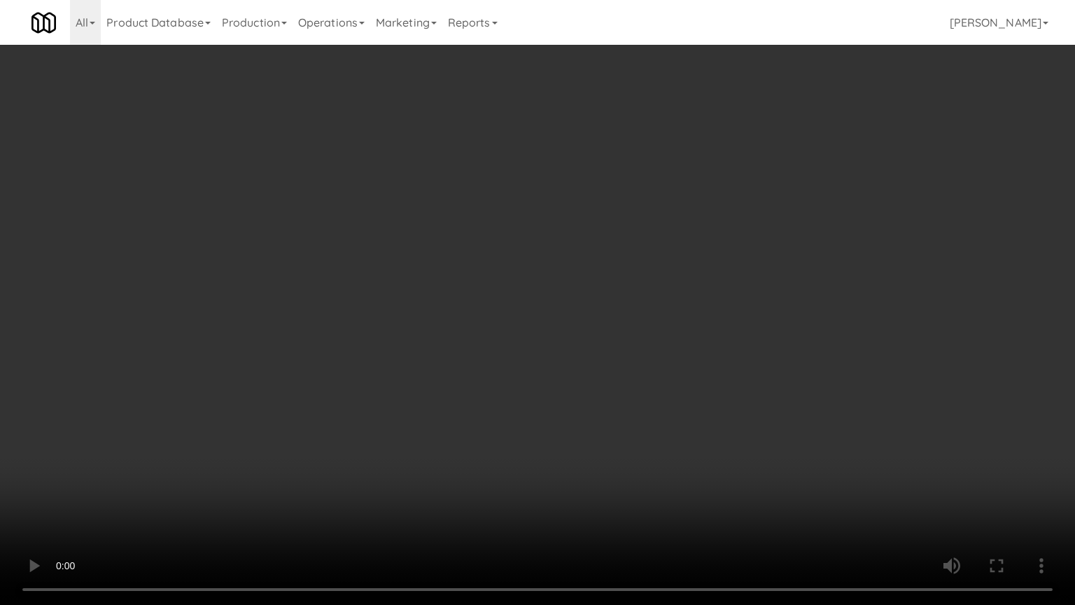
click at [502, 264] on video at bounding box center [537, 302] width 1075 height 605
click at [504, 265] on video at bounding box center [537, 302] width 1075 height 605
click at [512, 262] on video at bounding box center [537, 302] width 1075 height 605
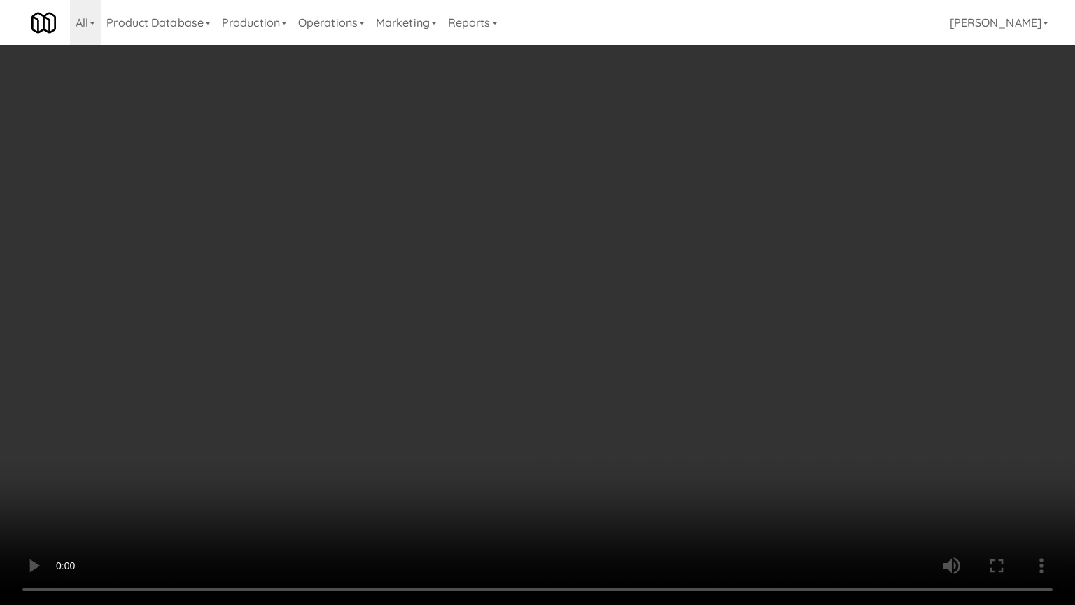
drag, startPoint x: 230, startPoint y: 416, endPoint x: 300, endPoint y: 369, distance: 84.8
click at [232, 414] on video at bounding box center [537, 302] width 1075 height 605
click at [358, 327] on video at bounding box center [537, 302] width 1075 height 605
click at [278, 397] on video at bounding box center [537, 302] width 1075 height 605
click at [382, 327] on video at bounding box center [537, 302] width 1075 height 605
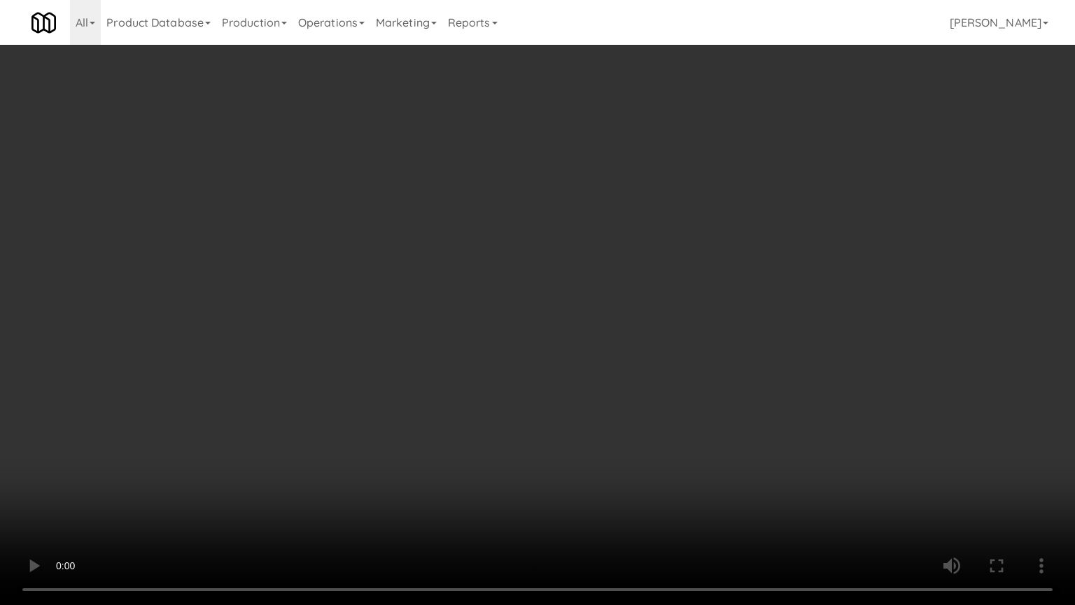
click at [383, 332] on video at bounding box center [537, 302] width 1075 height 605
click at [427, 353] on video at bounding box center [537, 302] width 1075 height 605
click at [425, 351] on video at bounding box center [537, 302] width 1075 height 605
click at [460, 354] on video at bounding box center [537, 302] width 1075 height 605
drag, startPoint x: 453, startPoint y: 361, endPoint x: 464, endPoint y: 360, distance: 11.2
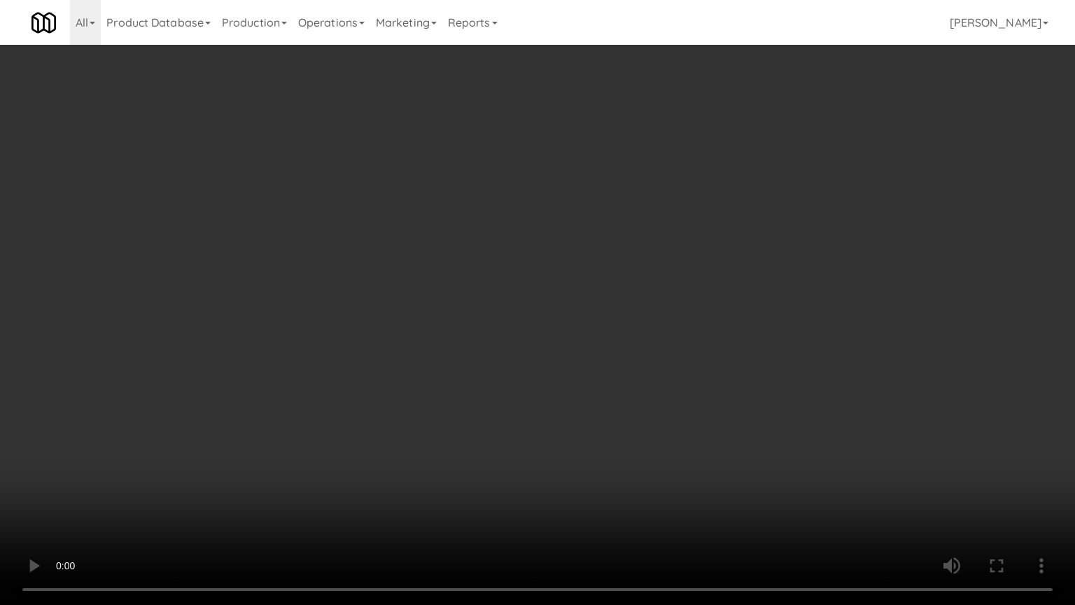
click at [453, 362] on video at bounding box center [537, 302] width 1075 height 605
click at [547, 369] on video at bounding box center [537, 302] width 1075 height 605
click at [526, 367] on video at bounding box center [537, 302] width 1075 height 605
click at [561, 373] on video at bounding box center [537, 302] width 1075 height 605
click at [551, 369] on video at bounding box center [537, 302] width 1075 height 605
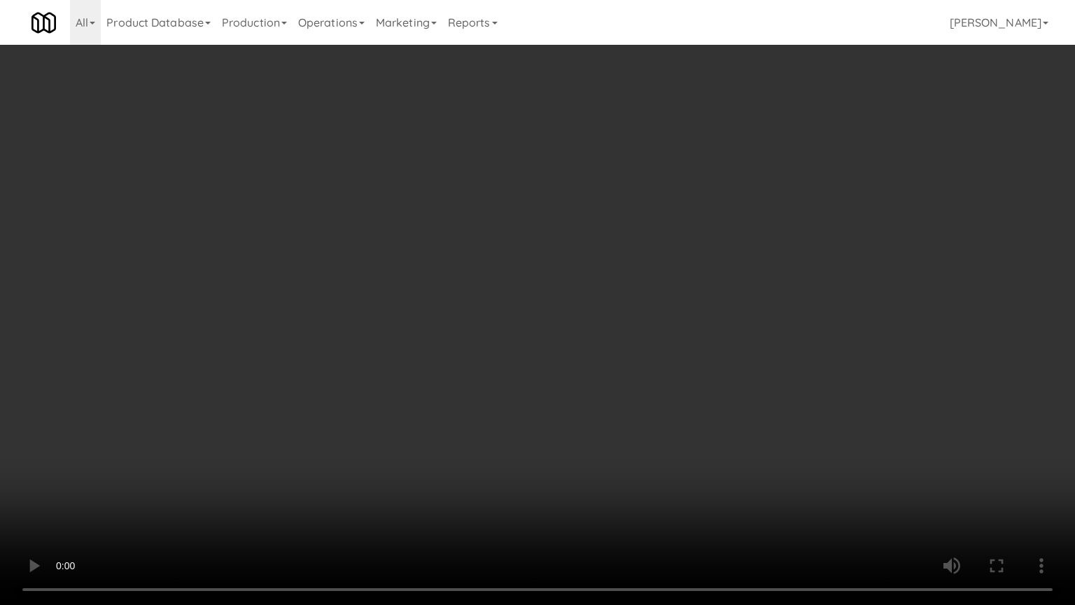
click at [560, 367] on video at bounding box center [537, 302] width 1075 height 605
click at [561, 363] on video at bounding box center [537, 302] width 1075 height 605
drag, startPoint x: 449, startPoint y: 414, endPoint x: 463, endPoint y: 378, distance: 38.3
click at [449, 410] on video at bounding box center [537, 302] width 1075 height 605
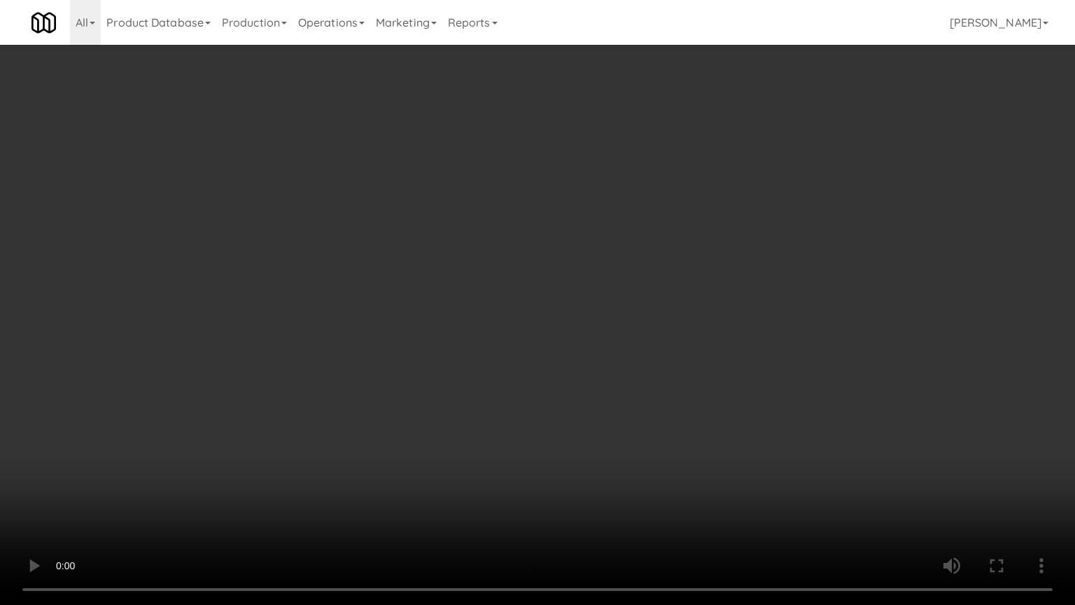
drag, startPoint x: 498, startPoint y: 341, endPoint x: 517, endPoint y: 339, distance: 19.0
click at [498, 342] on video at bounding box center [537, 302] width 1075 height 605
drag, startPoint x: 523, startPoint y: 344, endPoint x: 536, endPoint y: 349, distance: 14.2
click at [526, 347] on video at bounding box center [537, 302] width 1075 height 605
drag, startPoint x: 641, startPoint y: 358, endPoint x: 635, endPoint y: 352, distance: 8.4
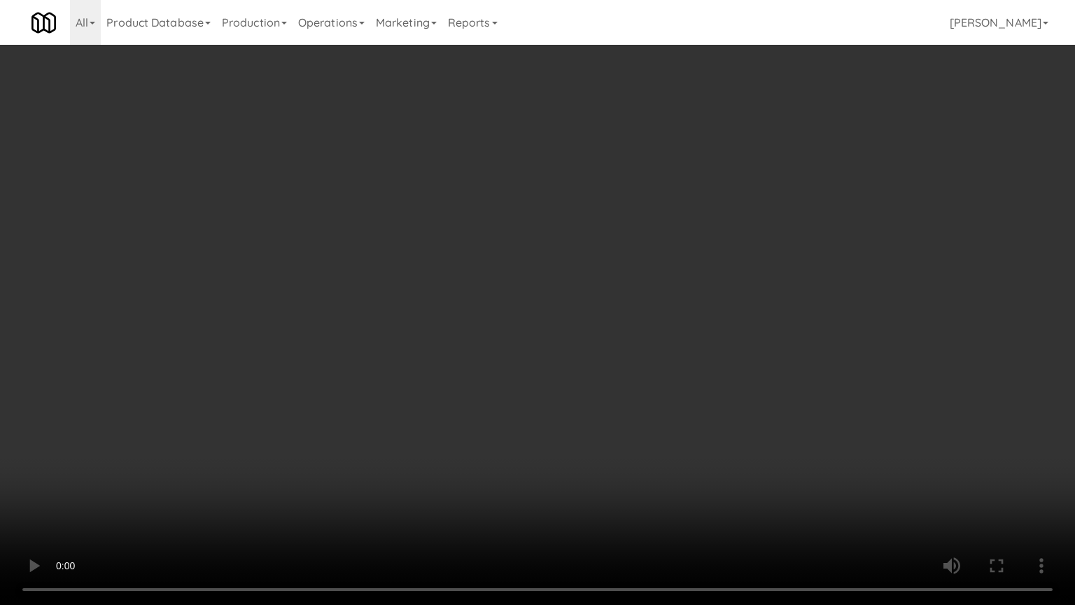
click at [641, 358] on video at bounding box center [537, 302] width 1075 height 605
click at [619, 349] on video at bounding box center [537, 302] width 1075 height 605
click at [589, 312] on video at bounding box center [537, 302] width 1075 height 605
click at [589, 326] on video at bounding box center [537, 302] width 1075 height 605
click at [544, 327] on video at bounding box center [537, 302] width 1075 height 605
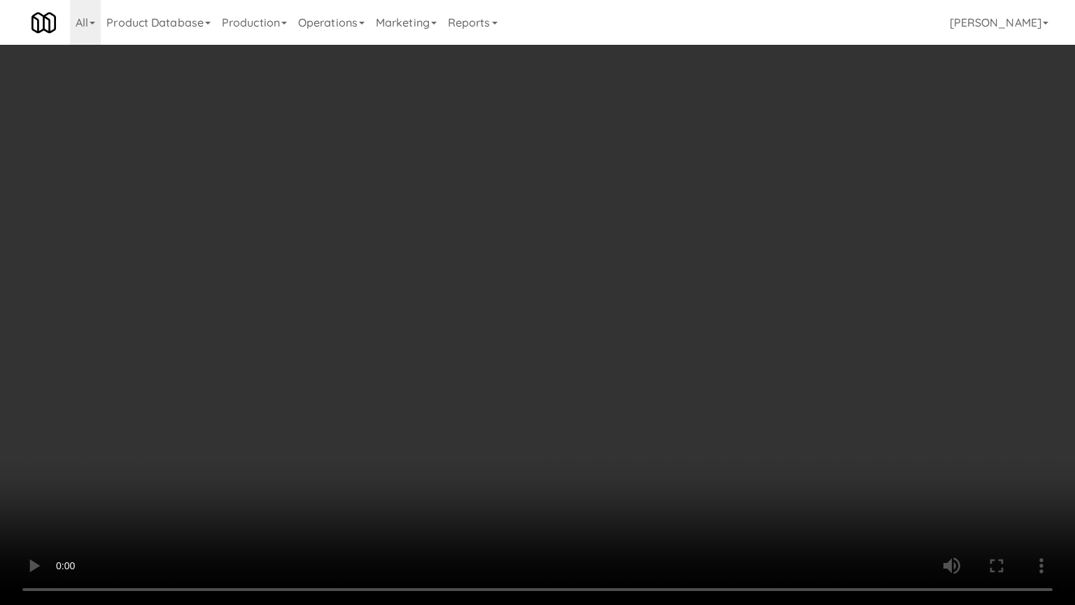
click at [547, 325] on video at bounding box center [537, 302] width 1075 height 605
click at [549, 322] on video at bounding box center [537, 302] width 1075 height 605
click at [549, 321] on video at bounding box center [537, 302] width 1075 height 605
click at [556, 311] on video at bounding box center [537, 302] width 1075 height 605
click at [560, 309] on video at bounding box center [537, 302] width 1075 height 605
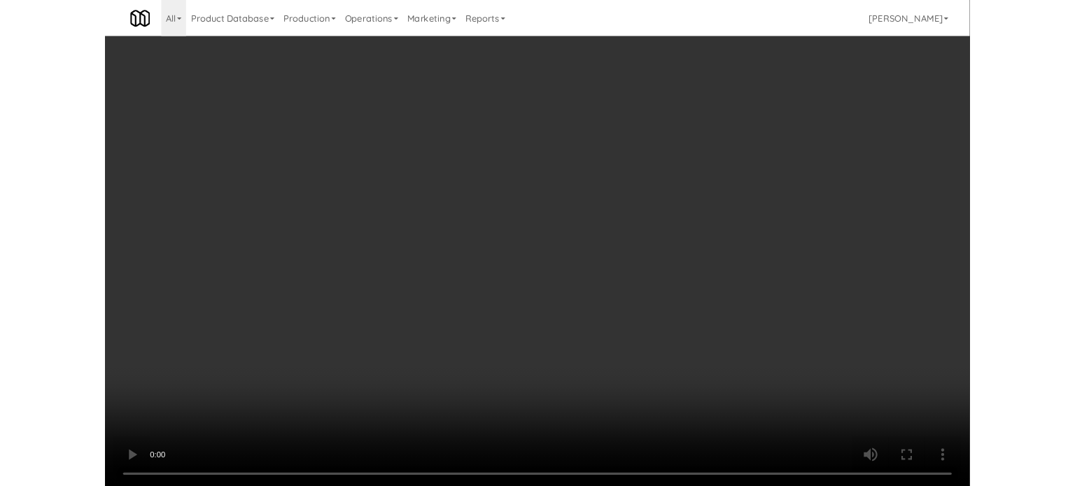
scroll to position [11578, 0]
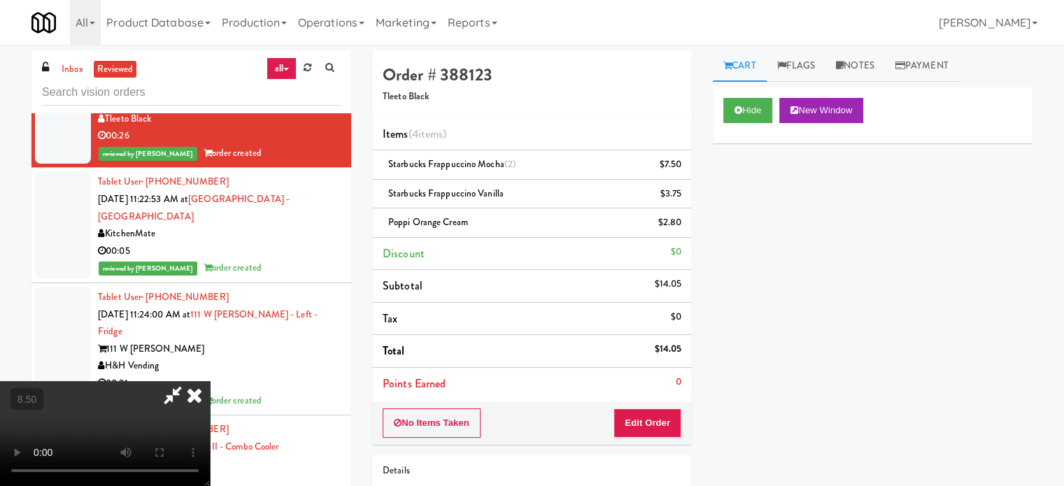
click at [210, 381] on icon at bounding box center [194, 395] width 31 height 28
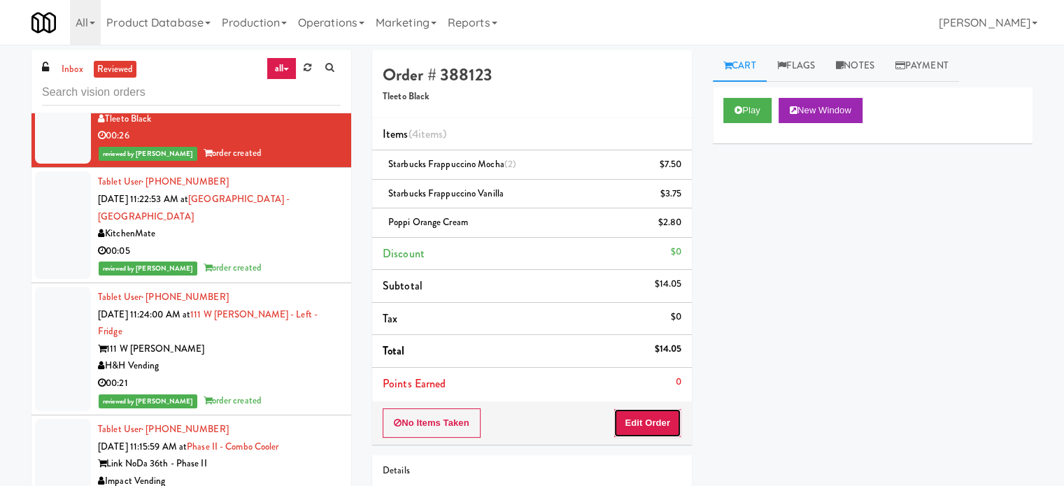
click at [644, 416] on button "Edit Order" at bounding box center [648, 423] width 68 height 29
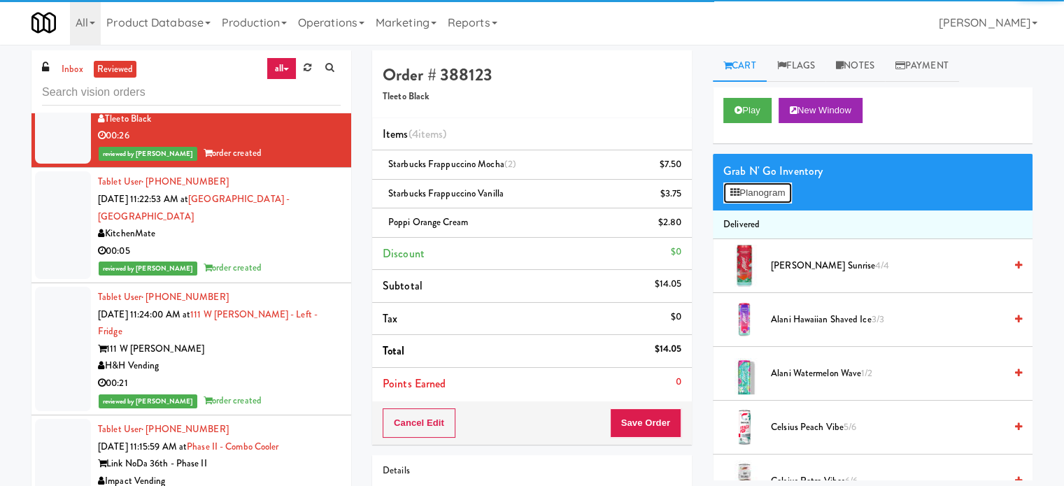
click at [775, 195] on button "Planogram" at bounding box center [758, 193] width 69 height 21
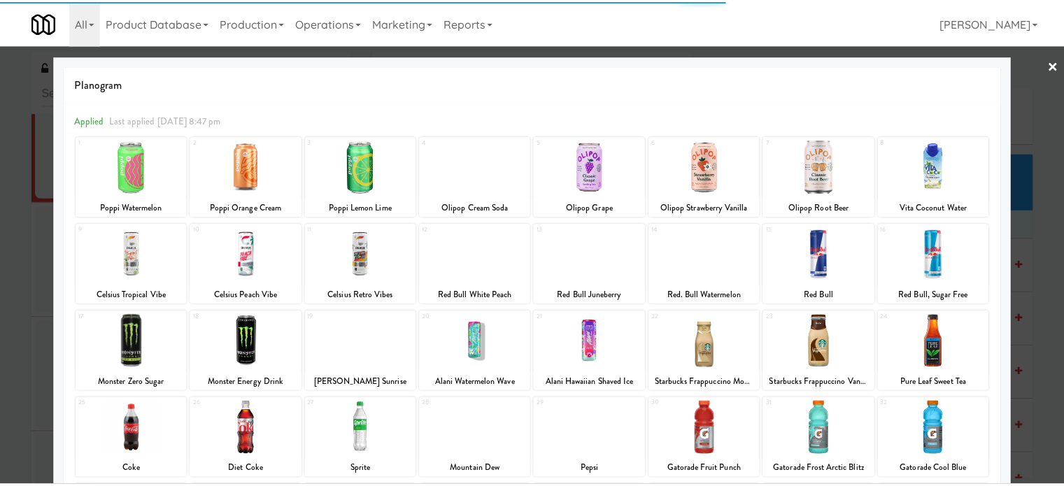
scroll to position [200, 0]
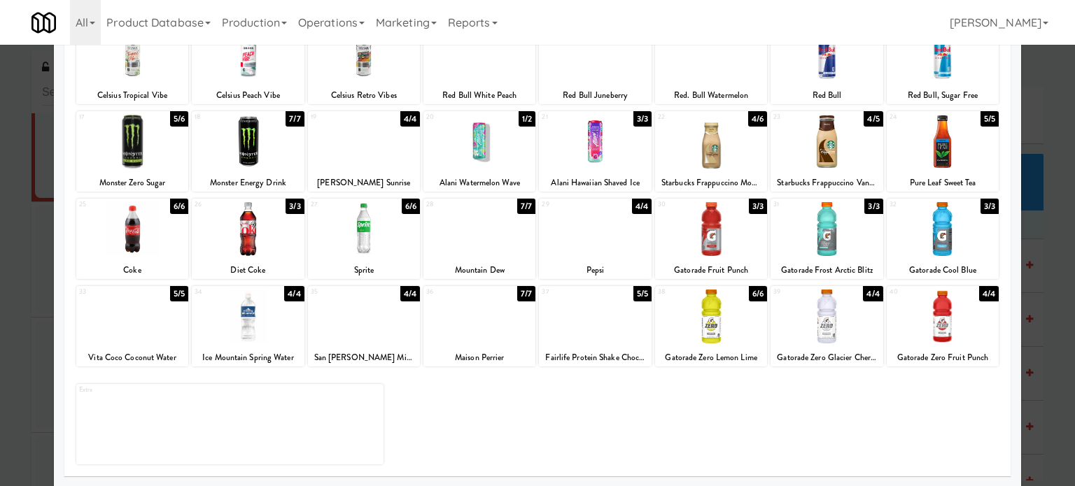
drag, startPoint x: 1046, startPoint y: 346, endPoint x: 947, endPoint y: 295, distance: 111.7
click at [1046, 348] on div at bounding box center [537, 243] width 1075 height 486
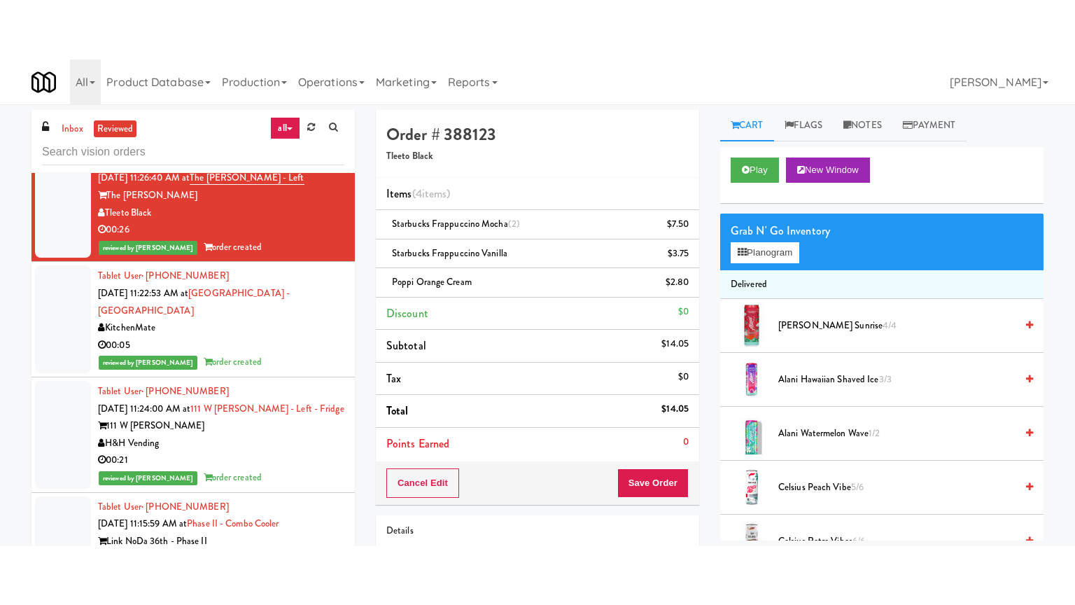
scroll to position [11578, 0]
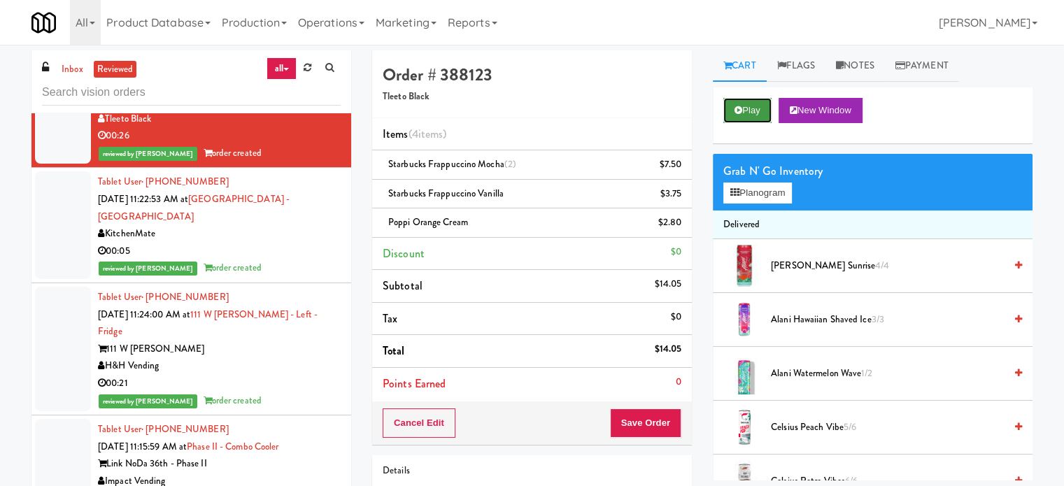
click at [752, 105] on button "Play" at bounding box center [748, 110] width 48 height 25
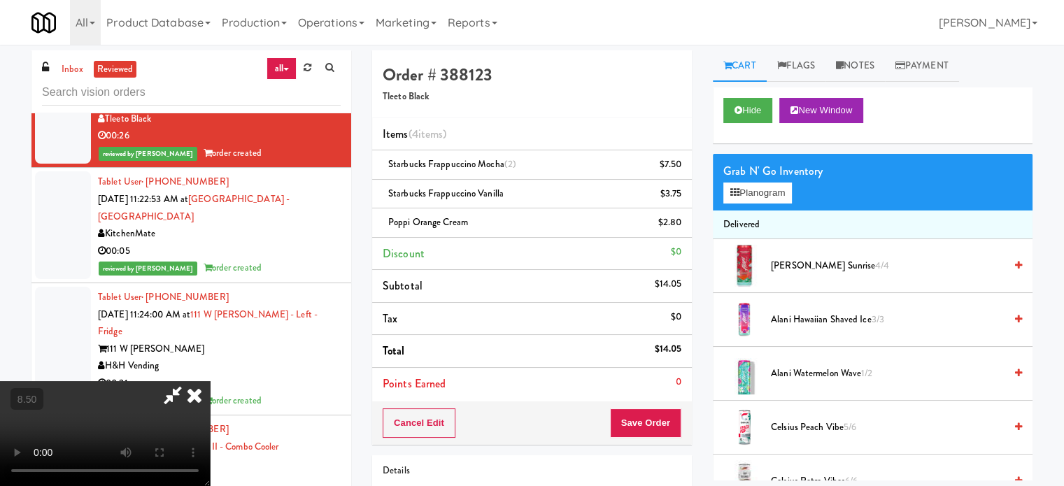
click at [210, 381] on video at bounding box center [105, 433] width 210 height 105
drag, startPoint x: 445, startPoint y: 317, endPoint x: 448, endPoint y: 300, distance: 17.0
click at [210, 381] on video at bounding box center [105, 433] width 210 height 105
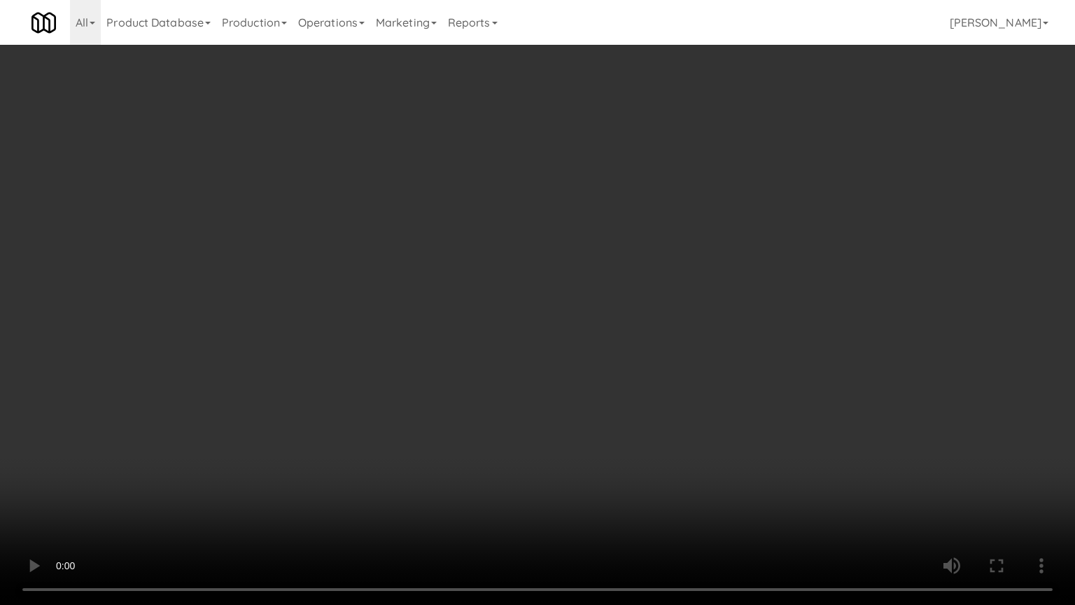
click at [501, 274] on video at bounding box center [537, 302] width 1075 height 605
click at [504, 286] on video at bounding box center [537, 302] width 1075 height 605
click at [508, 383] on video at bounding box center [537, 302] width 1075 height 605
click at [513, 367] on video at bounding box center [537, 302] width 1075 height 605
click at [530, 355] on video at bounding box center [537, 302] width 1075 height 605
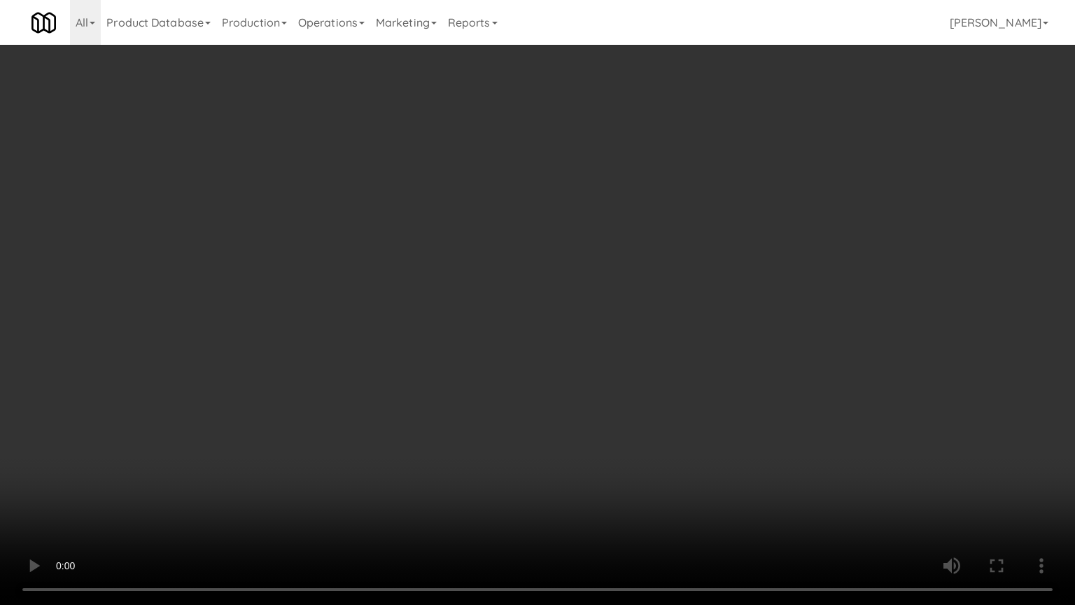
drag, startPoint x: 533, startPoint y: 352, endPoint x: 591, endPoint y: 148, distance: 212.6
click at [533, 351] on video at bounding box center [537, 302] width 1075 height 605
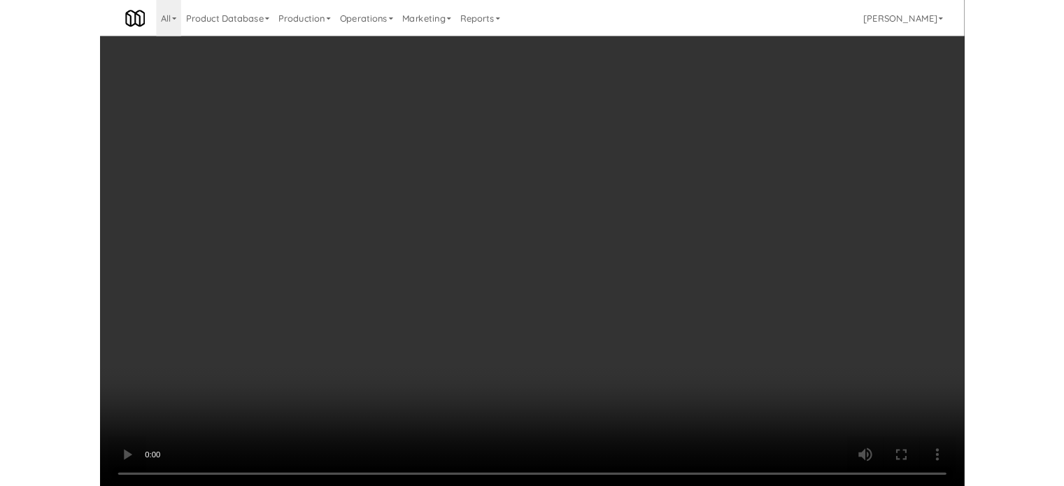
scroll to position [11578, 0]
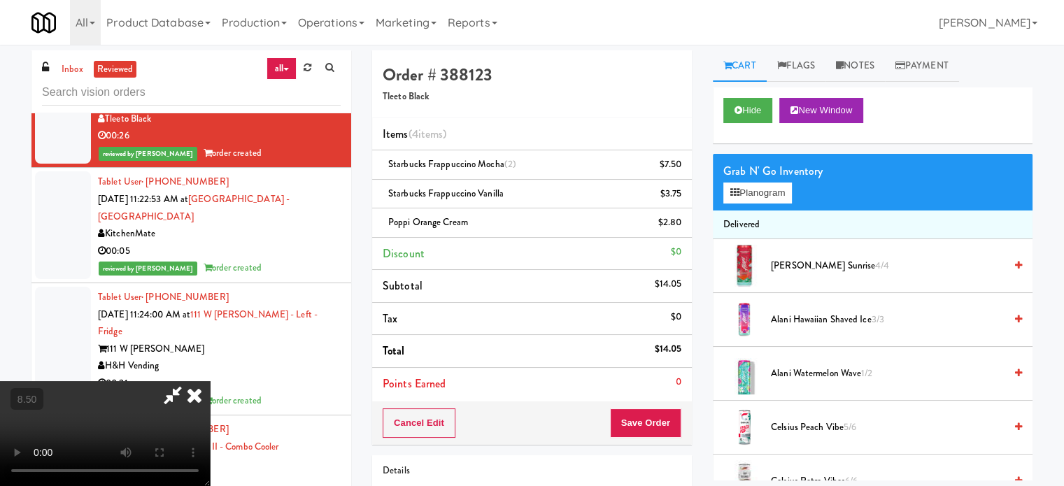
click at [210, 381] on icon at bounding box center [194, 395] width 31 height 28
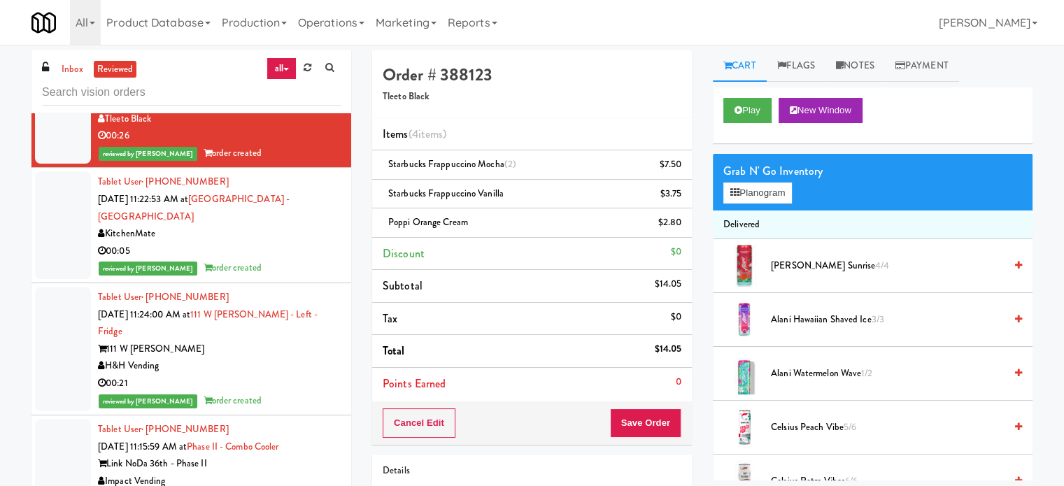
click at [319, 260] on div "00:05" at bounding box center [219, 251] width 243 height 17
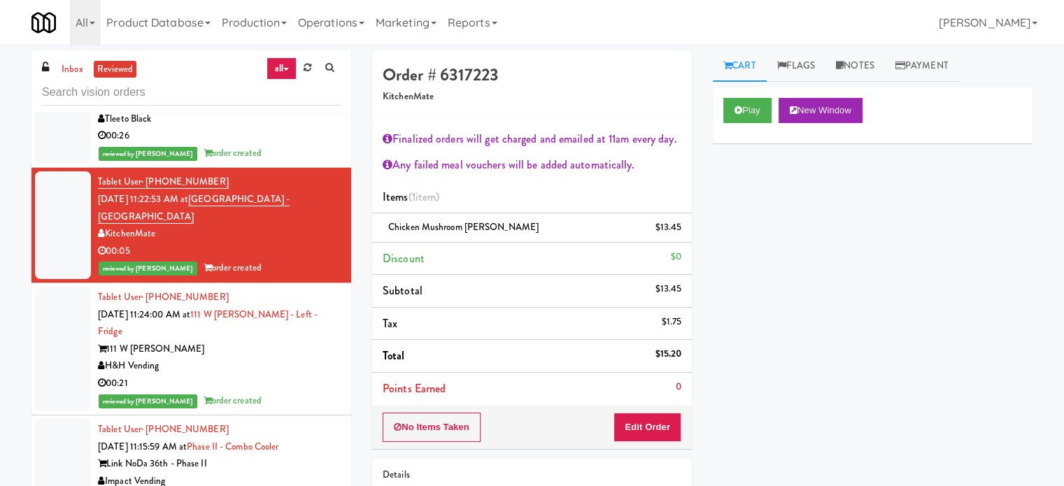
click at [309, 375] on div "H&H Vending" at bounding box center [219, 366] width 243 height 17
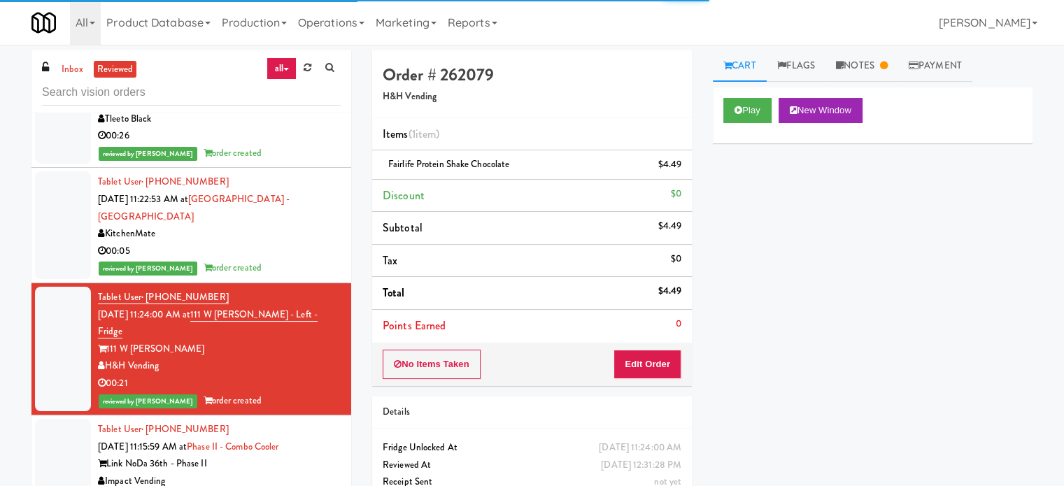
click at [313, 243] on div "KitchenMate" at bounding box center [219, 233] width 243 height 17
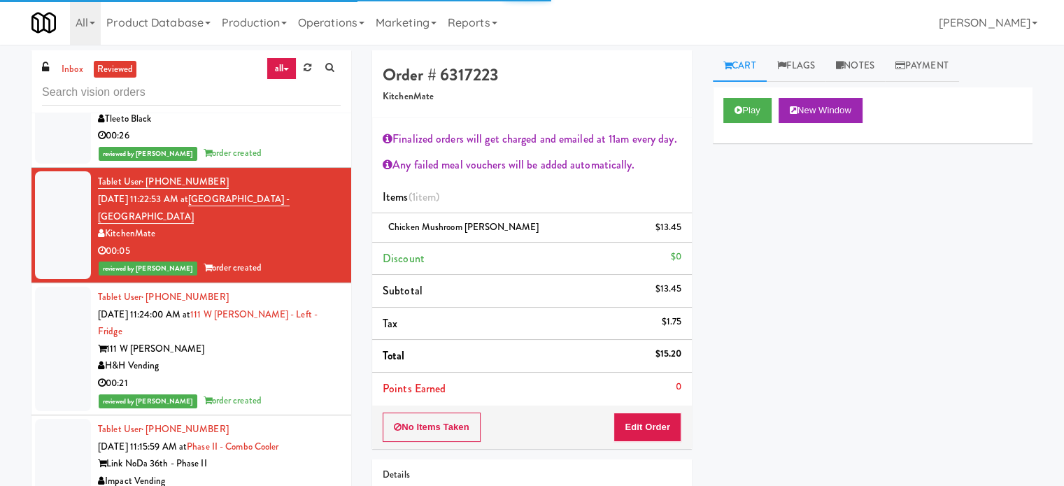
scroll to position [11928, 0]
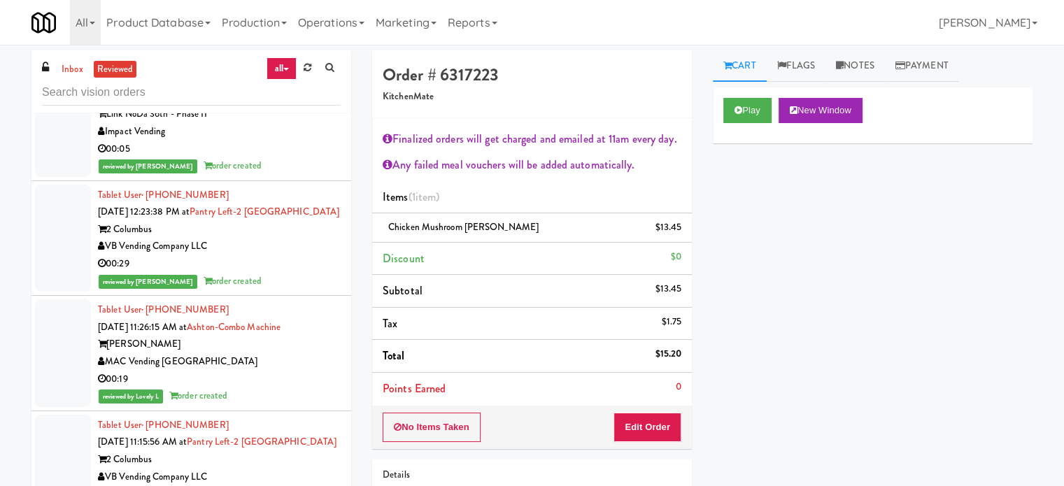
click at [299, 175] on div "reviewed by Reynalyn L order created" at bounding box center [219, 165] width 243 height 17
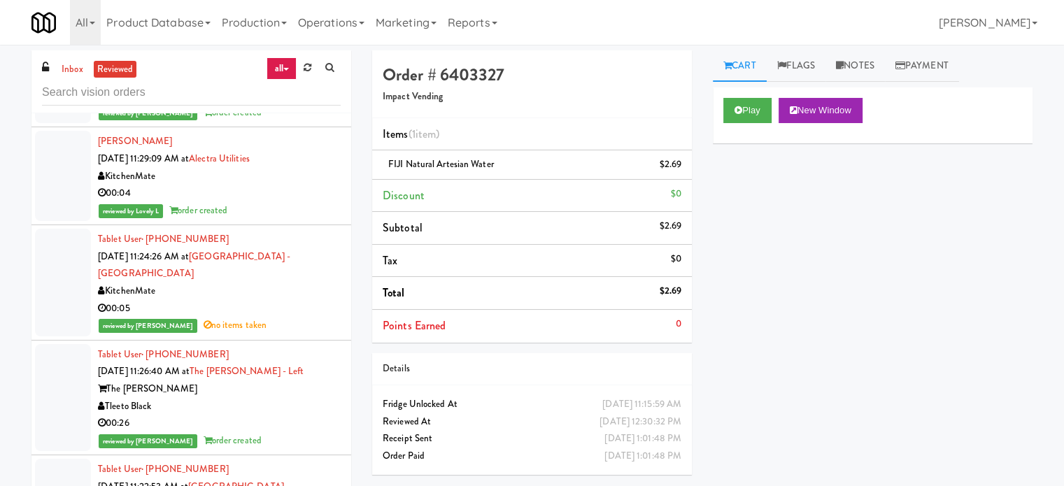
scroll to position [11228, 0]
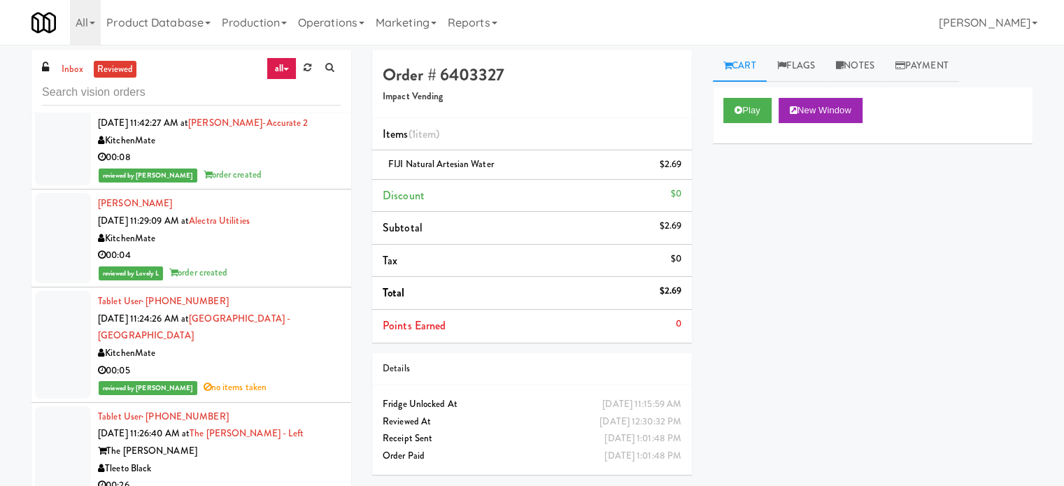
click at [303, 184] on div "reviewed by Mariel T order created" at bounding box center [219, 175] width 243 height 17
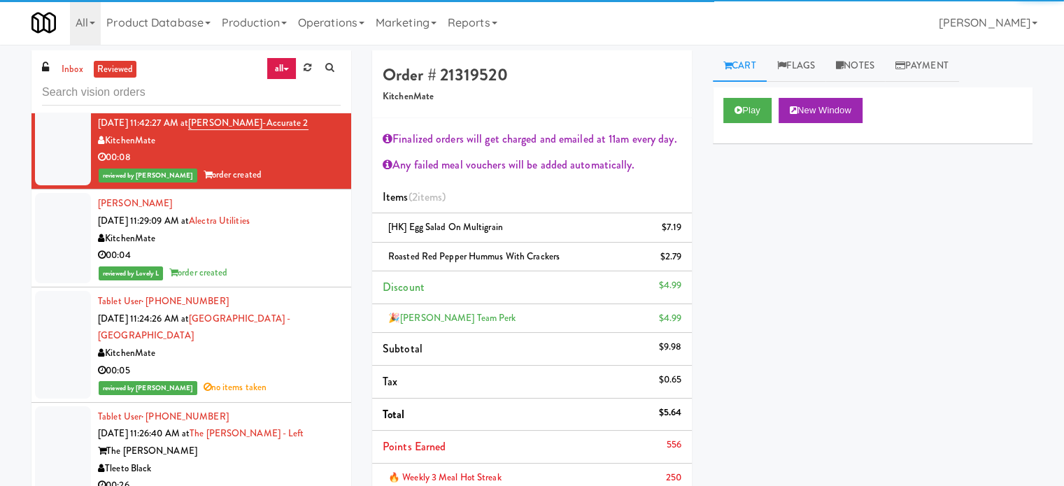
scroll to position [11578, 0]
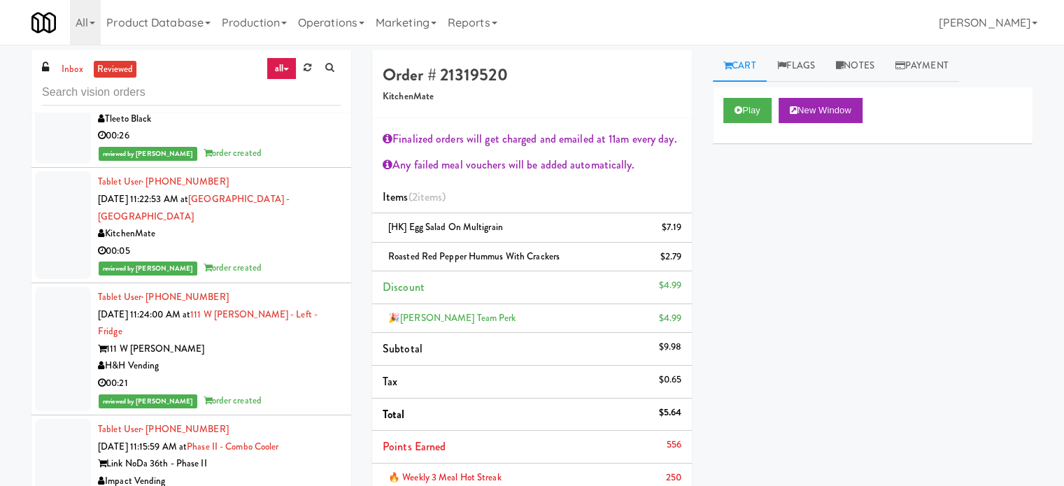
drag, startPoint x: 296, startPoint y: 234, endPoint x: 358, endPoint y: 220, distance: 64.0
click at [297, 145] on div "00:26" at bounding box center [219, 135] width 243 height 17
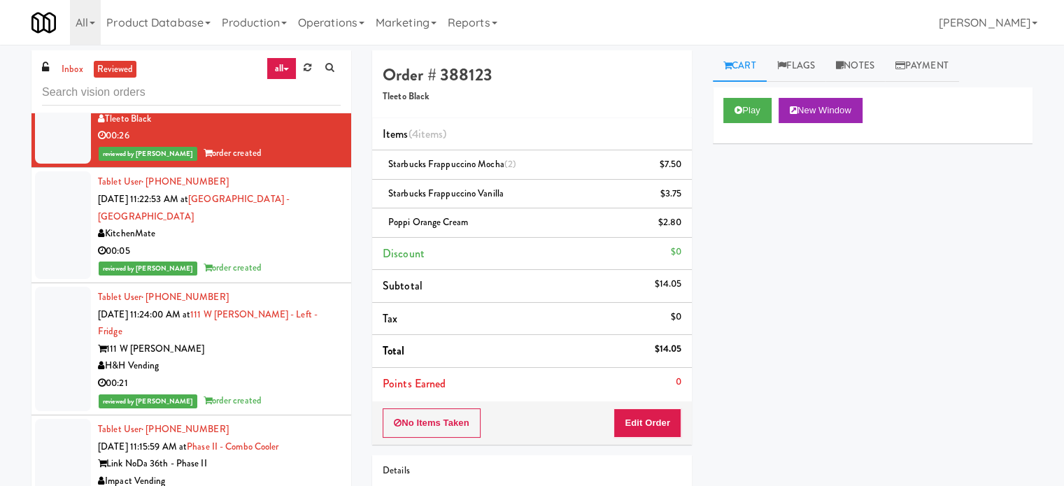
scroll to position [99, 0]
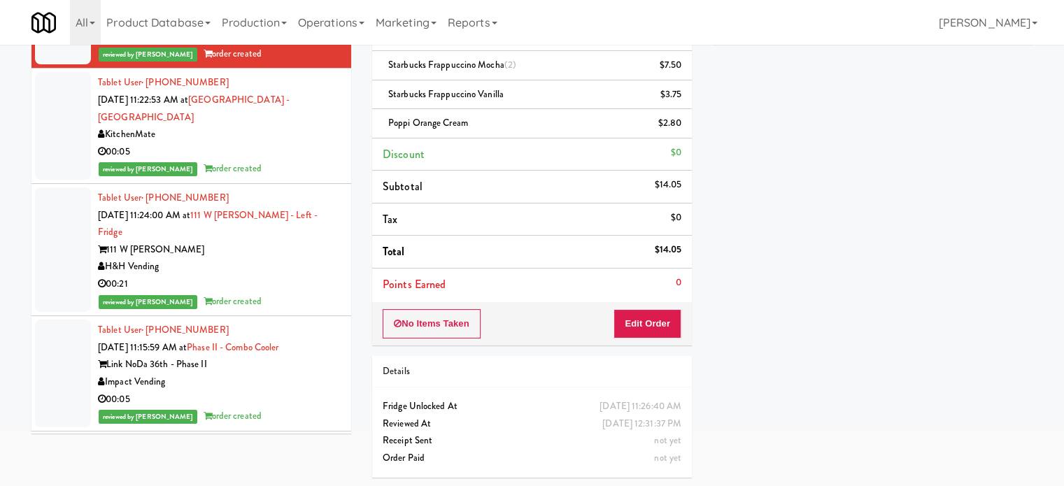
click at [307, 161] on div "00:05" at bounding box center [219, 151] width 243 height 17
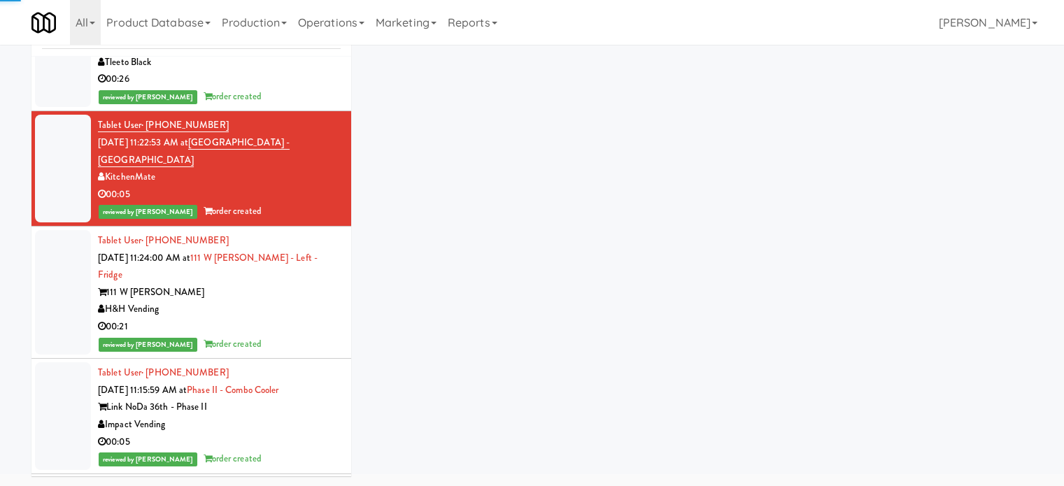
scroll to position [99, 0]
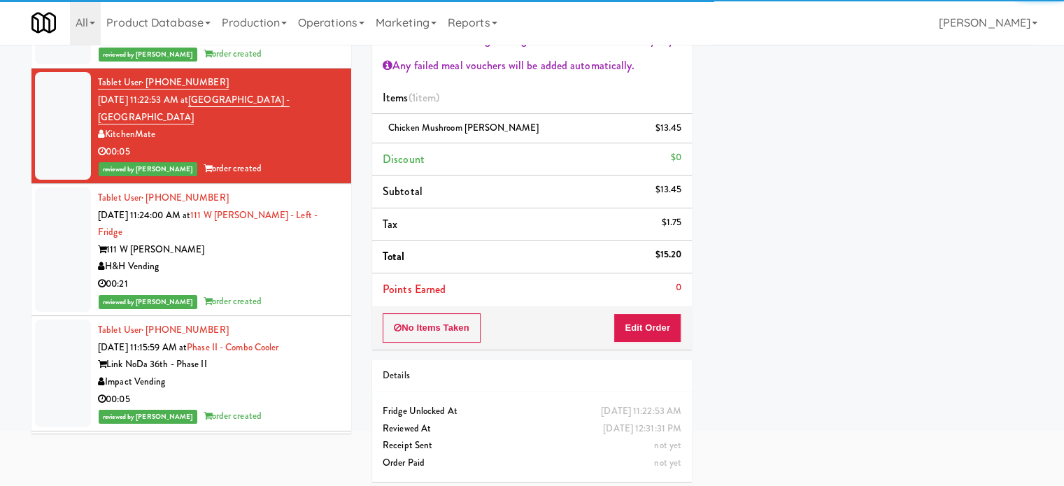
click at [304, 69] on li "Tablet User · (401) 390-0676 Sep 3, 2025 11:26:40 AM at The Duncan - Fridge - L…" at bounding box center [191, 11] width 320 height 115
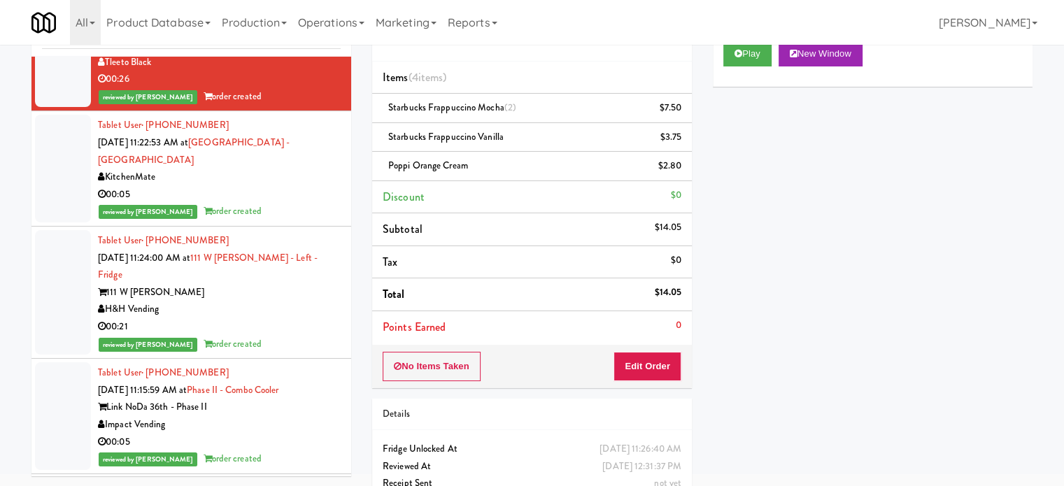
scroll to position [99, 0]
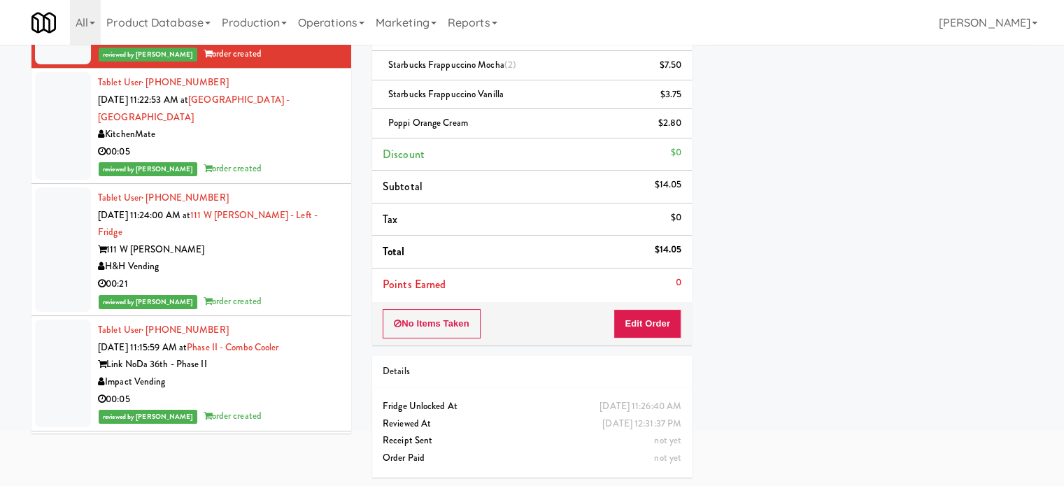
click at [299, 293] on div "00:21" at bounding box center [219, 284] width 243 height 17
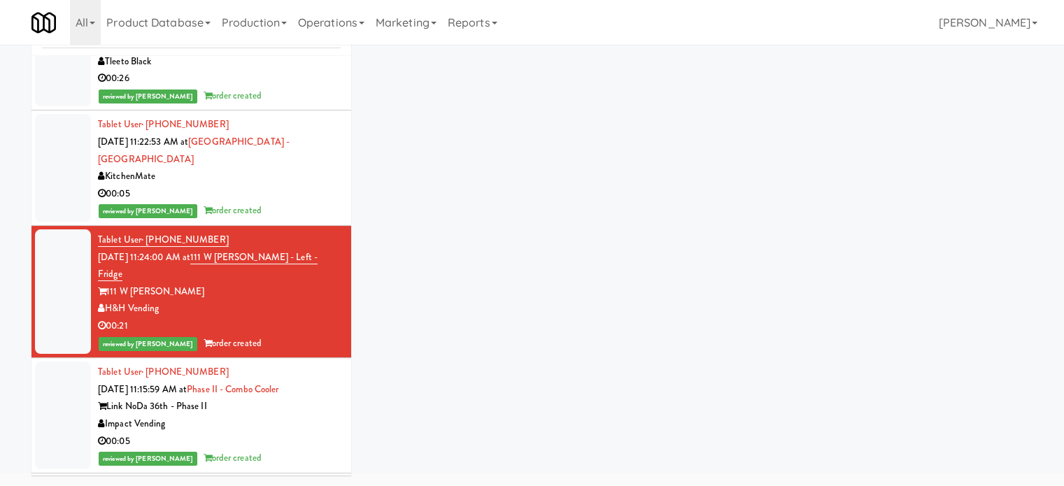
scroll to position [57, 0]
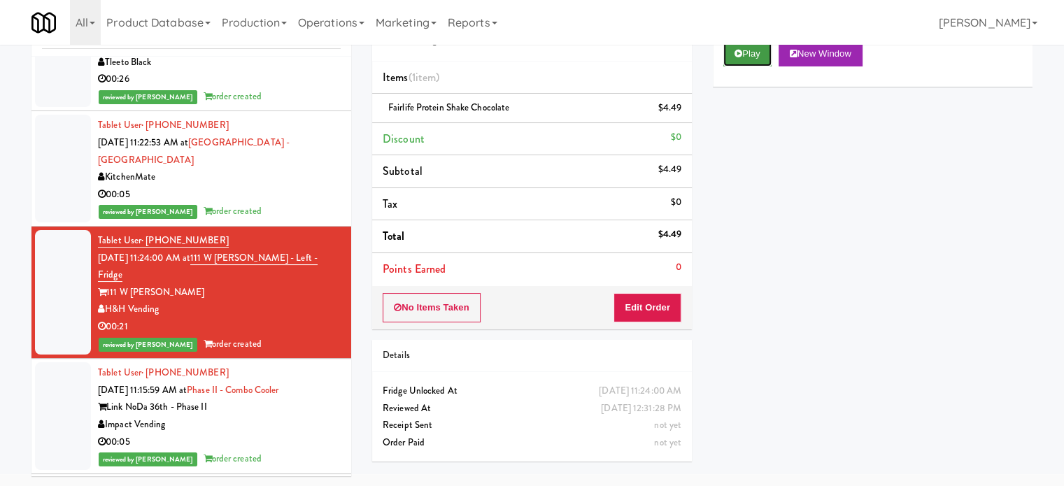
click at [752, 48] on button "Play" at bounding box center [748, 53] width 48 height 25
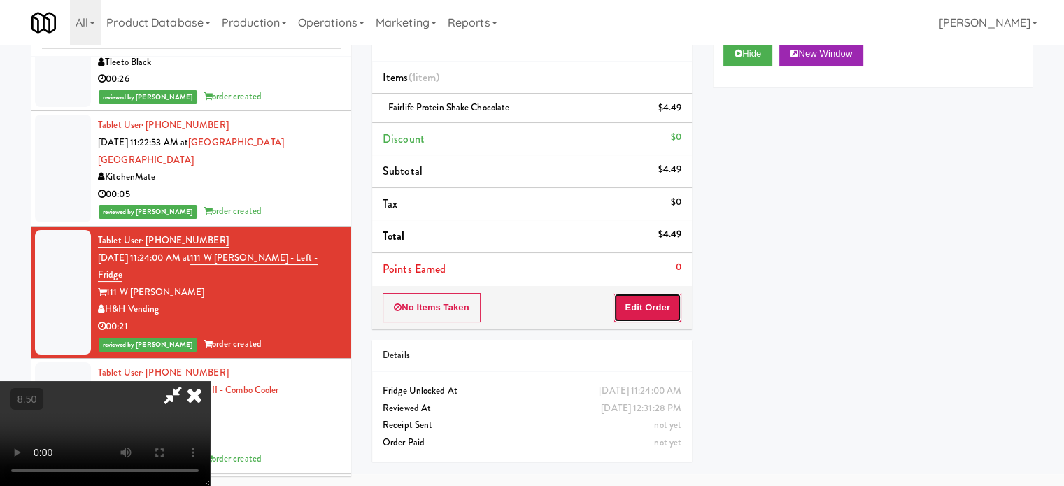
click at [647, 303] on button "Edit Order" at bounding box center [648, 307] width 68 height 29
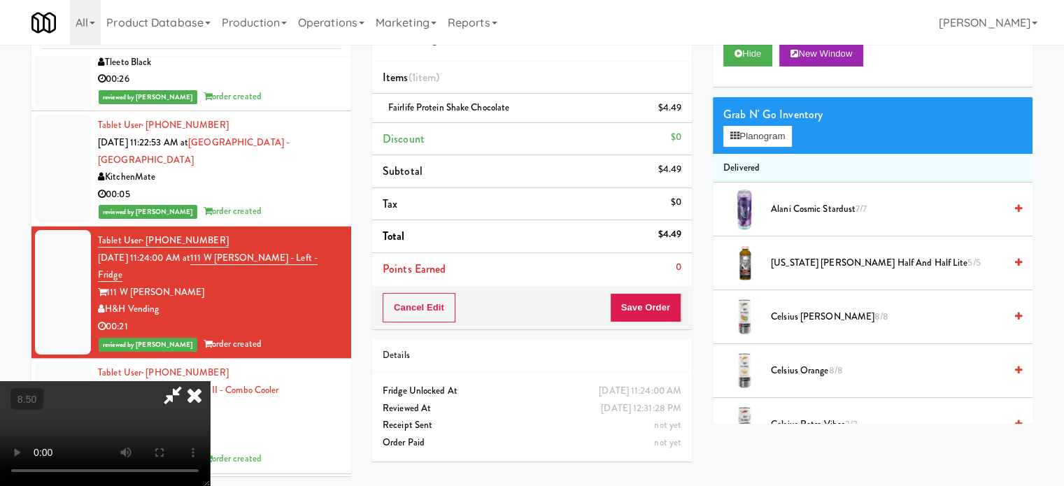
click at [210, 381] on video at bounding box center [105, 433] width 210 height 105
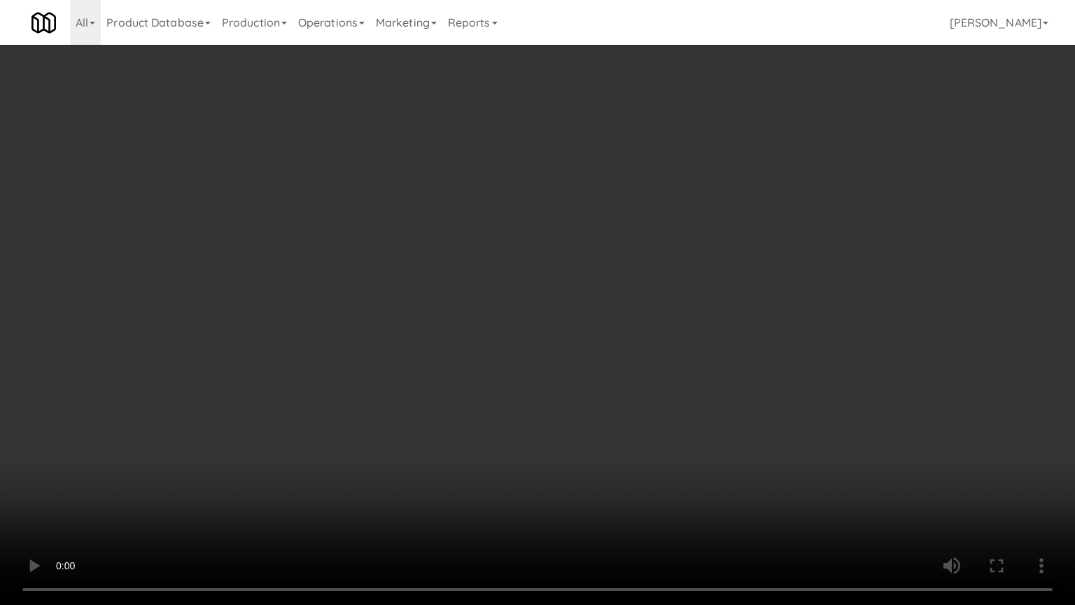
scroll to position [11544, 0]
drag, startPoint x: 409, startPoint y: 353, endPoint x: 415, endPoint y: 350, distance: 7.2
click at [409, 353] on video at bounding box center [537, 302] width 1075 height 605
click at [421, 347] on video at bounding box center [537, 302] width 1075 height 605
click at [491, 336] on video at bounding box center [537, 302] width 1075 height 605
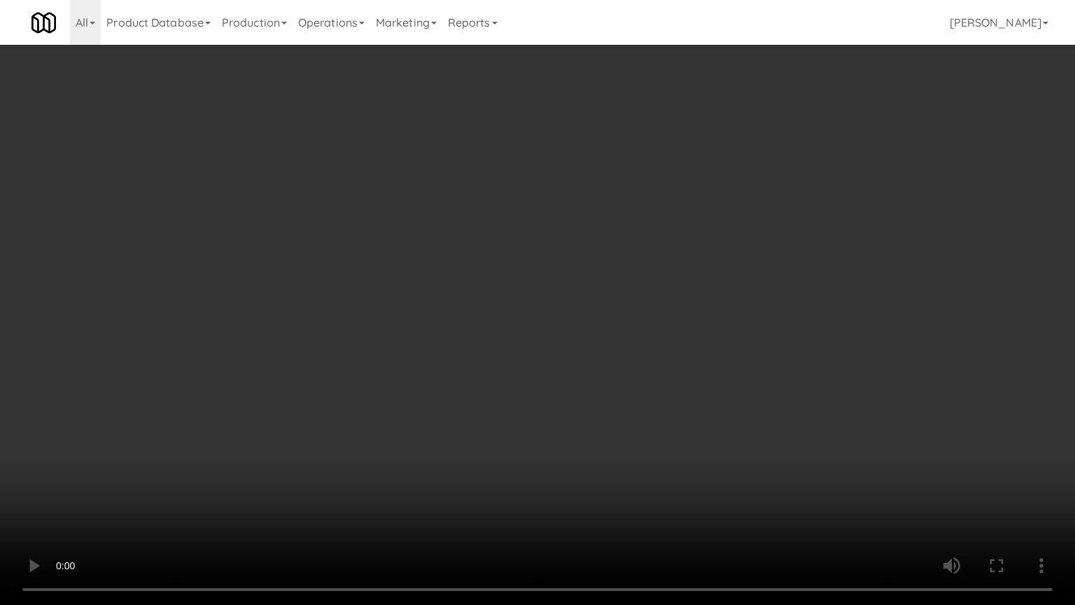
click at [496, 334] on video at bounding box center [537, 302] width 1075 height 605
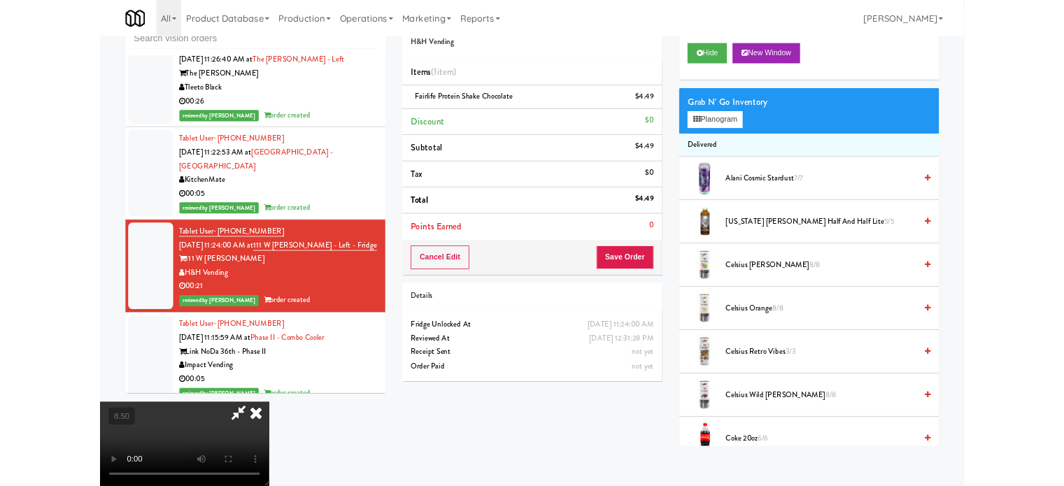
scroll to position [11578, 0]
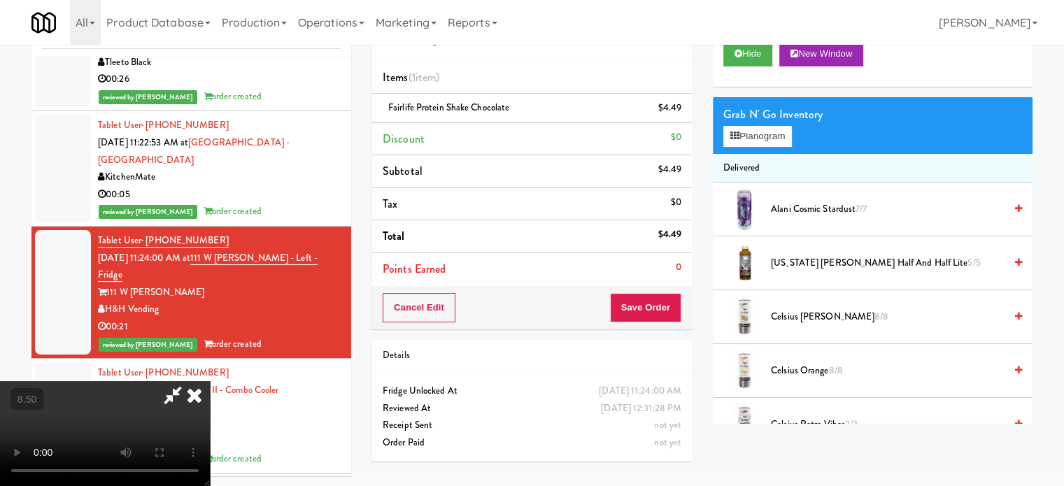
click at [210, 381] on icon at bounding box center [194, 395] width 31 height 28
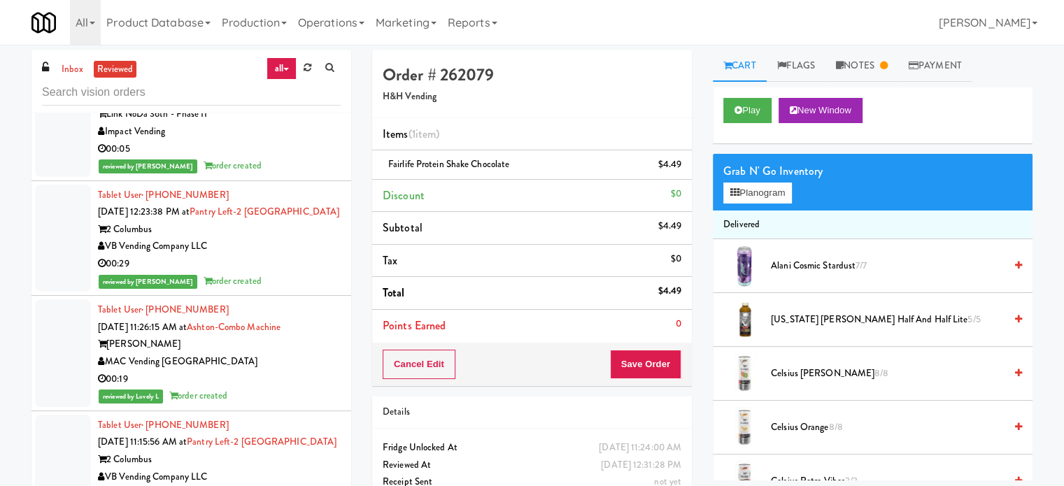
scroll to position [12278, 0]
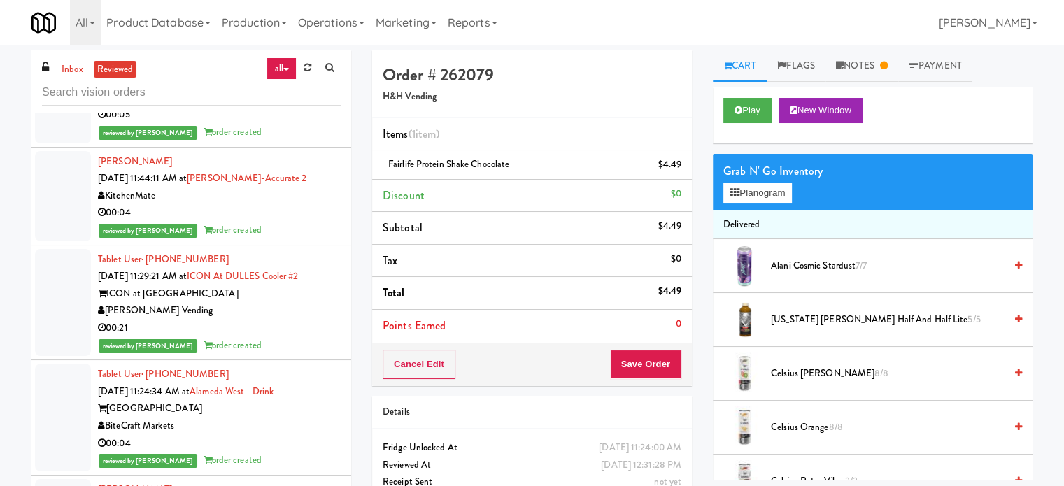
scroll to position [15358, 0]
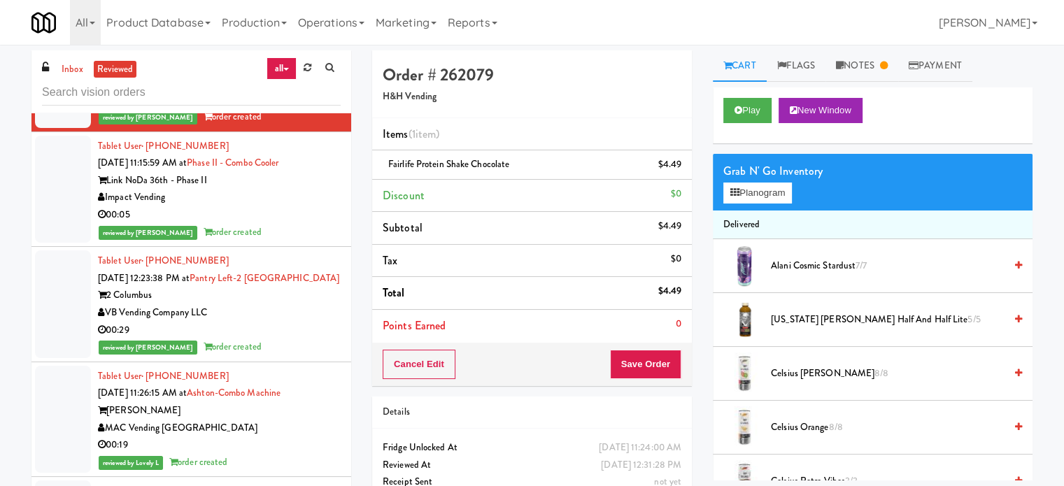
click at [274, 126] on div "reviewed by James A order created" at bounding box center [219, 116] width 243 height 17
click at [297, 224] on div "00:05" at bounding box center [219, 214] width 243 height 17
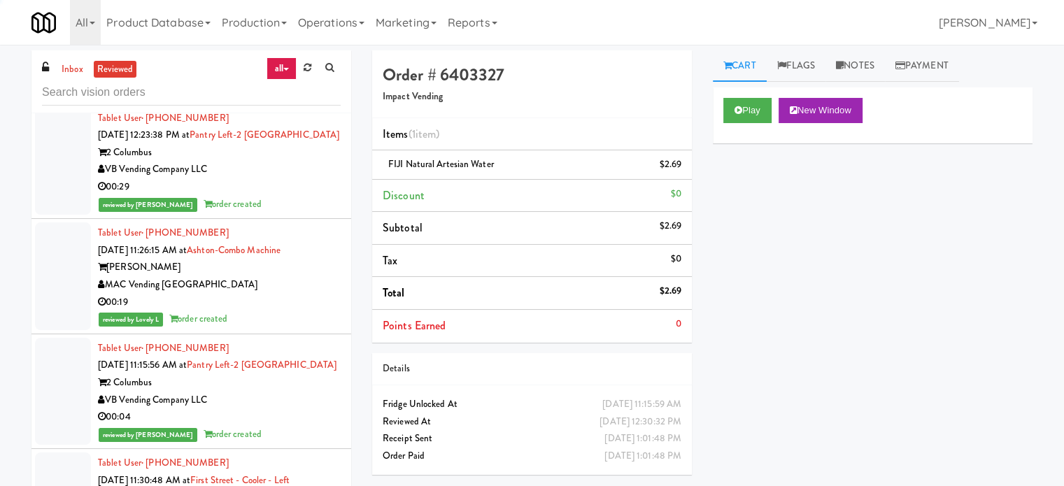
scroll to position [11945, 0]
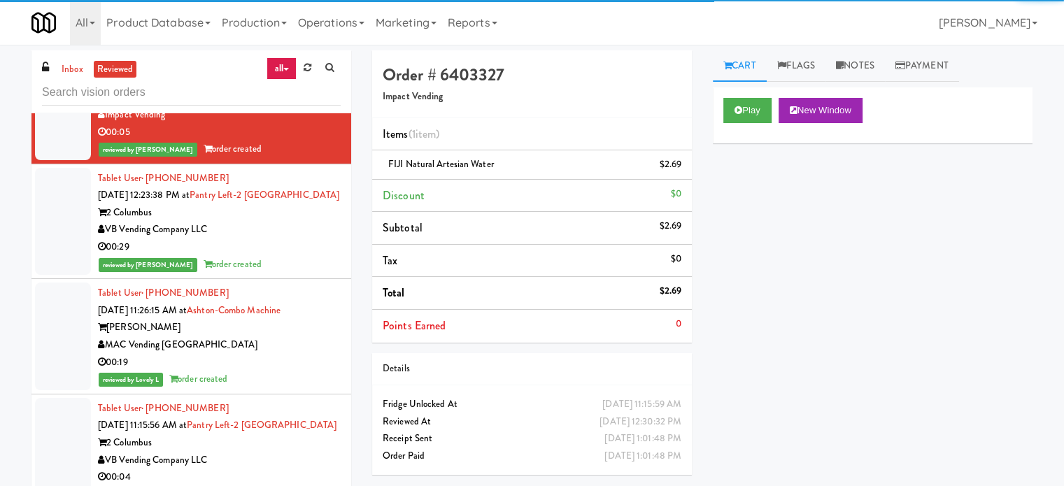
click at [312, 256] on div "00:29" at bounding box center [219, 247] width 243 height 17
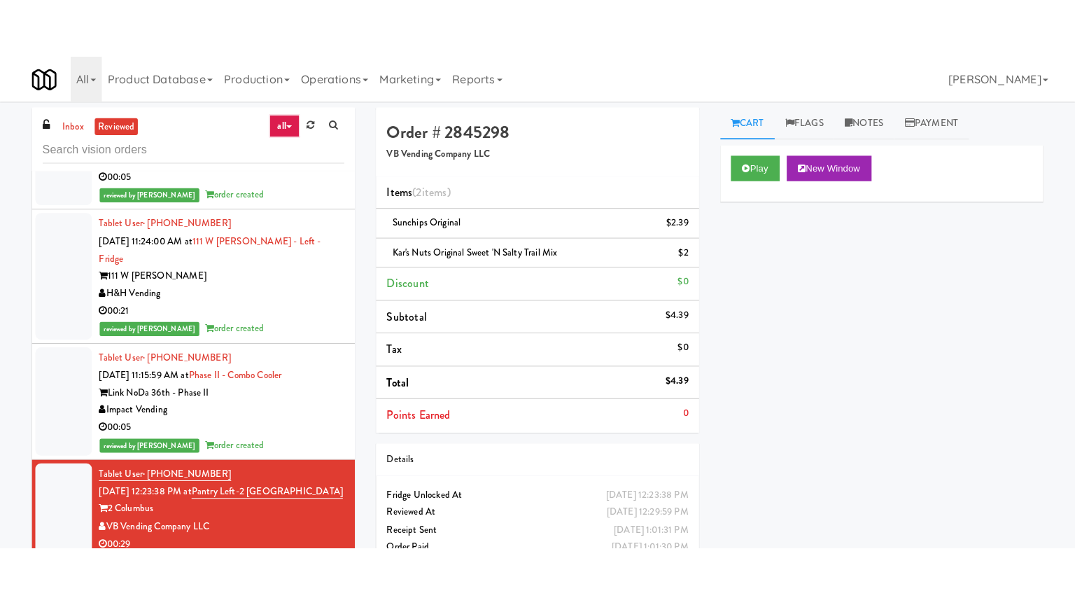
scroll to position [15588, 0]
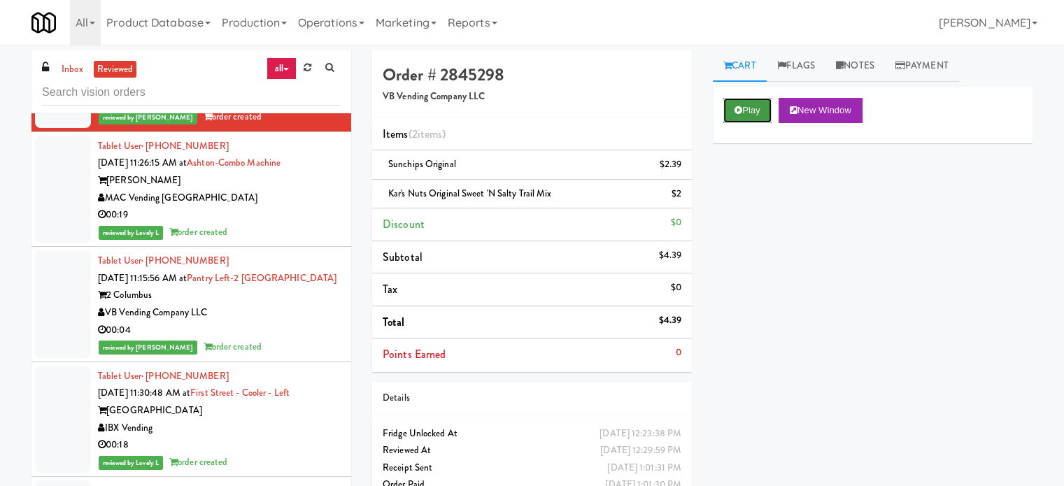
click at [757, 101] on button "Play" at bounding box center [748, 110] width 48 height 25
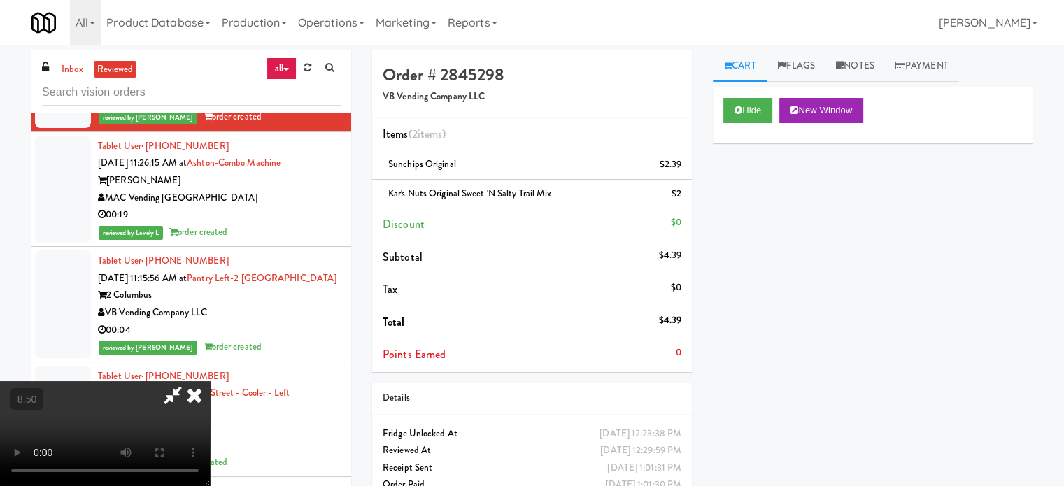
click at [210, 381] on video at bounding box center [105, 433] width 210 height 105
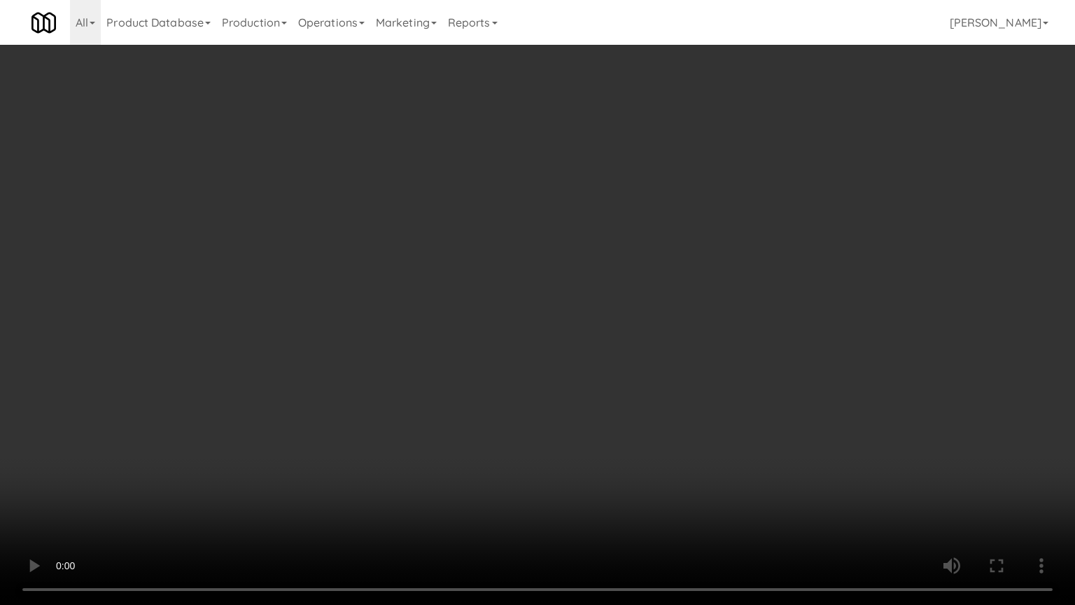
click at [449, 351] on video at bounding box center [537, 302] width 1075 height 605
click at [479, 327] on video at bounding box center [537, 302] width 1075 height 605
click at [486, 330] on video at bounding box center [537, 302] width 1075 height 605
click at [490, 342] on video at bounding box center [537, 302] width 1075 height 605
click at [490, 358] on video at bounding box center [537, 302] width 1075 height 605
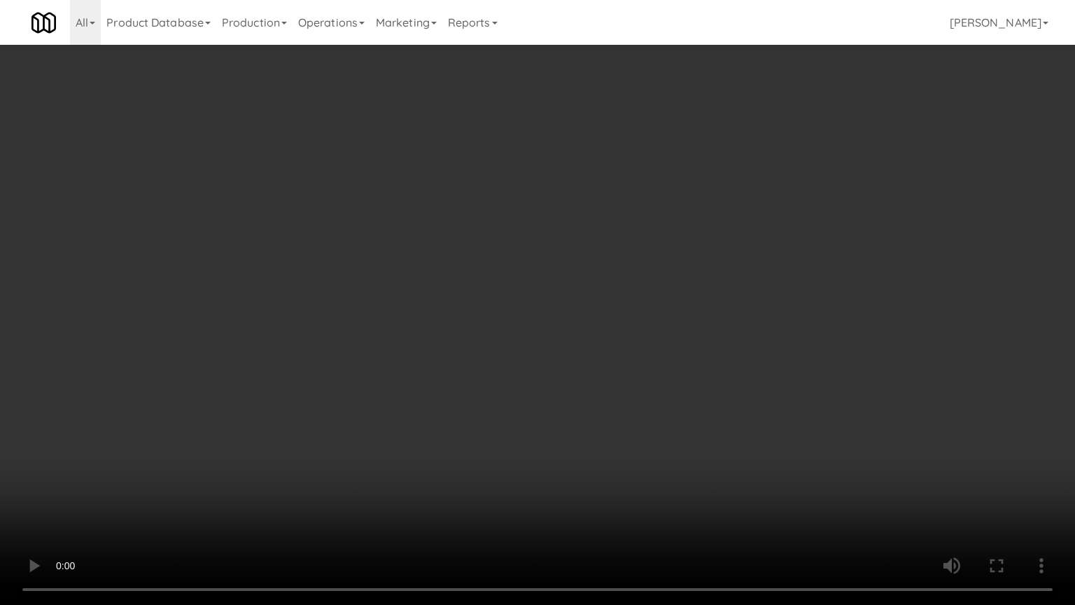
click at [511, 364] on video at bounding box center [537, 302] width 1075 height 605
click at [509, 362] on video at bounding box center [537, 302] width 1075 height 605
click at [503, 353] on video at bounding box center [537, 302] width 1075 height 605
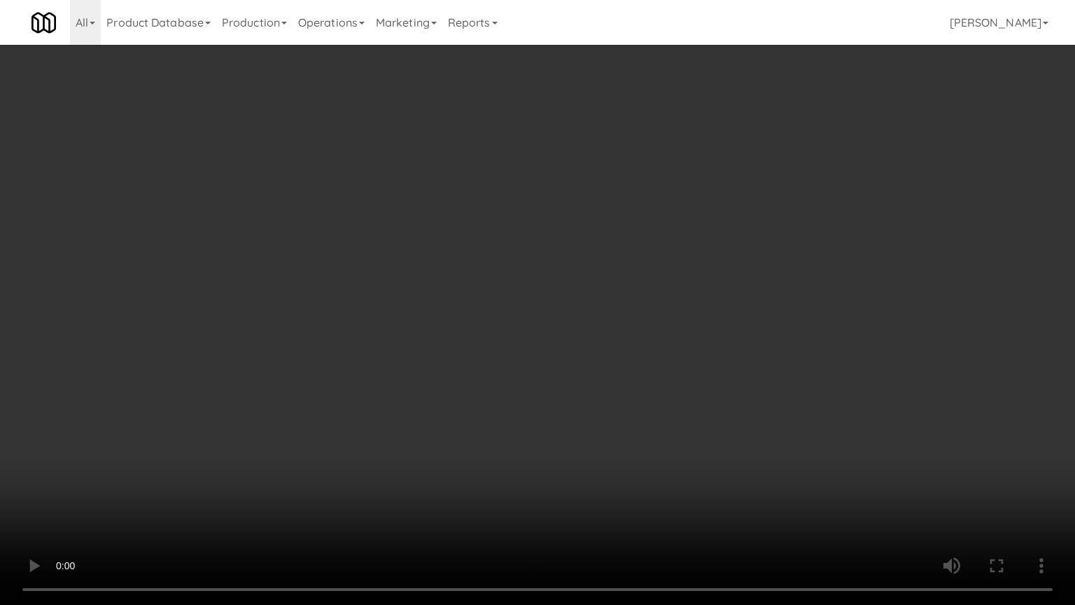
click at [504, 353] on video at bounding box center [537, 302] width 1075 height 605
click at [547, 315] on video at bounding box center [537, 302] width 1075 height 605
click at [549, 311] on video at bounding box center [537, 302] width 1075 height 605
click at [539, 318] on video at bounding box center [537, 302] width 1075 height 605
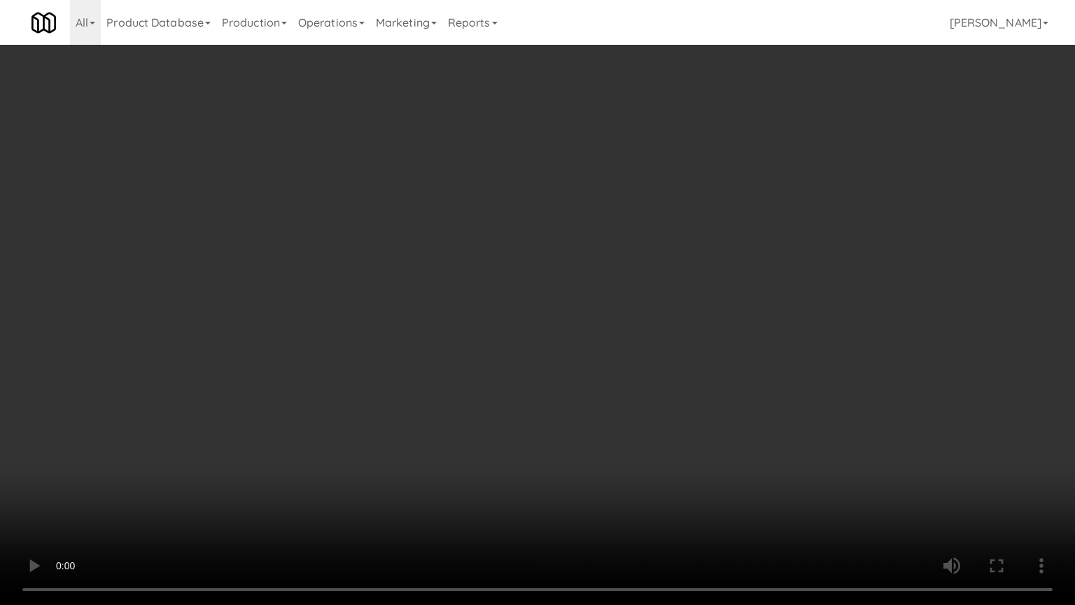
click at [539, 318] on video at bounding box center [537, 302] width 1075 height 605
click at [577, 323] on video at bounding box center [537, 302] width 1075 height 605
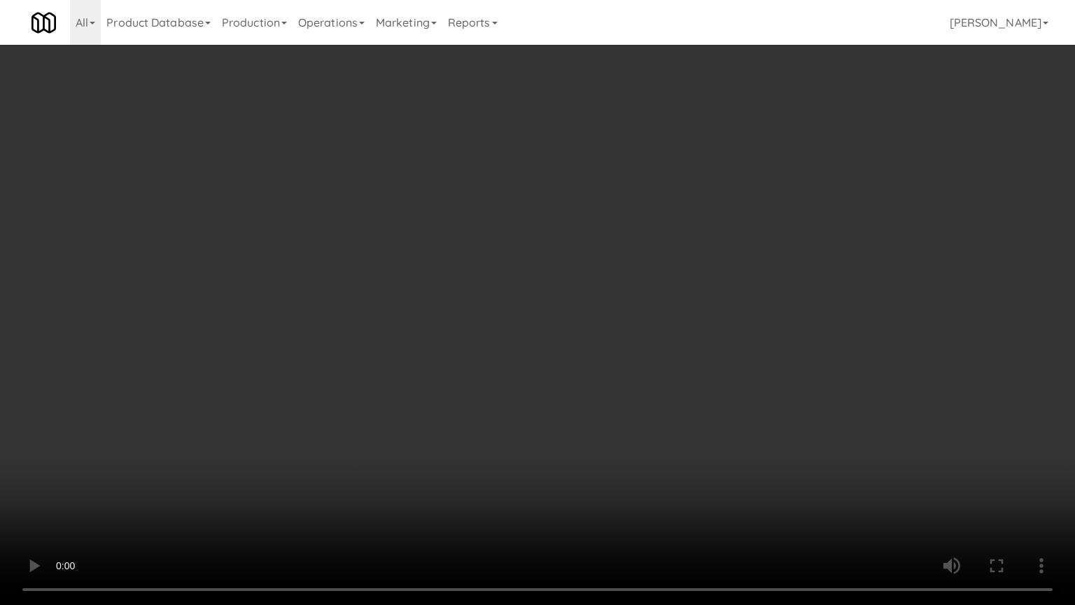
click at [577, 323] on video at bounding box center [537, 302] width 1075 height 605
click at [602, 278] on video at bounding box center [537, 302] width 1075 height 605
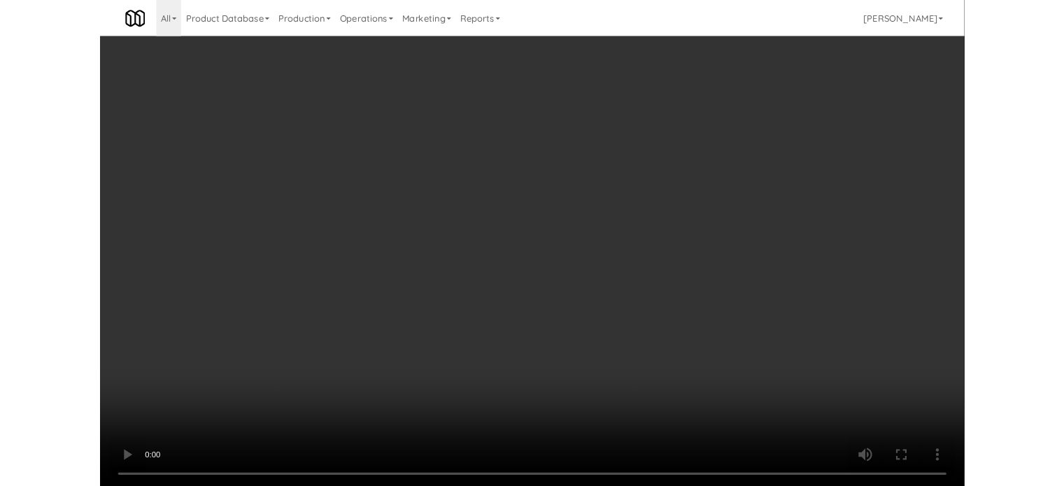
scroll to position [15588, 0]
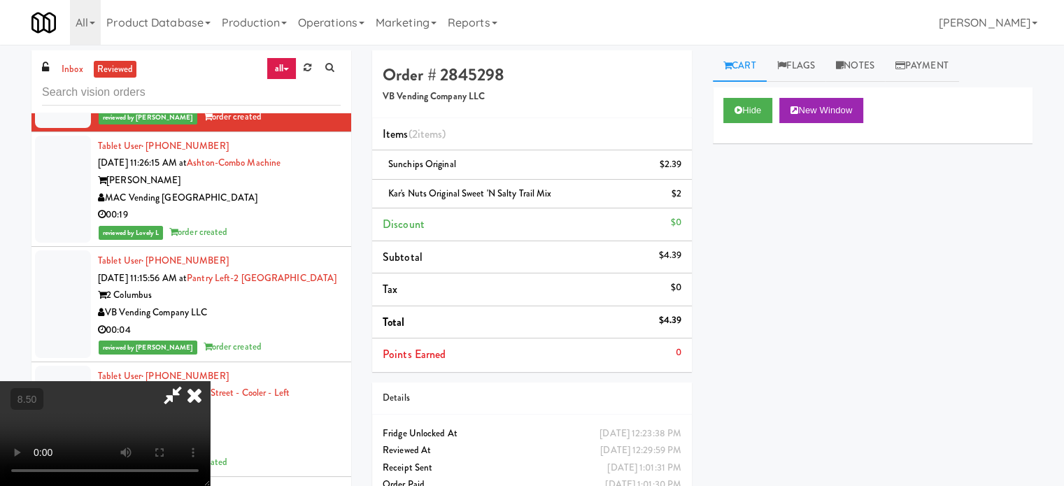
click at [210, 381] on icon at bounding box center [194, 395] width 31 height 28
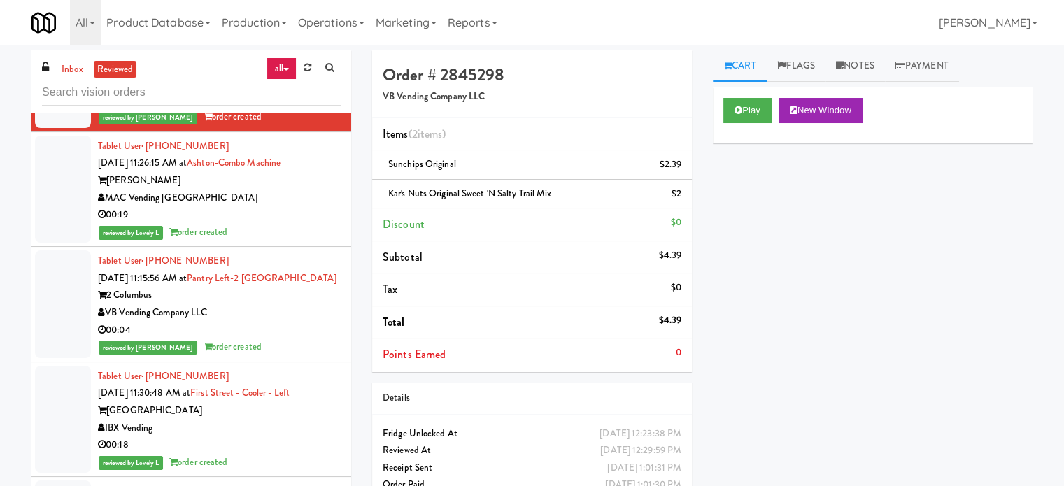
click at [311, 207] on div "MAC Vending [GEOGRAPHIC_DATA]" at bounding box center [219, 198] width 243 height 17
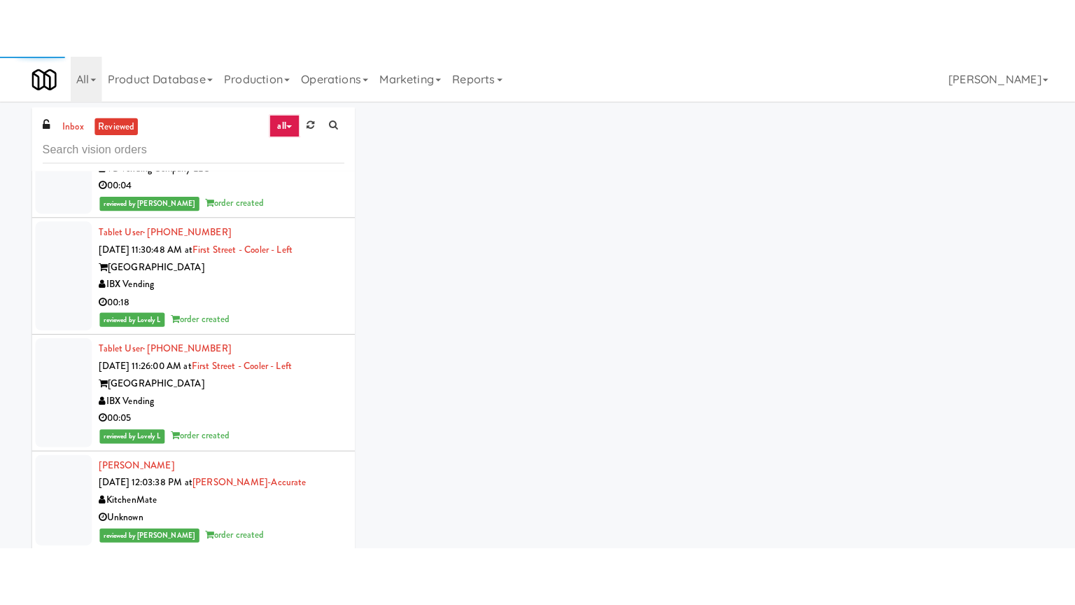
scroll to position [12175, 0]
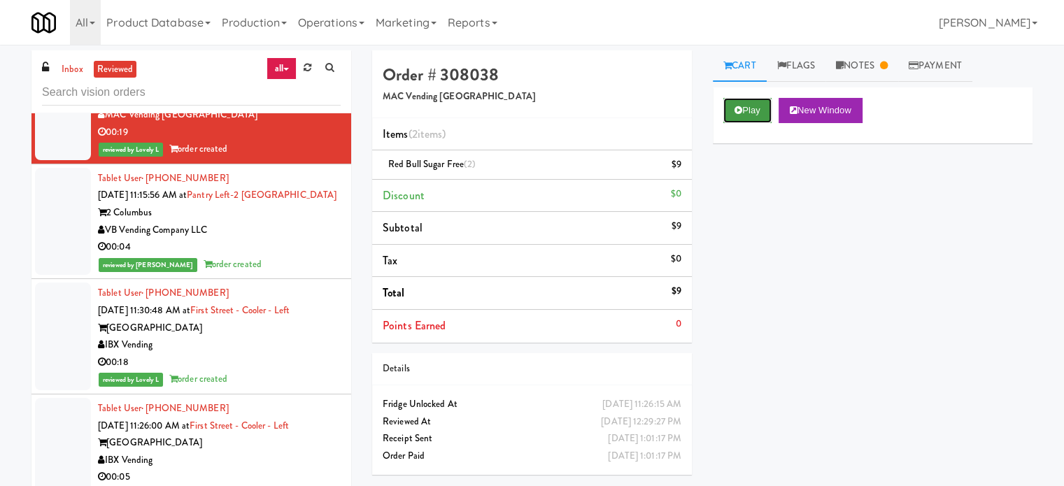
click at [766, 105] on button "Play" at bounding box center [748, 110] width 48 height 25
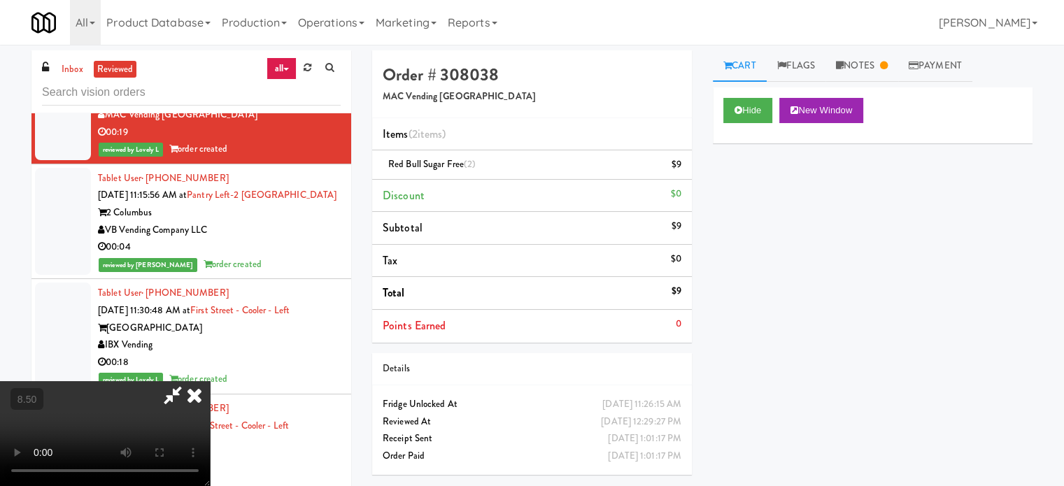
click at [210, 381] on video at bounding box center [105, 433] width 210 height 105
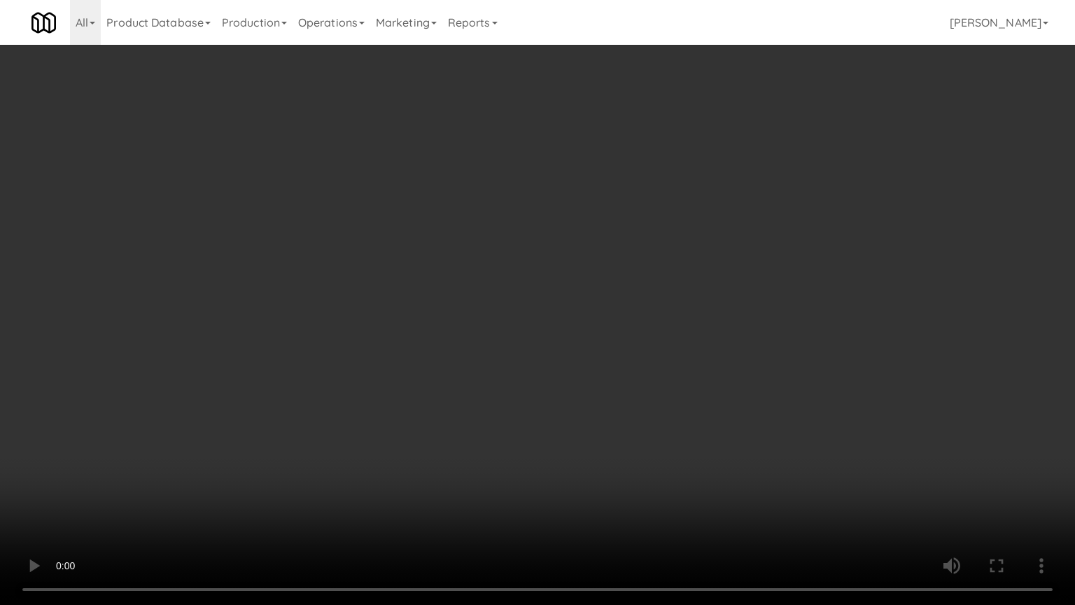
click at [468, 274] on video at bounding box center [537, 302] width 1075 height 605
click at [475, 274] on video at bounding box center [537, 302] width 1075 height 605
click at [487, 269] on video at bounding box center [537, 302] width 1075 height 605
click at [490, 269] on video at bounding box center [537, 302] width 1075 height 605
click at [281, 457] on video at bounding box center [537, 302] width 1075 height 605
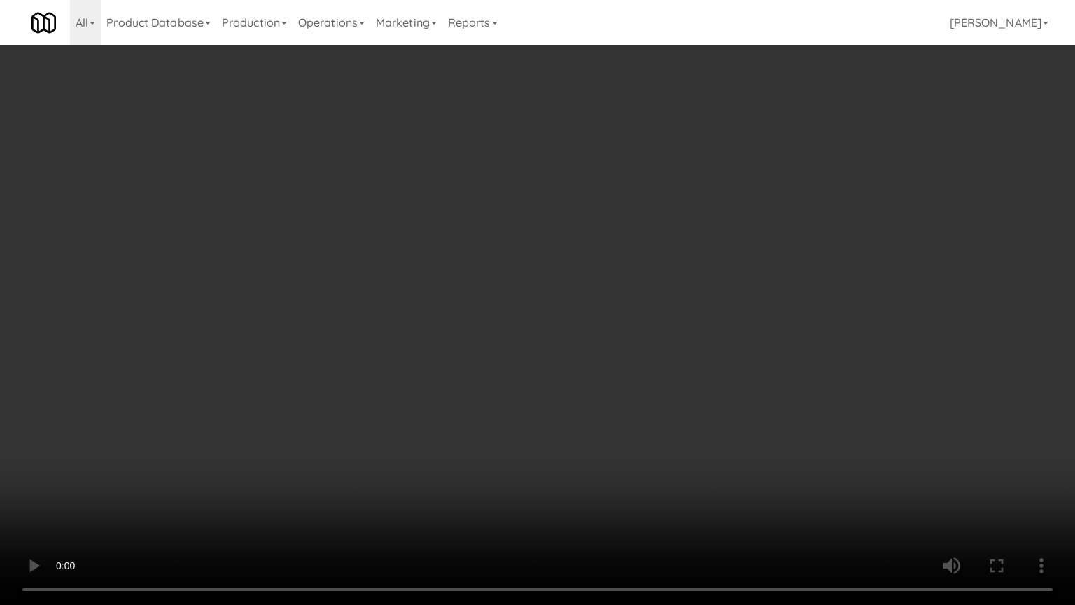
click at [409, 263] on video at bounding box center [537, 302] width 1075 height 605
click at [467, 273] on video at bounding box center [537, 302] width 1075 height 605
click at [467, 272] on video at bounding box center [537, 302] width 1075 height 605
click at [563, 270] on video at bounding box center [537, 302] width 1075 height 605
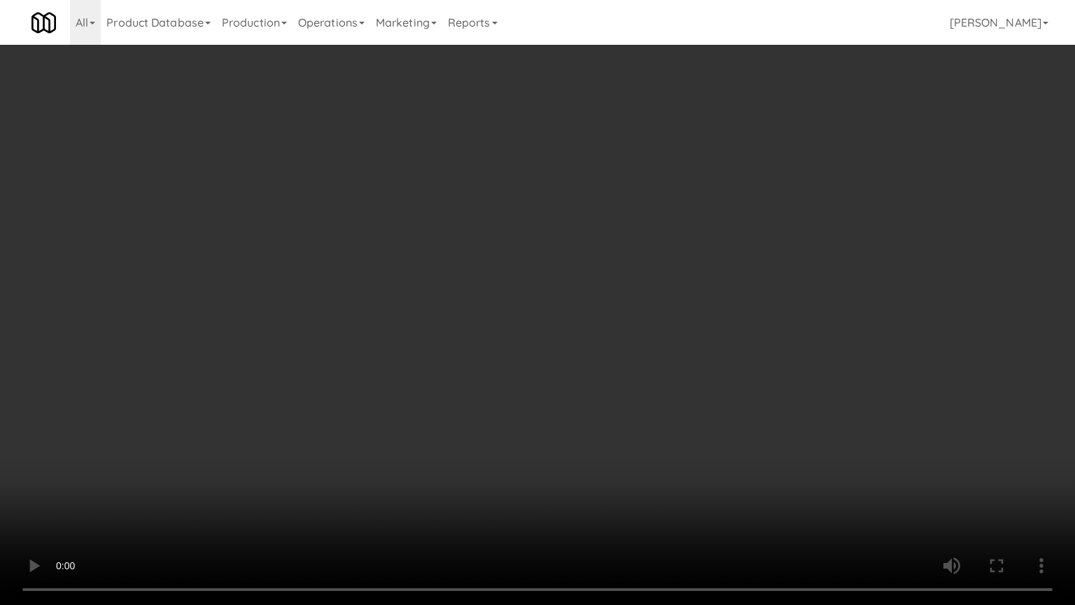
click at [559, 269] on video at bounding box center [537, 302] width 1075 height 605
click at [560, 265] on video at bounding box center [537, 302] width 1075 height 605
click at [570, 252] on video at bounding box center [537, 302] width 1075 height 605
click at [574, 245] on video at bounding box center [537, 302] width 1075 height 605
click at [568, 251] on video at bounding box center [537, 302] width 1075 height 605
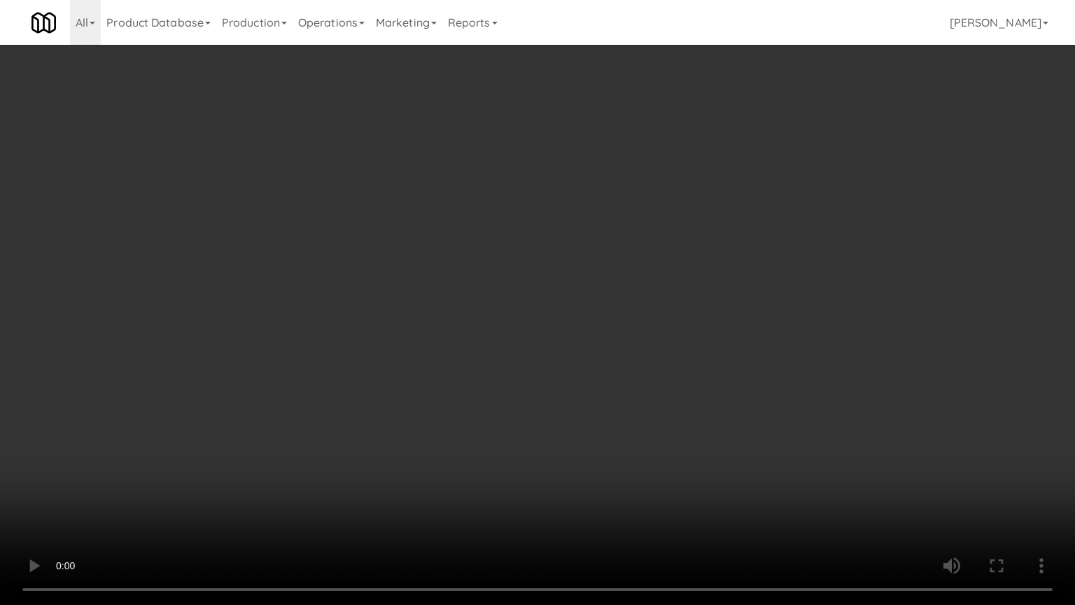
click at [565, 258] on video at bounding box center [537, 302] width 1075 height 605
click at [568, 255] on video at bounding box center [537, 302] width 1075 height 605
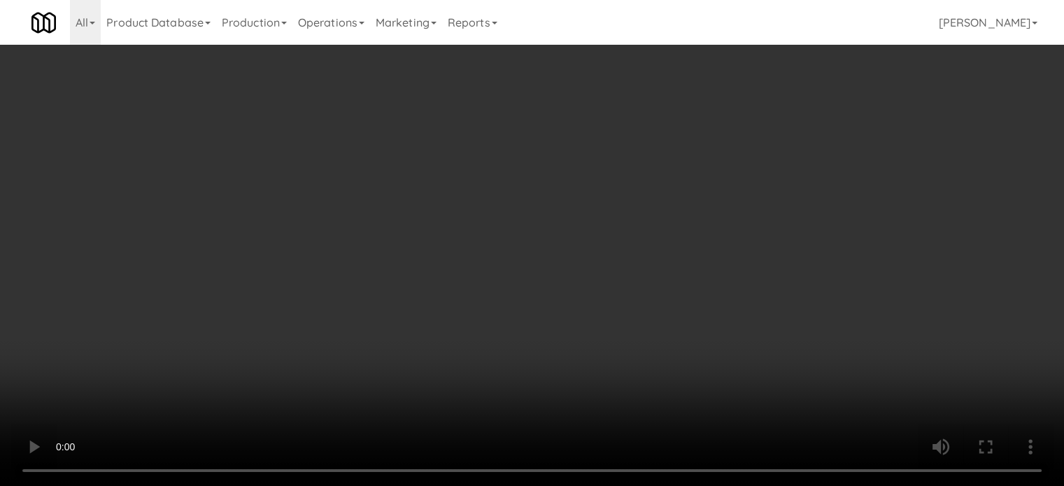
scroll to position [12175, 0]
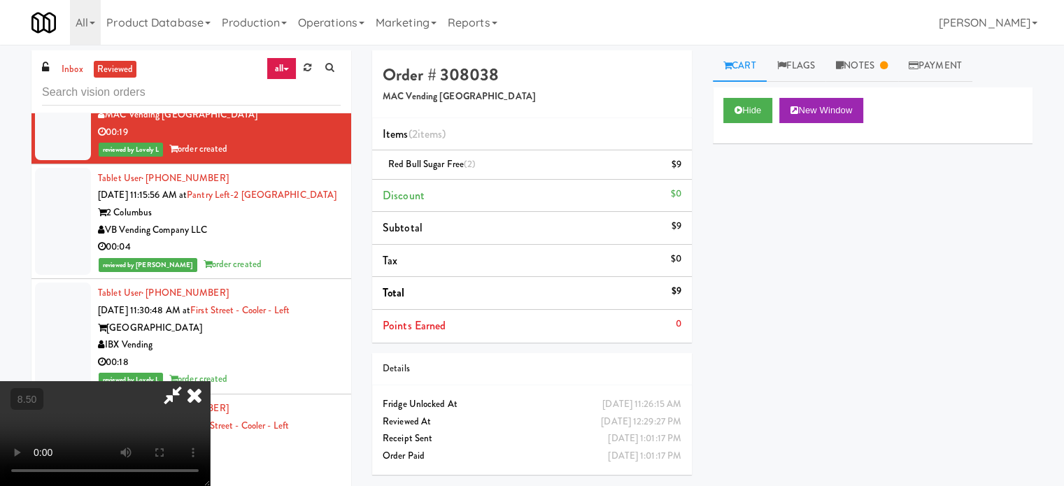
click at [210, 381] on icon at bounding box center [194, 395] width 31 height 28
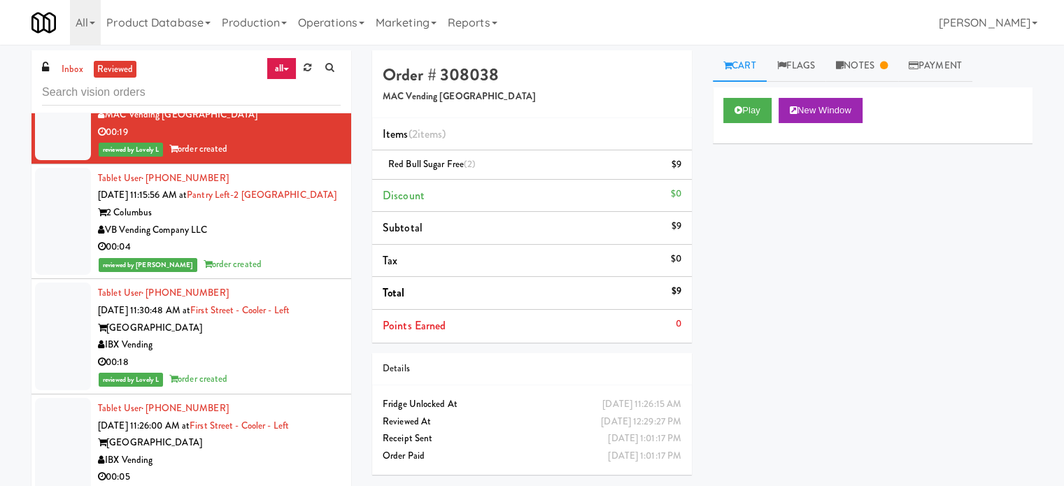
click at [275, 274] on div "reviewed by Reynalyn L order created" at bounding box center [219, 264] width 243 height 17
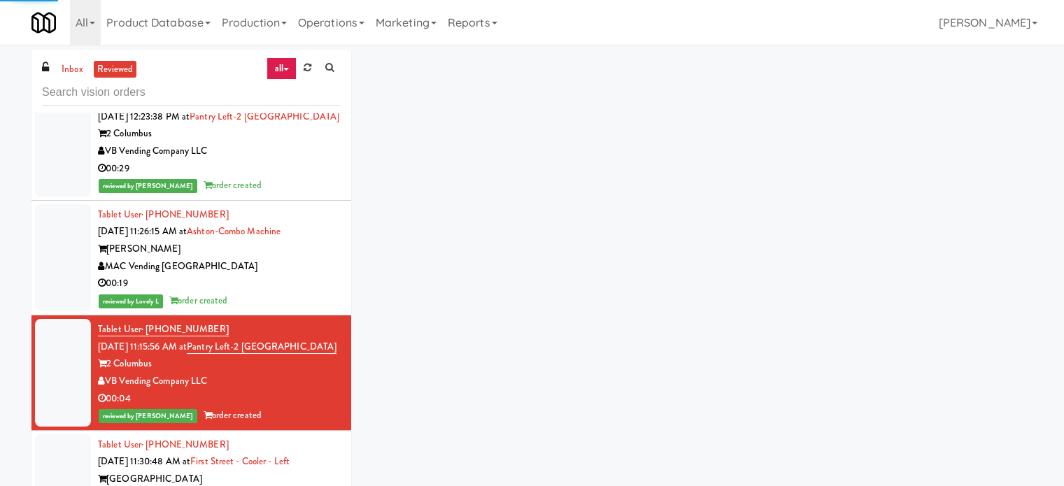
scroll to position [15818, 0]
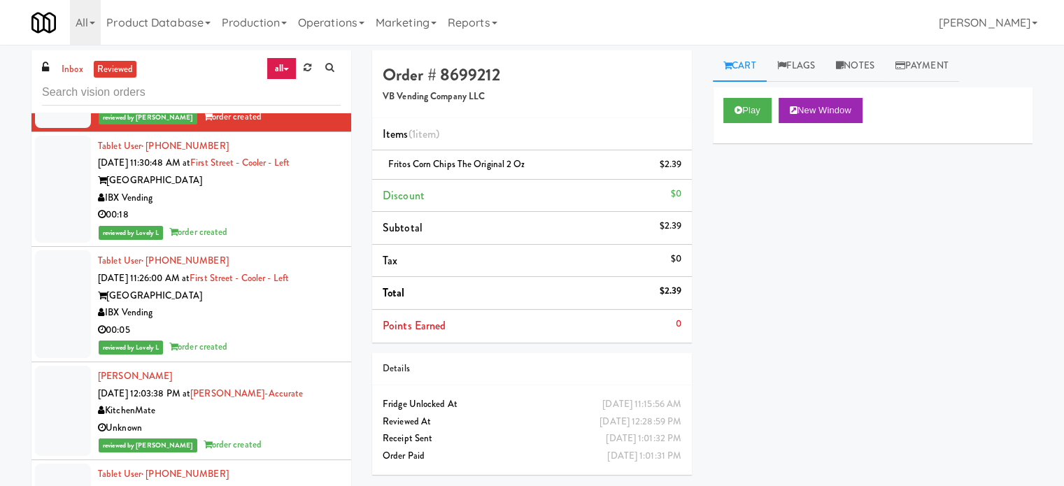
click at [311, 224] on div "00:18" at bounding box center [219, 214] width 243 height 17
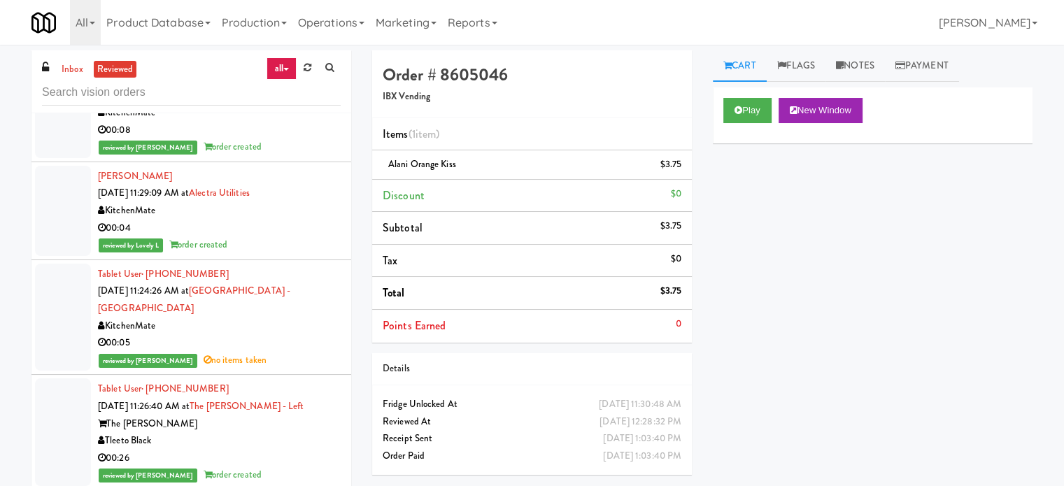
scroll to position [14854, 0]
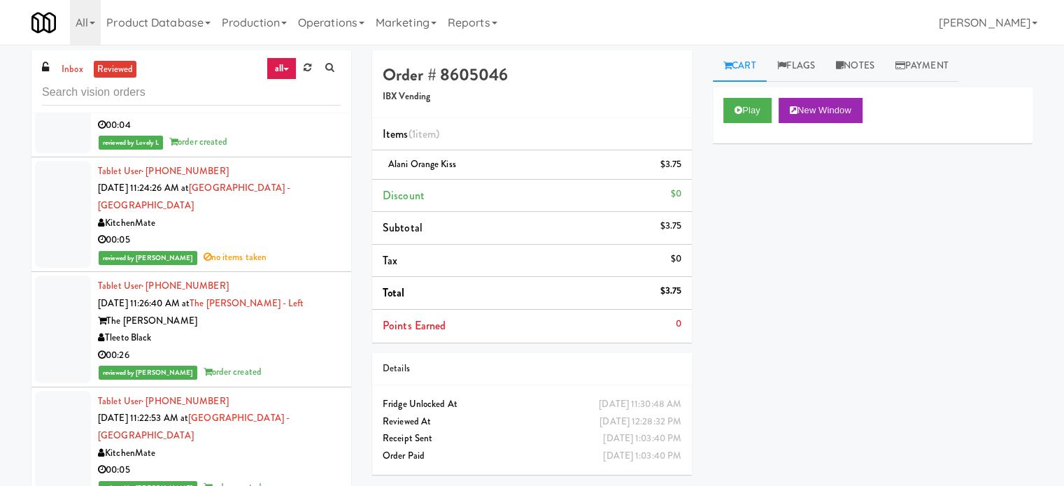
click at [328, 134] on div "00:04" at bounding box center [219, 125] width 243 height 17
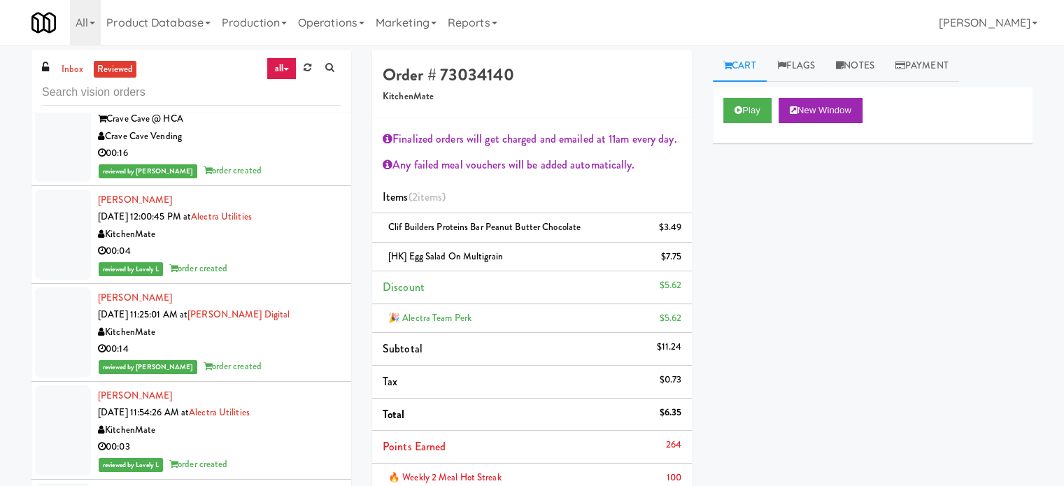
scroll to position [13136, 0]
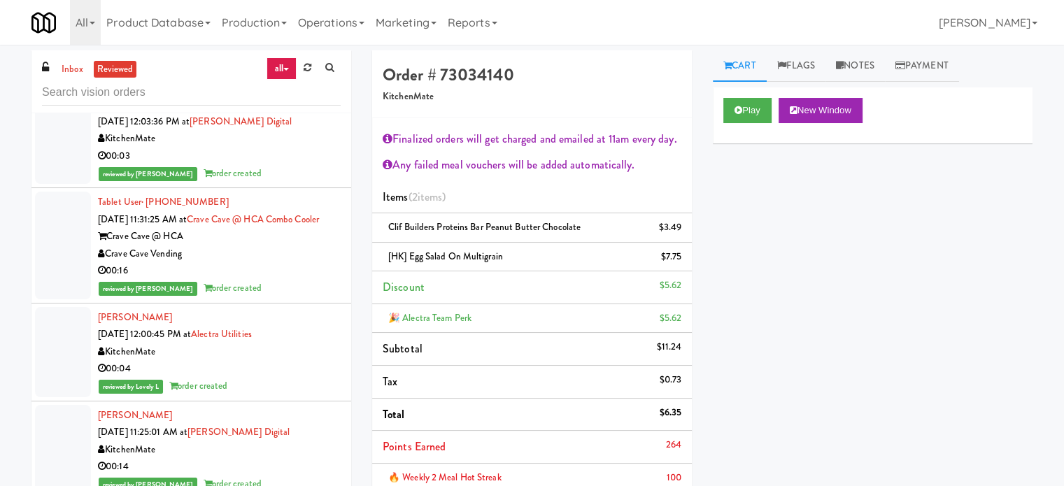
click at [288, 85] on div "reviewed by Mariel T order created" at bounding box center [219, 75] width 243 height 17
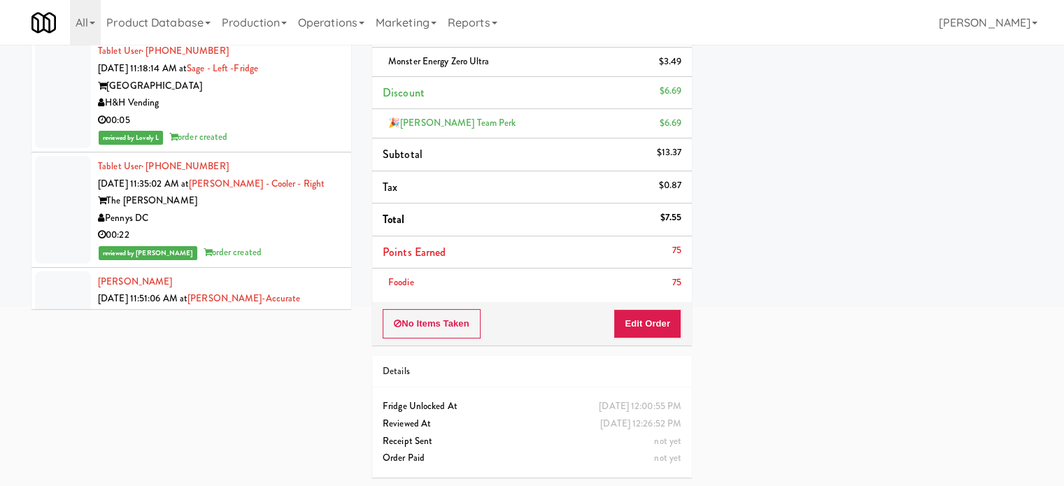
scroll to position [19668, 0]
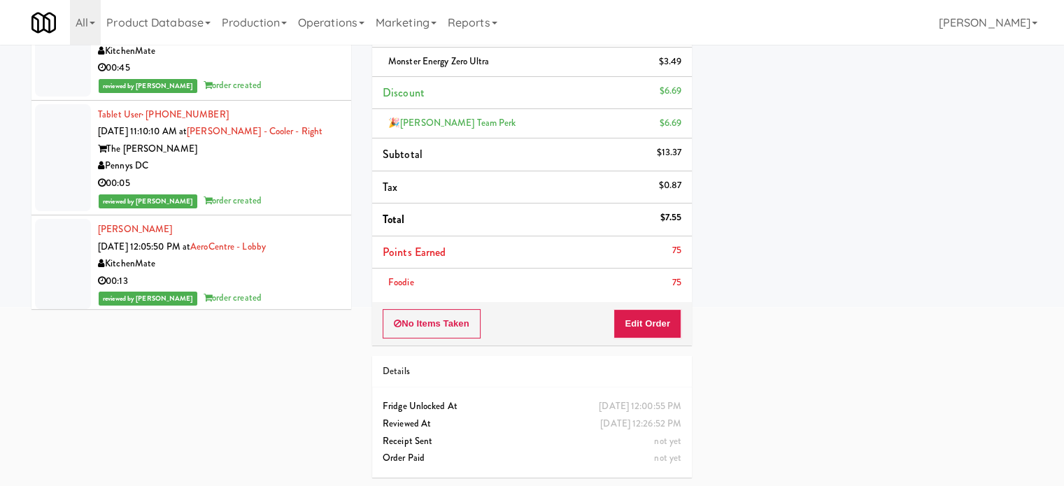
click at [305, 175] on div "Pennys DC" at bounding box center [219, 165] width 243 height 17
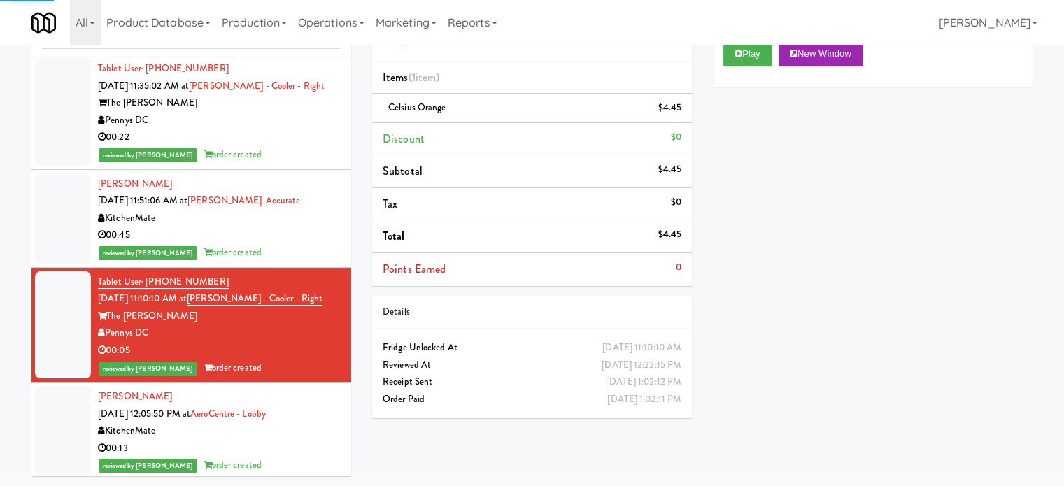
scroll to position [20018, 0]
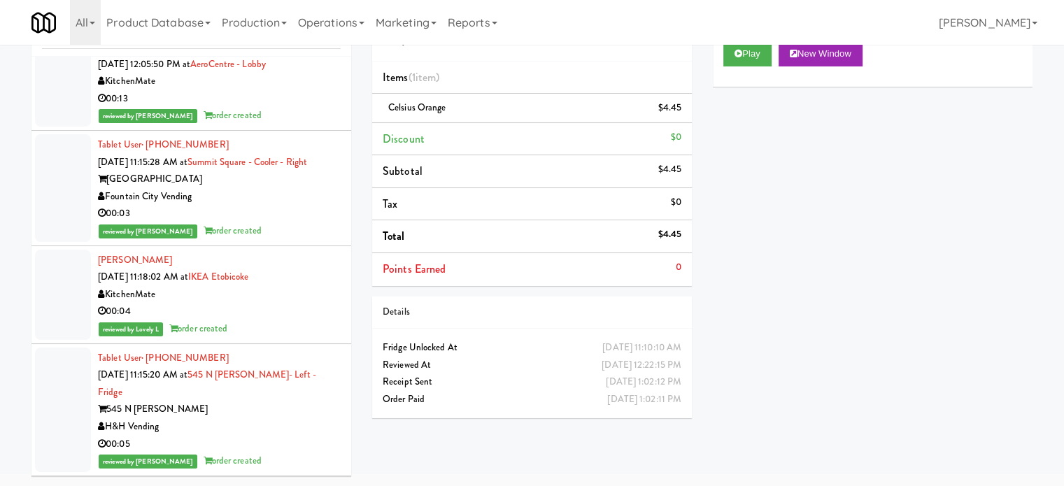
click at [286, 108] on div "00:13" at bounding box center [219, 98] width 243 height 17
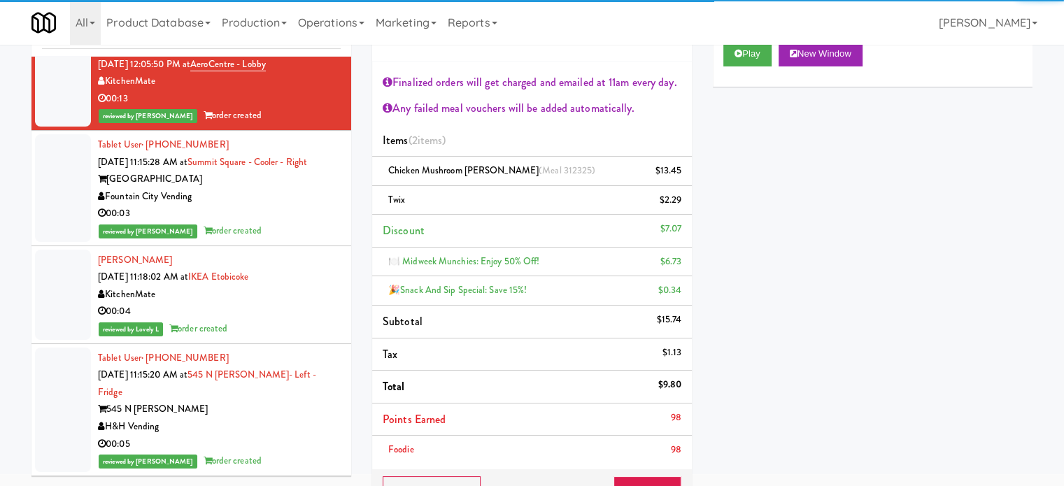
click at [292, 223] on div "00:03" at bounding box center [219, 213] width 243 height 17
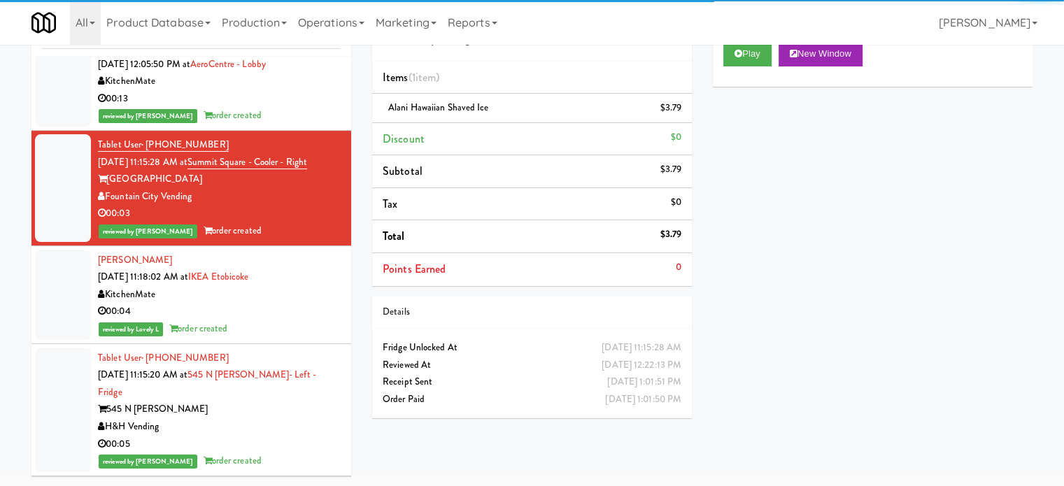
click at [287, 304] on div "KitchenMate" at bounding box center [219, 294] width 243 height 17
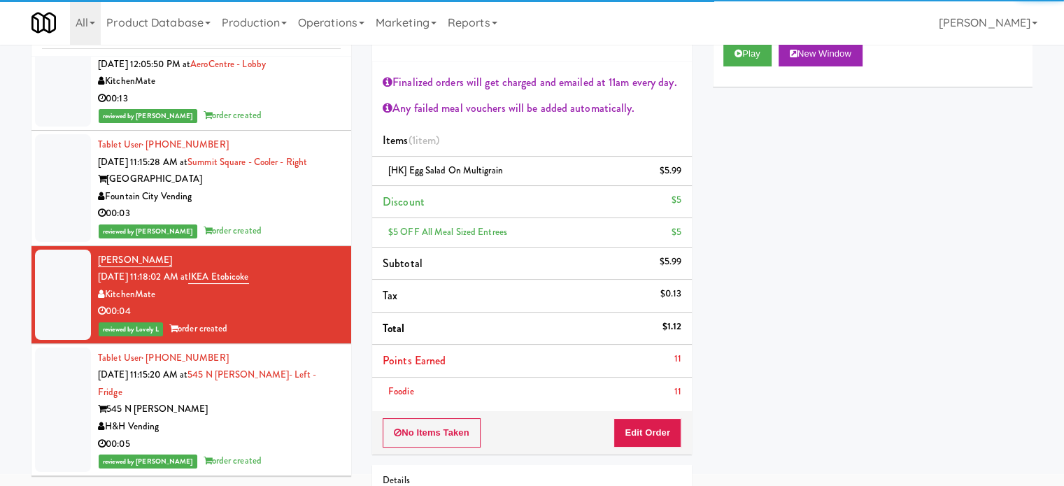
scroll to position [20368, 0]
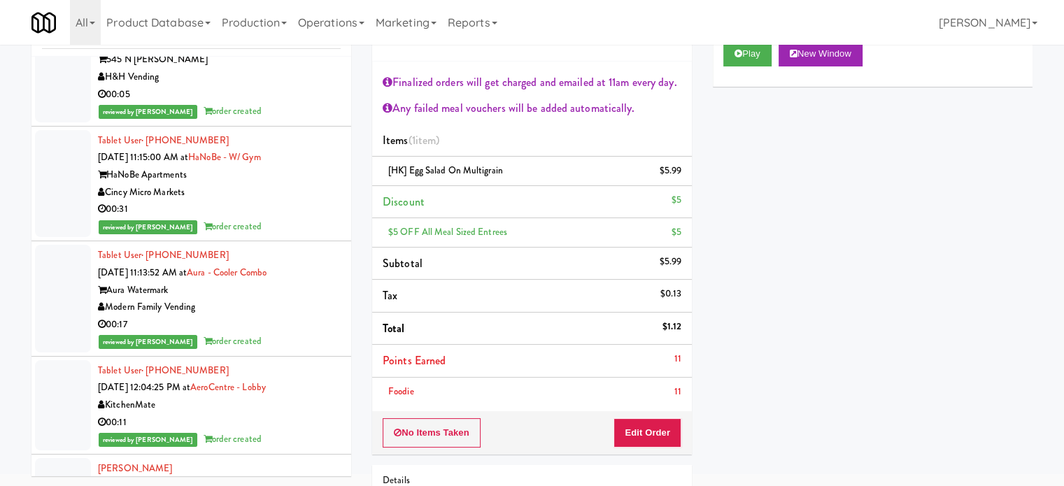
click at [283, 104] on div "00:05" at bounding box center [219, 94] width 243 height 17
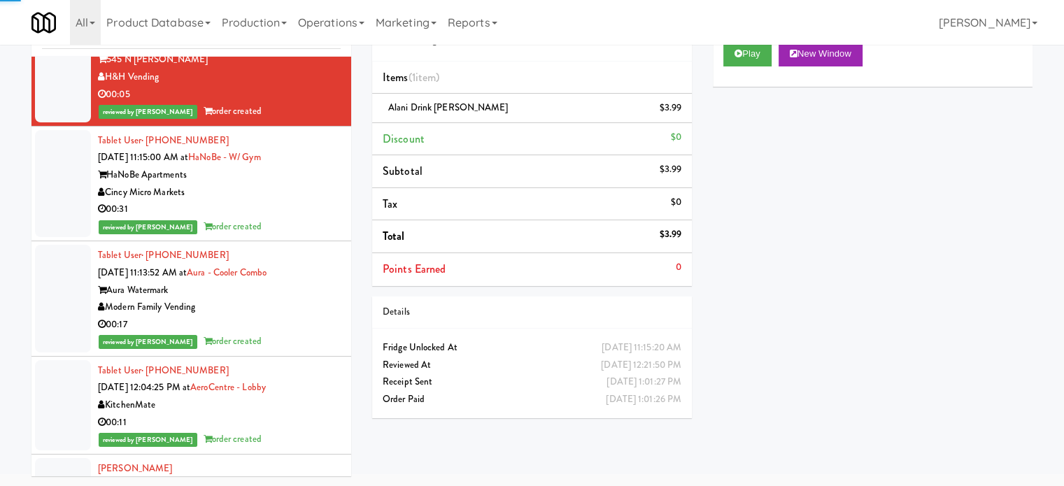
click at [282, 218] on div "00:31" at bounding box center [219, 209] width 243 height 17
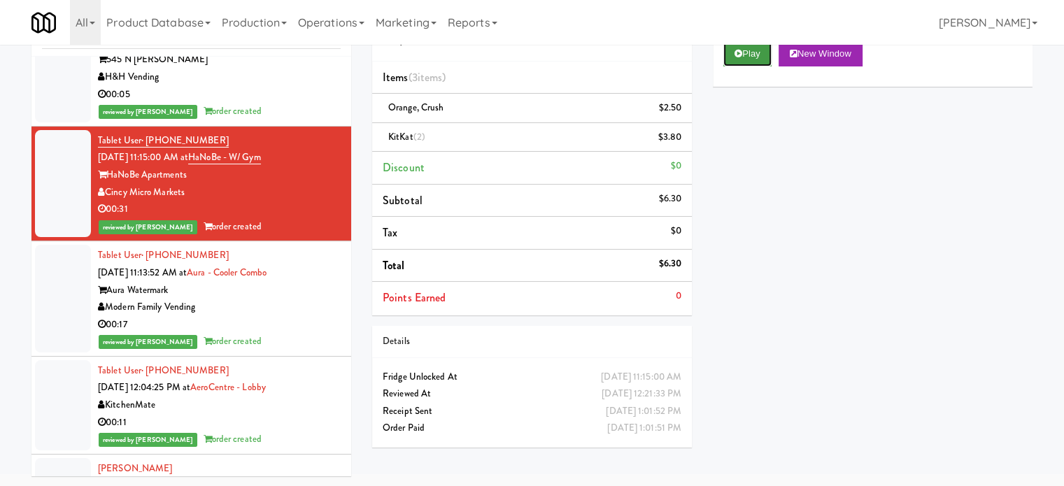
click at [763, 49] on button "Play" at bounding box center [748, 53] width 48 height 25
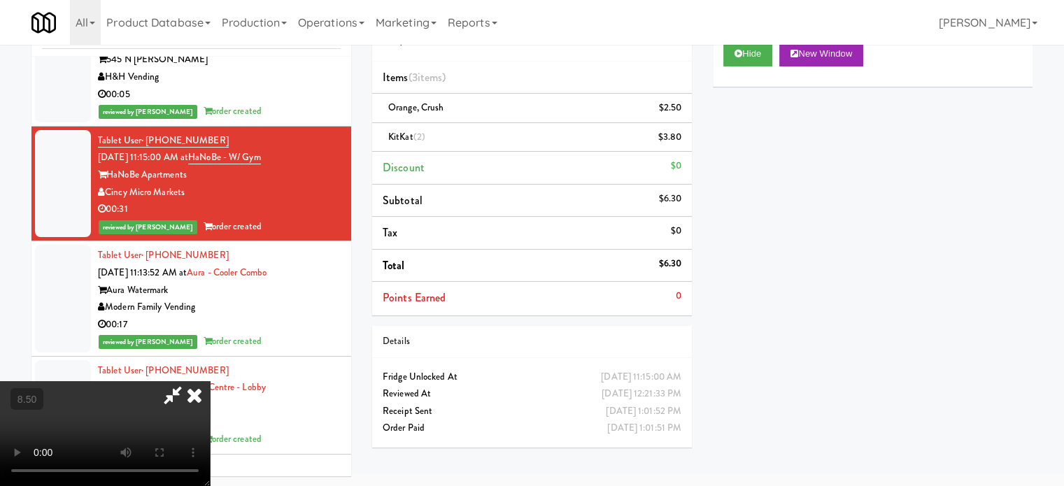
click at [210, 381] on video at bounding box center [105, 433] width 210 height 105
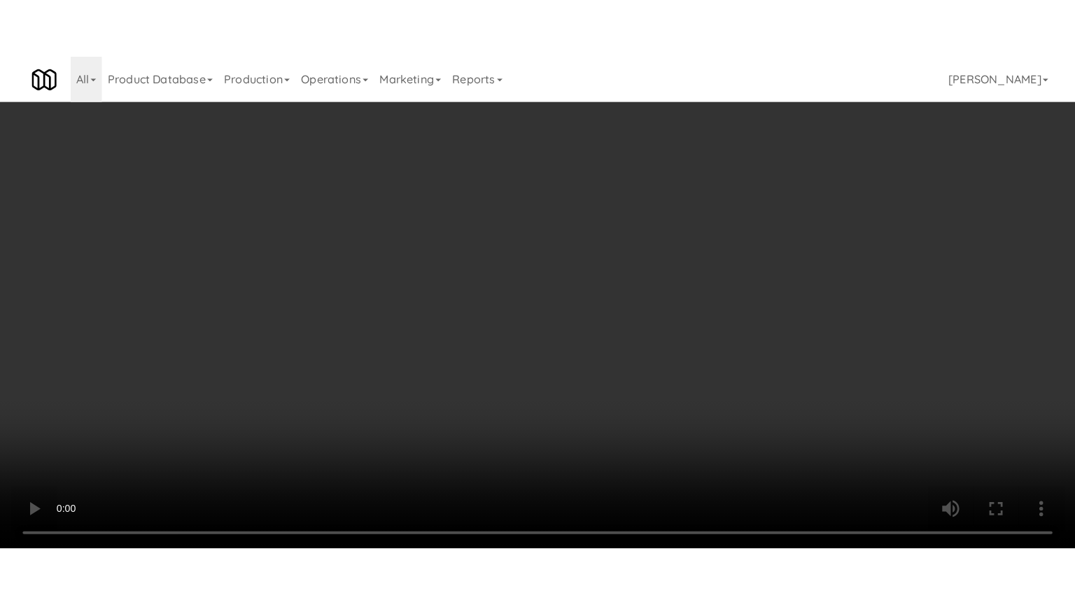
scroll to position [20333, 0]
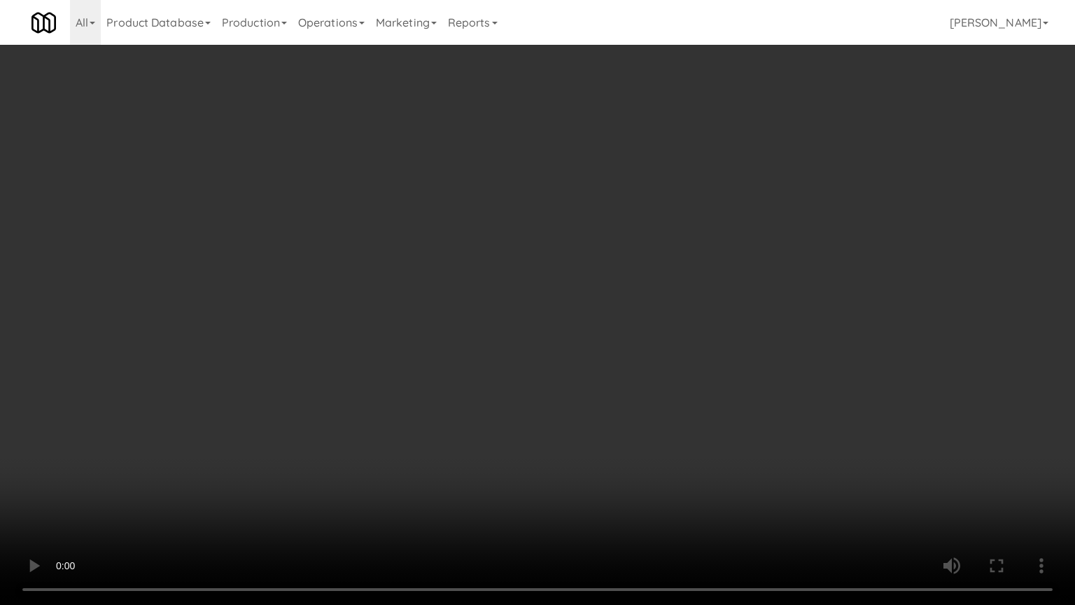
click at [385, 320] on video at bounding box center [537, 302] width 1075 height 605
click at [477, 321] on video at bounding box center [537, 302] width 1075 height 605
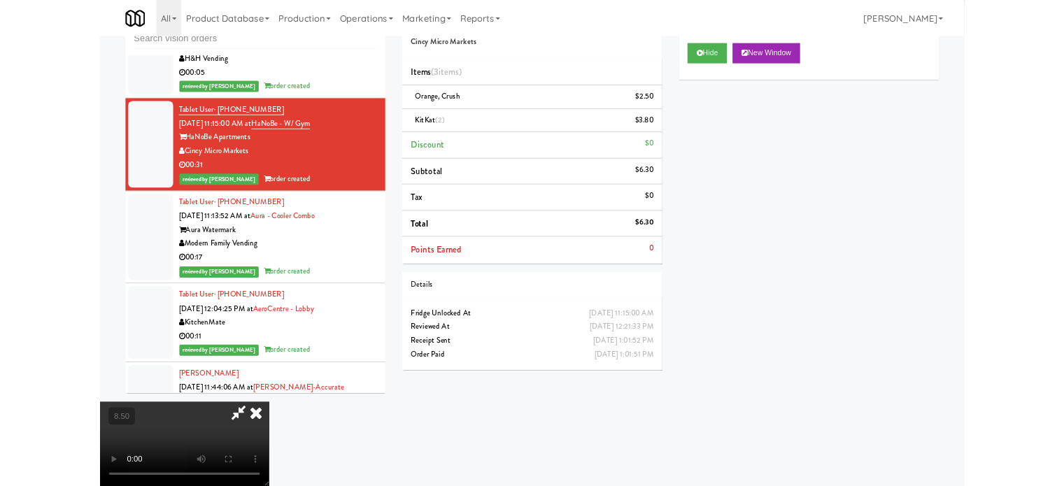
scroll to position [20368, 0]
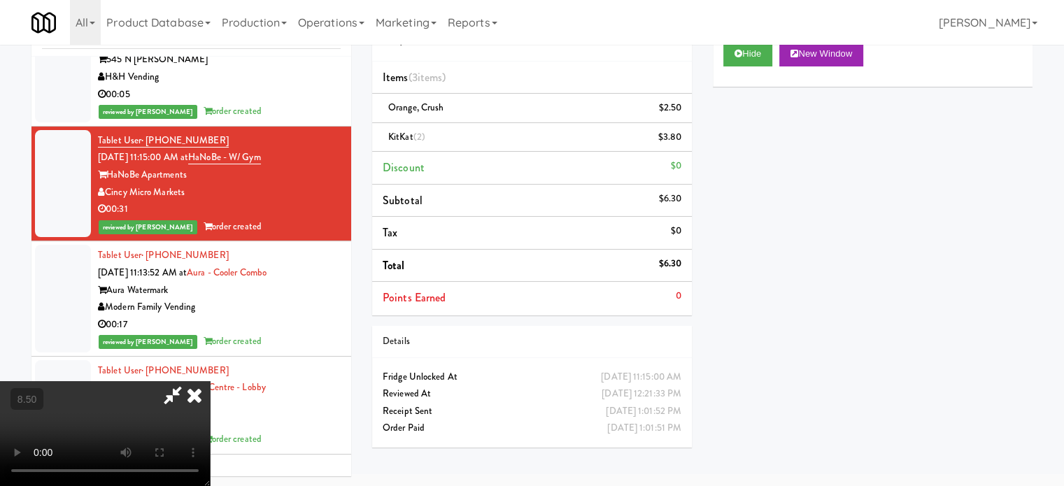
click at [210, 381] on video at bounding box center [105, 433] width 210 height 105
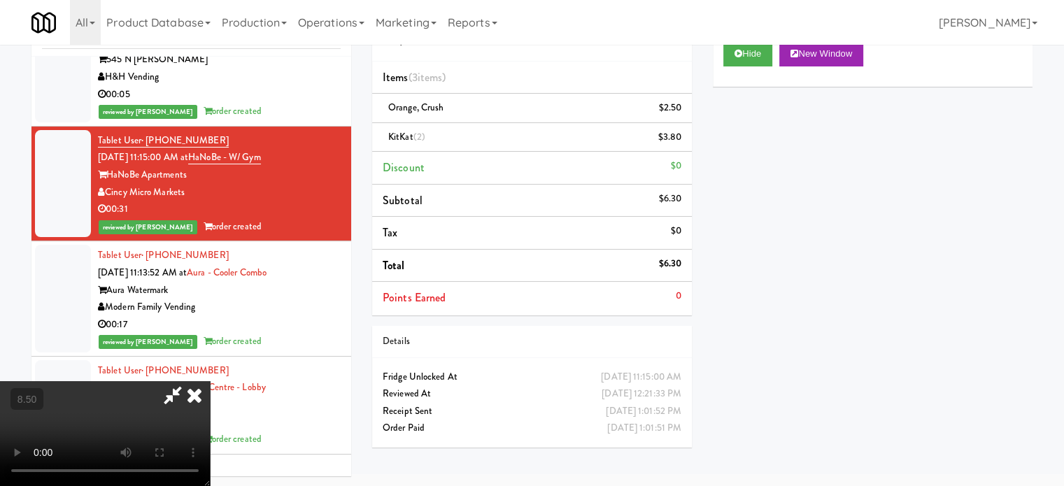
click at [210, 381] on video at bounding box center [105, 433] width 210 height 105
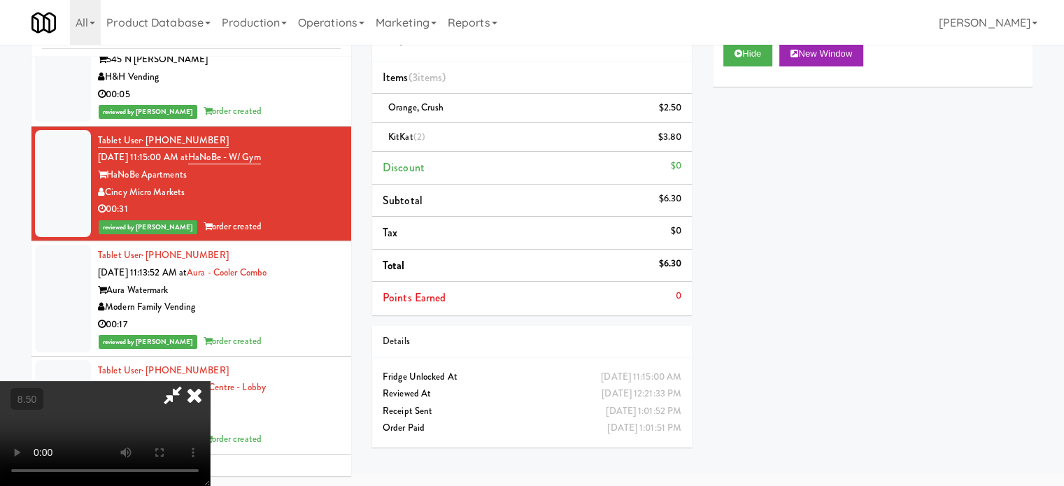
click at [210, 381] on video at bounding box center [105, 433] width 210 height 105
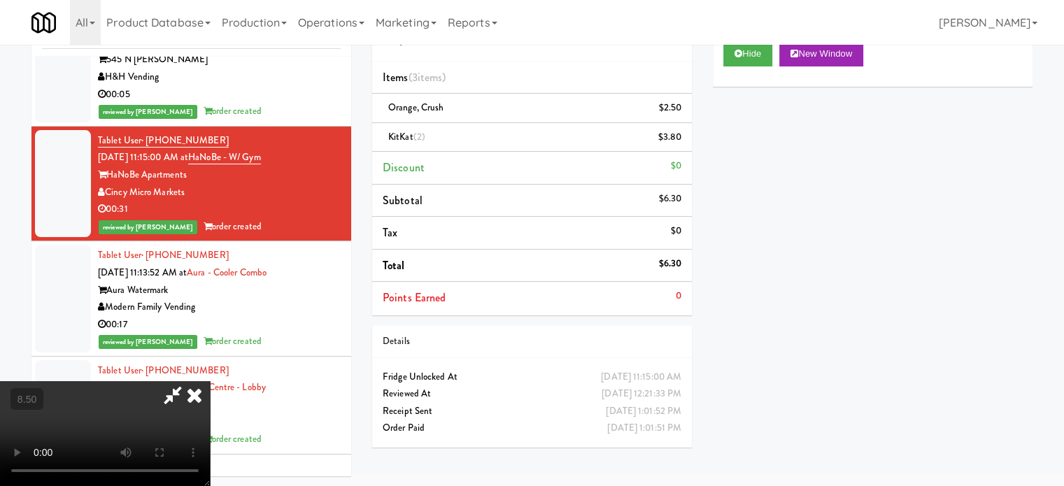
click at [210, 381] on video at bounding box center [105, 433] width 210 height 105
click at [775, 52] on div "Hide New Window" at bounding box center [873, 53] width 299 height 25
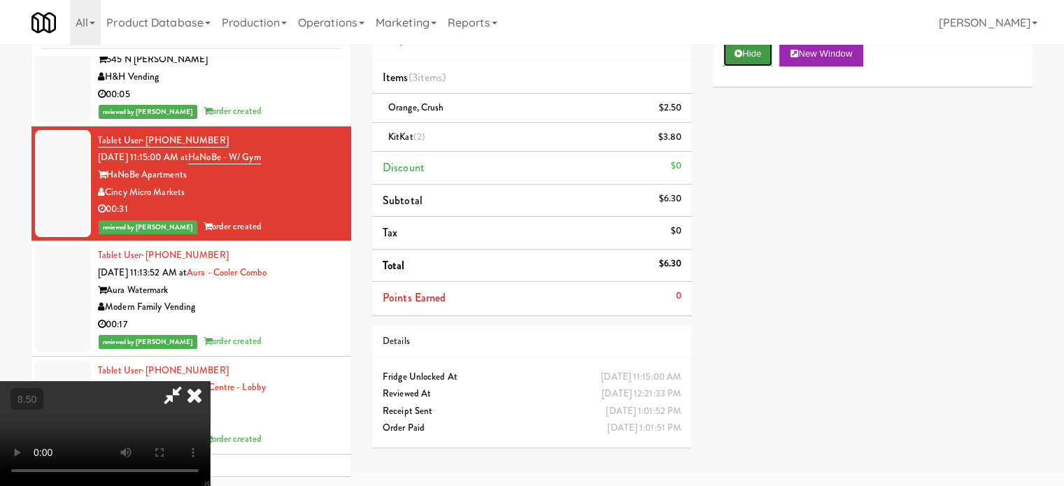
click at [763, 52] on button "Hide" at bounding box center [748, 53] width 49 height 25
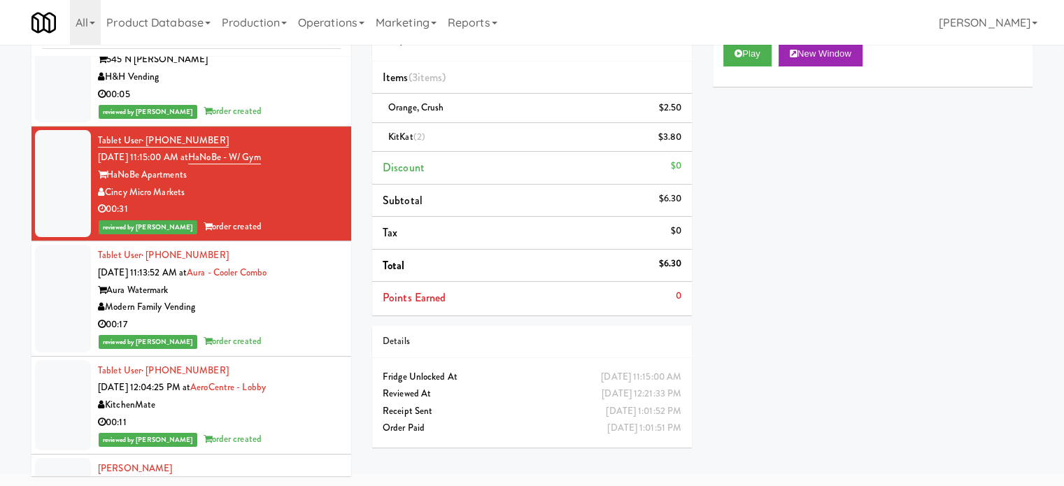
click at [276, 334] on div "00:17" at bounding box center [219, 324] width 243 height 17
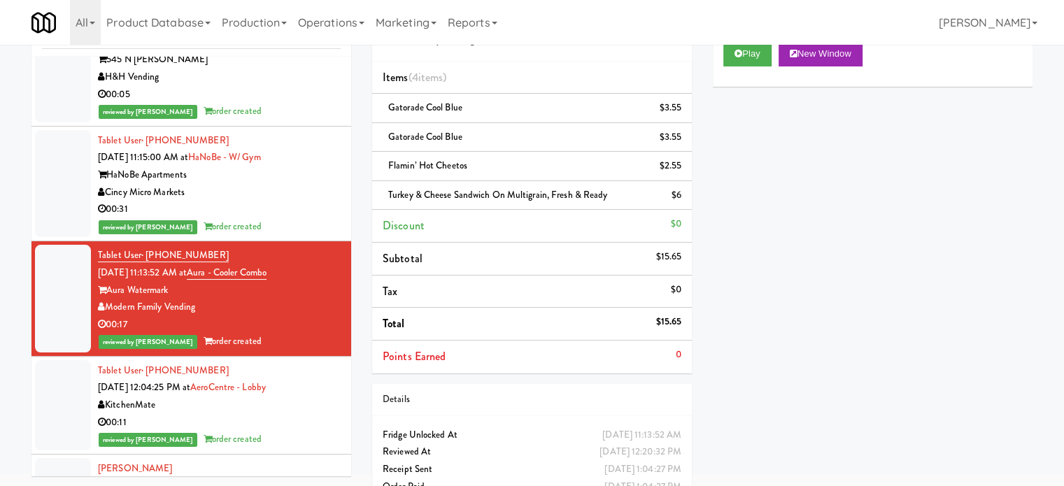
scroll to position [20718, 0]
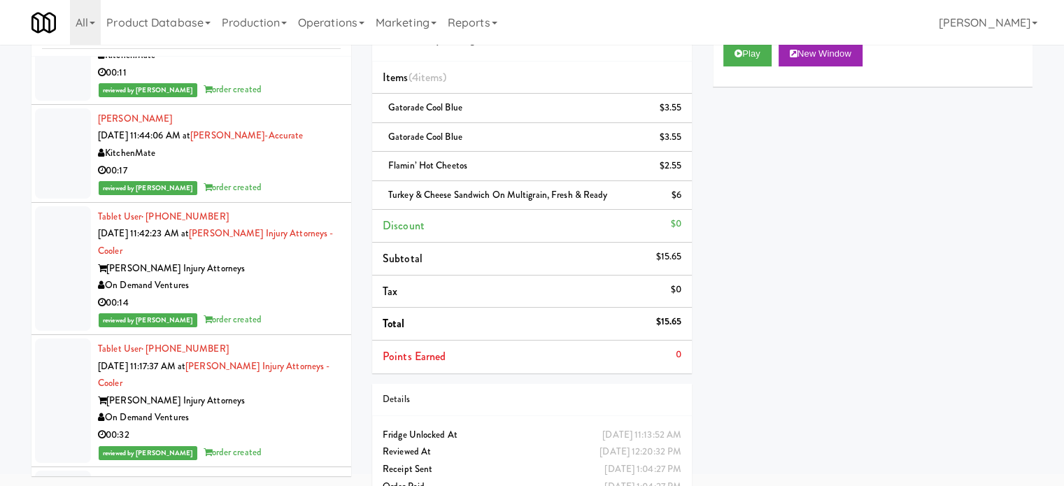
click at [257, 99] on div "reviewed by Frederick G order created" at bounding box center [219, 89] width 243 height 17
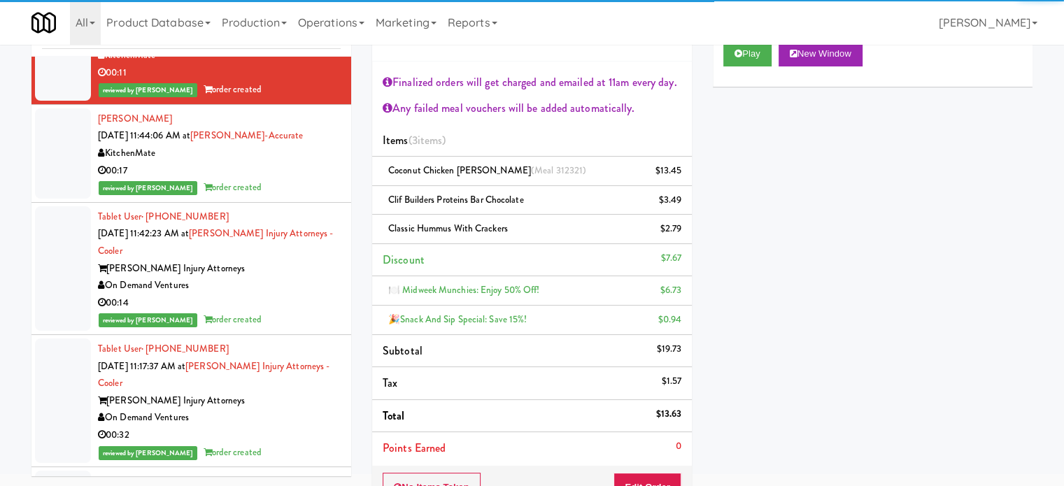
click at [285, 180] on div "00:17" at bounding box center [219, 170] width 243 height 17
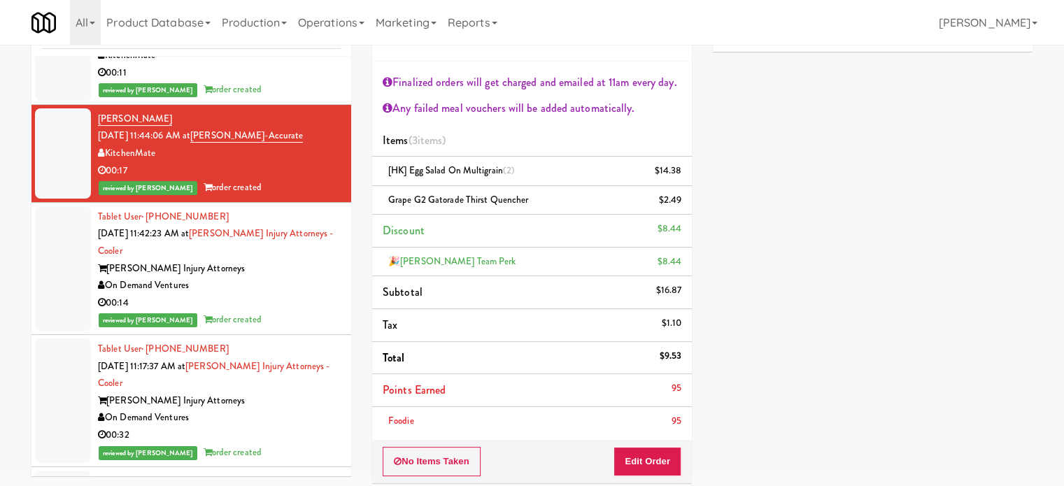
drag, startPoint x: 297, startPoint y: 383, endPoint x: 302, endPoint y: 344, distance: 38.7
click at [297, 278] on div "Dan Newlin Injury Attorneys" at bounding box center [219, 268] width 243 height 17
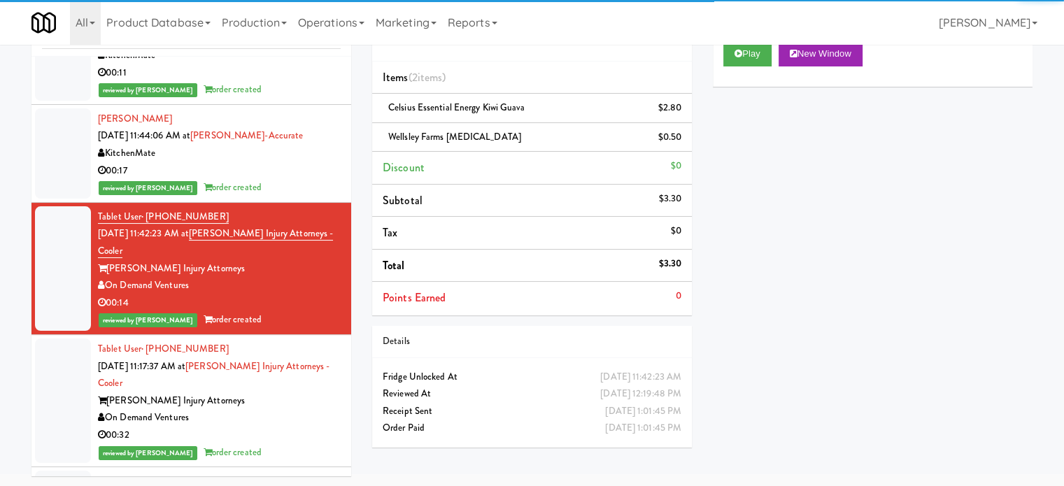
click at [300, 197] on div "reviewed by Mariel T order created" at bounding box center [219, 187] width 243 height 17
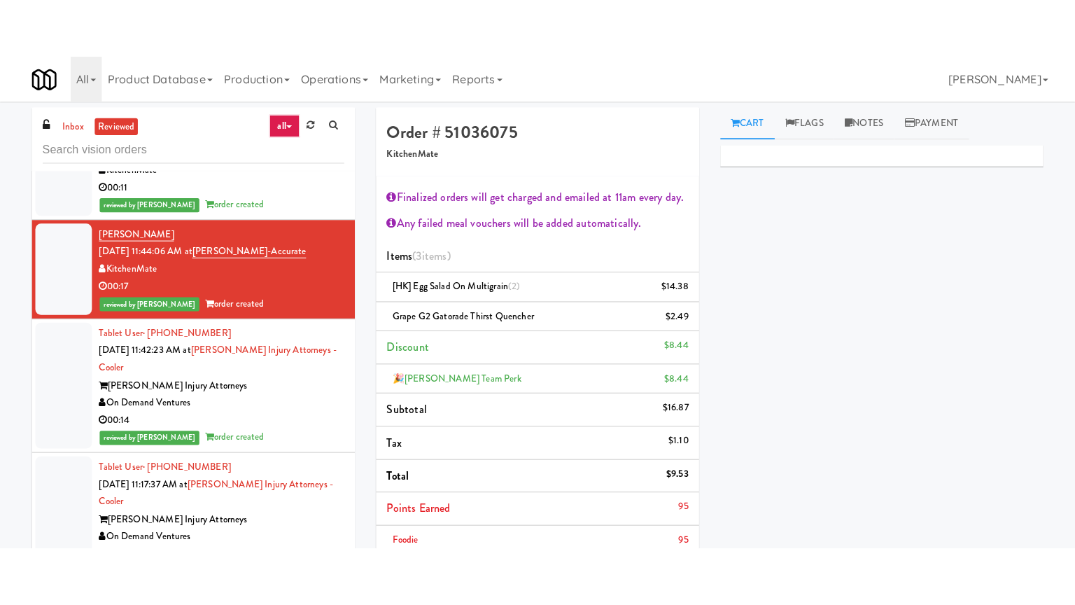
scroll to position [21068, 0]
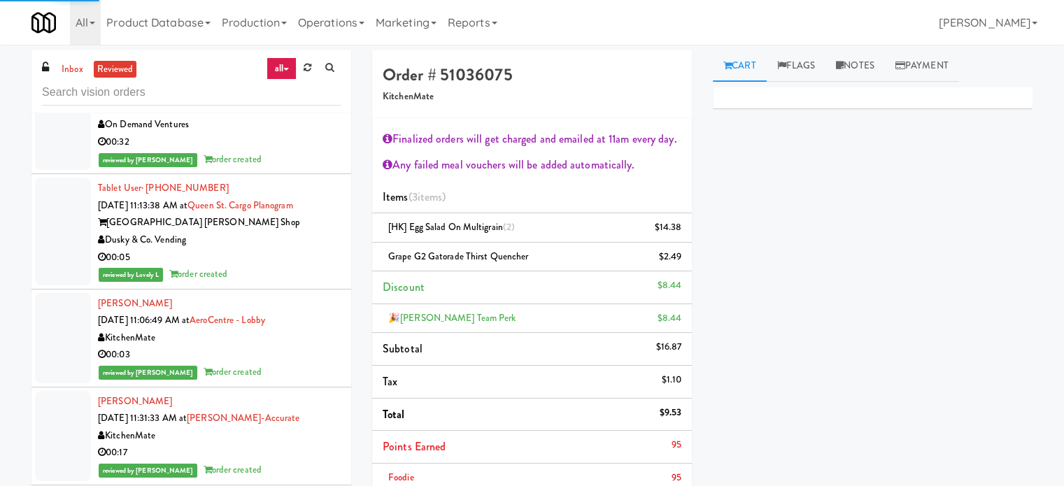
click at [282, 151] on div "00:32" at bounding box center [219, 142] width 243 height 17
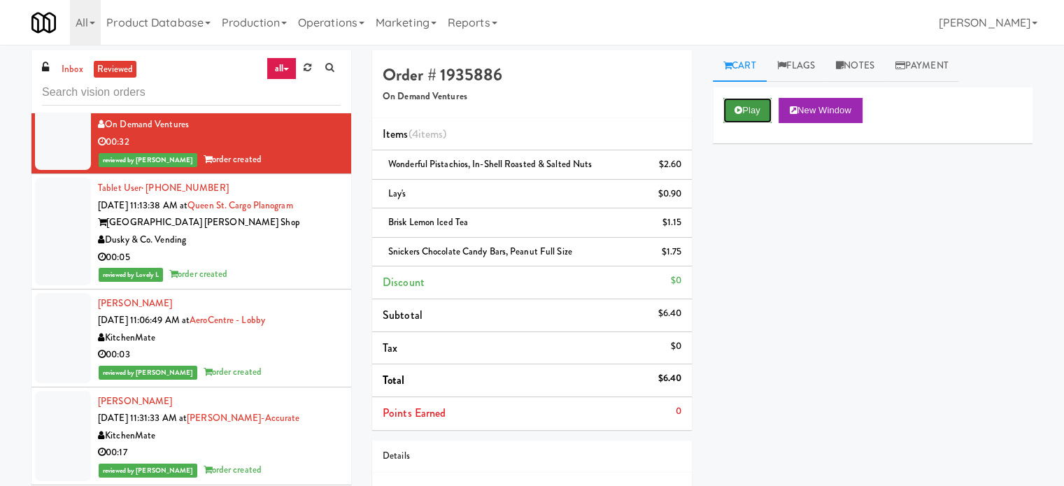
click at [748, 115] on button "Play" at bounding box center [748, 110] width 48 height 25
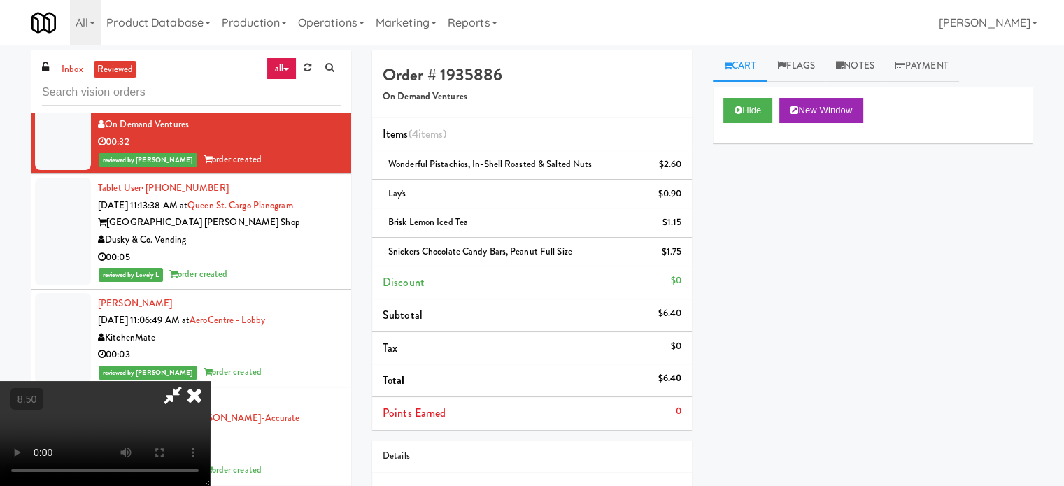
drag, startPoint x: 365, startPoint y: 367, endPoint x: 367, endPoint y: 355, distance: 12.8
click at [210, 381] on video at bounding box center [105, 433] width 210 height 105
drag, startPoint x: 397, startPoint y: 316, endPoint x: 401, endPoint y: 304, distance: 12.4
click at [210, 381] on video at bounding box center [105, 433] width 210 height 105
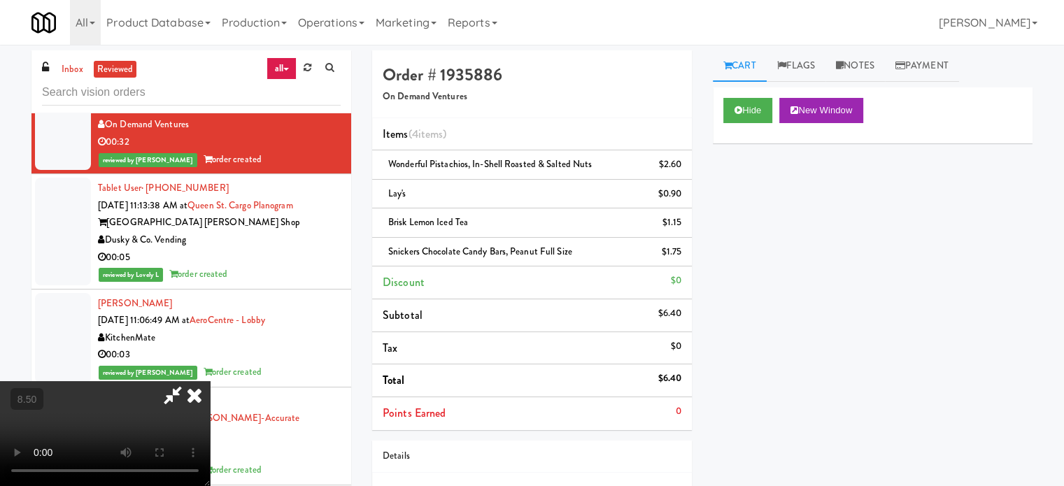
drag, startPoint x: 407, startPoint y: 295, endPoint x: 420, endPoint y: 272, distance: 26.6
click at [210, 381] on video at bounding box center [105, 433] width 210 height 105
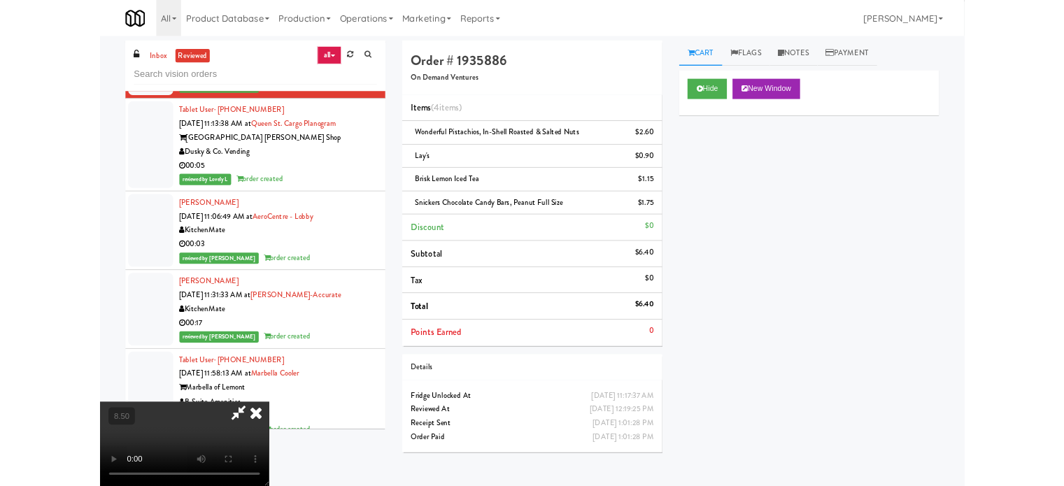
scroll to position [21033, 0]
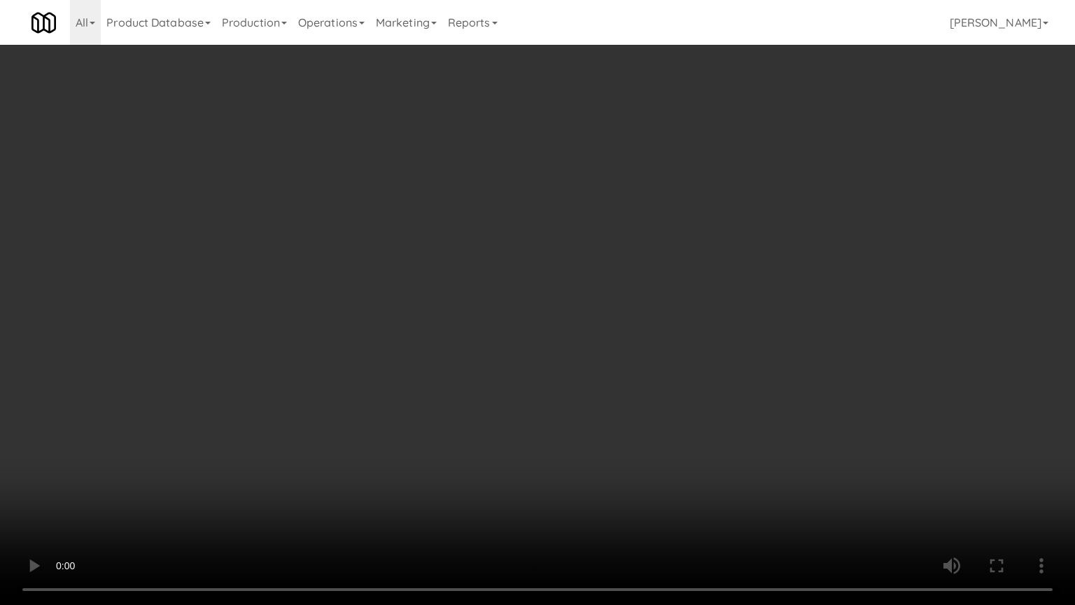
click at [451, 337] on video at bounding box center [537, 302] width 1075 height 605
click at [451, 340] on video at bounding box center [537, 302] width 1075 height 605
click at [453, 344] on video at bounding box center [537, 302] width 1075 height 605
click at [544, 382] on video at bounding box center [537, 302] width 1075 height 605
click at [523, 395] on video at bounding box center [537, 302] width 1075 height 605
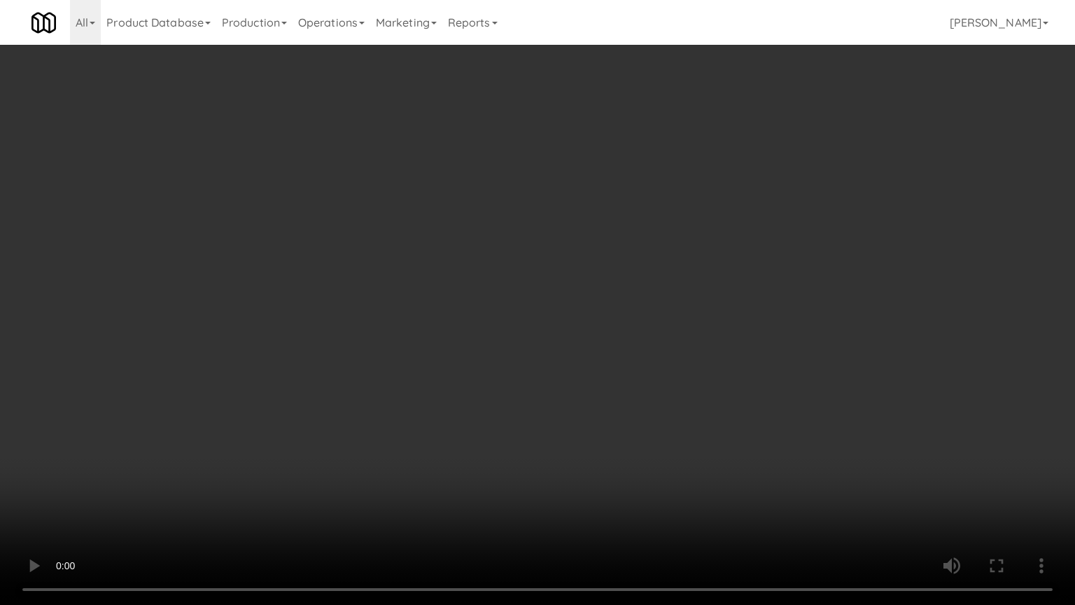
click at [520, 339] on video at bounding box center [537, 302] width 1075 height 605
click at [519, 294] on video at bounding box center [537, 302] width 1075 height 605
click at [560, 286] on video at bounding box center [537, 302] width 1075 height 605
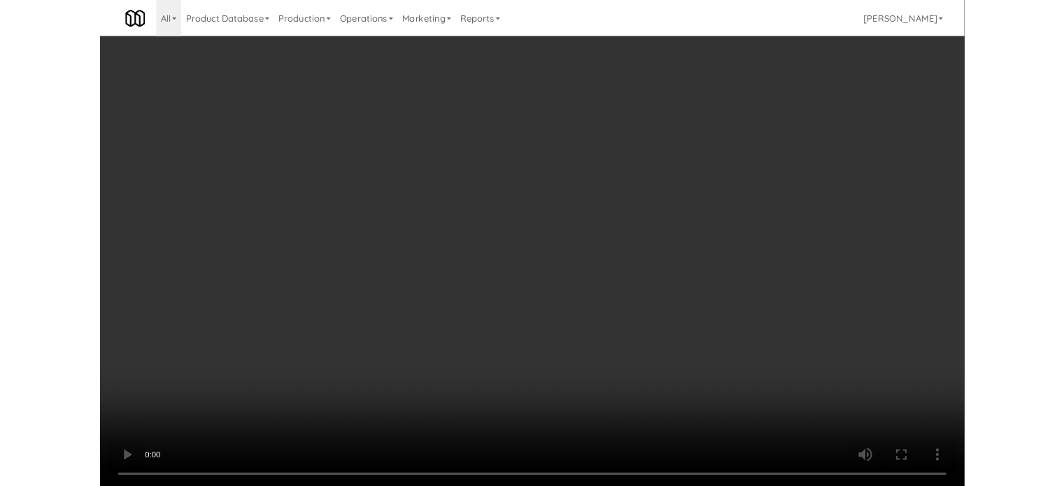
scroll to position [21068, 0]
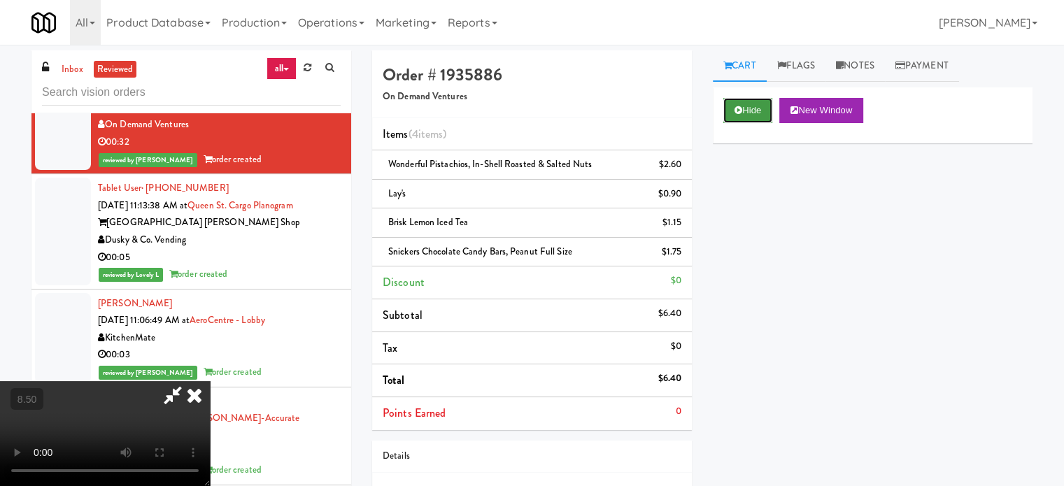
click at [756, 118] on button "Hide" at bounding box center [748, 110] width 49 height 25
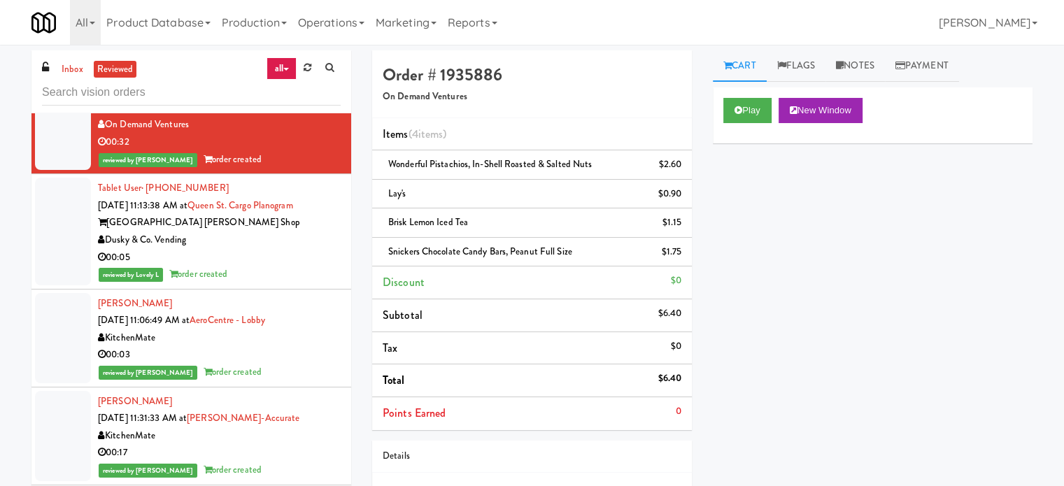
click at [277, 283] on div "reviewed by Lovely L order created" at bounding box center [219, 274] width 243 height 17
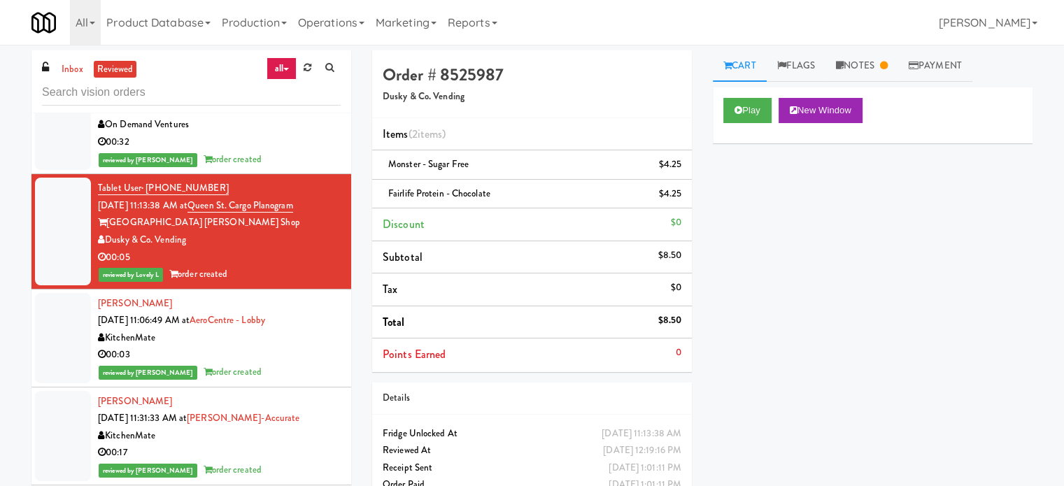
click at [300, 364] on div "00:03" at bounding box center [219, 354] width 243 height 17
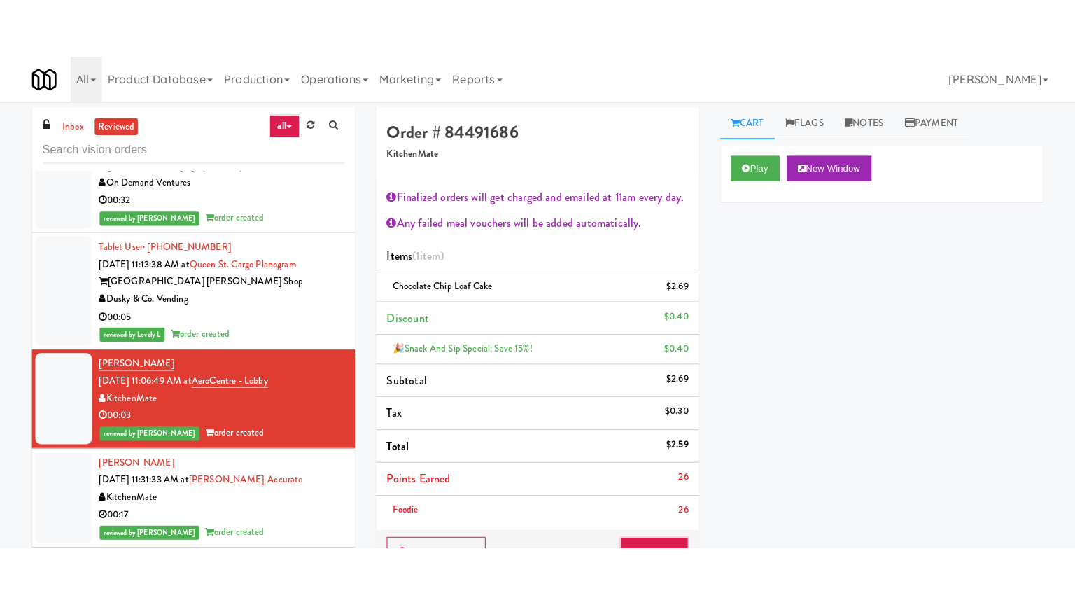
scroll to position [21418, 0]
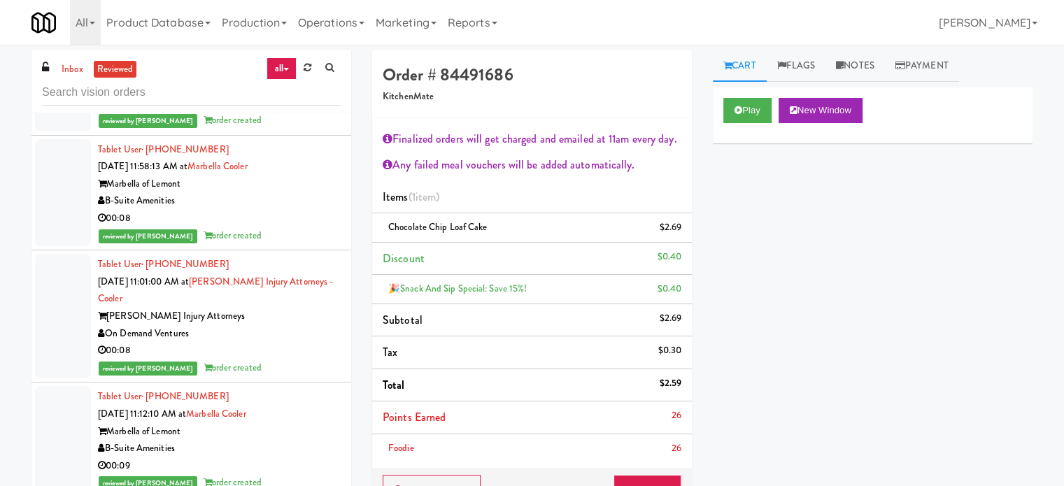
click at [291, 129] on div "reviewed by Mariel T order created" at bounding box center [219, 120] width 243 height 17
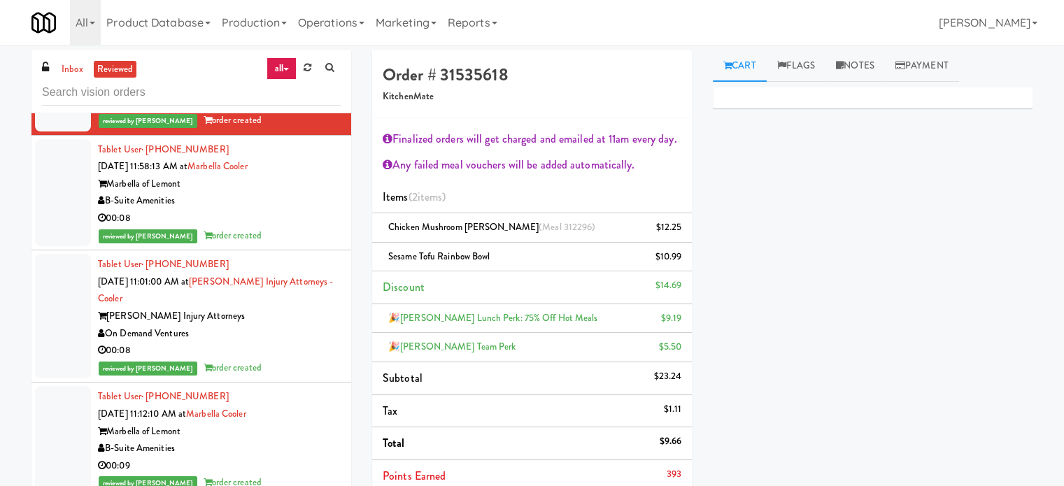
click at [311, 210] on div "B-Suite Amenities" at bounding box center [219, 200] width 243 height 17
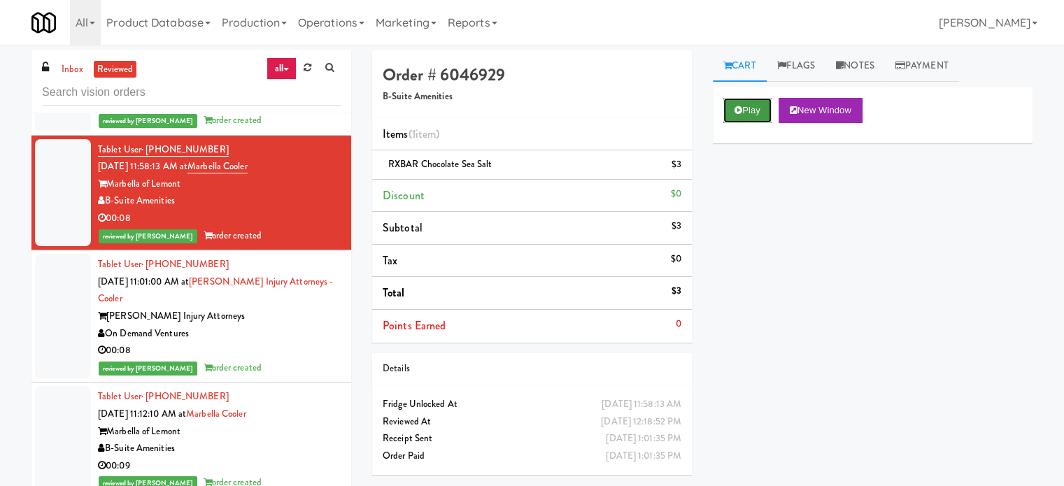
drag, startPoint x: 745, startPoint y: 105, endPoint x: 726, endPoint y: 118, distance: 22.1
click at [745, 106] on button "Play" at bounding box center [748, 110] width 48 height 25
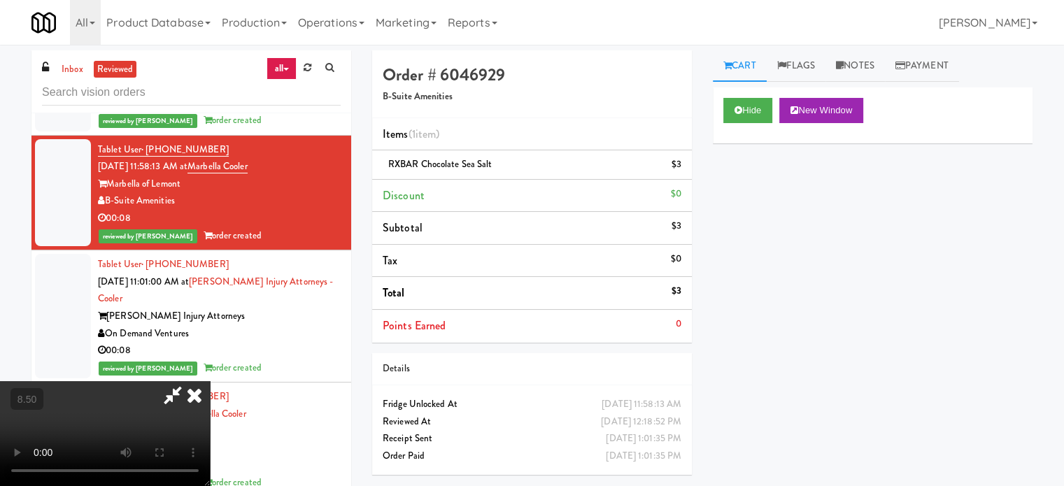
click at [210, 381] on video at bounding box center [105, 433] width 210 height 105
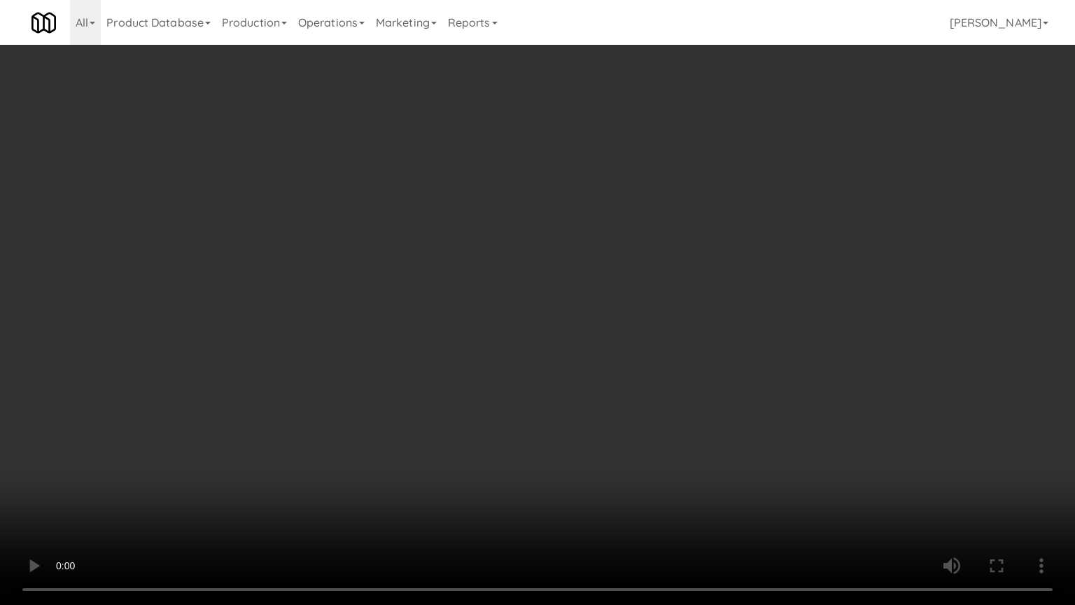
click at [253, 386] on video at bounding box center [537, 302] width 1075 height 605
click at [472, 408] on video at bounding box center [537, 302] width 1075 height 605
click at [484, 397] on video at bounding box center [537, 302] width 1075 height 605
click at [588, 392] on video at bounding box center [537, 302] width 1075 height 605
click at [576, 405] on video at bounding box center [537, 302] width 1075 height 605
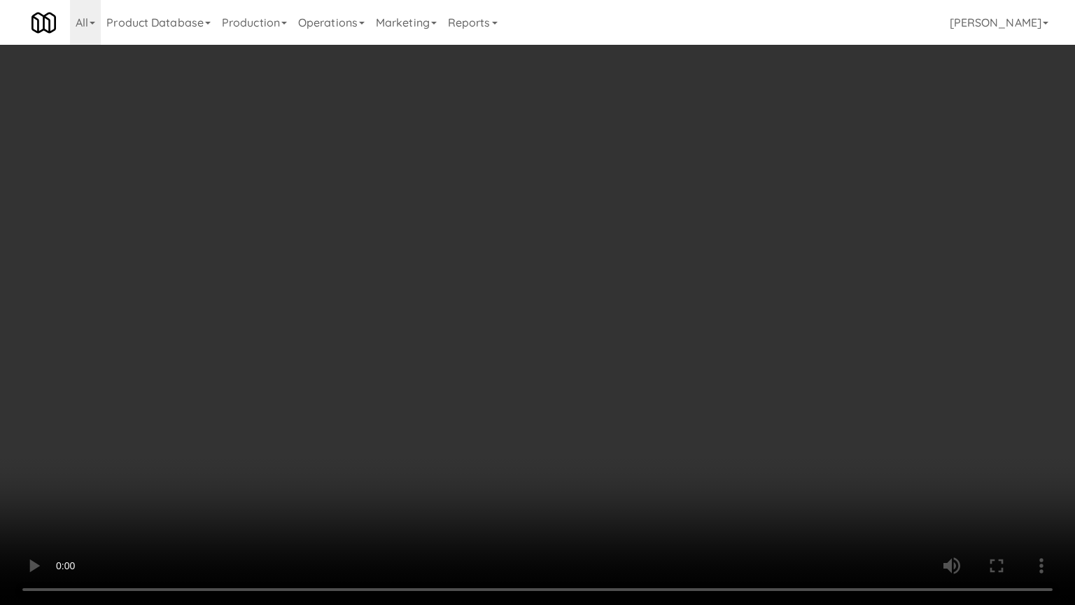
click at [691, 398] on video at bounding box center [537, 302] width 1075 height 605
click at [619, 396] on video at bounding box center [537, 302] width 1075 height 605
click at [611, 383] on video at bounding box center [537, 302] width 1075 height 605
click at [614, 375] on video at bounding box center [537, 302] width 1075 height 605
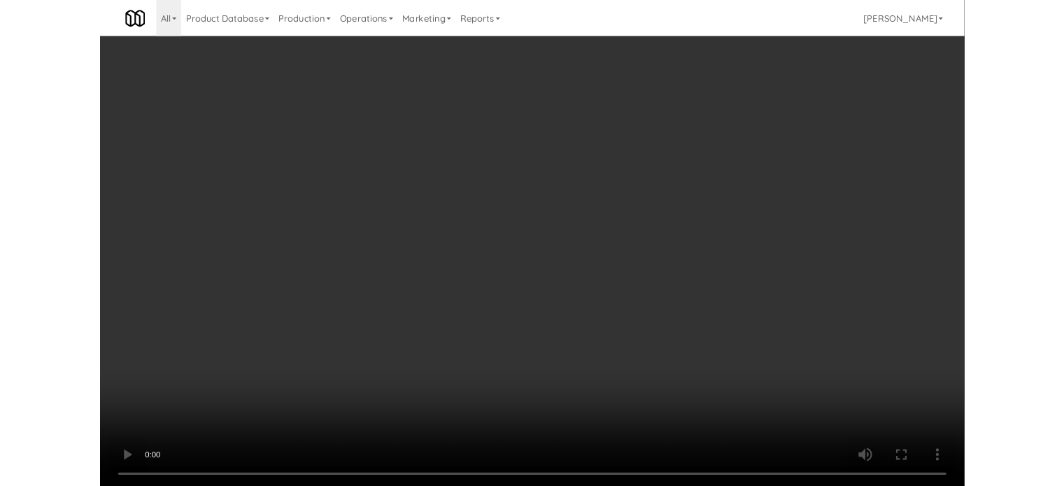
scroll to position [21418, 0]
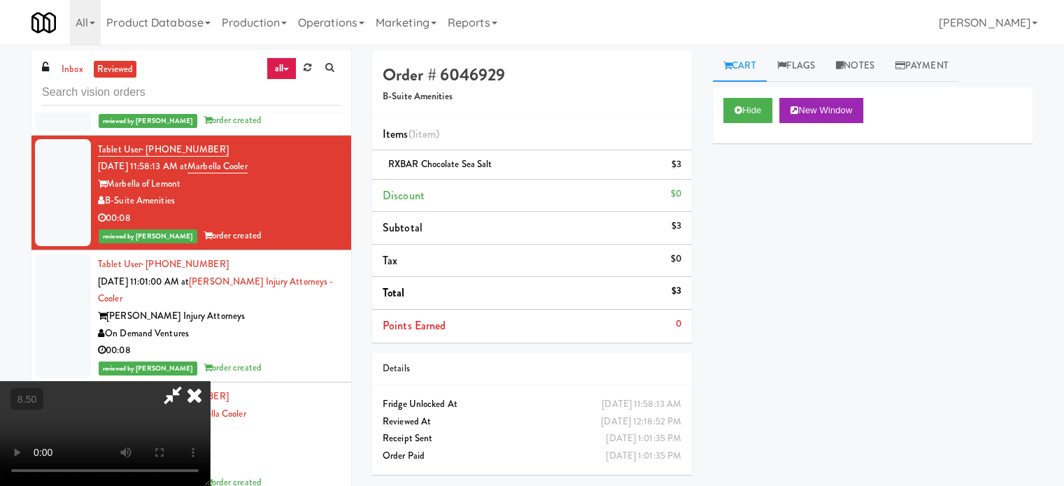
click at [210, 381] on icon at bounding box center [194, 395] width 31 height 28
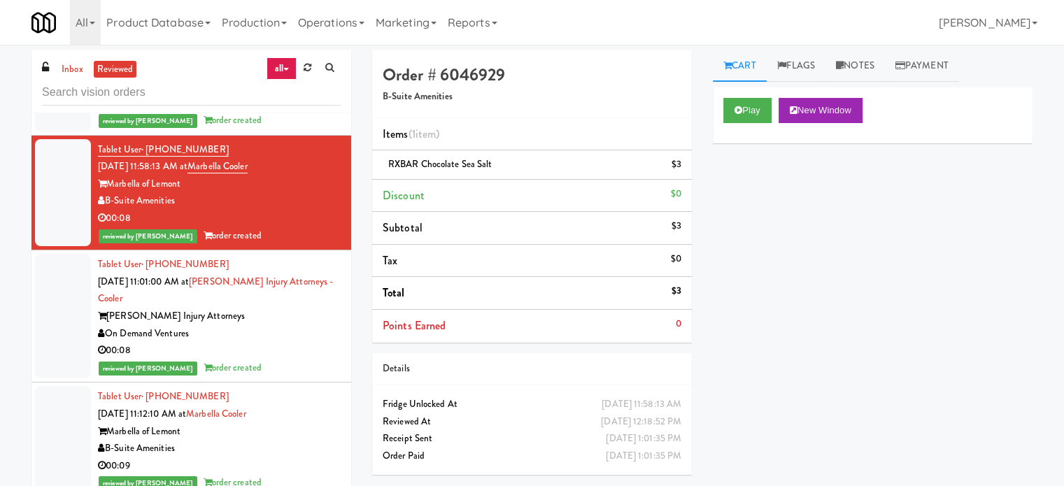
scroll to position [21767, 0]
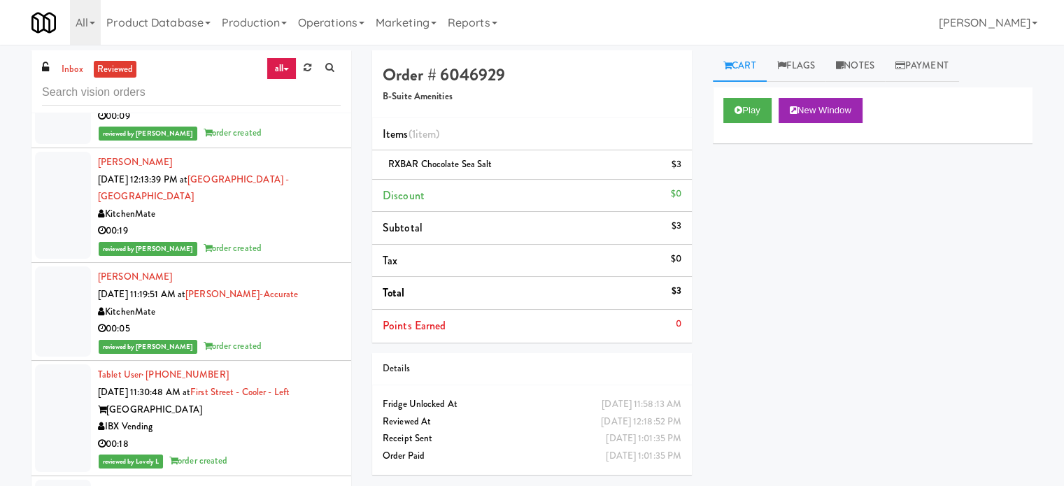
click at [306, 108] on div "B-Suite Amenities" at bounding box center [219, 98] width 243 height 17
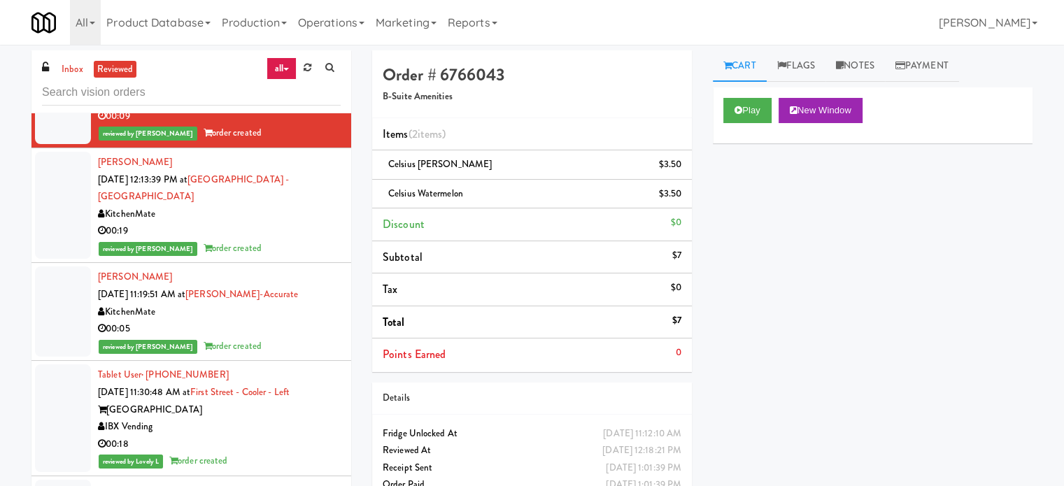
click at [316, 223] on div "KitchenMate" at bounding box center [219, 214] width 243 height 17
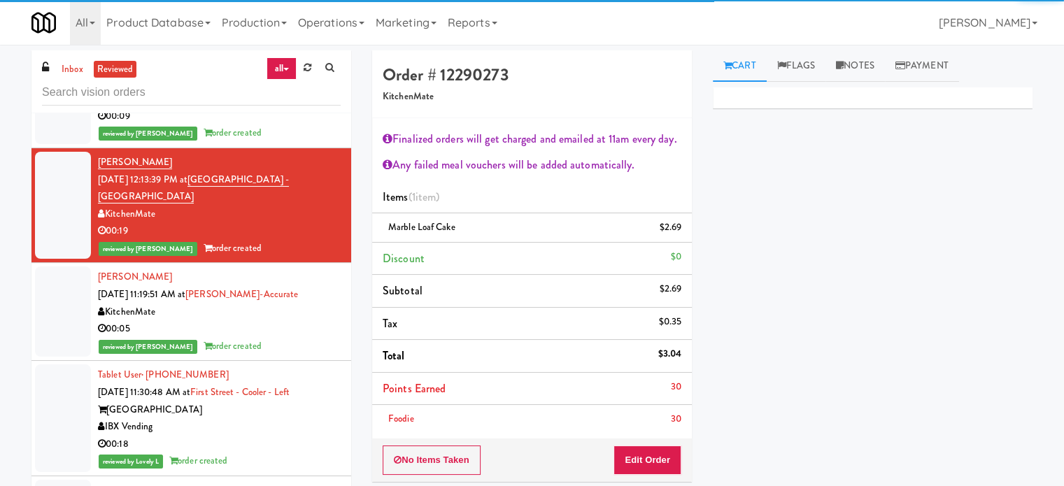
drag, startPoint x: 288, startPoint y: 424, endPoint x: 291, endPoint y: 379, distance: 44.9
click at [287, 321] on div "KitchenMate" at bounding box center [219, 312] width 243 height 17
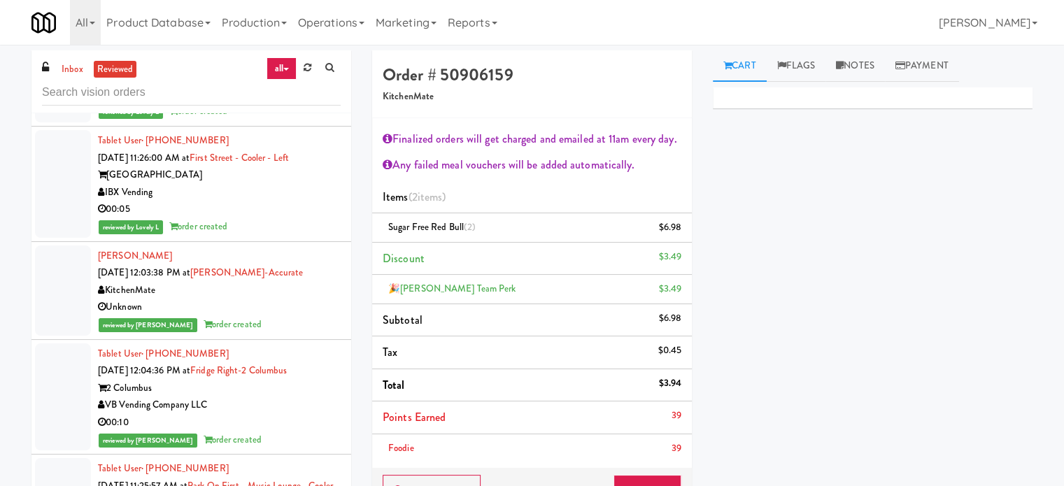
click at [319, 86] on div "IBX Vending" at bounding box center [219, 77] width 243 height 17
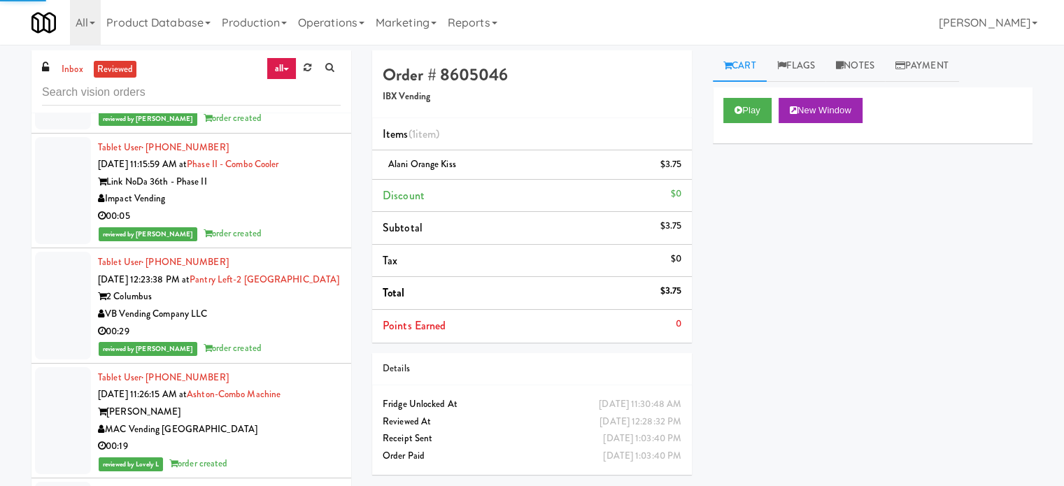
scroll to position [15933, 0]
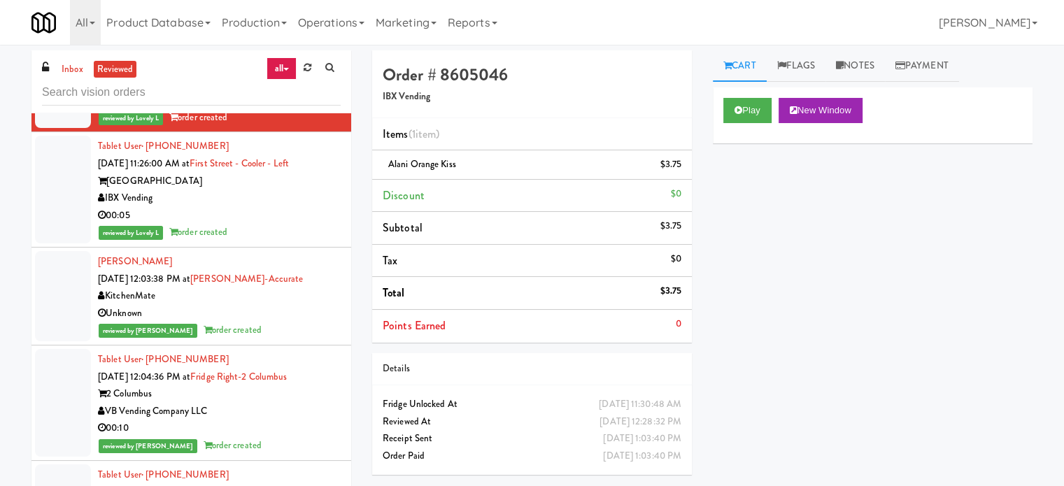
click at [239, 207] on div "IBX Vending" at bounding box center [219, 198] width 243 height 17
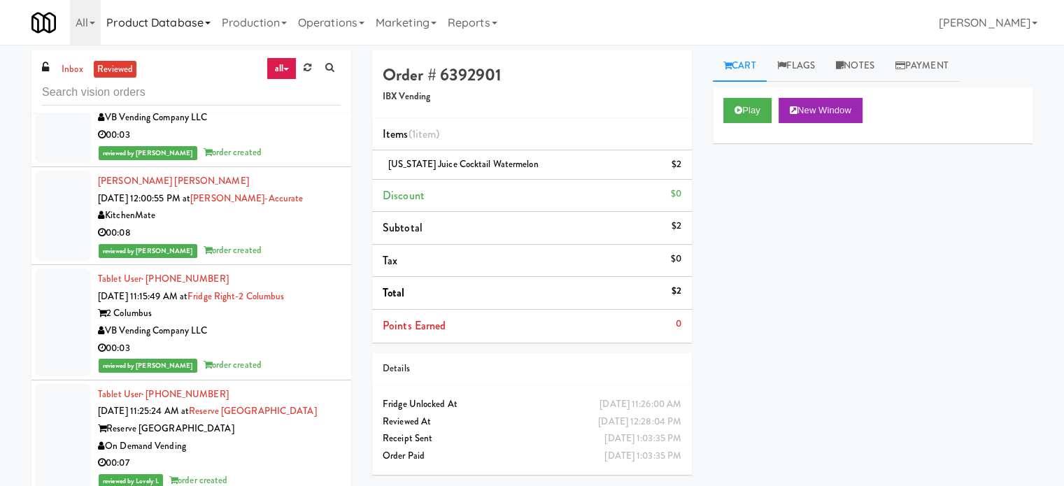
scroll to position [22574, 0]
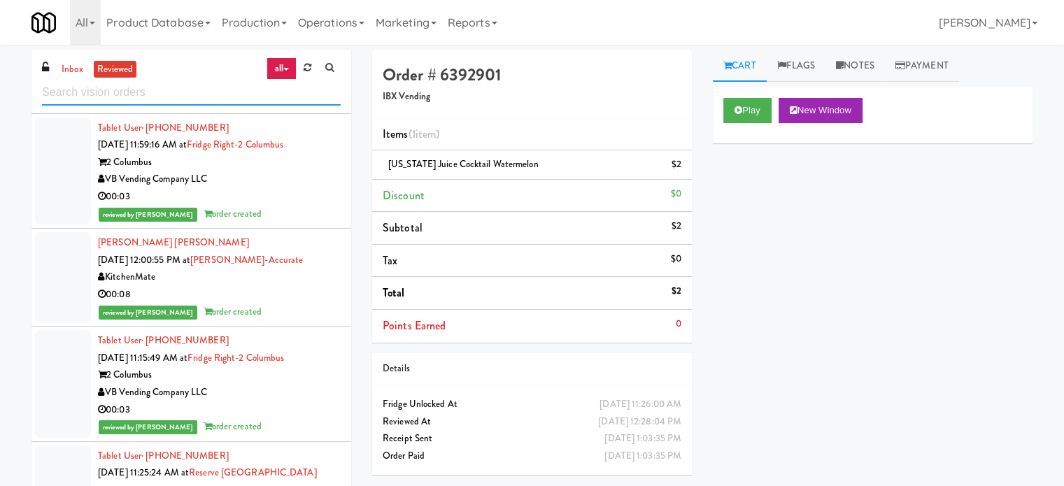
click at [199, 97] on input "text" at bounding box center [191, 93] width 299 height 26
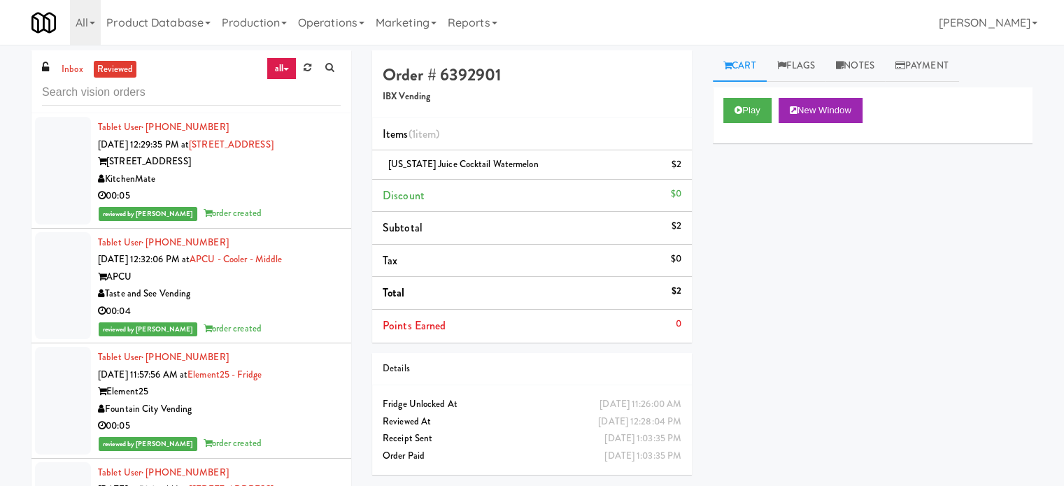
click at [280, 188] on div "00:05" at bounding box center [219, 196] width 243 height 17
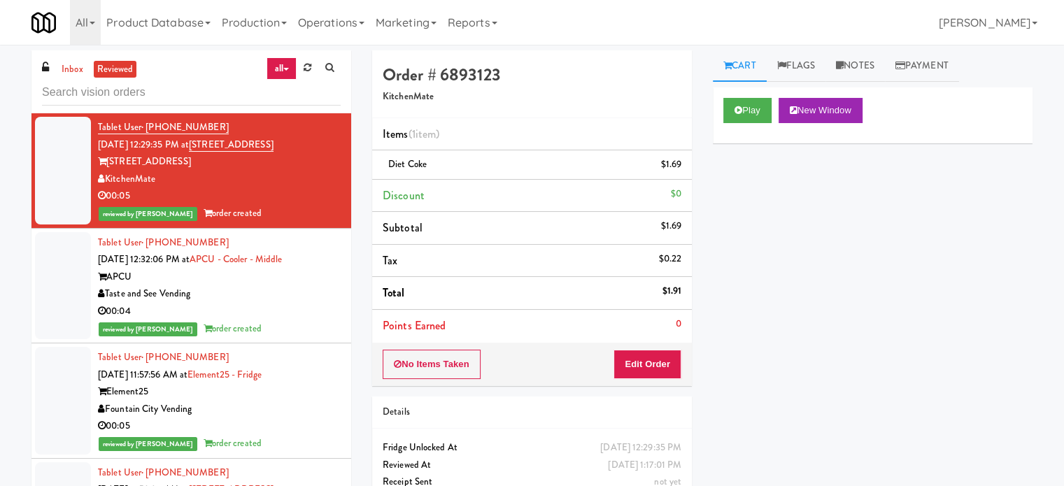
click at [269, 296] on div "Taste and See Vending" at bounding box center [219, 294] width 243 height 17
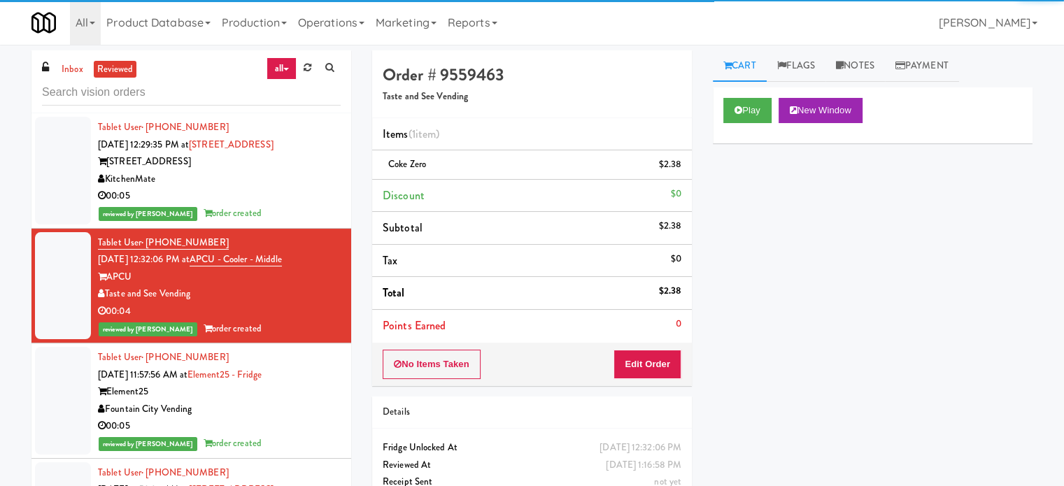
drag, startPoint x: 269, startPoint y: 383, endPoint x: 274, endPoint y: 388, distance: 7.9
click at [269, 386] on div "Tablet User · (913) 701-0733 Sep 3, 2025 11:57:56 AM at Element25 - Fridge Elem…" at bounding box center [219, 401] width 243 height 104
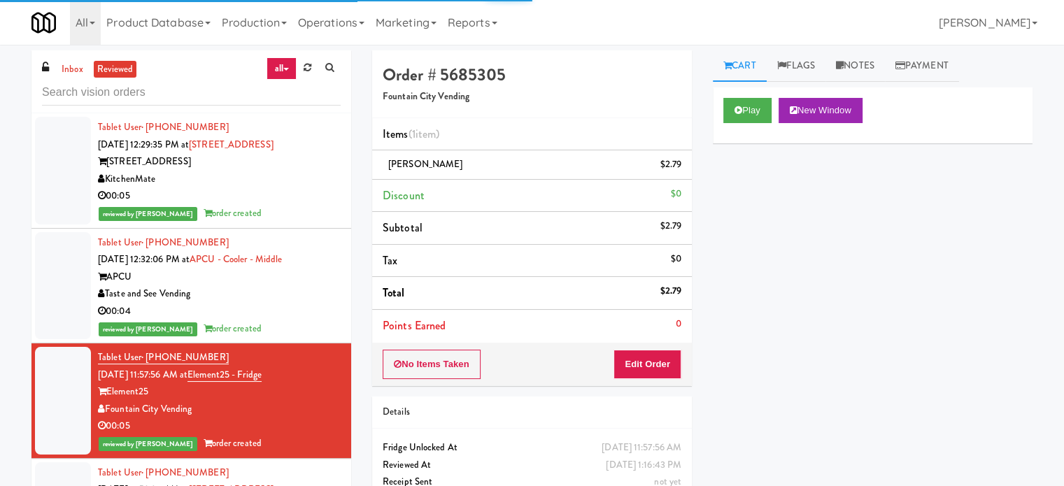
scroll to position [350, 0]
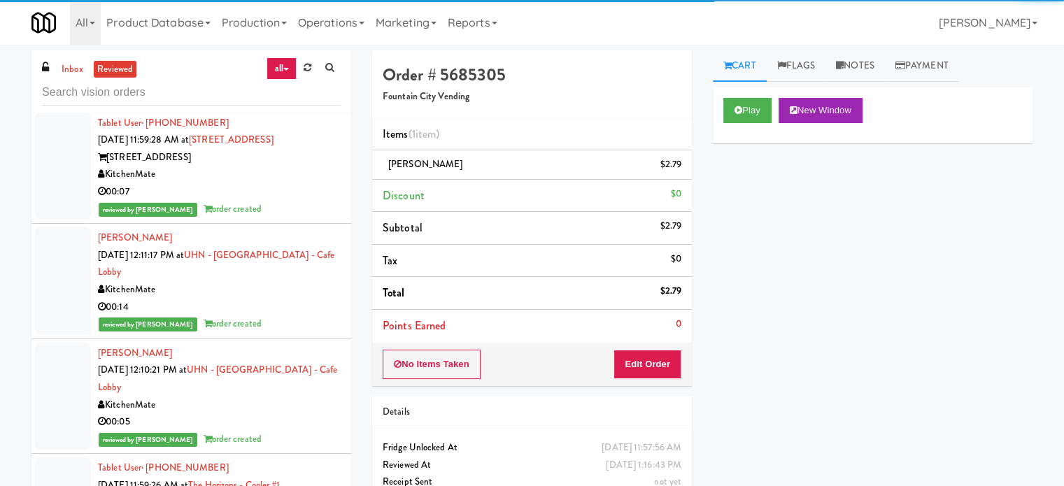
click at [302, 201] on div "reviewed by Lyn A order created" at bounding box center [219, 209] width 243 height 17
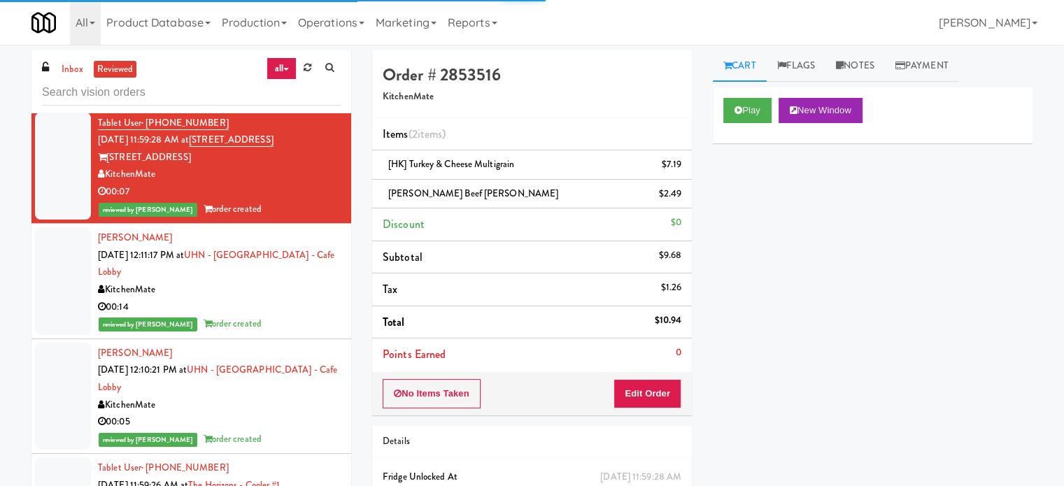
click at [294, 318] on div "reviewed by Paureen G order created" at bounding box center [219, 324] width 243 height 17
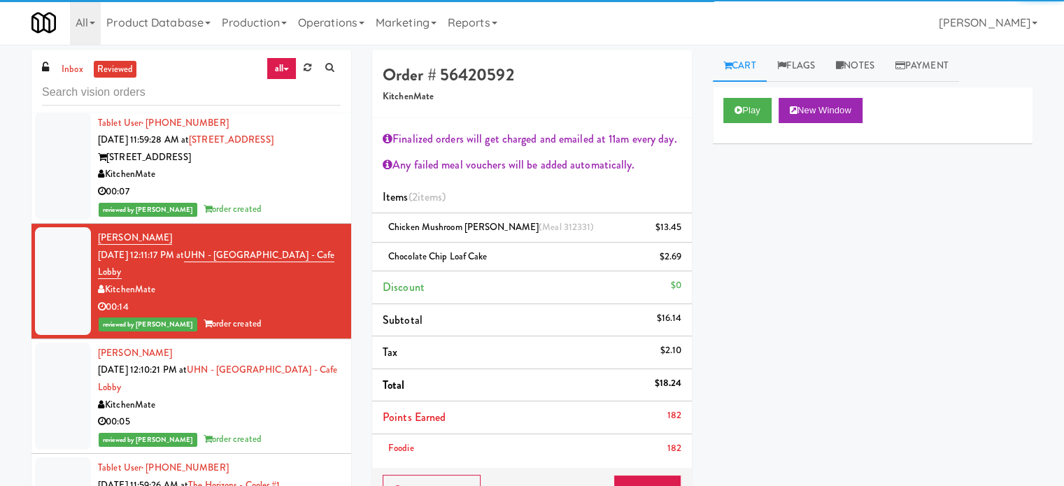
click at [299, 414] on div "00:05" at bounding box center [219, 422] width 243 height 17
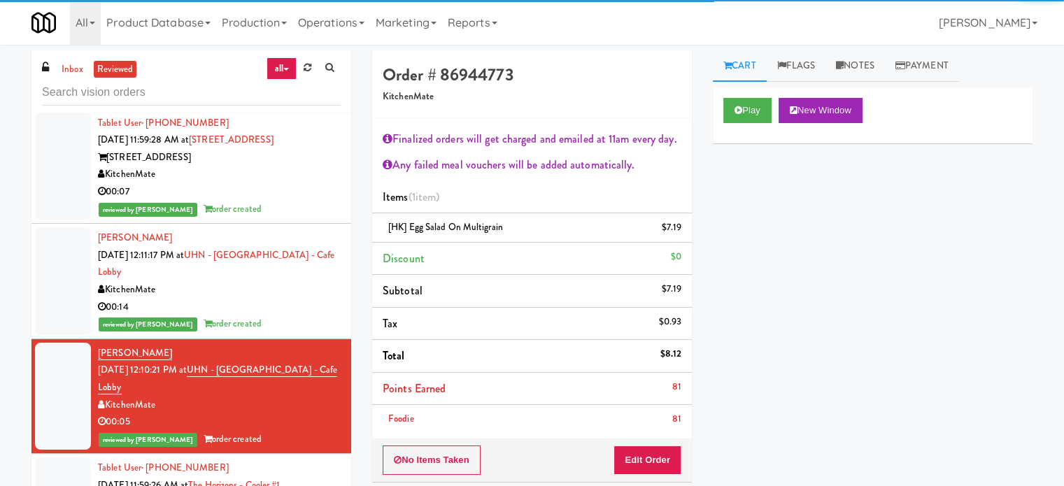
scroll to position [700, 0]
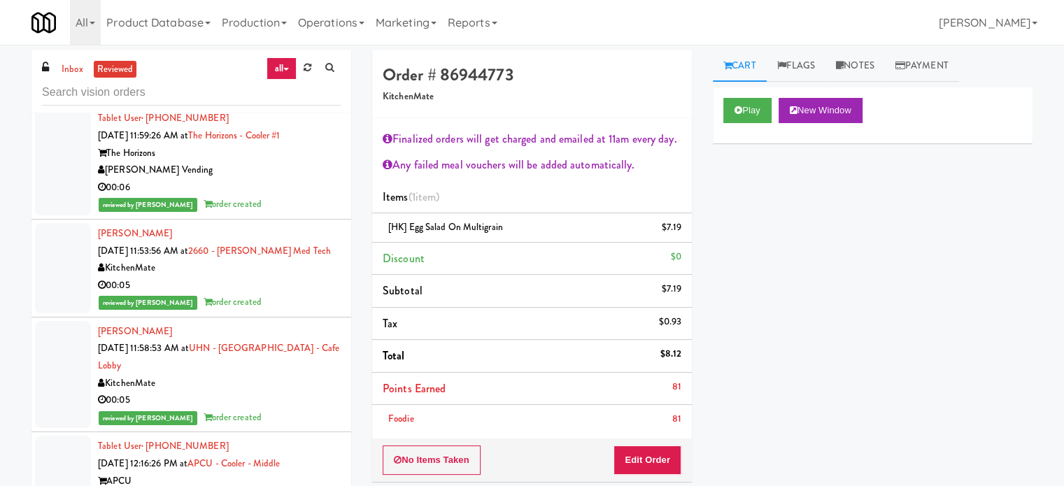
click at [286, 187] on div "00:06" at bounding box center [219, 187] width 243 height 17
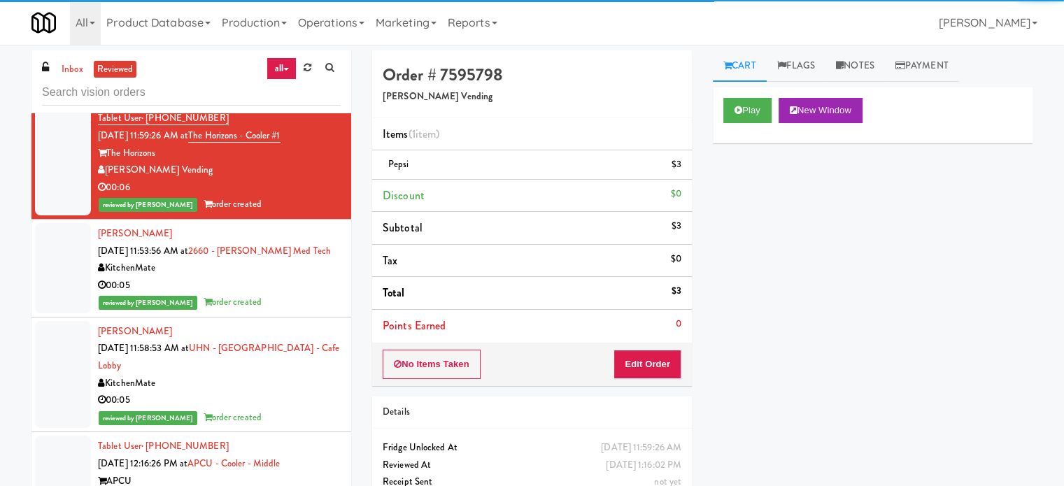
click at [299, 302] on div "reviewed by Reynalyn L order created" at bounding box center [219, 302] width 243 height 17
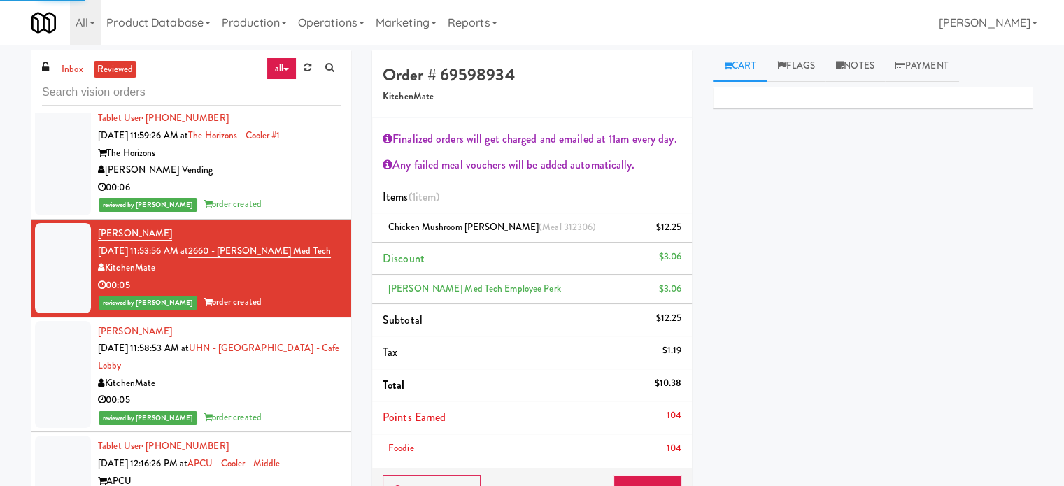
click at [300, 387] on div "KitchenMate" at bounding box center [219, 383] width 243 height 17
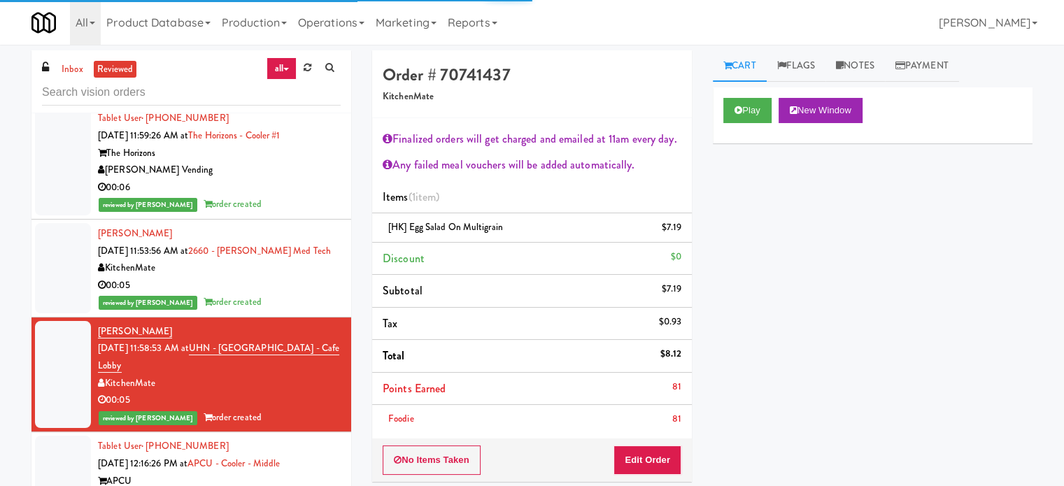
scroll to position [1050, 0]
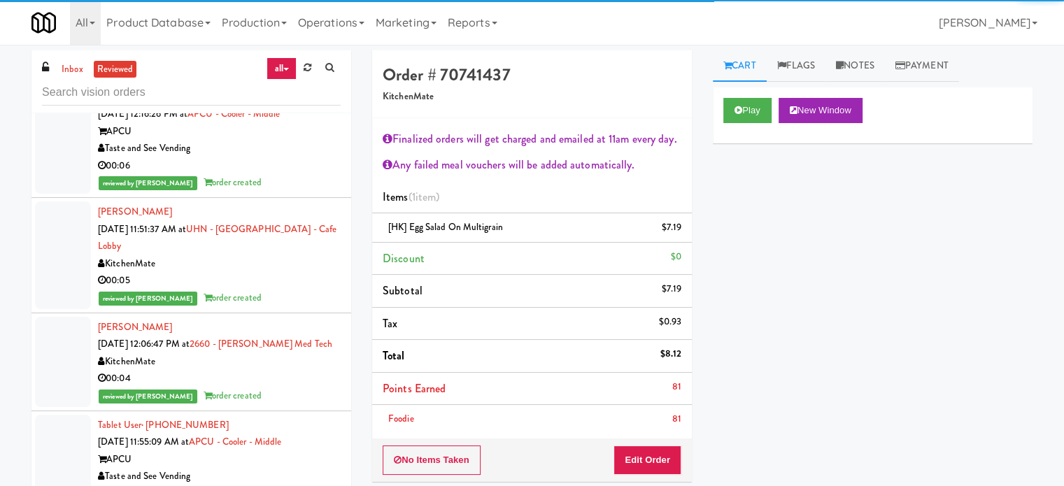
click at [287, 171] on div "00:06" at bounding box center [219, 165] width 243 height 17
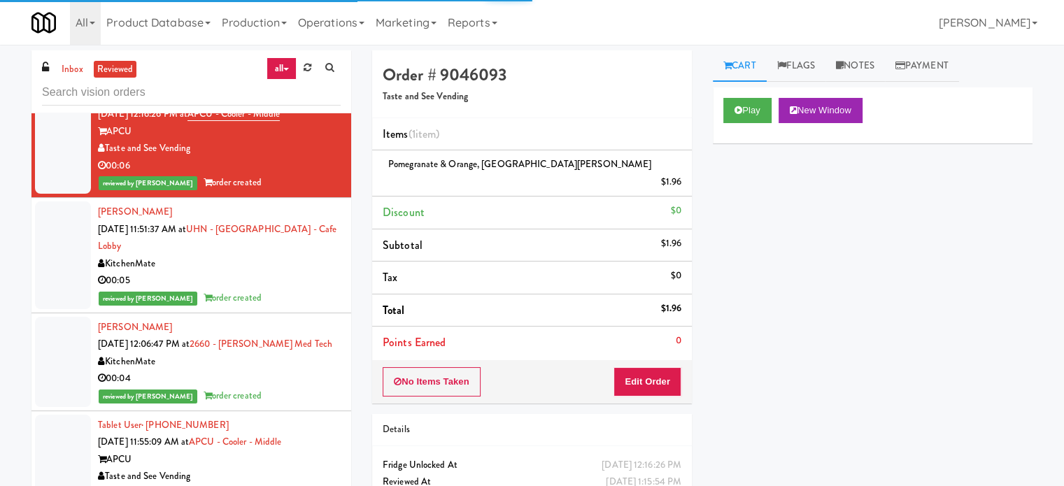
click at [286, 268] on div "KitchenMate" at bounding box center [219, 263] width 243 height 17
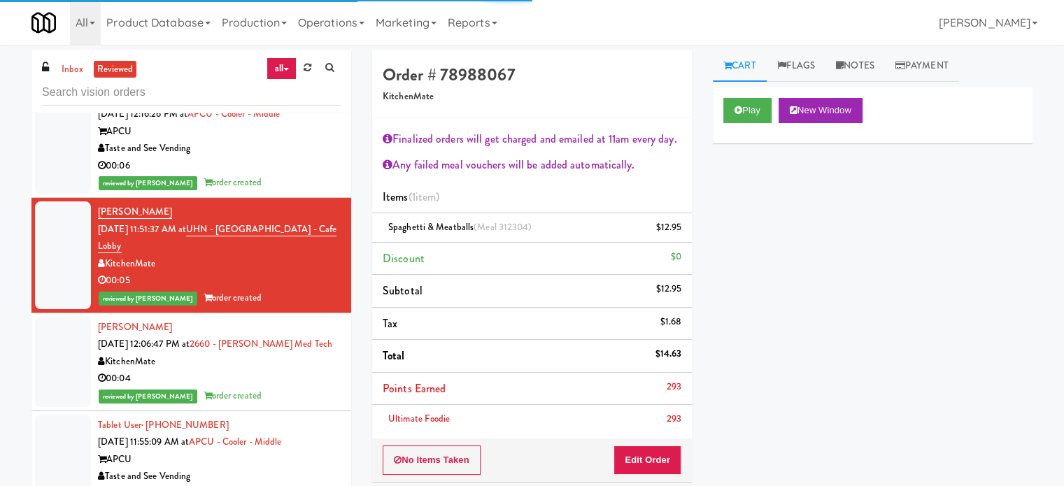
click at [288, 386] on div "Emily Ma Sep 3, 2025 12:06:47 PM at 2660 - Baylis Med Tech KitchenMate 00:04 re…" at bounding box center [219, 362] width 243 height 86
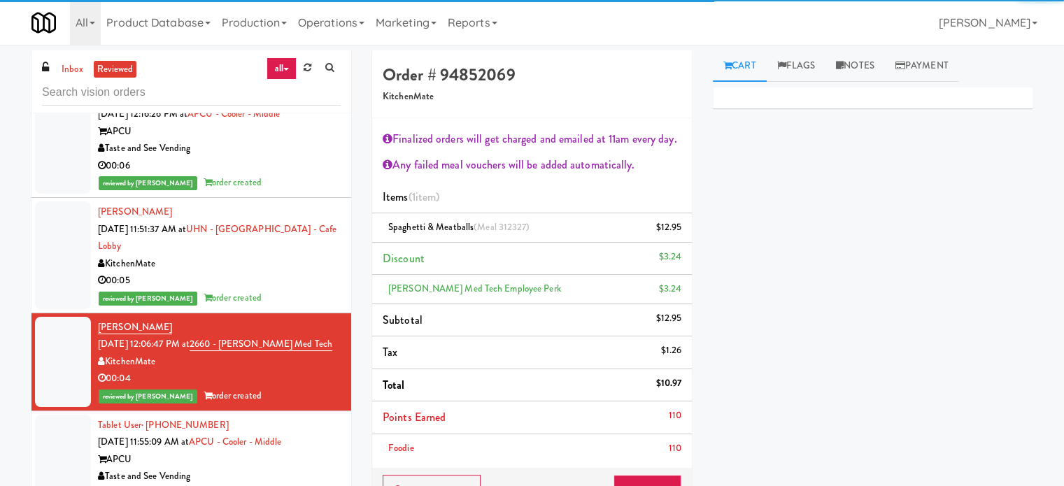
scroll to position [1400, 0]
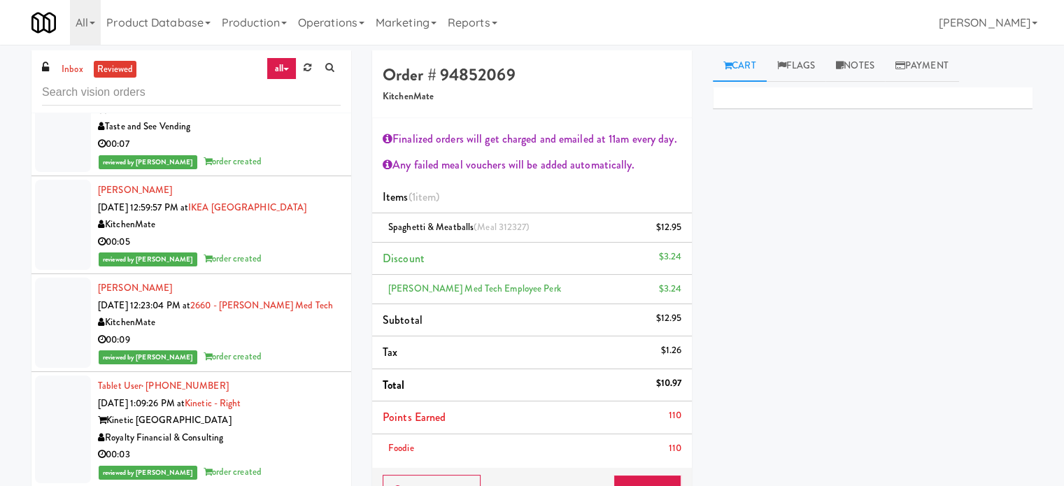
click at [311, 155] on div "reviewed by Frederick G order created" at bounding box center [219, 161] width 243 height 17
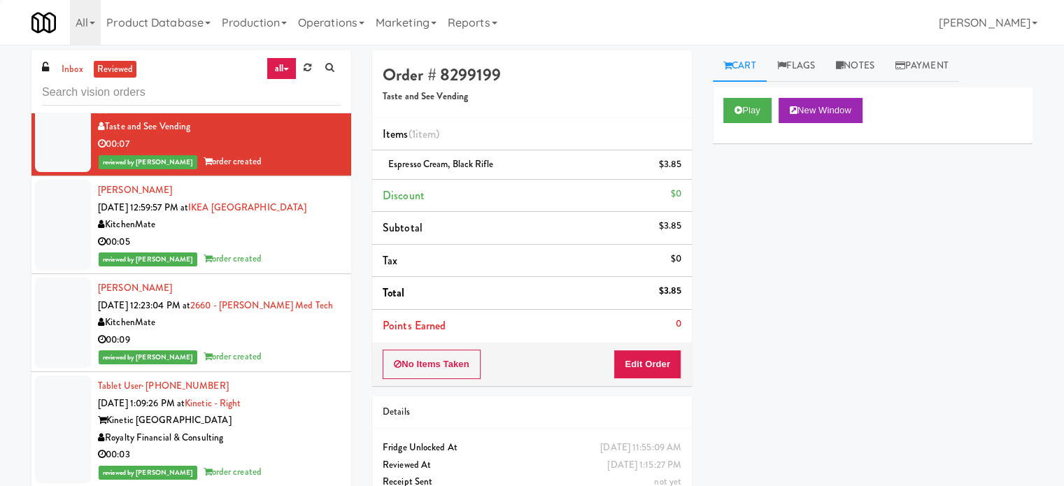
click at [309, 262] on div "reviewed by Mariel T order created" at bounding box center [219, 259] width 243 height 17
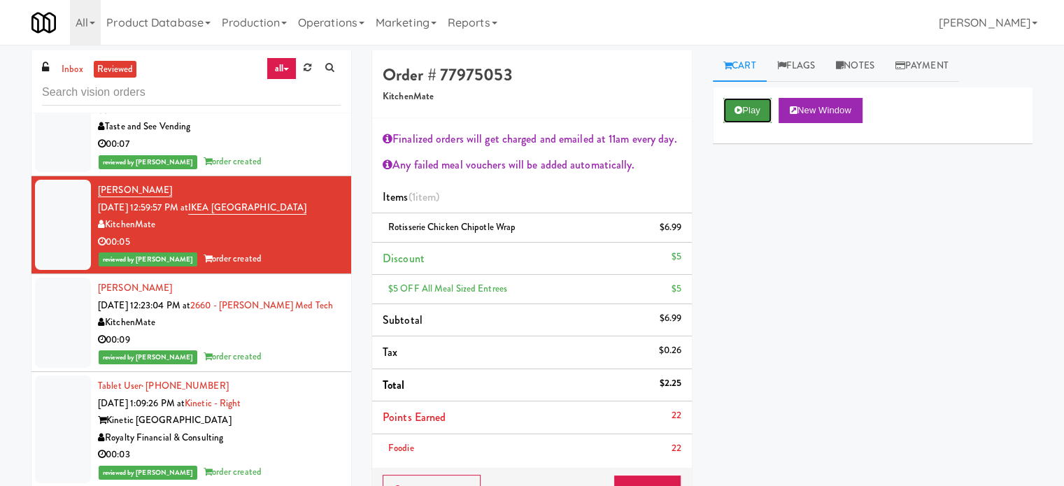
click at [747, 106] on button "Play" at bounding box center [748, 110] width 48 height 25
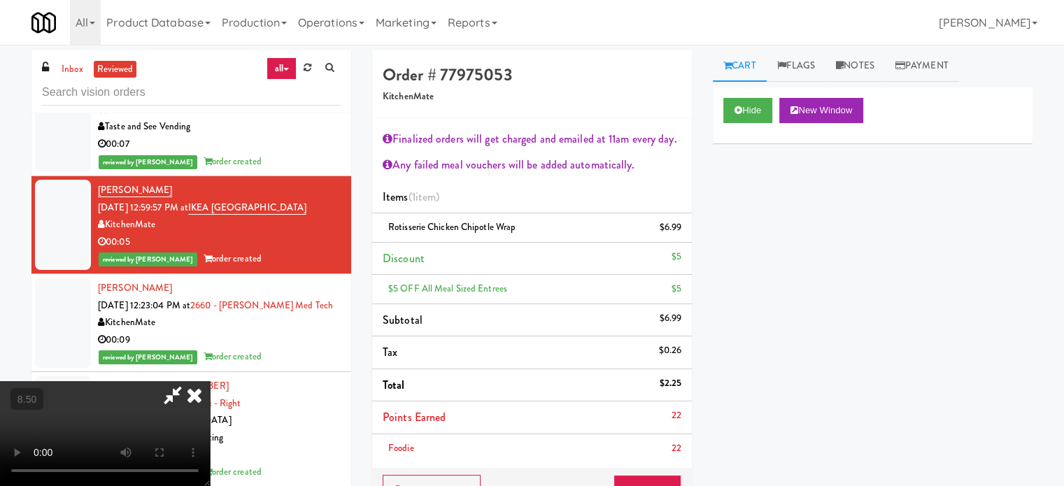
click at [210, 381] on video at bounding box center [105, 433] width 210 height 105
drag, startPoint x: 388, startPoint y: 369, endPoint x: 386, endPoint y: 361, distance: 8.2
click at [210, 381] on video at bounding box center [105, 433] width 210 height 105
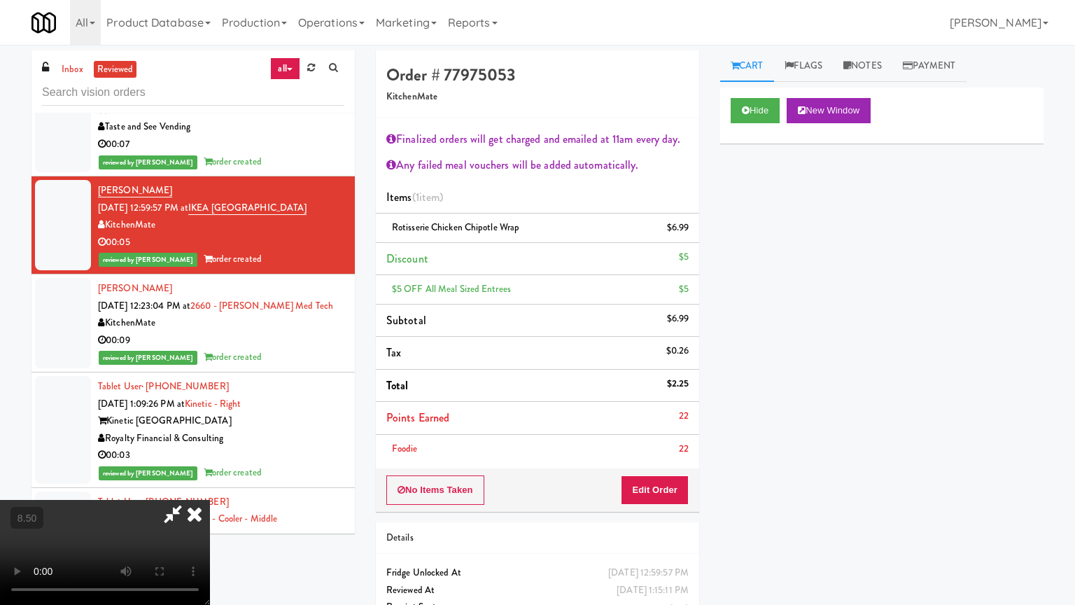
click at [210, 486] on video at bounding box center [105, 552] width 210 height 105
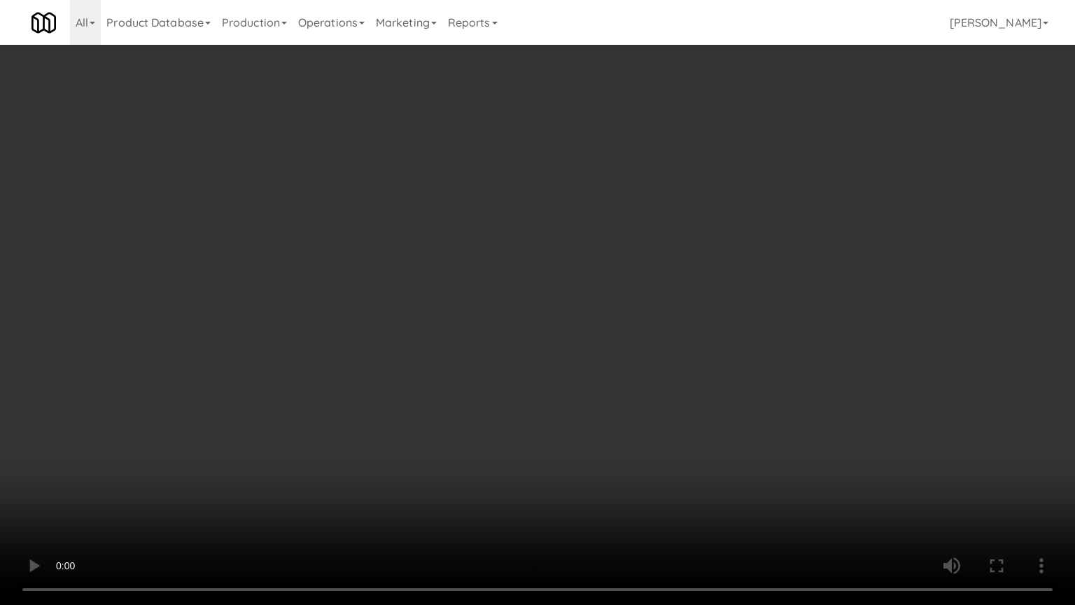
click at [422, 283] on video at bounding box center [537, 302] width 1075 height 605
click at [448, 295] on video at bounding box center [537, 302] width 1075 height 605
click at [454, 311] on video at bounding box center [537, 302] width 1075 height 605
click at [589, 251] on video at bounding box center [537, 302] width 1075 height 605
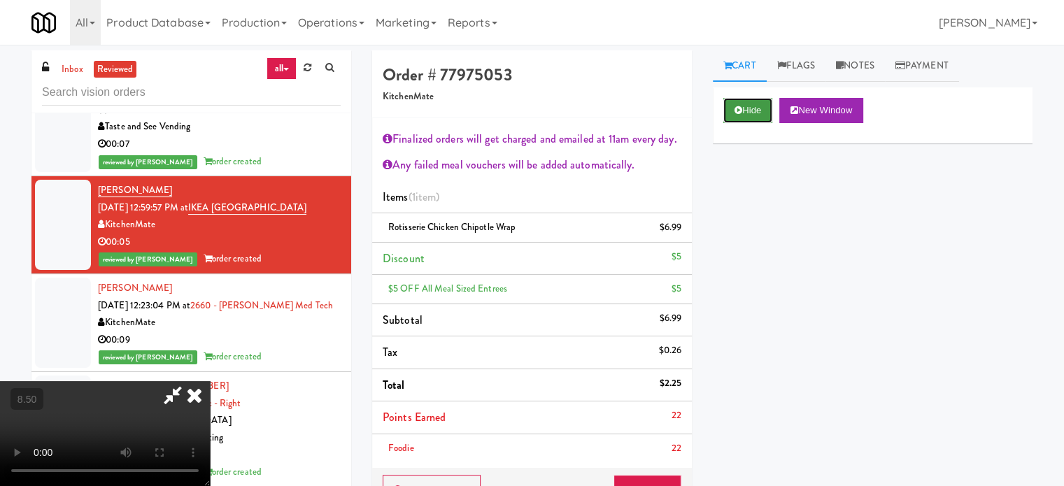
drag, startPoint x: 733, startPoint y: 108, endPoint x: 743, endPoint y: 111, distance: 10.0
click at [738, 109] on button "Hide" at bounding box center [748, 110] width 49 height 25
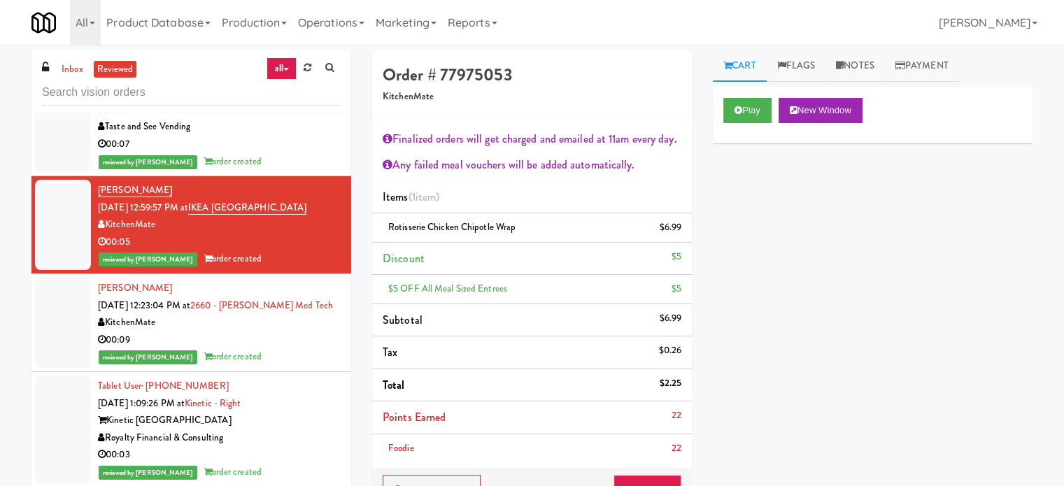
click at [283, 344] on div "00:09" at bounding box center [219, 340] width 243 height 17
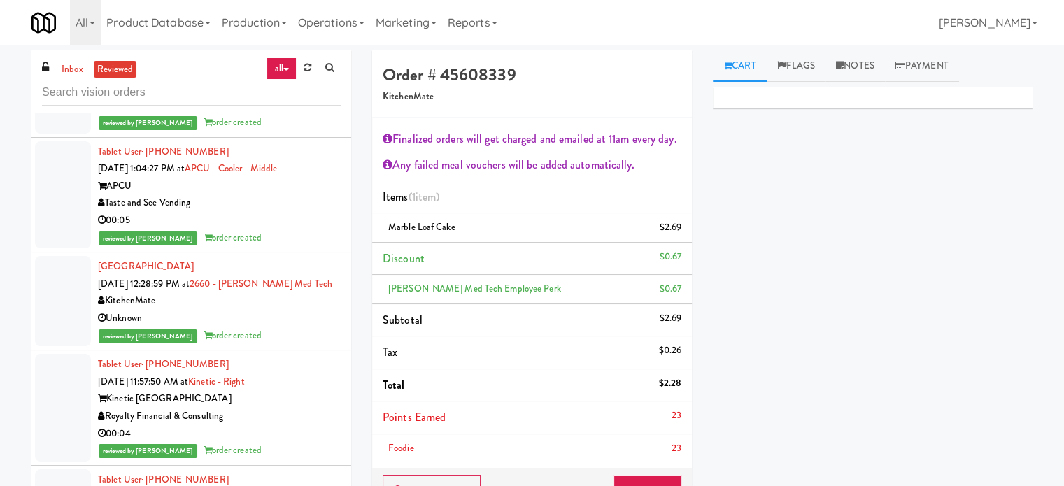
scroll to position [2099, 0]
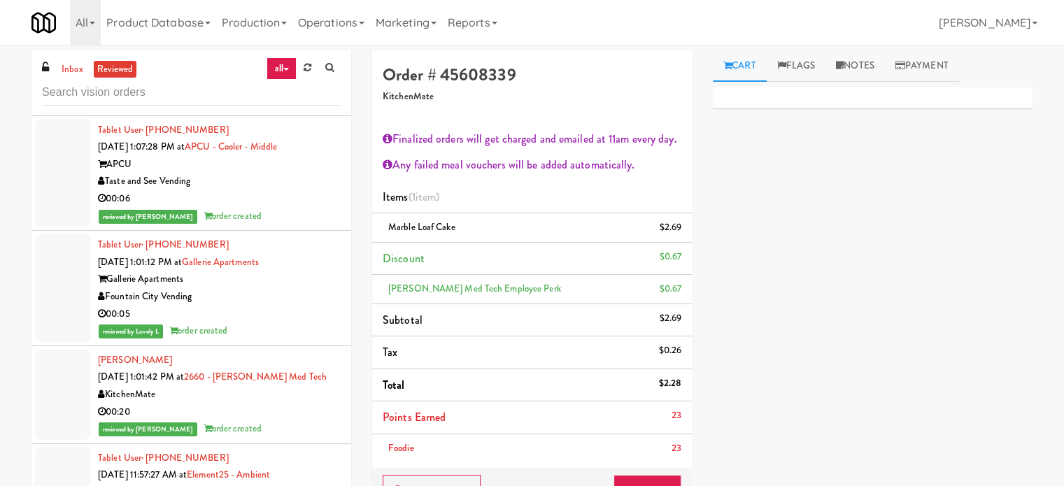
click at [277, 416] on div "00:20" at bounding box center [219, 412] width 243 height 17
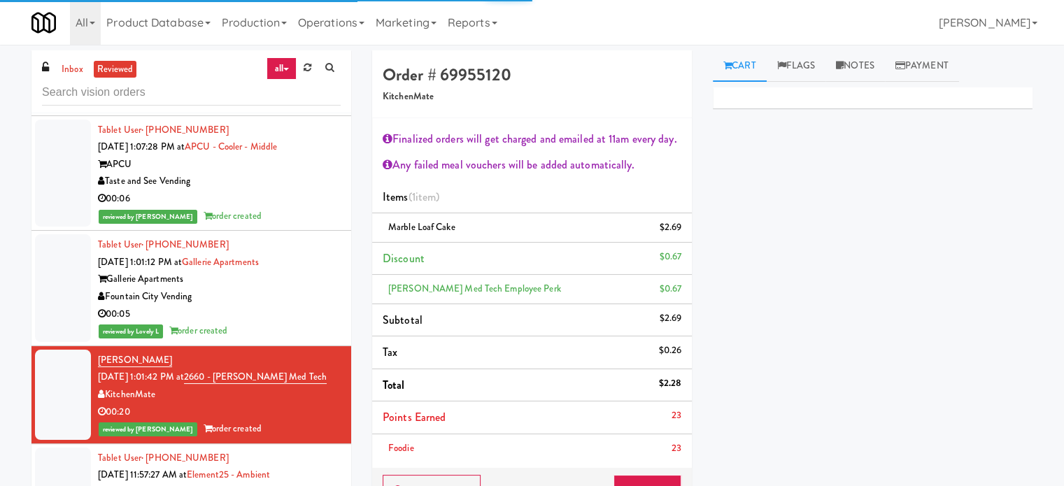
scroll to position [2449, 0]
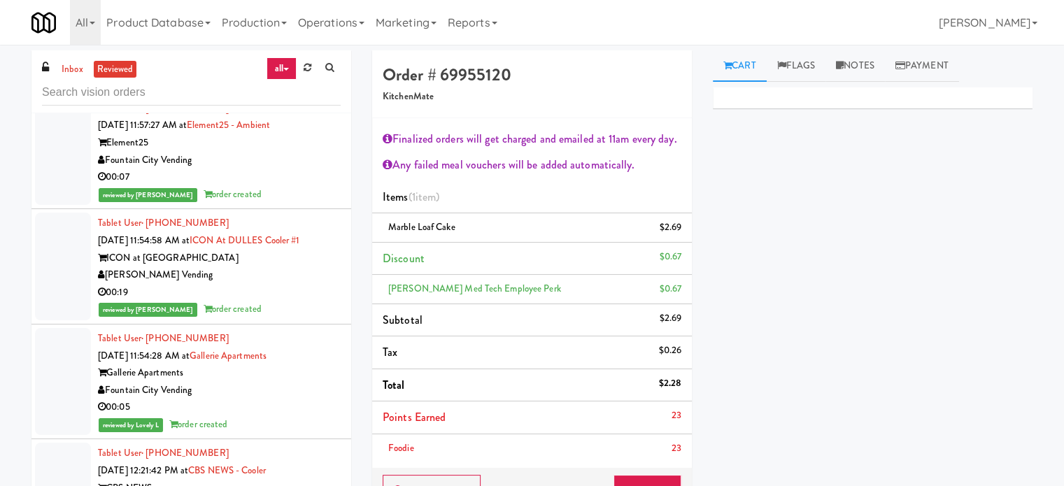
click at [293, 314] on div "reviewed by Frederick G order created" at bounding box center [219, 309] width 243 height 17
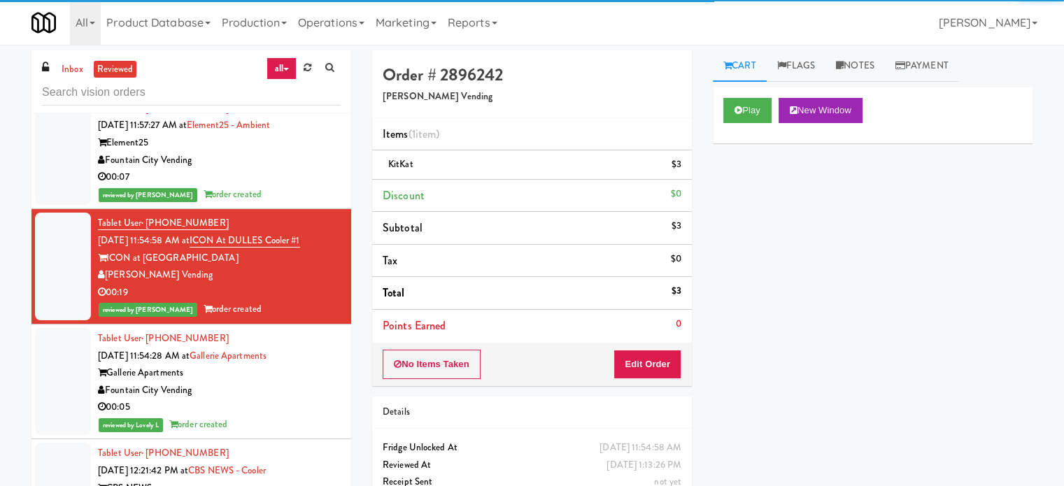
scroll to position [2799, 0]
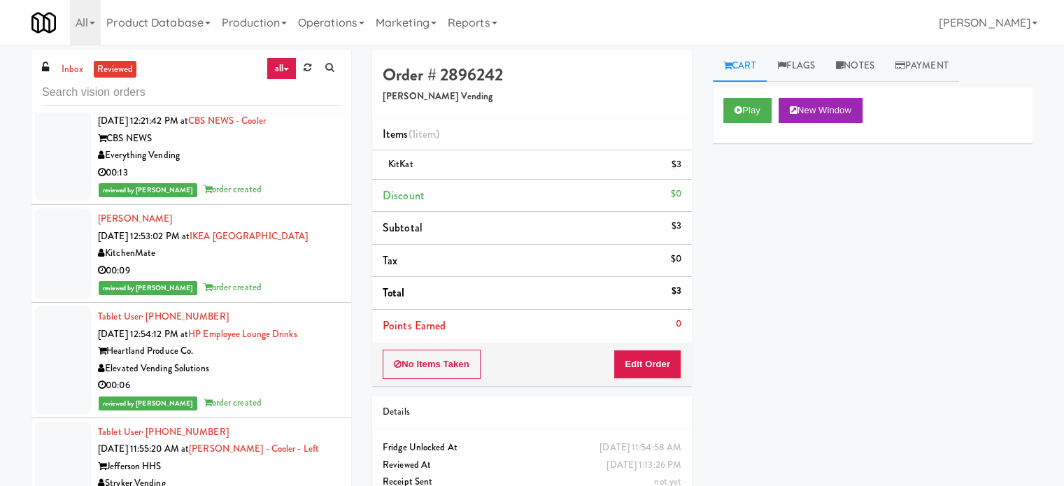
click at [291, 178] on div "00:13" at bounding box center [219, 172] width 243 height 17
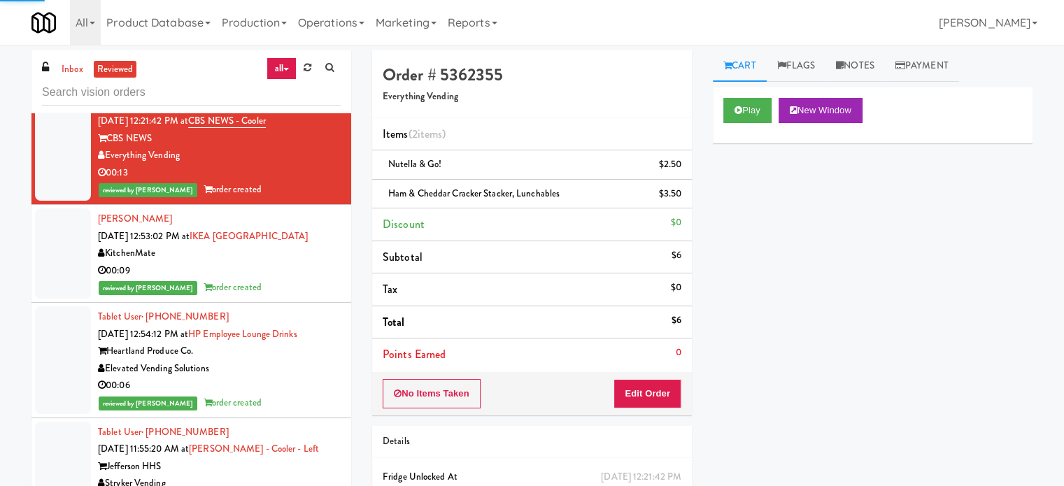
click at [302, 280] on div "reviewed by Mariel T order created" at bounding box center [219, 287] width 243 height 17
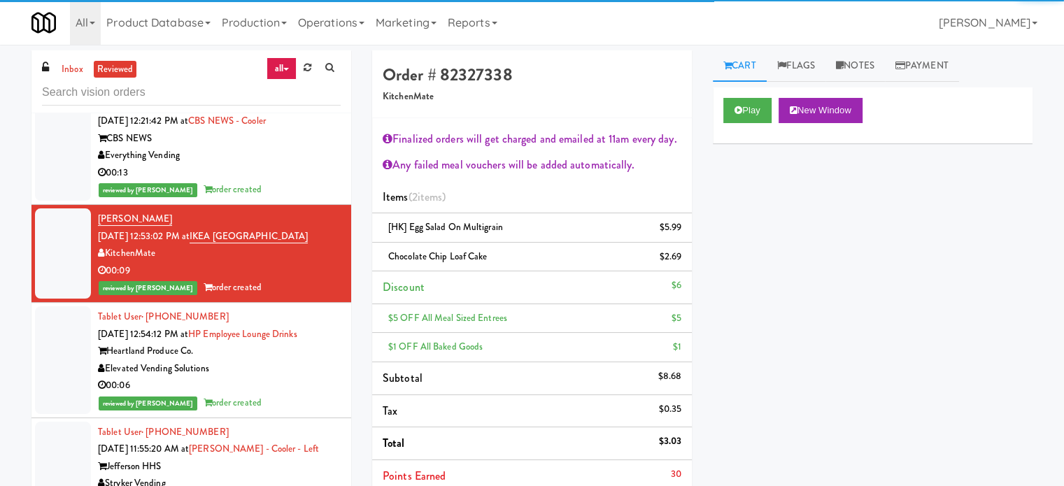
click at [290, 406] on div "reviewed by Gladys E order created" at bounding box center [219, 403] width 243 height 17
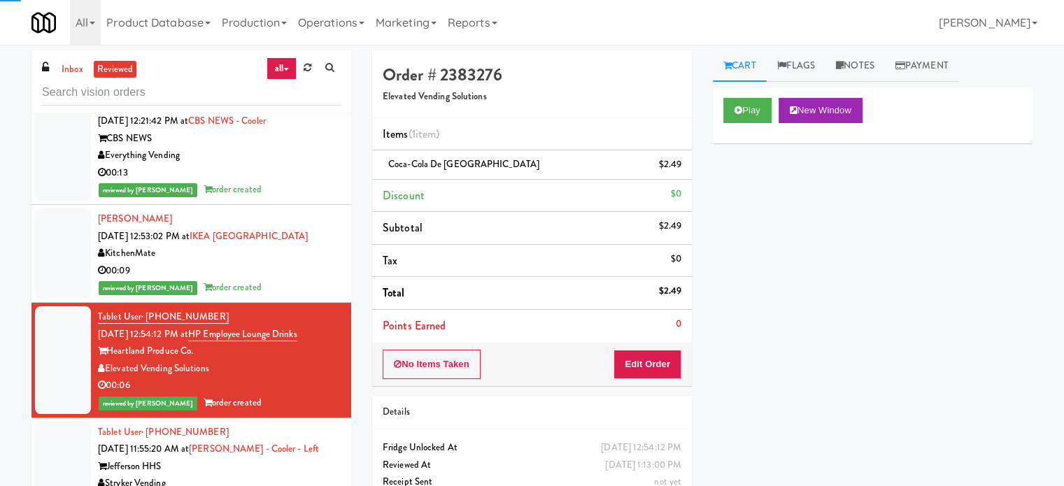
scroll to position [3149, 0]
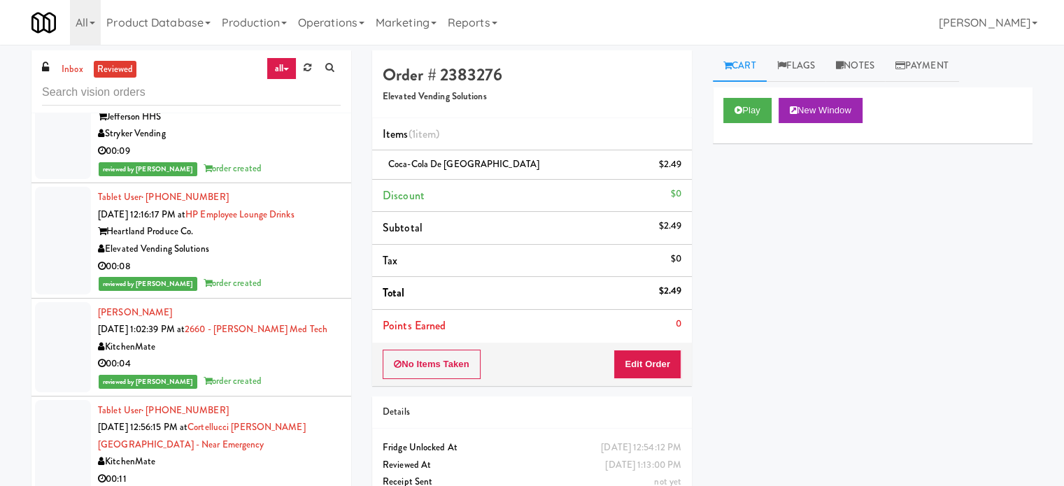
click at [273, 266] on div "00:08" at bounding box center [219, 266] width 243 height 17
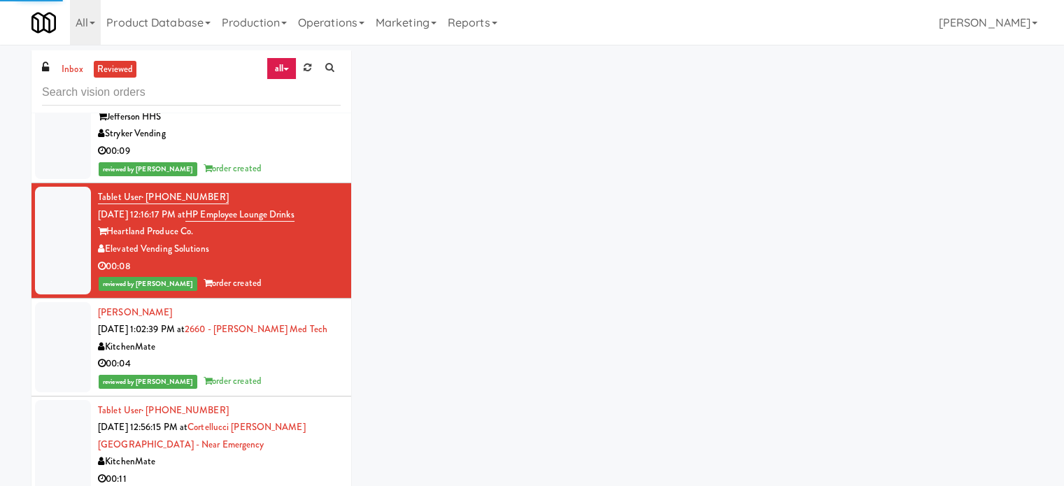
click at [295, 374] on div "reviewed by Reynalyn L order created" at bounding box center [219, 381] width 243 height 17
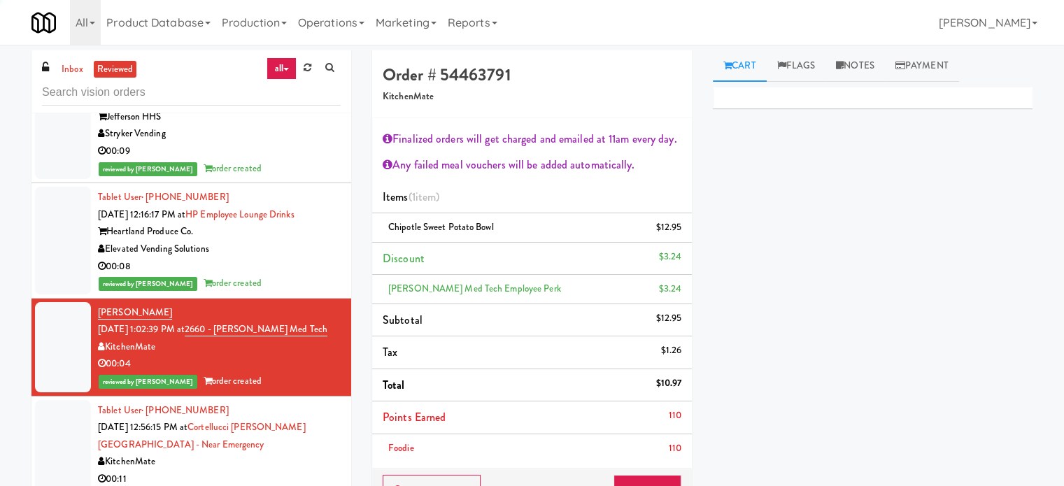
scroll to position [3499, 0]
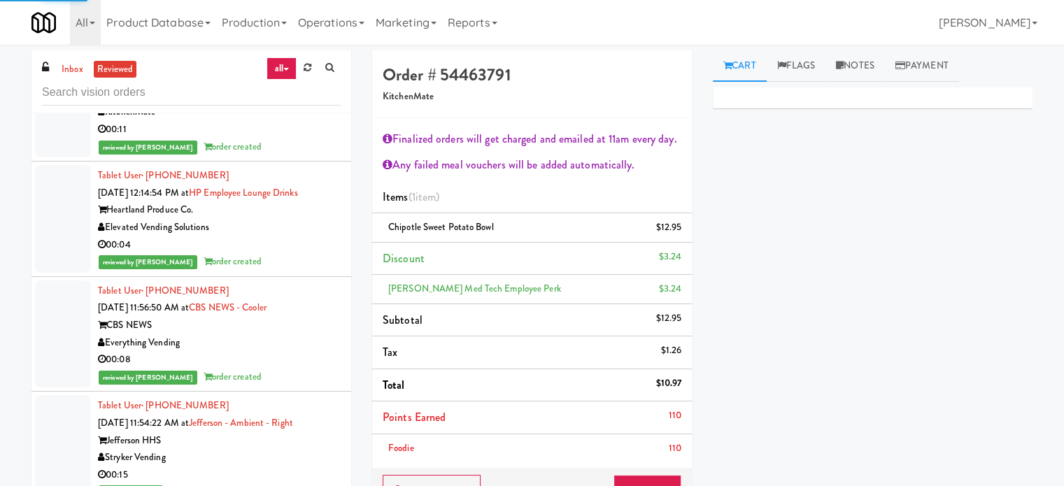
click at [271, 244] on div "00:04" at bounding box center [219, 245] width 243 height 17
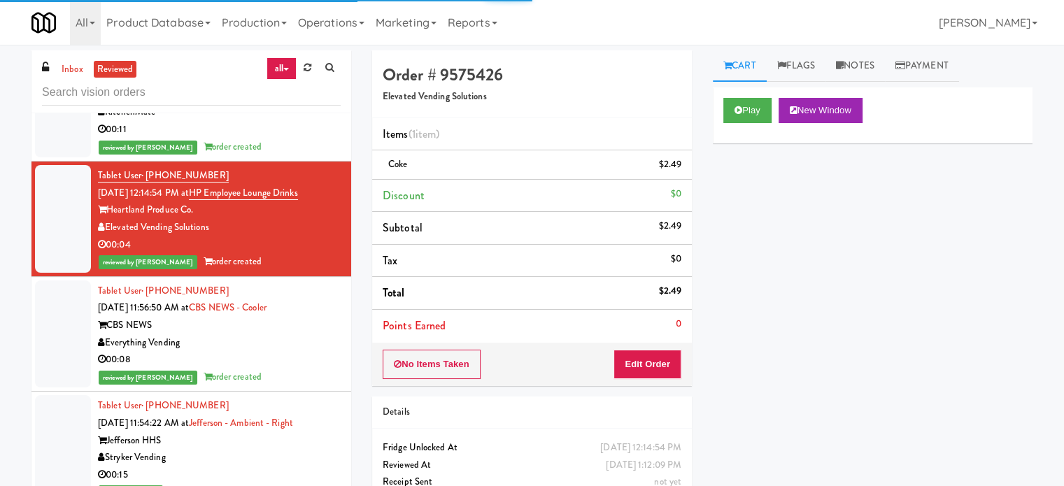
click at [299, 351] on div "00:08" at bounding box center [219, 359] width 243 height 17
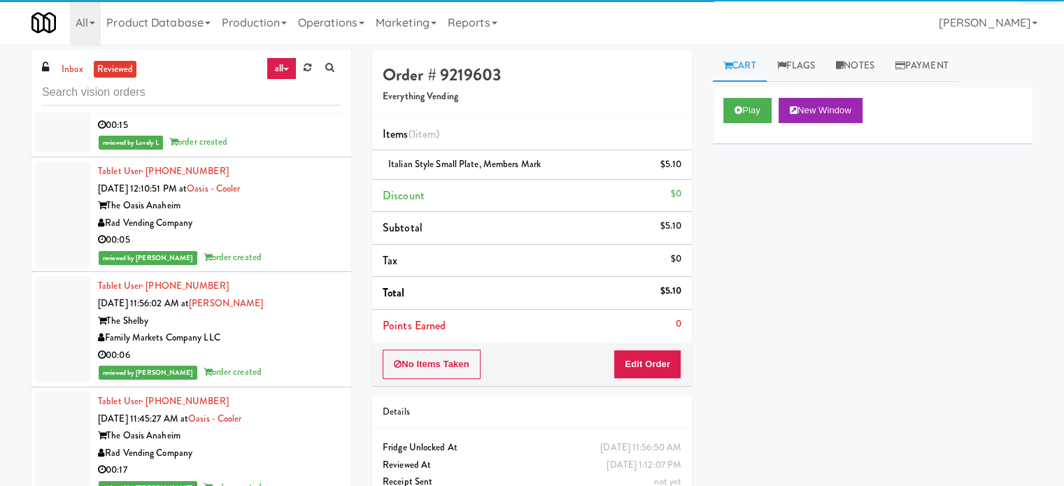
click at [286, 232] on div "00:05" at bounding box center [219, 240] width 243 height 17
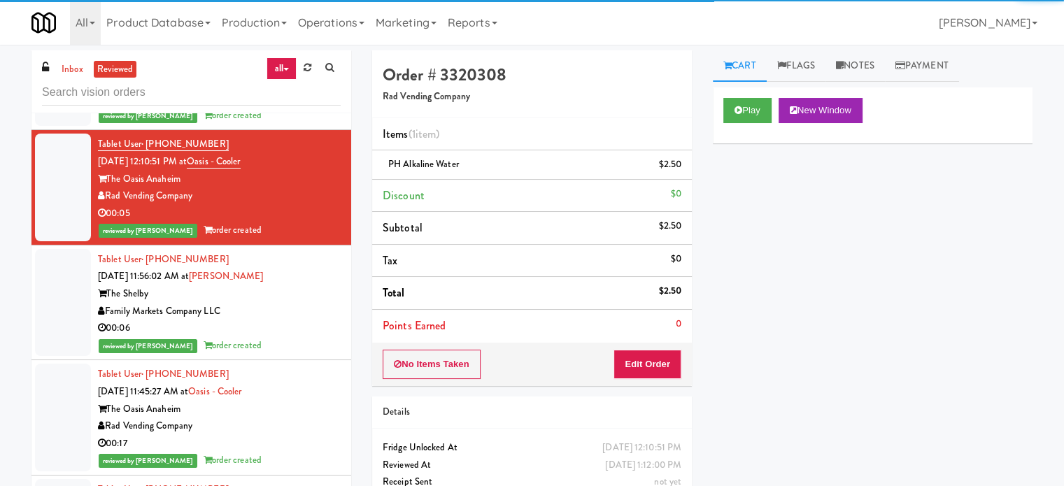
click at [299, 288] on div "The Shelby" at bounding box center [219, 294] width 243 height 17
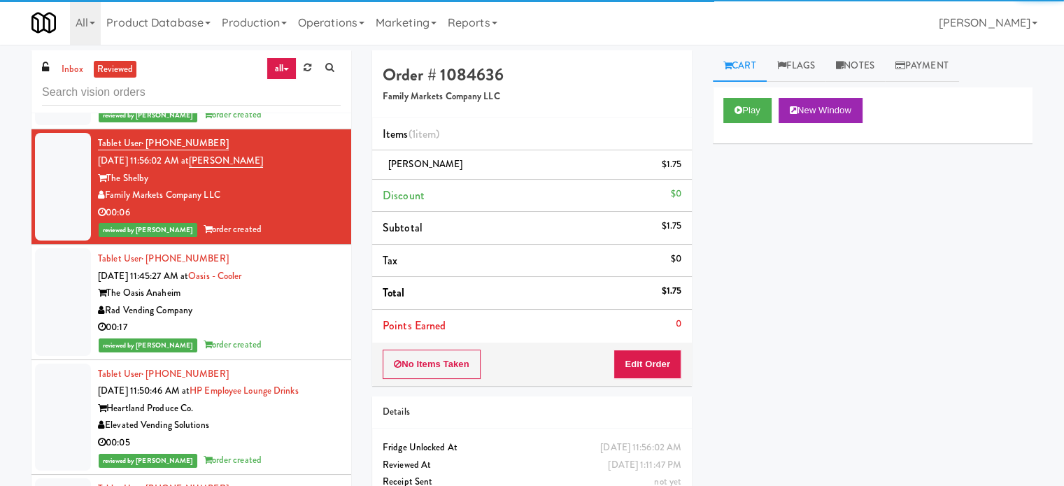
click at [288, 323] on div "00:17" at bounding box center [219, 327] width 243 height 17
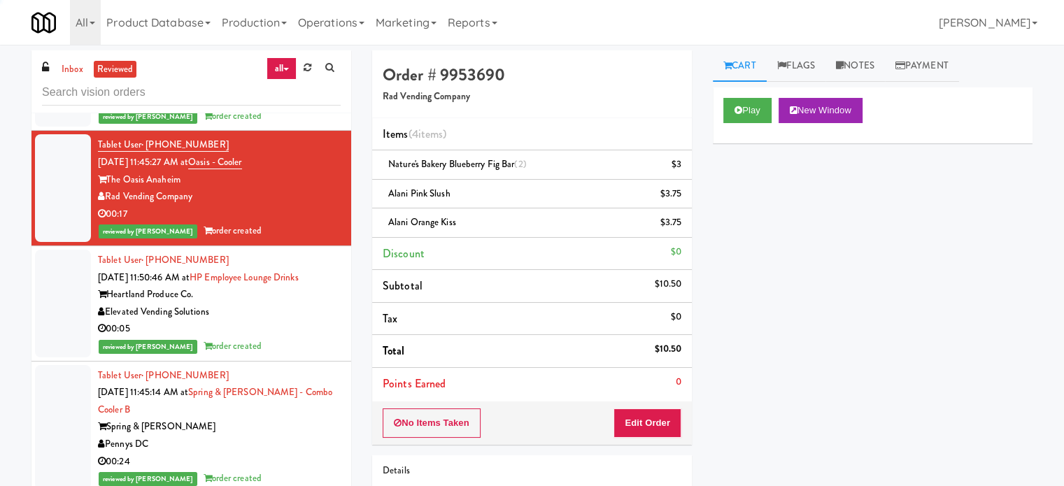
scroll to position [4699, 0]
click at [277, 411] on div "Tablet User · (310) 740-2010 Sep 3, 2025 11:45:14 AM at Spring & Thayer - Combo…" at bounding box center [219, 427] width 243 height 120
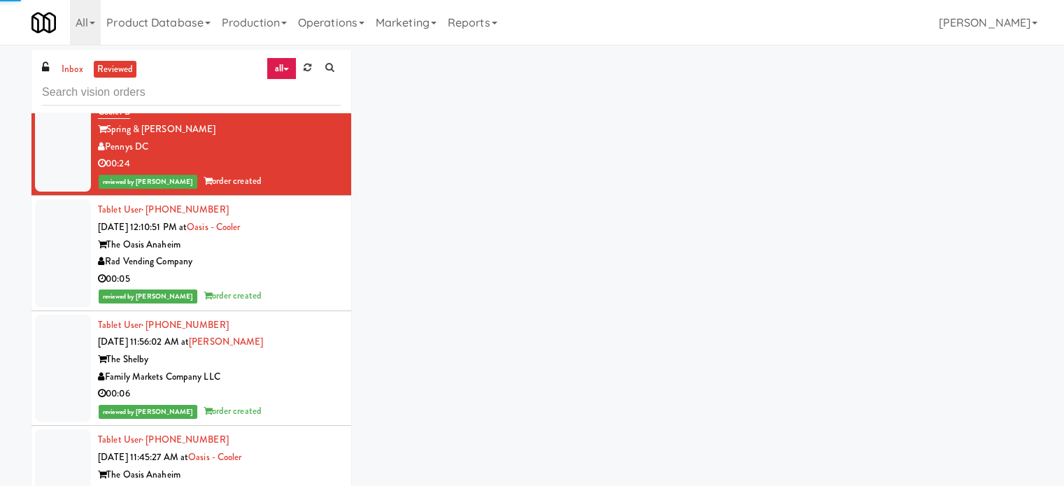
scroll to position [4336, 0]
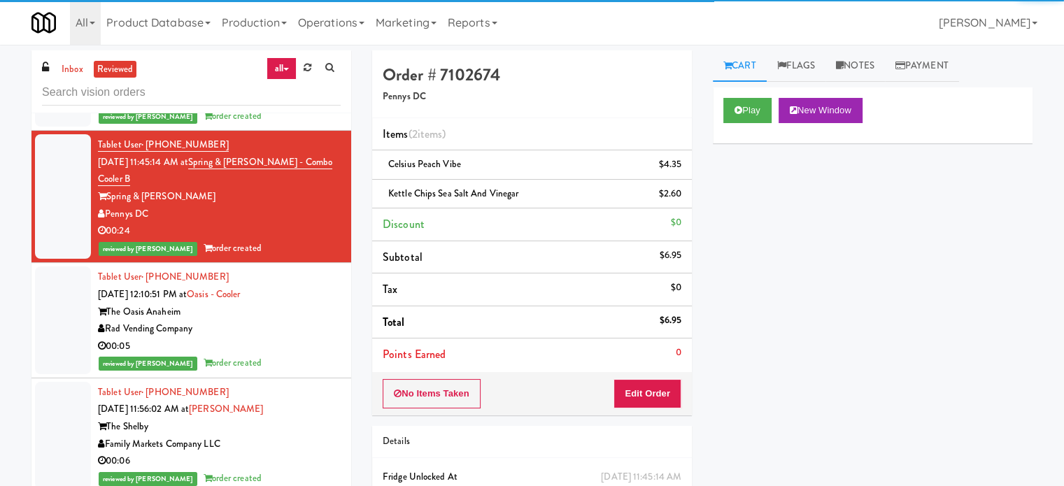
click at [270, 320] on div "Rad Vending Company" at bounding box center [219, 328] width 243 height 17
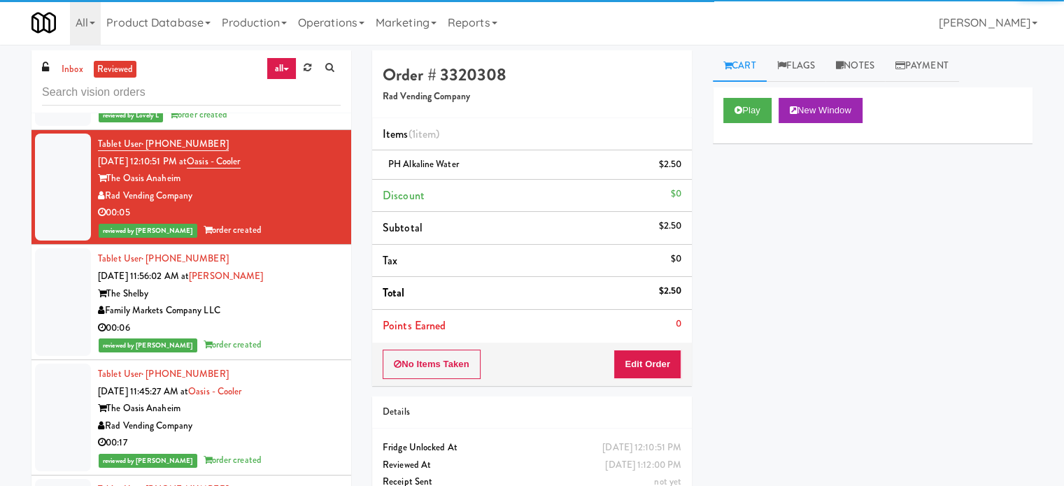
click at [250, 311] on div "Family Markets Company LLC" at bounding box center [219, 310] width 243 height 17
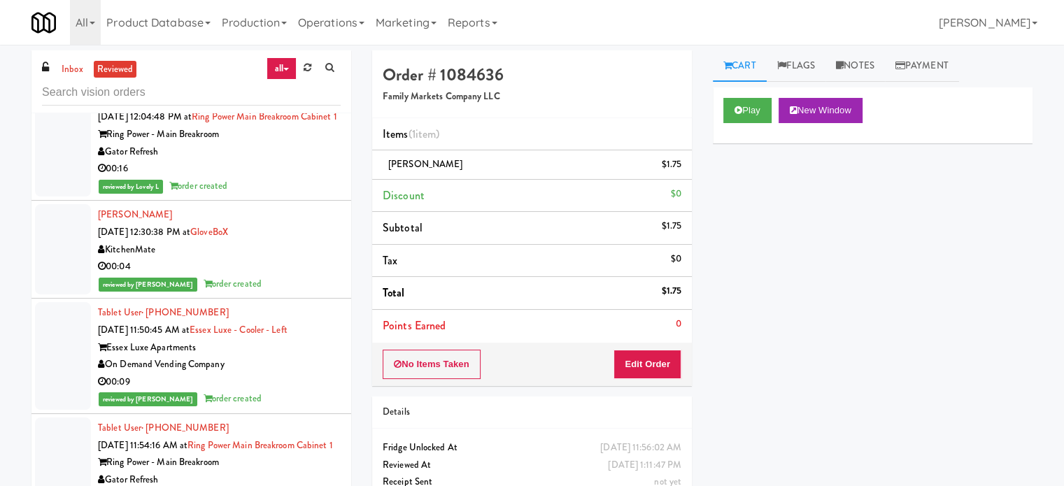
scroll to position [5633, 0]
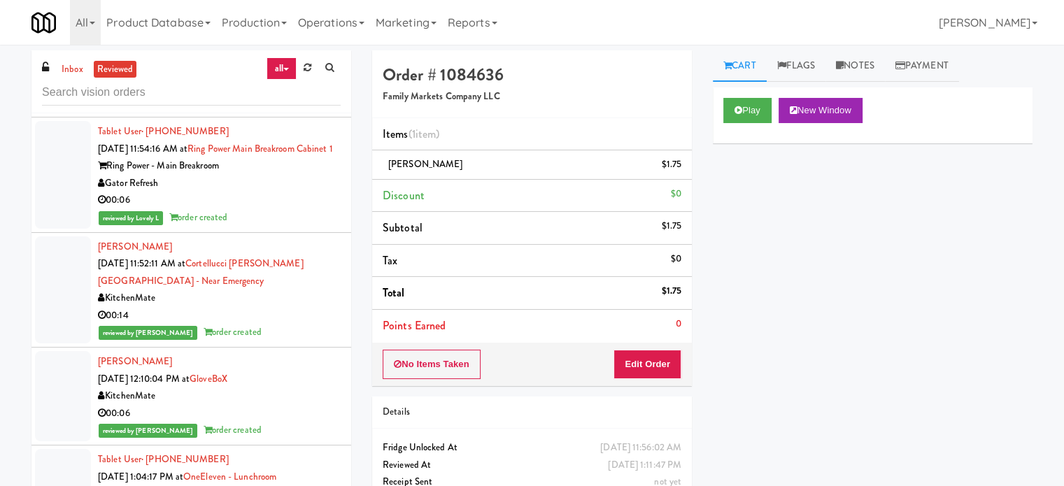
click at [274, 307] on div "KitchenMate" at bounding box center [219, 298] width 243 height 17
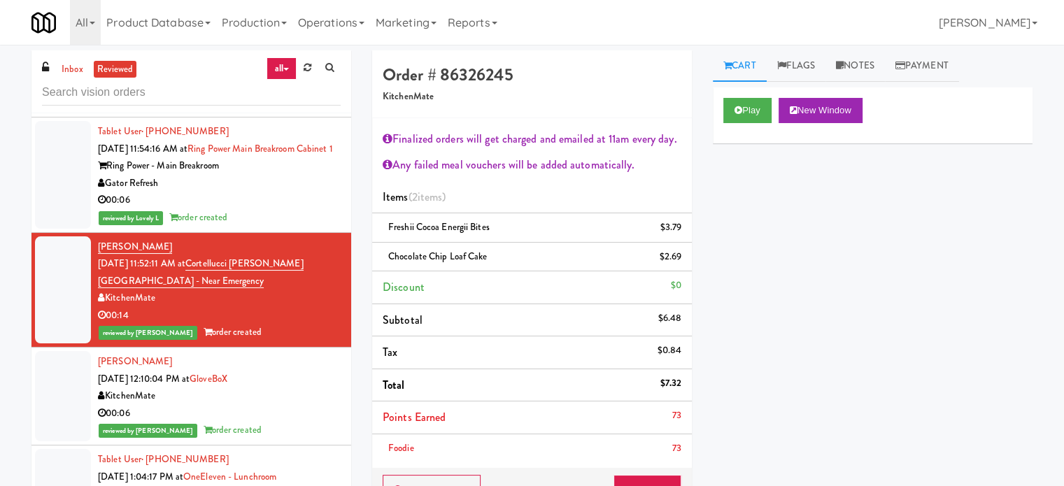
click at [277, 439] on div "reviewed by Lyn A order created" at bounding box center [219, 430] width 243 height 17
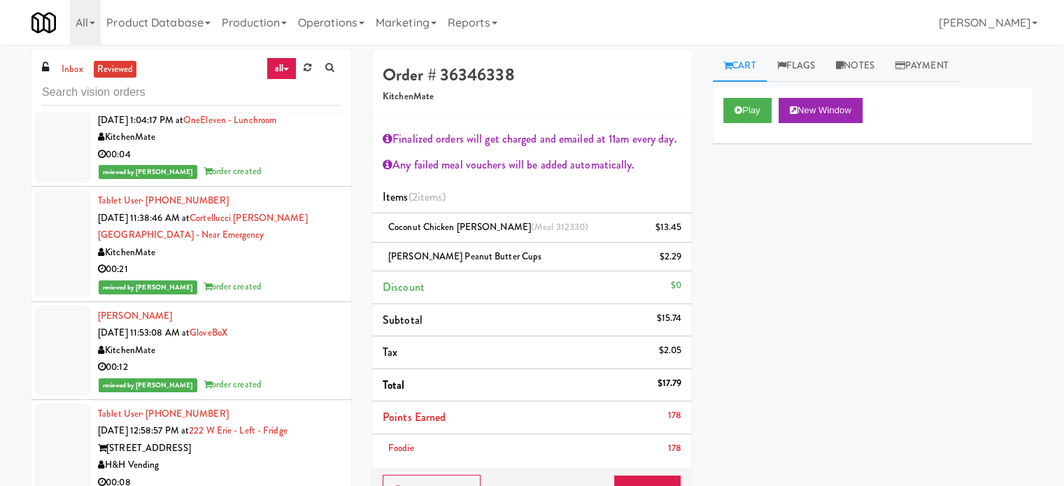
scroll to position [6333, 0]
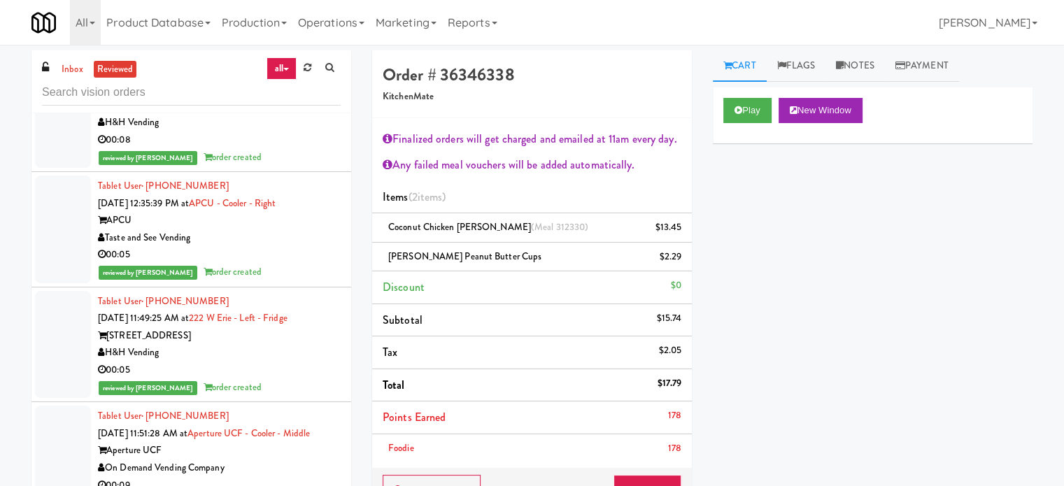
click at [273, 167] on div "reviewed by Frederick G order created" at bounding box center [219, 157] width 243 height 17
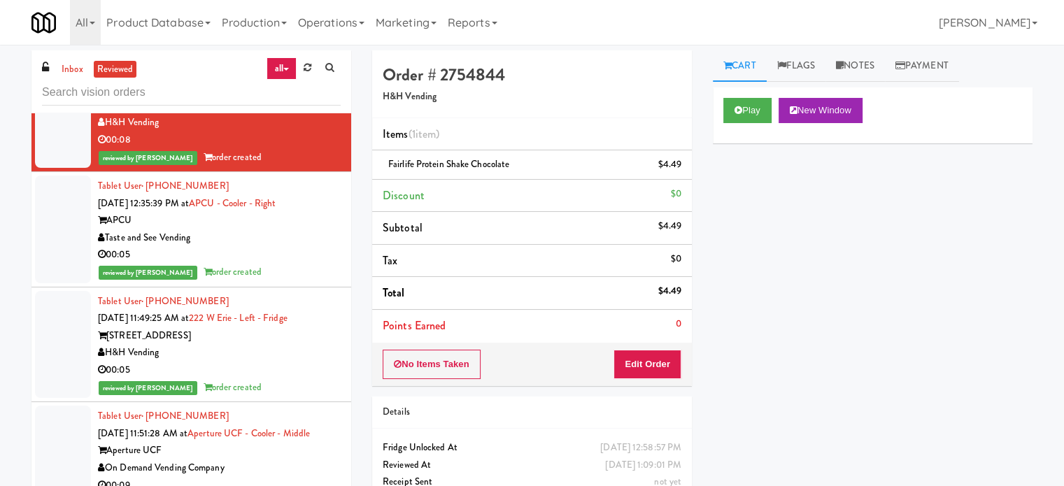
click at [305, 264] on div "00:05" at bounding box center [219, 254] width 243 height 17
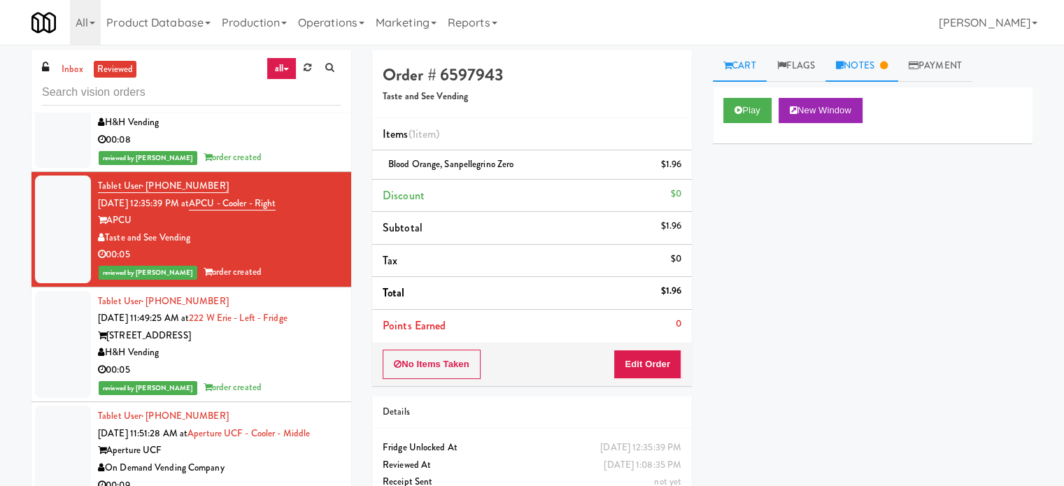
click at [877, 69] on link "Notes" at bounding box center [862, 65] width 73 height 31
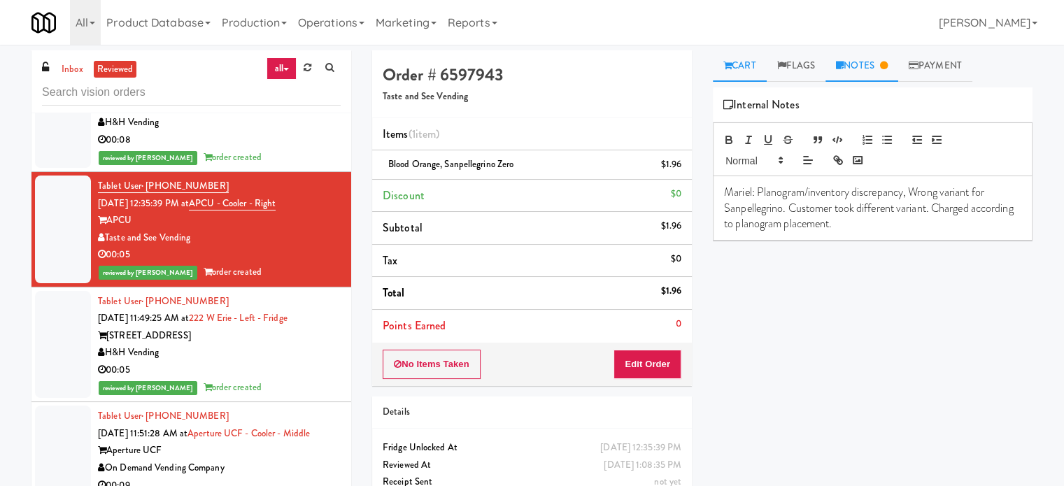
click at [745, 64] on link "Cart" at bounding box center [740, 65] width 54 height 31
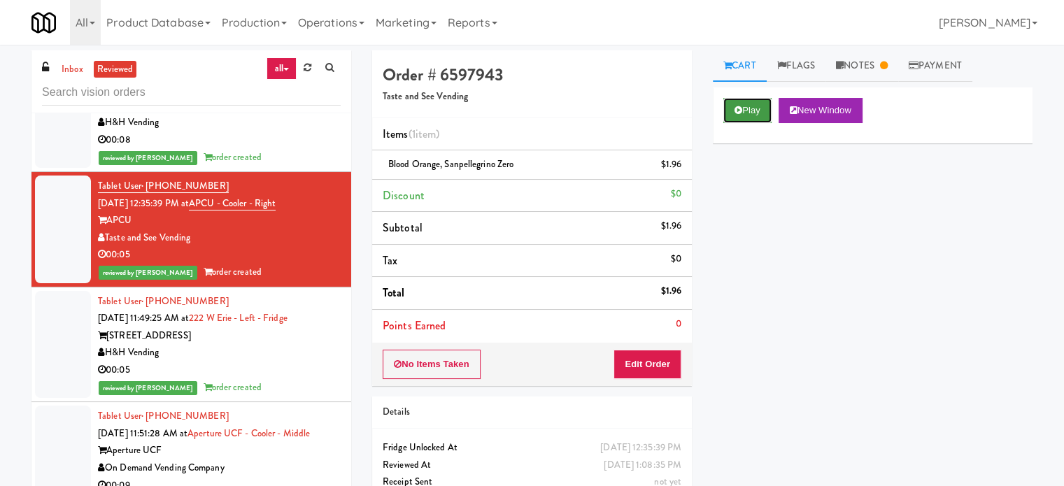
click at [752, 111] on button "Play" at bounding box center [748, 110] width 48 height 25
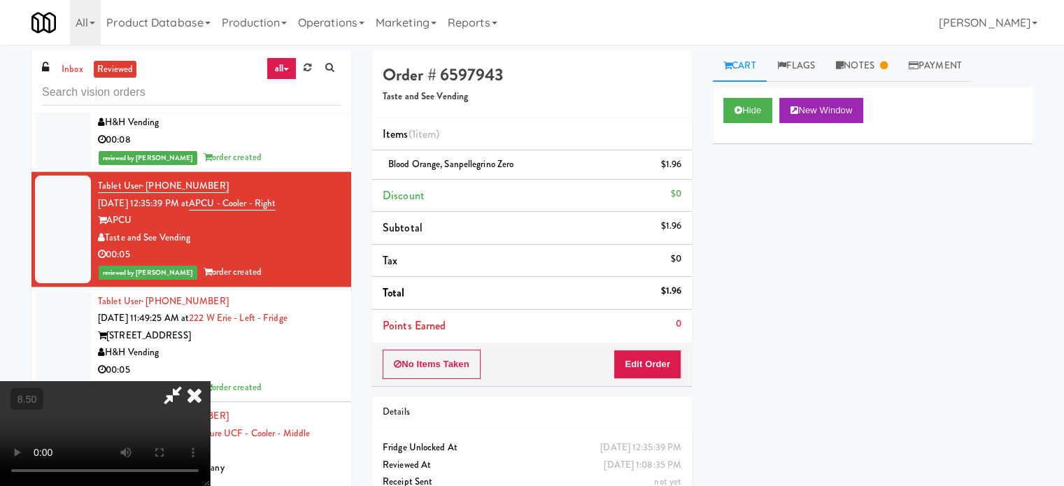
click at [210, 381] on video at bounding box center [105, 433] width 210 height 105
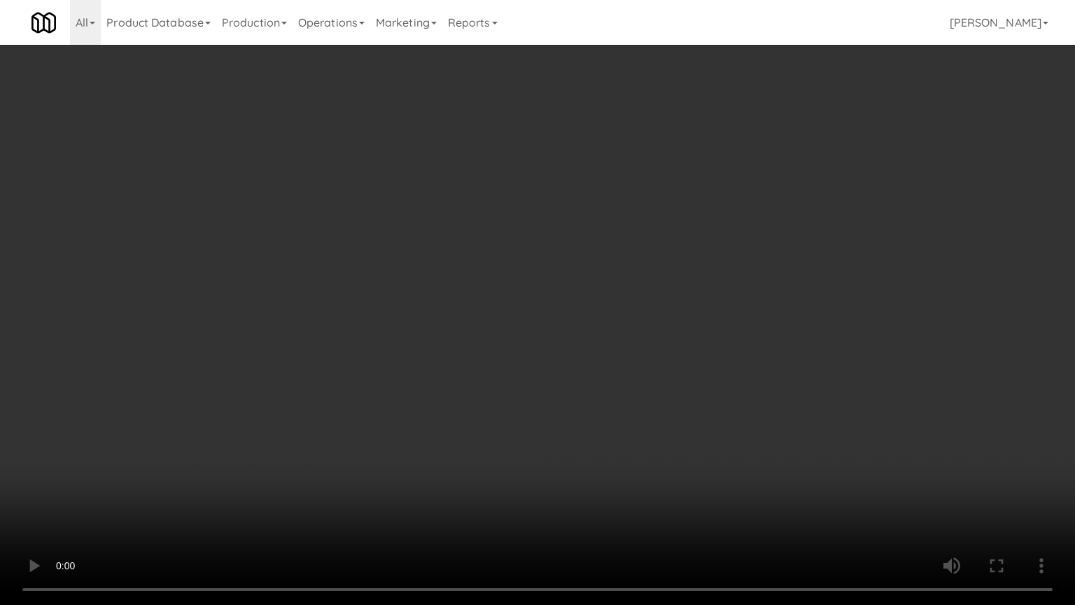
click at [530, 363] on video at bounding box center [537, 302] width 1075 height 605
click at [533, 364] on video at bounding box center [537, 302] width 1075 height 605
click at [659, 358] on video at bounding box center [537, 302] width 1075 height 605
click at [657, 365] on video at bounding box center [537, 302] width 1075 height 605
click at [710, 273] on video at bounding box center [537, 302] width 1075 height 605
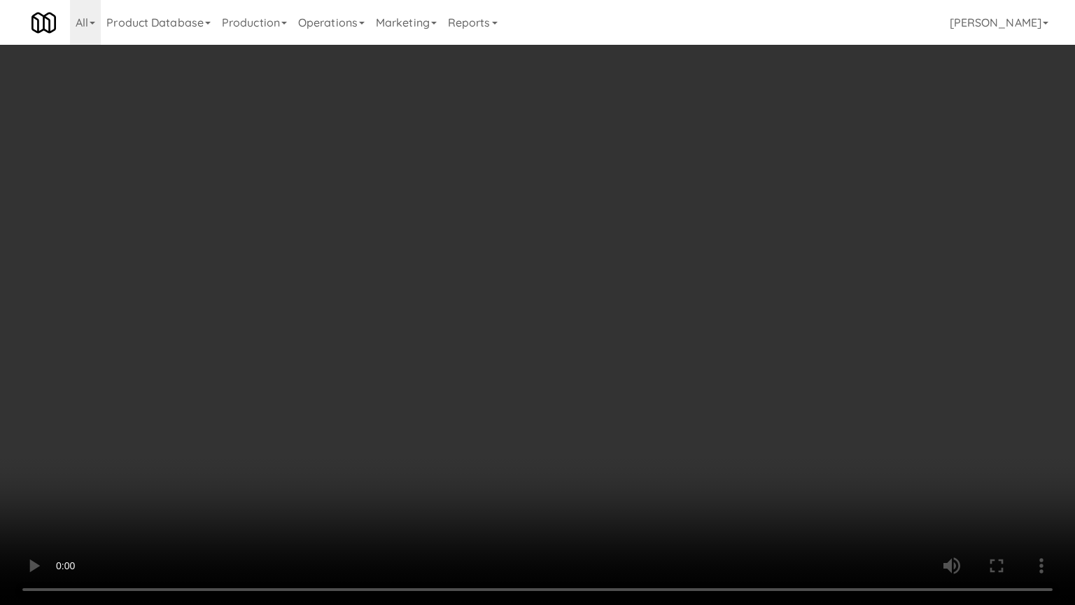
click at [717, 269] on video at bounding box center [537, 302] width 1075 height 605
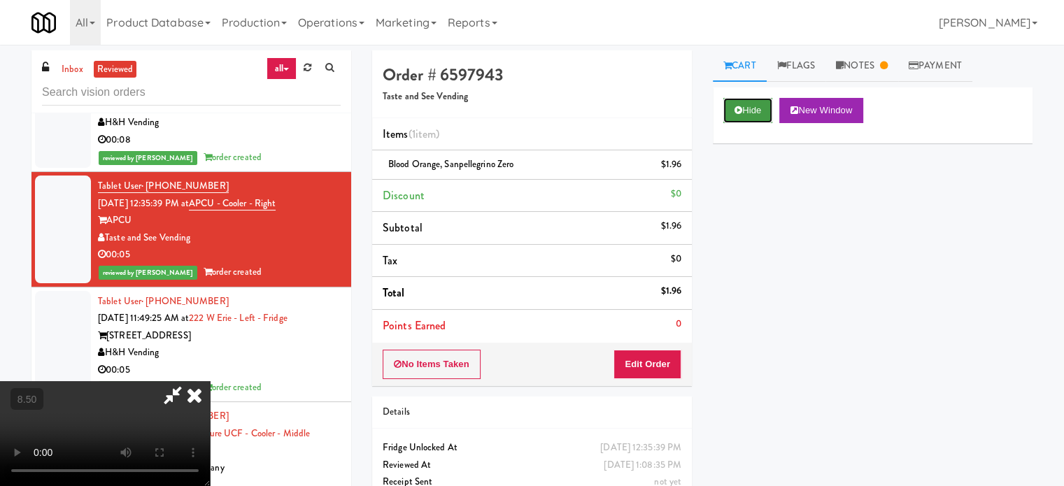
click at [754, 113] on button "Hide" at bounding box center [748, 110] width 49 height 25
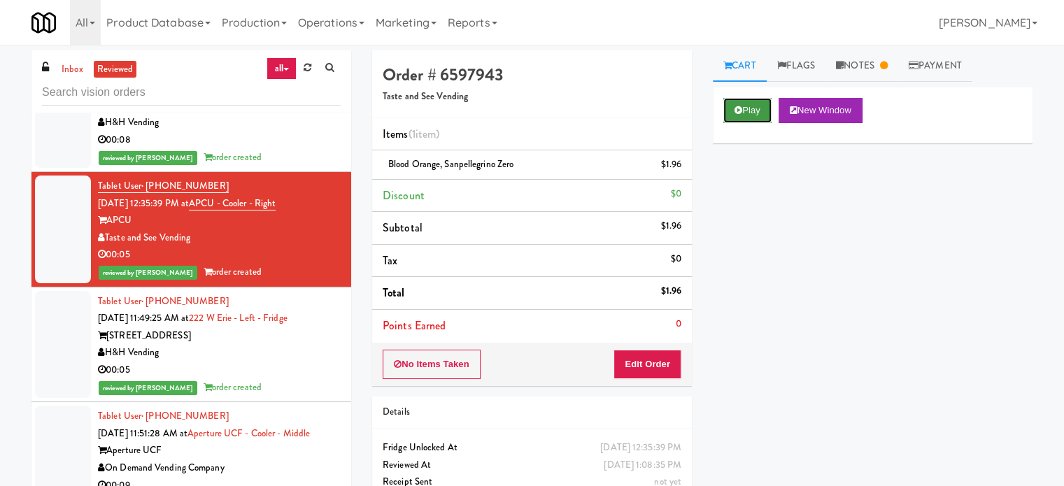
click at [761, 113] on button "Play" at bounding box center [748, 110] width 48 height 25
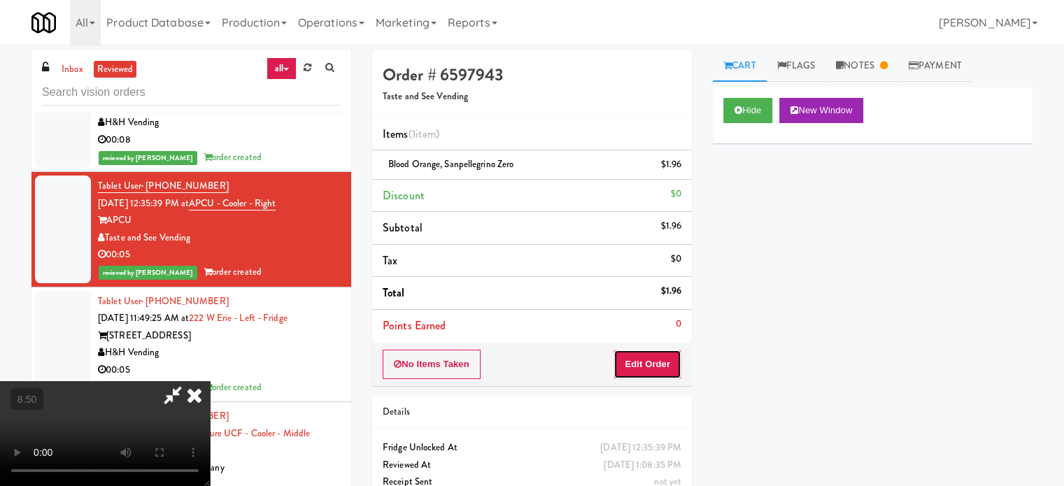
click at [654, 366] on button "Edit Order" at bounding box center [648, 364] width 68 height 29
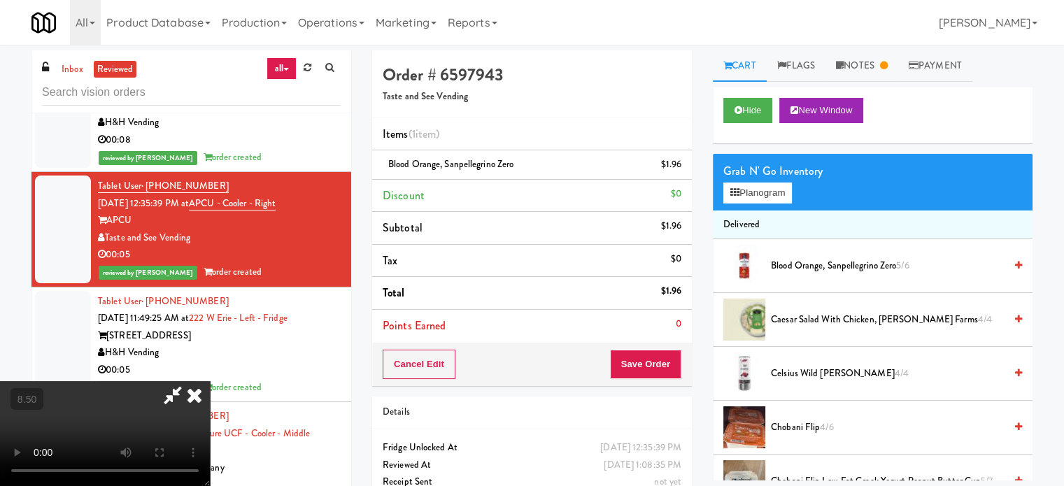
click at [808, 189] on div "Grab N' Go Inventory Planogram" at bounding box center [873, 182] width 320 height 57
click at [807, 188] on div "Grab N' Go Inventory Planogram" at bounding box center [873, 182] width 320 height 57
drag, startPoint x: 747, startPoint y: 105, endPoint x: 747, endPoint y: 117, distance: 11.9
click at [747, 105] on button "Hide" at bounding box center [748, 110] width 49 height 25
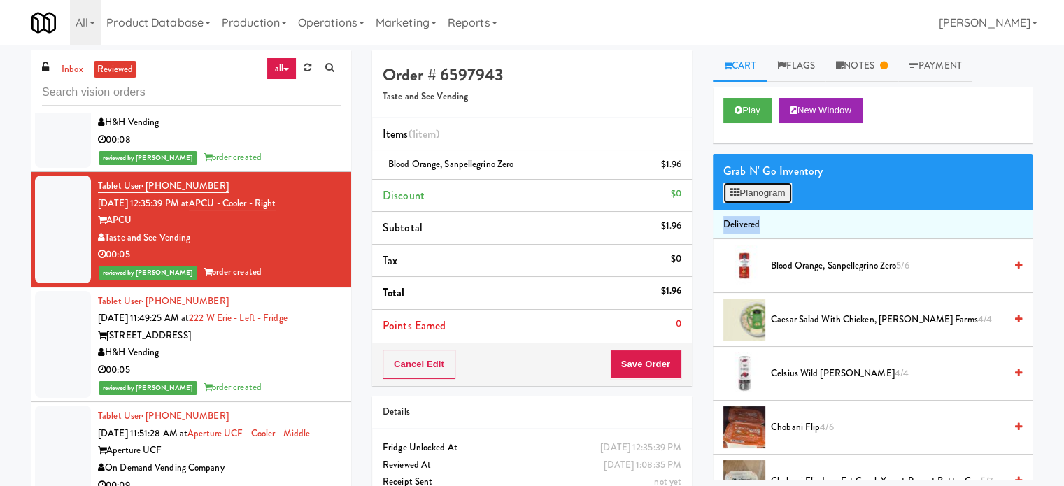
click at [761, 195] on button "Planogram" at bounding box center [758, 193] width 69 height 21
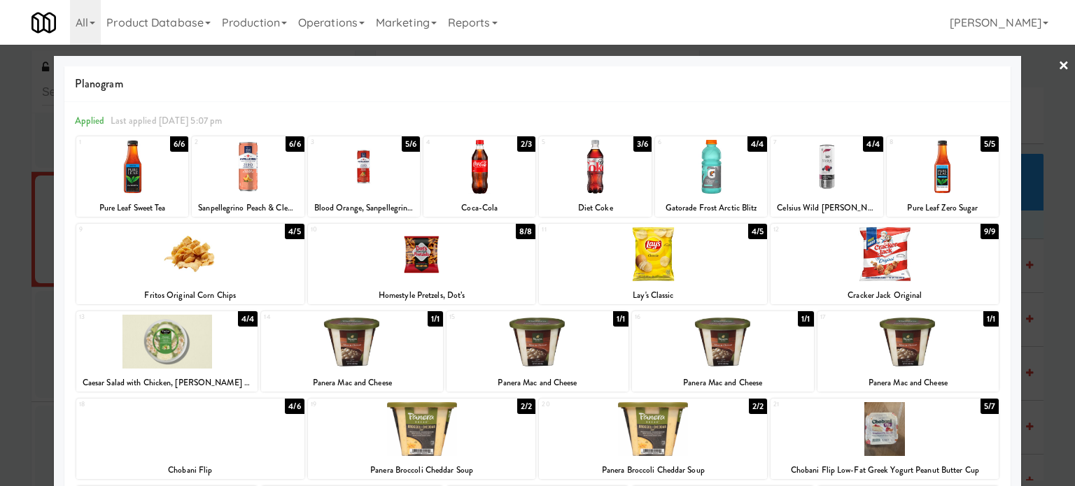
click at [1043, 325] on div at bounding box center [537, 243] width 1075 height 486
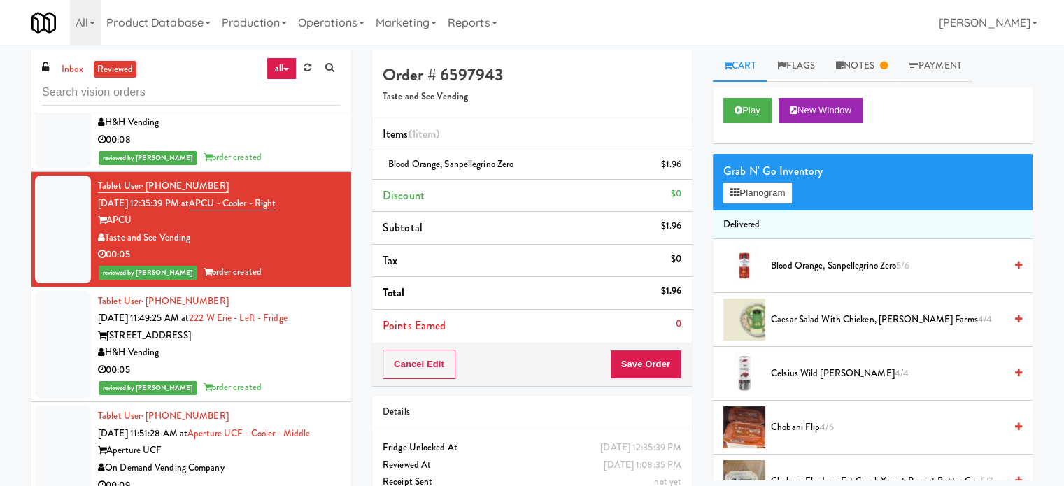
drag, startPoint x: 250, startPoint y: 411, endPoint x: 276, endPoint y: 372, distance: 47.6
click at [250, 397] on div "reviewed by Frederick G order created" at bounding box center [219, 387] width 243 height 17
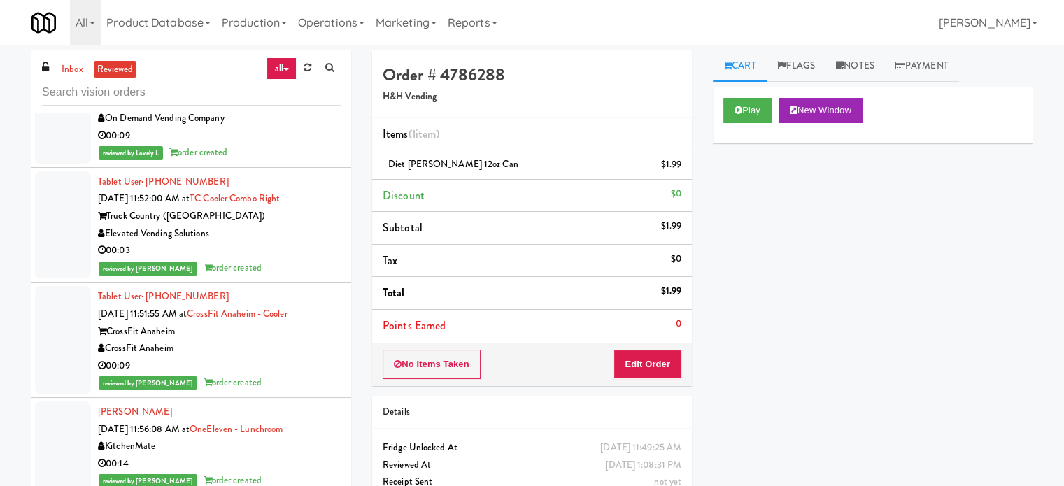
scroll to position [7033, 0]
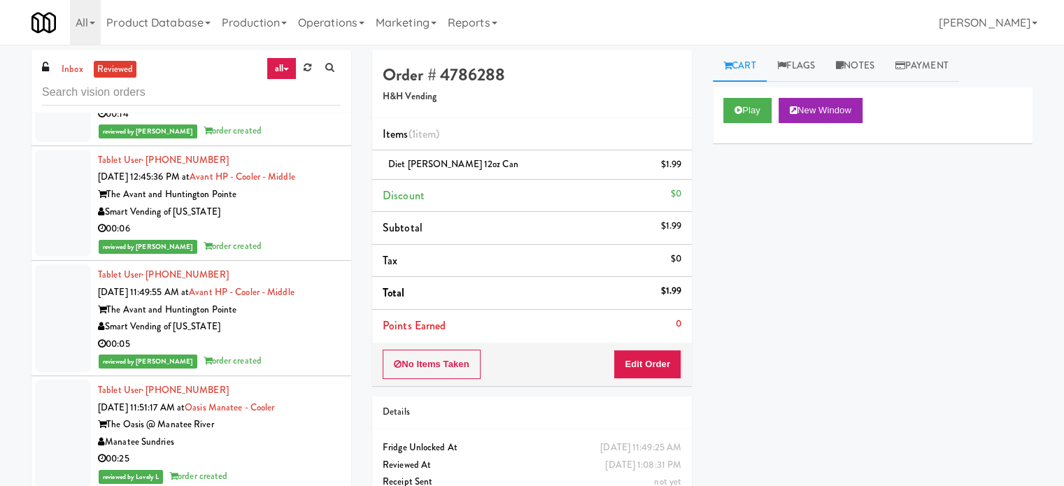
click at [302, 353] on div "00:05" at bounding box center [219, 344] width 243 height 17
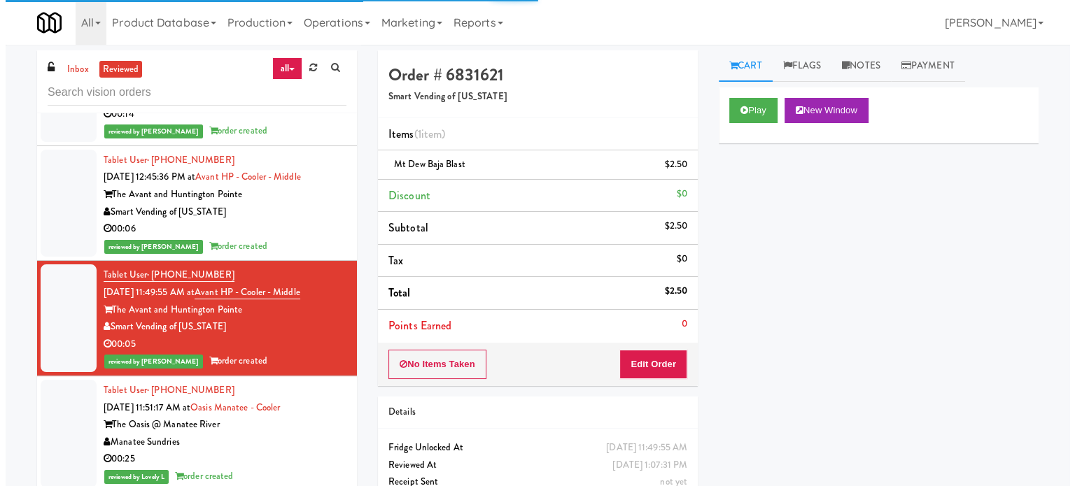
scroll to position [7382, 0]
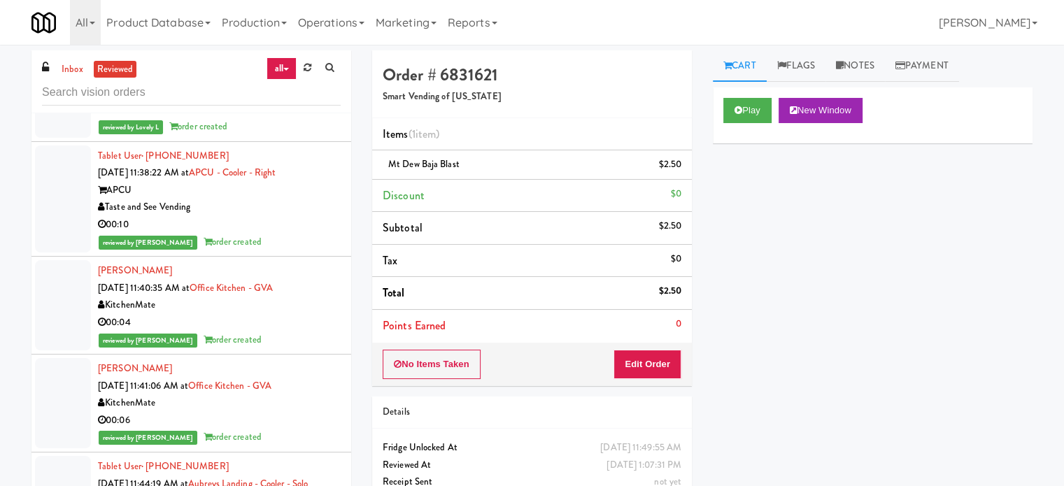
click at [291, 118] on div "00:25" at bounding box center [219, 109] width 243 height 17
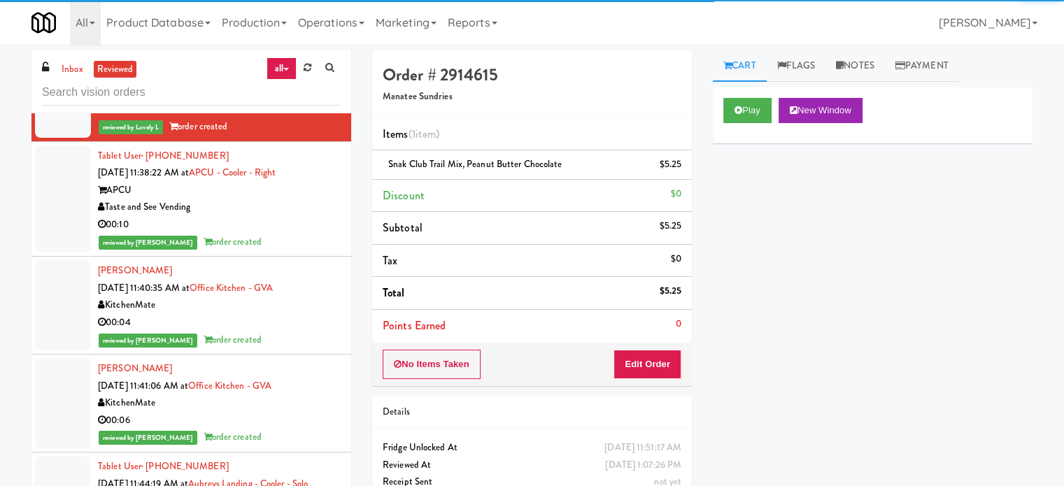
click at [306, 234] on div "00:10" at bounding box center [219, 224] width 243 height 17
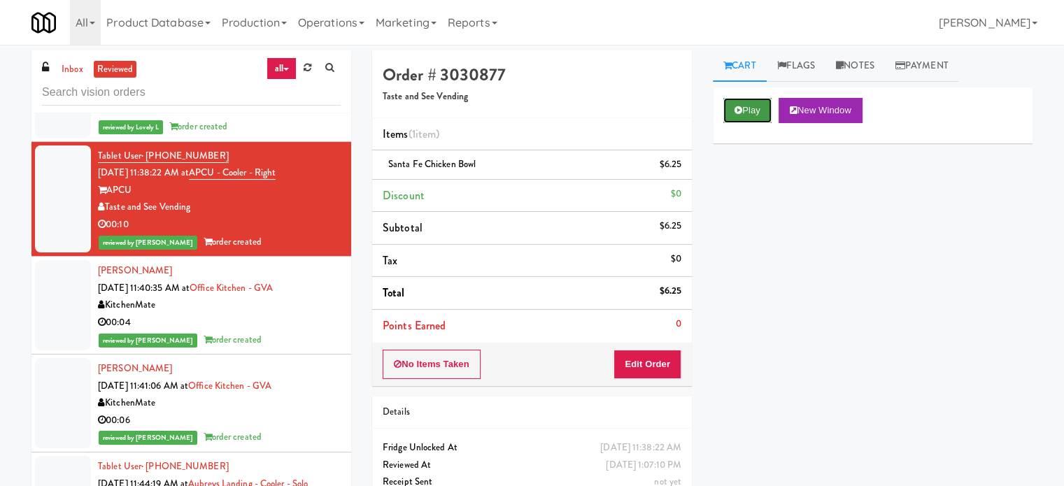
click at [749, 112] on button "Play" at bounding box center [748, 110] width 48 height 25
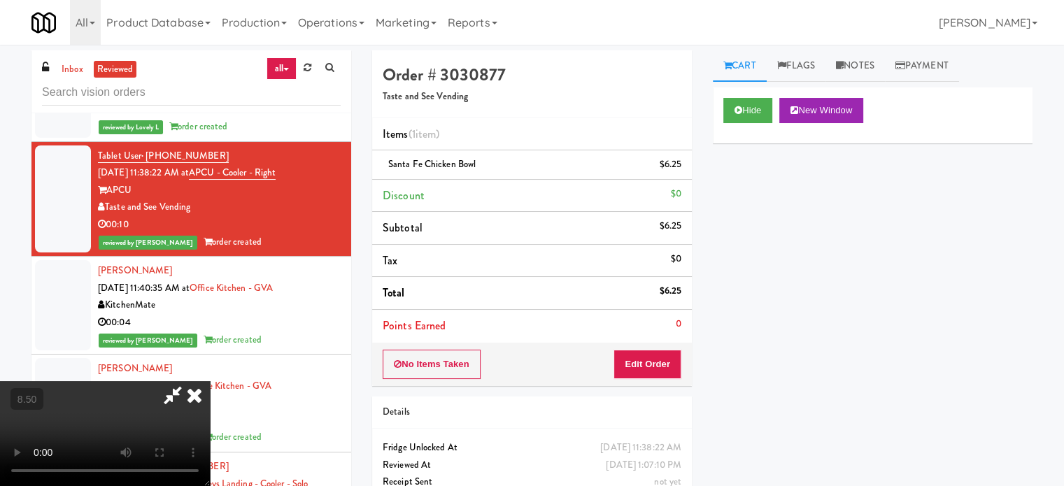
click at [210, 381] on video at bounding box center [105, 433] width 210 height 105
drag, startPoint x: 346, startPoint y: 289, endPoint x: 362, endPoint y: 288, distance: 16.2
click at [210, 381] on video at bounding box center [105, 433] width 210 height 105
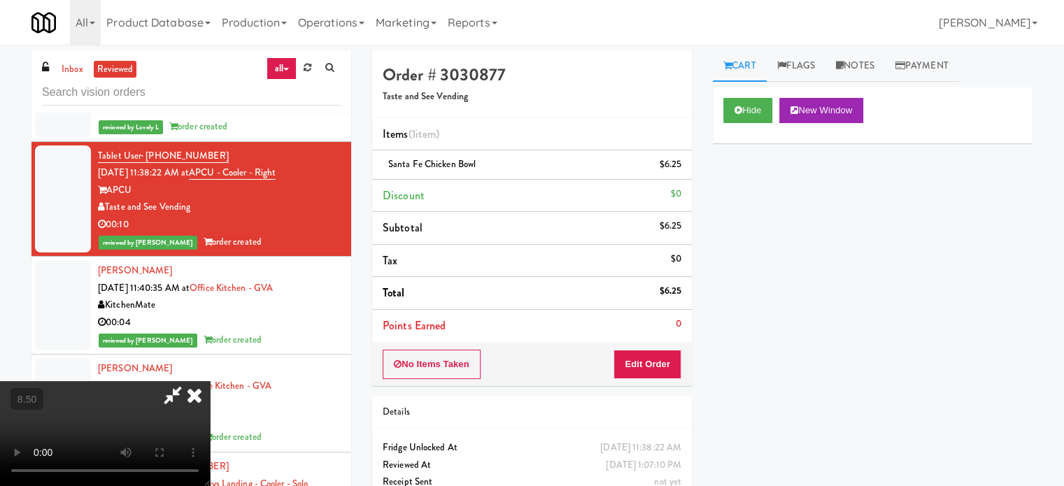
click at [210, 381] on video at bounding box center [105, 433] width 210 height 105
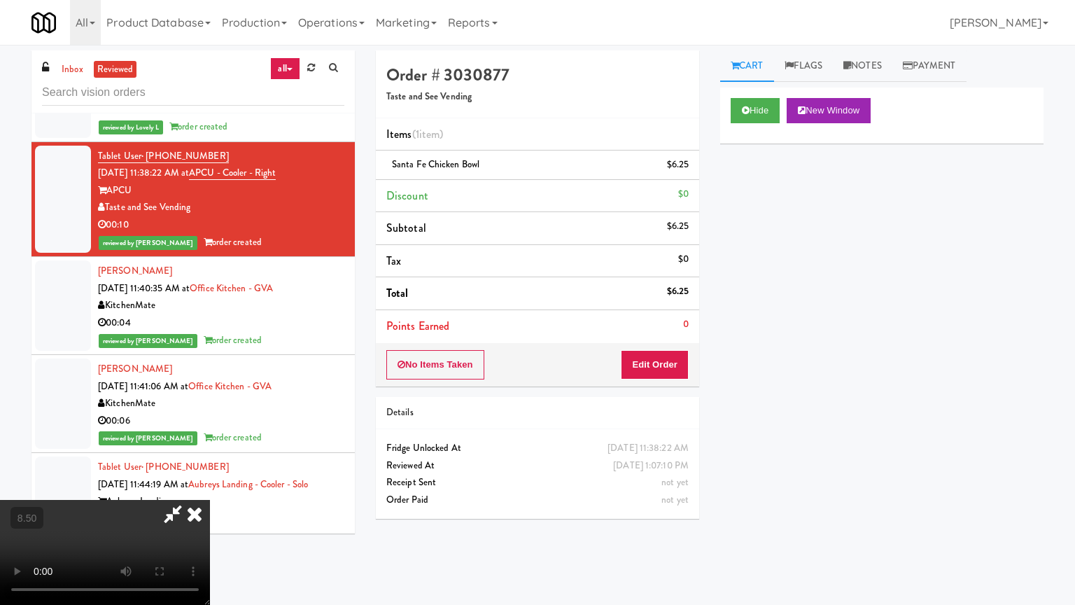
click at [210, 486] on video at bounding box center [105, 552] width 210 height 105
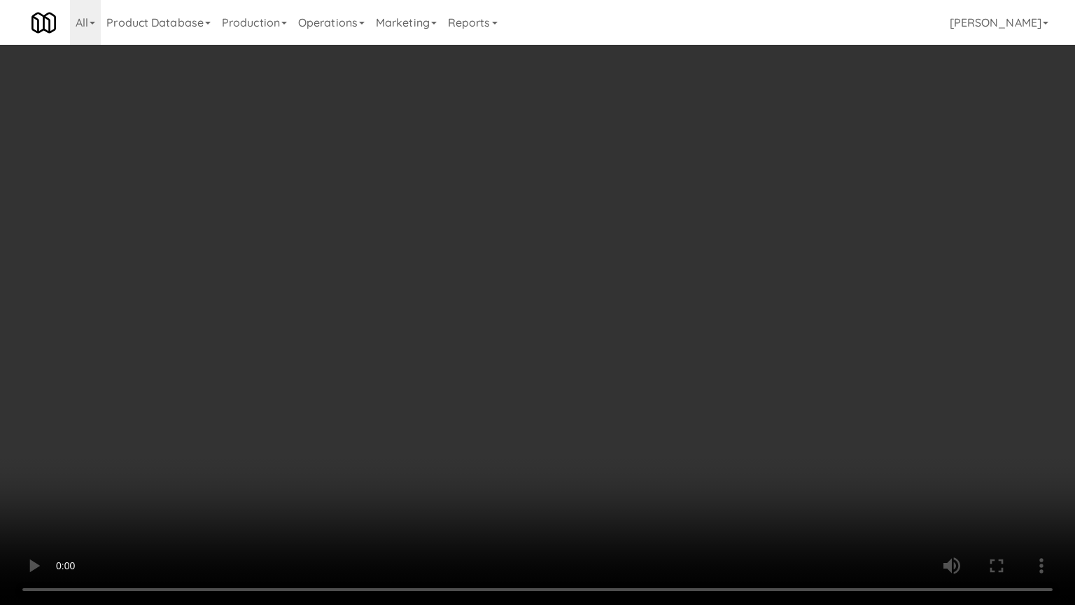
click at [639, 279] on video at bounding box center [537, 302] width 1075 height 605
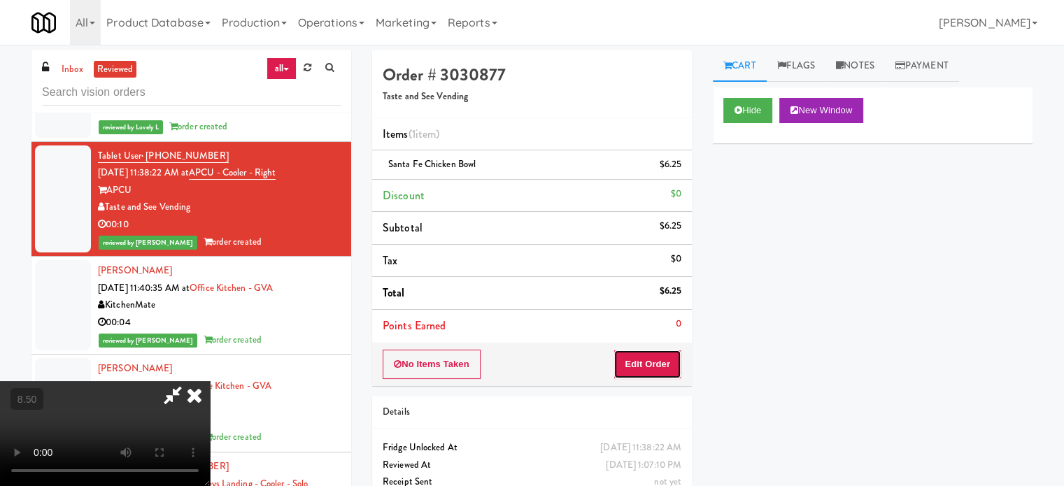
click at [665, 364] on button "Edit Order" at bounding box center [648, 364] width 68 height 29
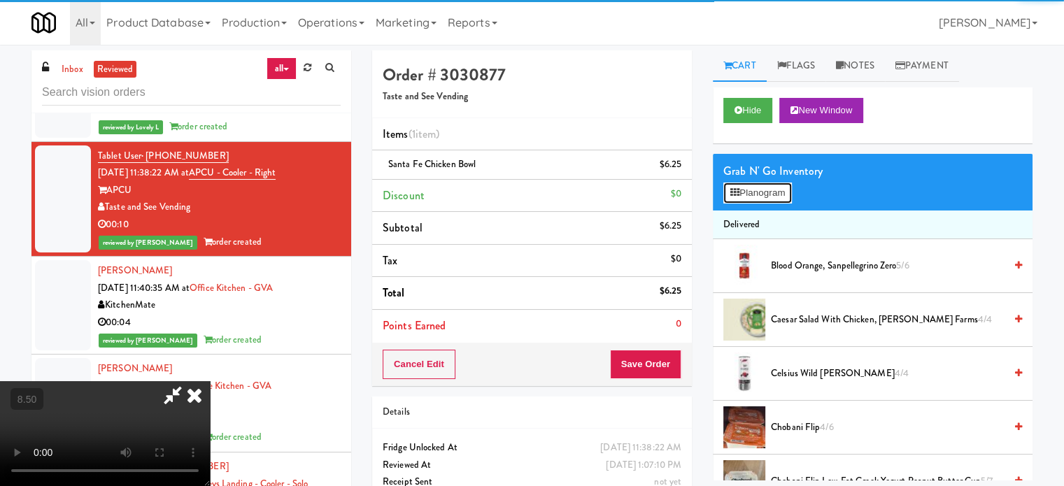
click at [773, 189] on button "Planogram" at bounding box center [758, 193] width 69 height 21
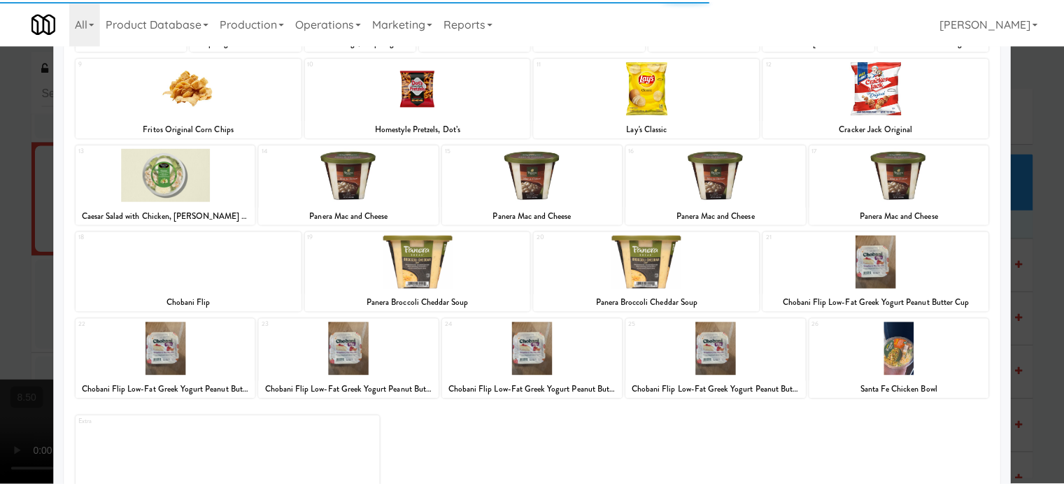
scroll to position [200, 0]
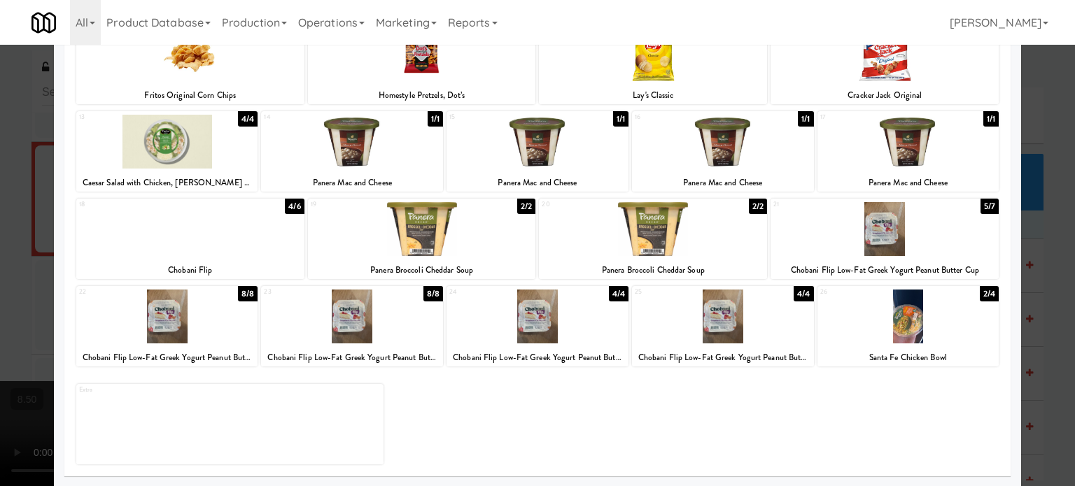
drag, startPoint x: 1048, startPoint y: 344, endPoint x: 1021, endPoint y: 333, distance: 28.6
click at [1048, 344] on div at bounding box center [537, 243] width 1075 height 486
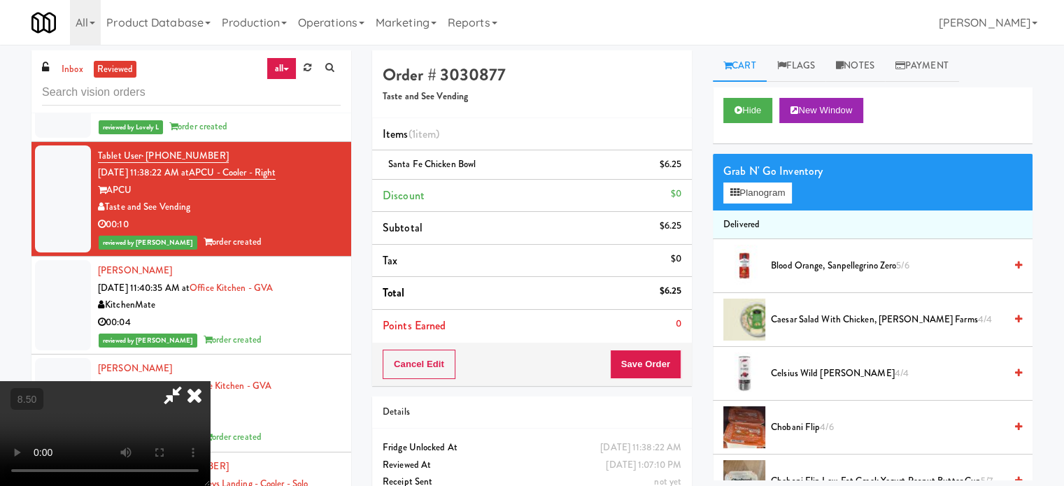
click at [210, 381] on icon at bounding box center [194, 395] width 31 height 28
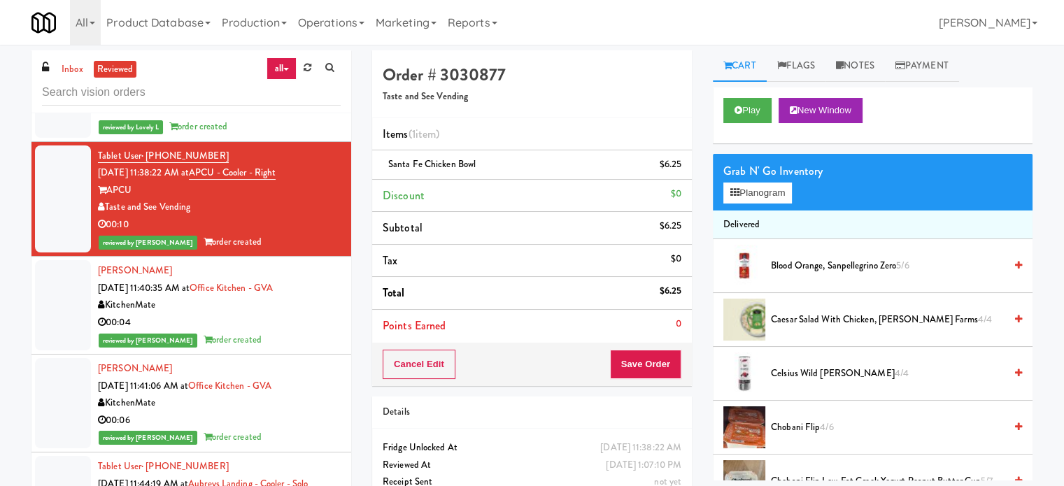
drag, startPoint x: 333, startPoint y: 338, endPoint x: 317, endPoint y: 320, distance: 24.3
click at [333, 339] on li "Mikalai Makaranka Sep 3, 2025 11:40:35 AM at Office Kitchen - GVA KitchenMate 0…" at bounding box center [191, 306] width 320 height 98
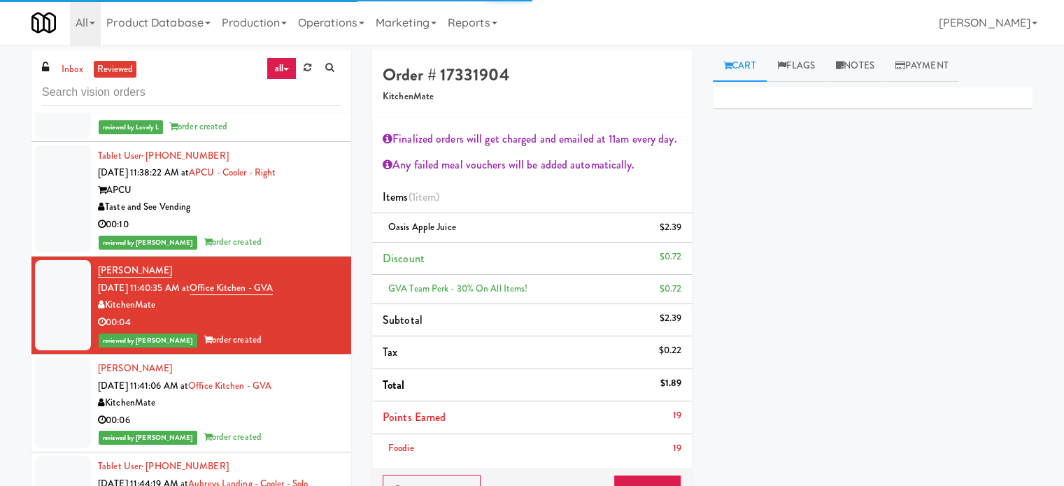
scroll to position [7732, 0]
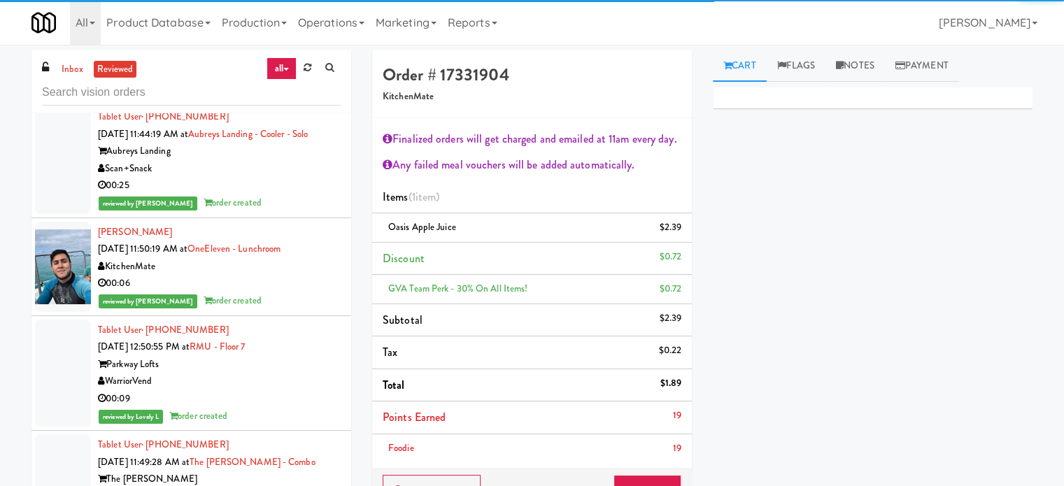
click at [299, 195] on div "00:25" at bounding box center [219, 185] width 243 height 17
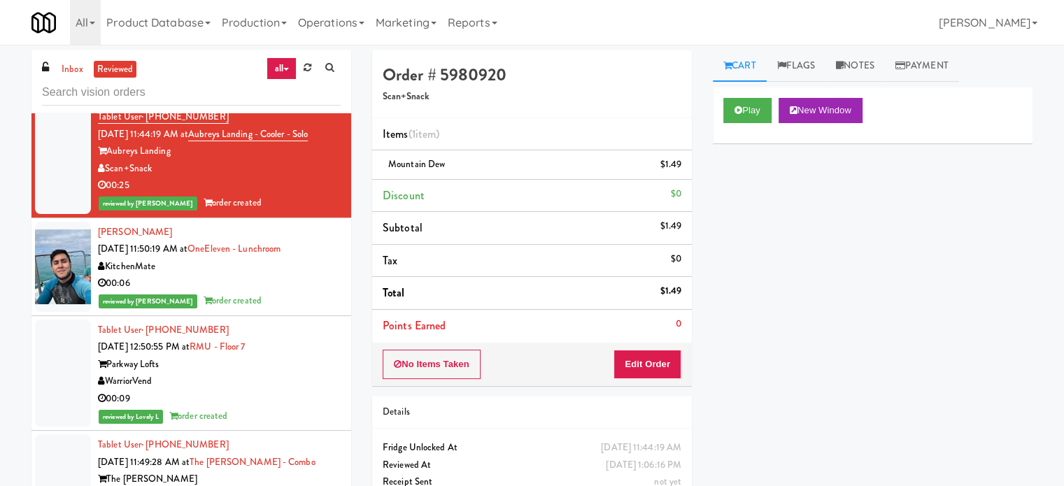
click at [323, 292] on div "00:06" at bounding box center [219, 283] width 243 height 17
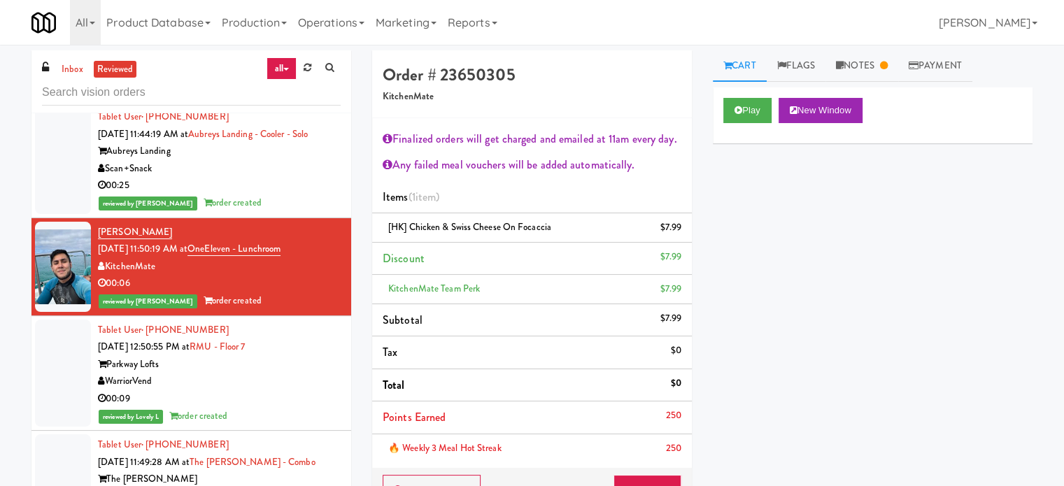
click at [292, 390] on div "WarriorVend" at bounding box center [219, 381] width 243 height 17
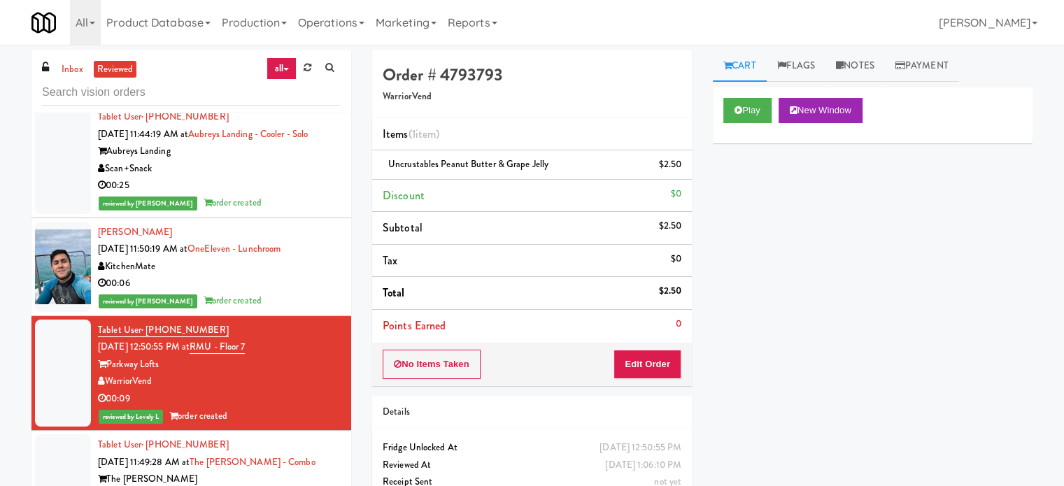
click at [292, 292] on div "00:06" at bounding box center [219, 283] width 243 height 17
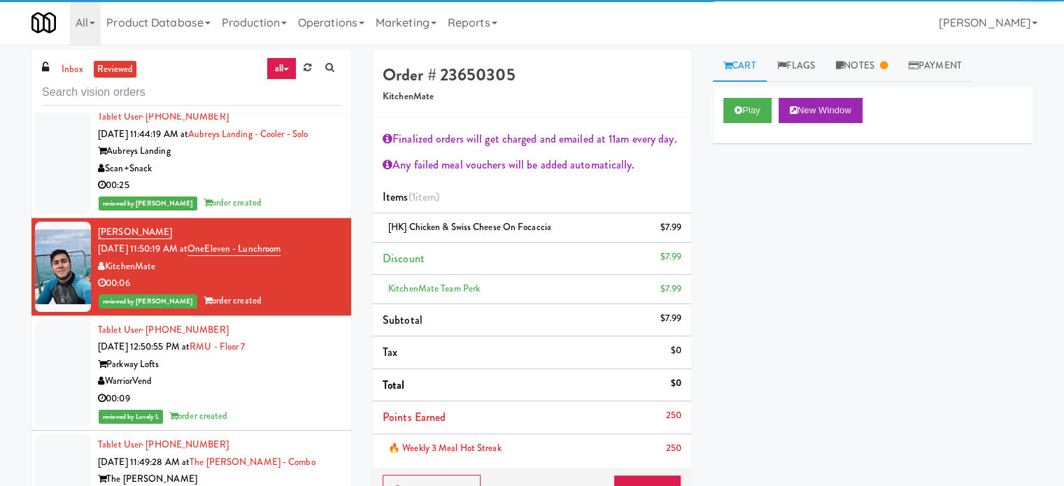
click at [305, 178] on div "Scan+Snack" at bounding box center [219, 168] width 243 height 17
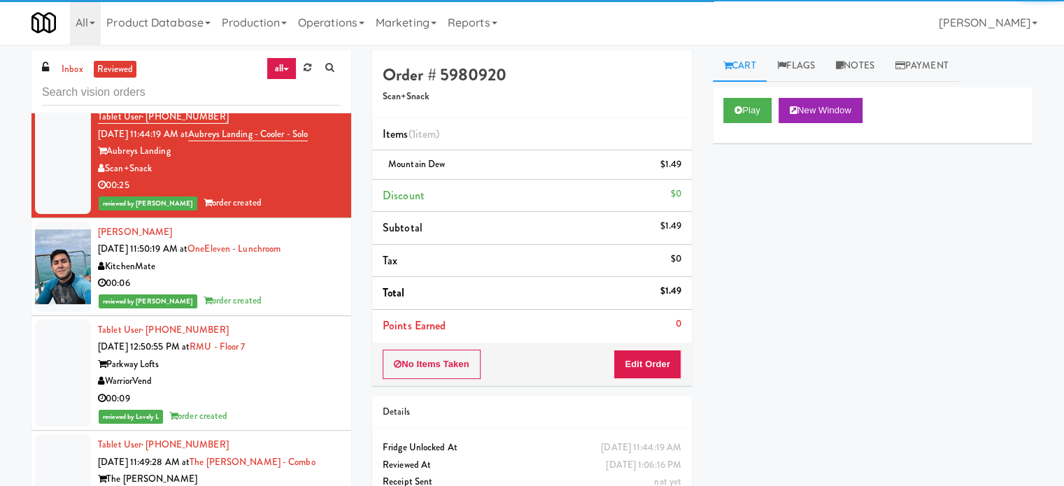
click at [331, 313] on li "Joshua Madero Sep 3, 2025 11:50:19 AM at OneEleven - Lunchroom KitchenMate 00:0…" at bounding box center [191, 267] width 320 height 98
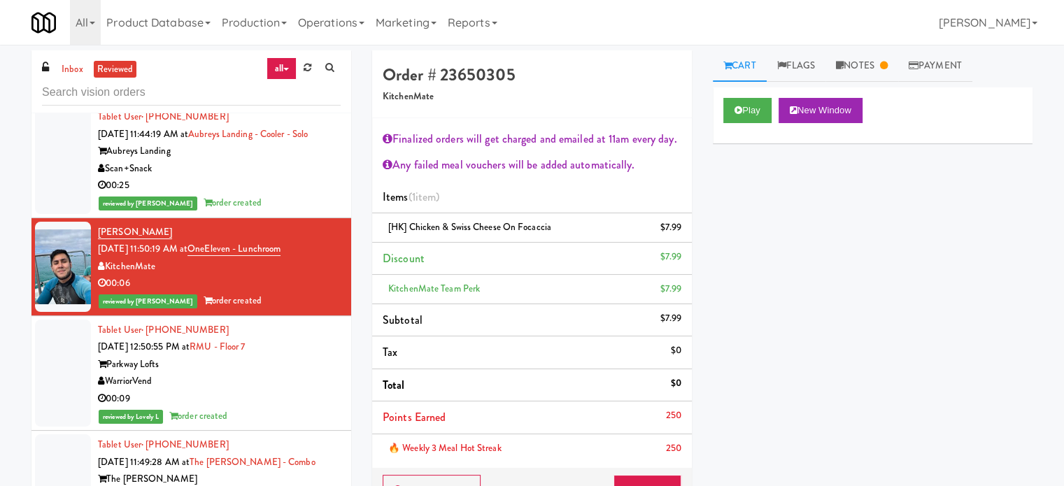
scroll to position [8082, 0]
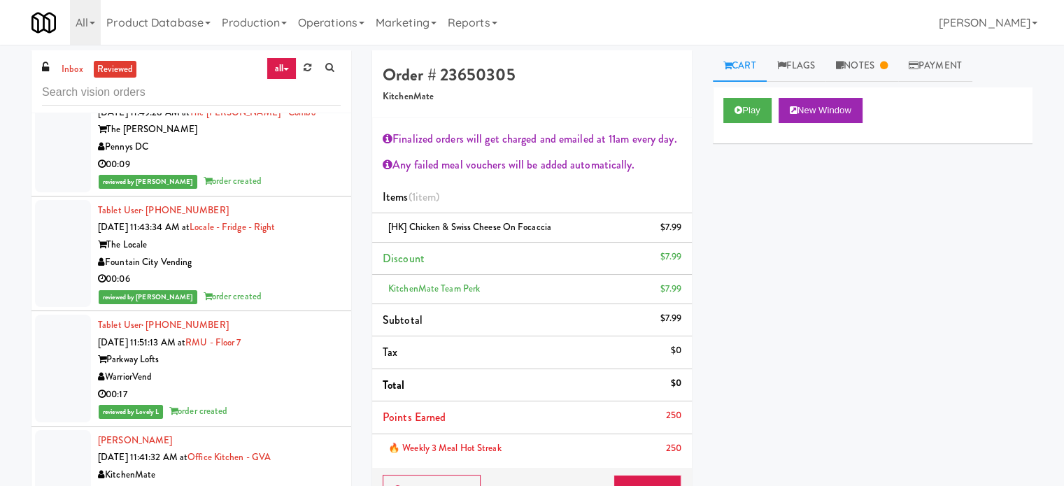
click at [274, 174] on div "00:09" at bounding box center [219, 164] width 243 height 17
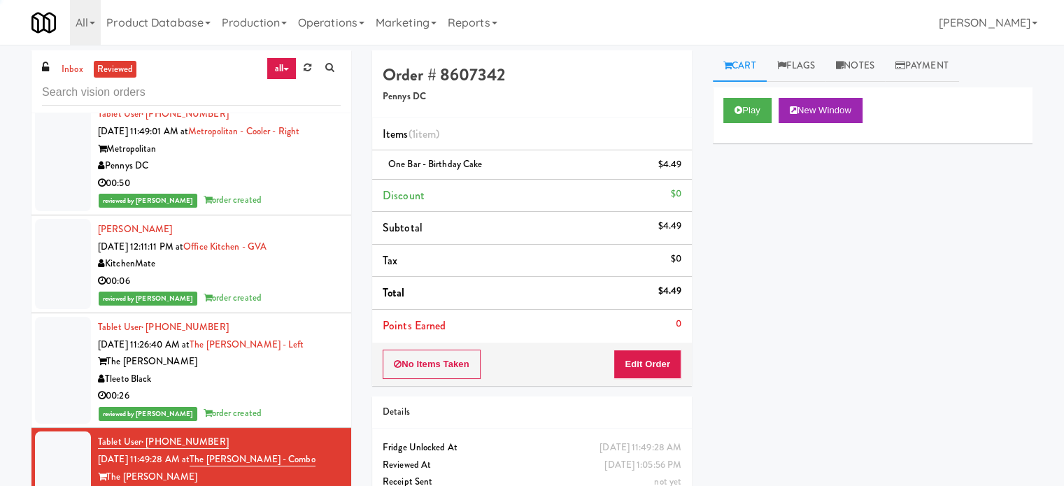
scroll to position [8951, 0]
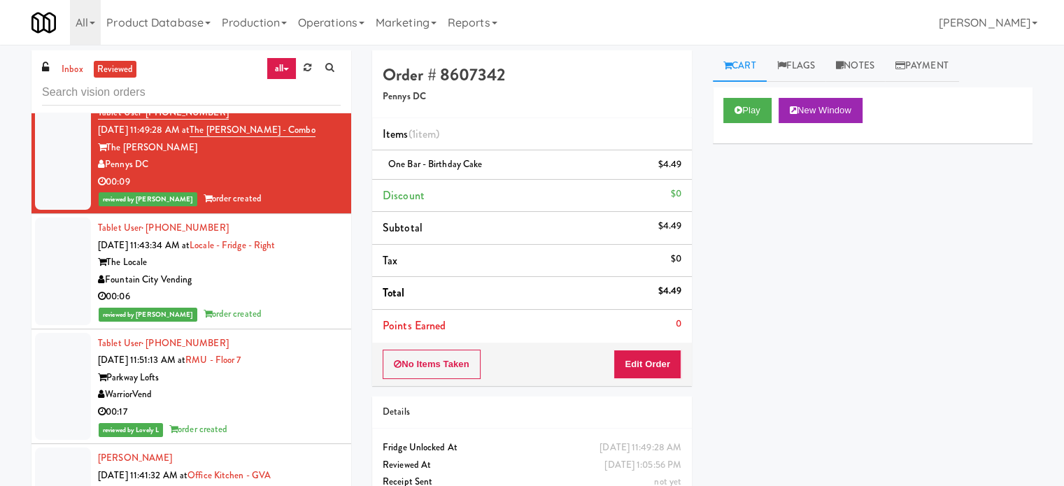
click at [290, 323] on div "reviewed by Paureen G order created" at bounding box center [219, 314] width 243 height 17
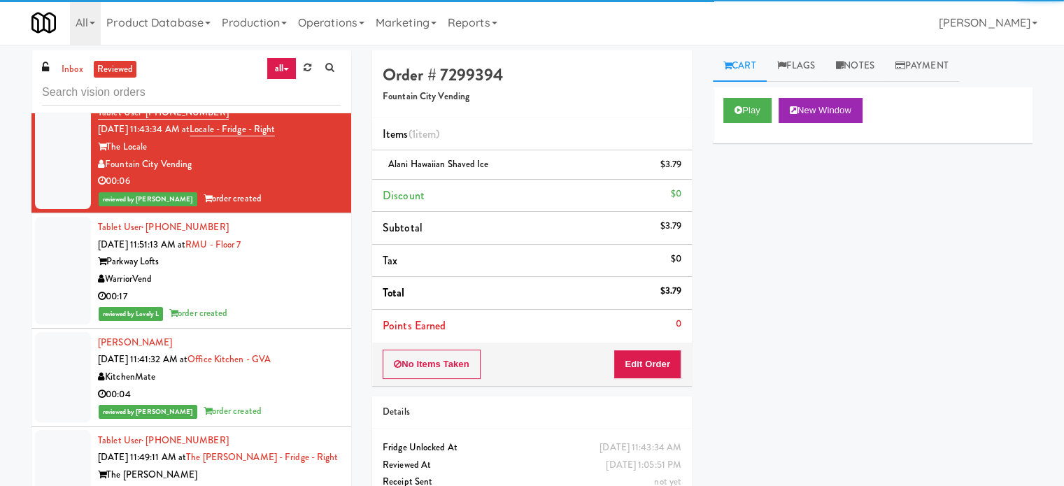
click at [281, 288] on div "WarriorVend" at bounding box center [219, 279] width 243 height 17
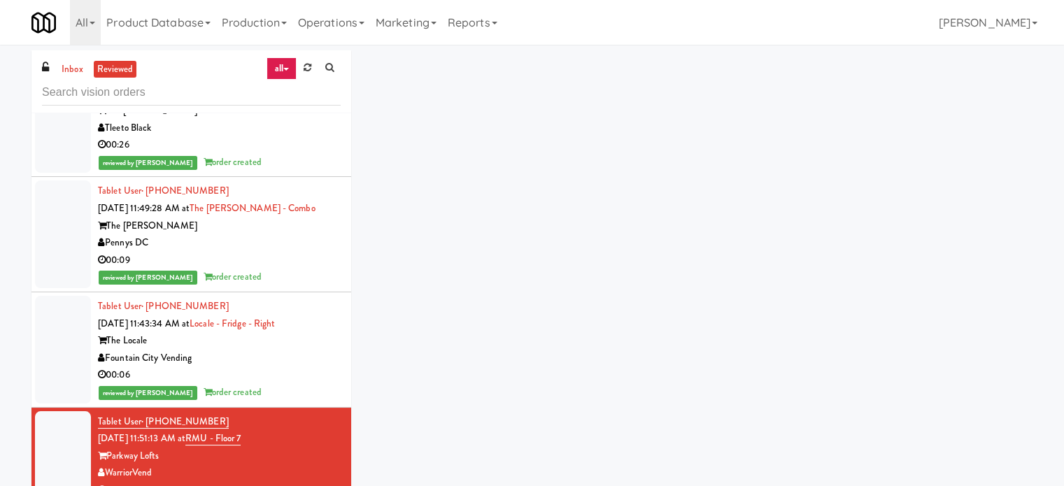
scroll to position [9182, 0]
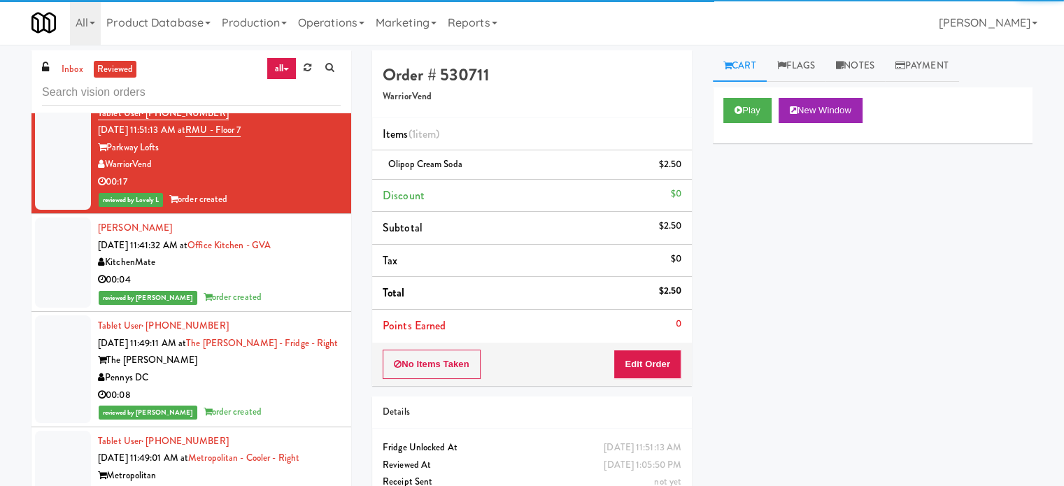
click at [286, 306] on div "reviewed by Reynalyn L order created" at bounding box center [219, 297] width 243 height 17
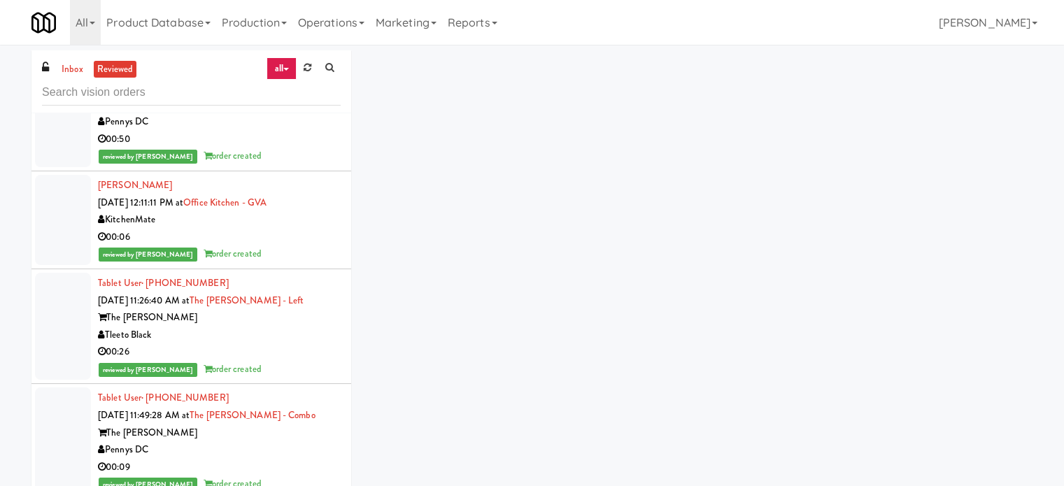
scroll to position [8411, 0]
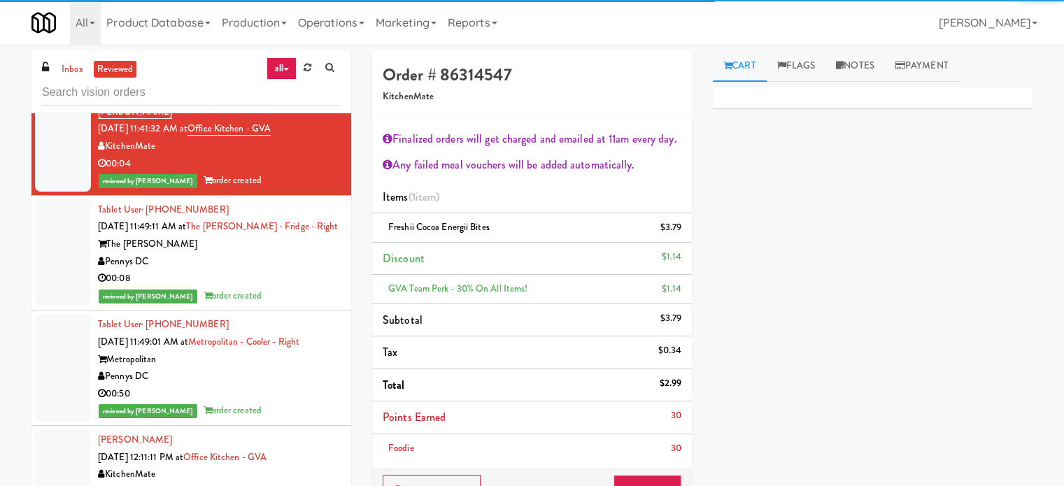
click at [288, 288] on div "00:08" at bounding box center [219, 278] width 243 height 17
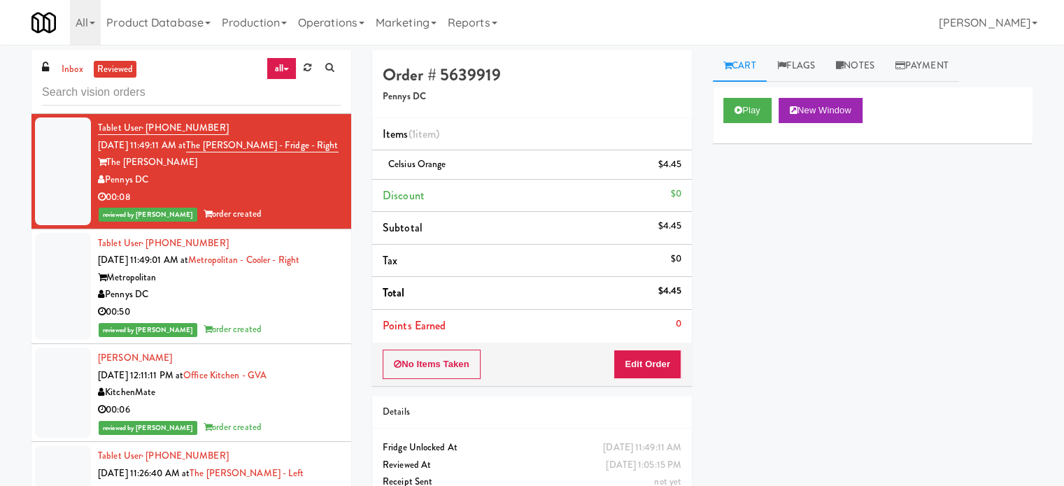
scroll to position [9395, 0]
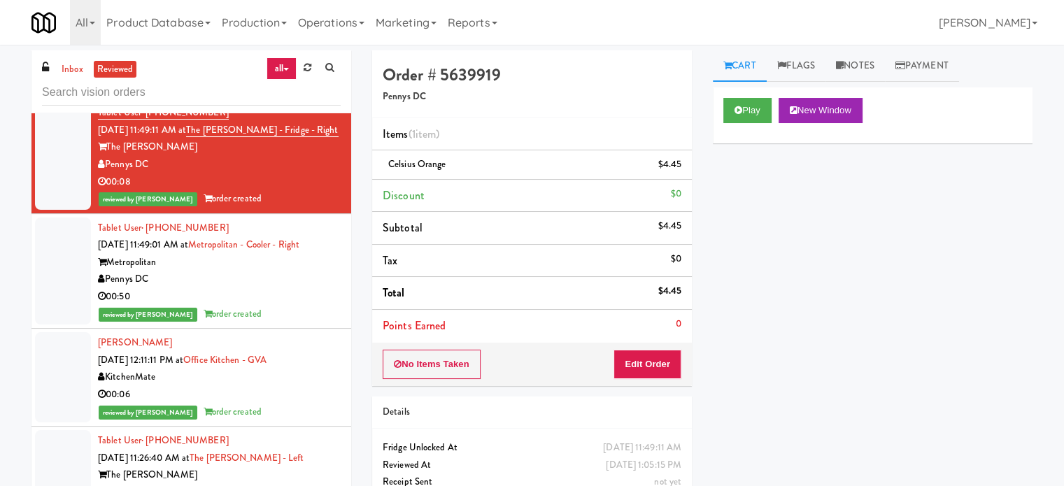
click at [297, 323] on div "reviewed by Lyn A order created" at bounding box center [219, 314] width 243 height 17
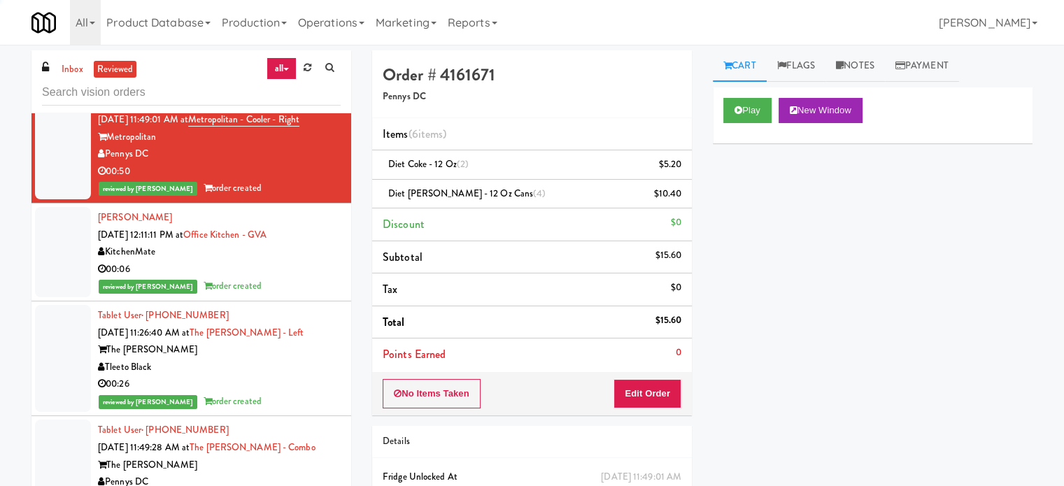
scroll to position [8624, 0]
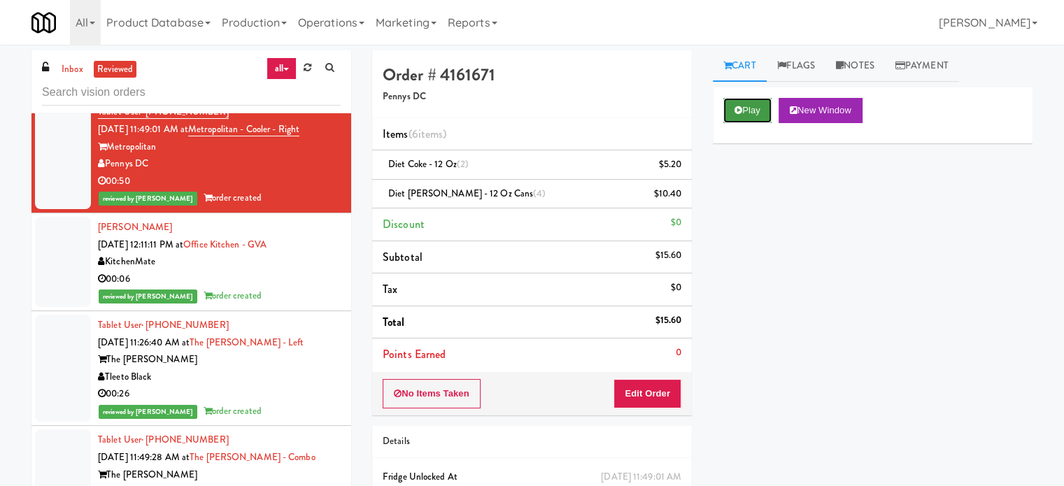
click at [753, 106] on button "Play" at bounding box center [748, 110] width 48 height 25
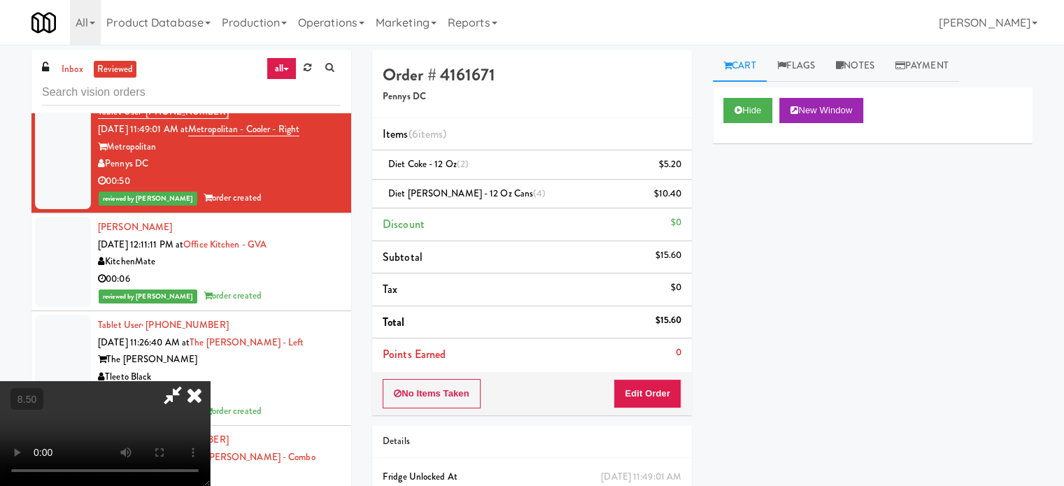
click at [210, 381] on video at bounding box center [105, 433] width 210 height 105
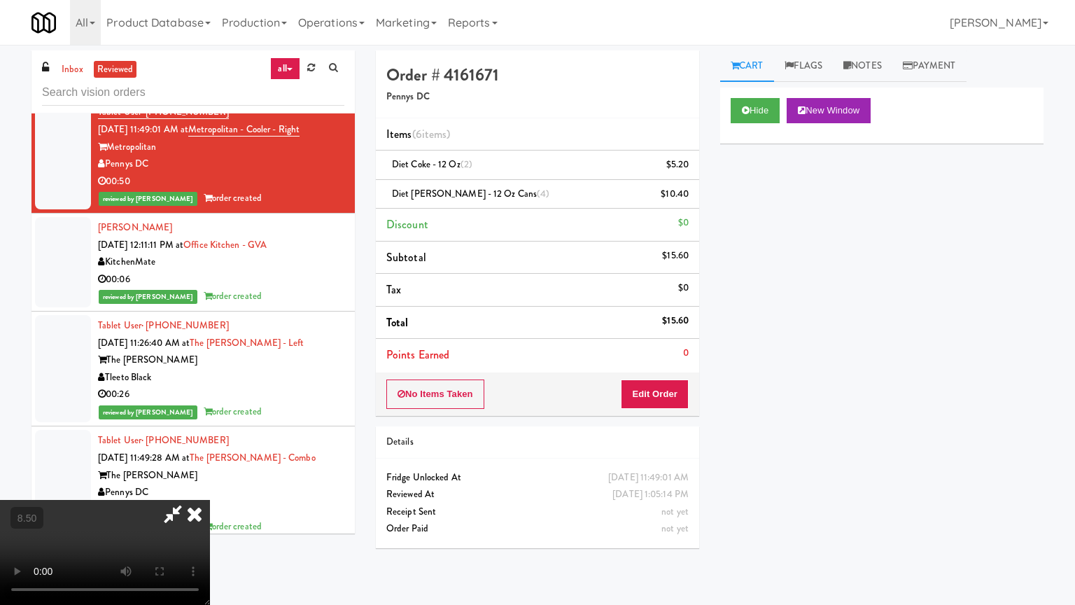
click at [210, 486] on video at bounding box center [105, 552] width 210 height 105
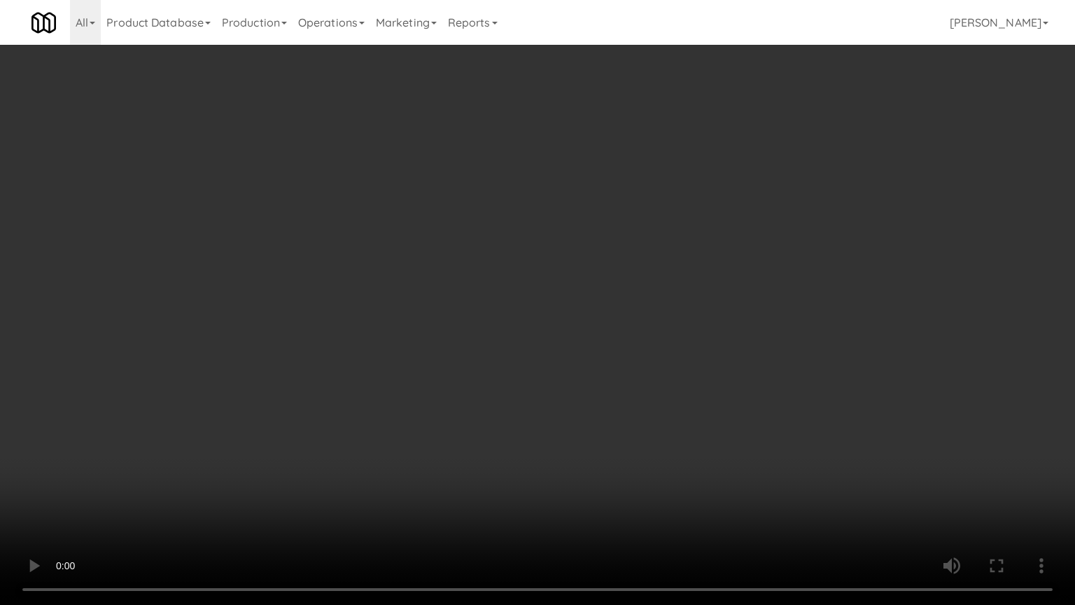
click at [418, 291] on video at bounding box center [537, 302] width 1075 height 605
click at [420, 291] on video at bounding box center [537, 302] width 1075 height 605
click at [295, 383] on video at bounding box center [537, 302] width 1075 height 605
click at [397, 367] on video at bounding box center [537, 302] width 1075 height 605
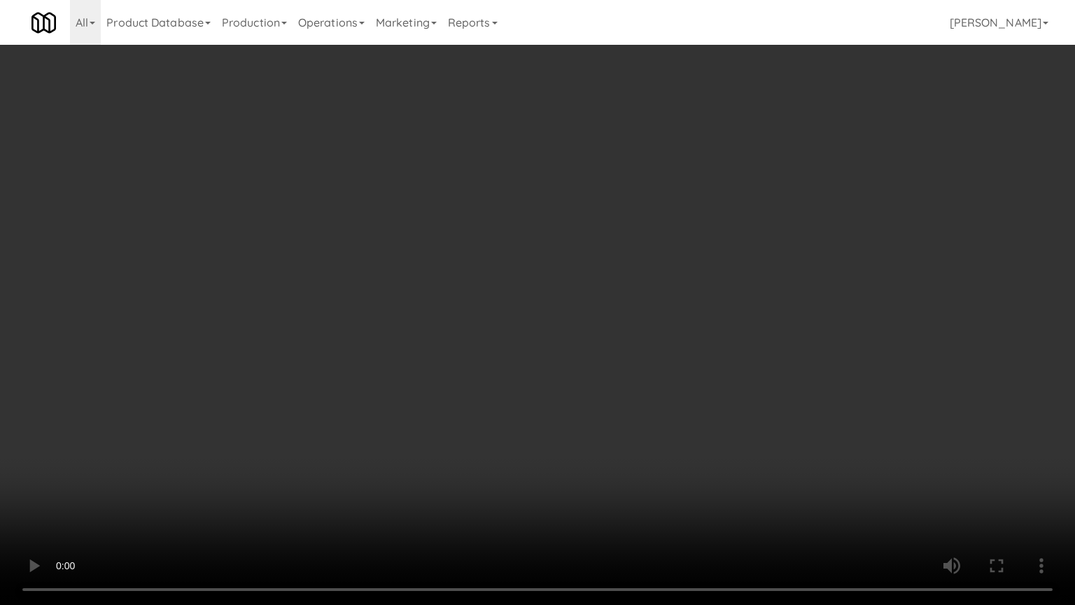
click at [409, 362] on video at bounding box center [537, 302] width 1075 height 605
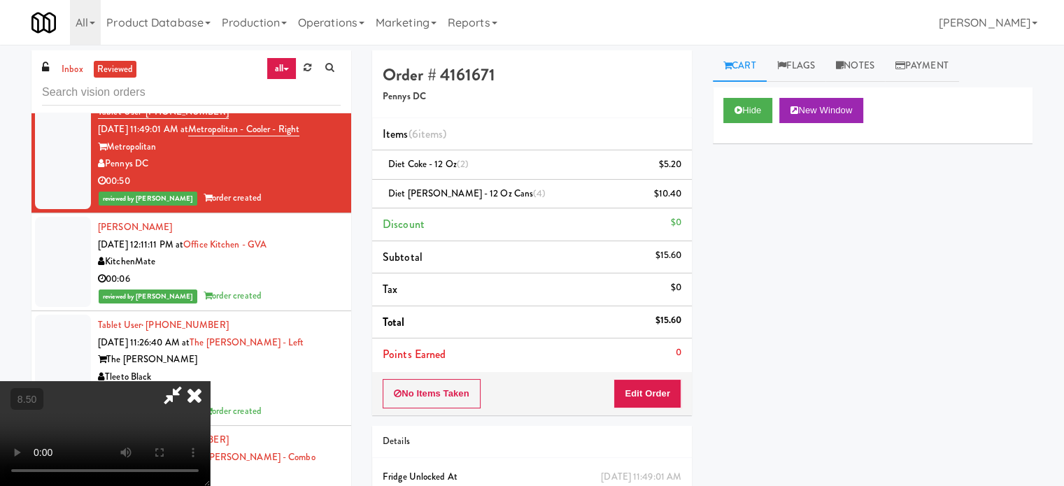
drag, startPoint x: 616, startPoint y: 64, endPoint x: 605, endPoint y: 66, distance: 11.5
click at [210, 381] on icon at bounding box center [194, 395] width 31 height 28
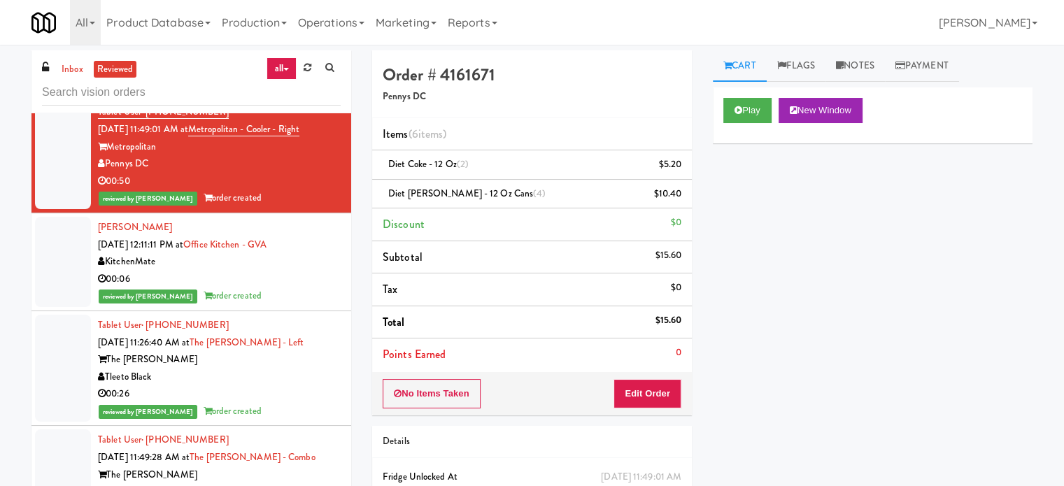
click at [330, 288] on div "00:06" at bounding box center [219, 279] width 243 height 17
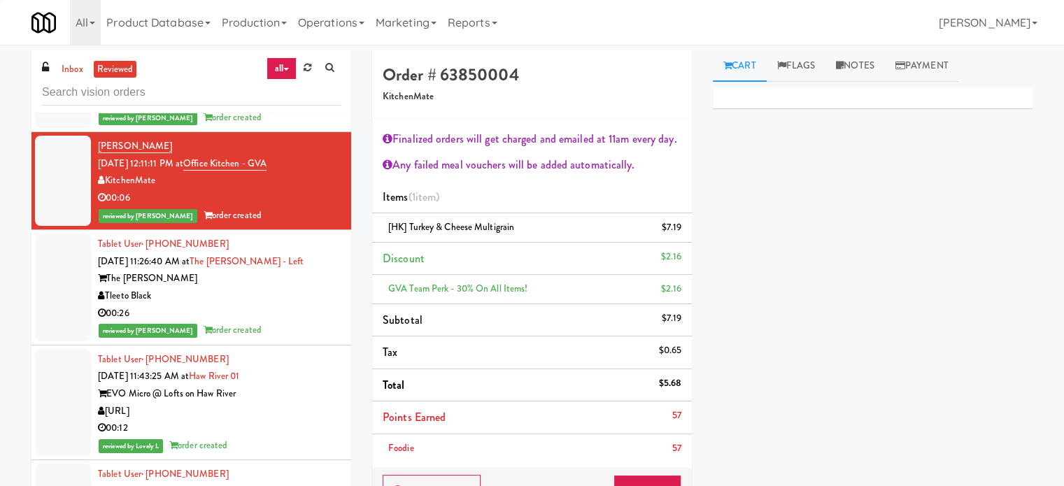
scroll to position [9625, 0]
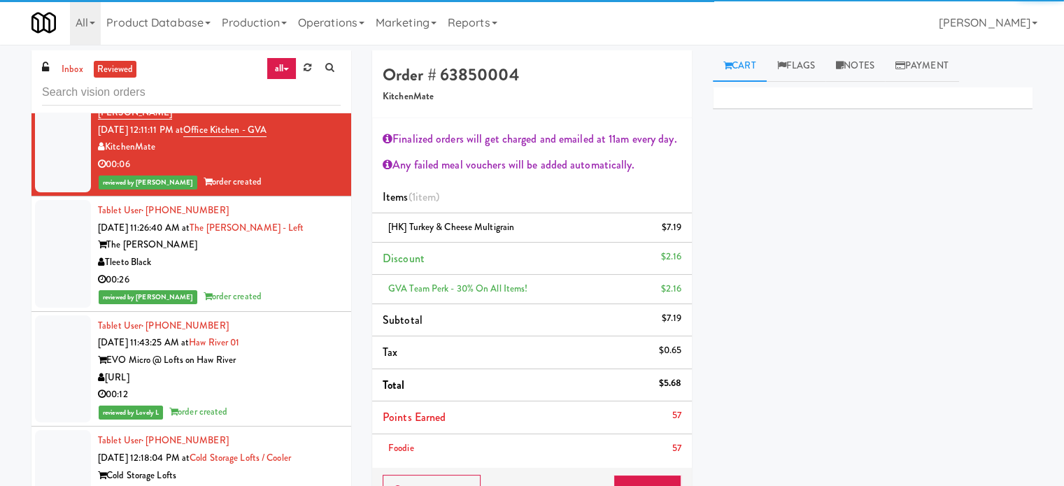
click at [295, 289] on div "00:26" at bounding box center [219, 280] width 243 height 17
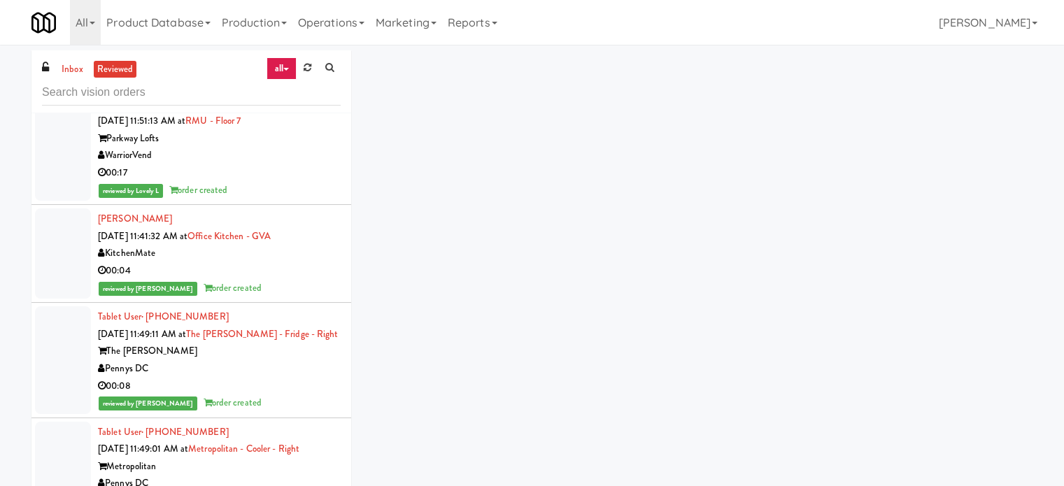
scroll to position [8837, 0]
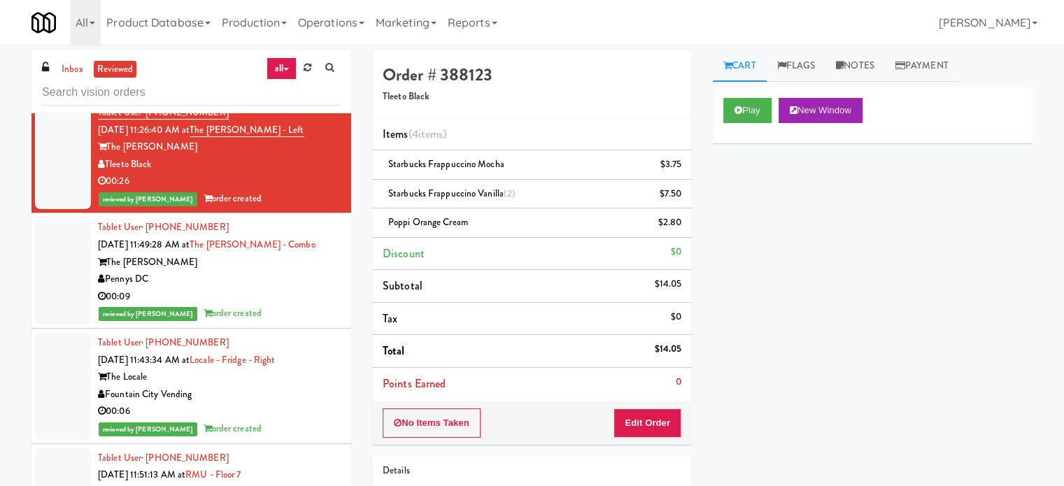
click at [279, 306] on div "00:09" at bounding box center [219, 296] width 243 height 17
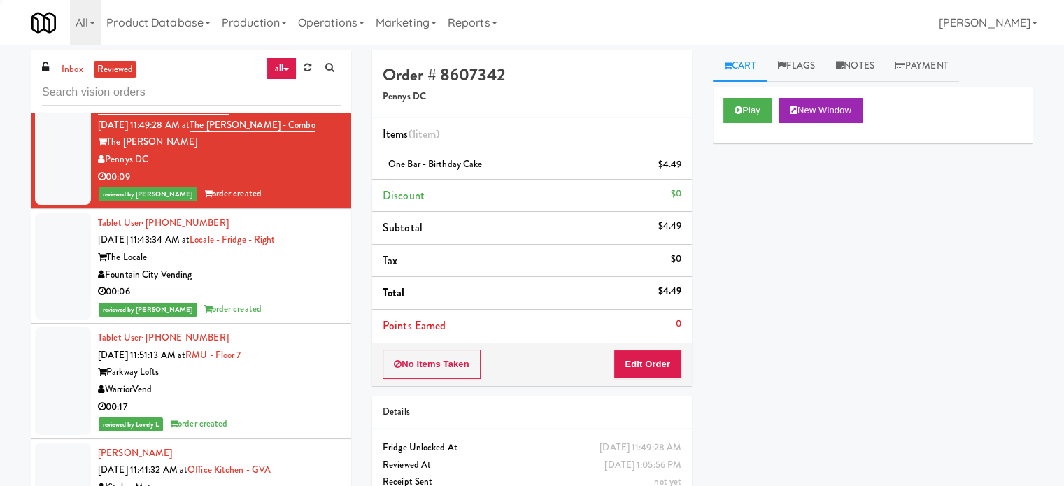
scroll to position [8065, 0]
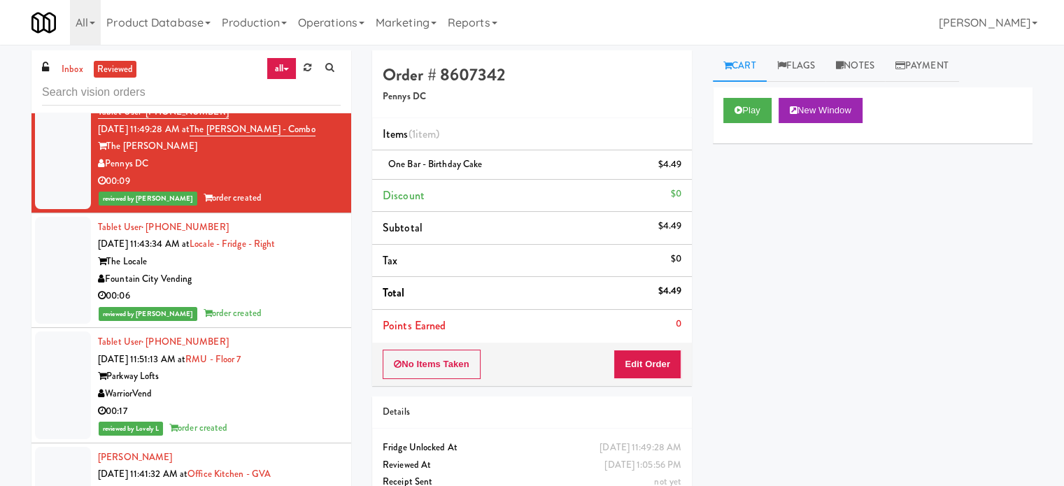
click at [276, 305] on div "00:06" at bounding box center [219, 296] width 243 height 17
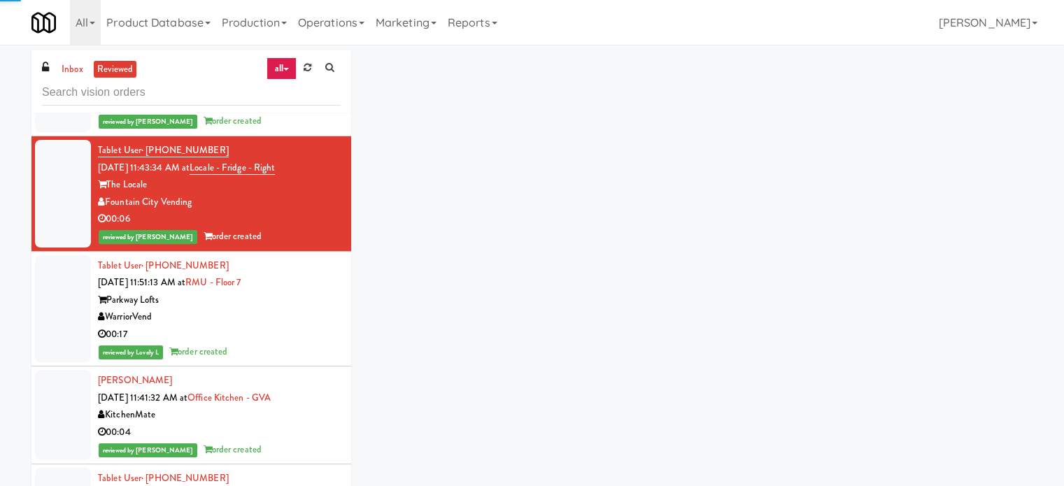
scroll to position [9067, 0]
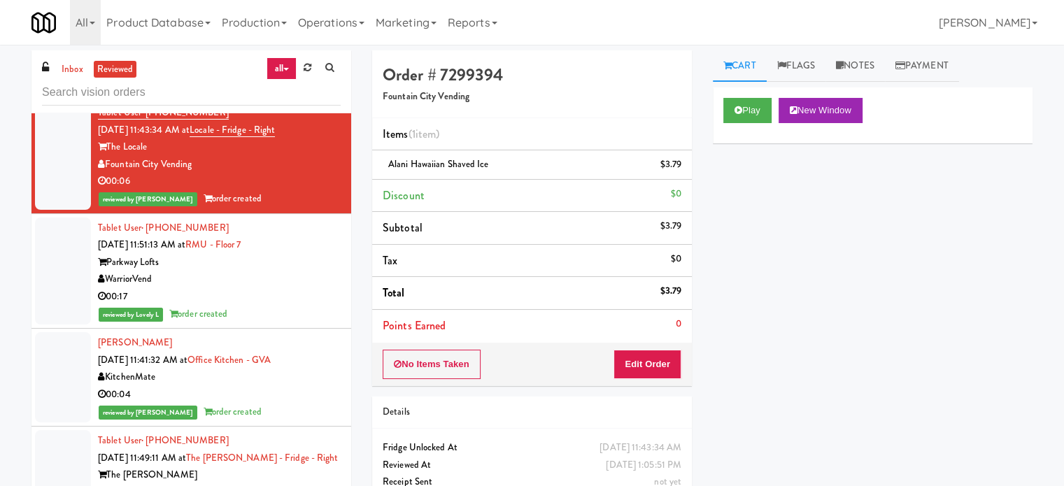
click at [277, 323] on div "reviewed by Lovely L order created" at bounding box center [219, 314] width 243 height 17
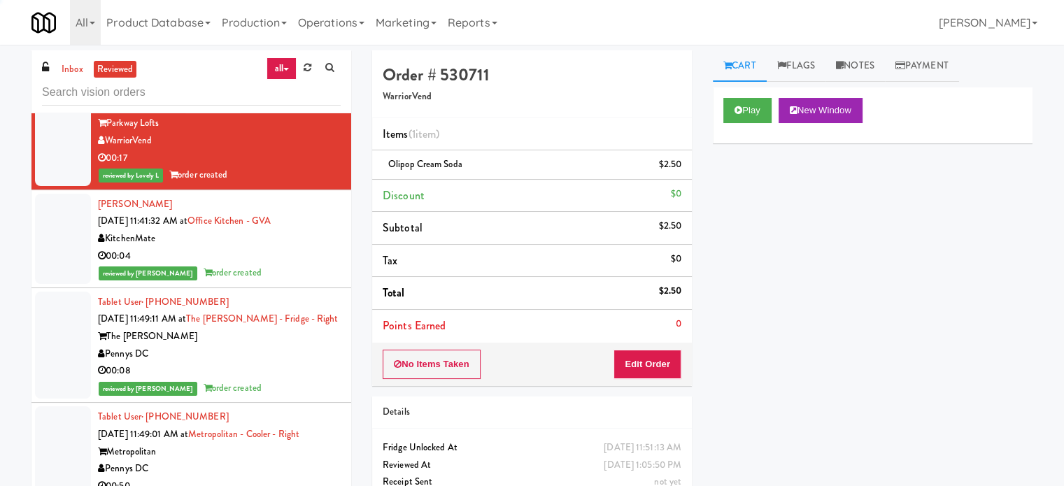
scroll to position [8296, 0]
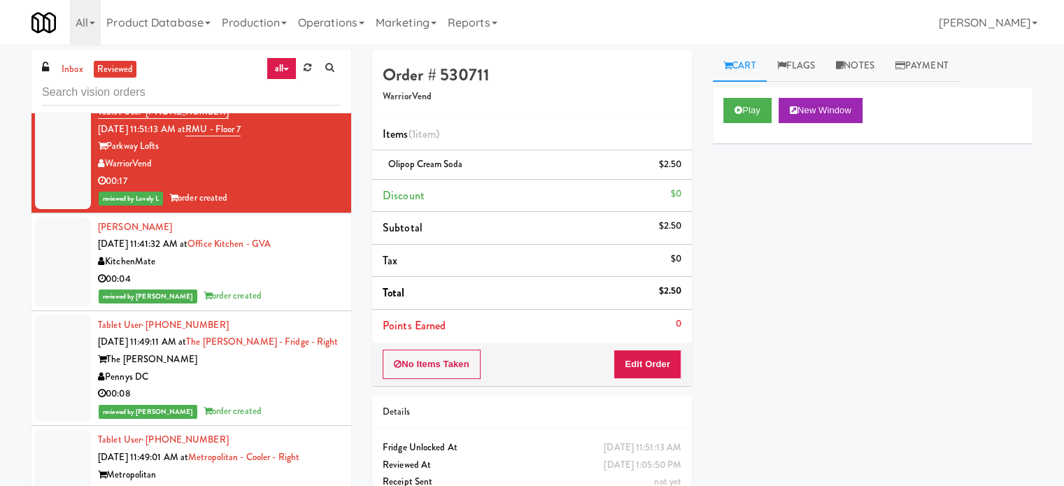
click at [265, 305] on div "reviewed by Reynalyn L order created" at bounding box center [219, 296] width 243 height 17
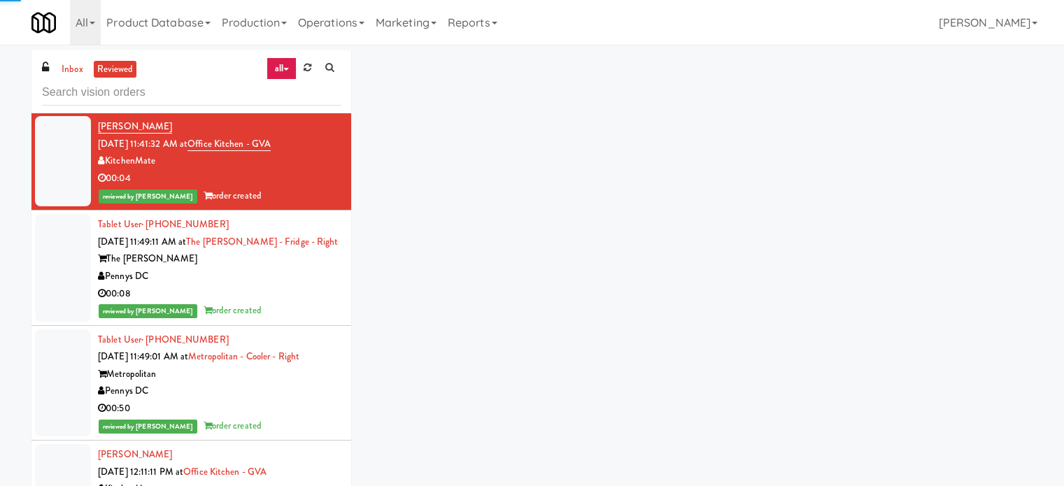
scroll to position [9297, 0]
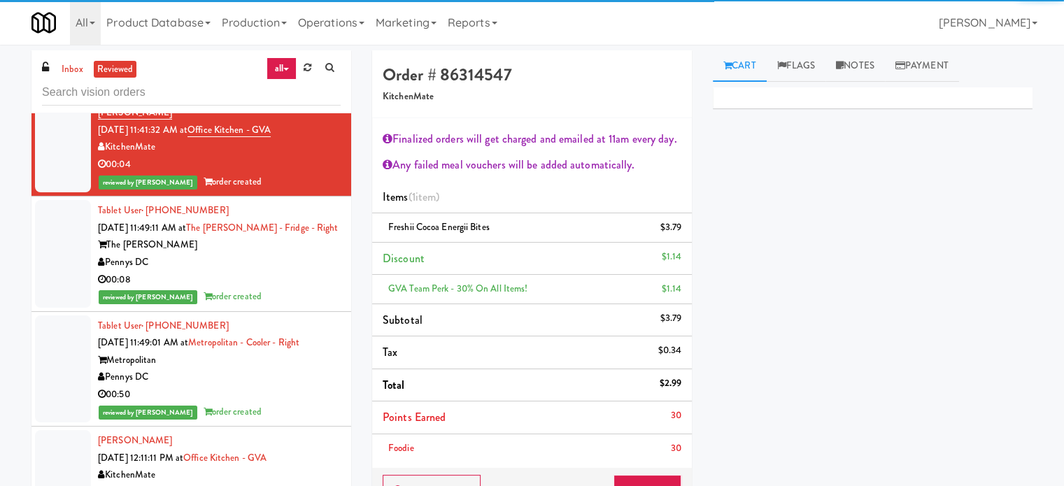
click at [274, 340] on li "Tablet User · (304) 283-3868 Sep 3, 2025 11:49:01 AM at Metropolitan - Cooler -…" at bounding box center [191, 369] width 320 height 115
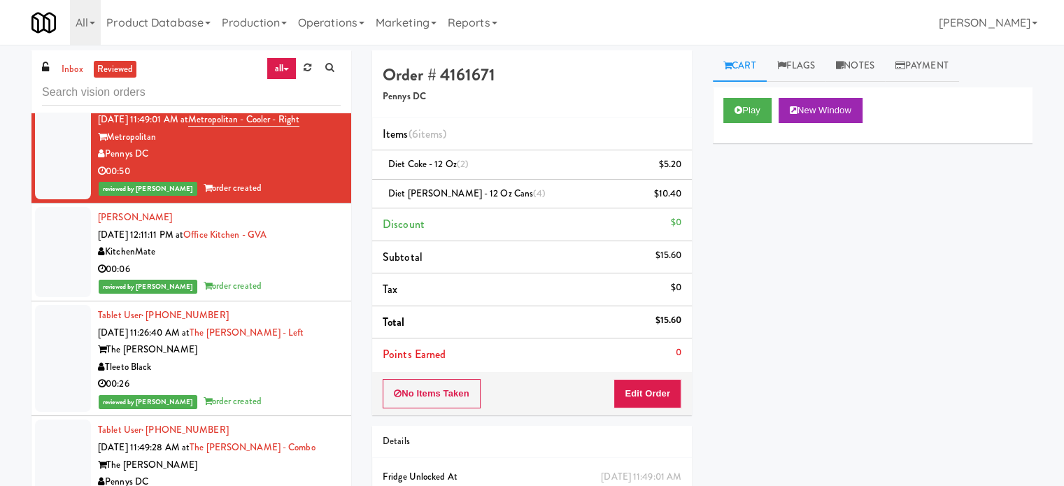
scroll to position [8624, 0]
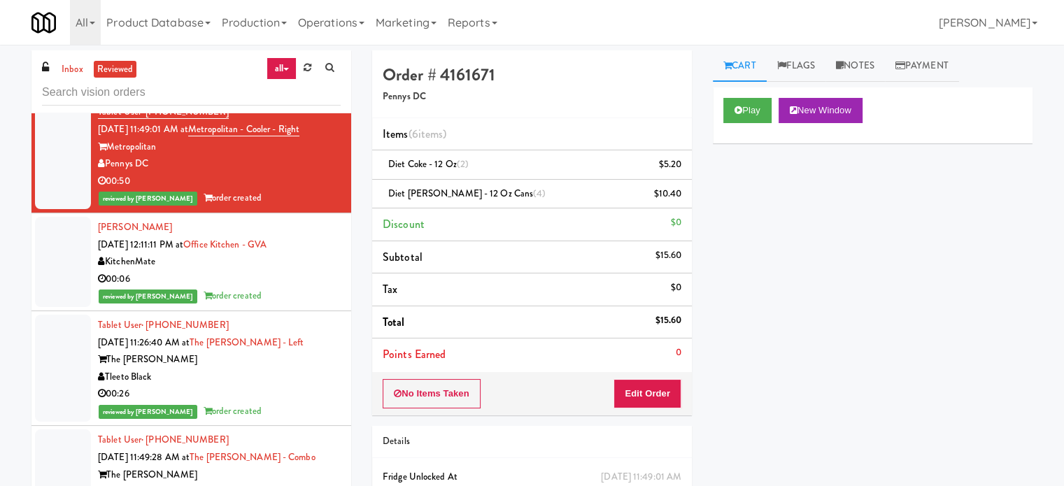
click at [283, 305] on div "reviewed by Reynalyn L order created" at bounding box center [219, 296] width 243 height 17
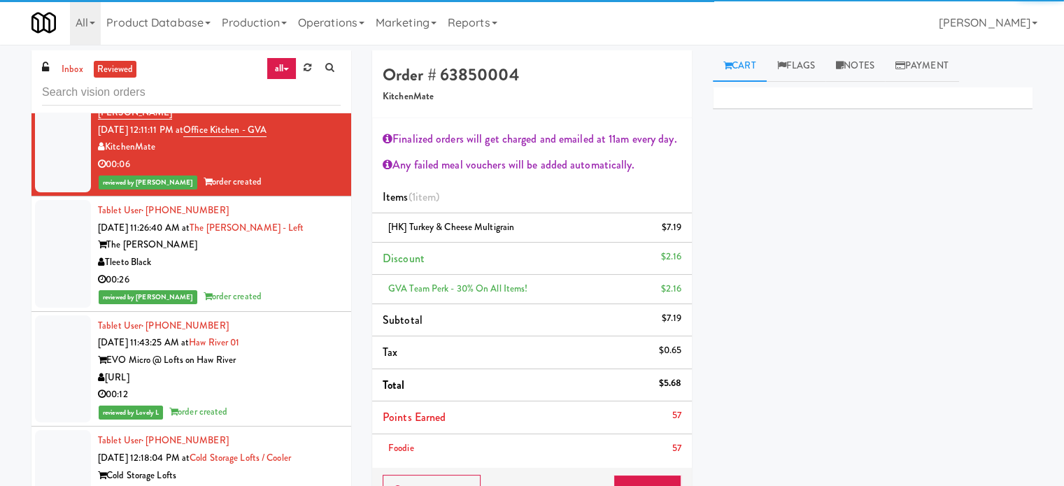
click at [285, 289] on div "00:26" at bounding box center [219, 280] width 243 height 17
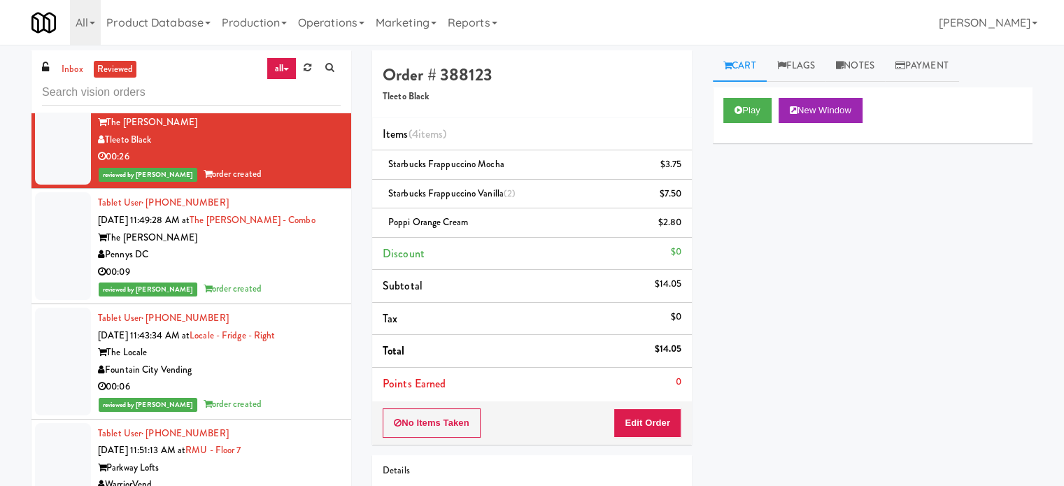
scroll to position [8837, 0]
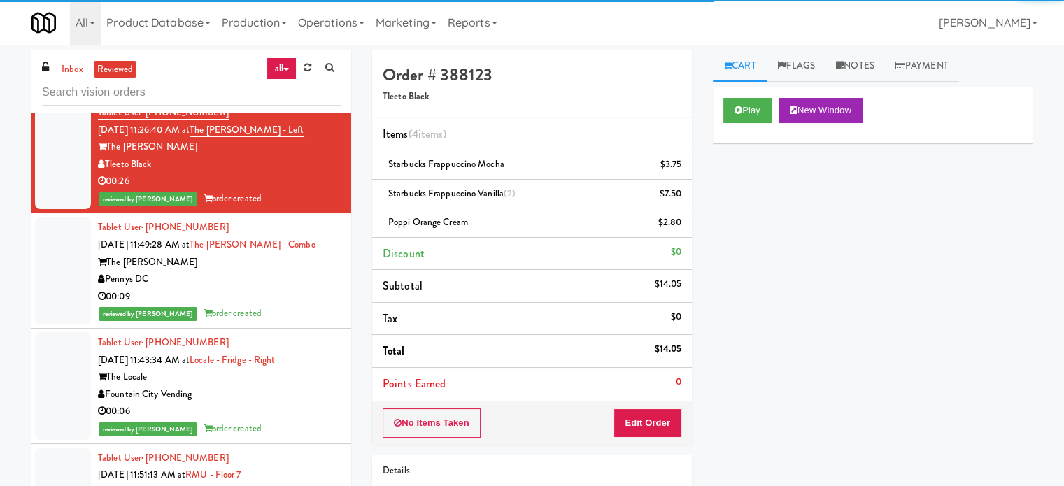
click at [286, 288] on div "Pennys DC" at bounding box center [219, 279] width 243 height 17
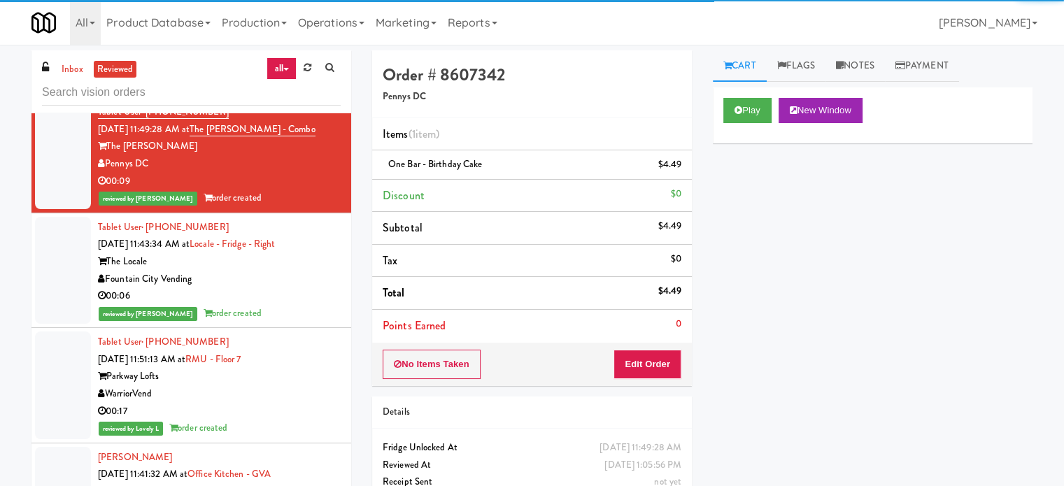
click at [289, 271] on div "The Locale" at bounding box center [219, 261] width 243 height 17
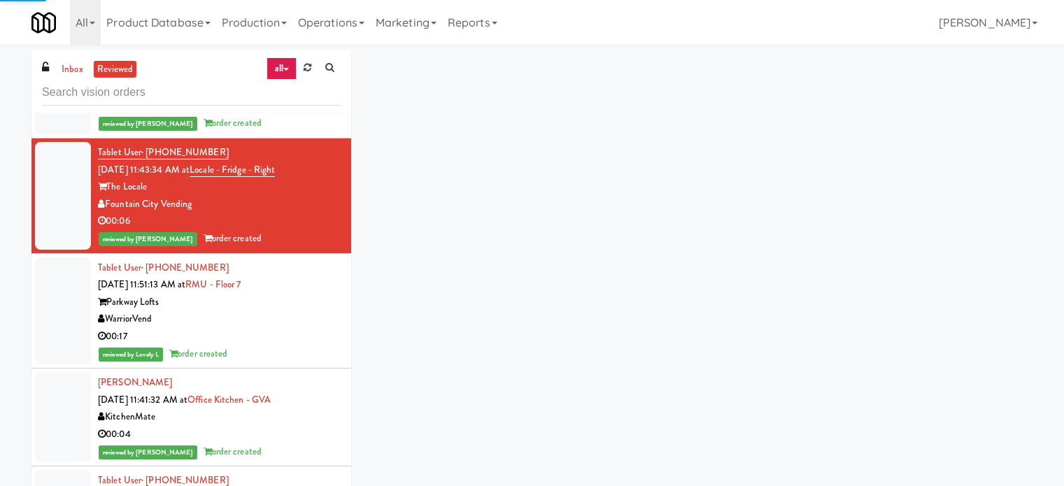
scroll to position [9067, 0]
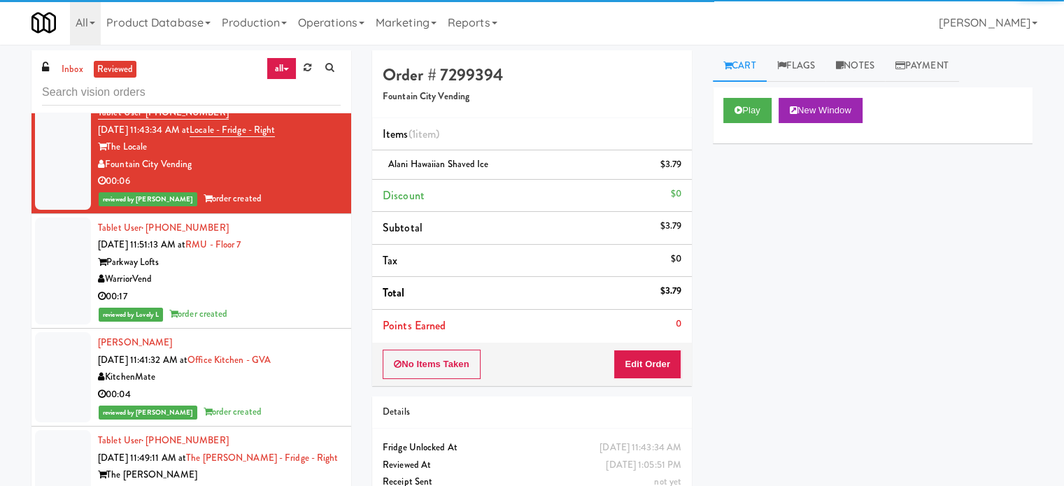
click at [286, 288] on div "WarriorVend" at bounding box center [219, 279] width 243 height 17
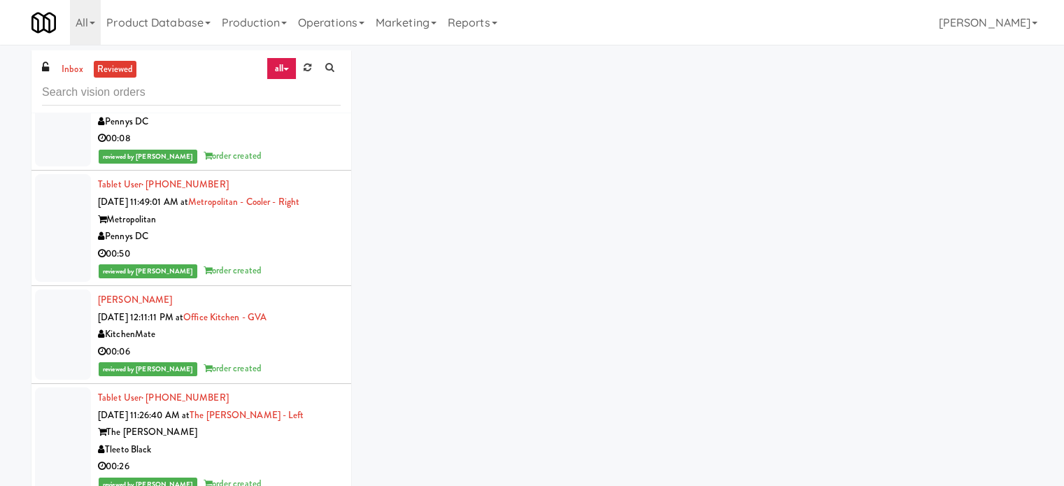
scroll to position [8296, 0]
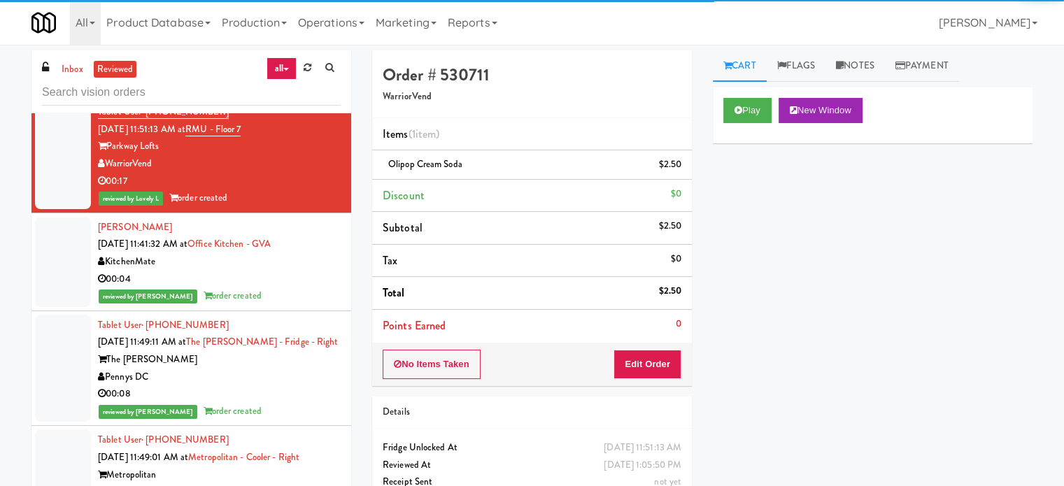
click at [286, 305] on div "reviewed by Reynalyn L order created" at bounding box center [219, 296] width 243 height 17
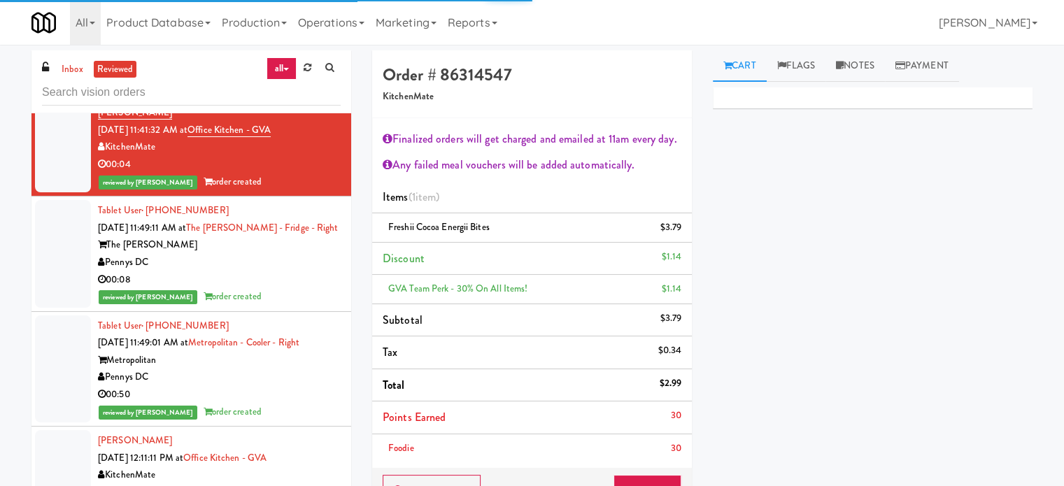
click at [286, 306] on div "reviewed by Frederick G order created" at bounding box center [219, 296] width 243 height 17
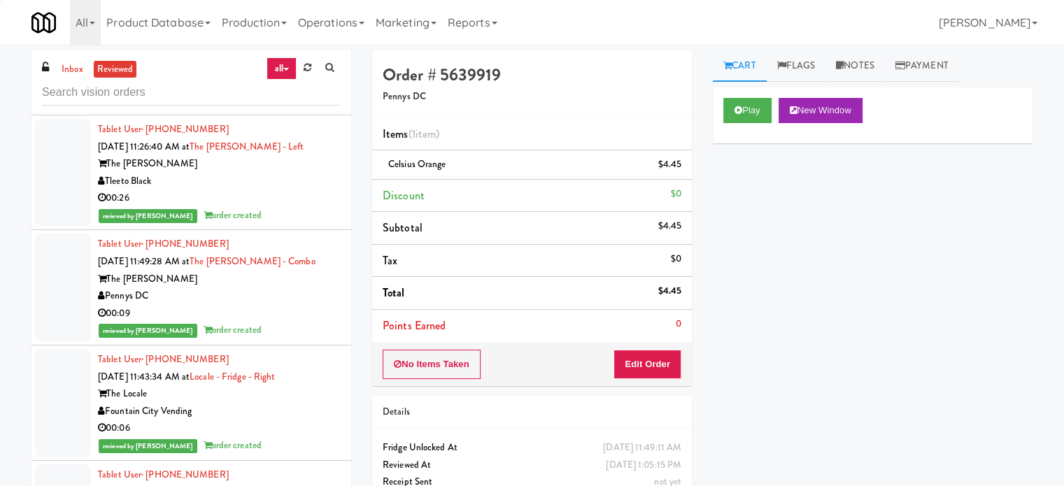
scroll to position [8508, 0]
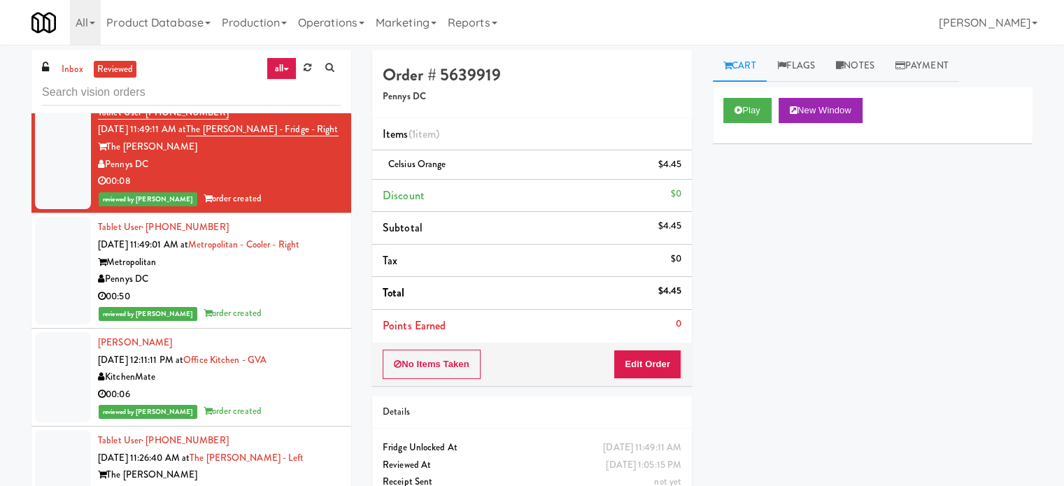
click at [280, 323] on div "reviewed by Lyn A order created" at bounding box center [219, 313] width 243 height 17
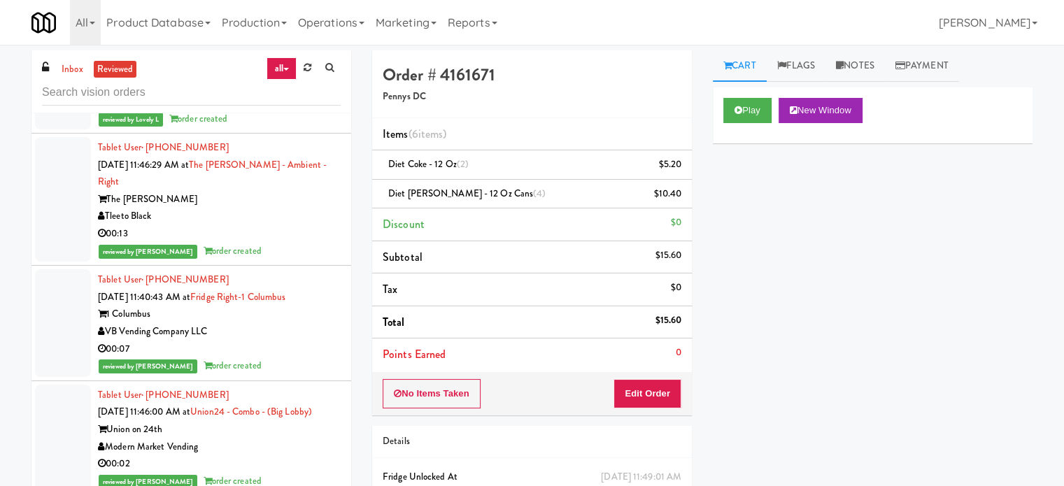
scroll to position [11959, 0]
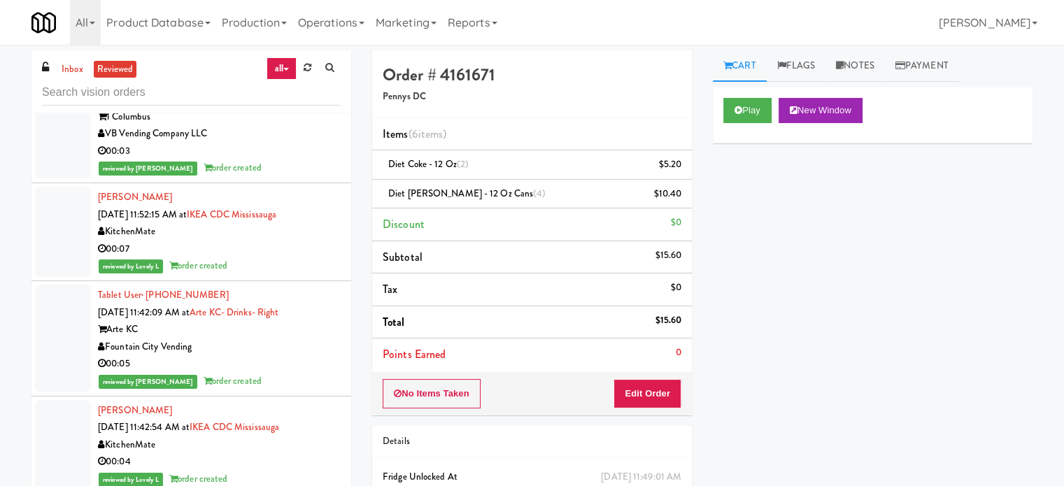
click at [296, 275] on div "reviewed by Lovely L order created" at bounding box center [219, 266] width 243 height 17
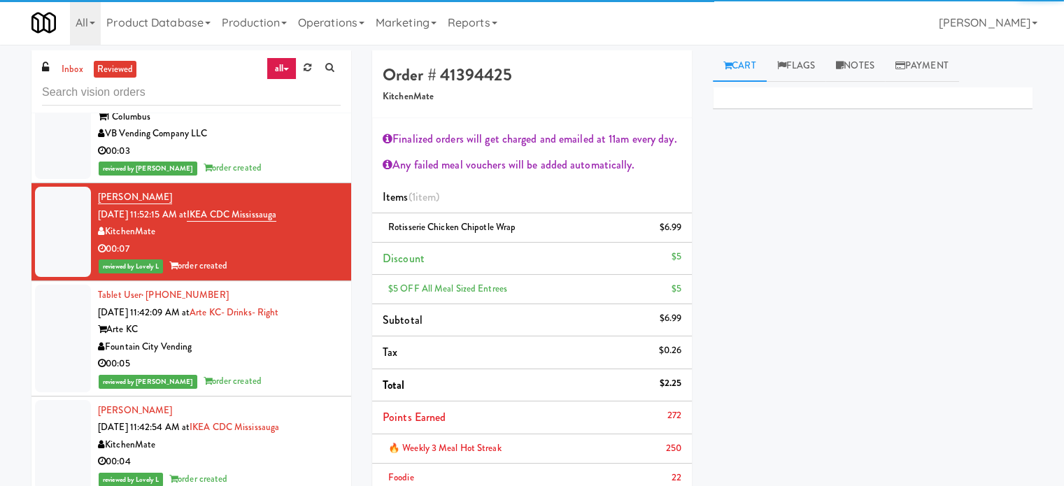
click at [288, 177] on div "reviewed by Frederick G order created" at bounding box center [219, 168] width 243 height 17
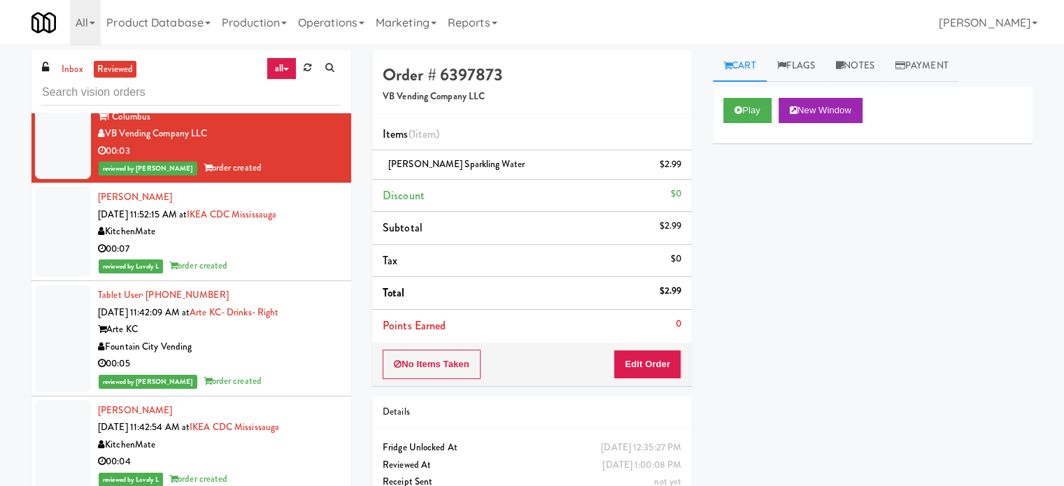
drag, startPoint x: 278, startPoint y: 400, endPoint x: 306, endPoint y: 361, distance: 47.6
click at [278, 390] on div "reviewed by Frederick G order created" at bounding box center [219, 381] width 243 height 17
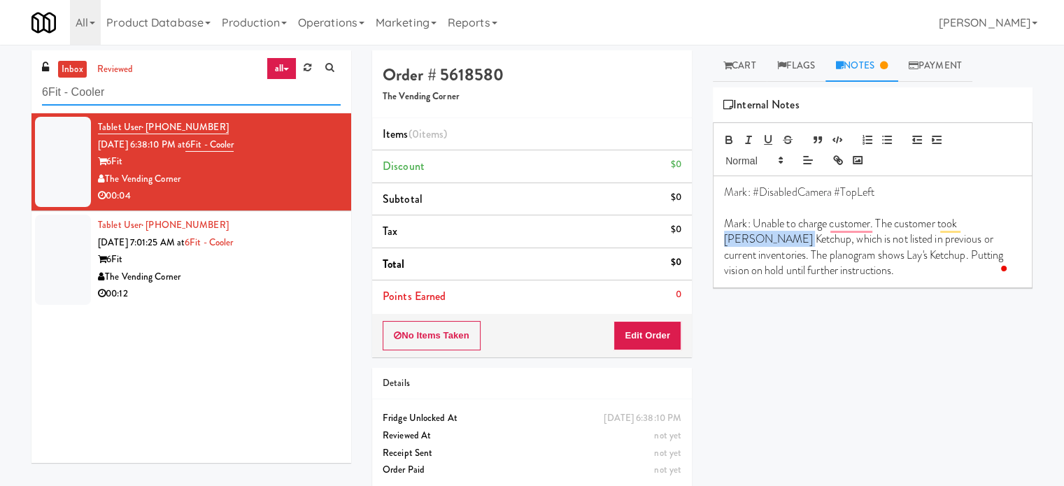
click at [143, 92] on input "6Fit - Cooler" at bounding box center [191, 93] width 299 height 26
paste input "The Mo - Fridge"
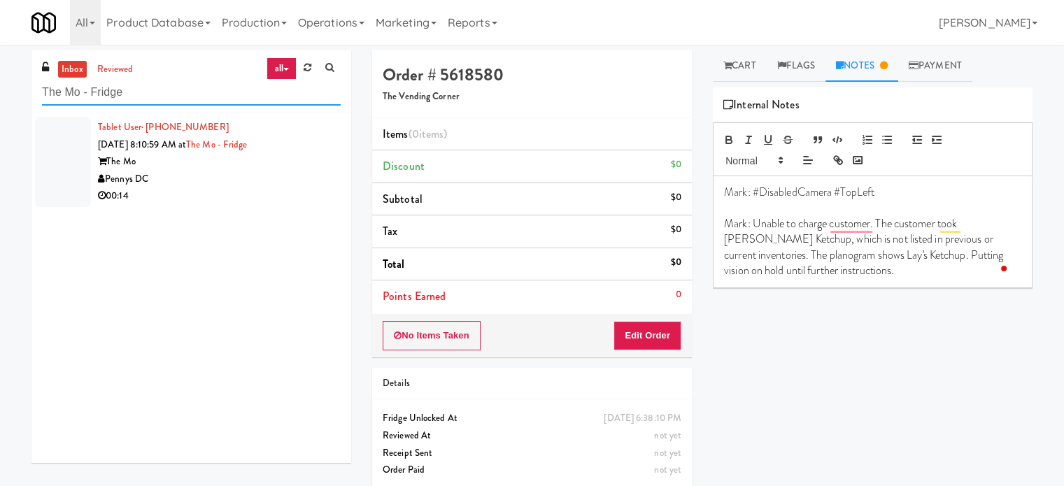
type input "The Mo - Fridge"
click at [279, 185] on div "Pennys DC" at bounding box center [219, 179] width 243 height 17
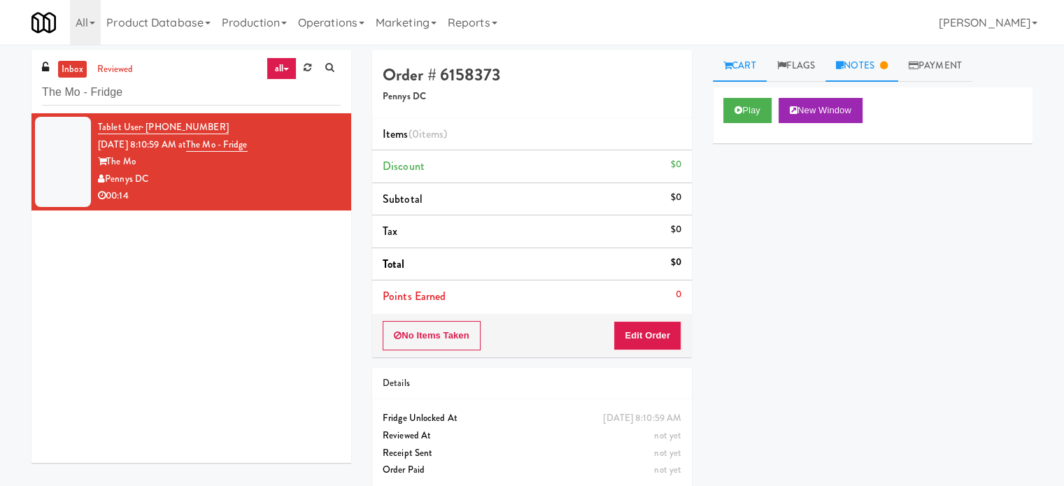
click at [883, 67] on link "Notes" at bounding box center [862, 65] width 73 height 31
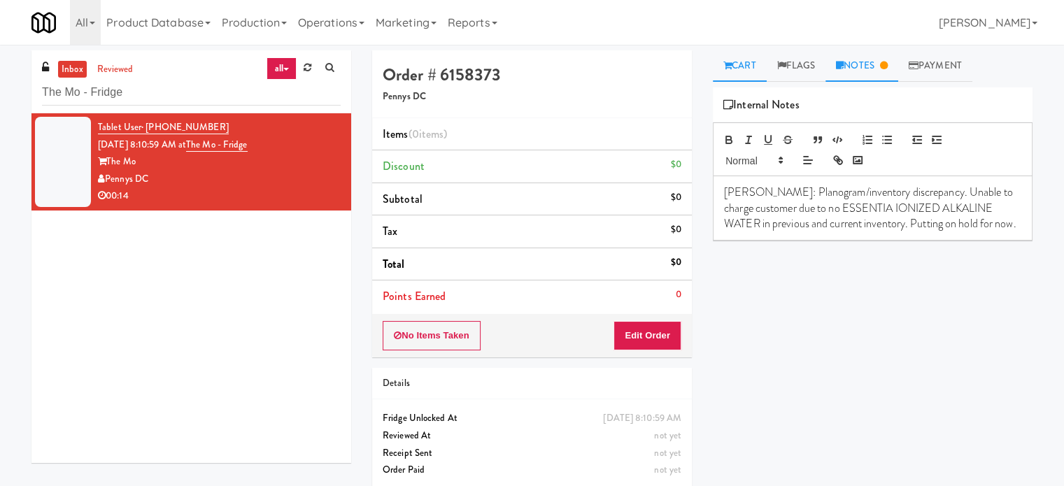
click at [746, 62] on link "Cart" at bounding box center [740, 65] width 54 height 31
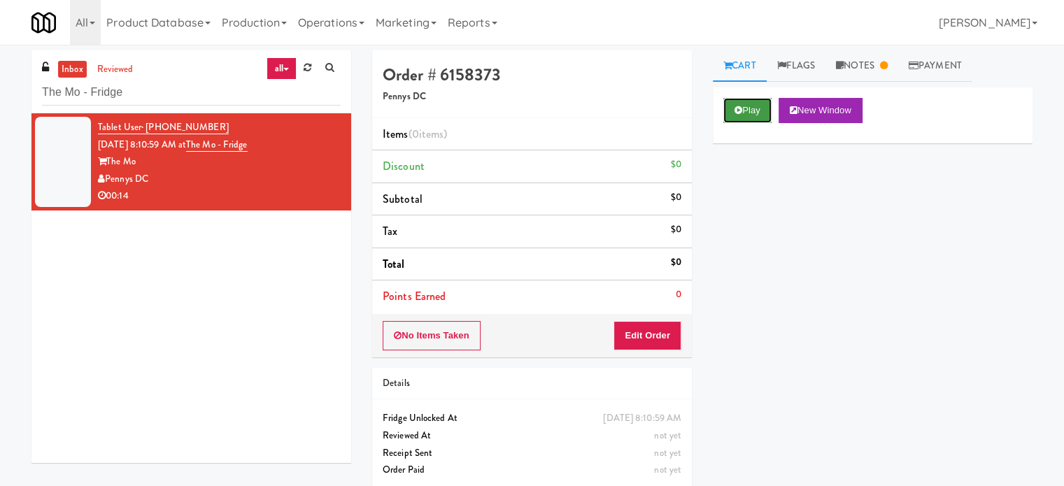
click at [755, 106] on button "Play" at bounding box center [748, 110] width 48 height 25
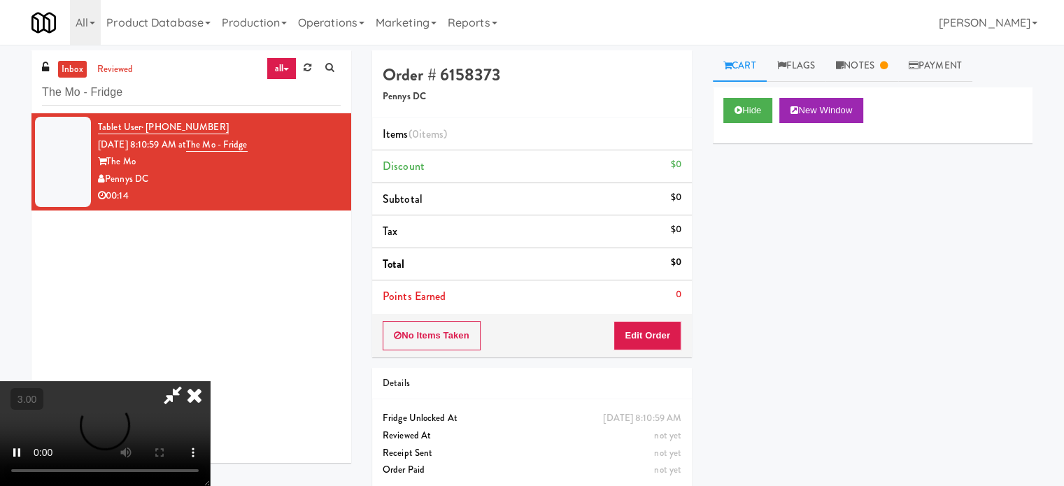
click at [649, 302] on li "Points Earned 0" at bounding box center [532, 297] width 320 height 32
click at [210, 381] on video at bounding box center [105, 433] width 210 height 105
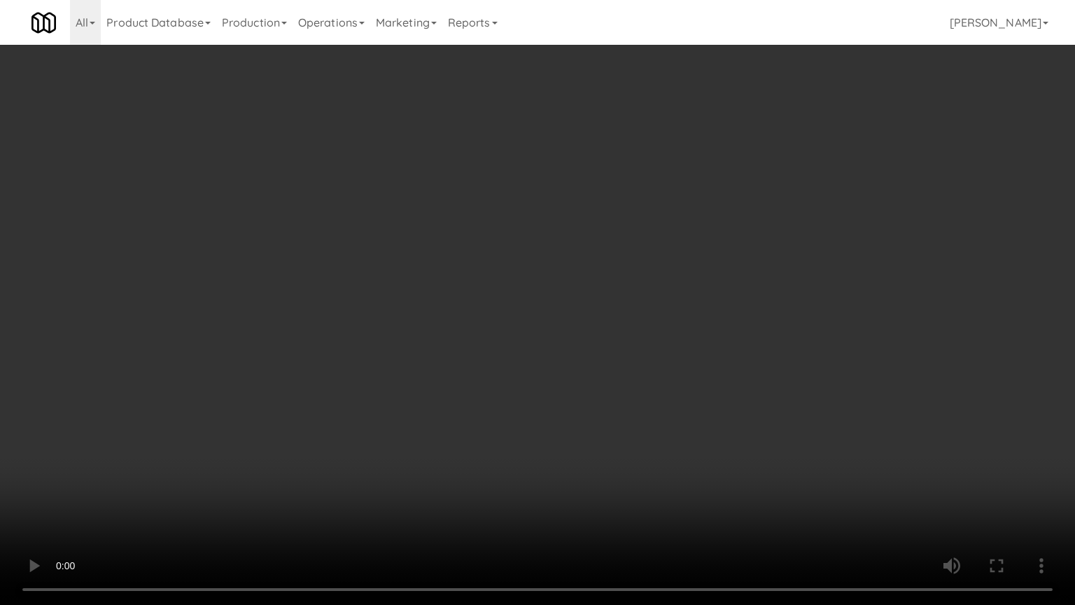
click at [268, 402] on video at bounding box center [537, 302] width 1075 height 605
click at [389, 326] on video at bounding box center [537, 302] width 1075 height 605
click at [422, 319] on video at bounding box center [537, 302] width 1075 height 605
click at [481, 310] on video at bounding box center [537, 302] width 1075 height 605
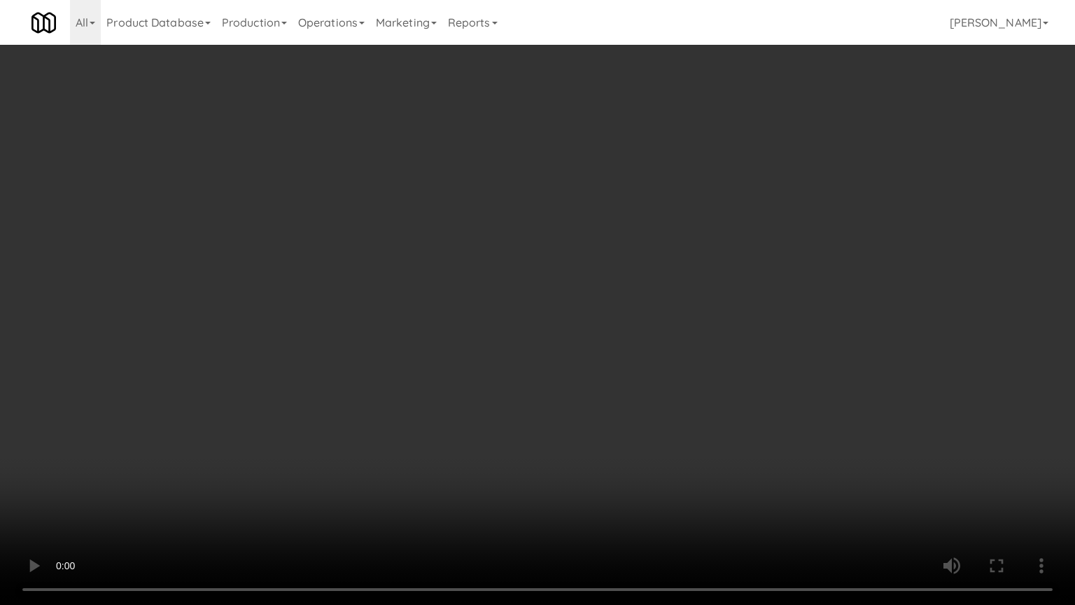
click at [484, 310] on video at bounding box center [537, 302] width 1075 height 605
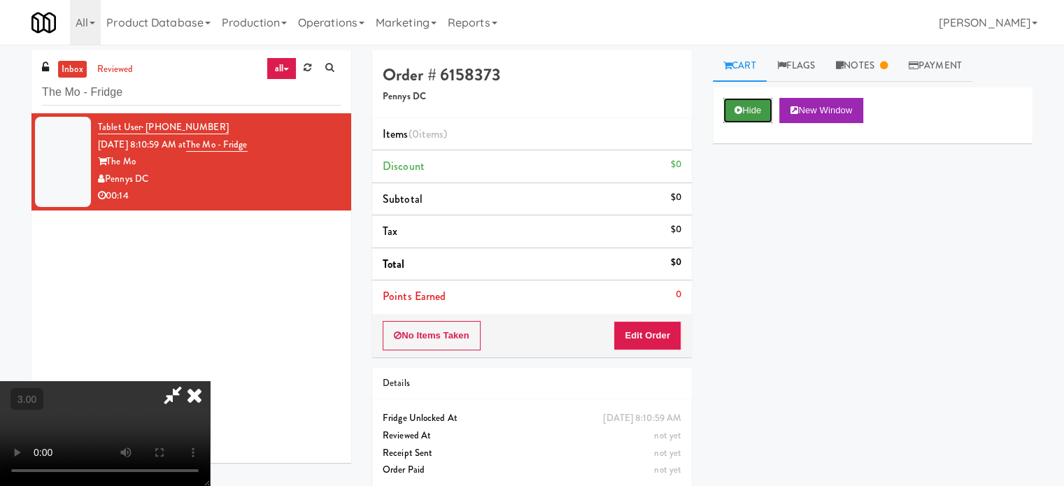
drag, startPoint x: 754, startPoint y: 108, endPoint x: 766, endPoint y: 114, distance: 12.5
click at [754, 110] on button "Hide" at bounding box center [748, 110] width 49 height 25
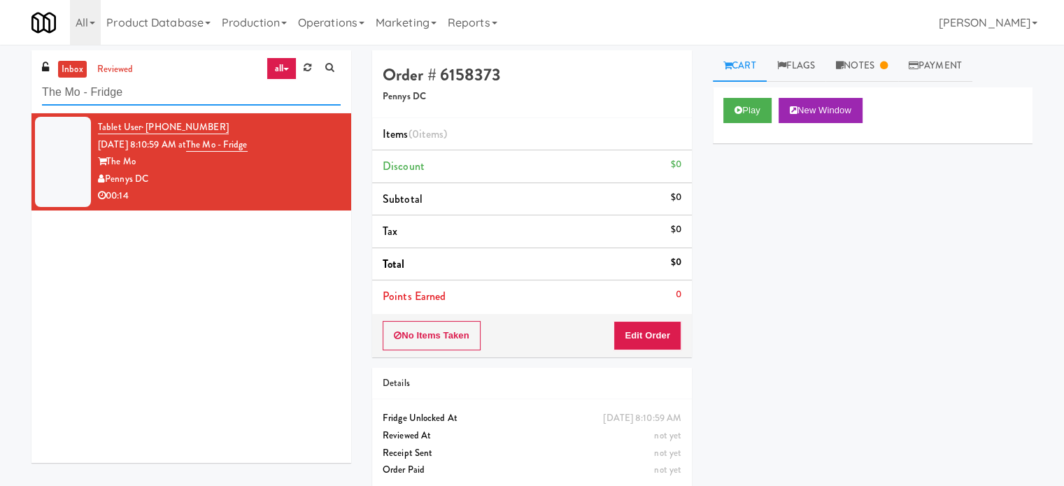
click at [153, 94] on input "The Mo - Fridge" at bounding box center [191, 93] width 299 height 26
paste input "6Fit - Cooler"
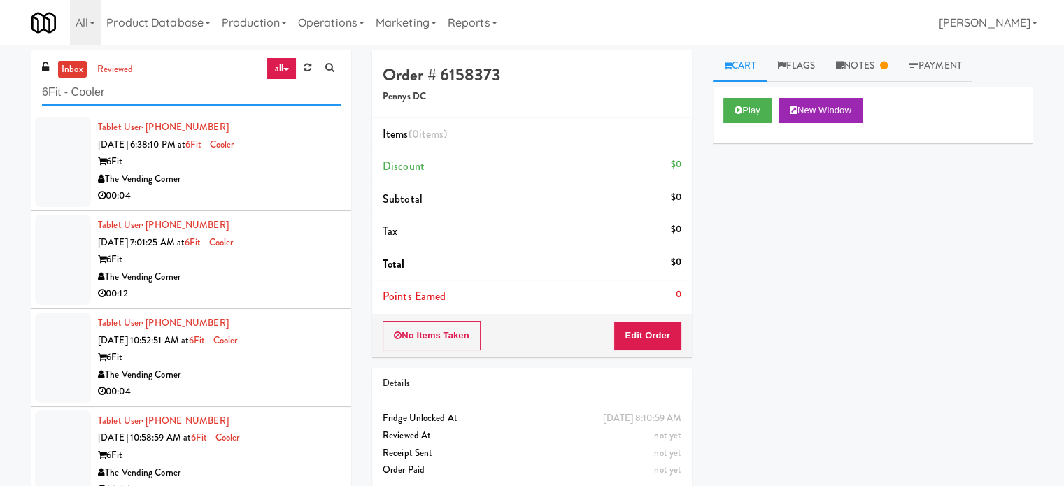
type input "6Fit - Cooler"
click at [284, 184] on div "The Vending Corner" at bounding box center [219, 179] width 243 height 17
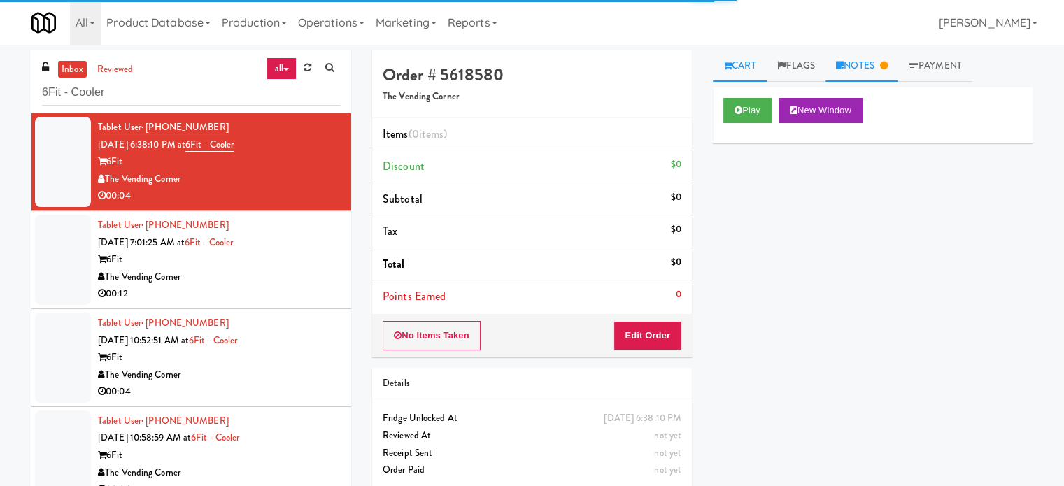
click at [884, 69] on link "Notes" at bounding box center [862, 65] width 73 height 31
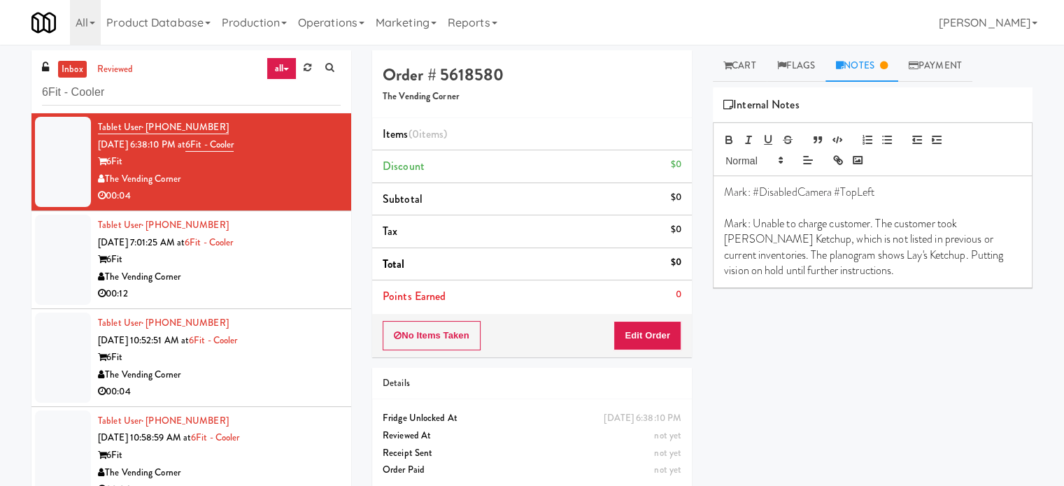
drag, startPoint x: 278, startPoint y: 276, endPoint x: 315, endPoint y: 248, distance: 46.5
click at [277, 276] on div "The Vending Corner" at bounding box center [219, 277] width 243 height 17
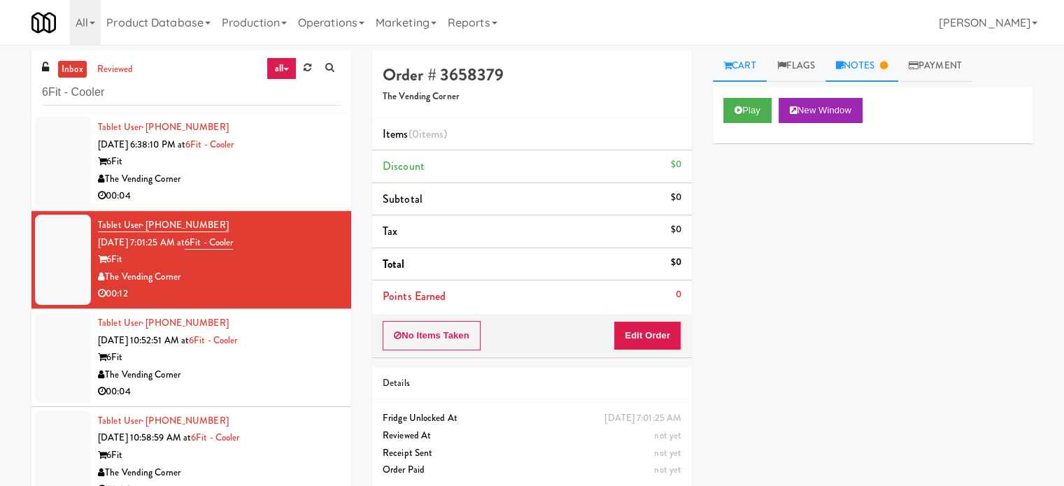
click at [880, 64] on link "Notes" at bounding box center [862, 65] width 73 height 31
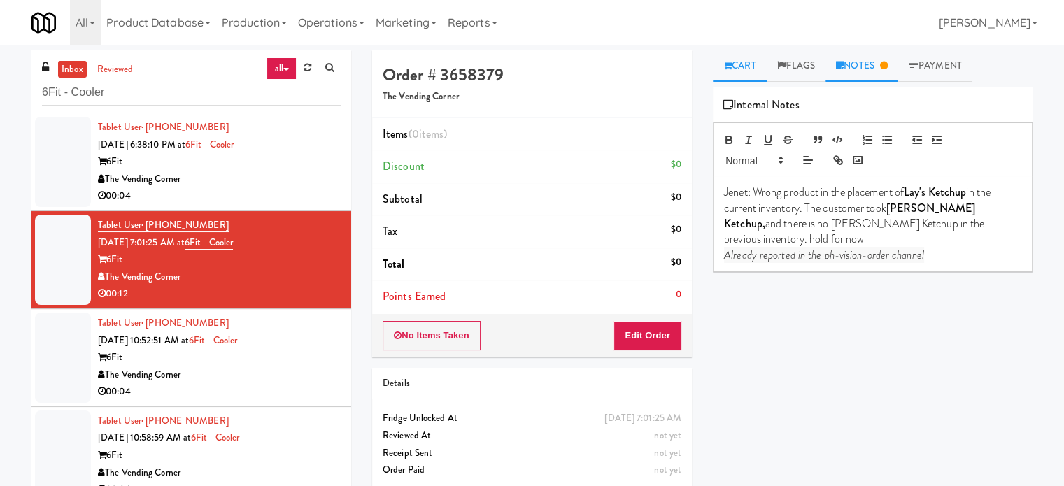
click at [750, 64] on link "Cart" at bounding box center [740, 65] width 54 height 31
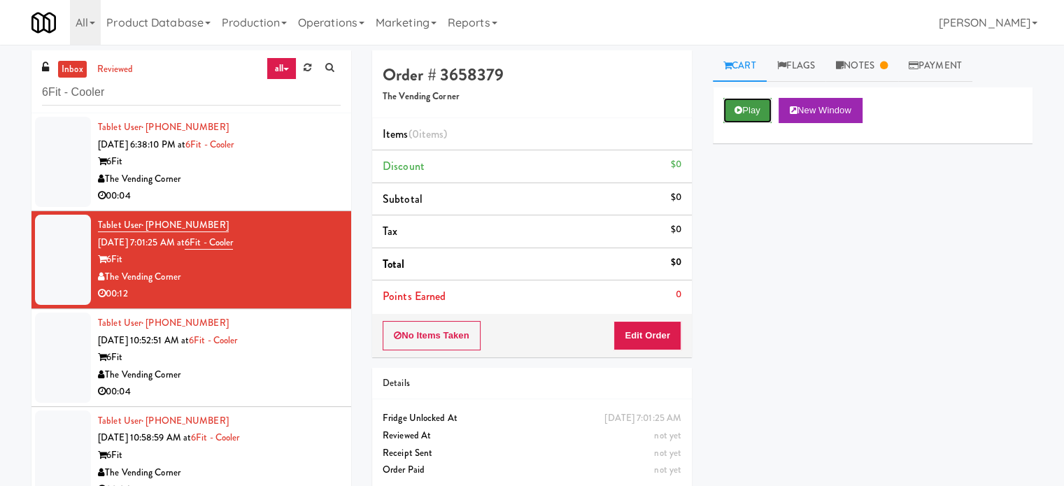
click at [759, 106] on button "Play" at bounding box center [748, 110] width 48 height 25
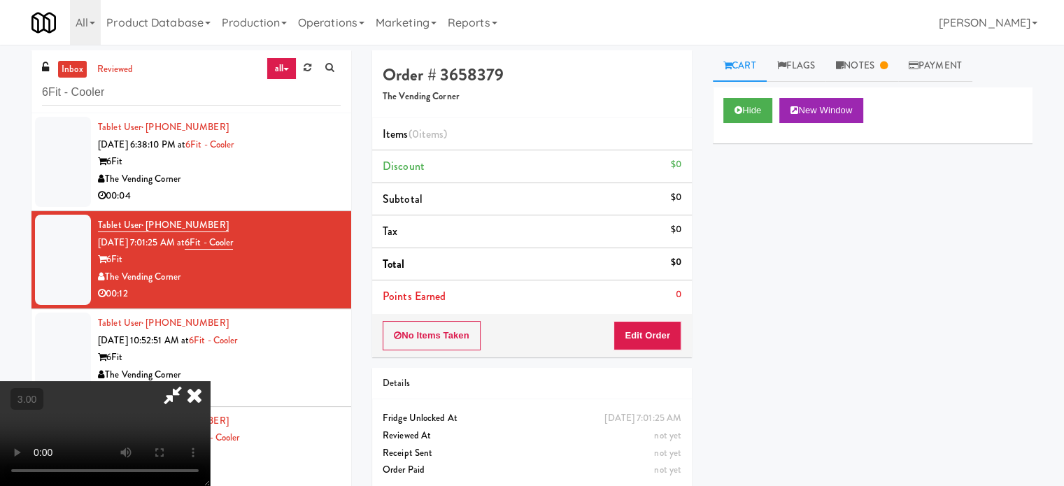
click at [210, 381] on video at bounding box center [105, 433] width 210 height 105
drag, startPoint x: 451, startPoint y: 308, endPoint x: 442, endPoint y: 279, distance: 30.1
click at [210, 381] on video at bounding box center [105, 433] width 210 height 105
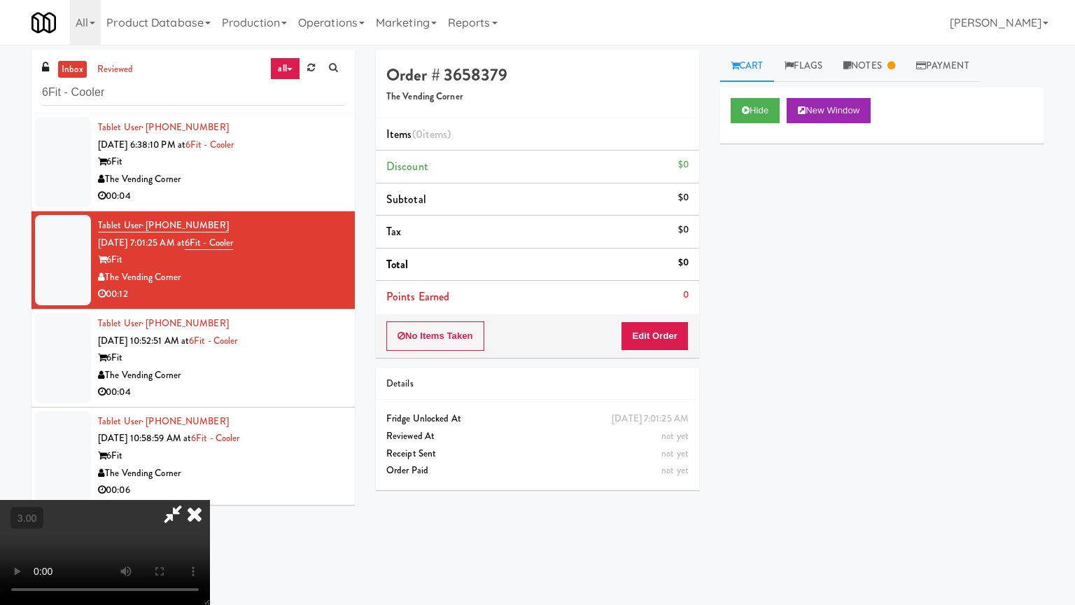
click at [210, 486] on video at bounding box center [105, 552] width 210 height 105
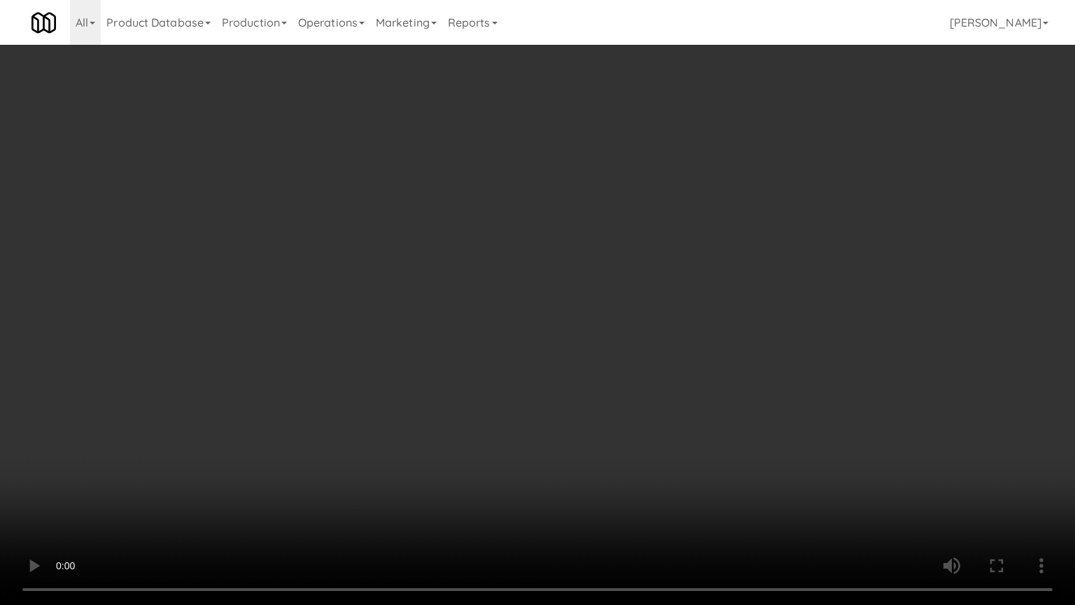
click at [463, 226] on video at bounding box center [537, 302] width 1075 height 605
click at [476, 222] on video at bounding box center [537, 302] width 1075 height 605
click at [506, 222] on video at bounding box center [537, 302] width 1075 height 605
click at [528, 213] on video at bounding box center [537, 302] width 1075 height 605
drag, startPoint x: 563, startPoint y: 235, endPoint x: 562, endPoint y: 252, distance: 16.8
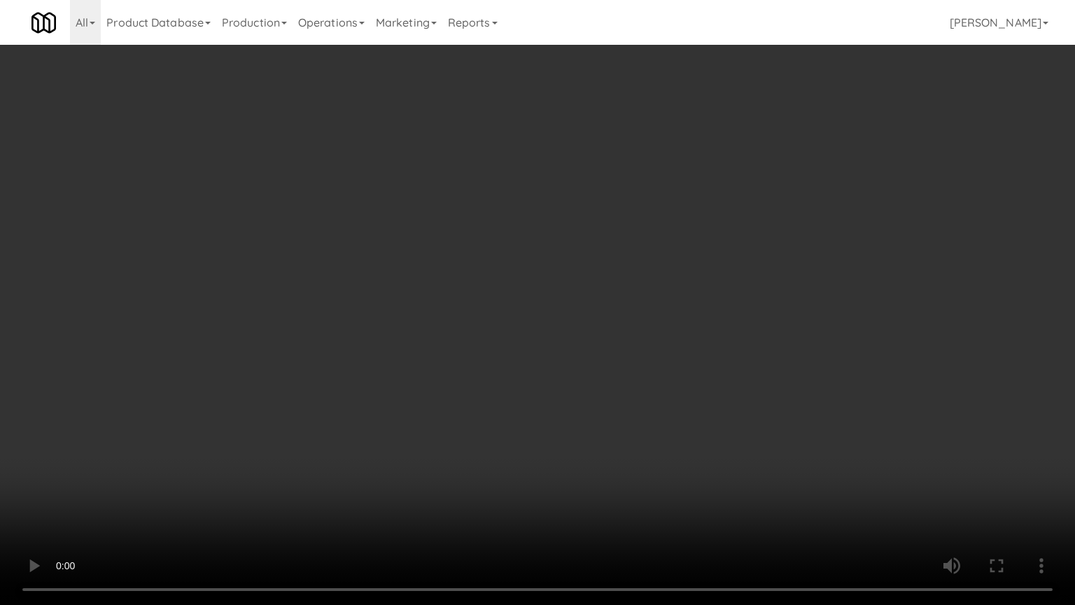
click at [563, 244] on video at bounding box center [537, 302] width 1075 height 605
click at [558, 265] on video at bounding box center [537, 302] width 1075 height 605
click at [574, 255] on video at bounding box center [537, 302] width 1075 height 605
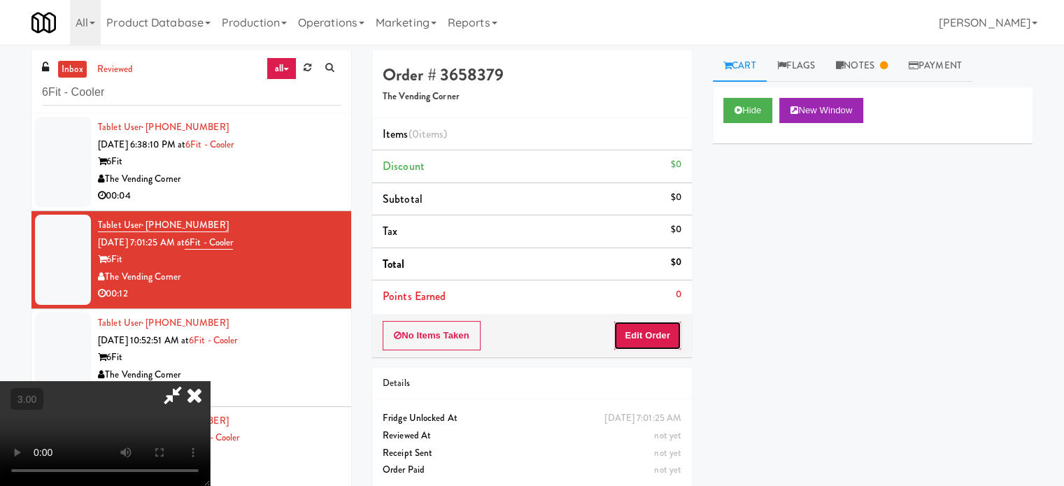
click at [652, 339] on button "Edit Order" at bounding box center [648, 335] width 68 height 29
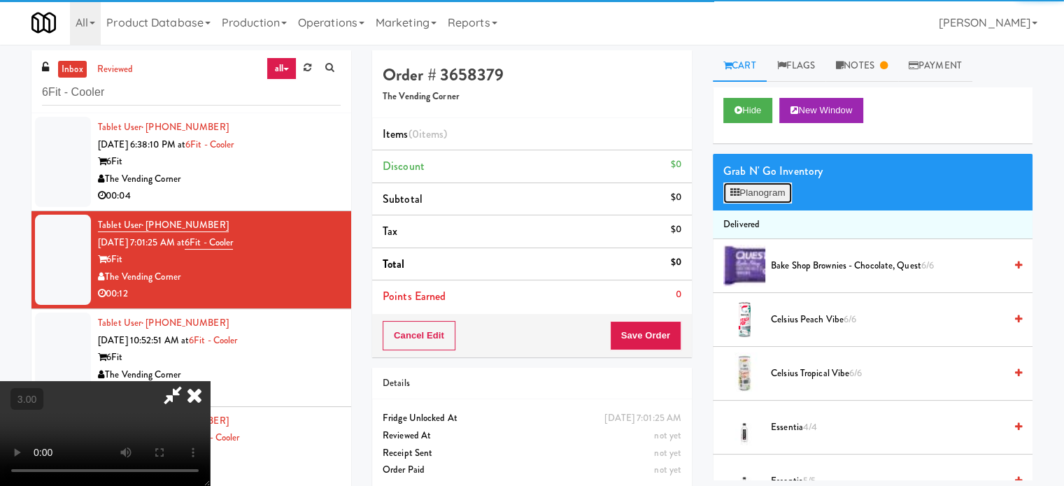
click at [775, 201] on button "Planogram" at bounding box center [758, 193] width 69 height 21
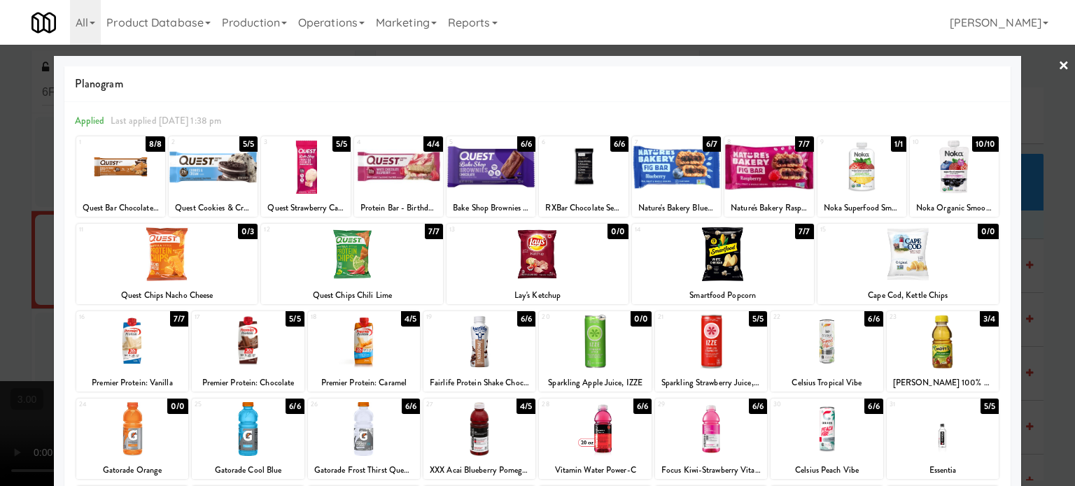
click at [610, 234] on div "0/0" at bounding box center [617, 231] width 21 height 15
click at [1053, 275] on div at bounding box center [537, 243] width 1075 height 486
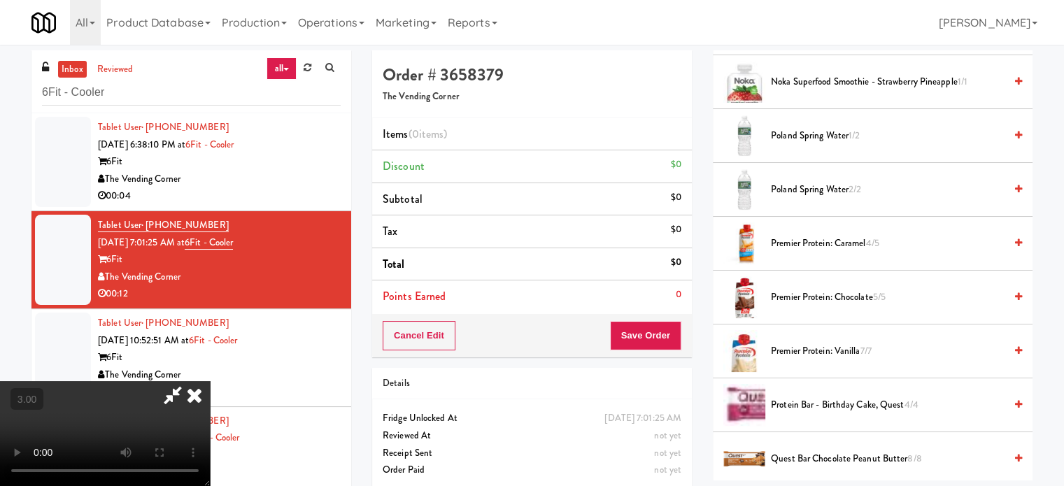
scroll to position [1747, 0]
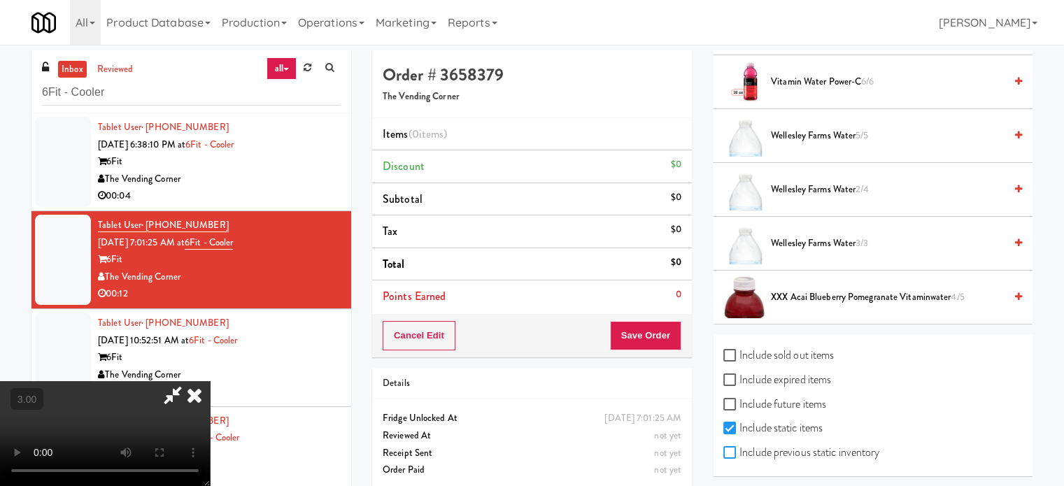
click at [733, 449] on input "Include previous static inventory" at bounding box center [732, 453] width 16 height 11
checkbox input "true"
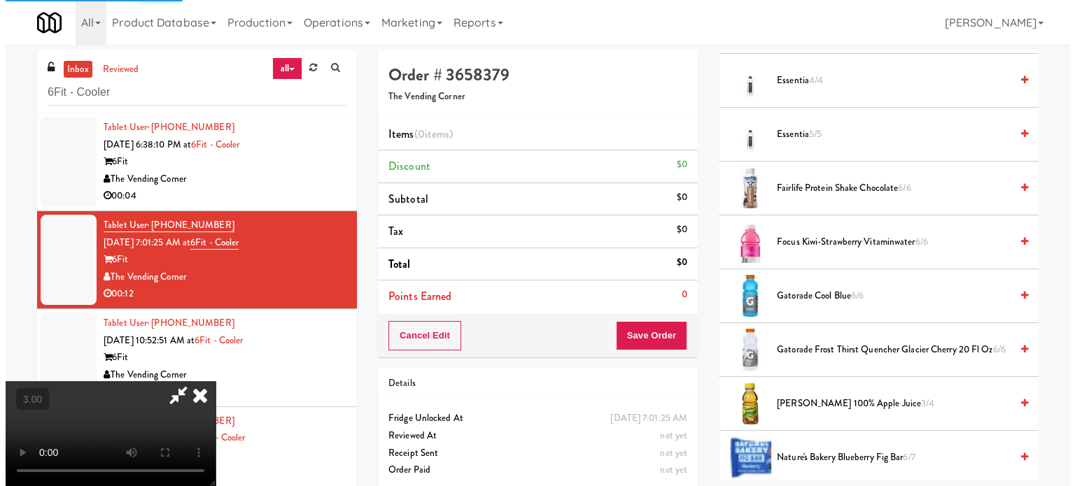
scroll to position [0, 0]
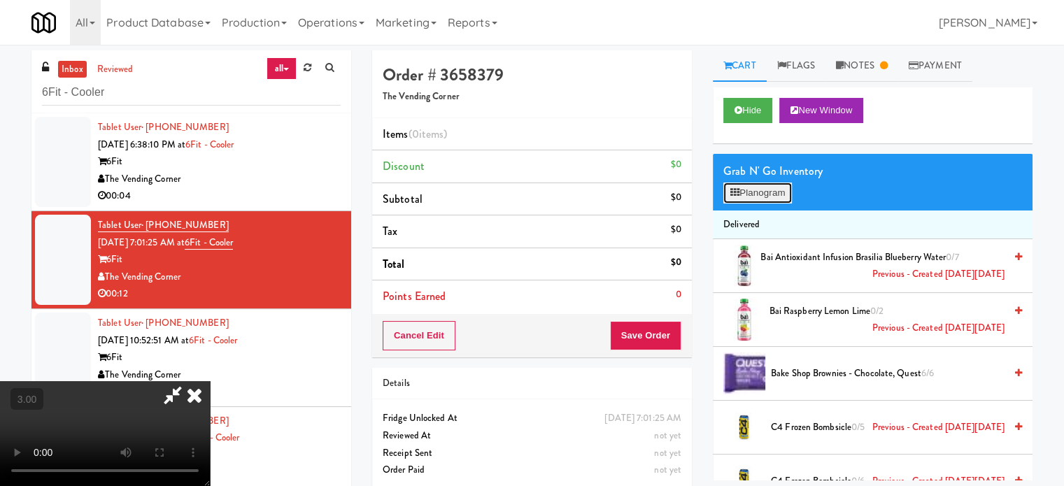
click at [784, 188] on button "Planogram" at bounding box center [758, 193] width 69 height 21
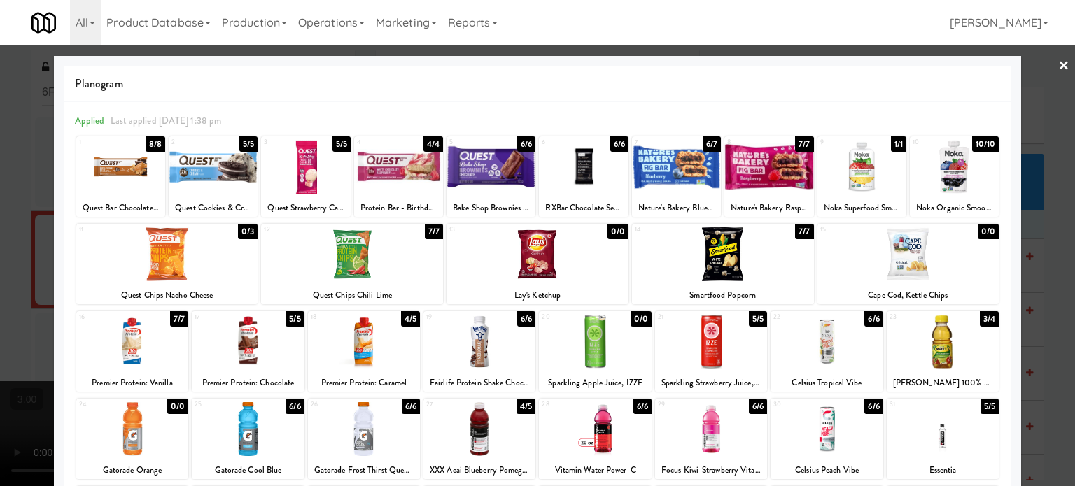
click at [614, 230] on div "0/0" at bounding box center [617, 231] width 21 height 15
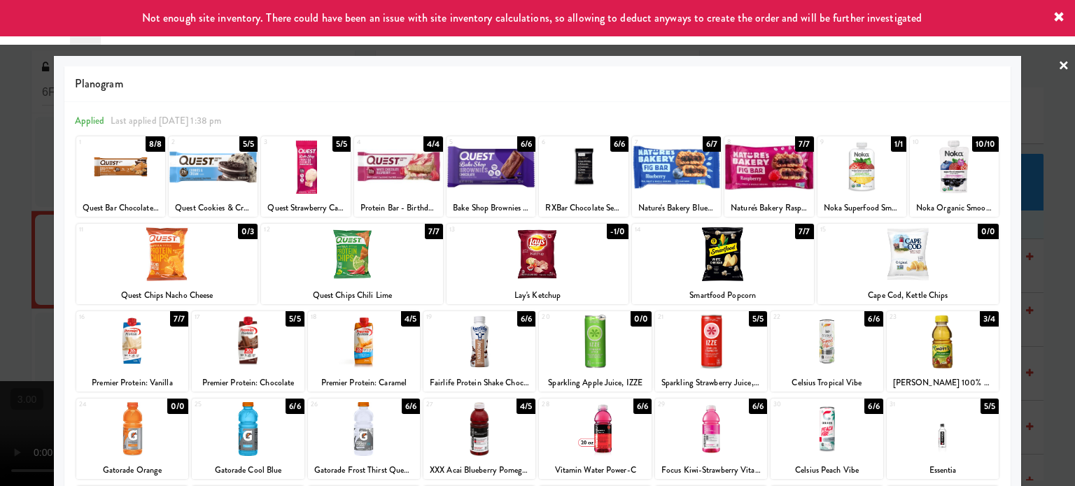
click at [891, 141] on div "1/1" at bounding box center [898, 143] width 15 height 15
click at [521, 322] on div "6/6" at bounding box center [526, 318] width 18 height 15
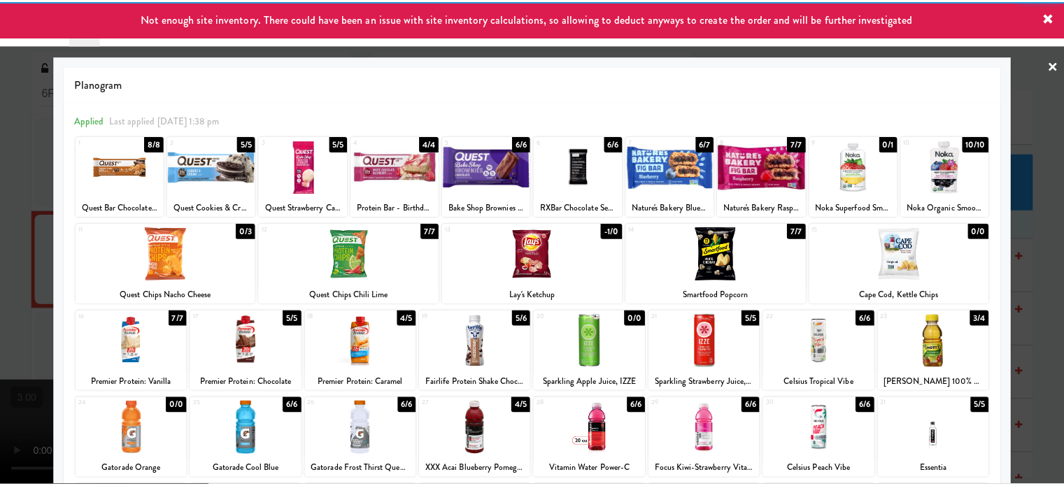
scroll to position [3, 0]
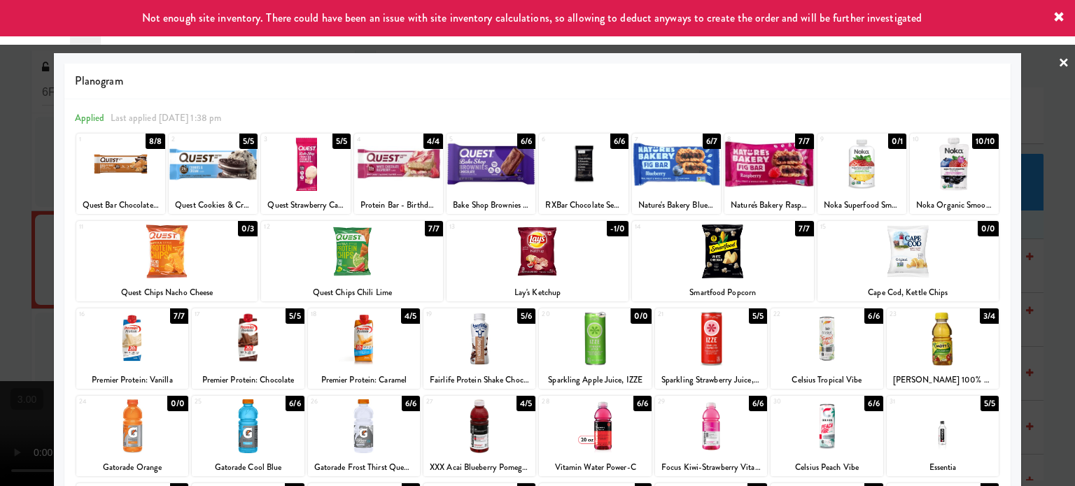
drag, startPoint x: 1055, startPoint y: 297, endPoint x: 918, endPoint y: 296, distance: 137.2
click at [1055, 298] on div at bounding box center [537, 243] width 1075 height 486
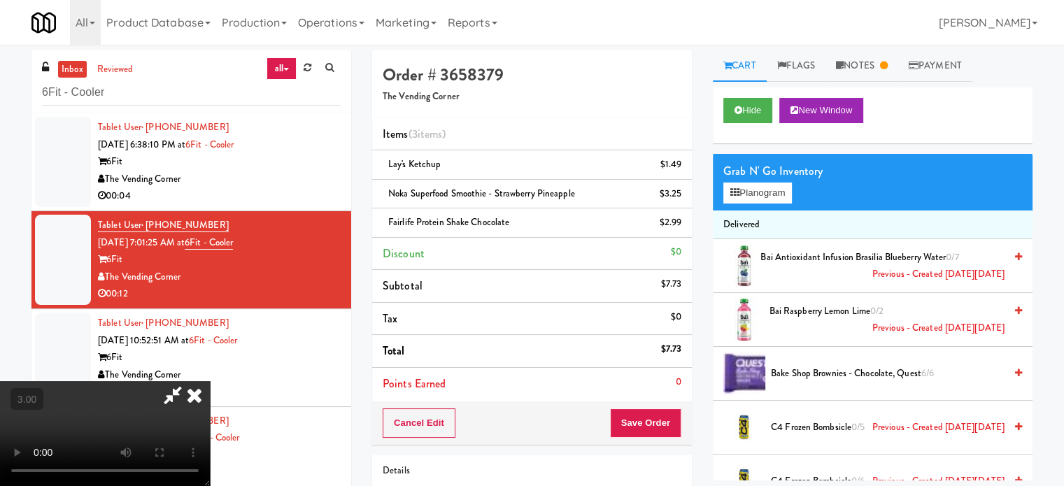
click at [210, 381] on video at bounding box center [105, 433] width 210 height 105
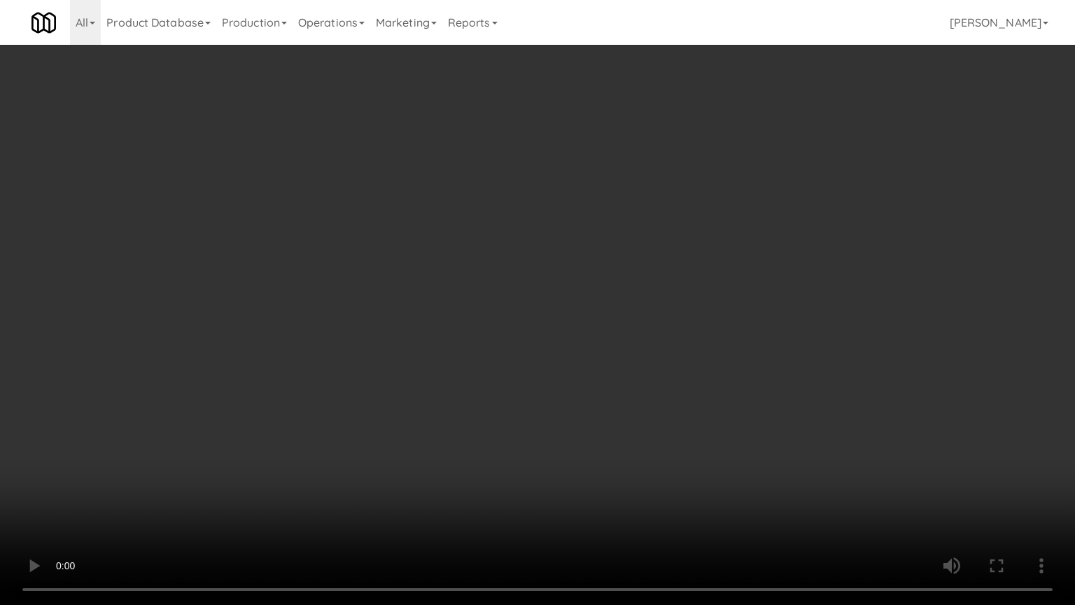
click at [344, 366] on video at bounding box center [537, 302] width 1075 height 605
click at [530, 249] on video at bounding box center [537, 302] width 1075 height 605
click at [537, 248] on video at bounding box center [537, 302] width 1075 height 605
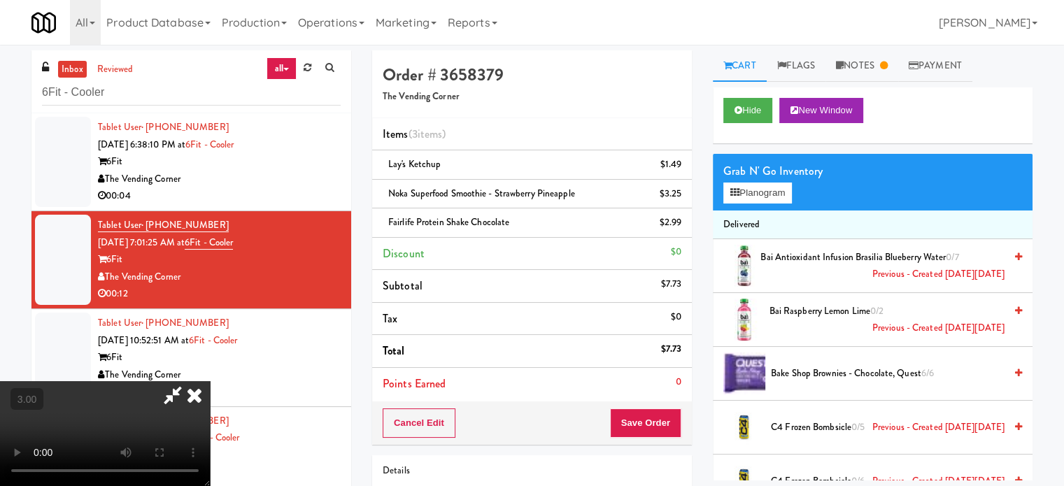
click at [210, 381] on icon at bounding box center [194, 395] width 31 height 28
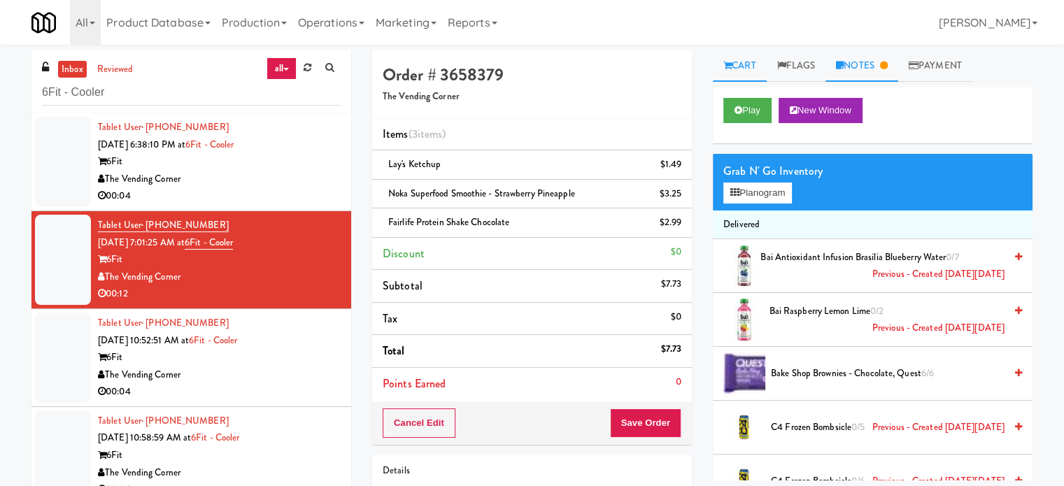
click at [882, 67] on link "Notes" at bounding box center [862, 65] width 73 height 31
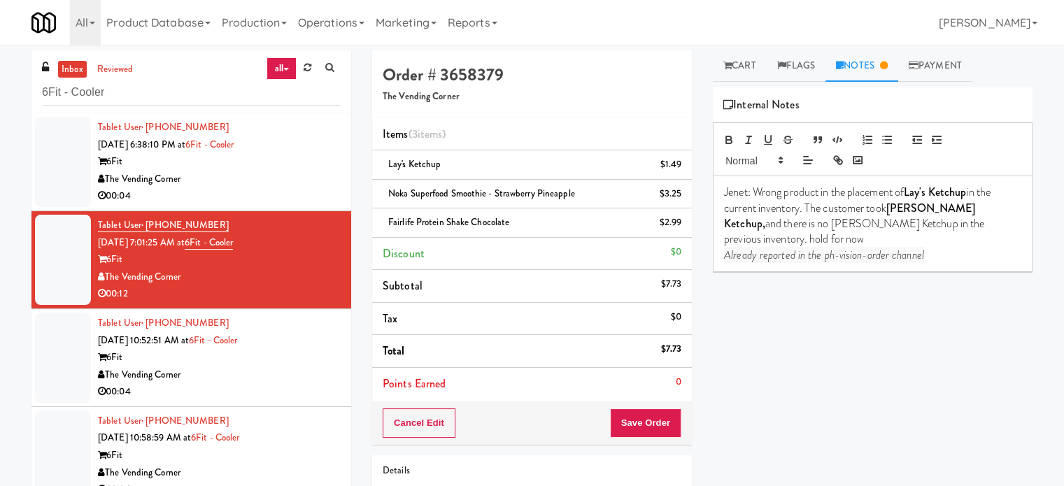
click at [942, 248] on p "Already reported in the ph-vision-order channel" at bounding box center [872, 255] width 297 height 15
drag, startPoint x: 815, startPoint y: 272, endPoint x: 716, endPoint y: 271, distance: 99.4
click at [714, 275] on div "Cart Flags Notes Payment Play New Window Grab N' Go Inventory Planogram Deliver…" at bounding box center [873, 265] width 341 height 430
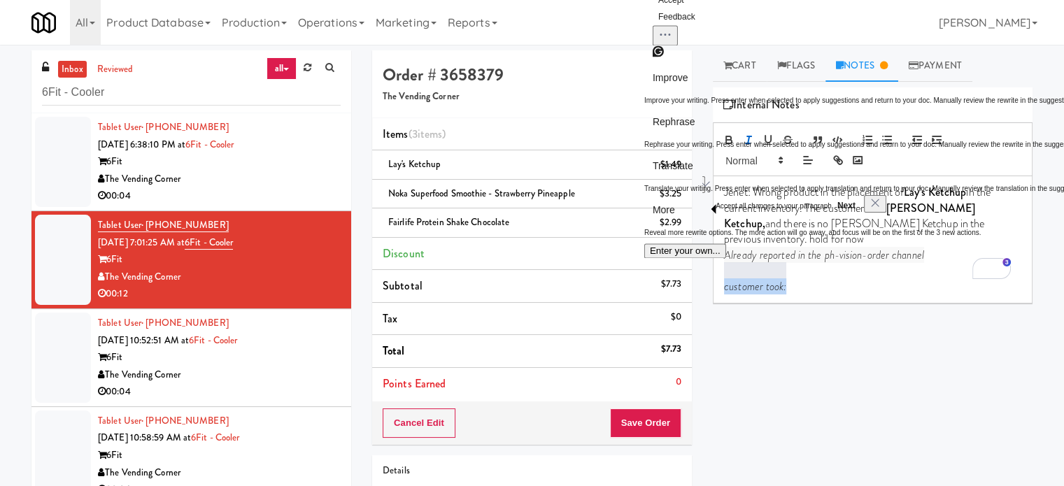
click at [859, 279] on div "Jenet: Wrong product in the placement of Lay's Ketchup in the current inventory…" at bounding box center [873, 239] width 318 height 127
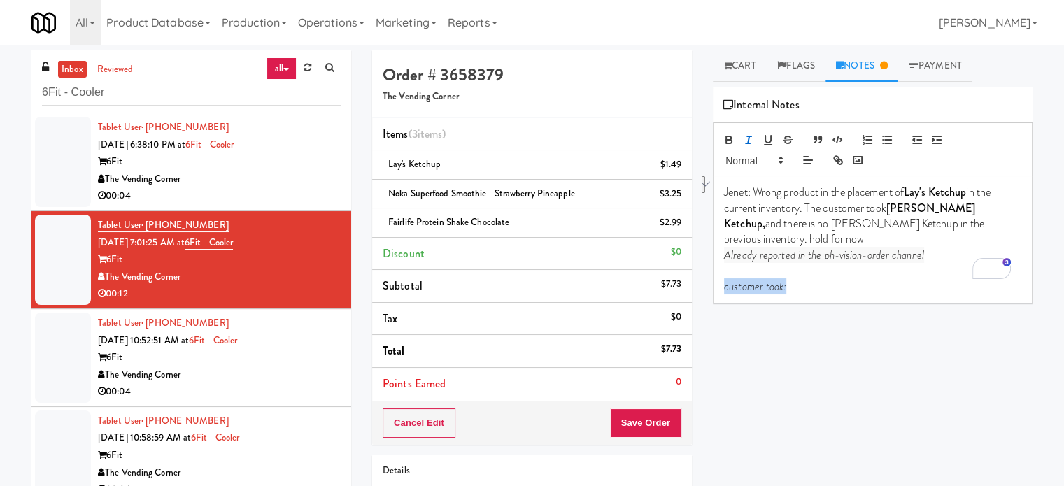
drag, startPoint x: 816, startPoint y: 277, endPoint x: 701, endPoint y: 276, distance: 114.8
click at [701, 276] on div "Order # 3658379 The Vending Corner Items (3 items ) Lay's Ketchup $1.49 Noka Su…" at bounding box center [703, 318] width 682 height 537
click at [821, 279] on p "customer took:" at bounding box center [872, 286] width 297 height 15
drag, startPoint x: 959, startPoint y: 207, endPoint x: 893, endPoint y: 215, distance: 66.9
click at [893, 215] on p "Jenet: Wrong product in the placement of Lay's Ketchup in the current inventory…" at bounding box center [872, 216] width 297 height 63
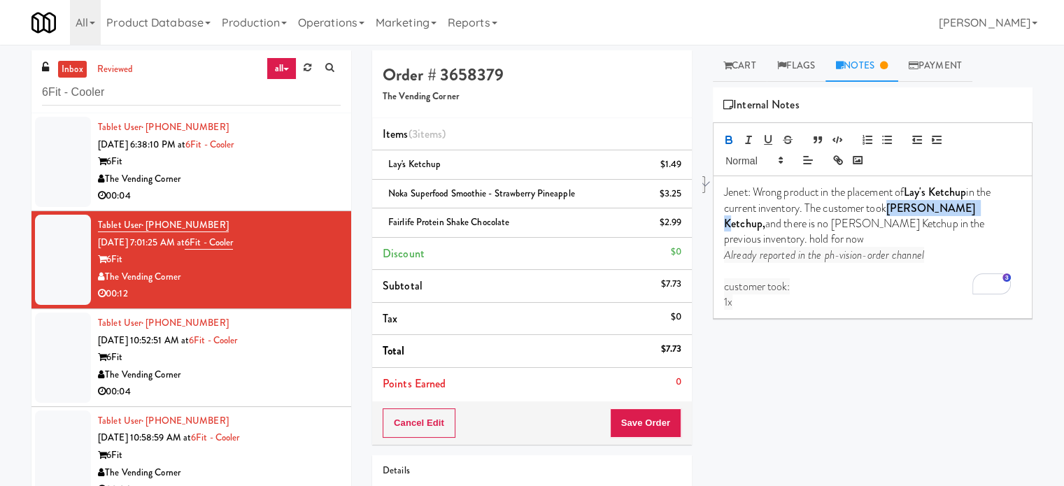
copy strong "Herr's Ketchup,"
click at [745, 295] on p "1x" at bounding box center [872, 302] width 297 height 15
drag, startPoint x: 802, startPoint y: 287, endPoint x: 731, endPoint y: 293, distance: 71.7
click at [731, 295] on p "1x Herr's Ketchup," at bounding box center [872, 302] width 297 height 15
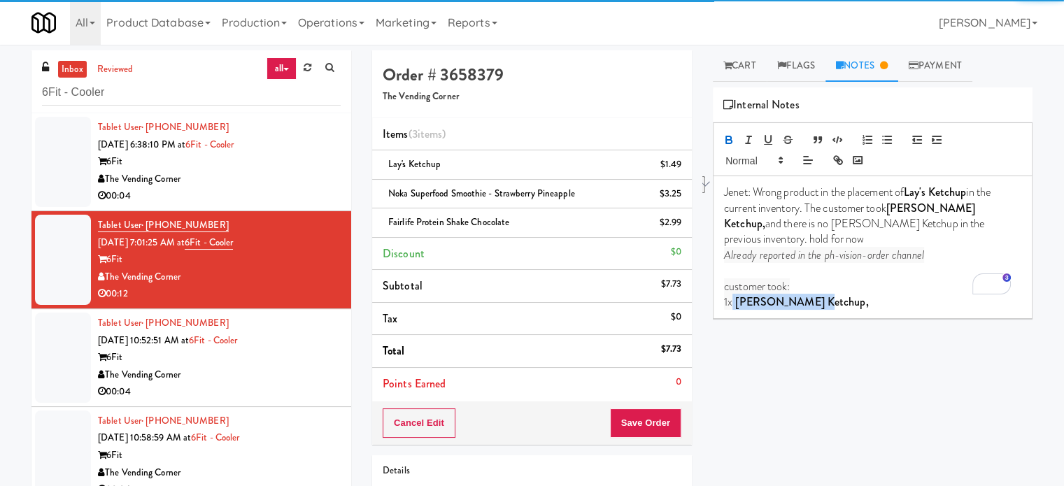
click at [815, 295] on p "1x Herr's Ketchup," at bounding box center [872, 302] width 297 height 15
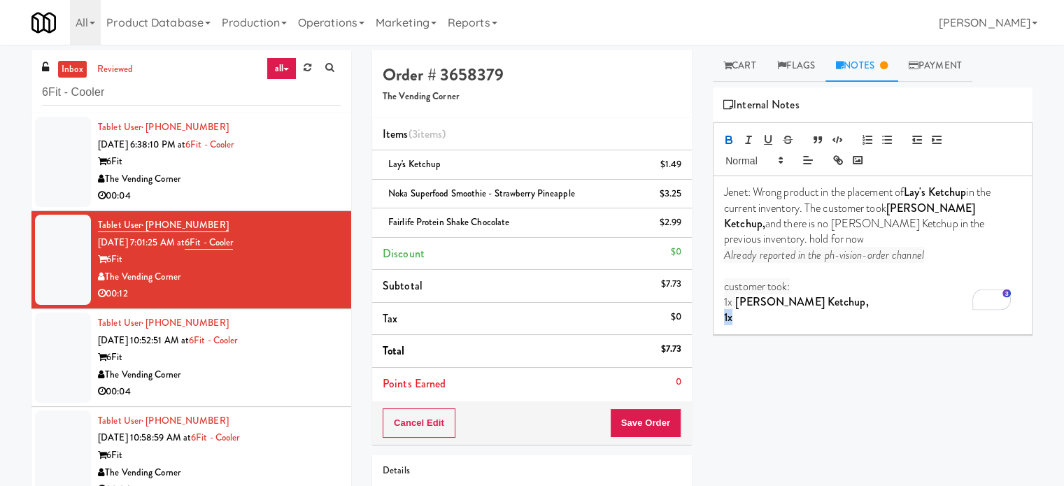
drag, startPoint x: 745, startPoint y: 300, endPoint x: 719, endPoint y: 302, distance: 25.2
click at [719, 302] on div "Jenet: Wrong product in the placement of Lay's Ketchup in the current inventory…" at bounding box center [873, 255] width 318 height 158
click at [742, 310] on p "1x" at bounding box center [872, 317] width 297 height 15
drag, startPoint x: 587, startPoint y: 196, endPoint x: 389, endPoint y: 193, distance: 198.1
click at [389, 193] on div "Noka Superfood Smoothie - Strawberry Pineapple $3.25" at bounding box center [532, 193] width 299 height 17
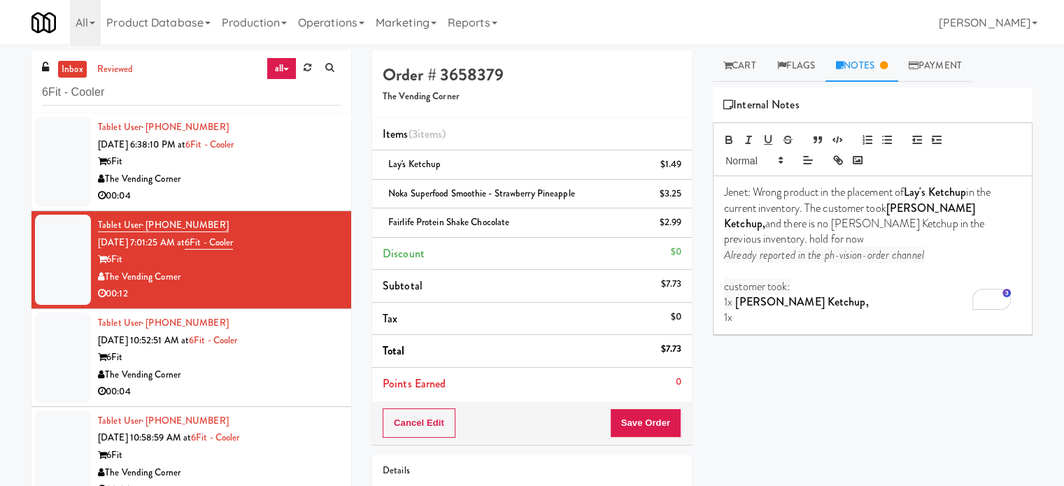
copy span "Noka Superfood Smoothie - Strawberry Pineapple"
click at [755, 310] on p "1x" at bounding box center [872, 317] width 297 height 15
click at [731, 310] on p "1xNoka Superfood Smoothie - Strawberry Pineapple" at bounding box center [872, 317] width 297 height 15
drag, startPoint x: 959, startPoint y: 299, endPoint x: 993, endPoint y: 300, distance: 34.3
click at [959, 310] on p "1x Noka Superfood Smoothie - Strawberry Pineapple" at bounding box center [872, 317] width 297 height 15
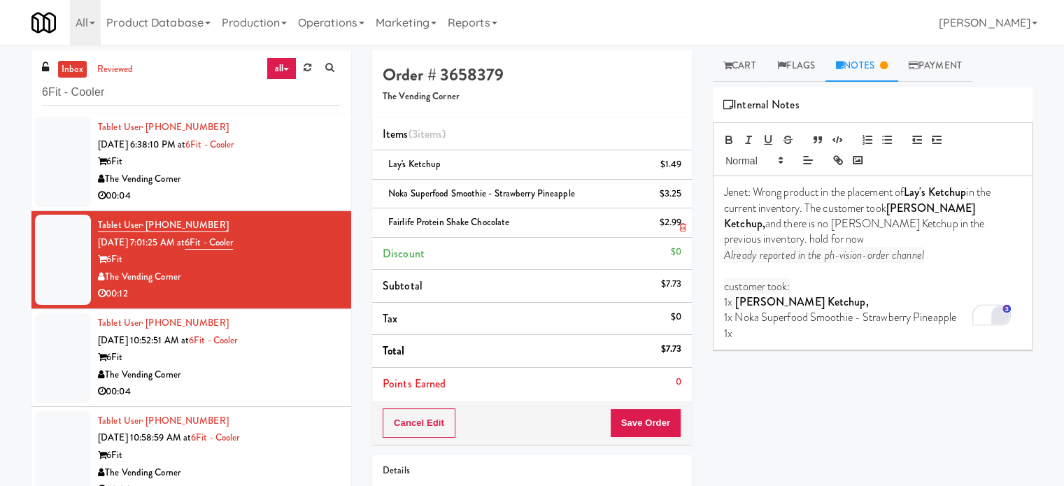
drag, startPoint x: 530, startPoint y: 226, endPoint x: 378, endPoint y: 232, distance: 152.7
click at [378, 232] on li "Fairlife Protein Shake Chocolate $2.99" at bounding box center [532, 223] width 320 height 29
copy span "Fairlife Protein Shake Chocolate"
click at [759, 326] on p "1x" at bounding box center [872, 333] width 297 height 15
click at [732, 326] on p "1xFairlife Protein Shake Chocolate" at bounding box center [872, 333] width 297 height 15
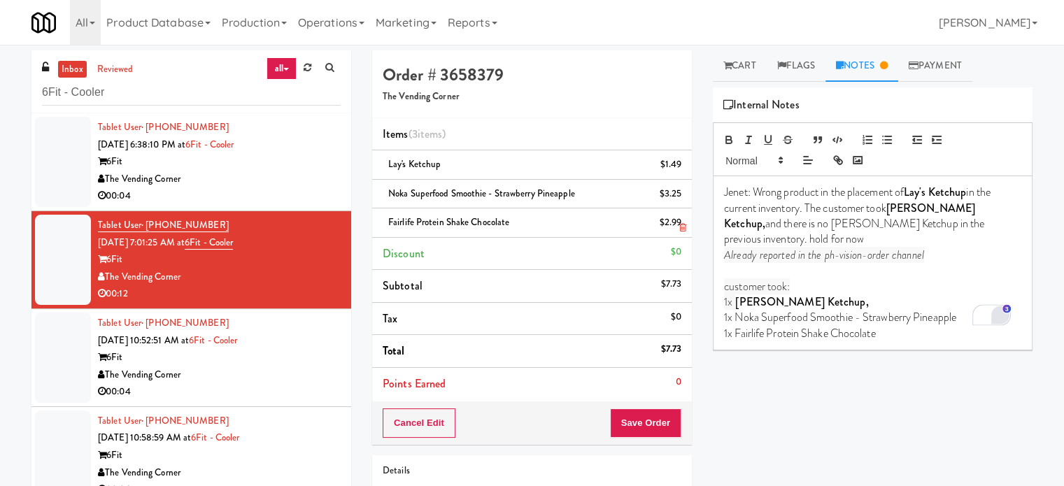
click at [684, 228] on icon at bounding box center [682, 227] width 7 height 9
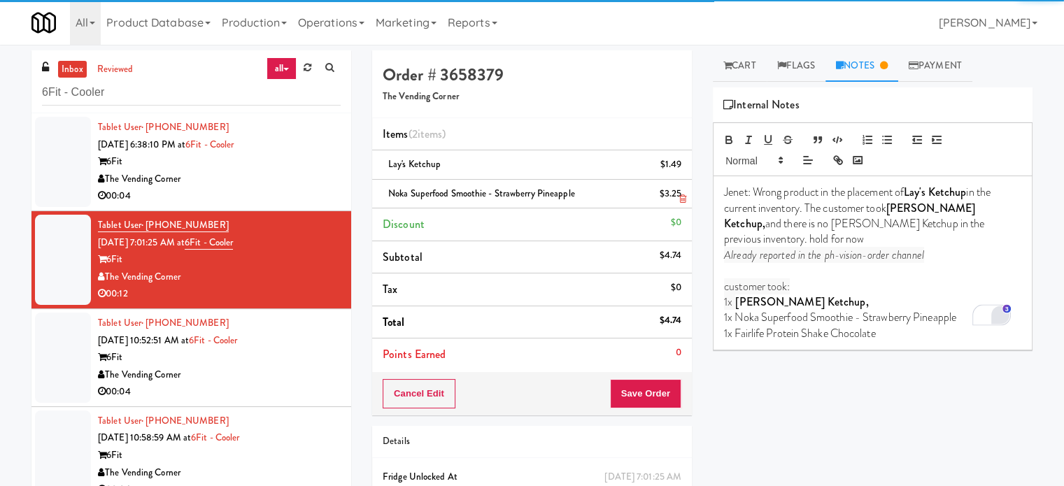
click at [682, 198] on icon at bounding box center [682, 199] width 7 height 9
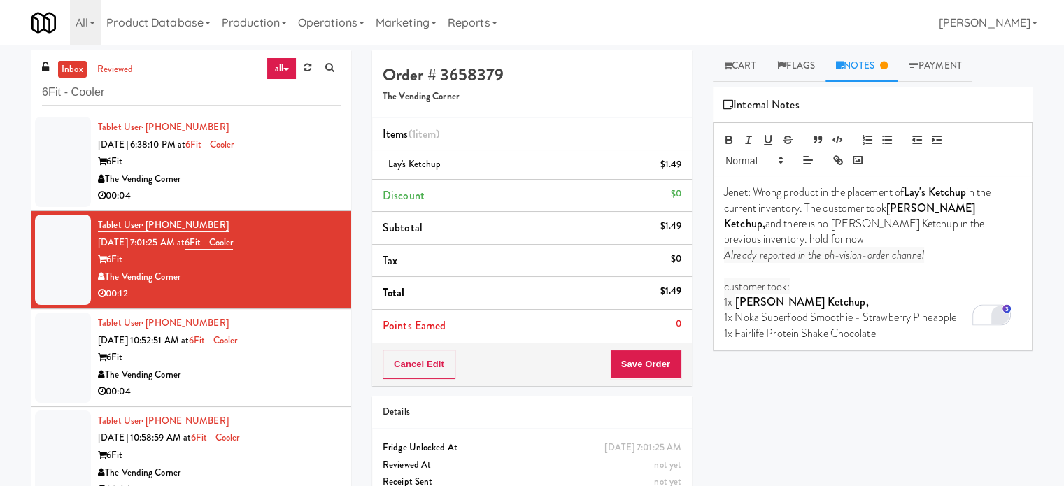
click at [685, 164] on link at bounding box center [680, 170] width 13 height 17
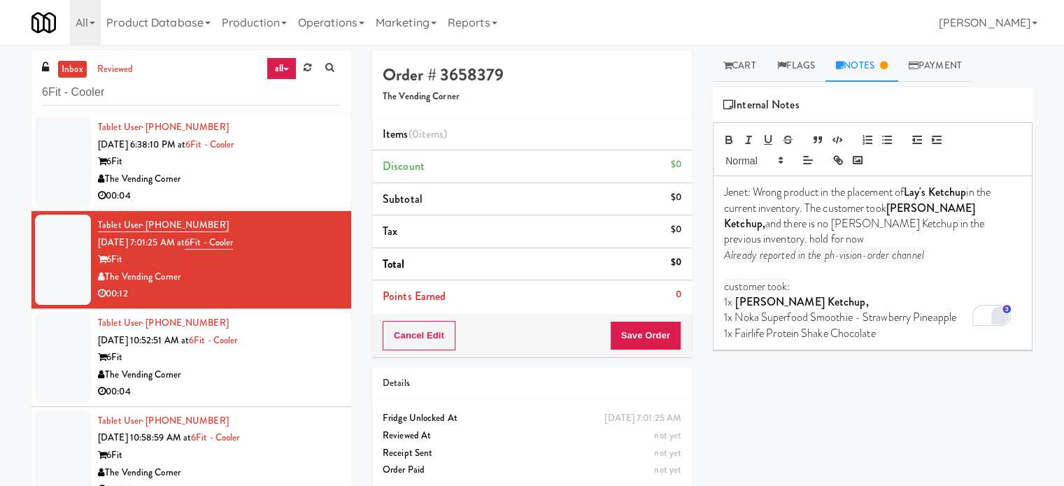
click at [338, 355] on li "Tablet User · (508) 942-2992 Sep 3, 2025 10:52:51 AM at 6Fit - Cooler 6Fit The …" at bounding box center [191, 358] width 320 height 98
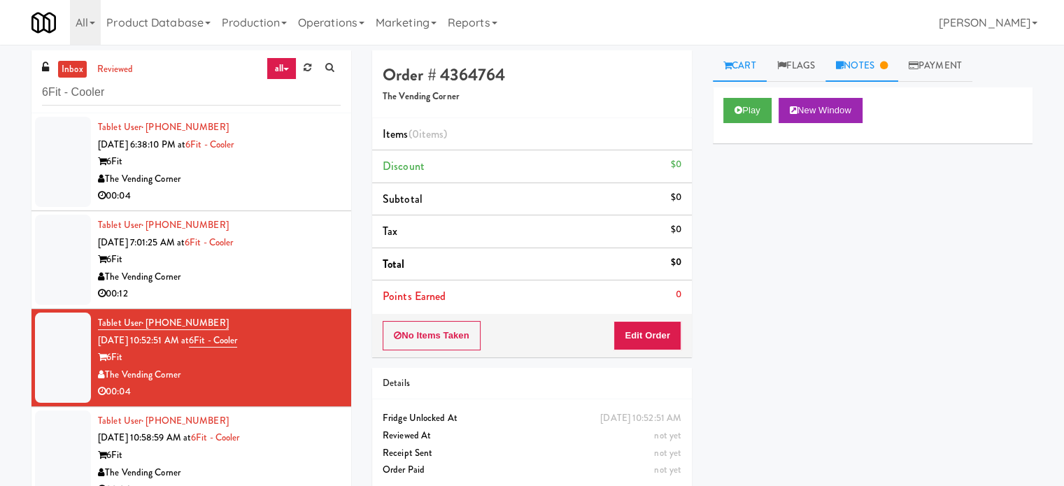
click at [875, 78] on link "Notes" at bounding box center [862, 65] width 73 height 31
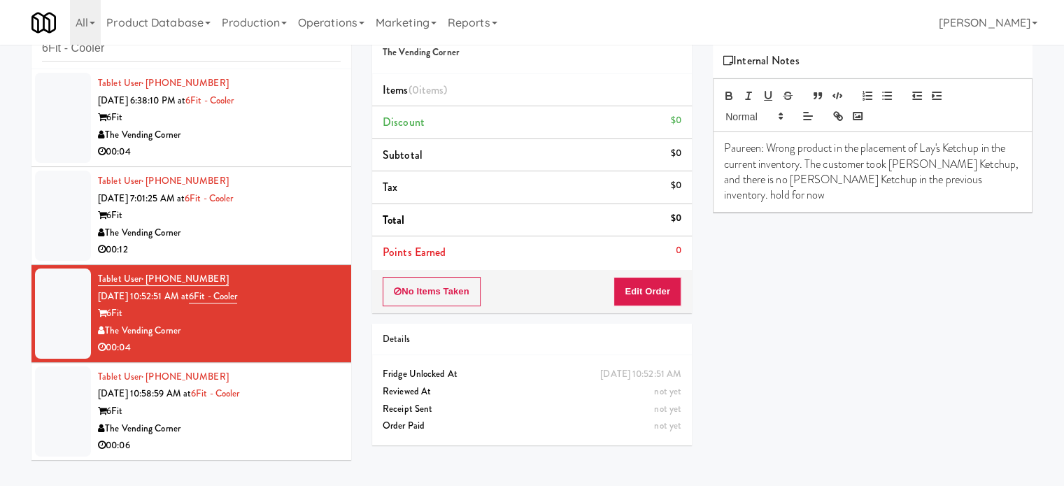
scroll to position [45, 0]
click at [295, 420] on div "The Vending Corner" at bounding box center [219, 428] width 243 height 17
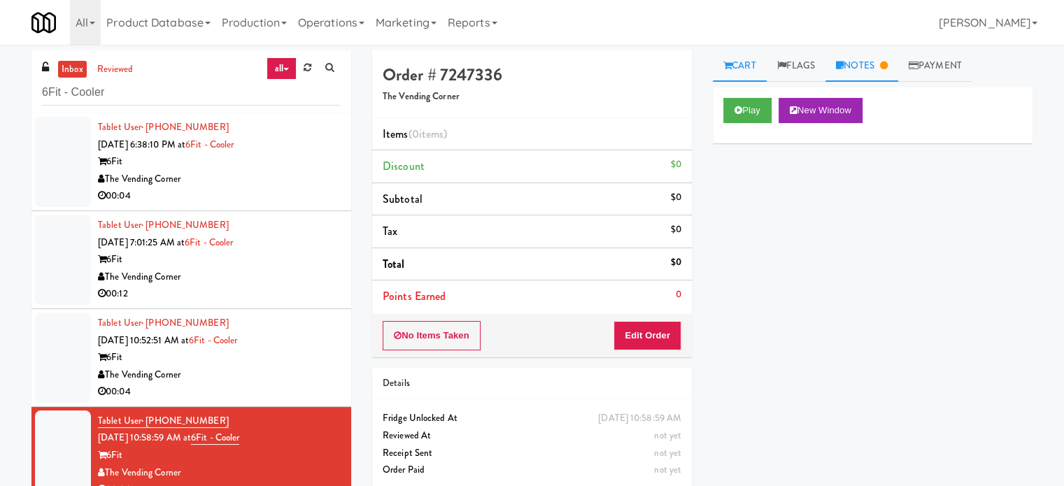
click at [871, 64] on link "Notes" at bounding box center [862, 65] width 73 height 31
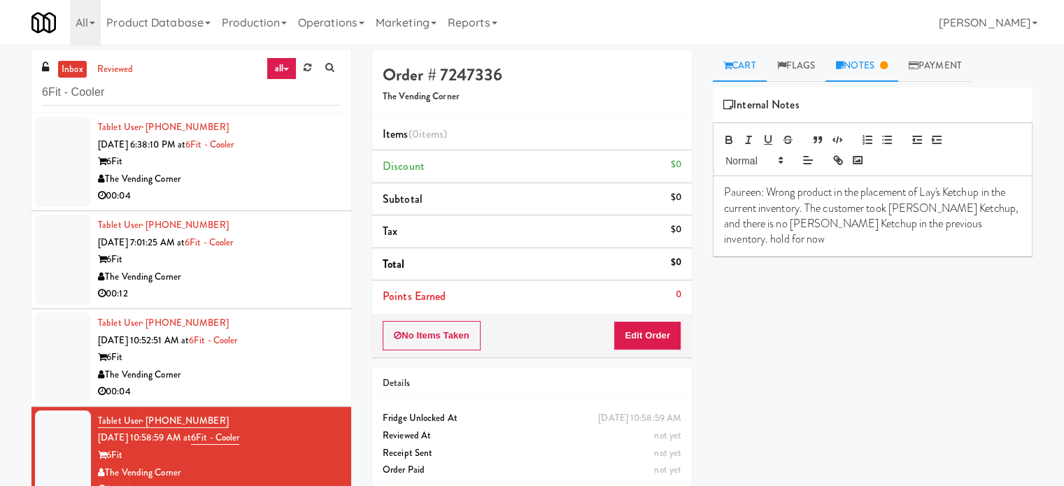
click at [735, 64] on link "Cart" at bounding box center [740, 65] width 54 height 31
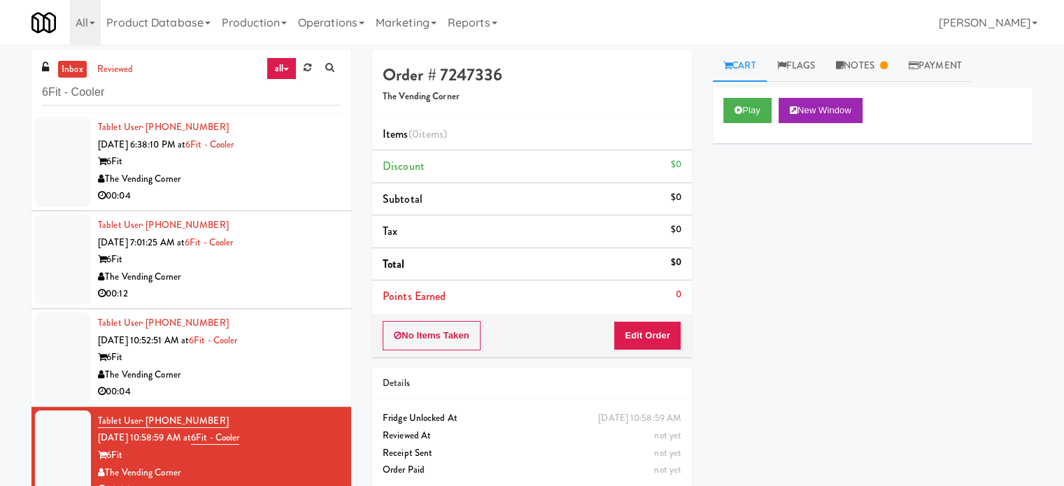
click at [188, 67] on div "inbox reviewed all all unclear take inventory issue suspicious failed recent 6F…" at bounding box center [191, 81] width 320 height 63
click at [163, 83] on input "6Fit - Cooler" at bounding box center [191, 93] width 299 height 26
paste input "70 Capitol Yards"
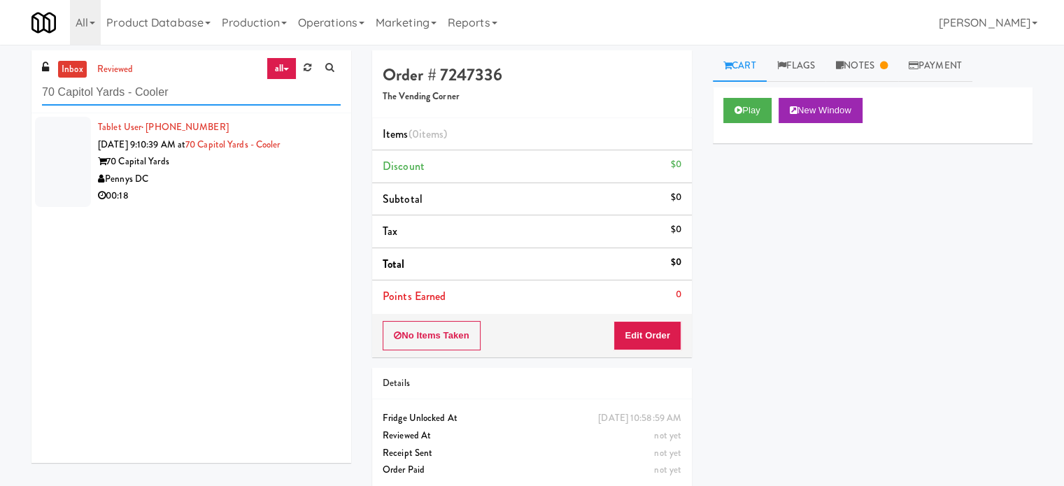
type input "70 Capitol Yards - Cooler"
click at [207, 190] on div "00:18" at bounding box center [219, 196] width 243 height 17
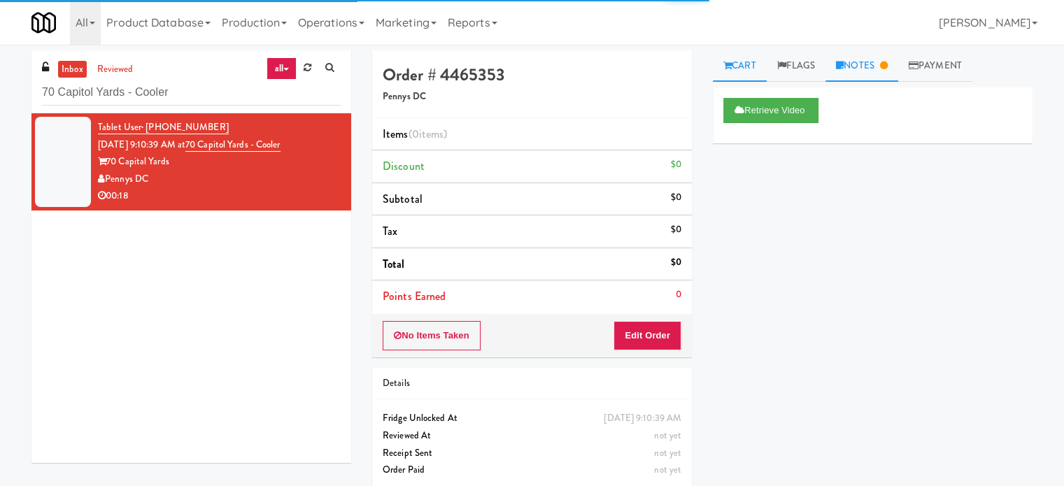
click at [870, 73] on link "Notes" at bounding box center [862, 65] width 73 height 31
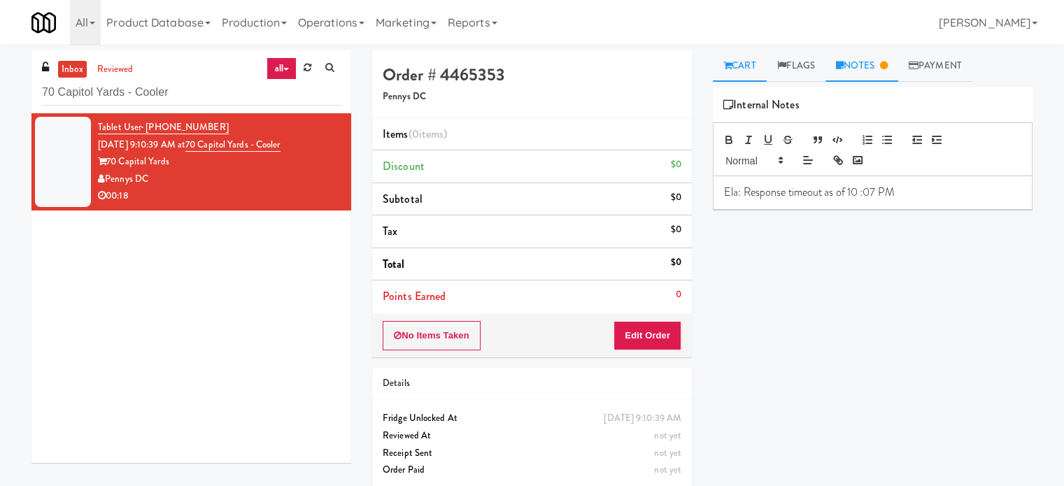
click at [735, 59] on link "Cart" at bounding box center [740, 65] width 54 height 31
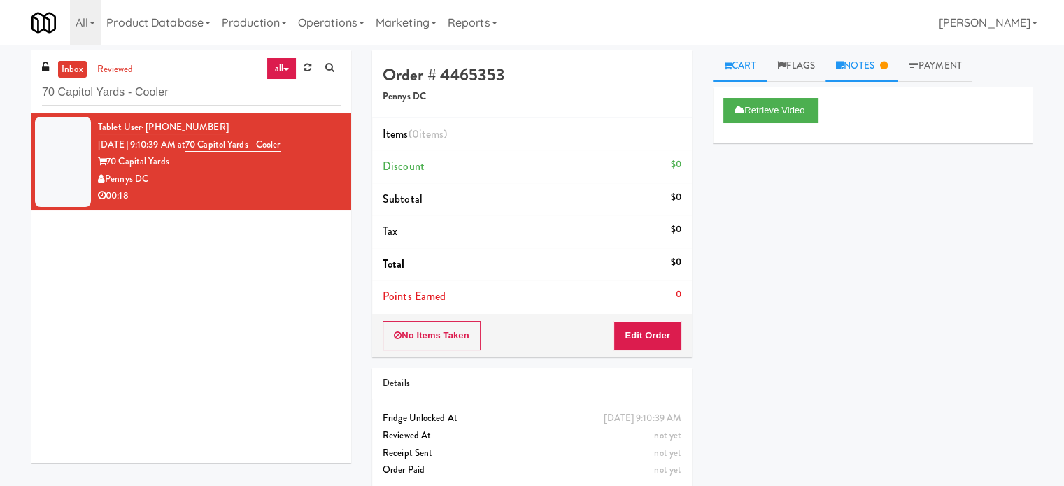
click at [884, 64] on link "Notes" at bounding box center [862, 65] width 73 height 31
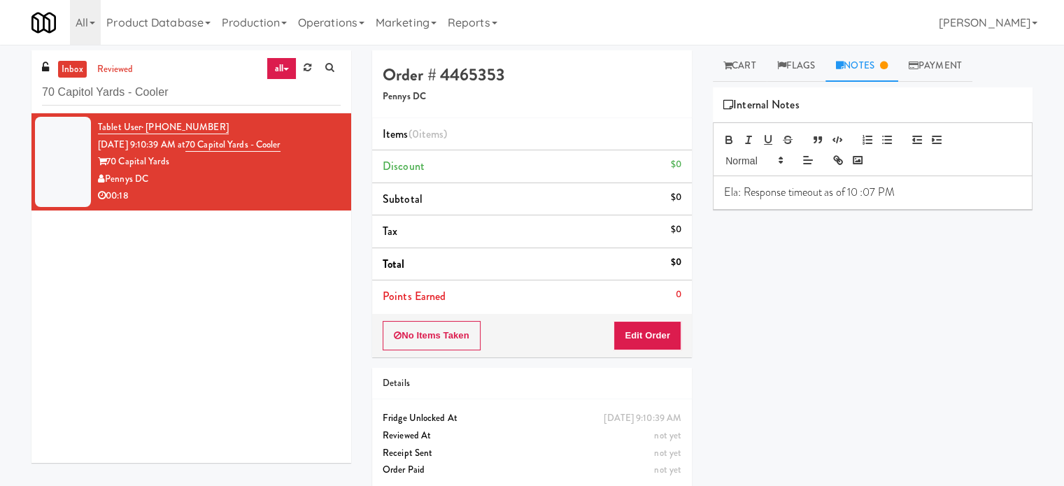
drag, startPoint x: 306, startPoint y: 144, endPoint x: 201, endPoint y: 153, distance: 105.3
click at [201, 153] on div "Tablet User · (757) 536-1372 Sep 3, 2025 9:10:39 AM at 70 Capitol Yards - Coole…" at bounding box center [219, 162] width 243 height 86
copy span "70 Capitol Yards - Cooler"
click at [871, 71] on link "Notes" at bounding box center [862, 65] width 73 height 31
click at [908, 192] on p "Ela: Response timeout as of 10 :07 PM" at bounding box center [872, 192] width 297 height 15
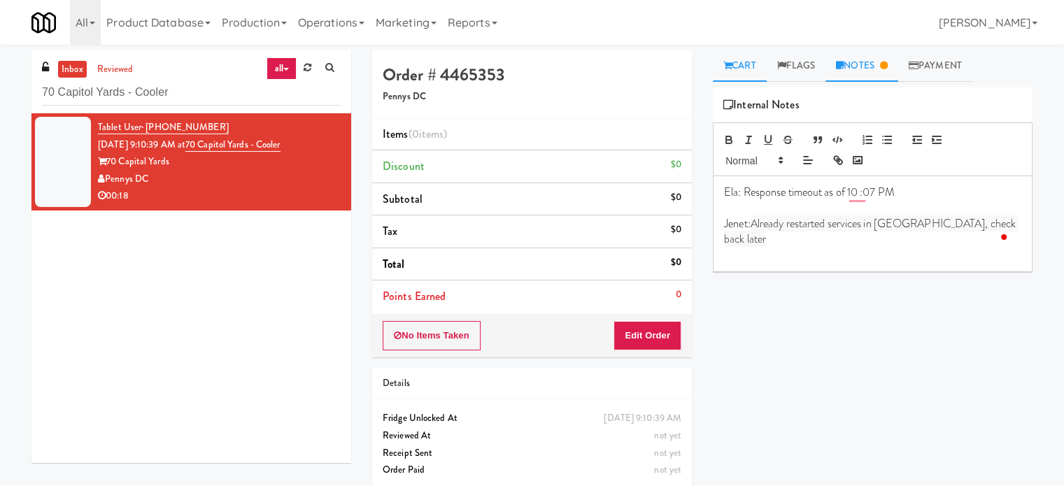
click at [747, 62] on link "Cart" at bounding box center [740, 65] width 54 height 31
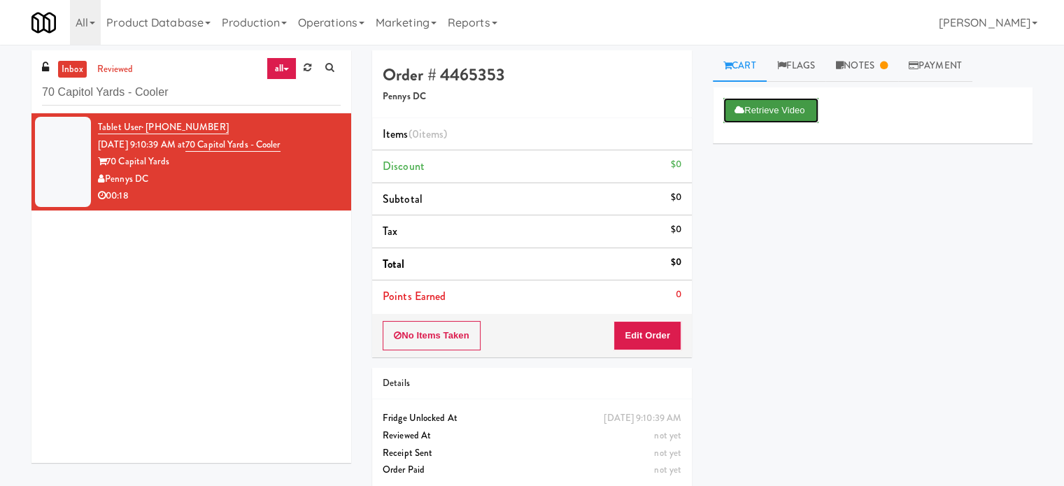
click at [759, 111] on button "Retrieve Video" at bounding box center [771, 110] width 95 height 25
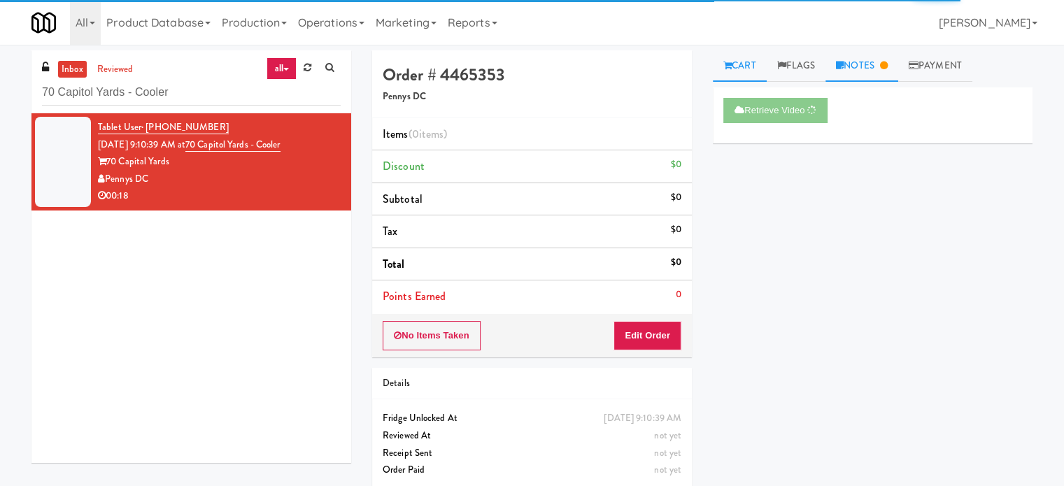
click at [882, 69] on link "Notes" at bounding box center [862, 65] width 73 height 31
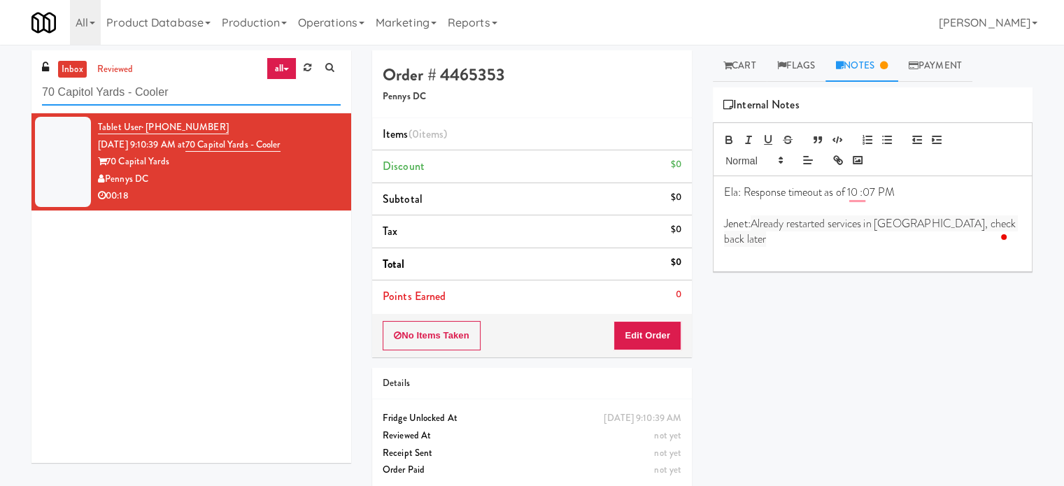
click at [218, 97] on input "70 Capitol Yards - Cooler" at bounding box center [191, 93] width 299 height 26
click at [218, 100] on input "70 Capitol Yards - Cooler" at bounding box center [191, 93] width 299 height 26
click at [754, 66] on link "Cart" at bounding box center [740, 65] width 54 height 31
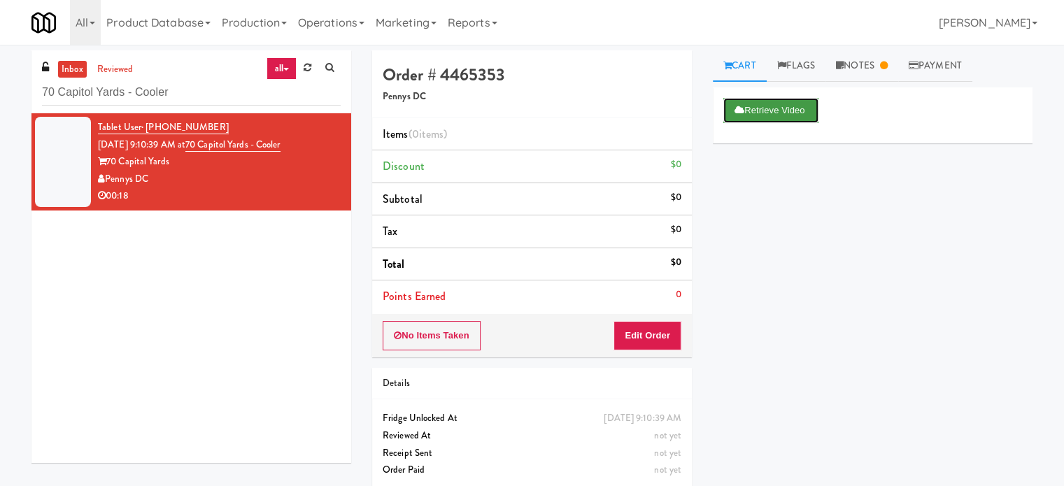
click at [755, 118] on button "Retrieve Video" at bounding box center [771, 110] width 95 height 25
click at [870, 63] on link "Notes" at bounding box center [862, 65] width 73 height 31
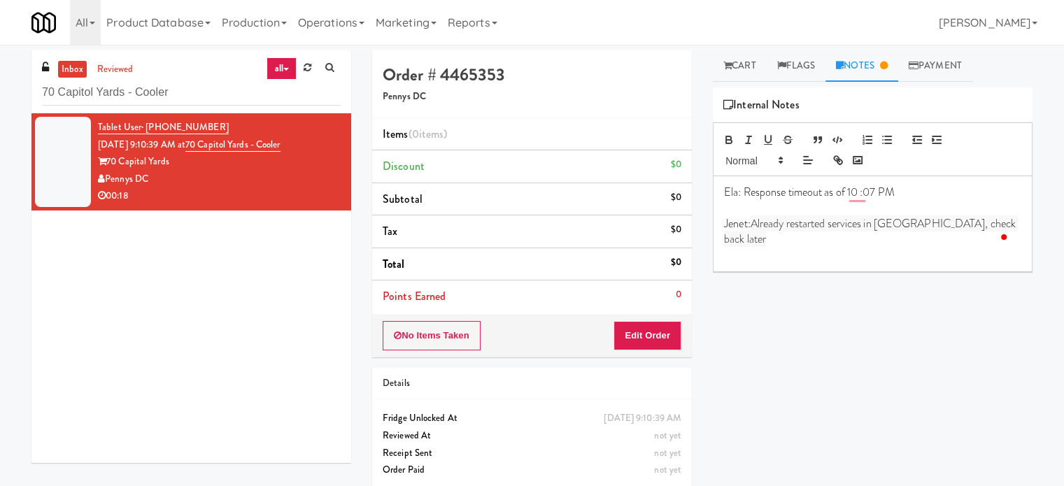
click at [991, 223] on p "Jenet: Already restarted services in Balena, check back later" at bounding box center [872, 231] width 297 height 31
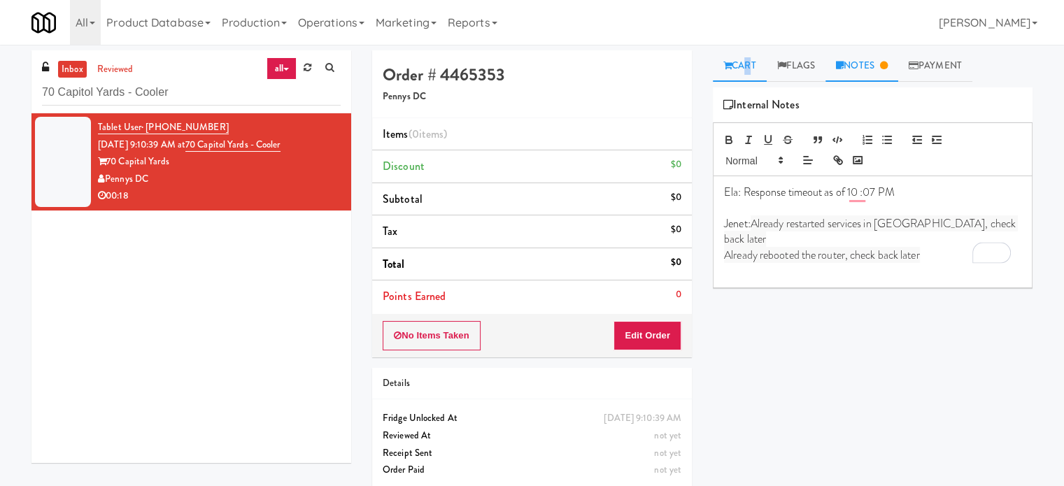
click at [746, 72] on link "Cart" at bounding box center [740, 65] width 54 height 31
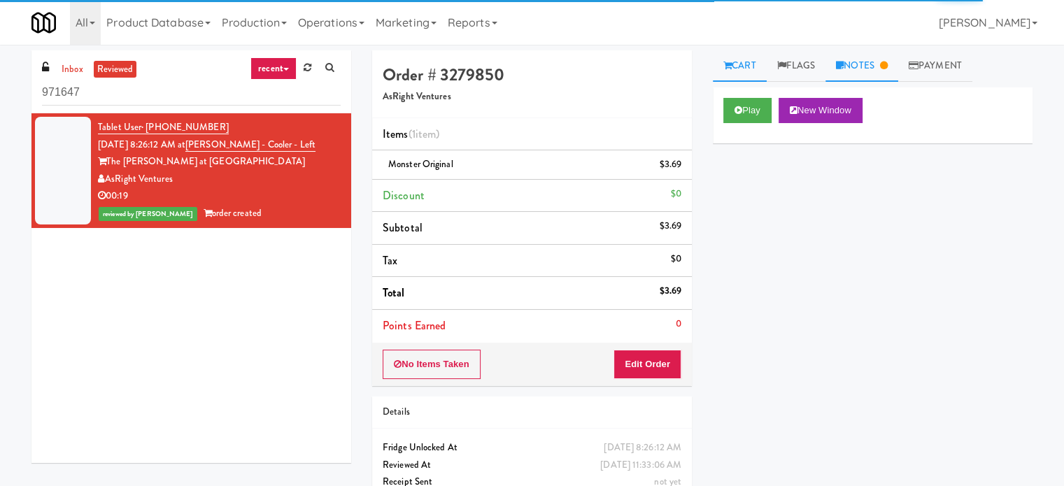
click at [870, 66] on link "Notes" at bounding box center [862, 65] width 73 height 31
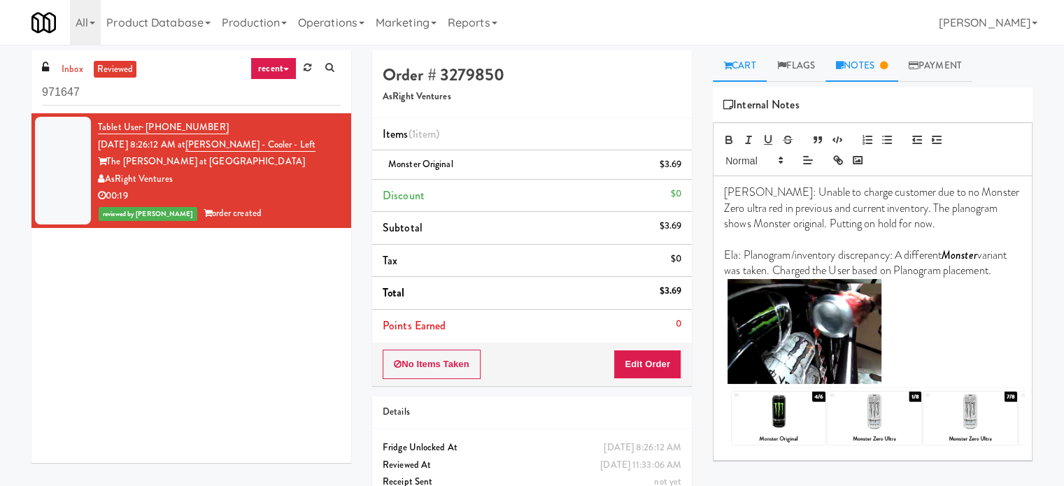
click at [750, 64] on link "Cart" at bounding box center [740, 65] width 54 height 31
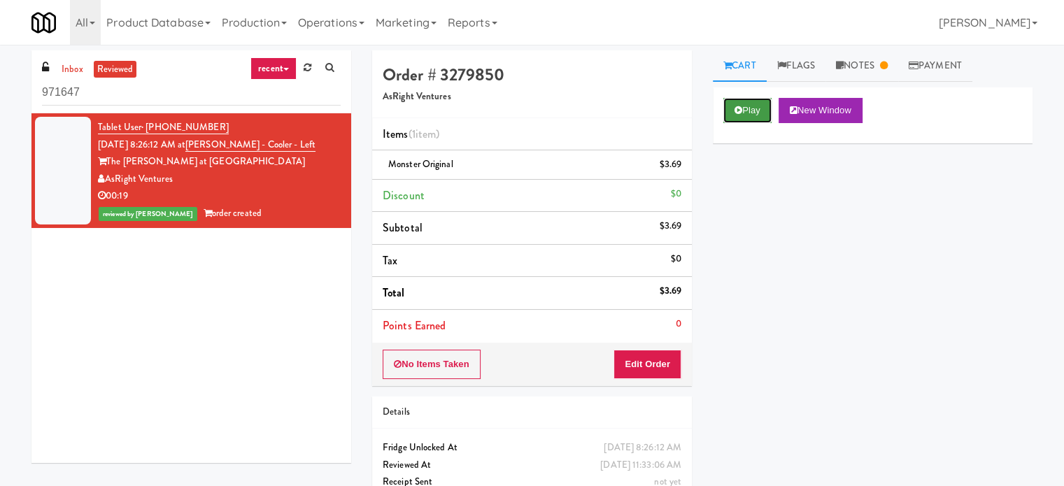
click at [747, 114] on button "Play" at bounding box center [748, 110] width 48 height 25
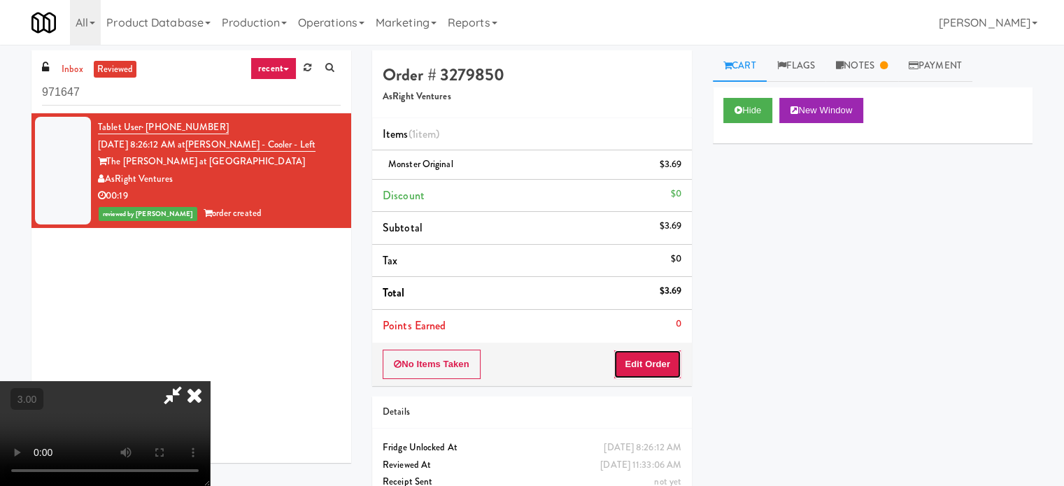
click at [642, 372] on button "Edit Order" at bounding box center [648, 364] width 68 height 29
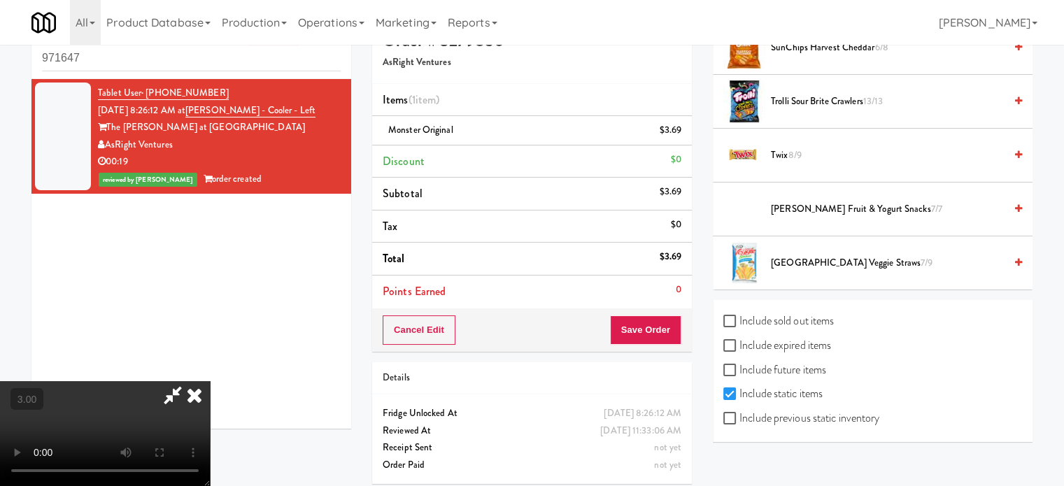
scroll to position [45, 0]
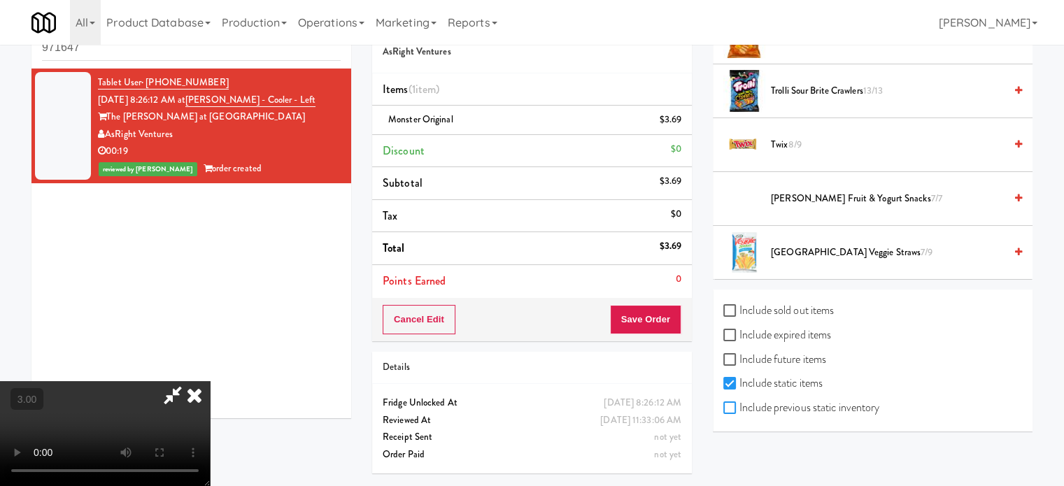
click at [726, 407] on input "Include previous static inventory" at bounding box center [732, 408] width 16 height 11
checkbox input "true"
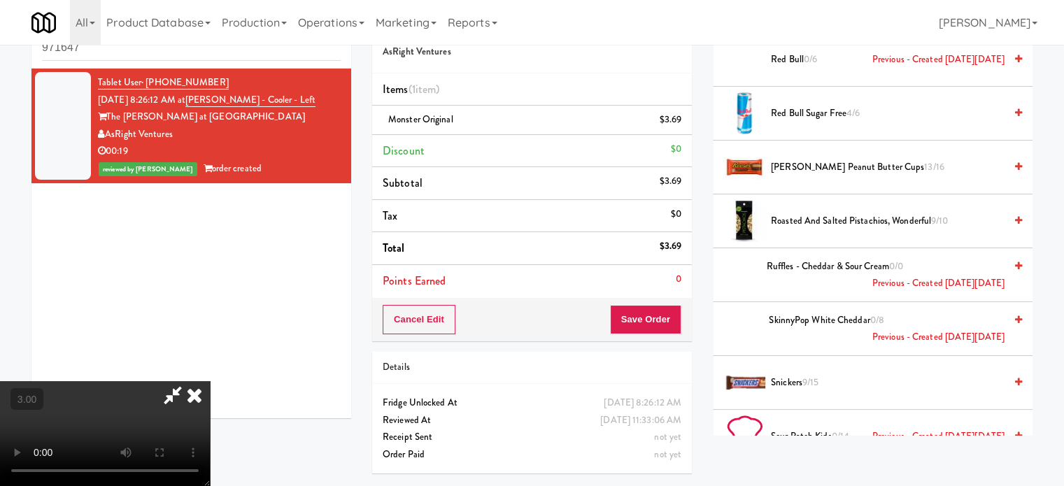
scroll to position [2204, 0]
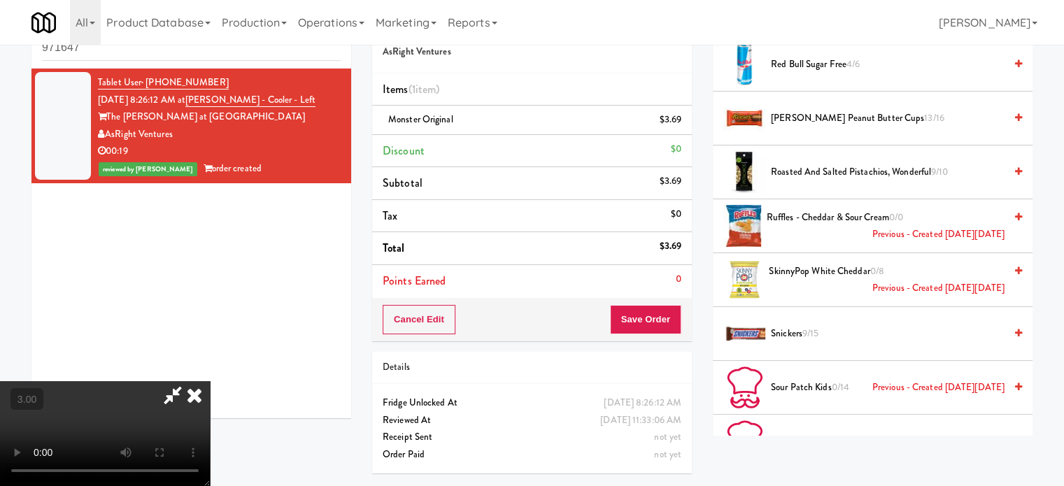
click at [210, 381] on icon at bounding box center [194, 395] width 31 height 28
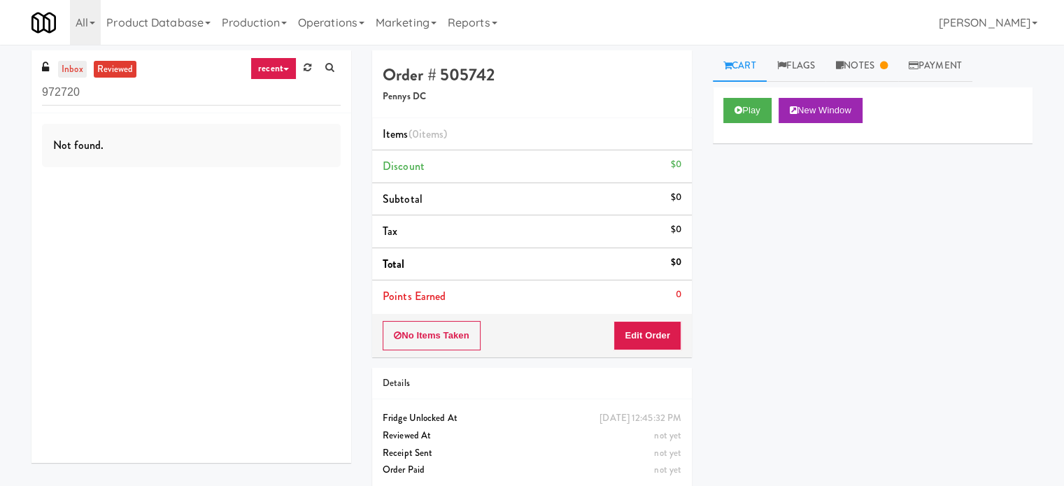
click at [65, 64] on link "inbox" at bounding box center [72, 69] width 29 height 17
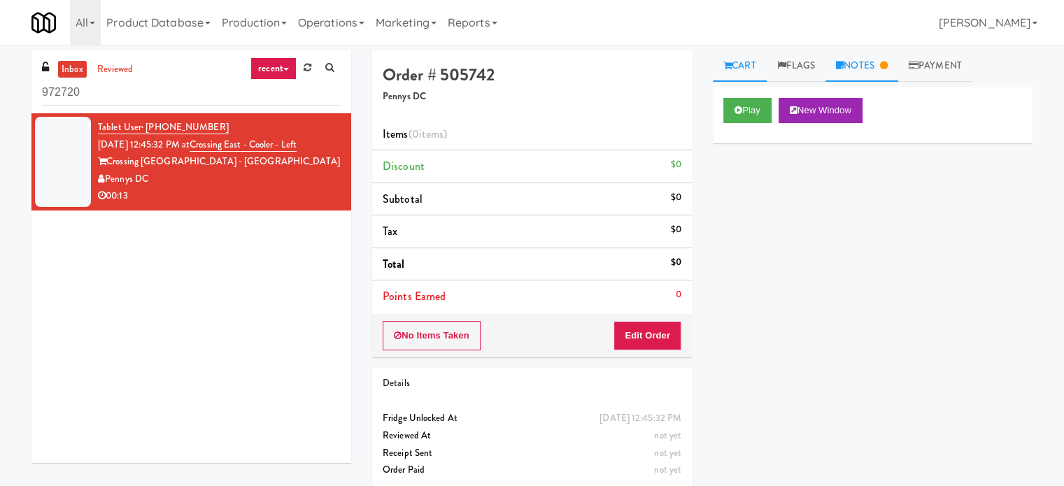
click at [868, 66] on link "Notes" at bounding box center [862, 65] width 73 height 31
